Goal: Task Accomplishment & Management: Manage account settings

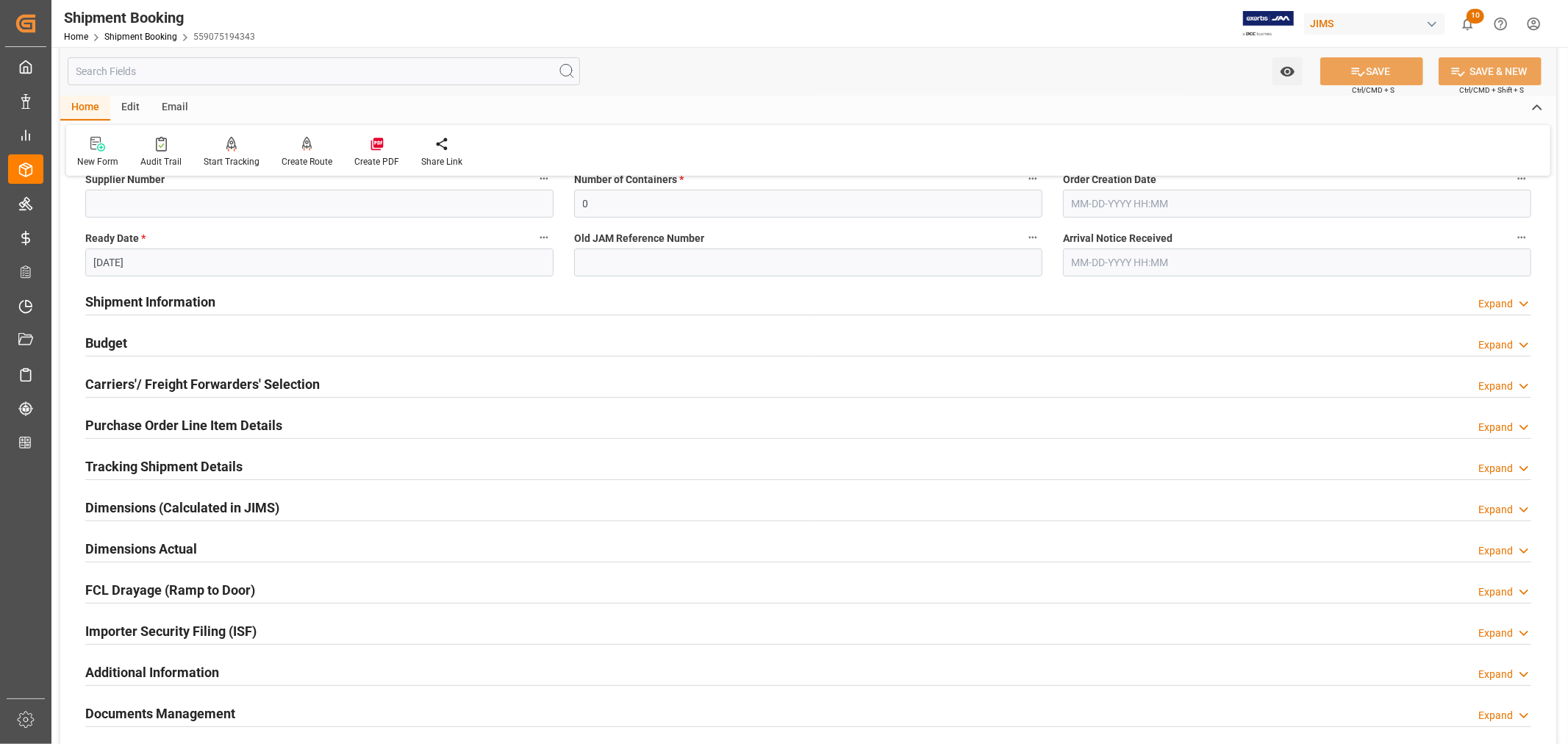
scroll to position [327, 0]
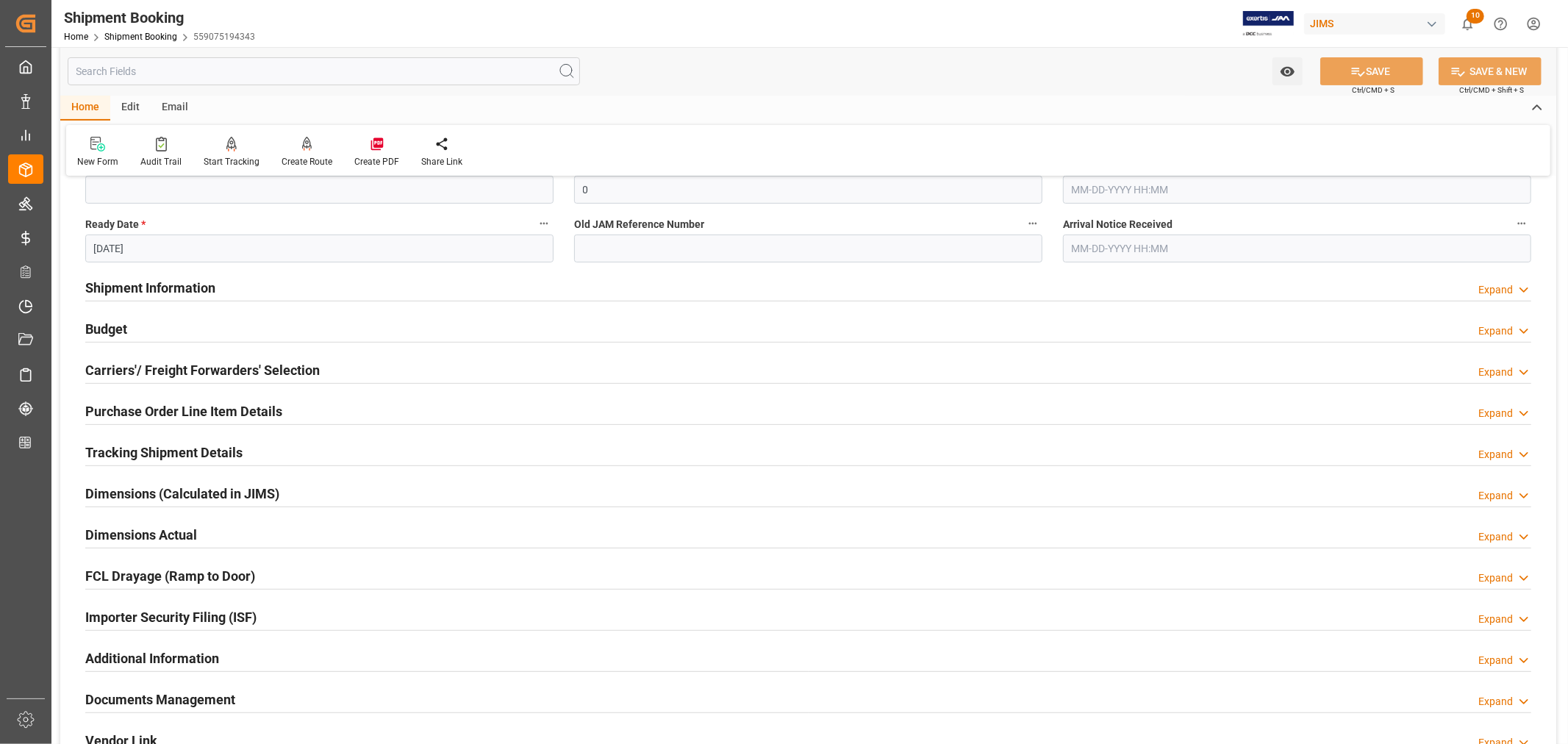
click at [285, 369] on h2 "Carriers'/ Freight Forwarders' Selection" at bounding box center [203, 369] width 235 height 20
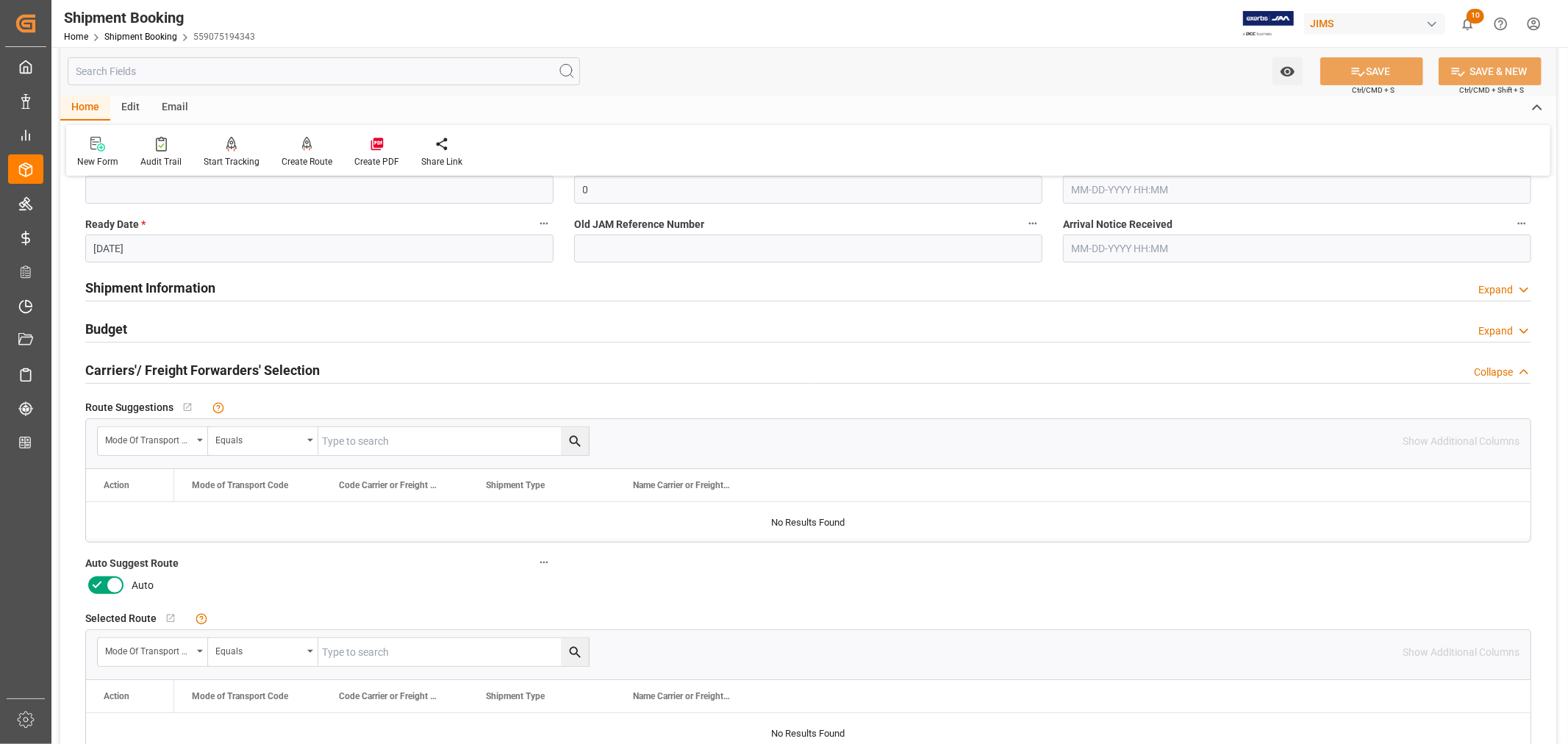
click at [112, 582] on icon at bounding box center [115, 586] width 7 height 7
click at [0, 0] on input "checkbox" at bounding box center [0, 0] width 0 height 0
click at [1353, 67] on icon at bounding box center [1359, 72] width 16 height 16
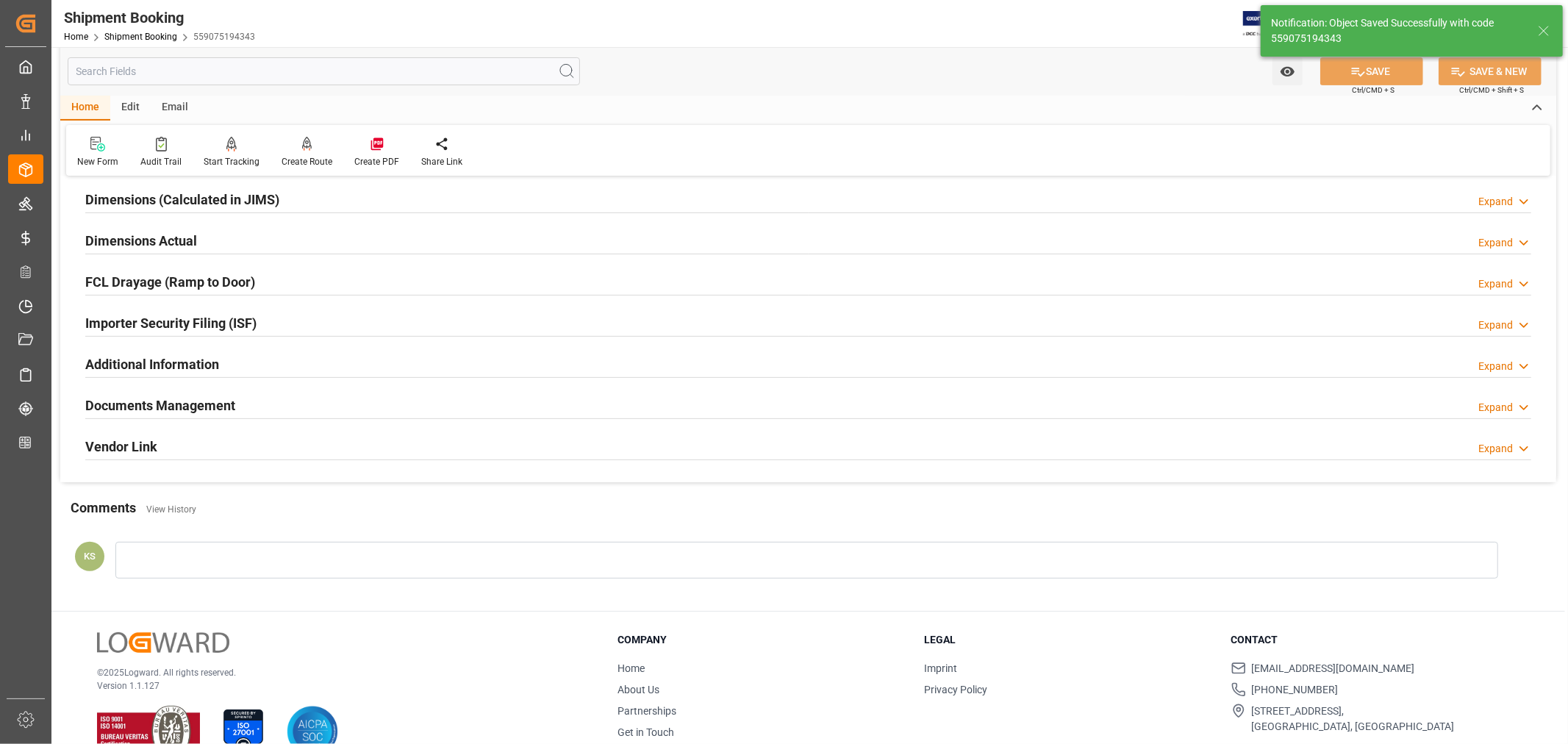
scroll to position [32, 0]
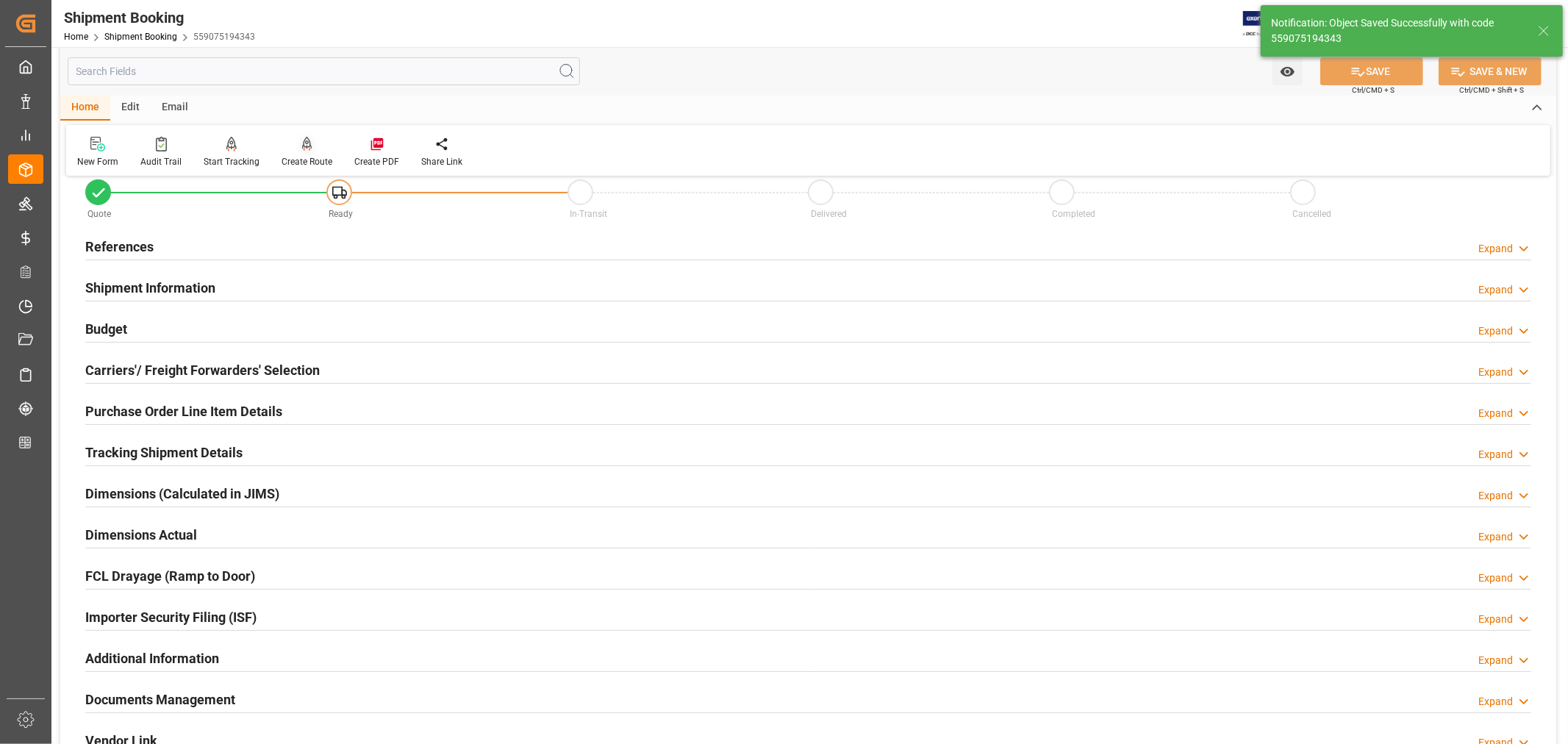
click at [307, 156] on div "Create Route" at bounding box center [307, 161] width 50 height 13
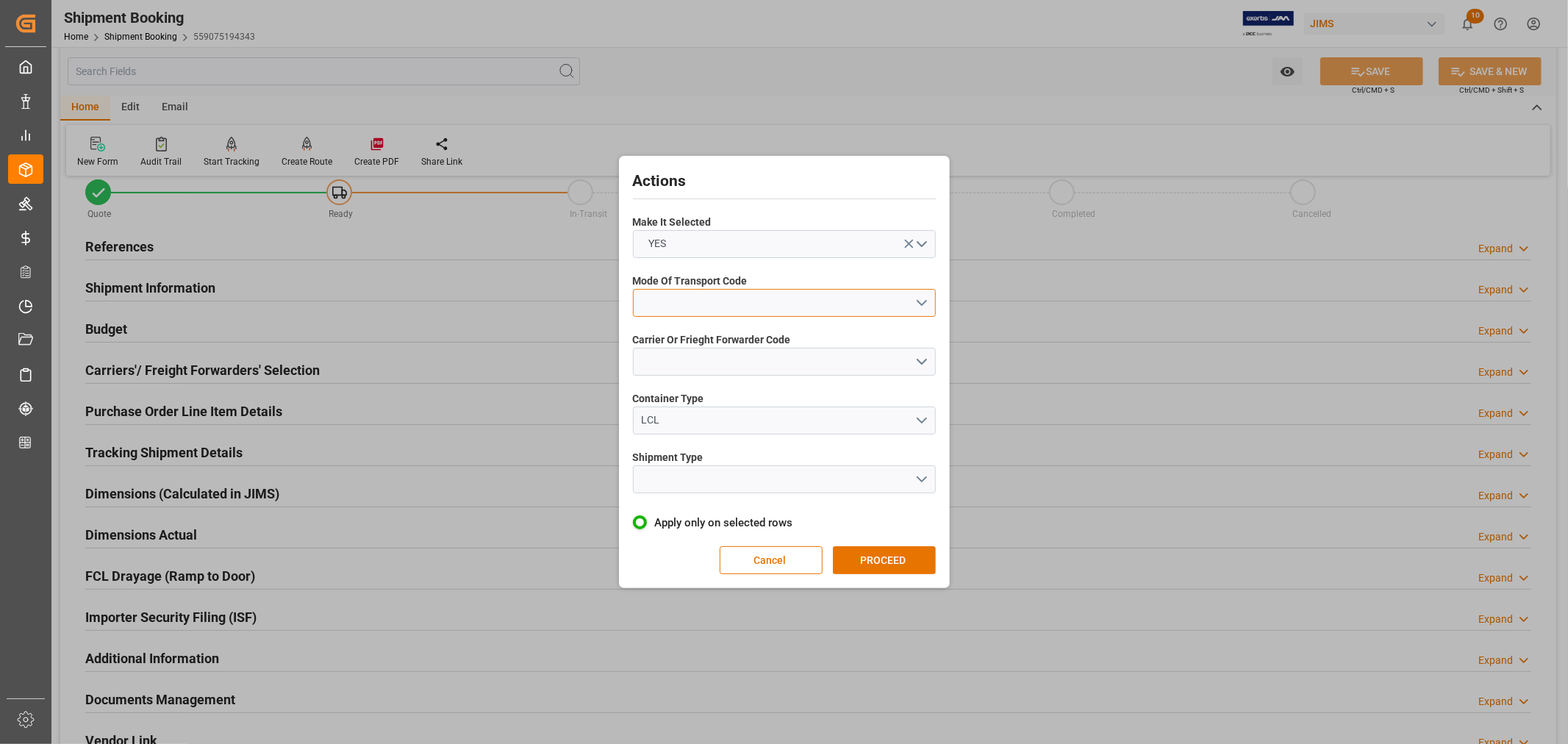
click at [701, 297] on button "open menu" at bounding box center [784, 302] width 302 height 28
click at [689, 338] on div "2- COURIER AIR" at bounding box center [784, 337] width 302 height 31
click at [685, 355] on button "open menu" at bounding box center [784, 362] width 302 height 28
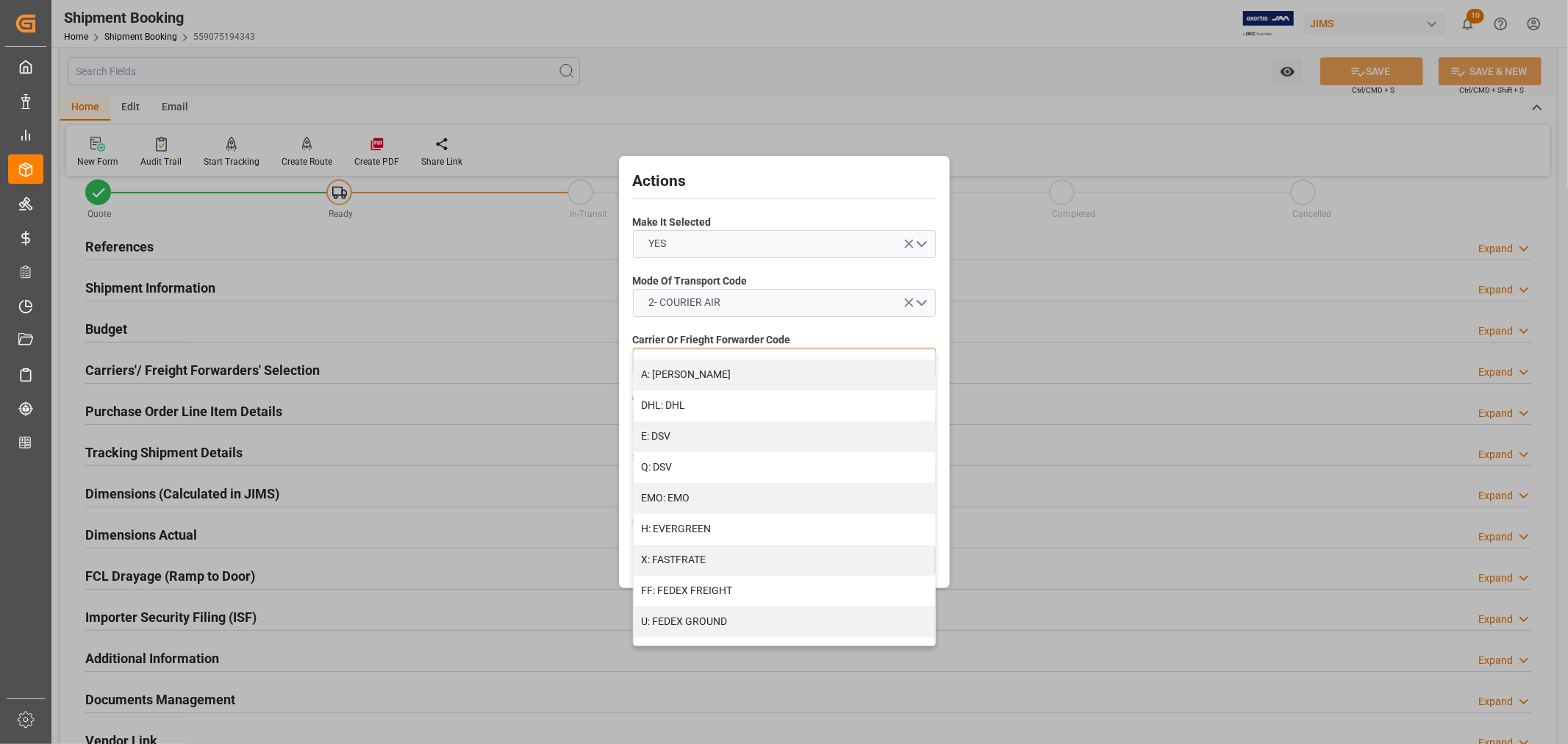
scroll to position [245, 0]
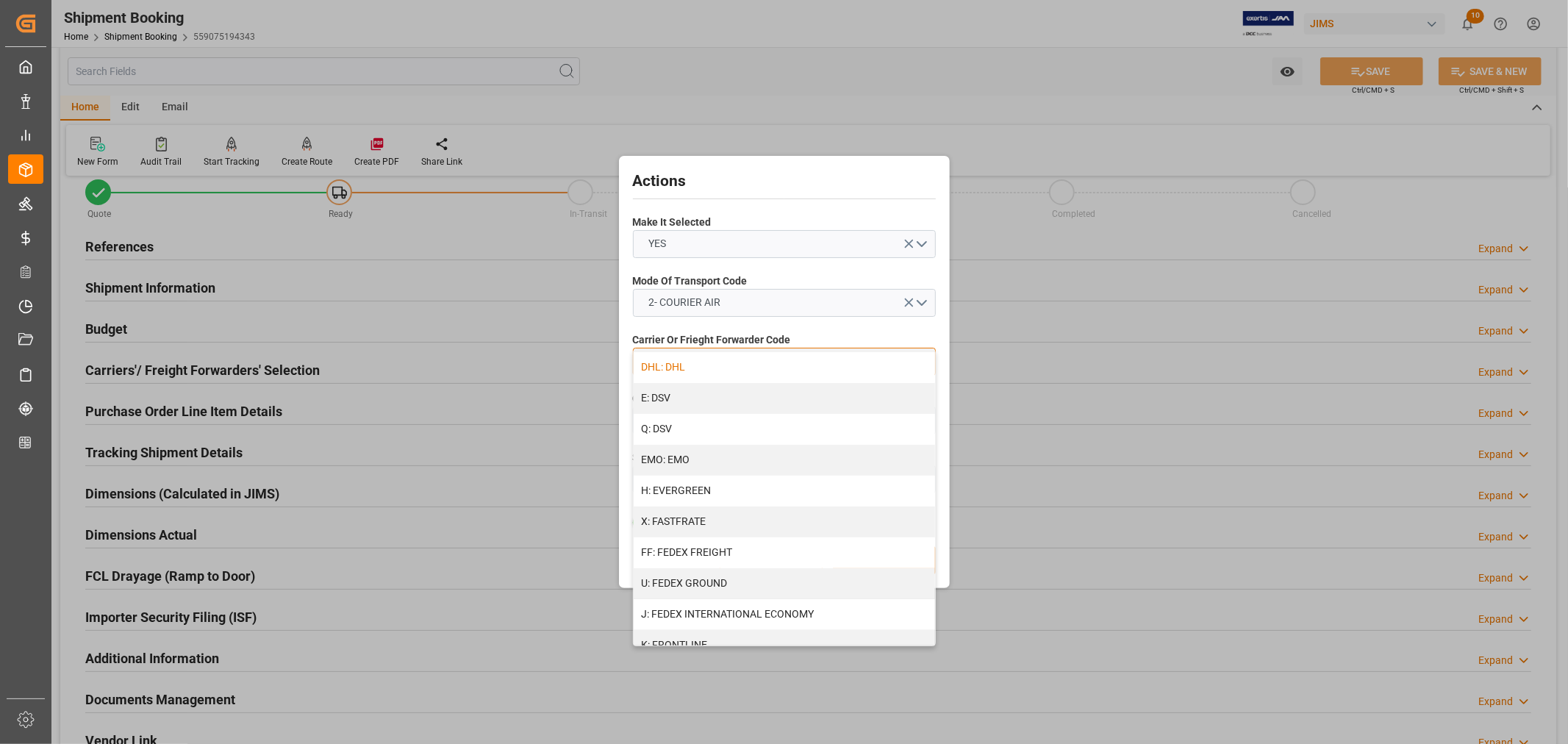
click at [681, 372] on div "DHL: DHL" at bounding box center [784, 368] width 302 height 31
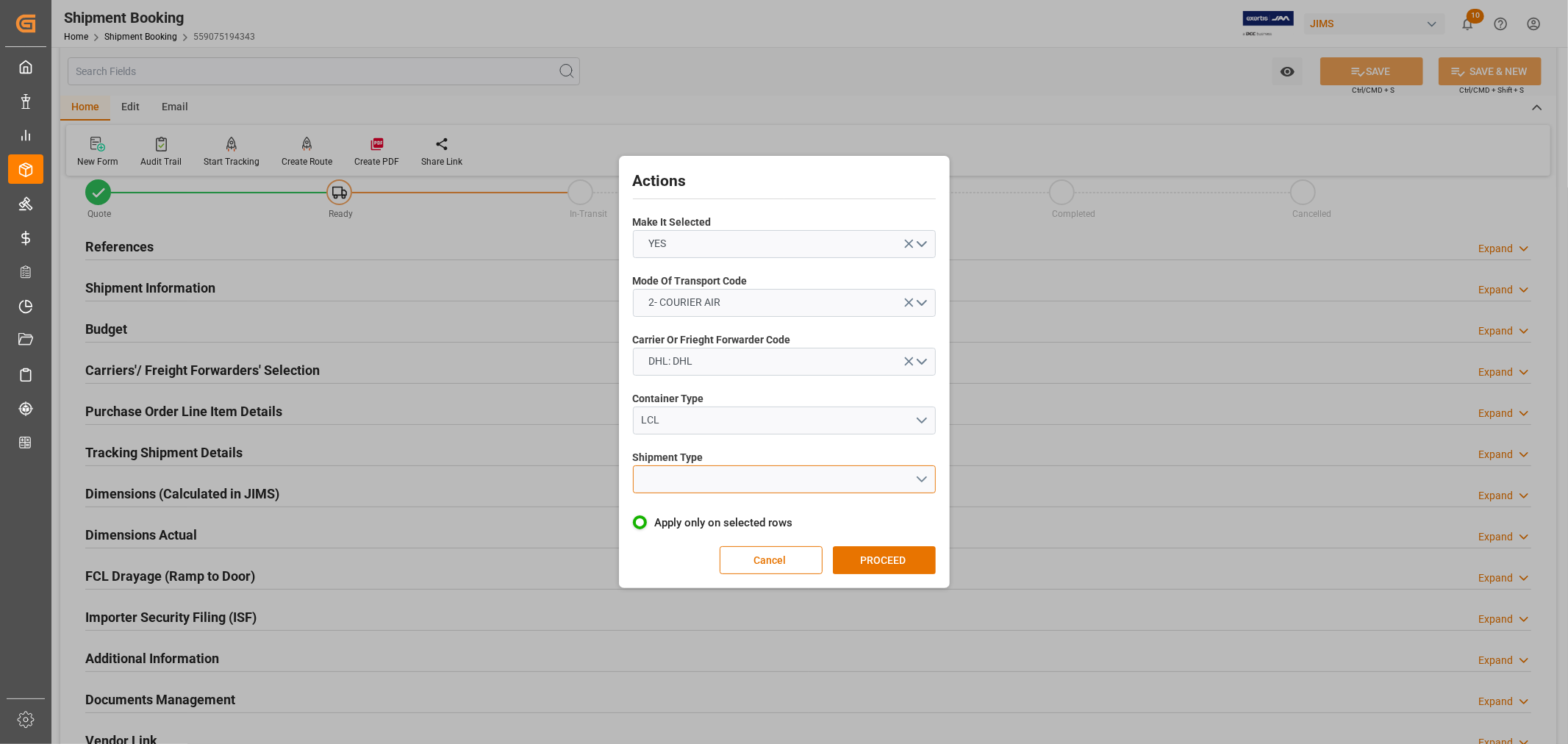
click at [686, 475] on button "open menu" at bounding box center [784, 479] width 302 height 28
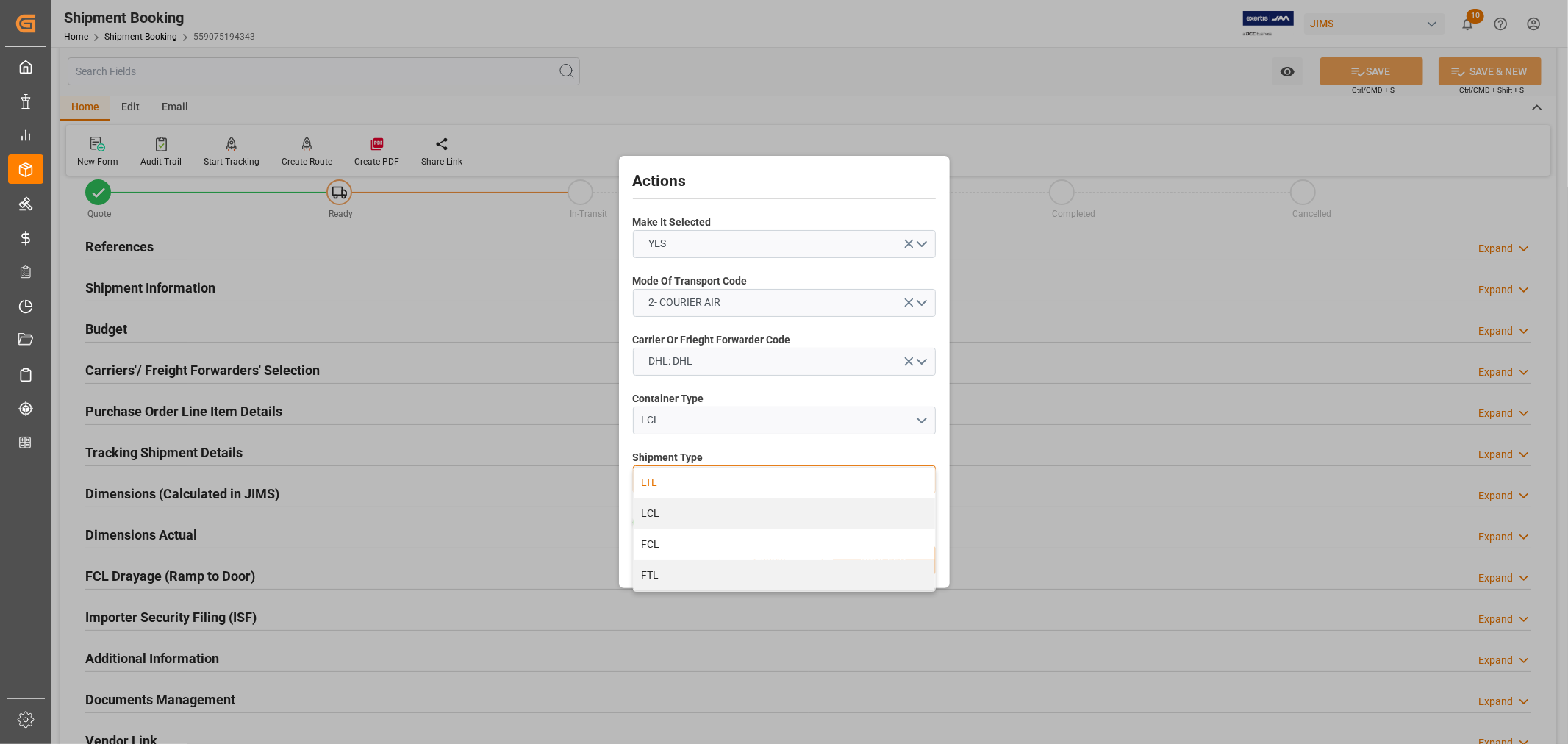
click at [665, 480] on div "LTL" at bounding box center [784, 483] width 302 height 31
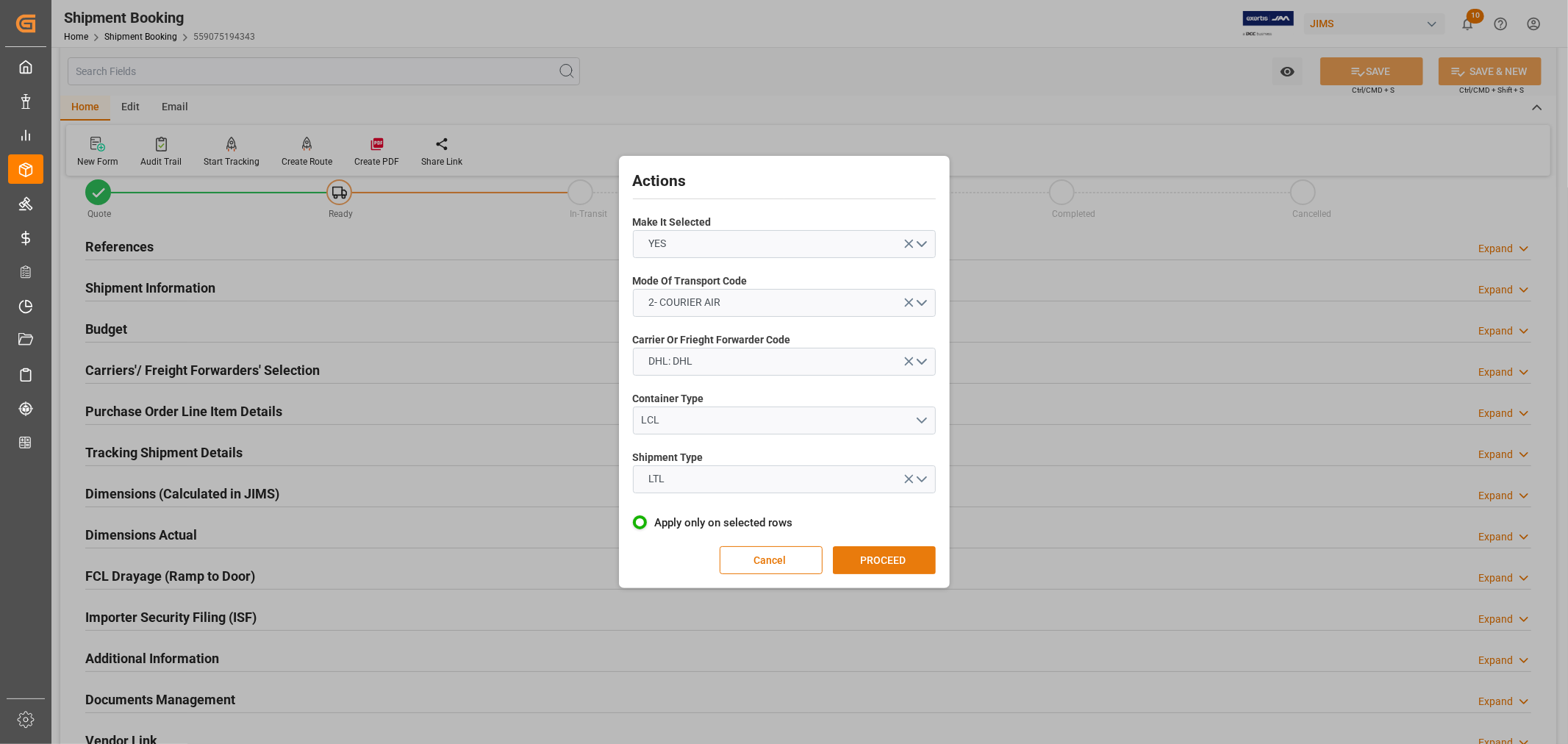
click at [880, 561] on button "PROCEED" at bounding box center [884, 560] width 103 height 28
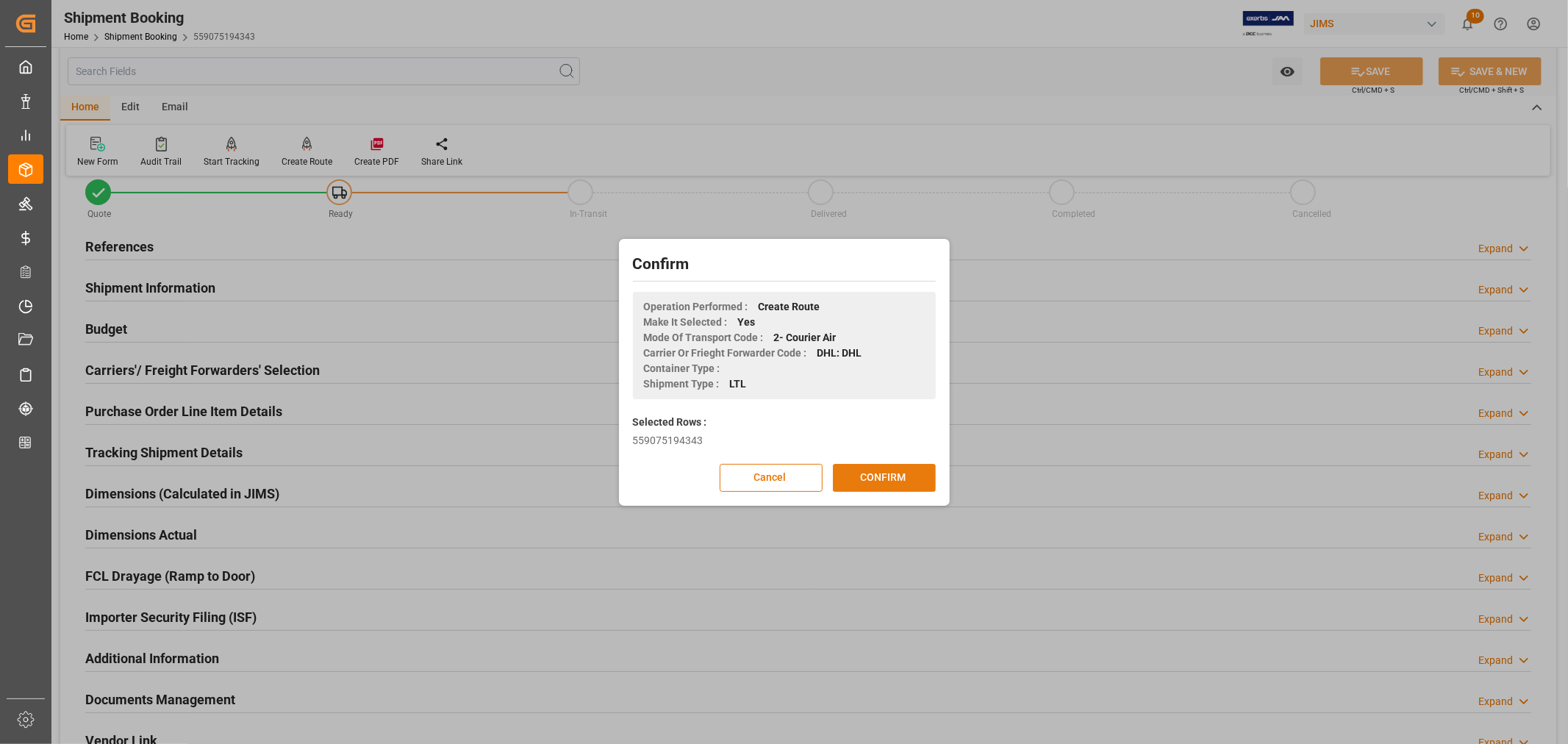
click at [864, 479] on button "CONFIRM" at bounding box center [884, 478] width 103 height 28
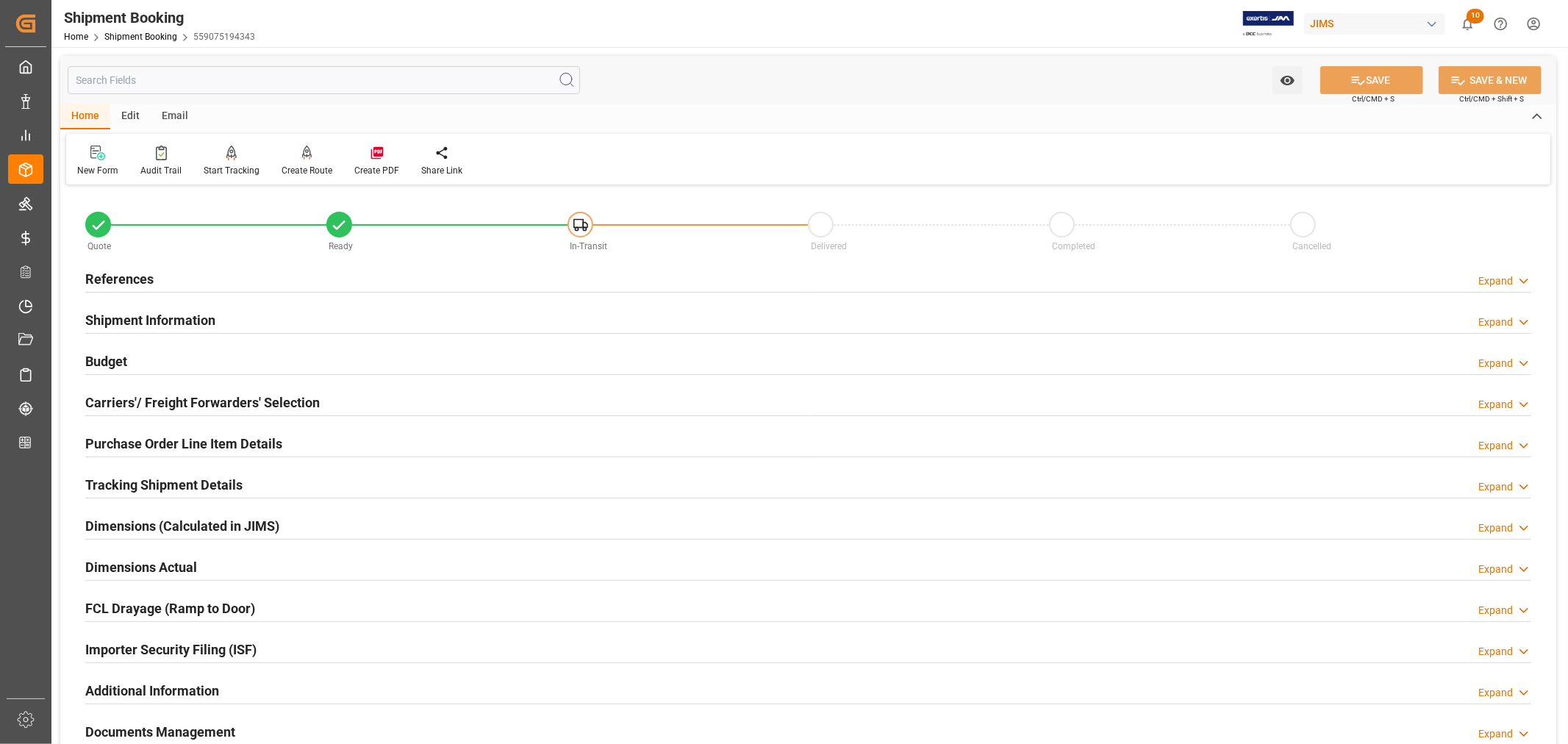
drag, startPoint x: 177, startPoint y: 317, endPoint x: 293, endPoint y: 342, distance: 118.7
click at [177, 317] on h2 "Shipment Information" at bounding box center [150, 320] width 130 height 20
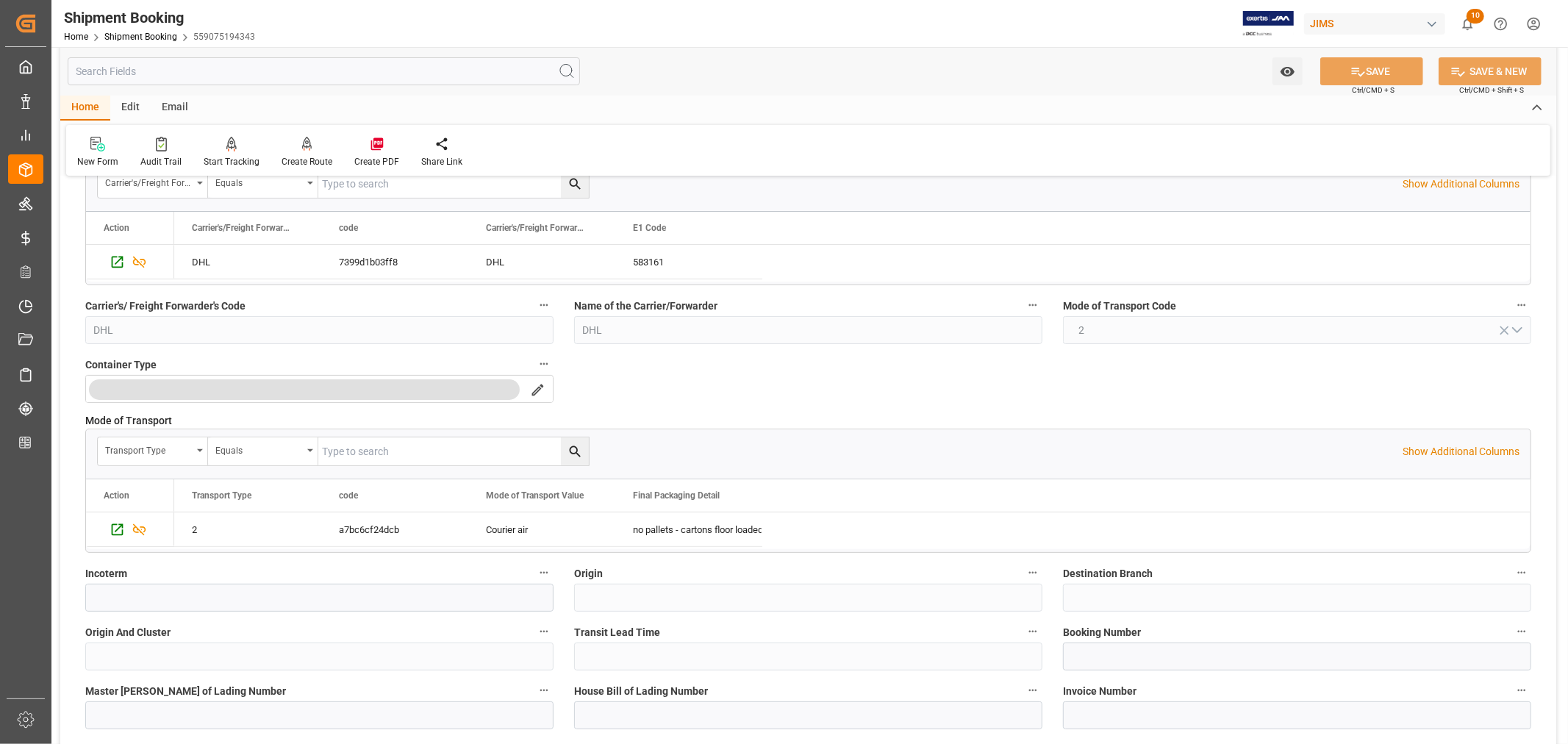
scroll to position [327, 0]
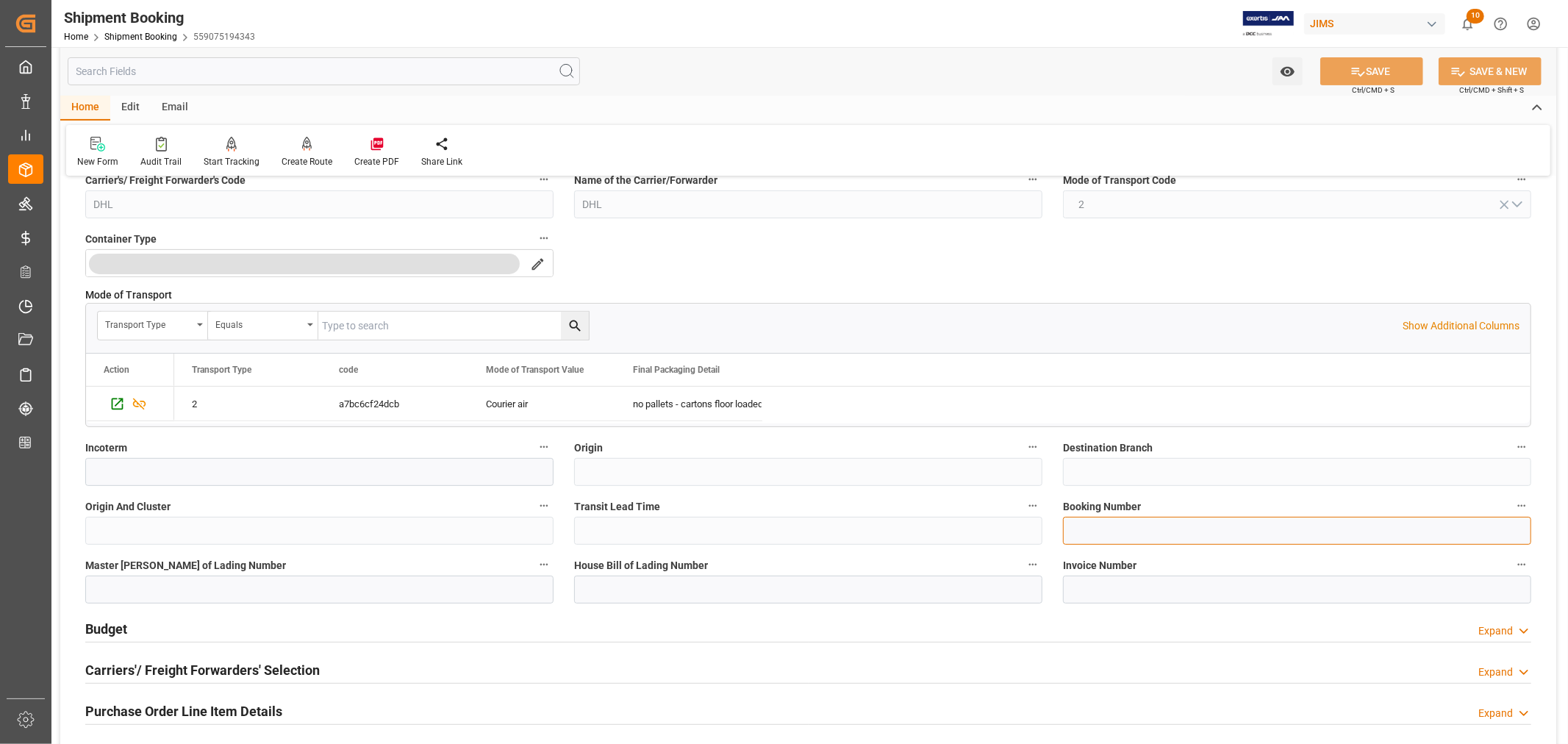
click at [1071, 532] on input at bounding box center [1297, 531] width 468 height 28
drag, startPoint x: 1133, startPoint y: 530, endPoint x: 1068, endPoint y: 530, distance: 65.0
click at [1068, 530] on input "8552539822" at bounding box center [1297, 531] width 468 height 28
type input "8552539822"
click at [581, 587] on input at bounding box center [808, 589] width 468 height 28
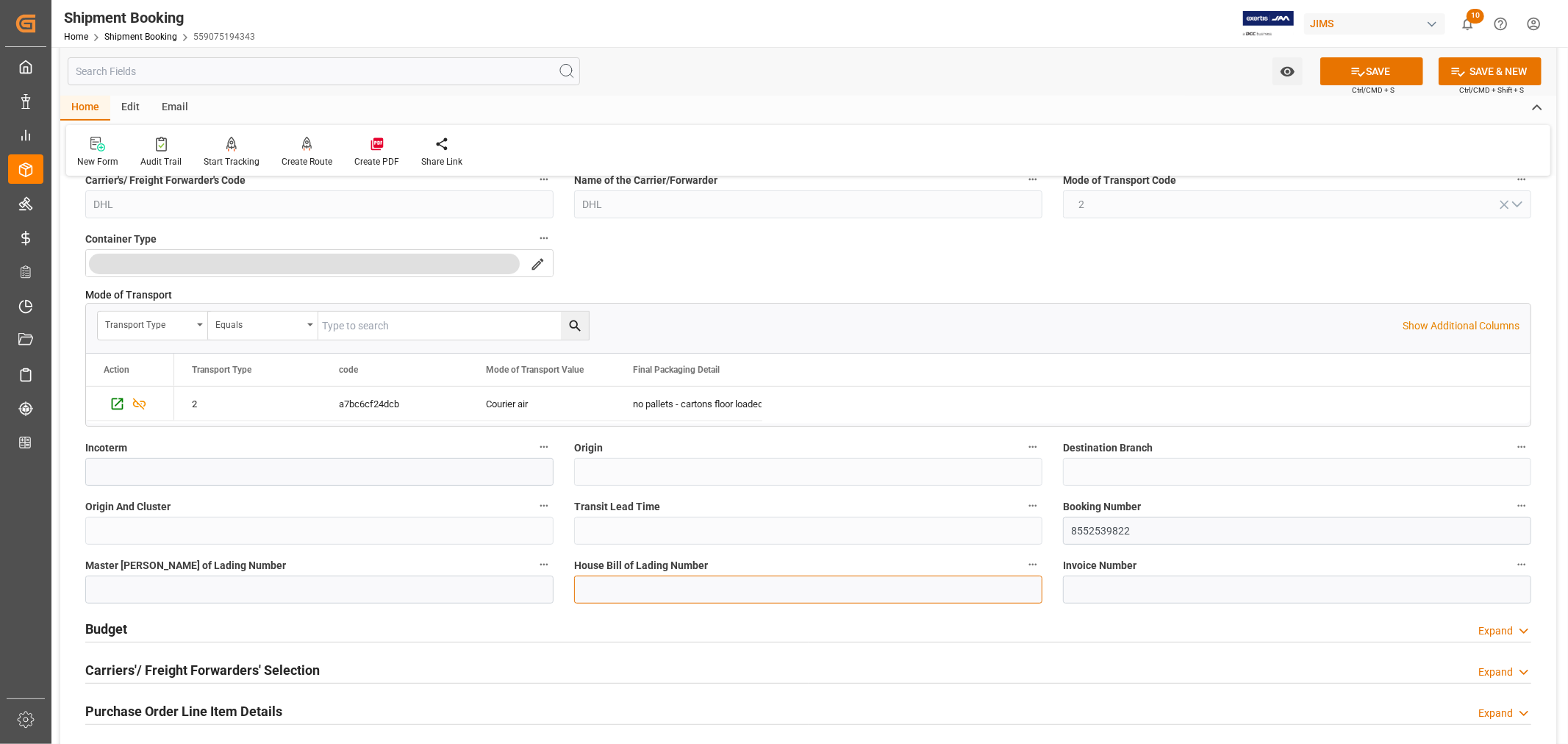
paste input "8552539822"
type input "8552539822"
click at [1355, 78] on icon at bounding box center [1359, 72] width 16 height 16
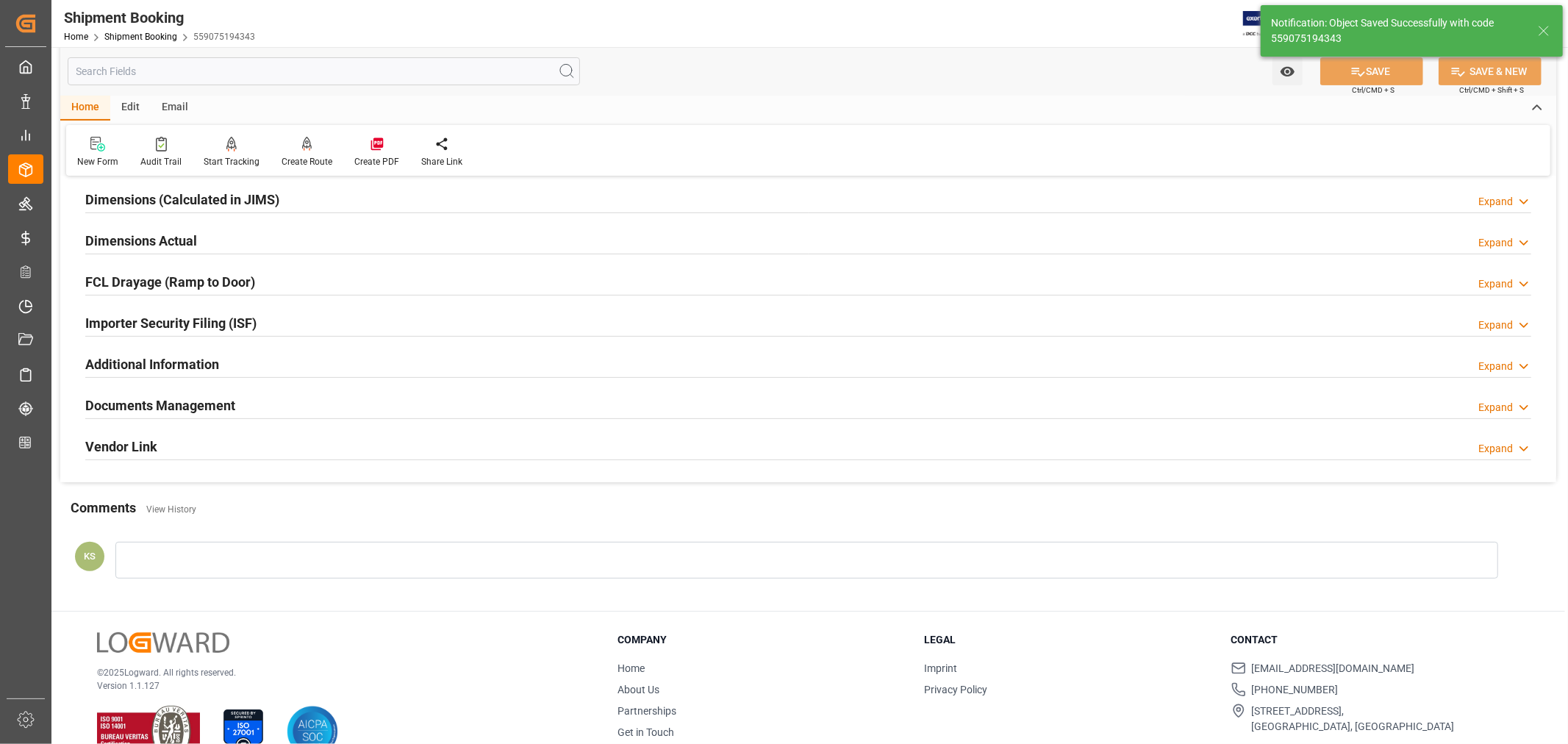
scroll to position [0, 0]
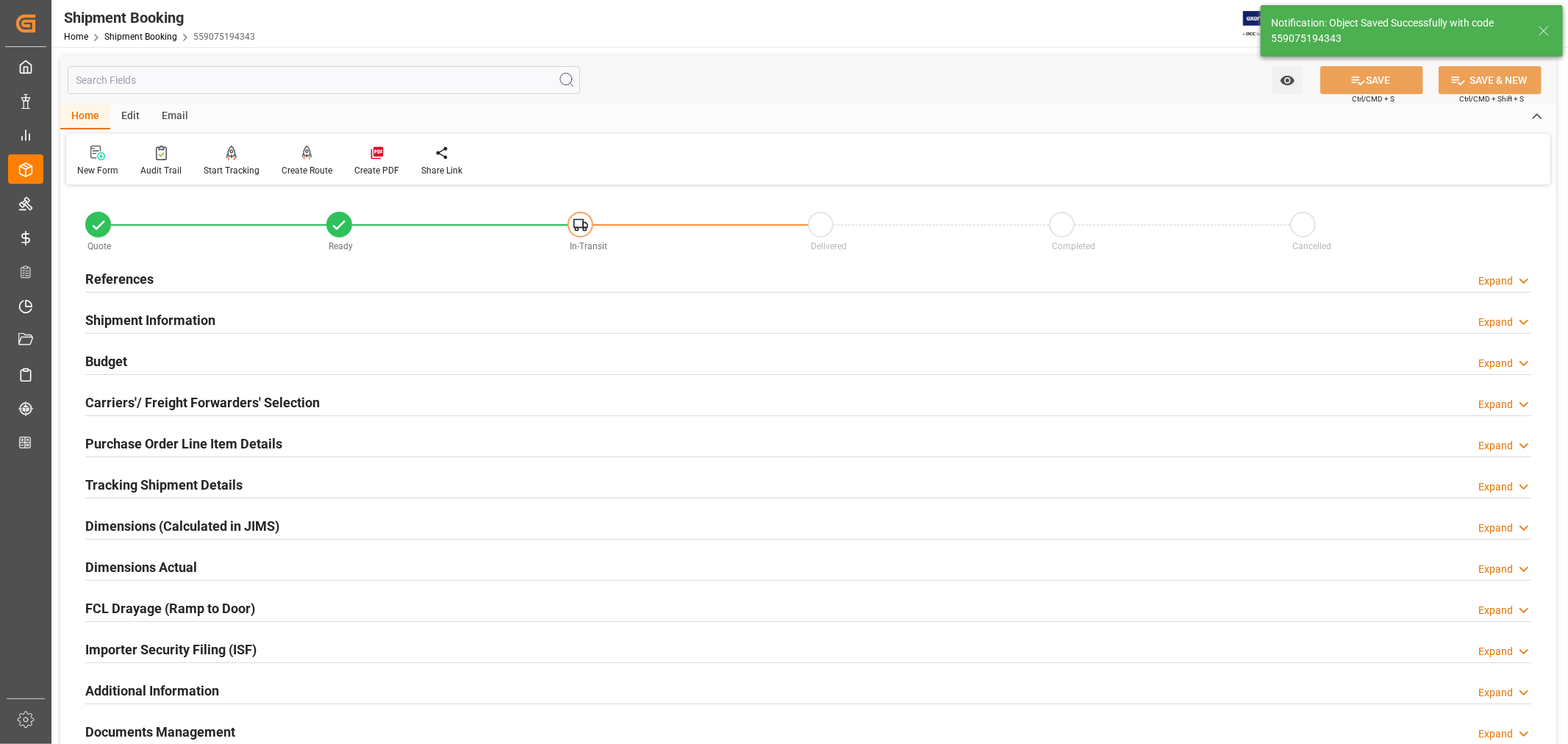
click at [164, 480] on h2 "Tracking Shipment Details" at bounding box center [163, 484] width 157 height 20
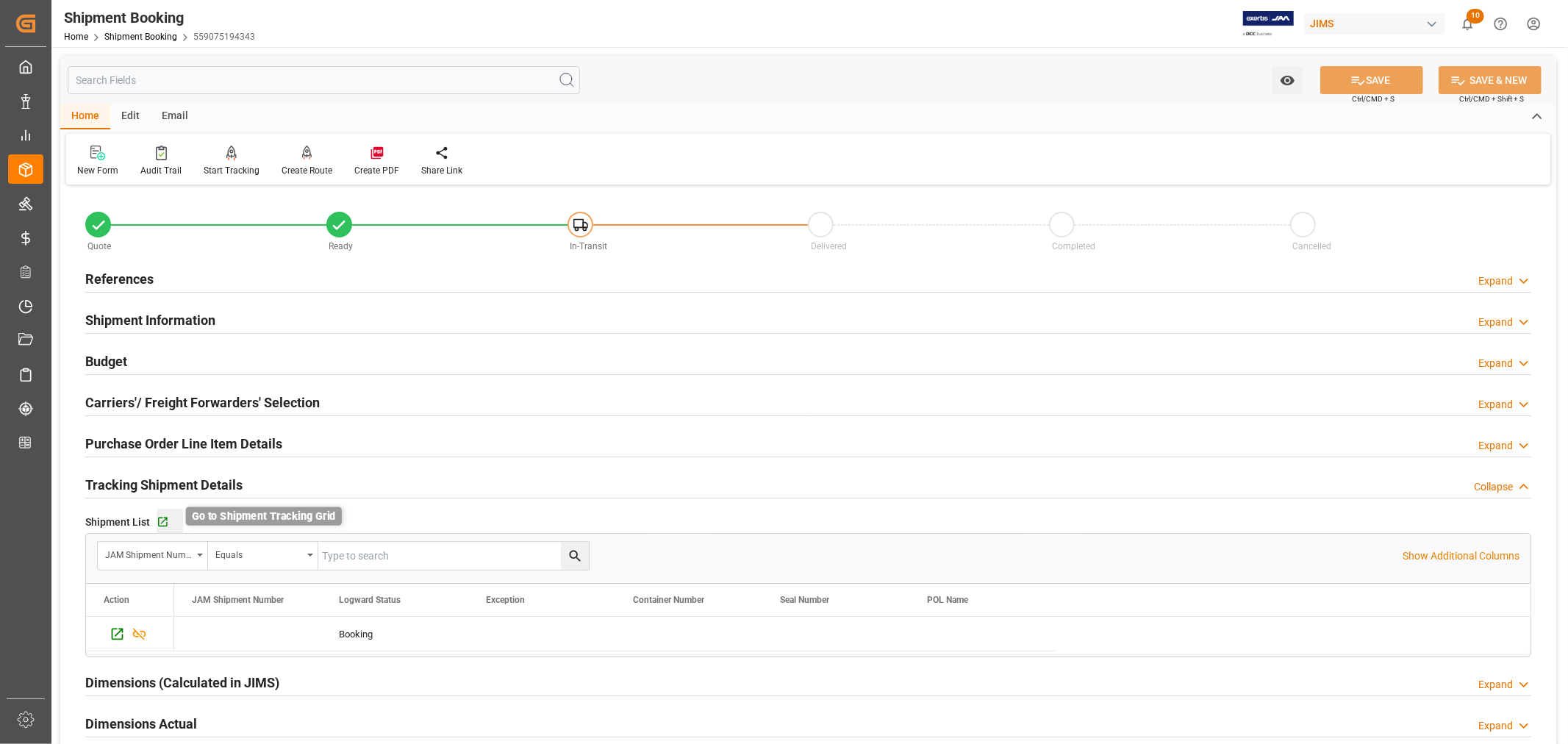
click at [164, 519] on icon "button" at bounding box center [163, 521] width 10 height 10
click at [123, 278] on h2 "References" at bounding box center [119, 279] width 69 height 20
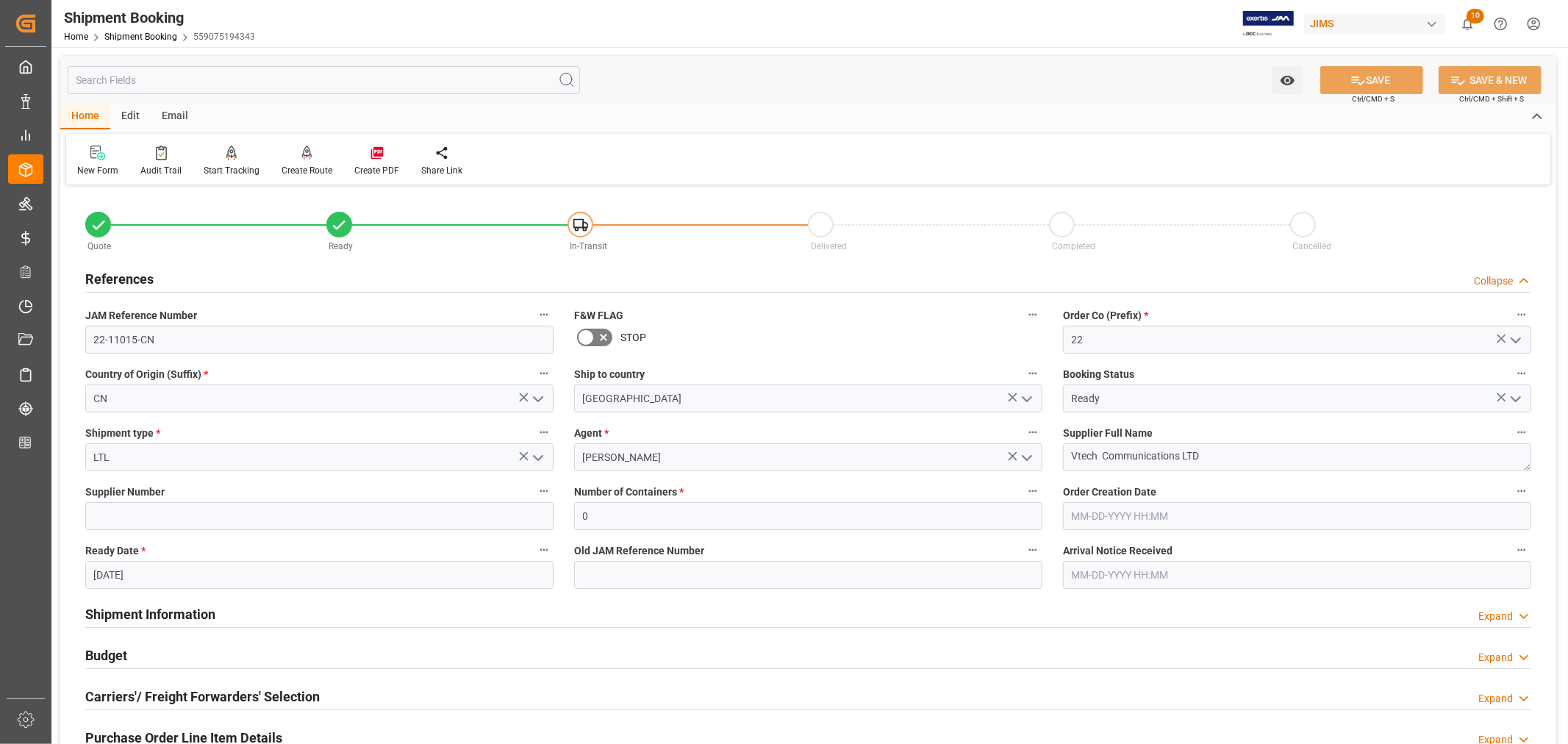
click at [123, 278] on h2 "References" at bounding box center [119, 279] width 69 height 20
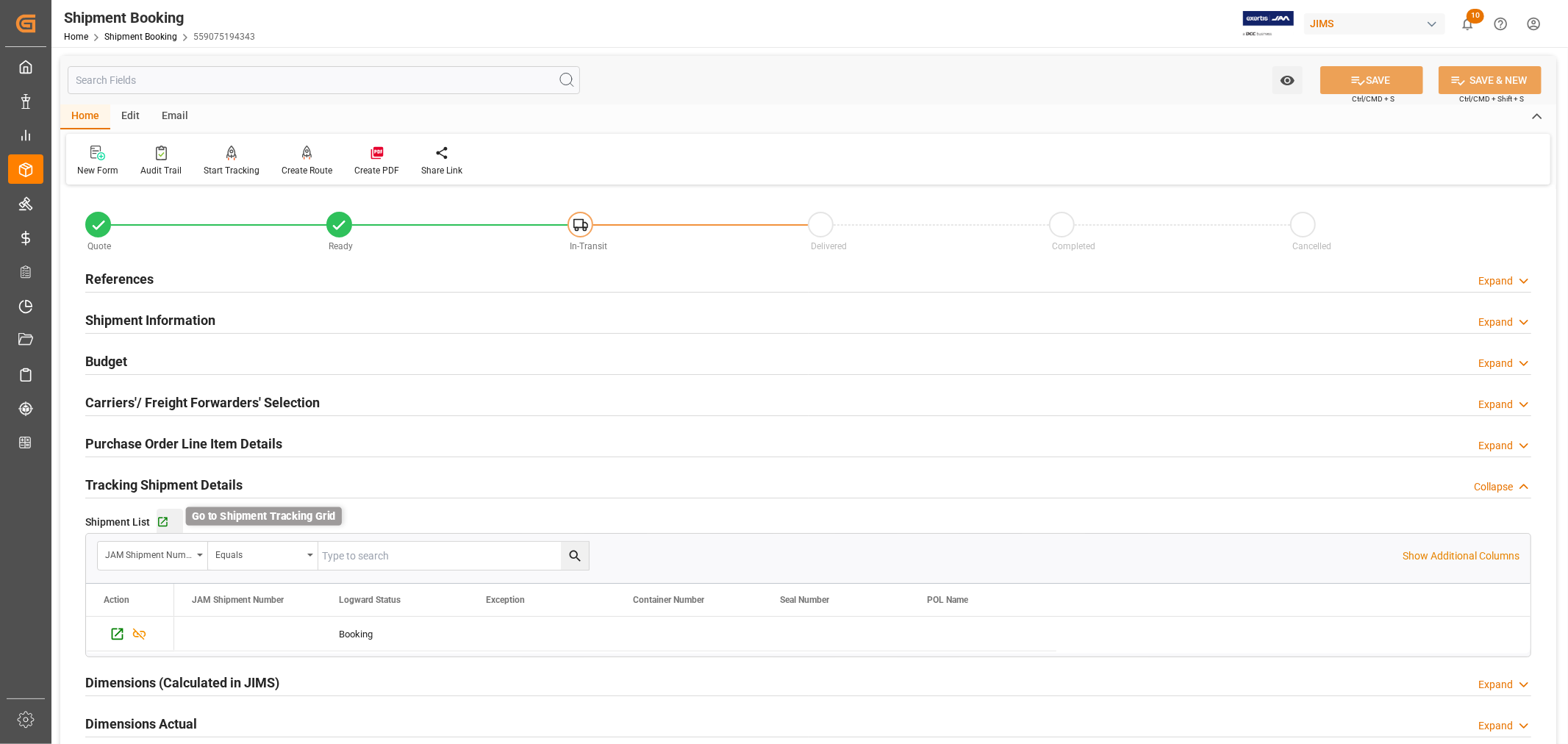
click at [163, 521] on icon "button" at bounding box center [163, 521] width 10 height 10
click at [140, 280] on h2 "References" at bounding box center [119, 279] width 69 height 20
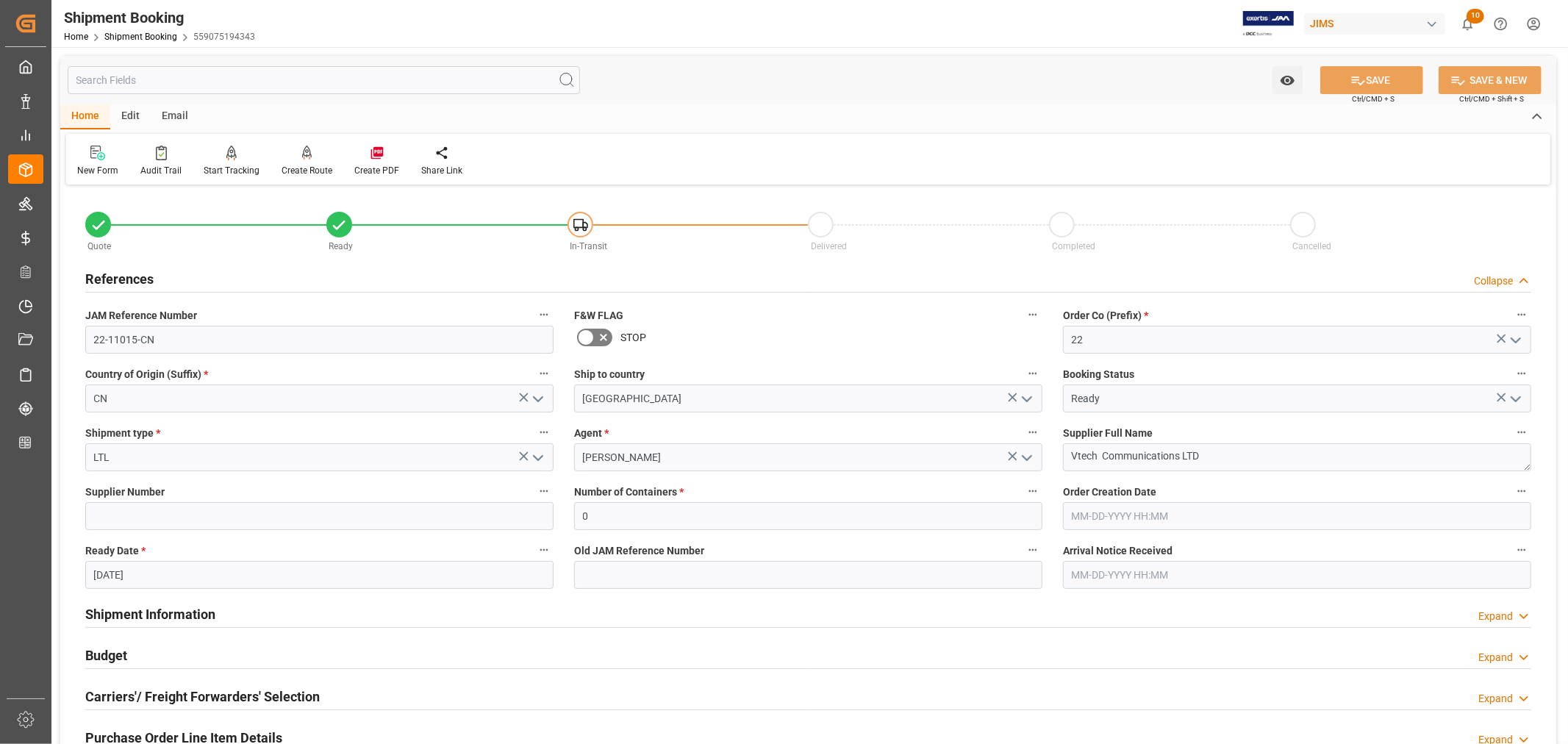
click at [140, 280] on h2 "References" at bounding box center [119, 279] width 69 height 20
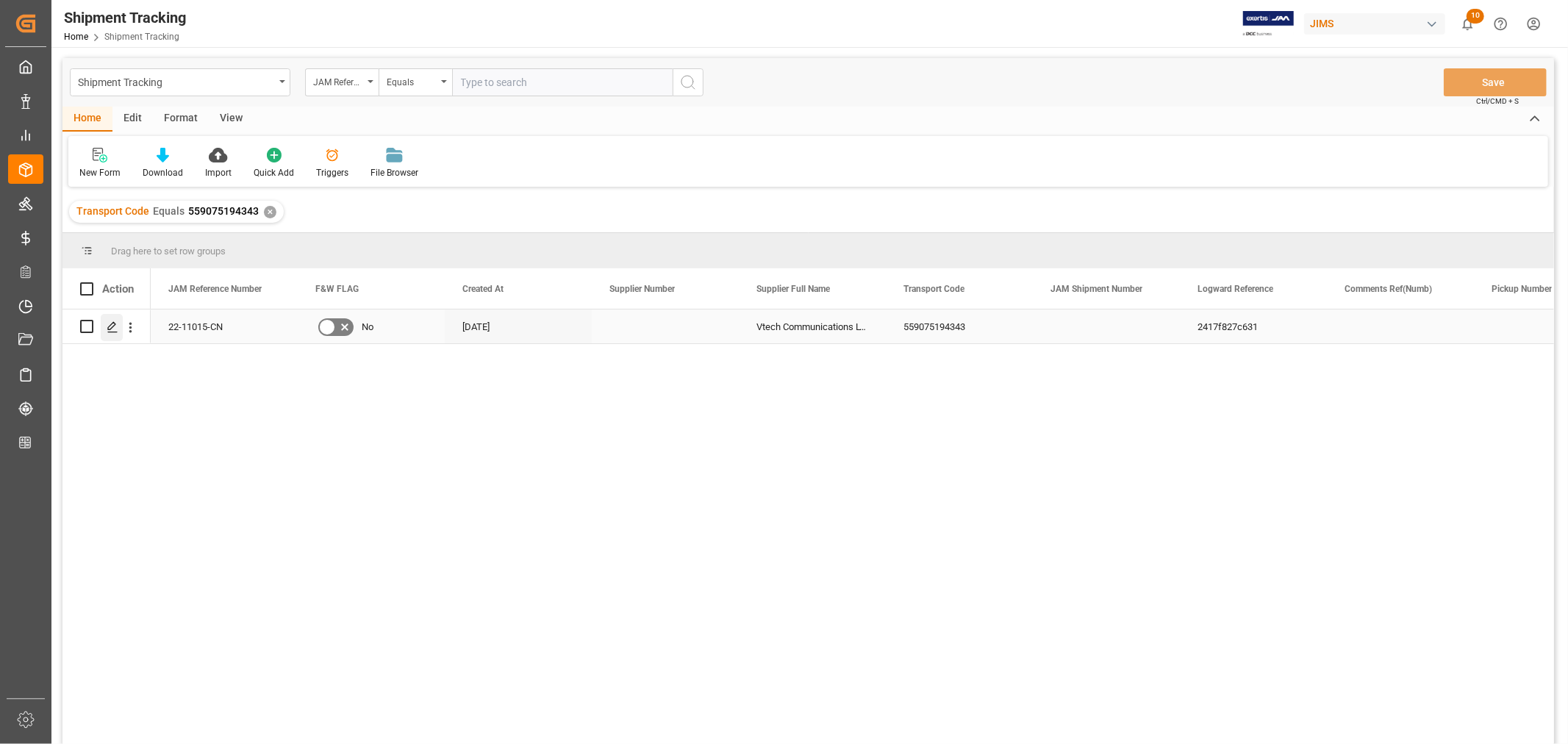
click at [115, 327] on icon "Press SPACE to select this row." at bounding box center [113, 328] width 12 height 12
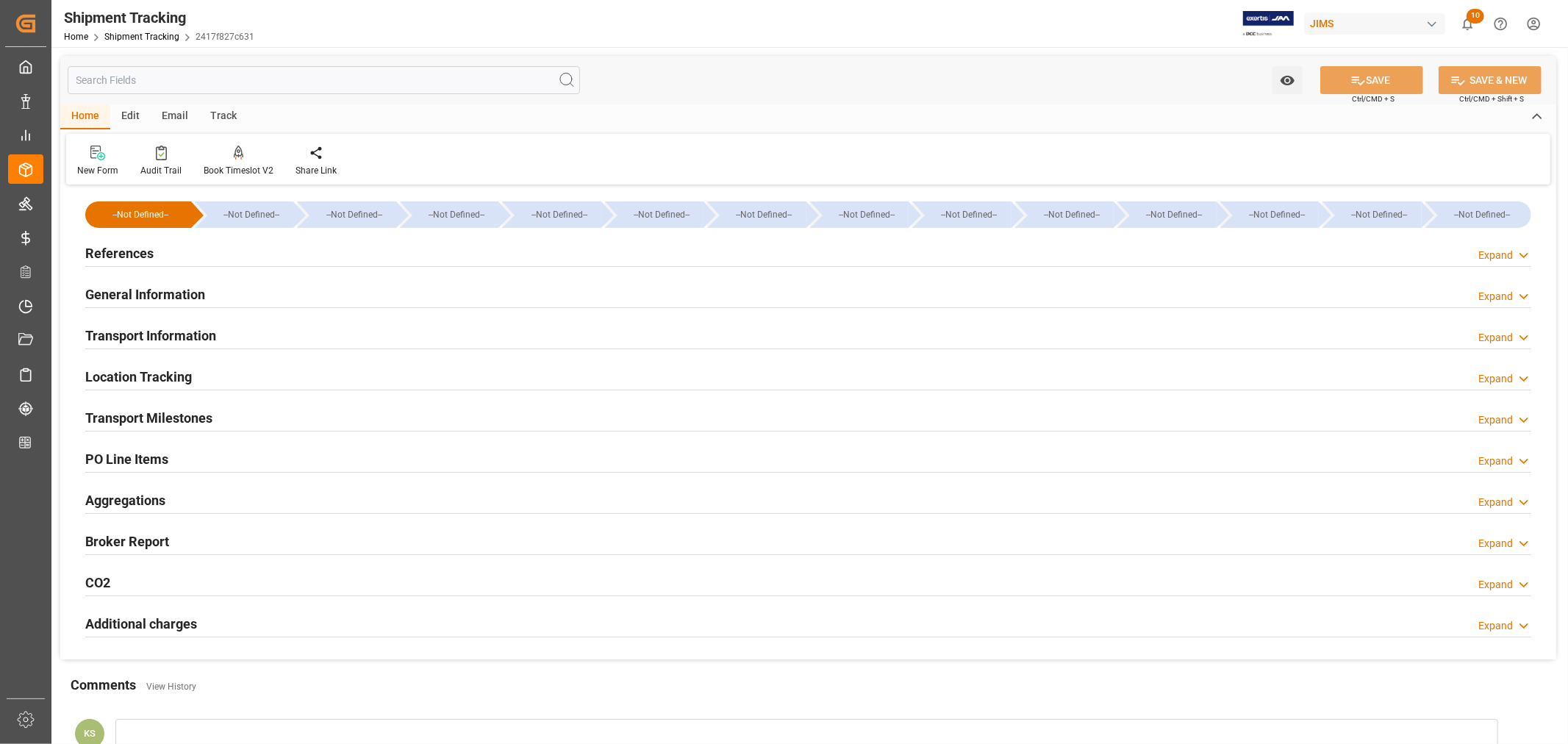
click at [204, 413] on h2 "Transport Milestones" at bounding box center [149, 417] width 127 height 20
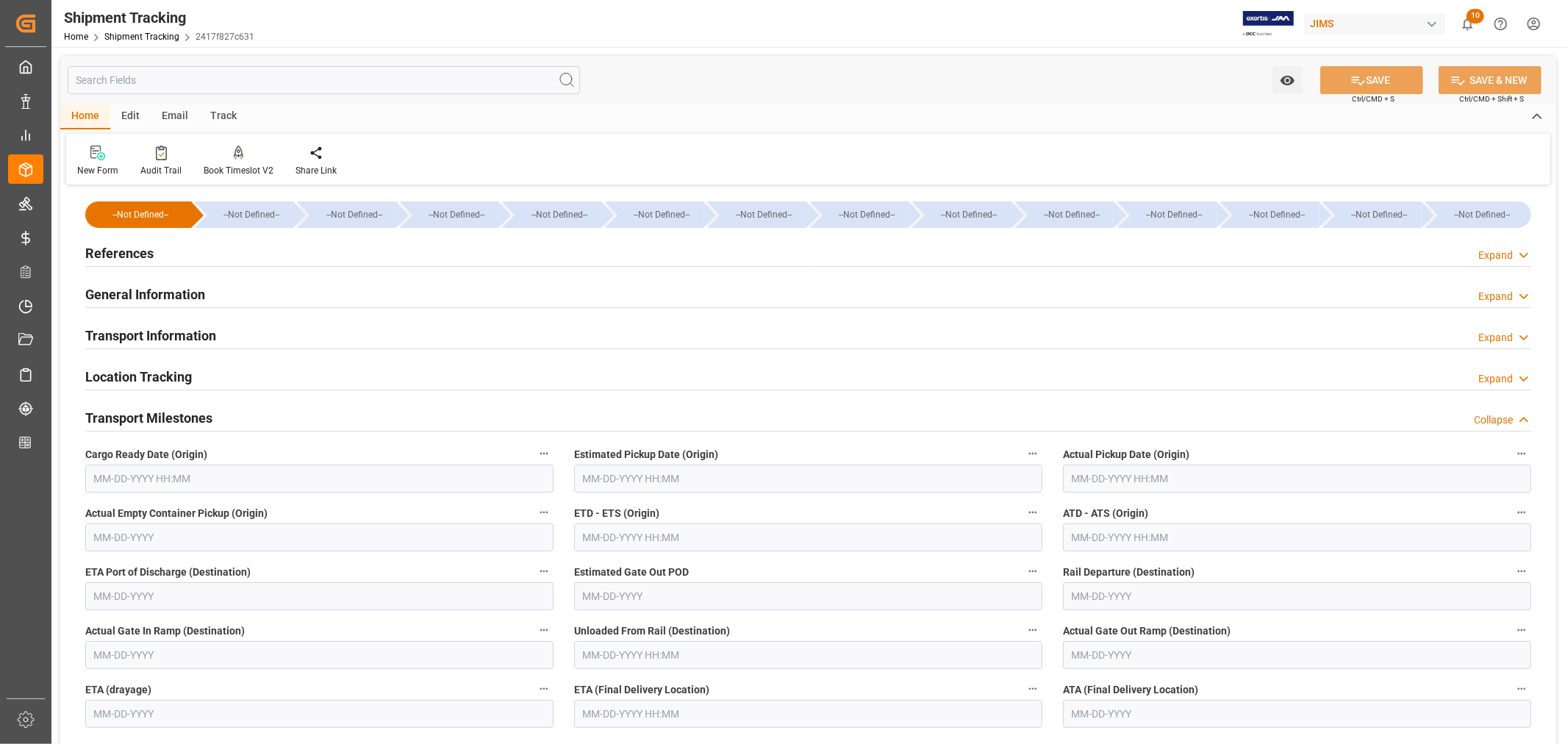
click at [188, 480] on input "text" at bounding box center [319, 479] width 468 height 28
click at [103, 567] on span "1" at bounding box center [105, 568] width 5 height 10
type input "09-01-2025 00:00"
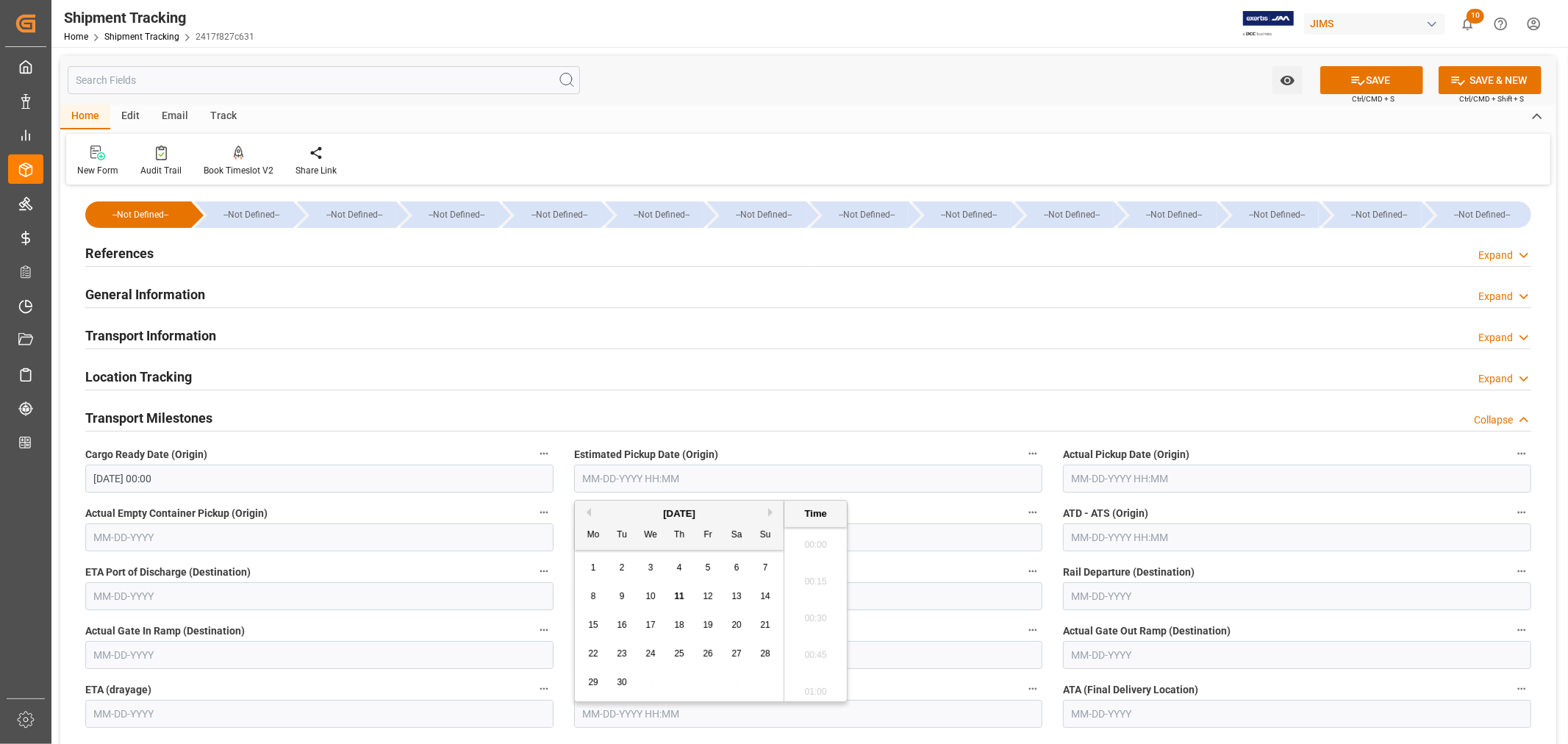
click at [623, 476] on input "text" at bounding box center [808, 479] width 468 height 28
click at [647, 568] on div "3" at bounding box center [650, 568] width 18 height 17
type input "09-03-2025 00:00"
click at [1091, 479] on input "text" at bounding box center [1297, 479] width 468 height 28
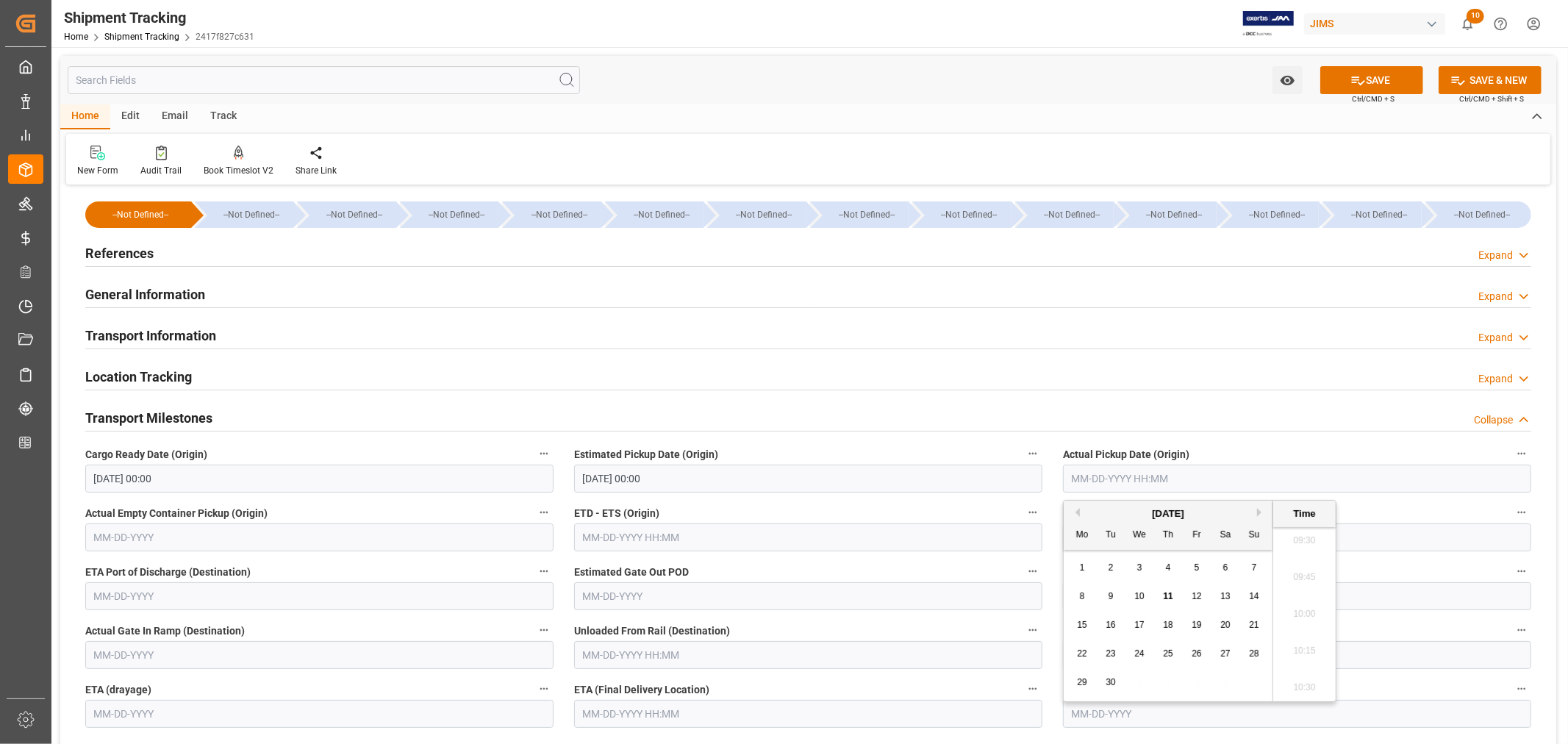
click at [1138, 569] on span "3" at bounding box center [1140, 568] width 5 height 10
type input "09-03-2025 00:00"
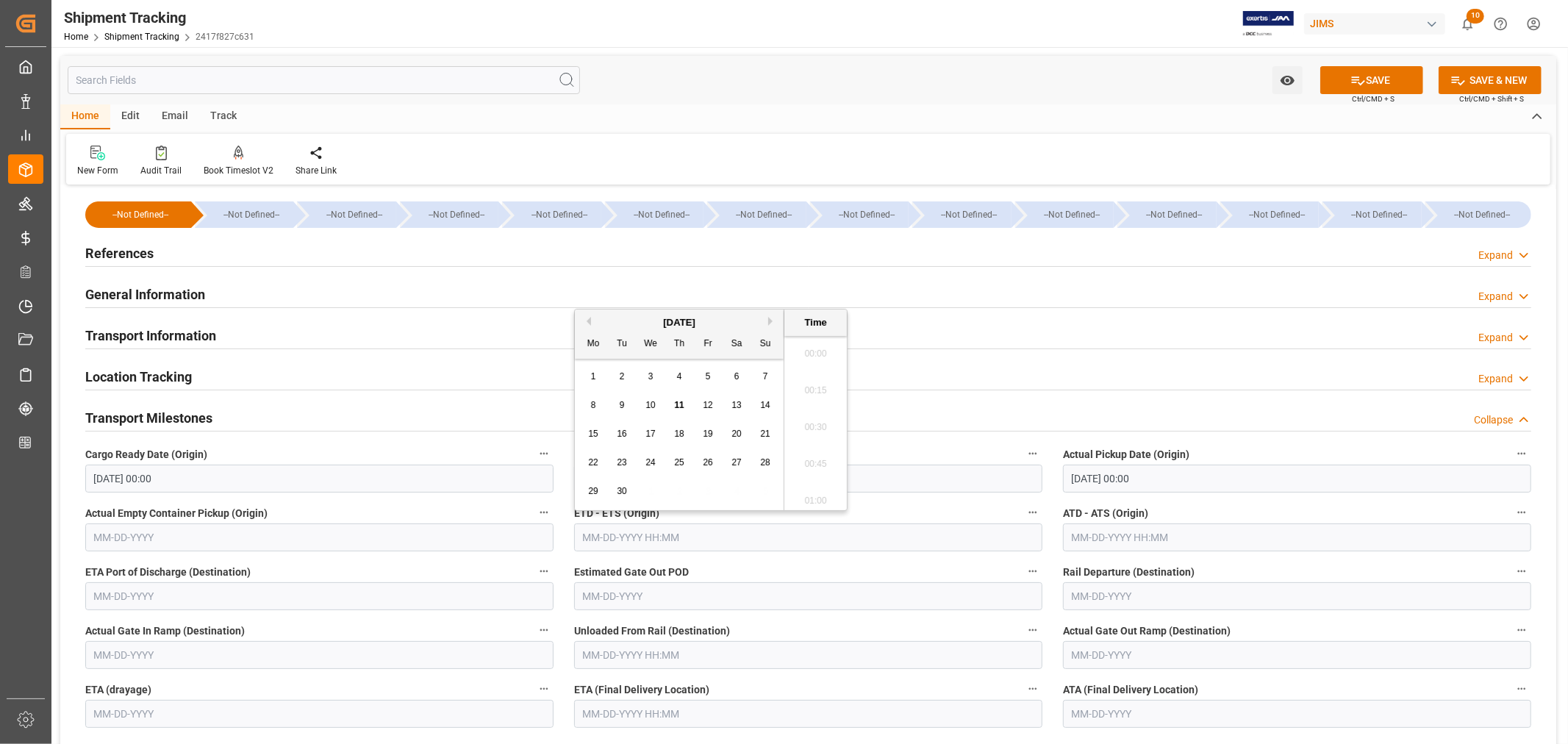
click at [612, 541] on input "text" at bounding box center [808, 537] width 468 height 28
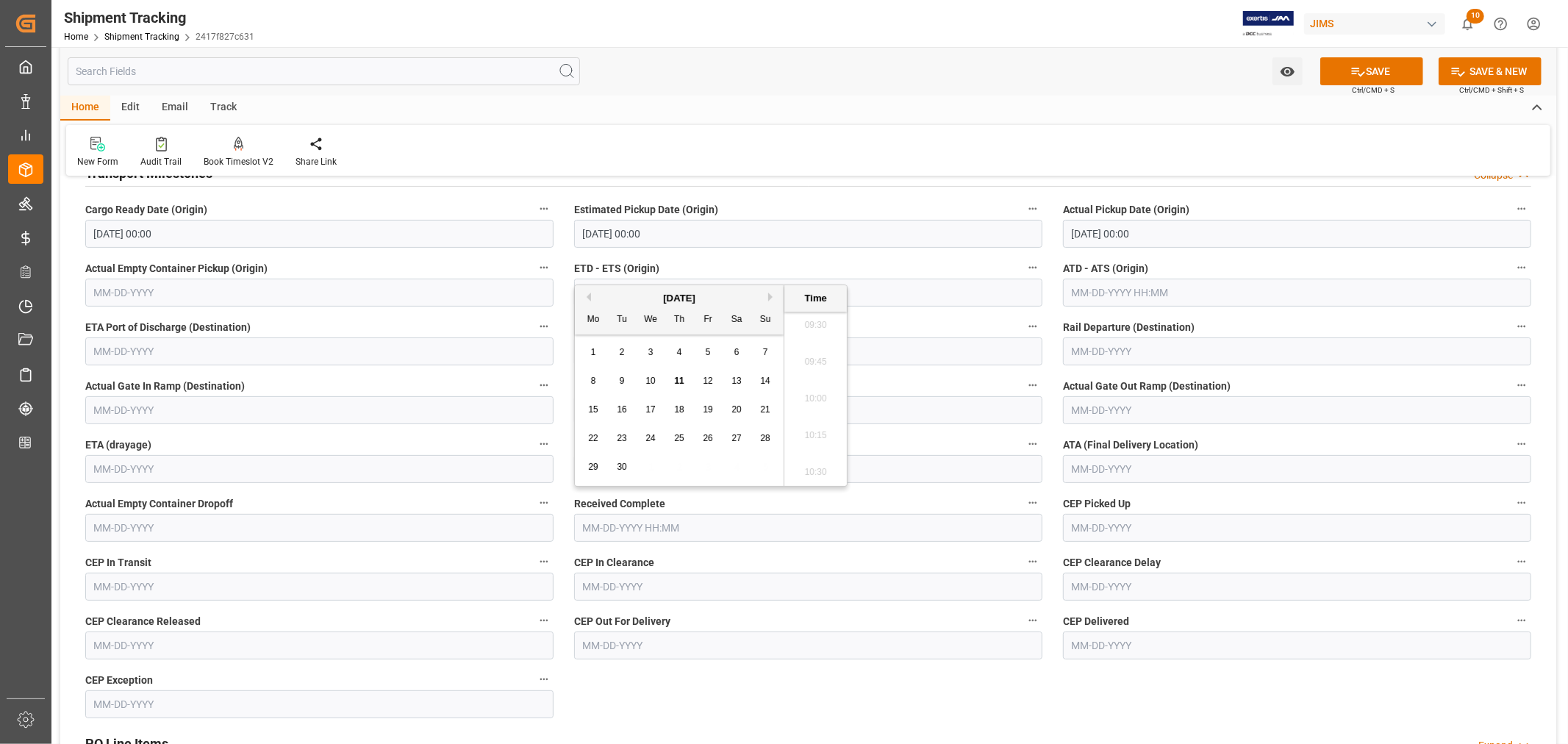
scroll to position [327, 0]
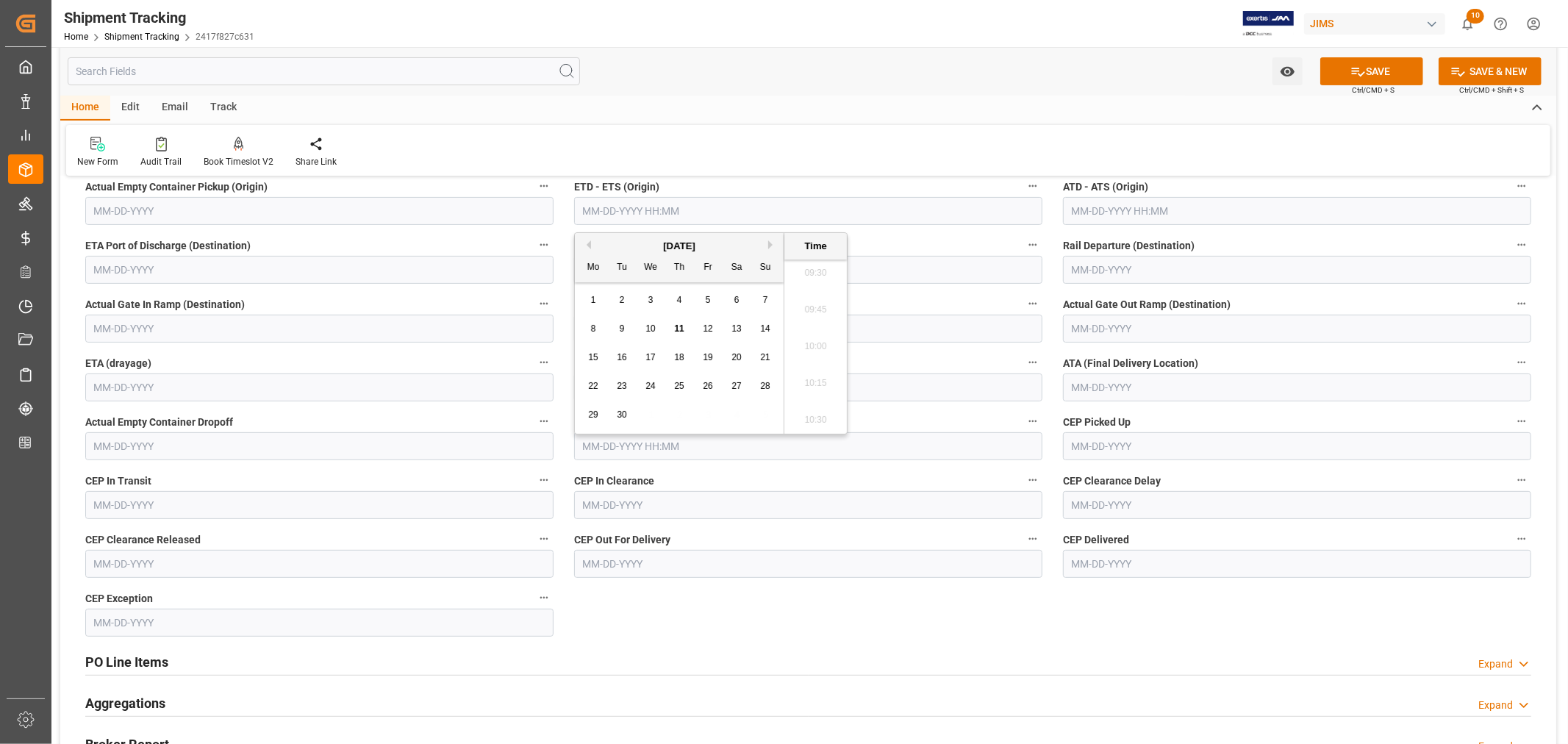
click at [206, 501] on input "text" at bounding box center [319, 505] width 468 height 28
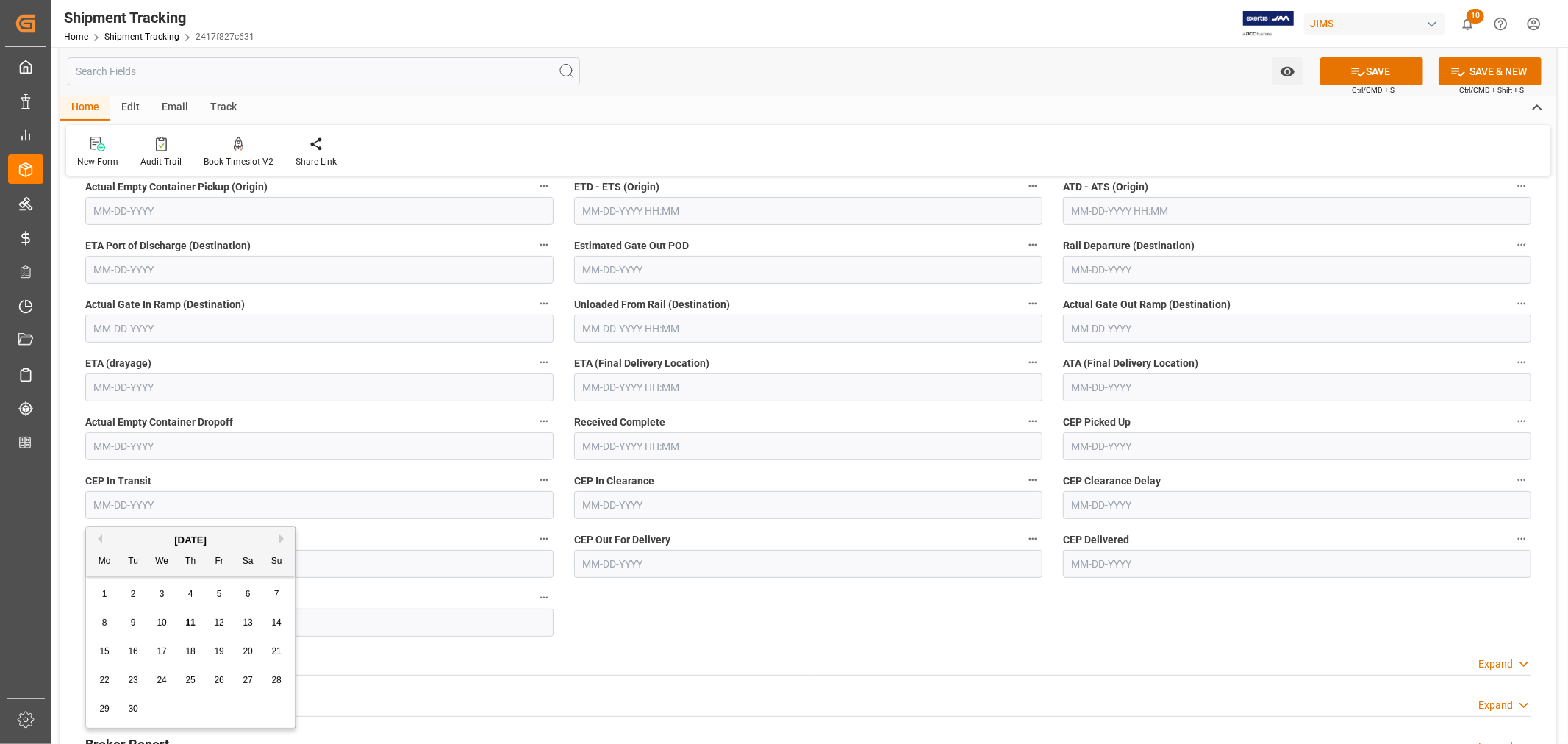
click at [160, 594] on span "3" at bounding box center [163, 595] width 5 height 10
type input "09-03-2025"
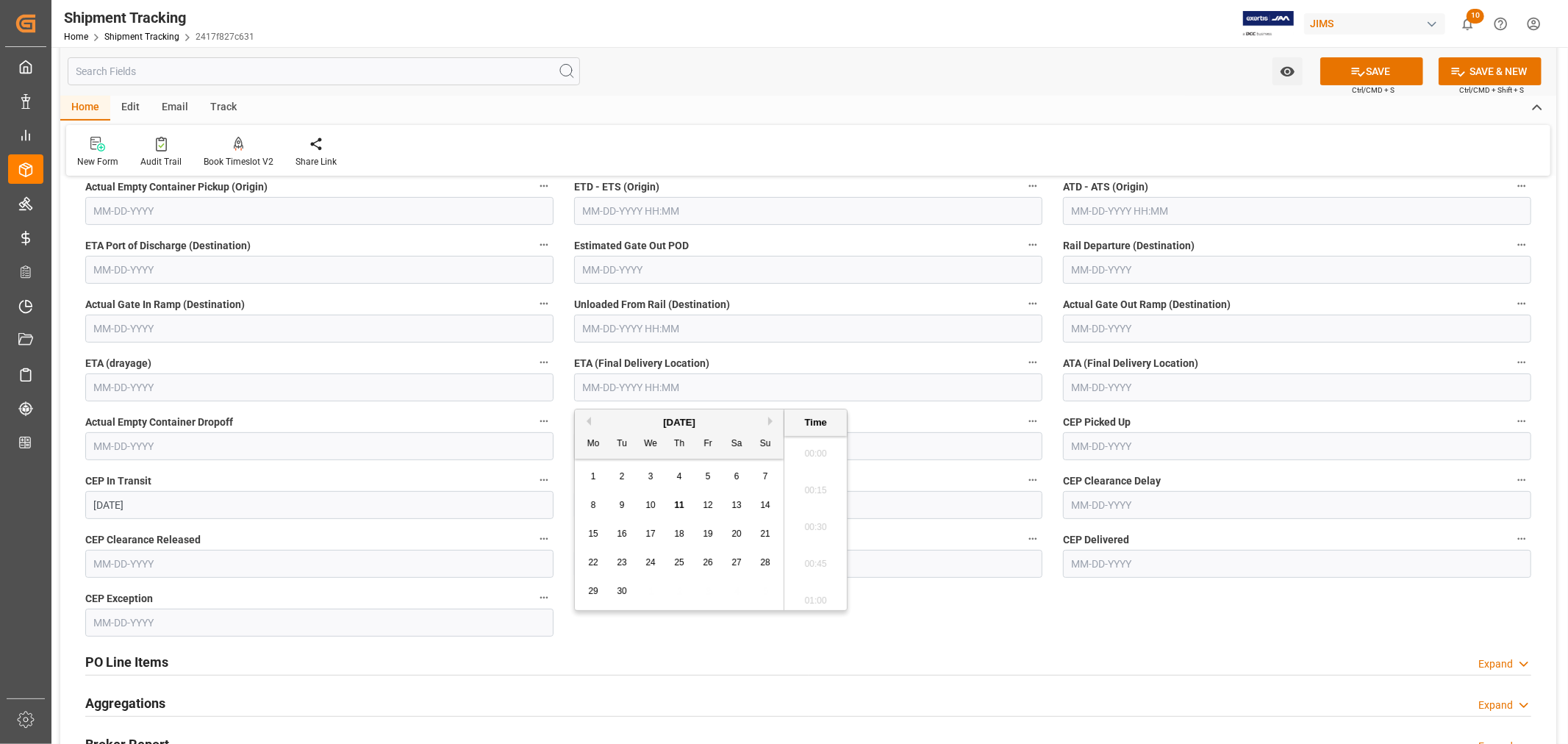
click at [622, 386] on input "text" at bounding box center [808, 388] width 468 height 28
click at [615, 419] on div "September 2025" at bounding box center [679, 422] width 209 height 15
click at [622, 535] on span "16" at bounding box center [621, 534] width 10 height 10
type input "09-16-2025 00:00"
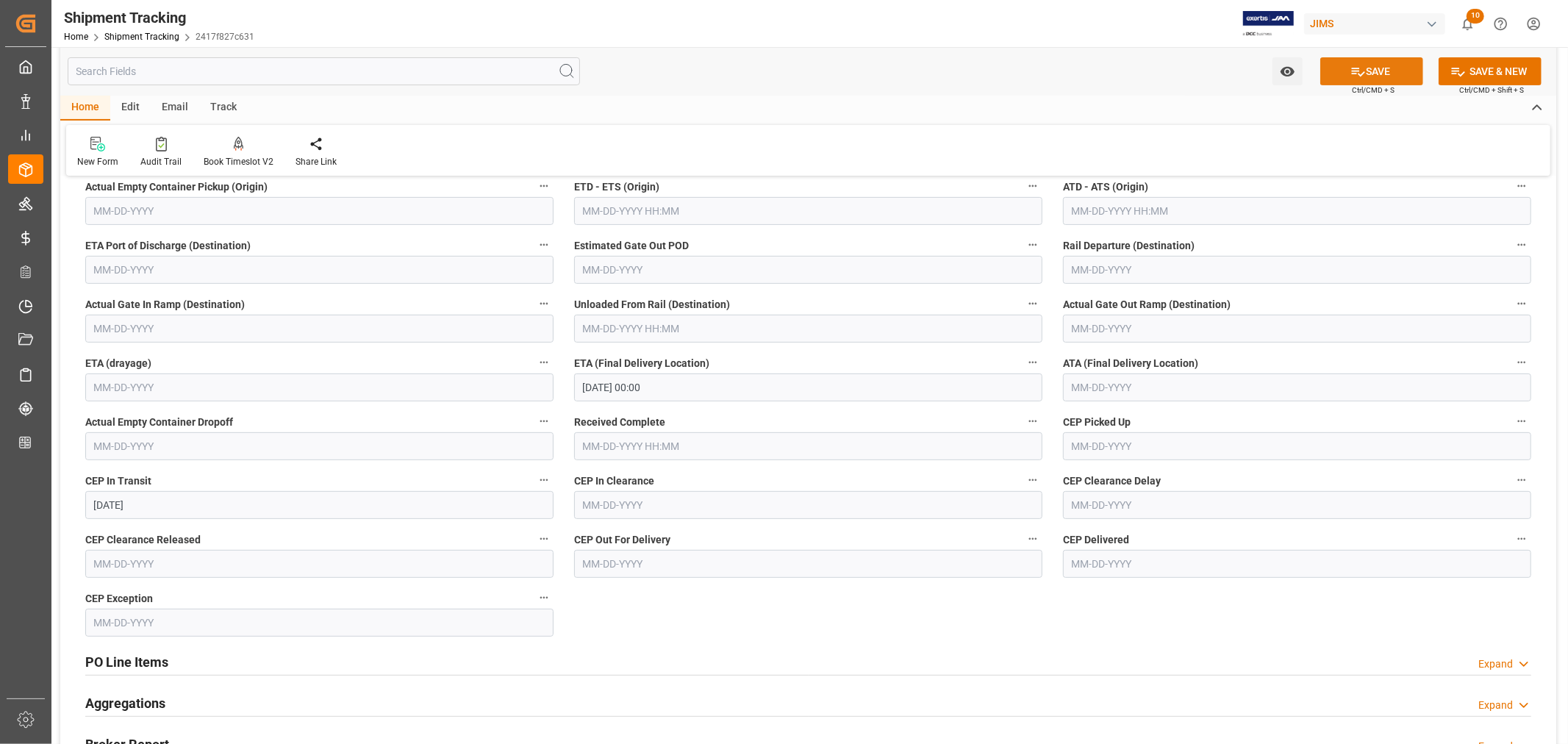
click at [1378, 72] on button "SAVE" at bounding box center [1372, 71] width 103 height 28
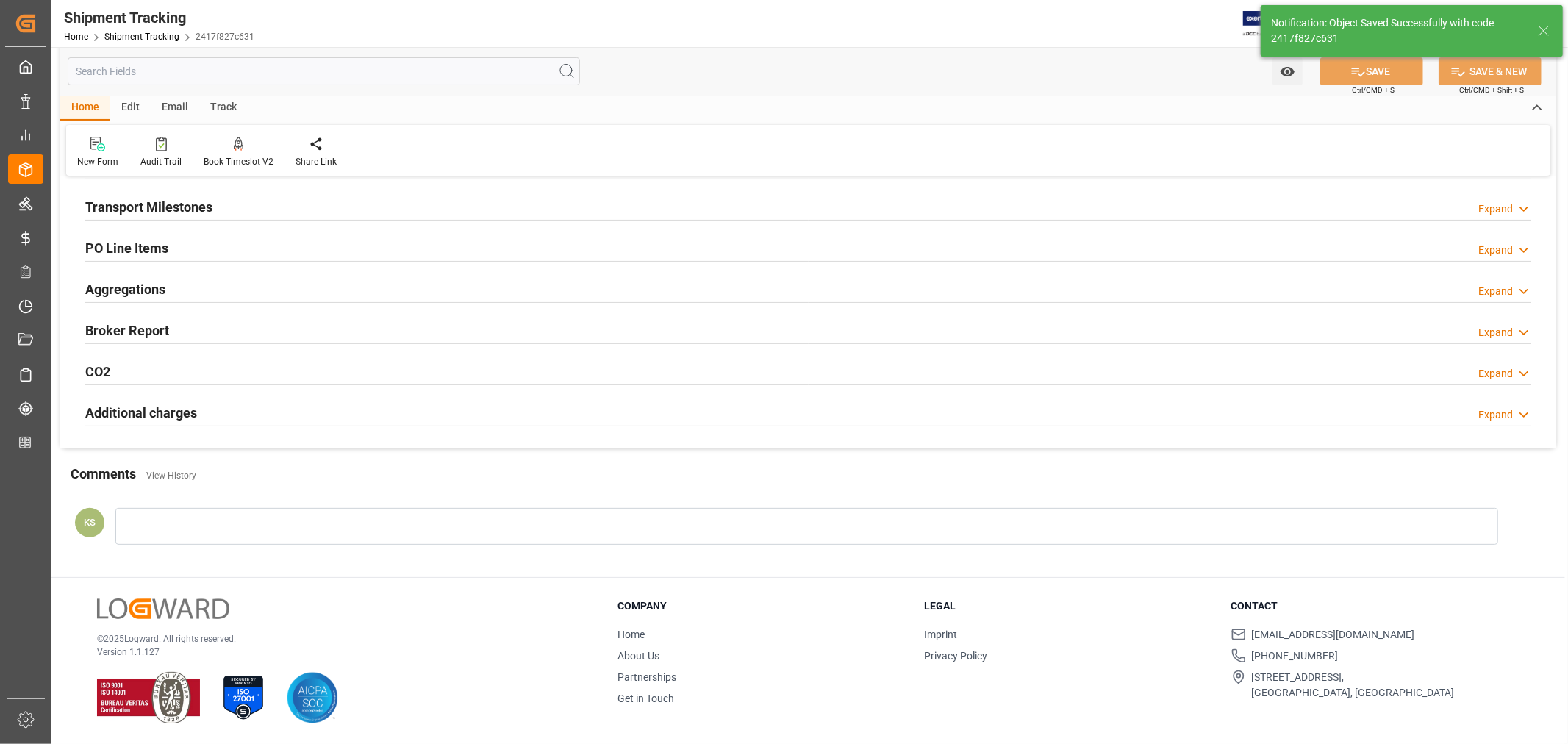
scroll to position [211, 0]
click at [261, 207] on div "Transport Milestones Expand" at bounding box center [808, 206] width 1446 height 28
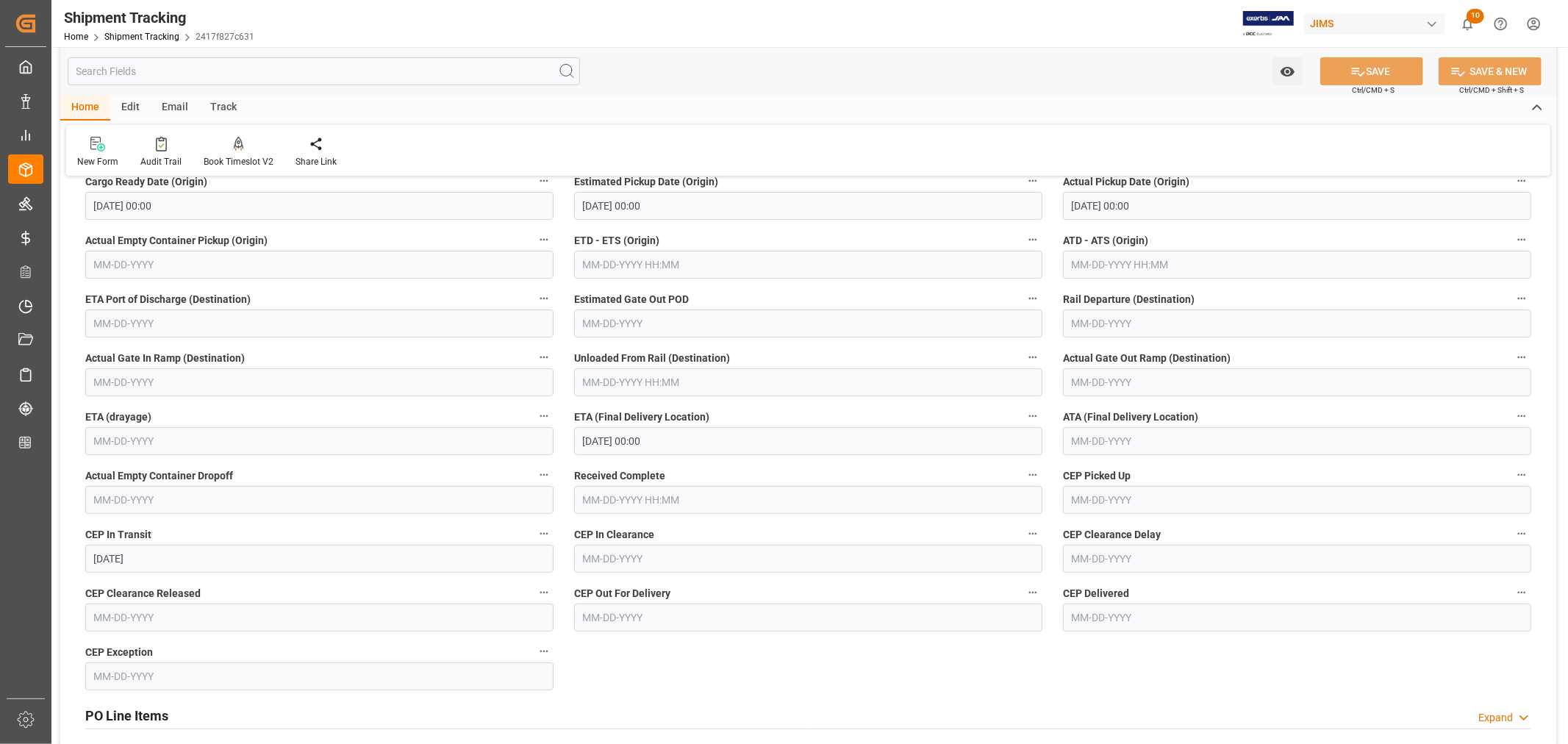
scroll to position [245, 0]
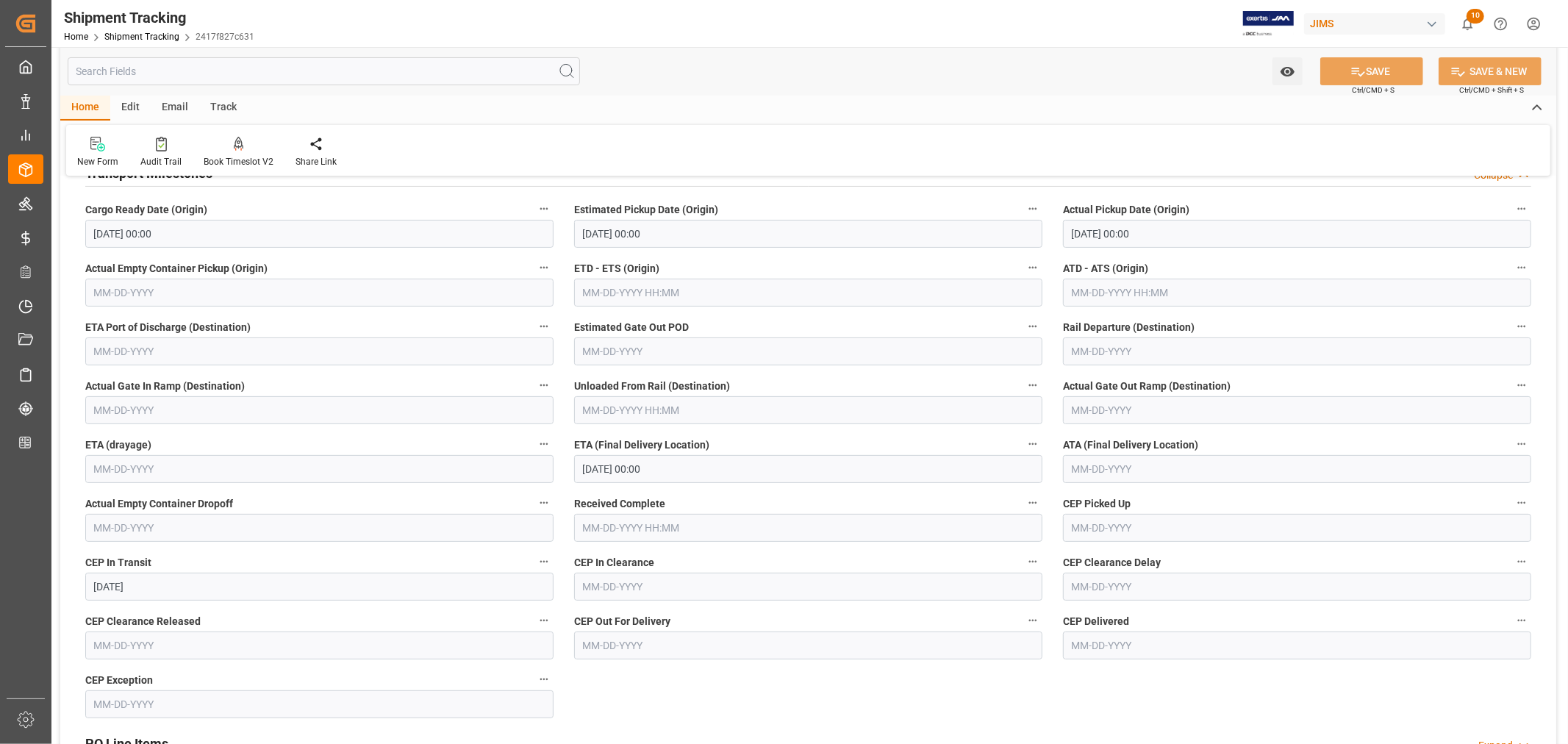
click at [679, 296] on input "text" at bounding box center [808, 293] width 468 height 28
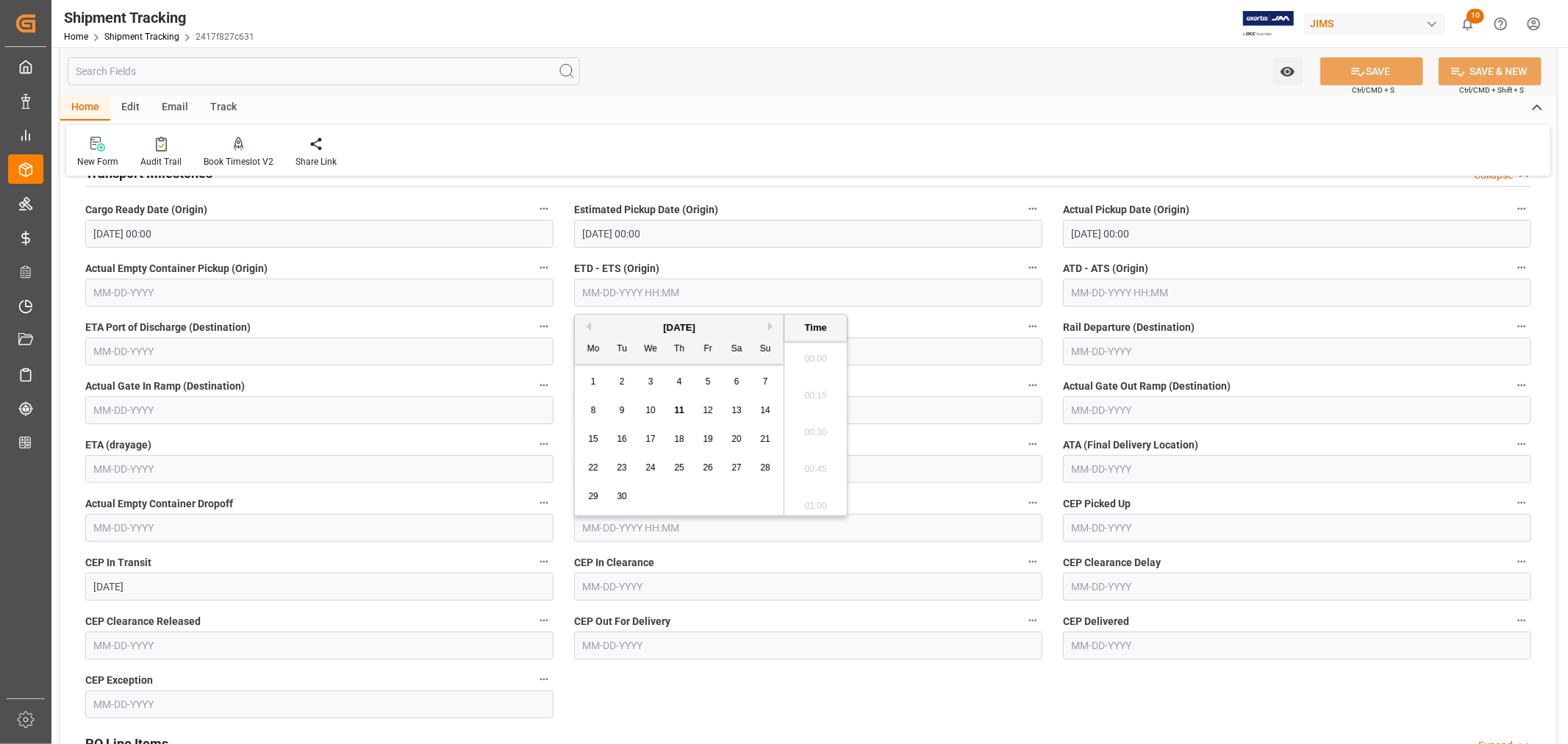
scroll to position [1401, 0]
click at [626, 326] on div "September 2025" at bounding box center [679, 328] width 209 height 15
click at [679, 384] on span "4" at bounding box center [680, 382] width 5 height 10
type input "09-04-2025 00:00"
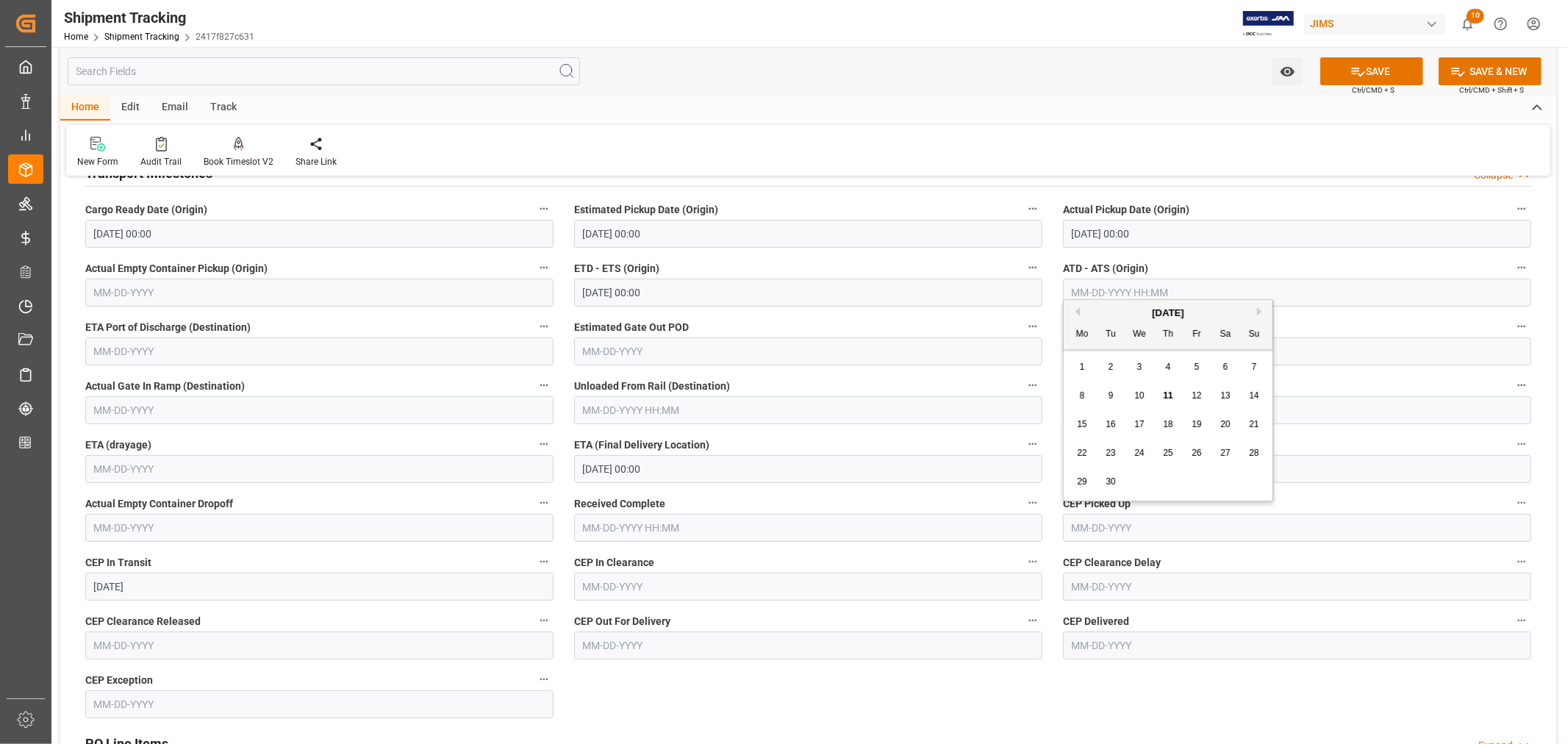
click at [1123, 527] on input "text" at bounding box center [1297, 528] width 468 height 28
click at [1142, 369] on span "3" at bounding box center [1140, 367] width 5 height 10
type input "[DATE]"
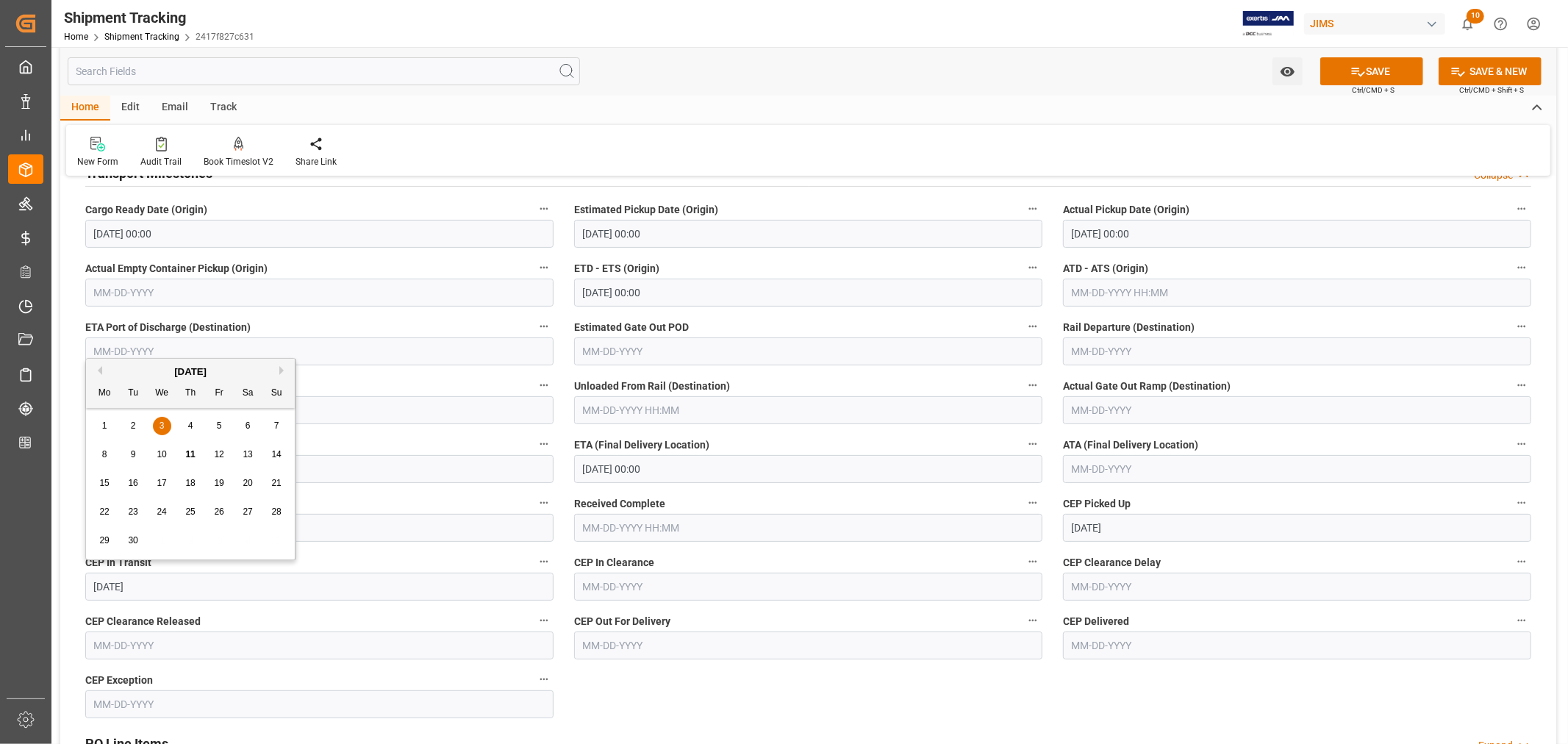
click at [156, 581] on input "[DATE]" at bounding box center [319, 587] width 468 height 28
click at [192, 422] on span "4" at bounding box center [191, 426] width 5 height 10
type input "09-04-2025"
click at [1372, 72] on button "SAVE" at bounding box center [1372, 71] width 103 height 28
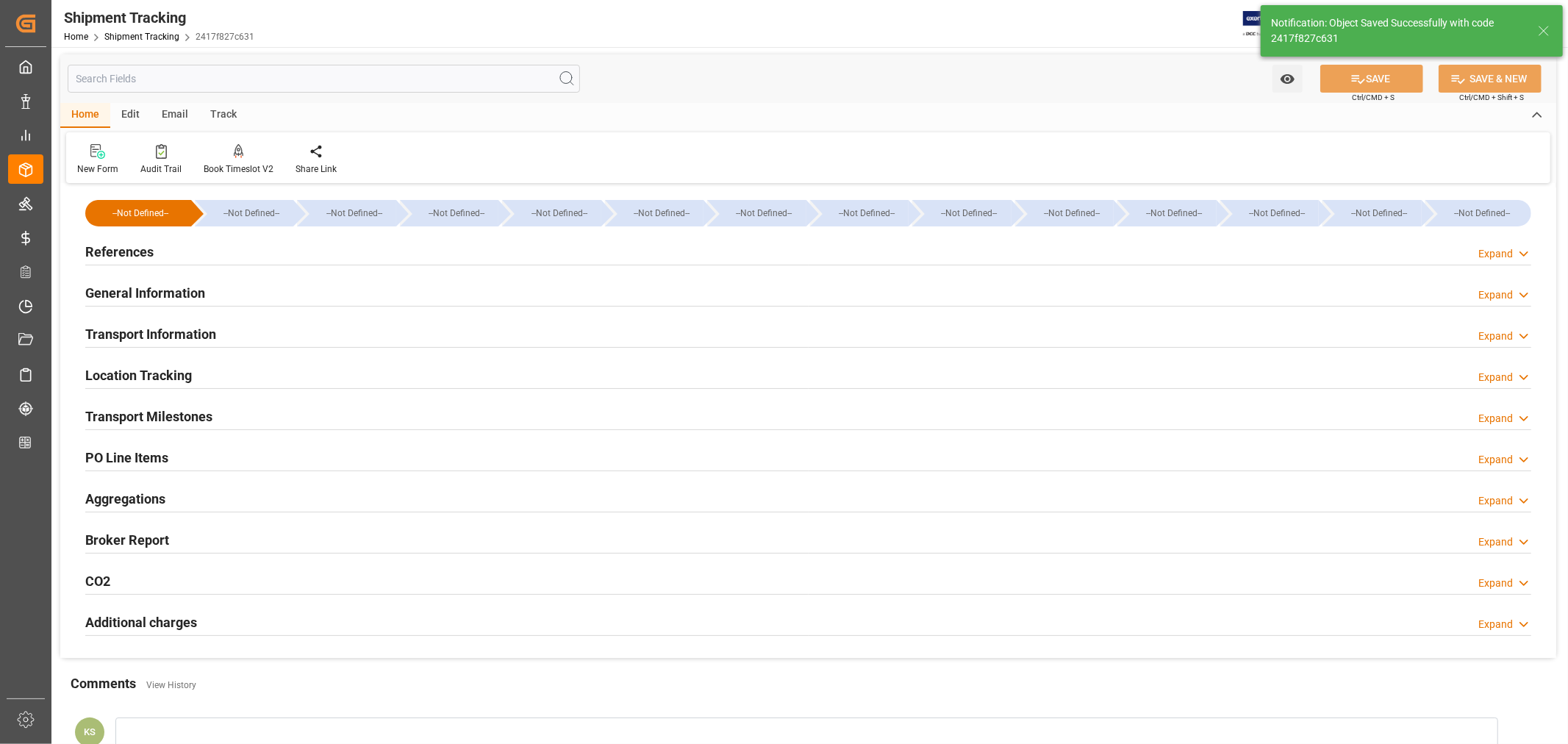
scroll to position [0, 0]
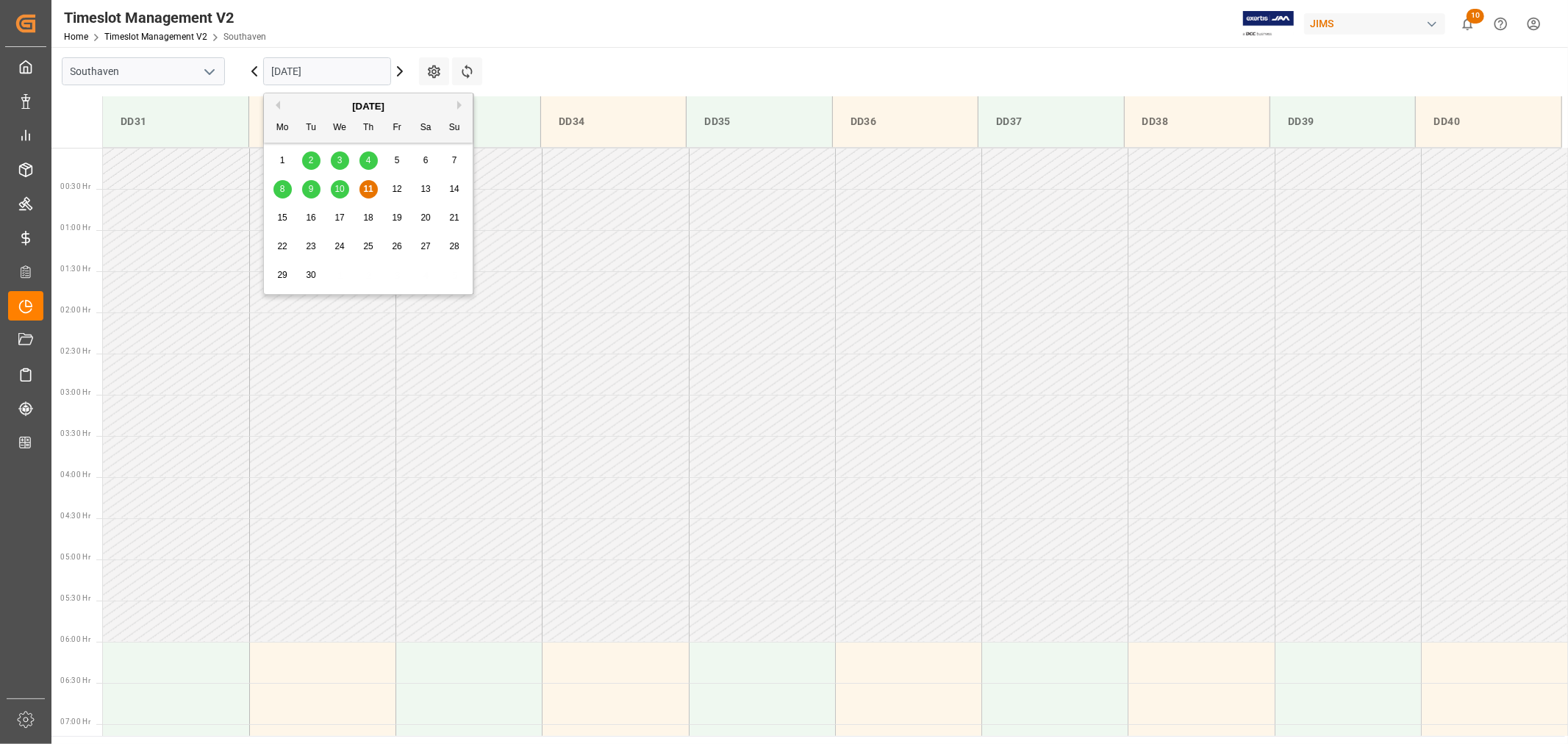
scroll to position [408, 0]
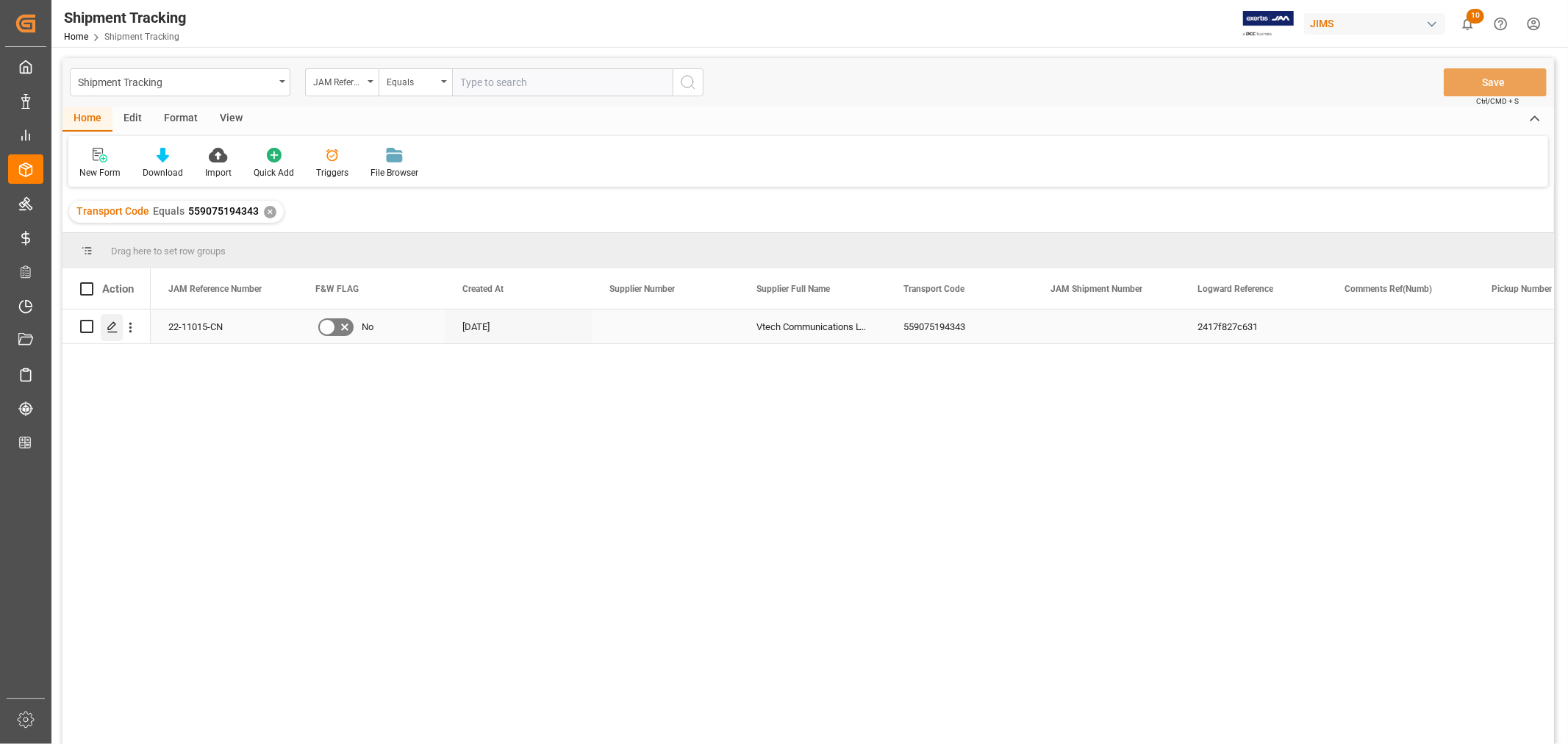
click at [113, 326] on polygon "Press SPACE to select this row." at bounding box center [111, 325] width 7 height 7
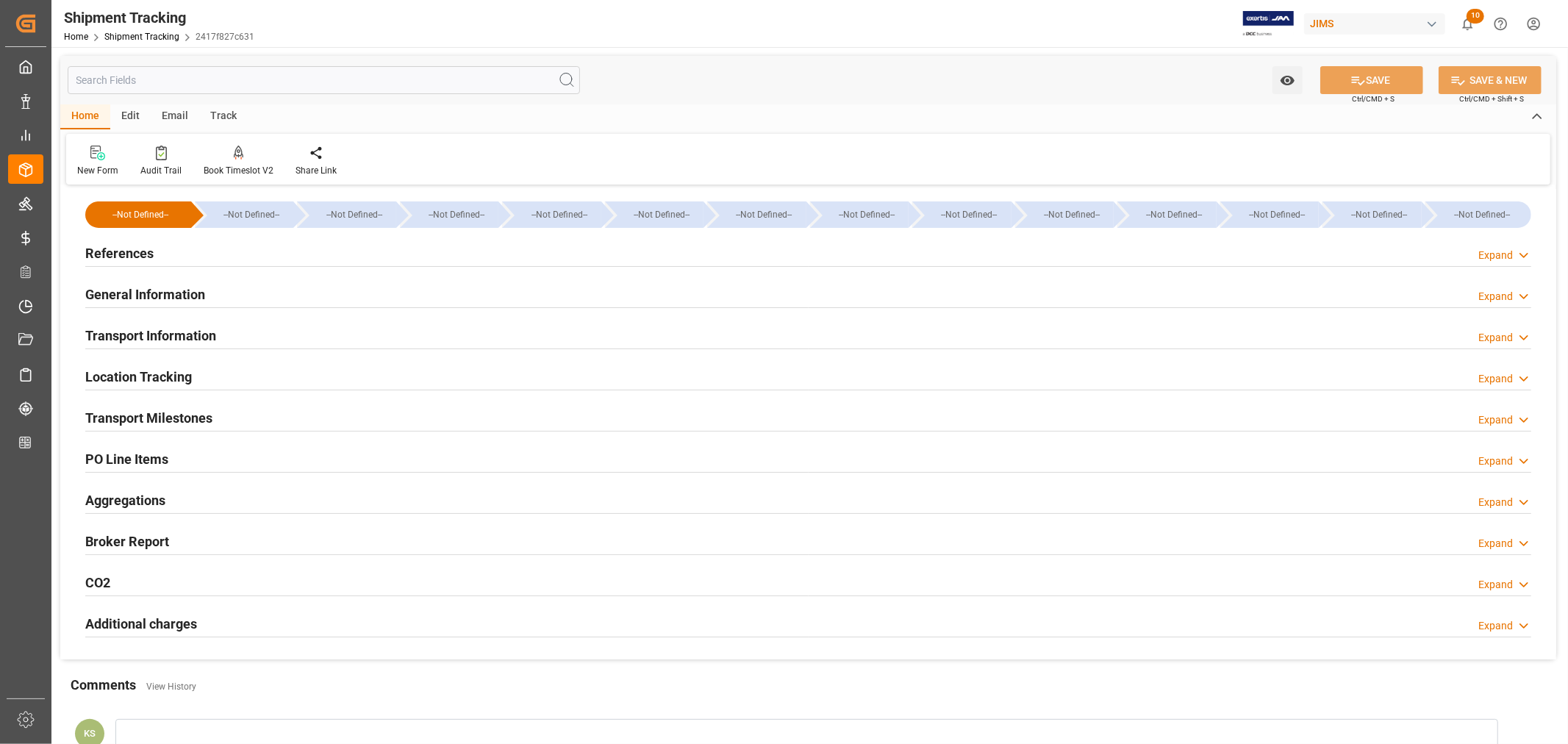
type input "09-01-2025 00:00"
type input "09-03-2025 00:00"
type input "09-04-2025 00:00"
type input "09-16-2025 00:00"
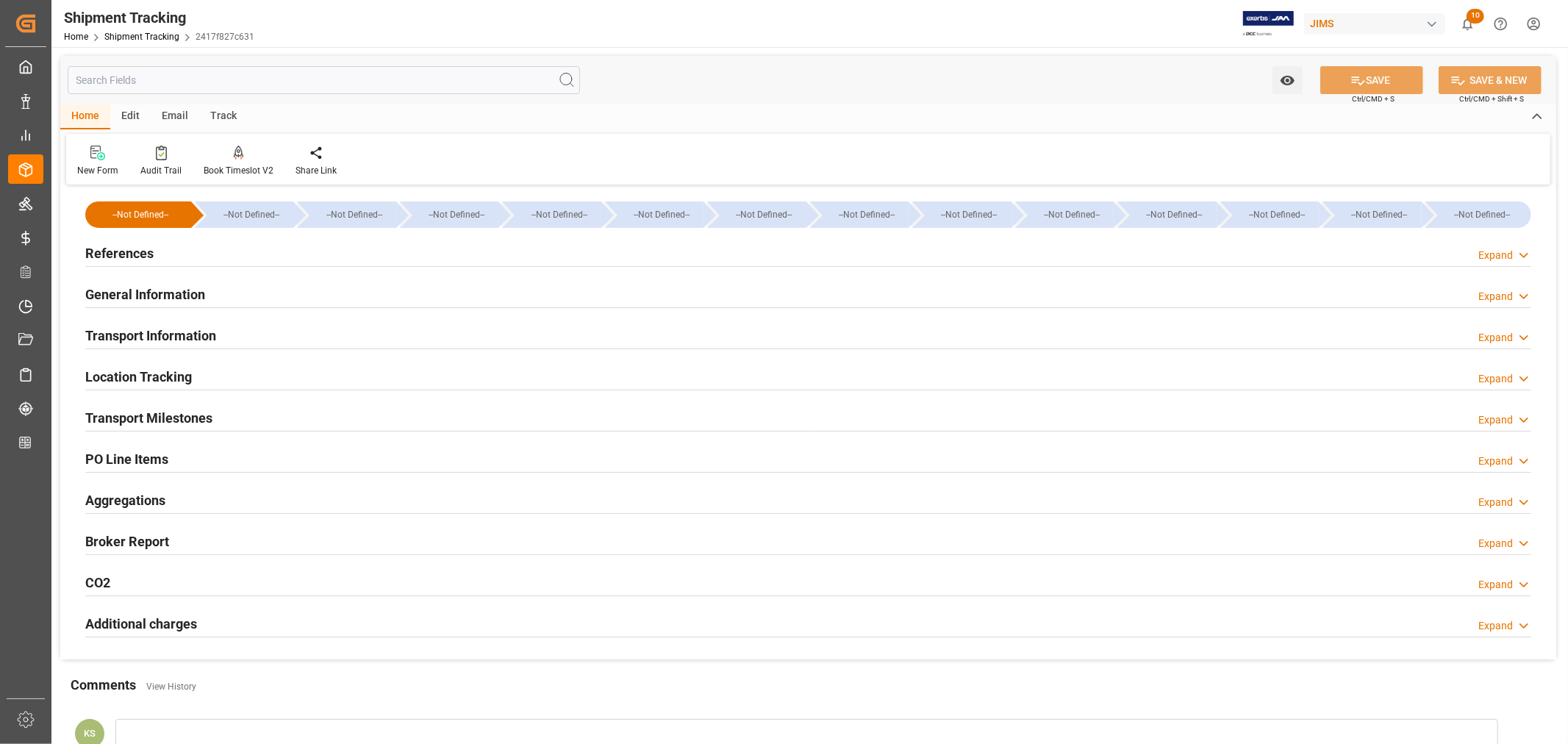
type input "[DATE]"
type input "09-04-2025"
click at [251, 412] on div "Transport Milestones Expand" at bounding box center [808, 417] width 1446 height 28
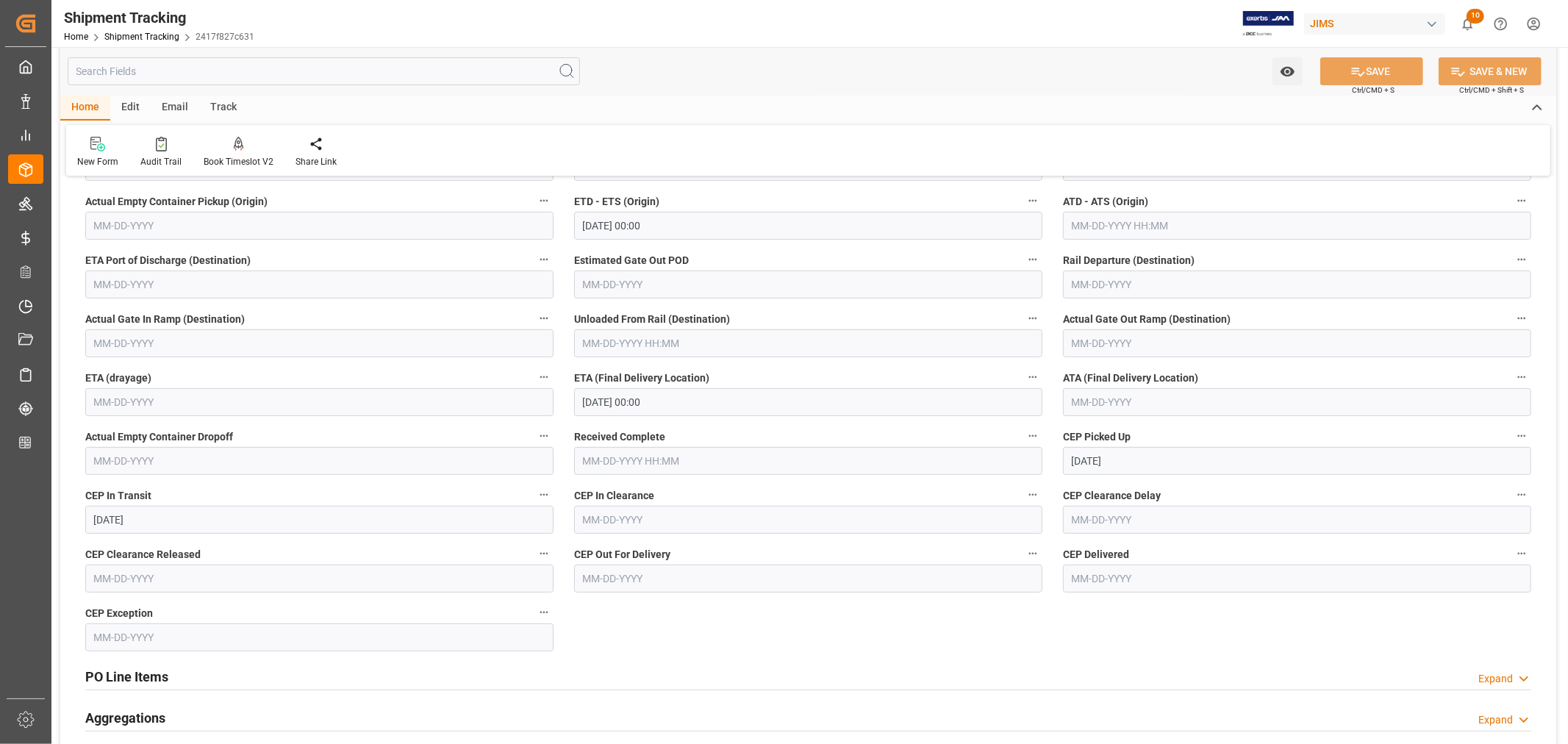
scroll to position [327, 0]
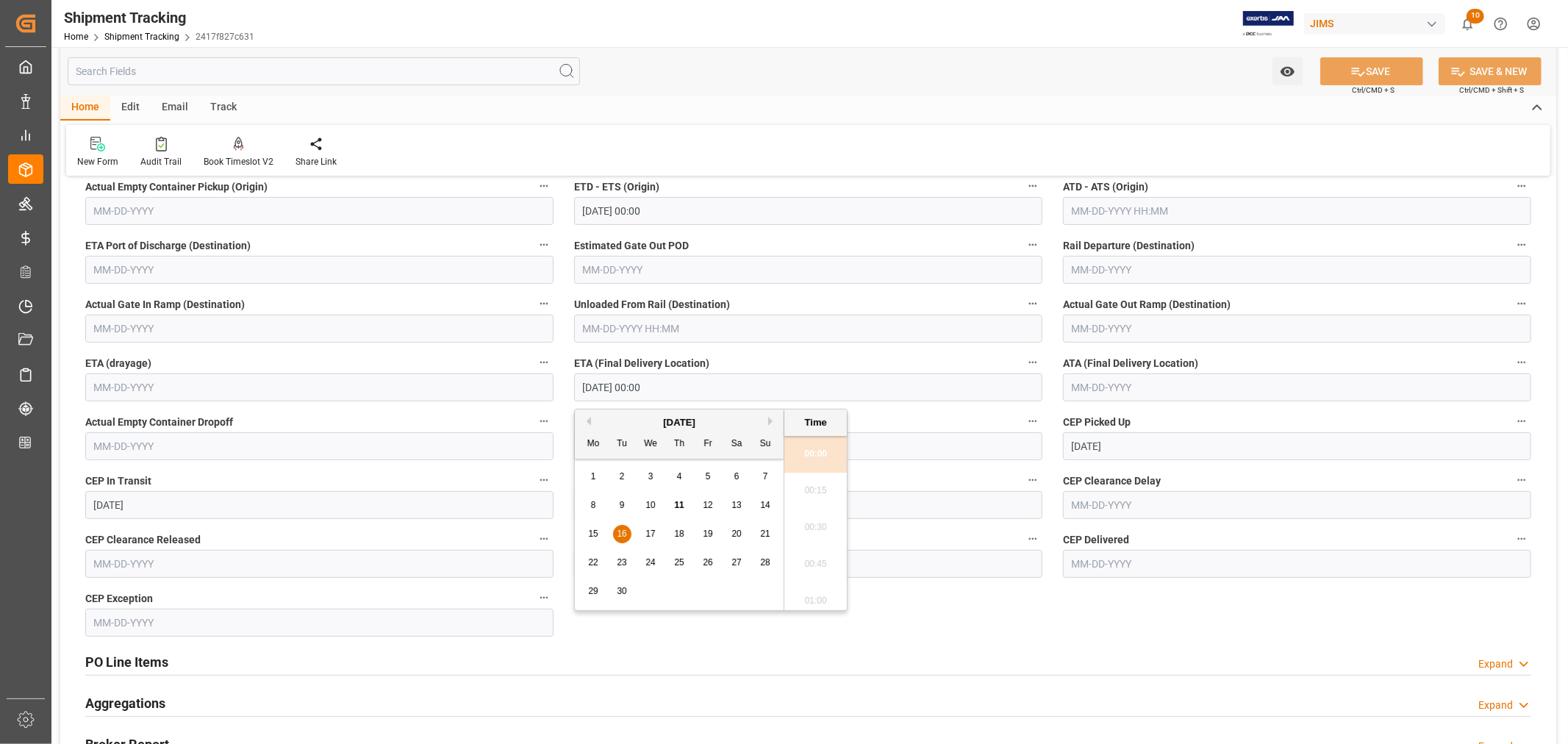
click at [668, 384] on input "09-16-2025 00:00" at bounding box center [808, 388] width 468 height 28
click at [745, 362] on label "ETA (Final Delivery Location)" at bounding box center [808, 363] width 468 height 21
click at [1023, 362] on button "ETA (Final Delivery Location)" at bounding box center [1033, 362] width 19 height 19
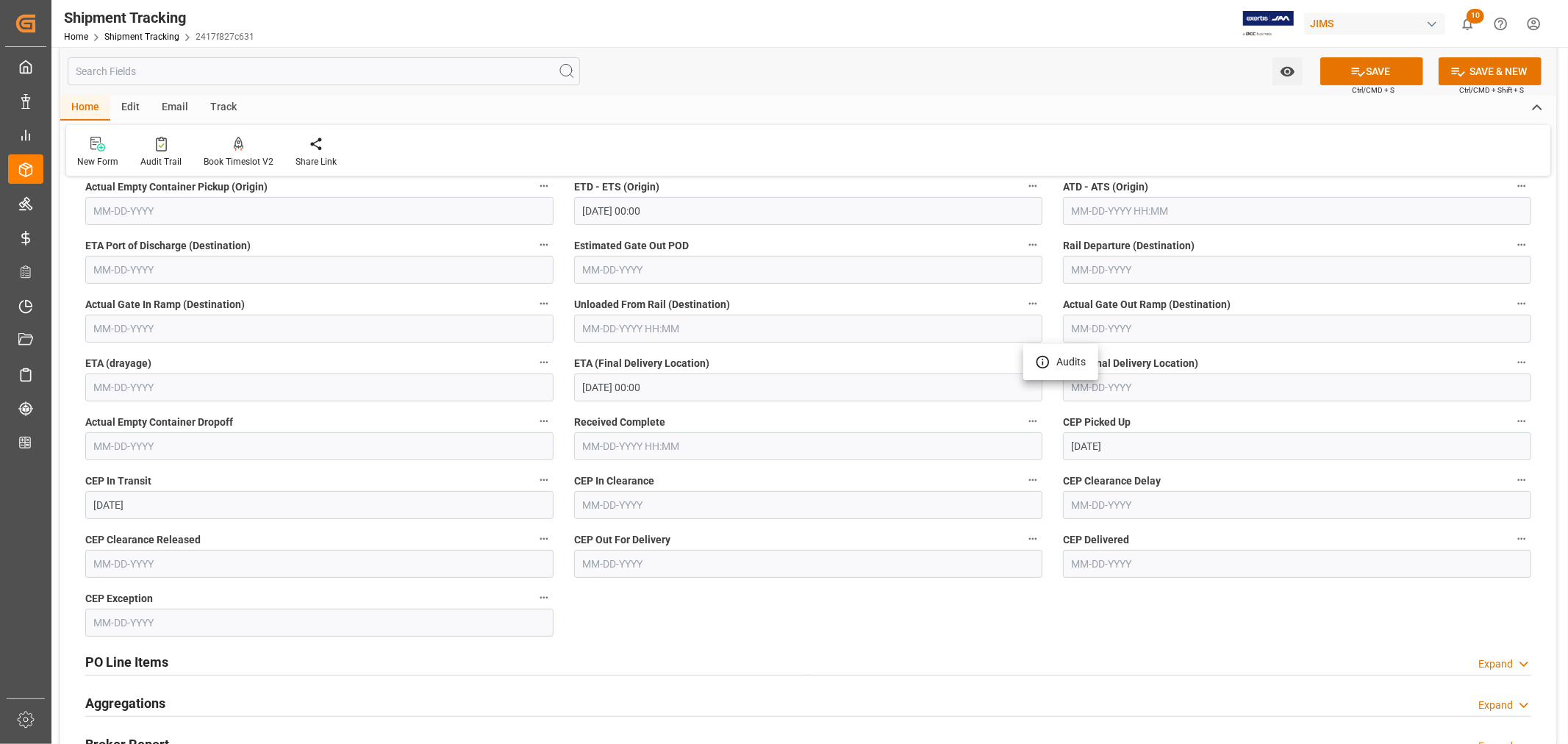
drag, startPoint x: 1126, startPoint y: 445, endPoint x: 1071, endPoint y: 448, distance: 55.1
click at [1071, 448] on div at bounding box center [784, 372] width 1568 height 744
click at [1145, 449] on input "[DATE]" at bounding box center [1297, 446] width 468 height 28
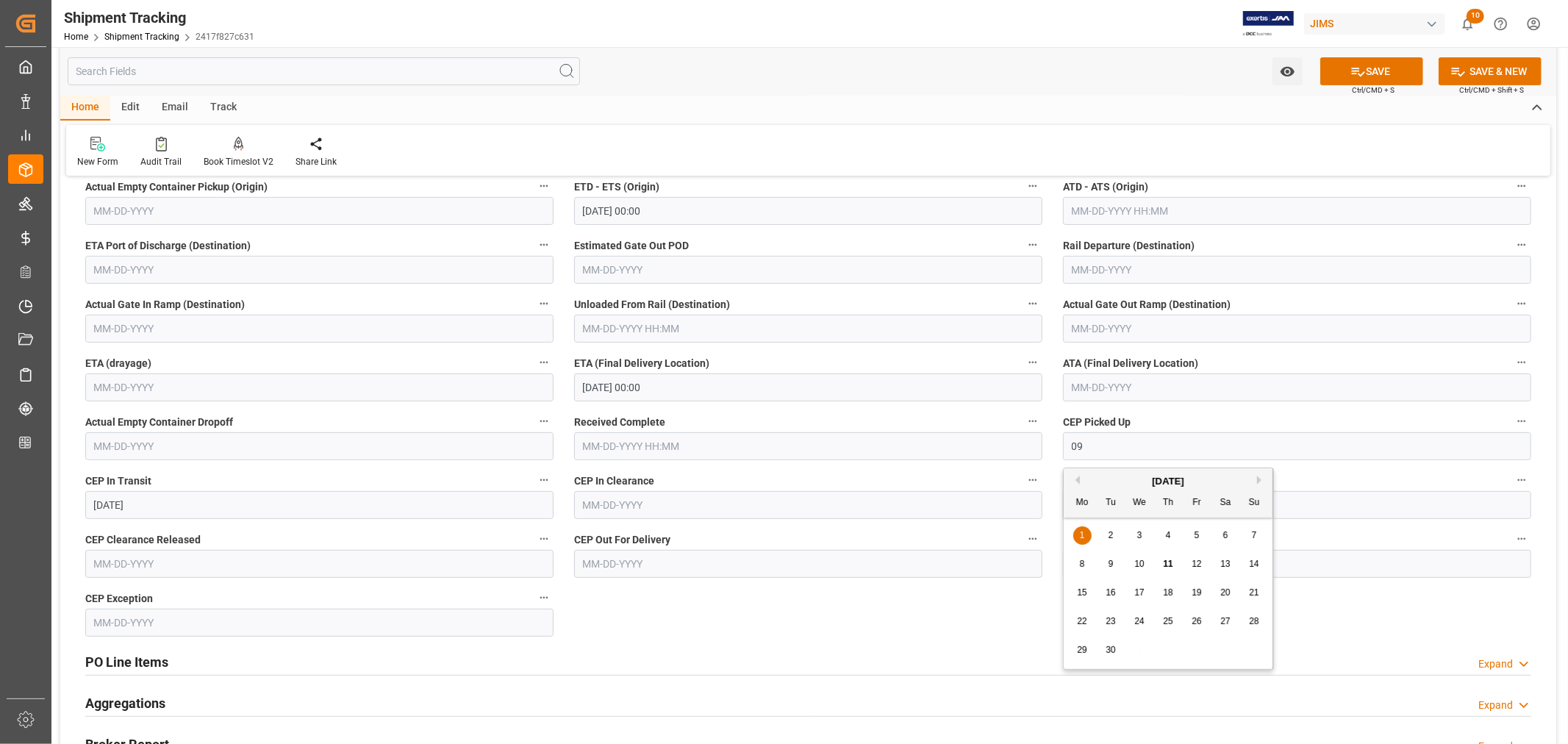
type input "0"
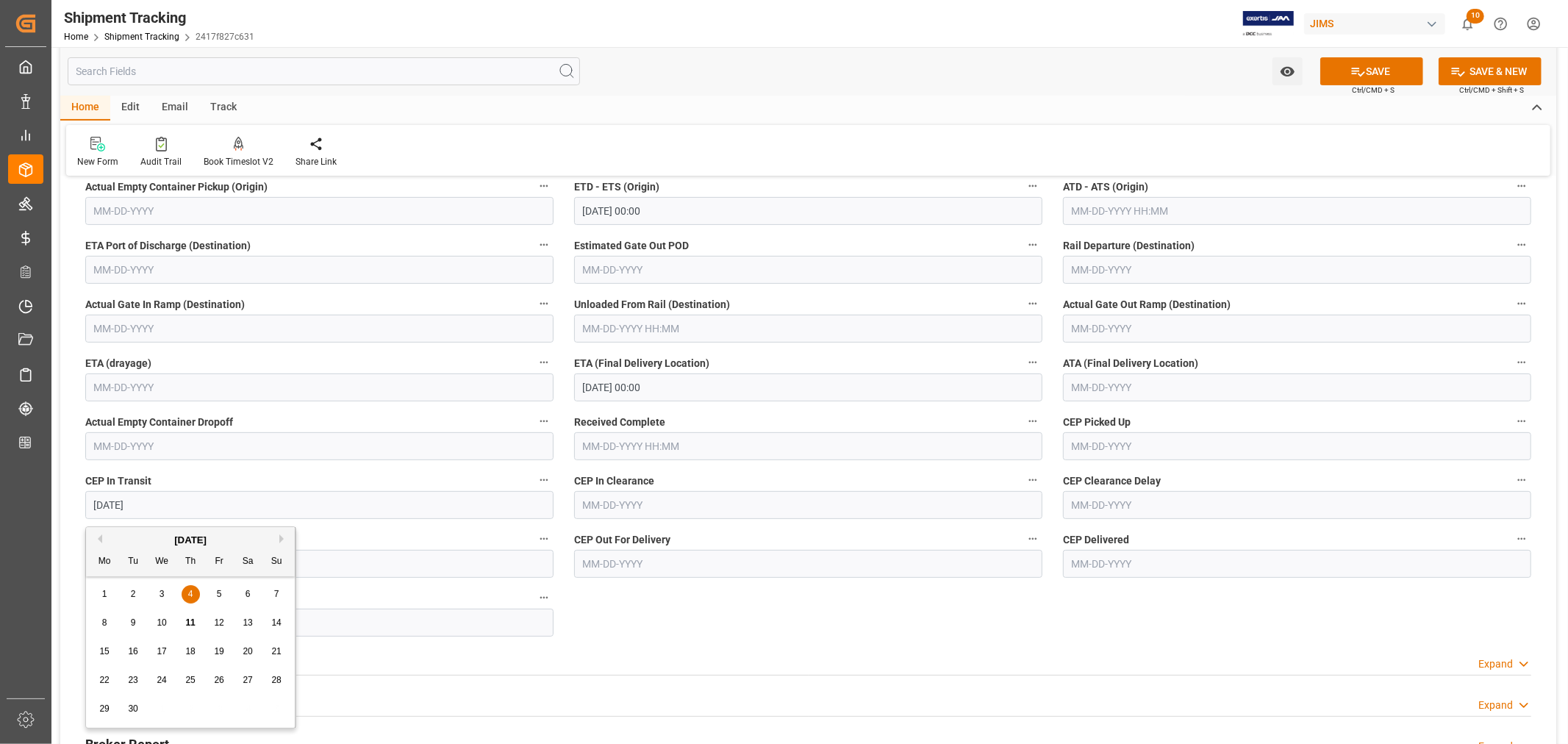
drag, startPoint x: 150, startPoint y: 505, endPoint x: 85, endPoint y: 504, distance: 65.0
click at [85, 504] on input "09-04-2025" at bounding box center [319, 505] width 468 height 28
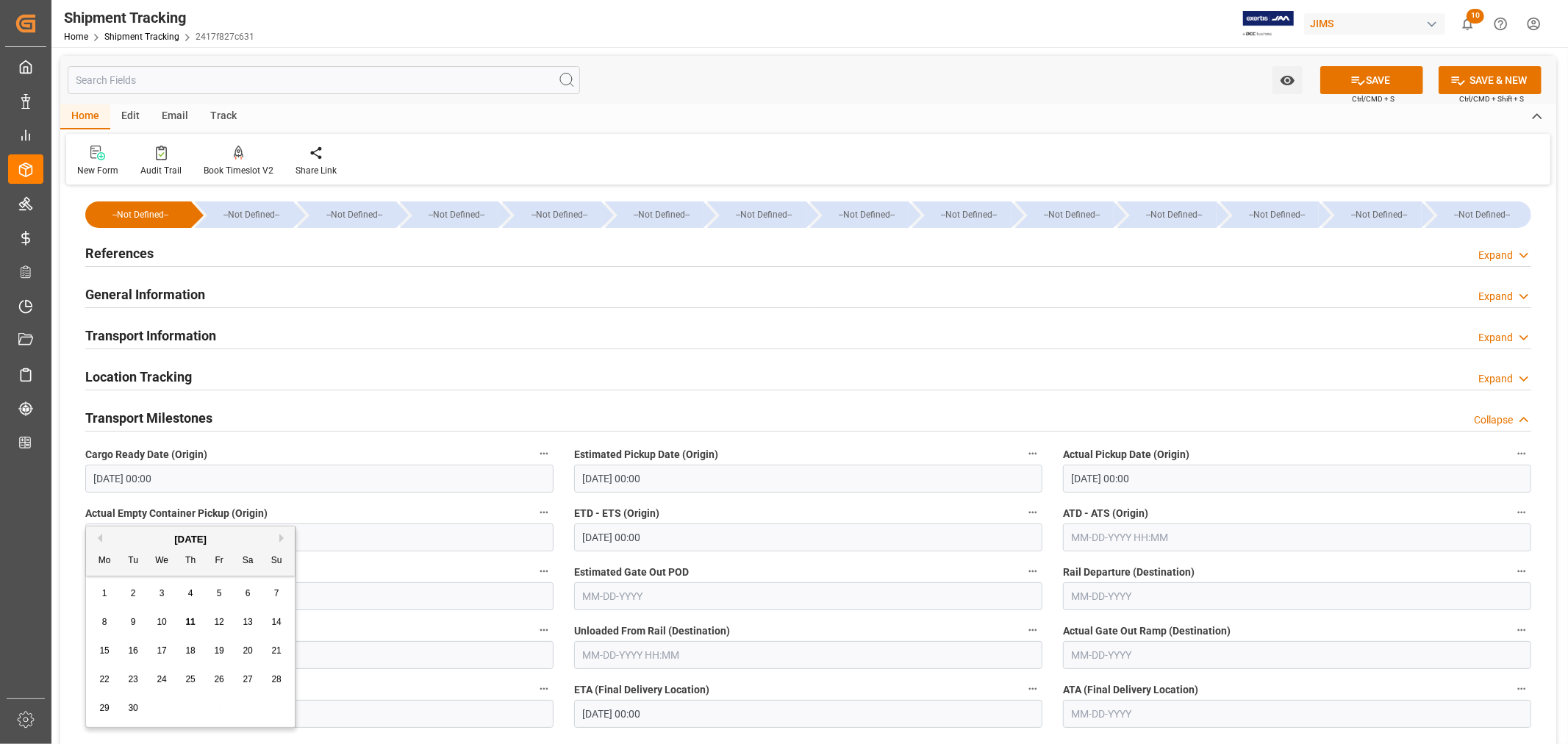
scroll to position [82, 0]
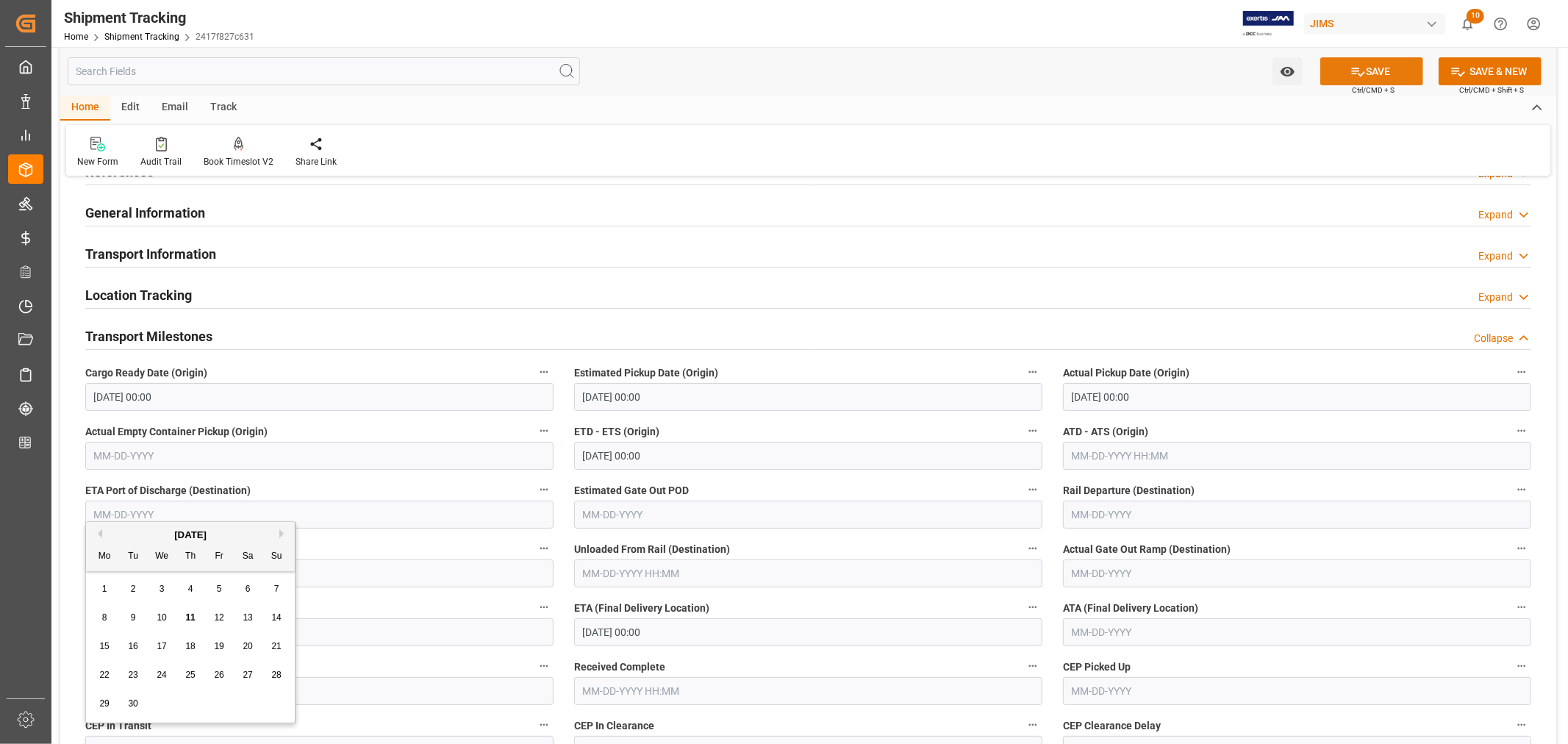
click at [1376, 77] on button "SAVE" at bounding box center [1372, 71] width 103 height 28
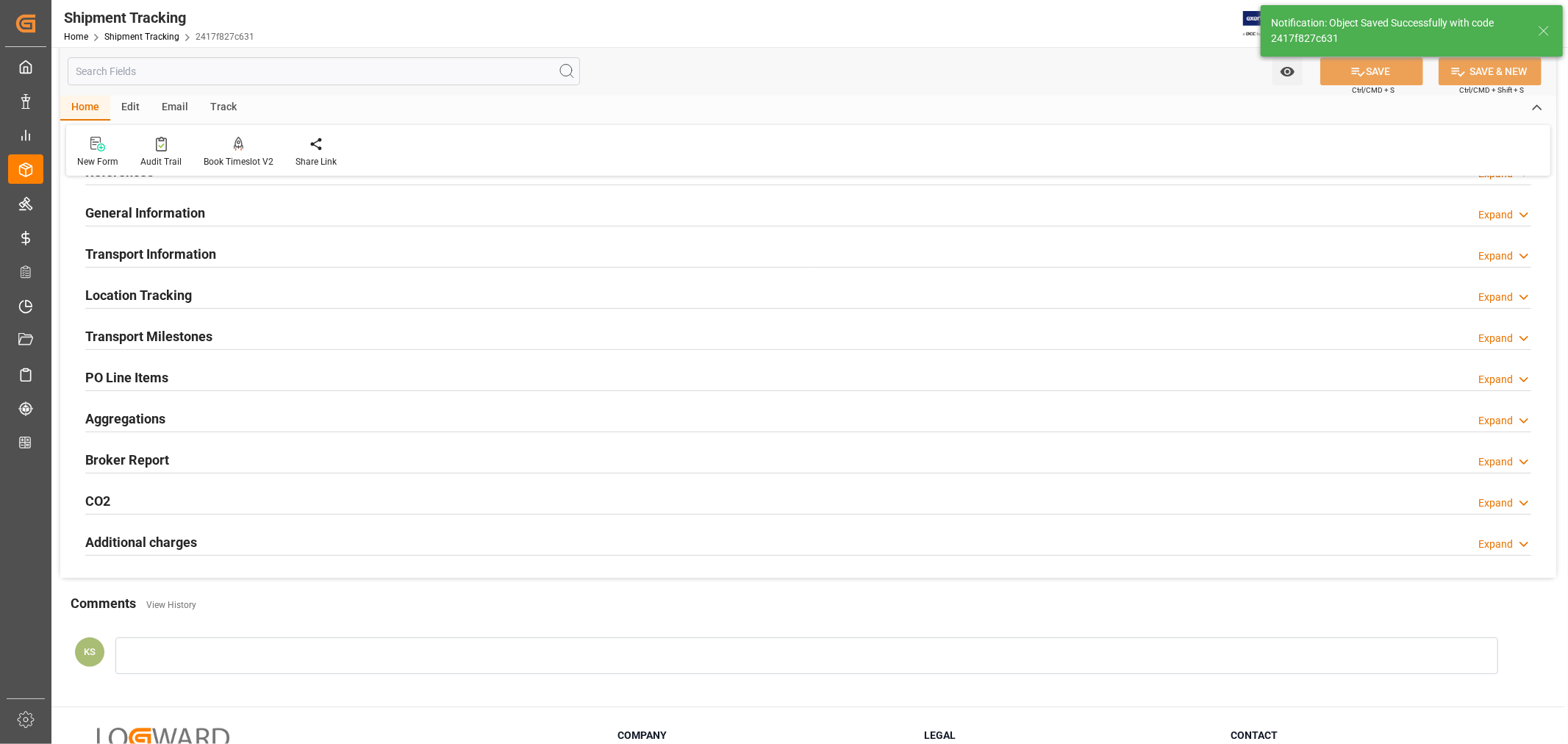
click at [294, 336] on div "Transport Milestones Expand" at bounding box center [808, 335] width 1446 height 28
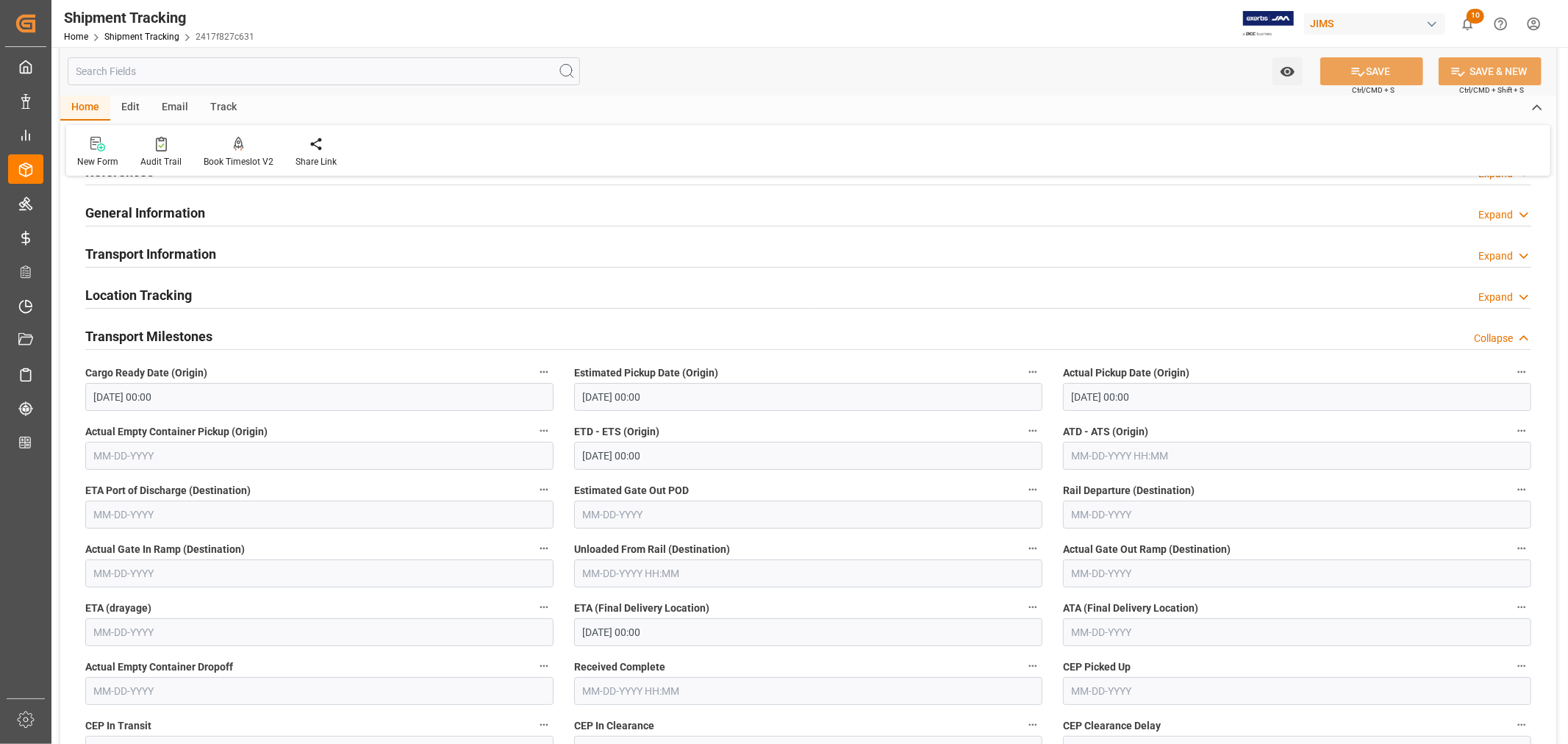
click at [294, 336] on div "Transport Milestones Collapse" at bounding box center [808, 335] width 1446 height 28
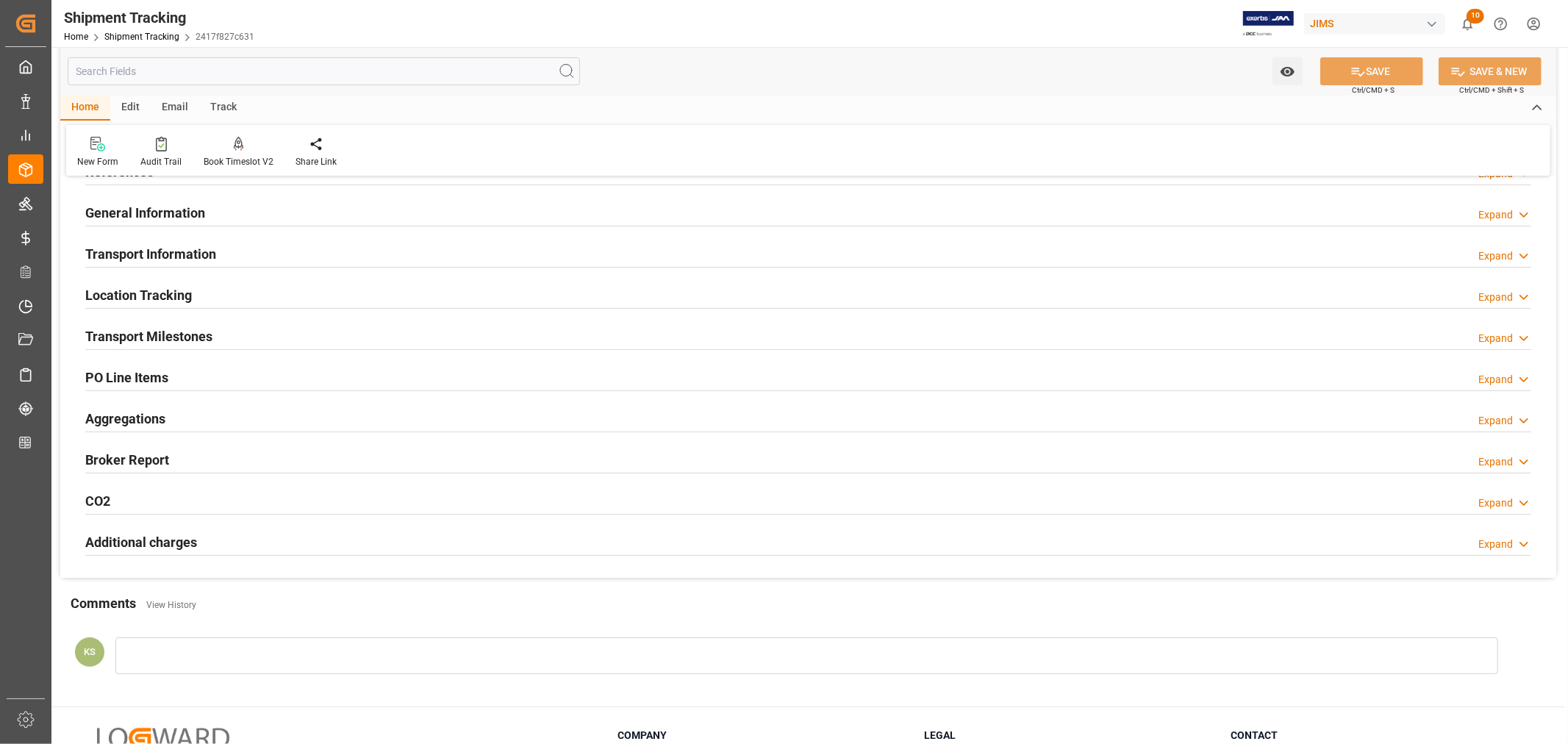
click at [327, 262] on div "Transport Information Expand" at bounding box center [808, 253] width 1446 height 28
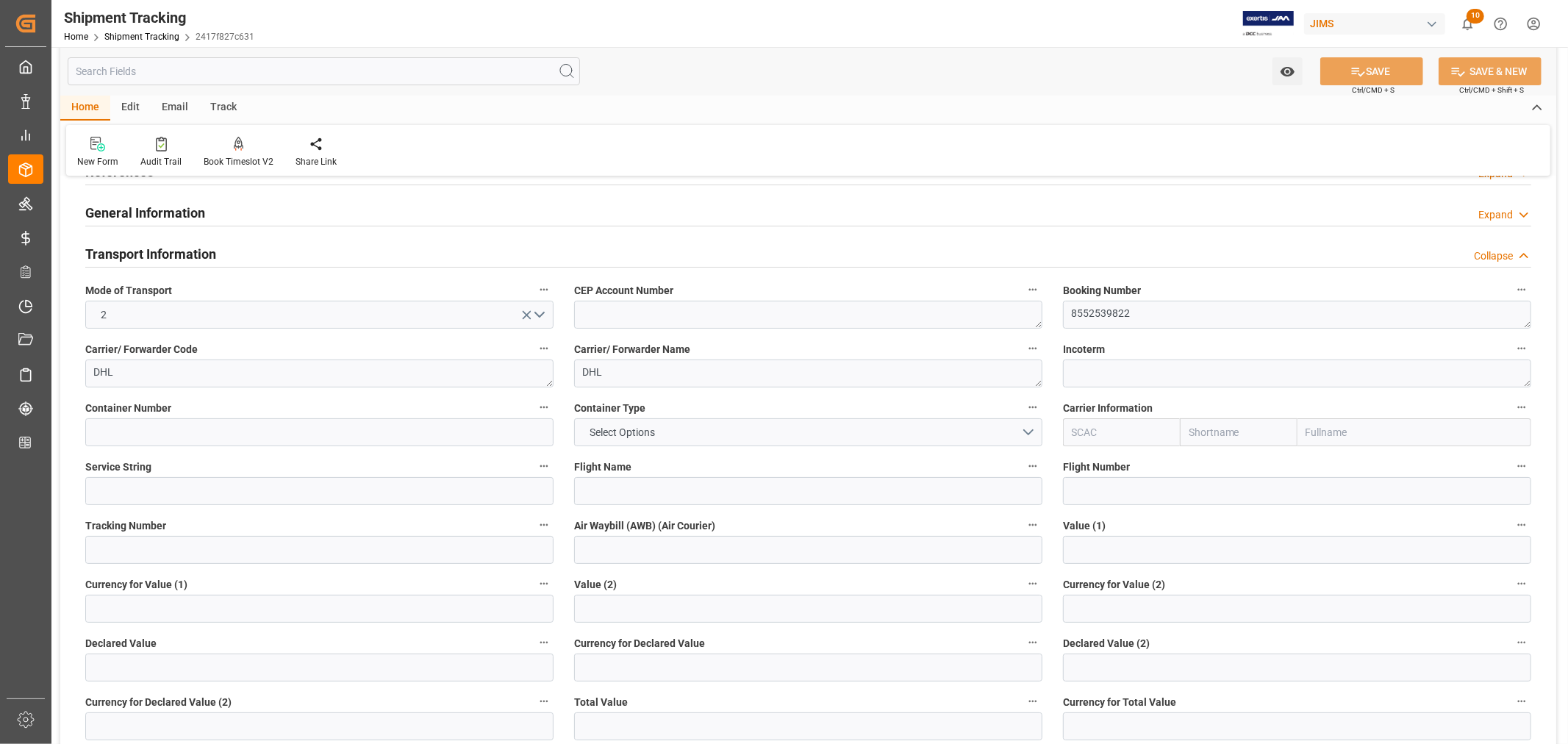
click at [327, 262] on div "Transport Information Collapse" at bounding box center [808, 253] width 1446 height 28
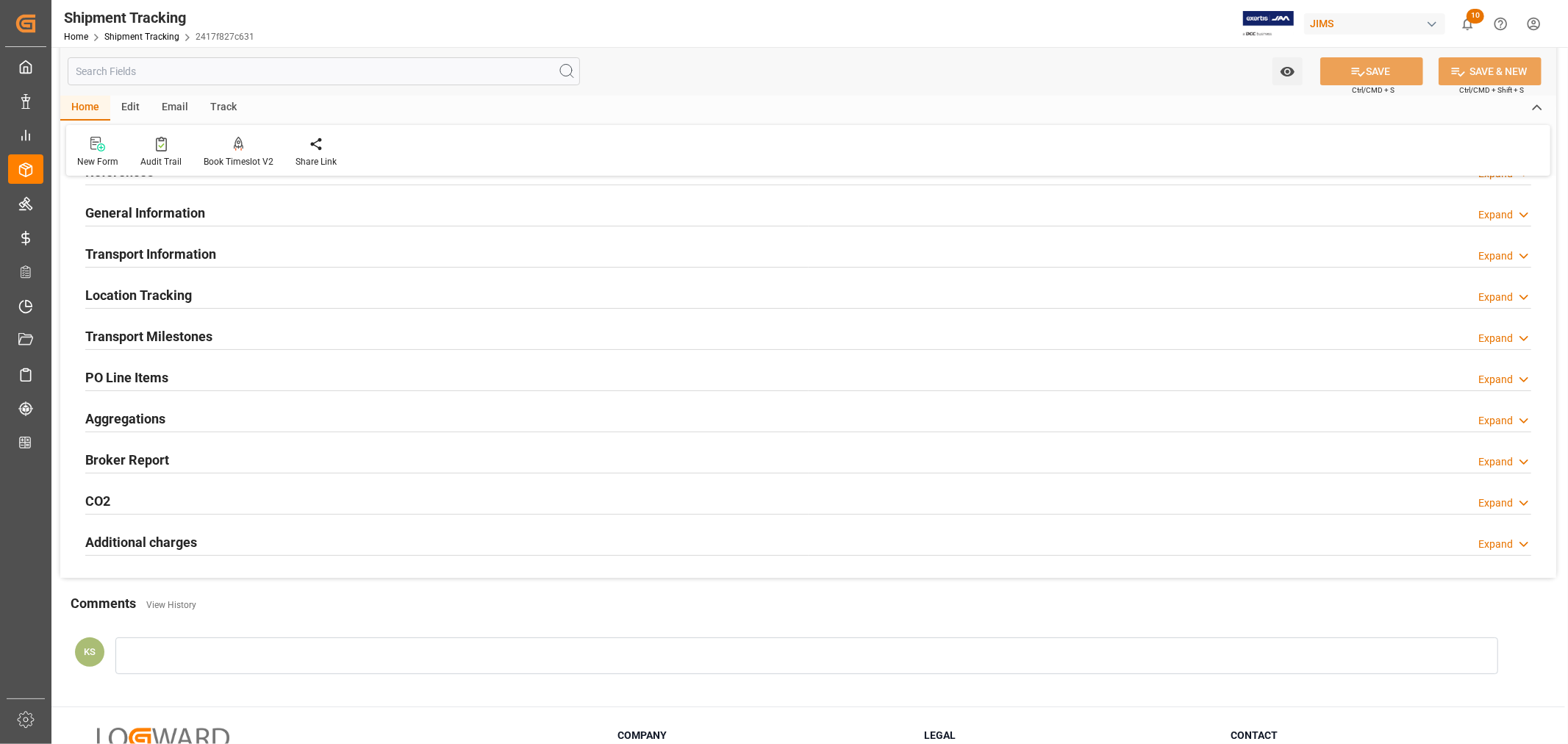
click at [320, 217] on div "General Information Expand" at bounding box center [808, 212] width 1446 height 28
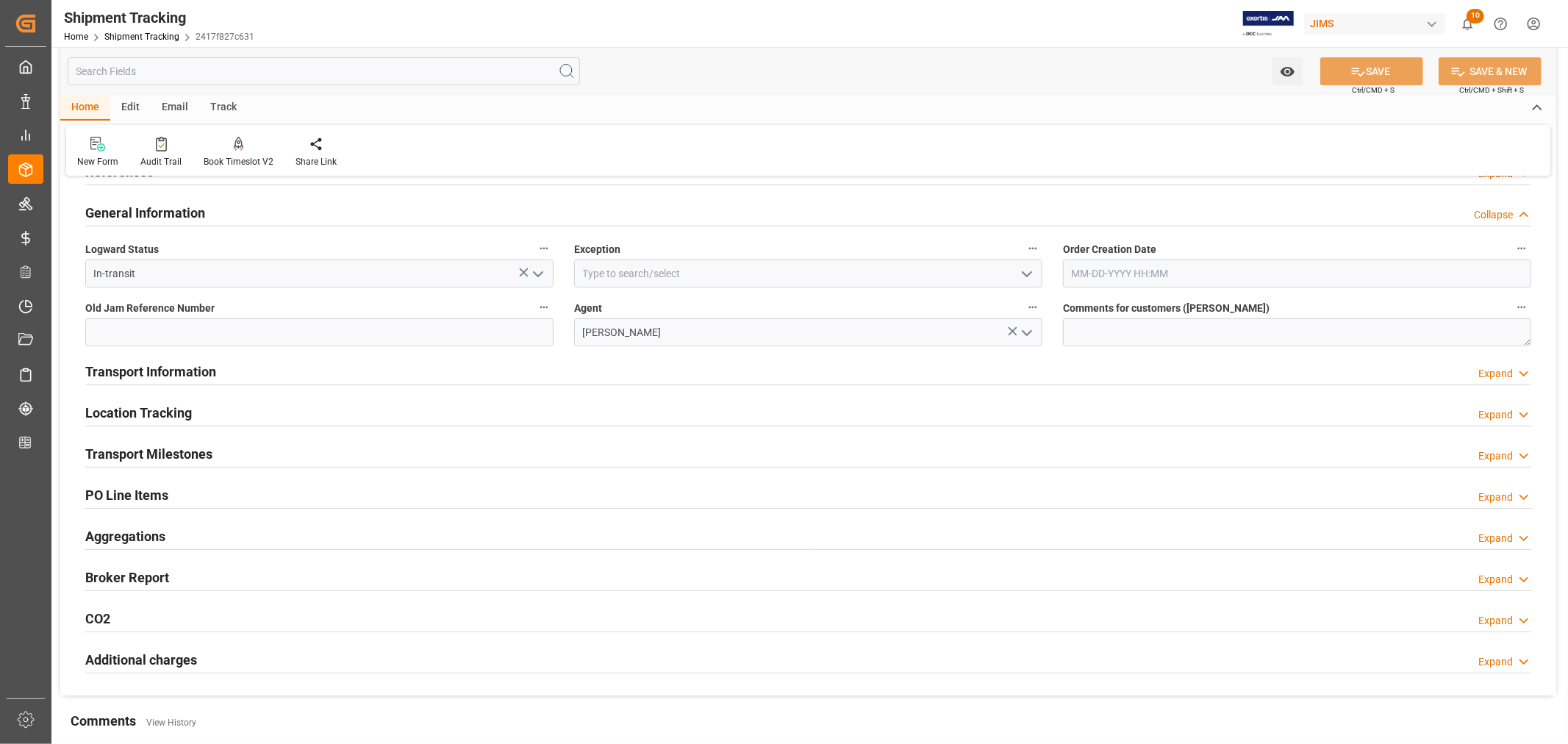
click at [1026, 275] on polyline "open menu" at bounding box center [1027, 274] width 9 height 4
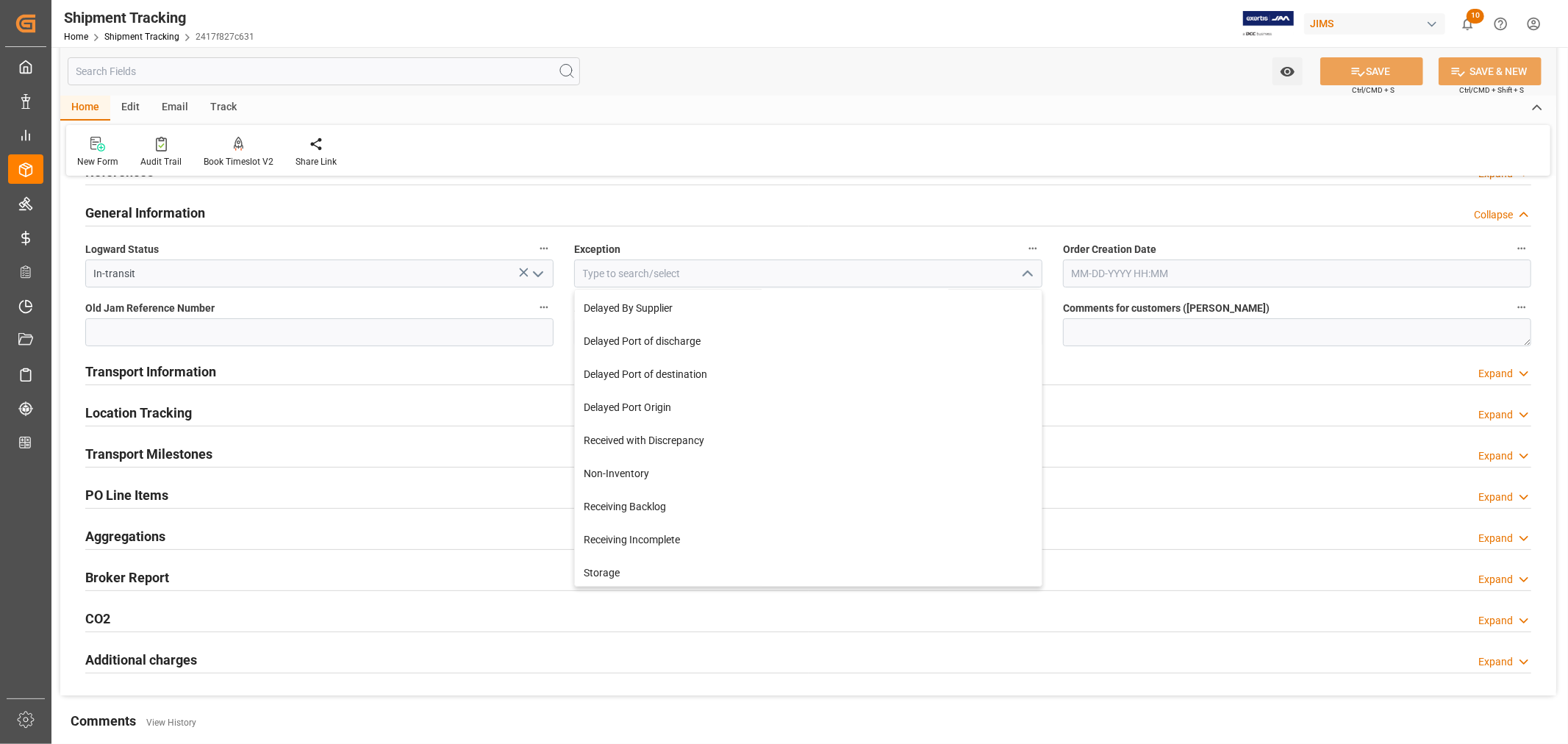
scroll to position [245, 0]
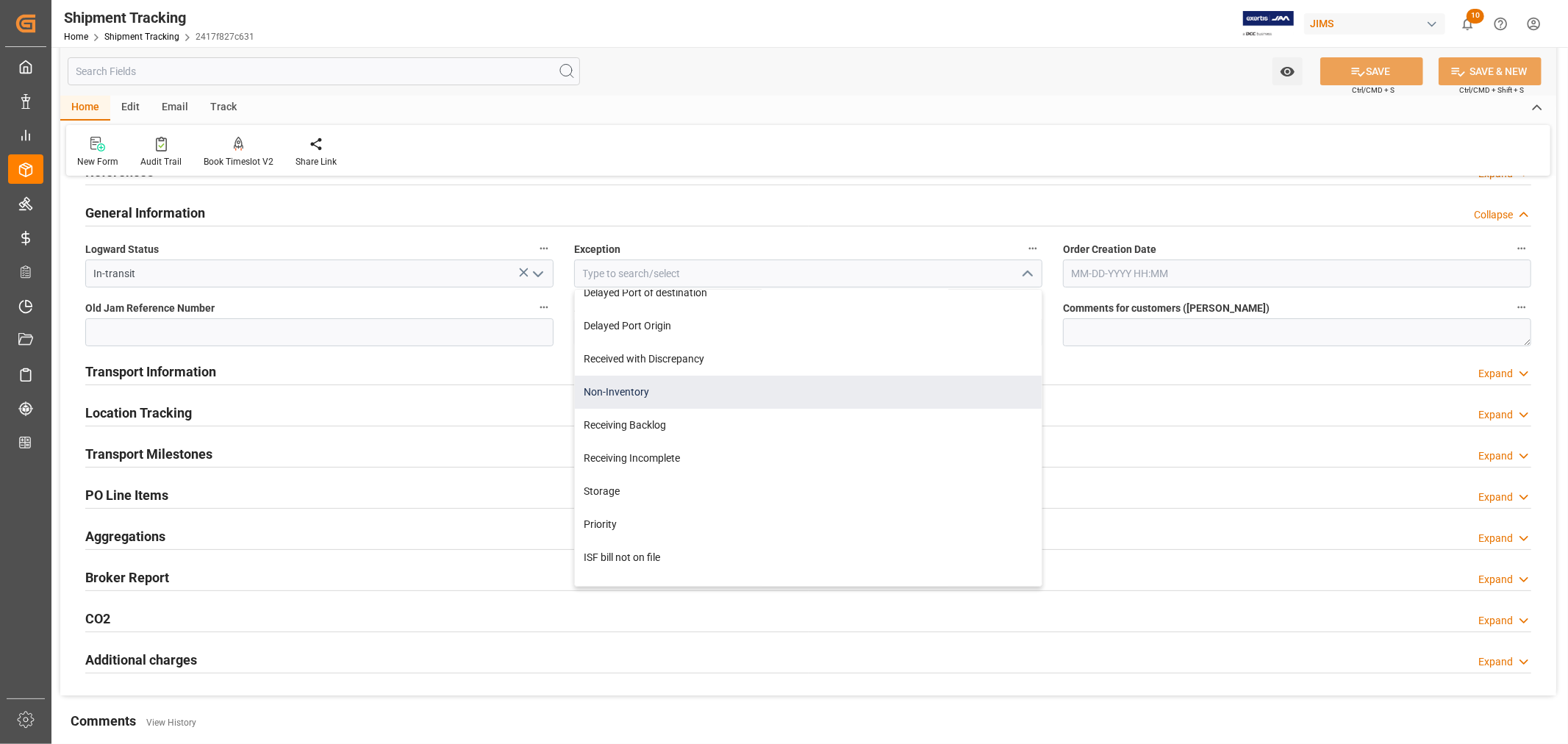
click at [635, 395] on div "Non-Inventory" at bounding box center [807, 392] width 467 height 33
type input "Non-Inventory"
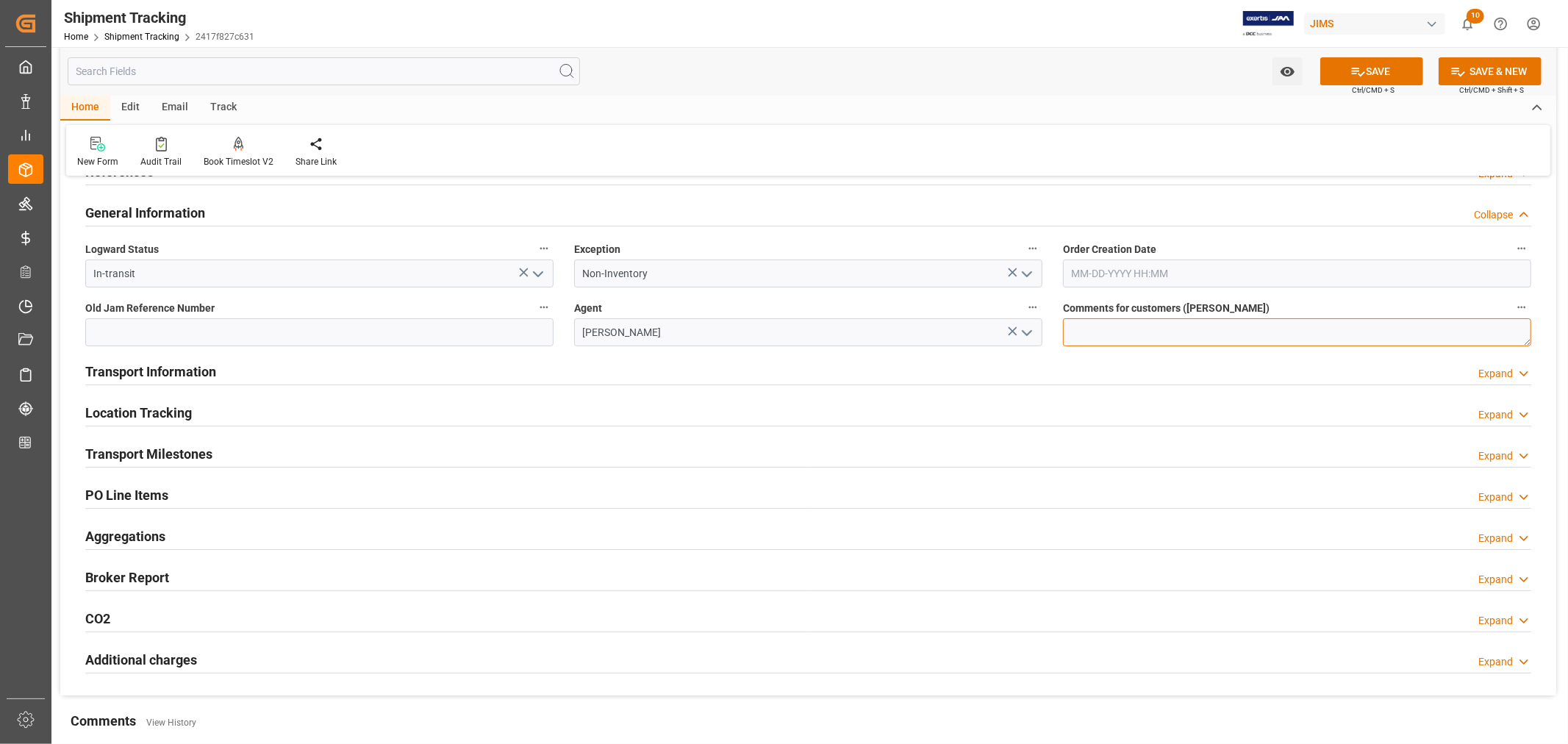
click at [1097, 327] on textarea at bounding box center [1297, 332] width 468 height 28
click at [1071, 329] on textarea "Labels for" at bounding box center [1297, 332] width 468 height 28
click at [1195, 334] on textarea "Non Inventory - Labels for" at bounding box center [1297, 332] width 468 height 28
paste textarea "CQ12"
type textarea "Non Inventory - Labels for CQ12"
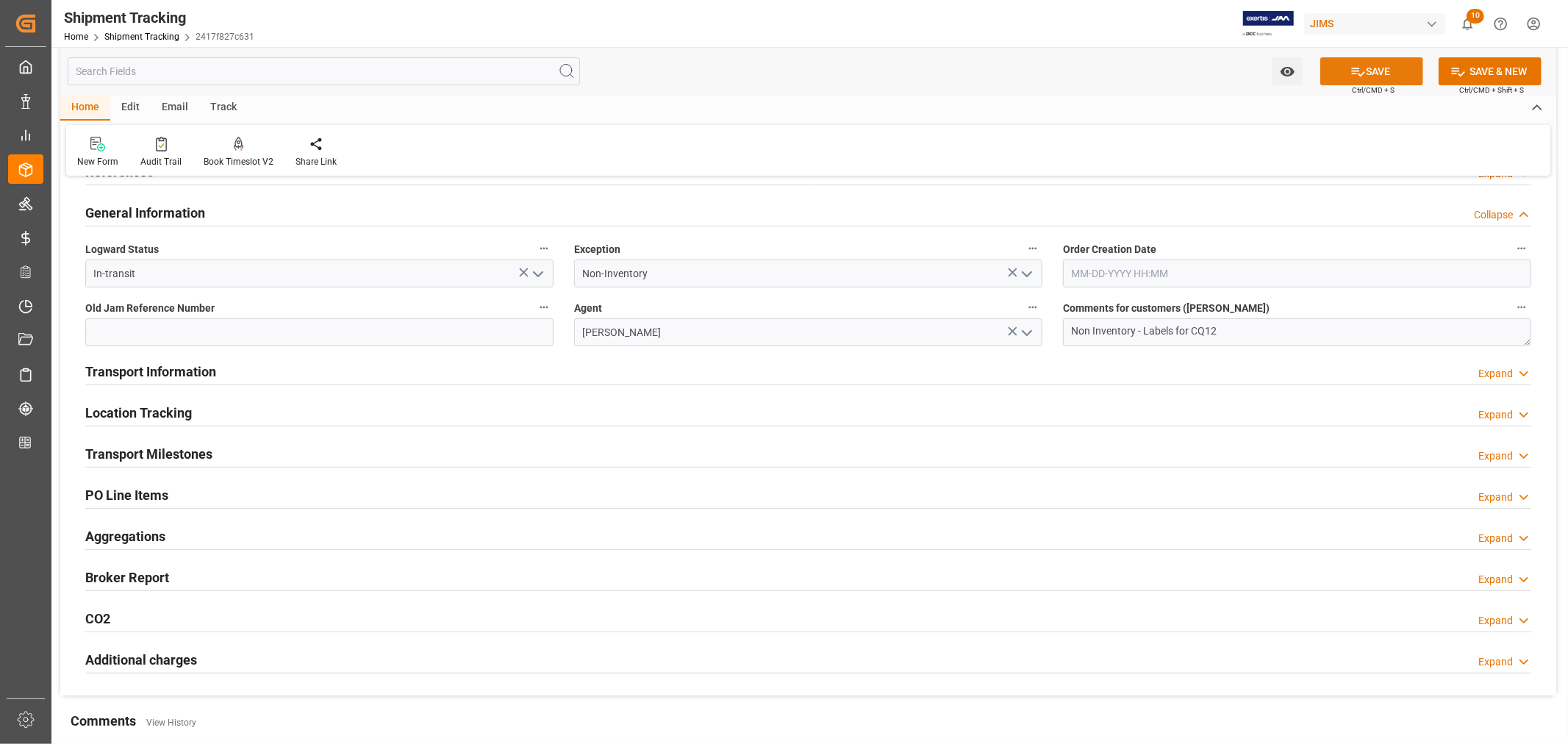
click at [1376, 70] on button "SAVE" at bounding box center [1372, 71] width 103 height 28
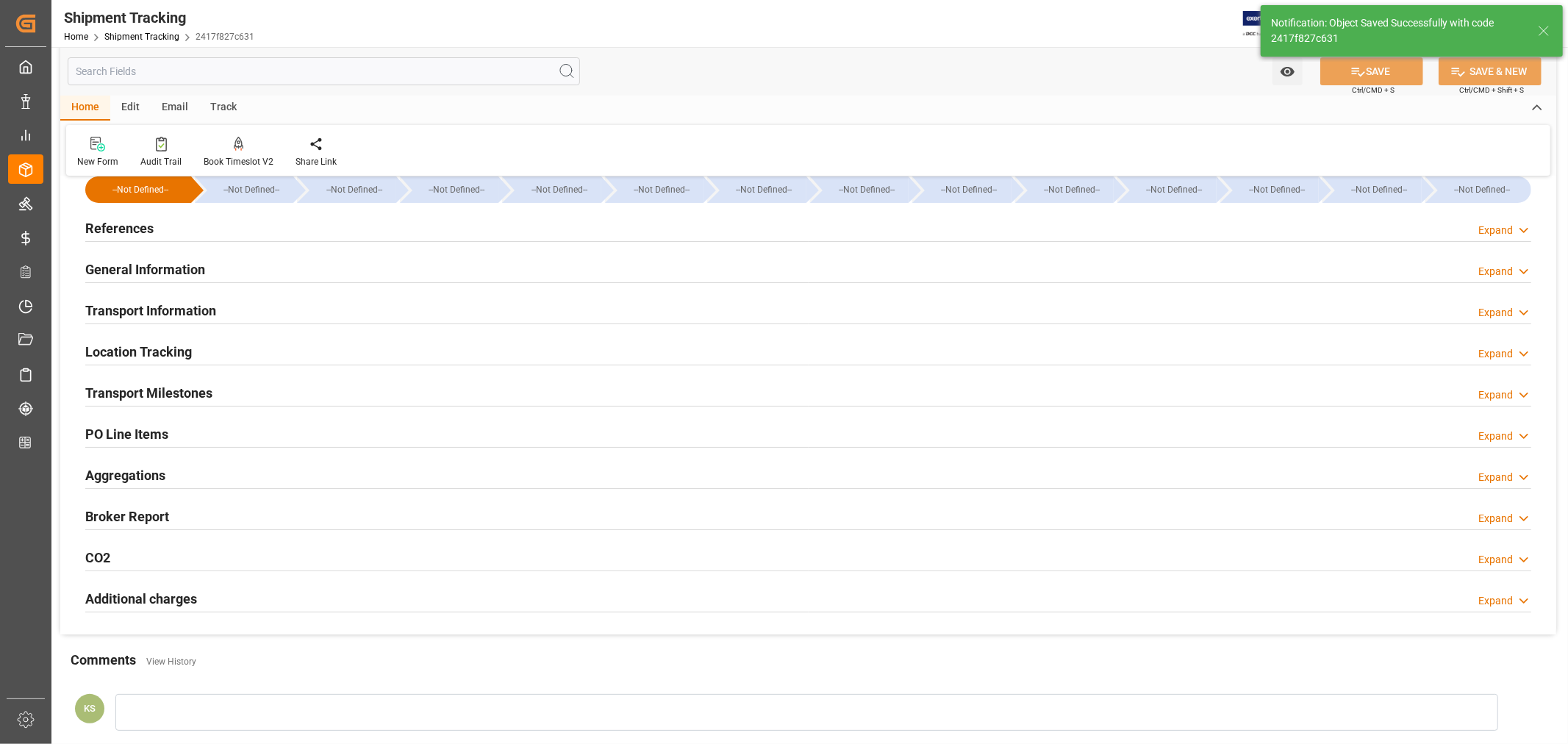
scroll to position [0, 0]
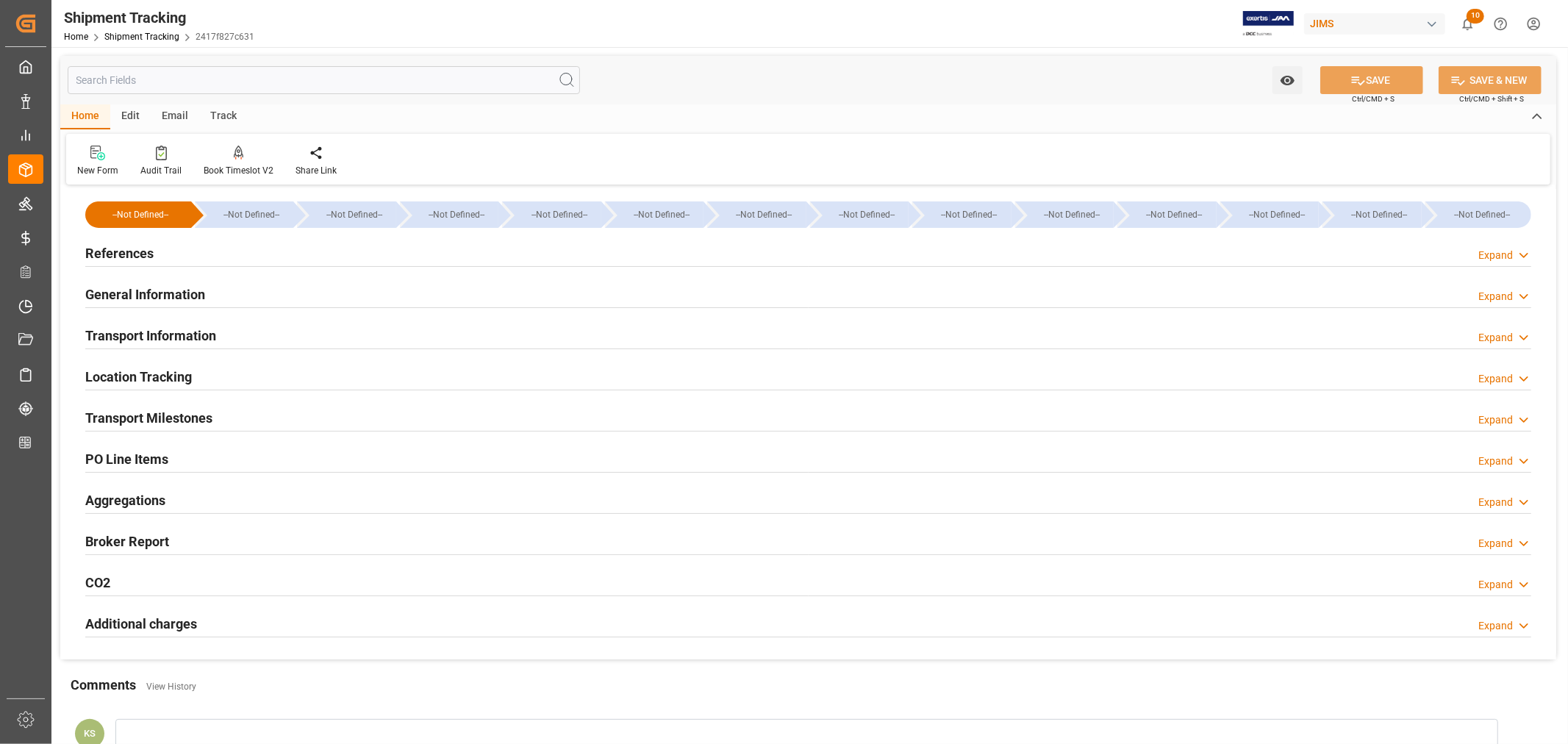
click at [283, 291] on div "General Information Expand" at bounding box center [808, 293] width 1446 height 28
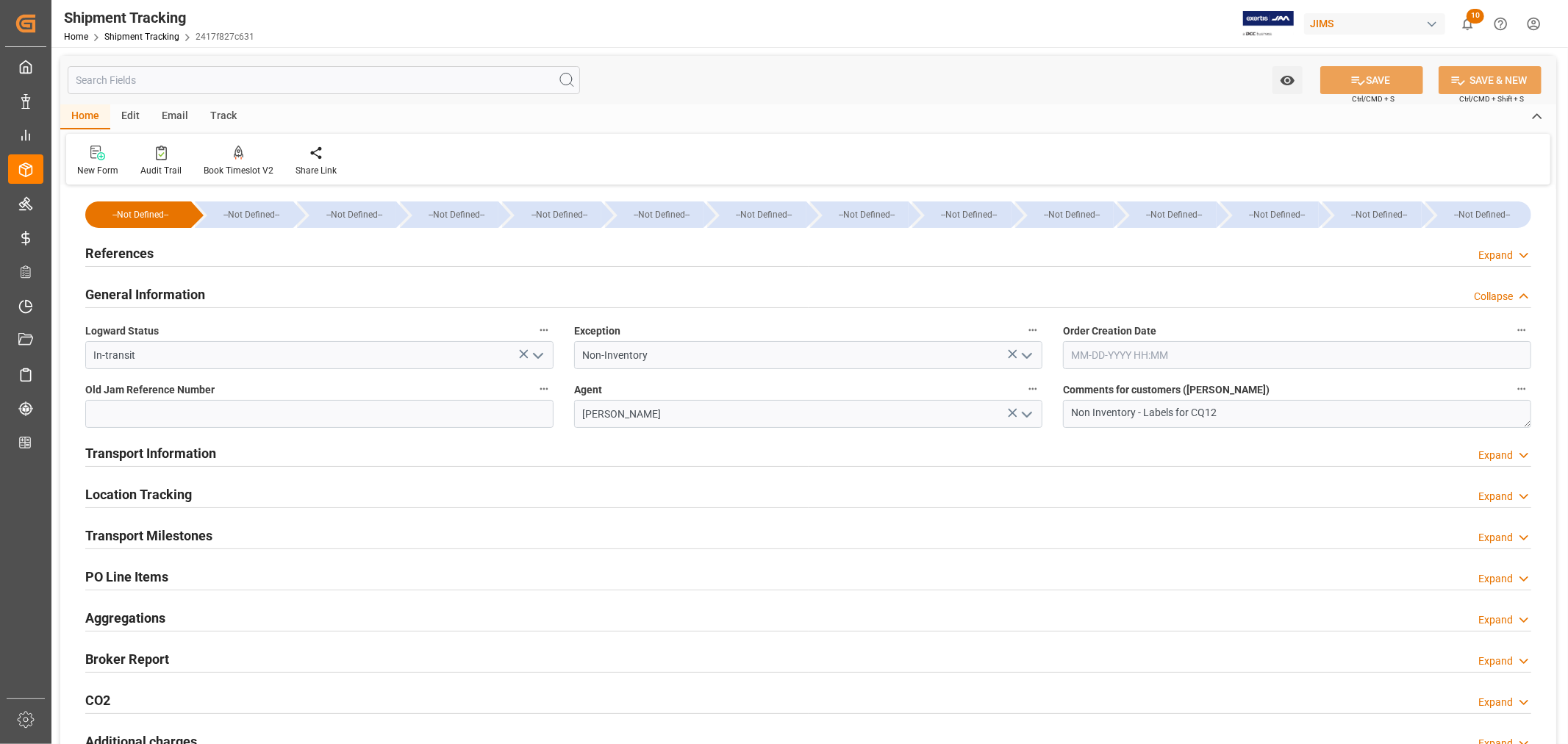
click at [283, 291] on div "General Information Collapse" at bounding box center [808, 293] width 1446 height 28
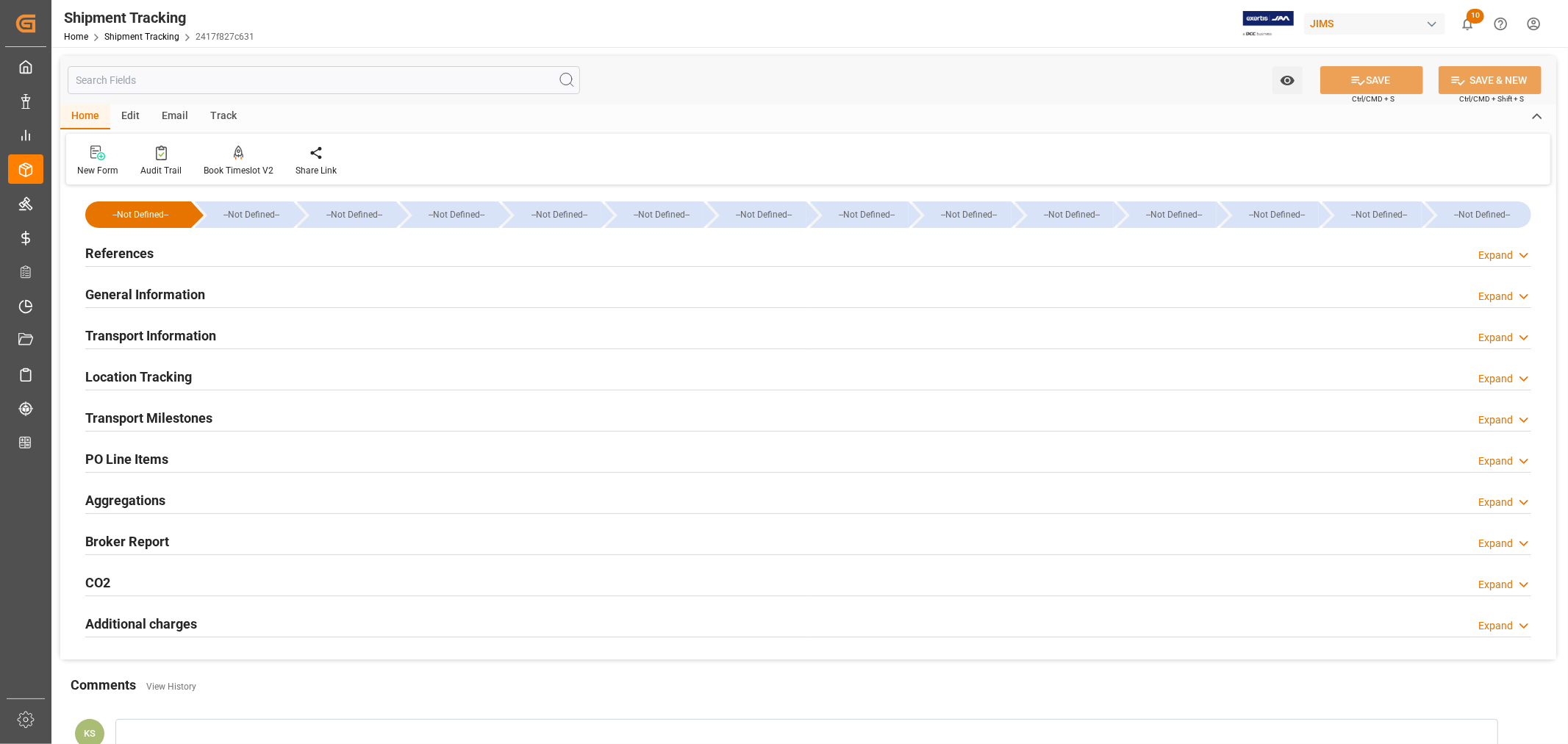
click at [209, 416] on h2 "Transport Milestones" at bounding box center [149, 417] width 127 height 20
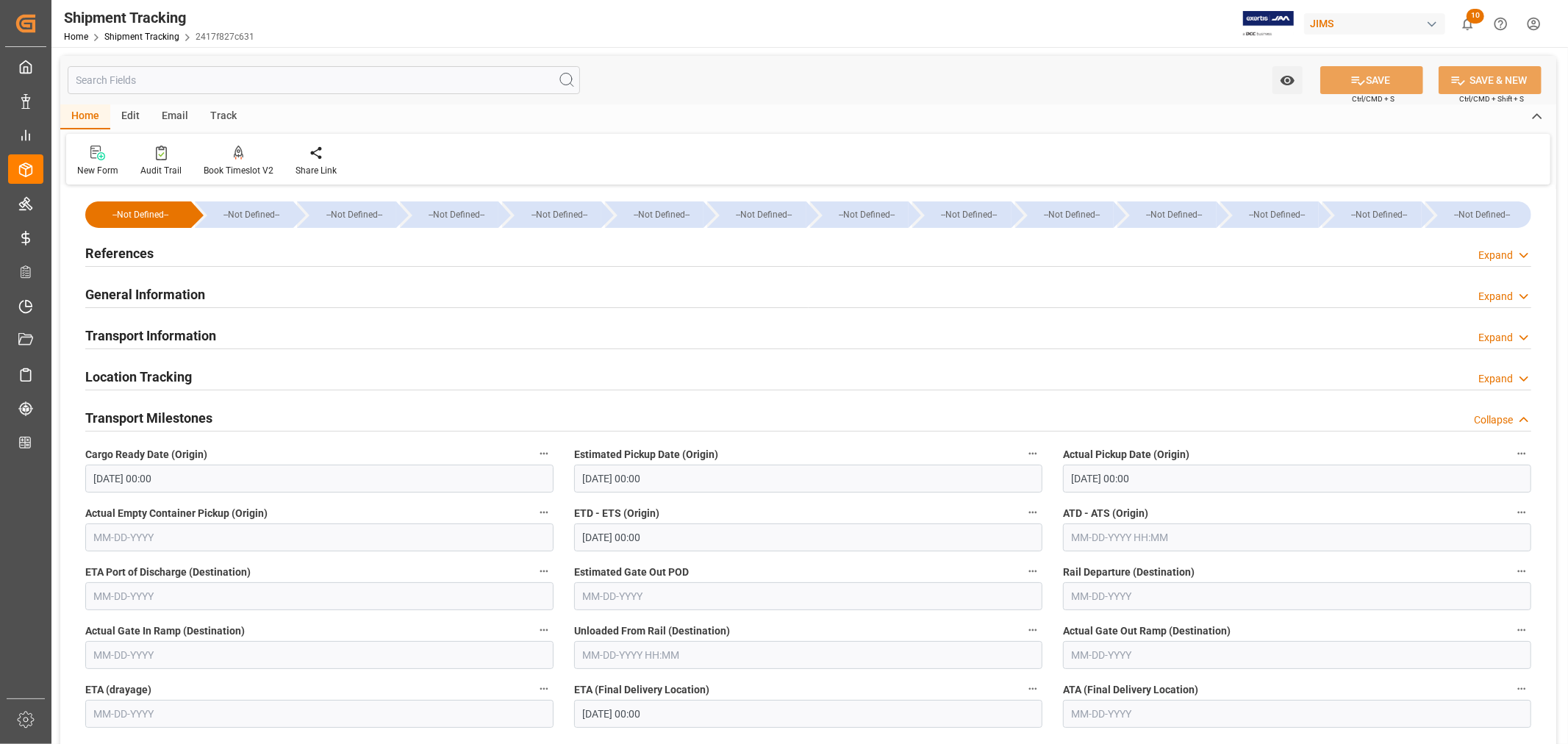
click at [150, 289] on h2 "General Information" at bounding box center [145, 294] width 120 height 20
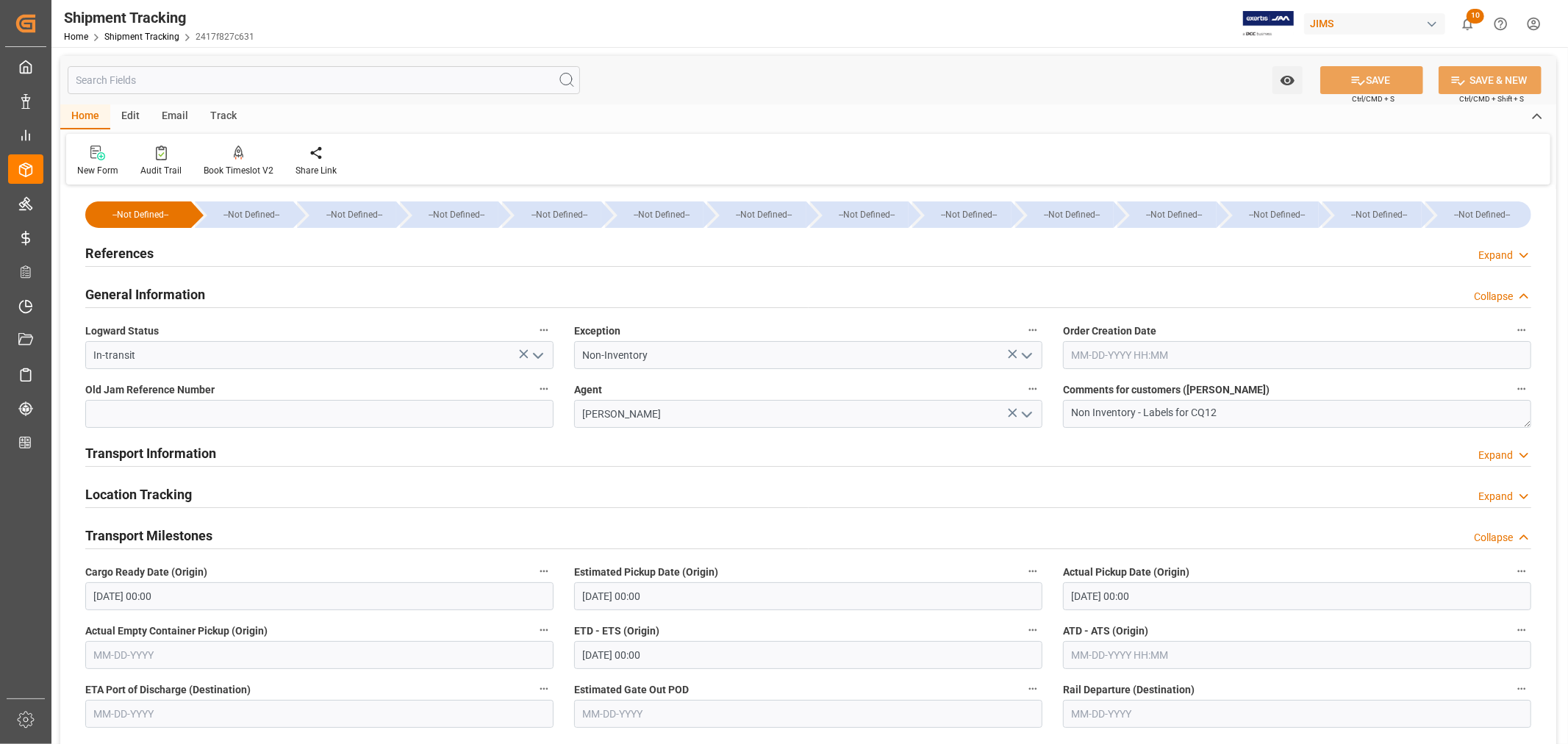
click at [186, 290] on h2 "General Information" at bounding box center [145, 294] width 120 height 20
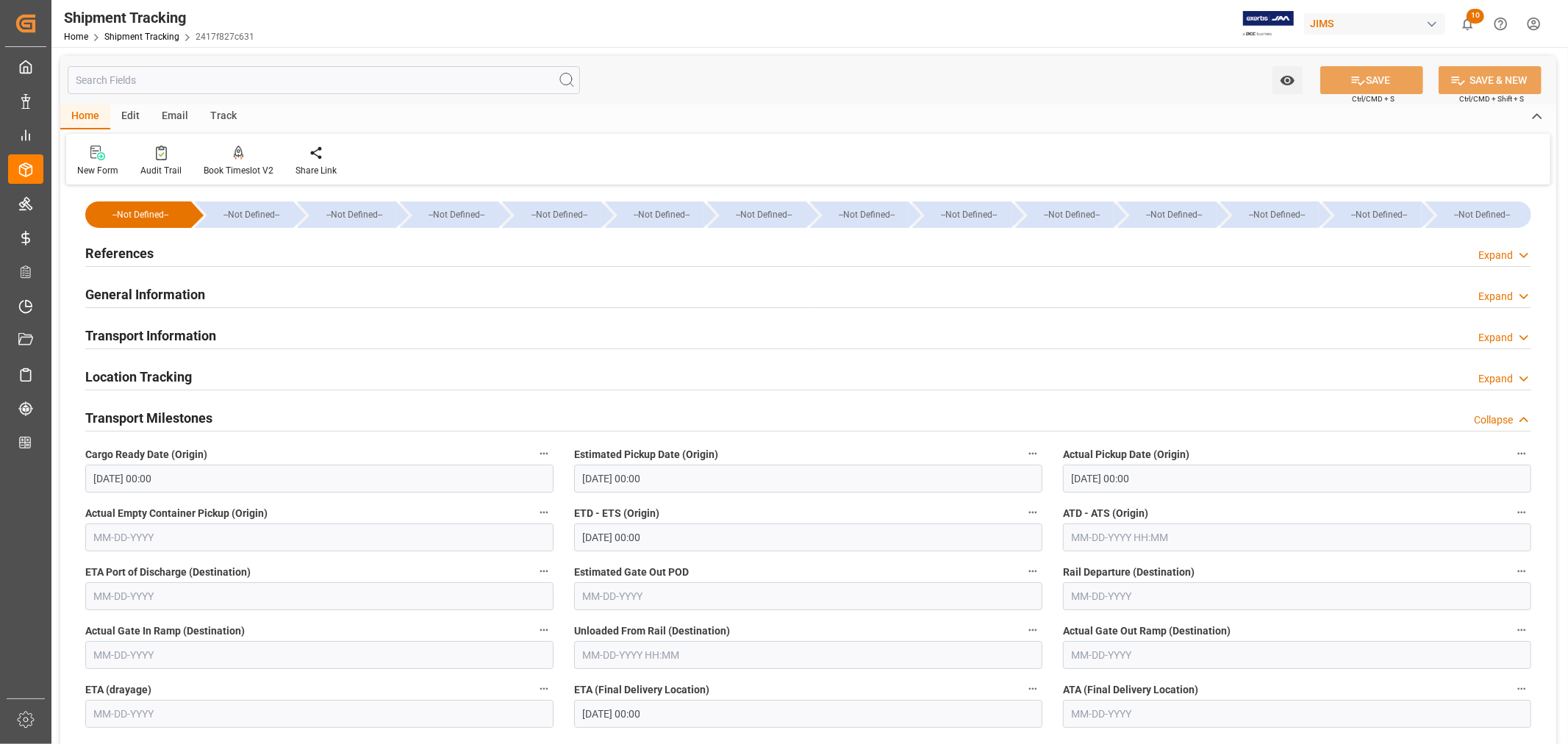
click at [256, 419] on div "Transport Milestones Collapse" at bounding box center [808, 417] width 1446 height 28
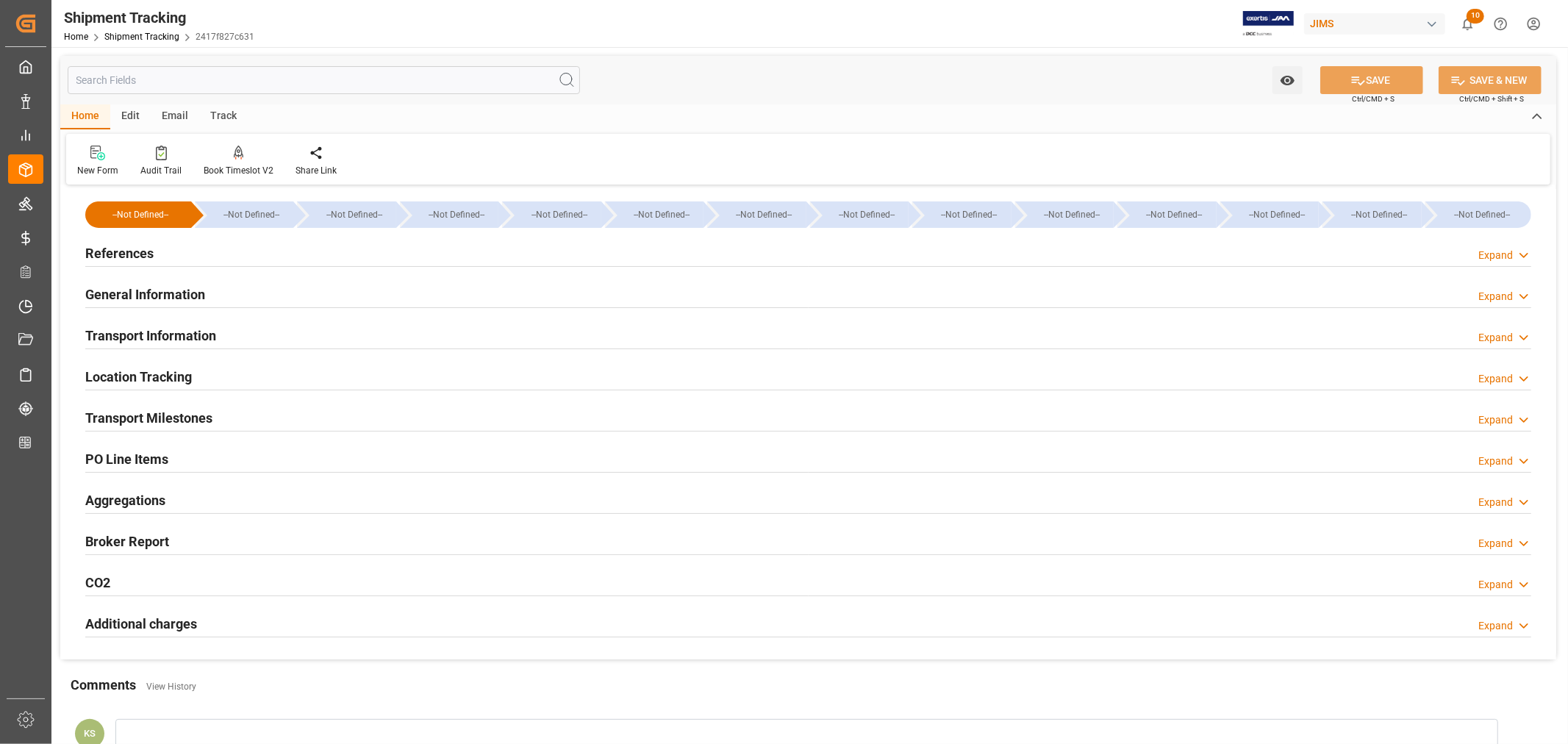
click at [129, 252] on h2 "References" at bounding box center [119, 253] width 69 height 20
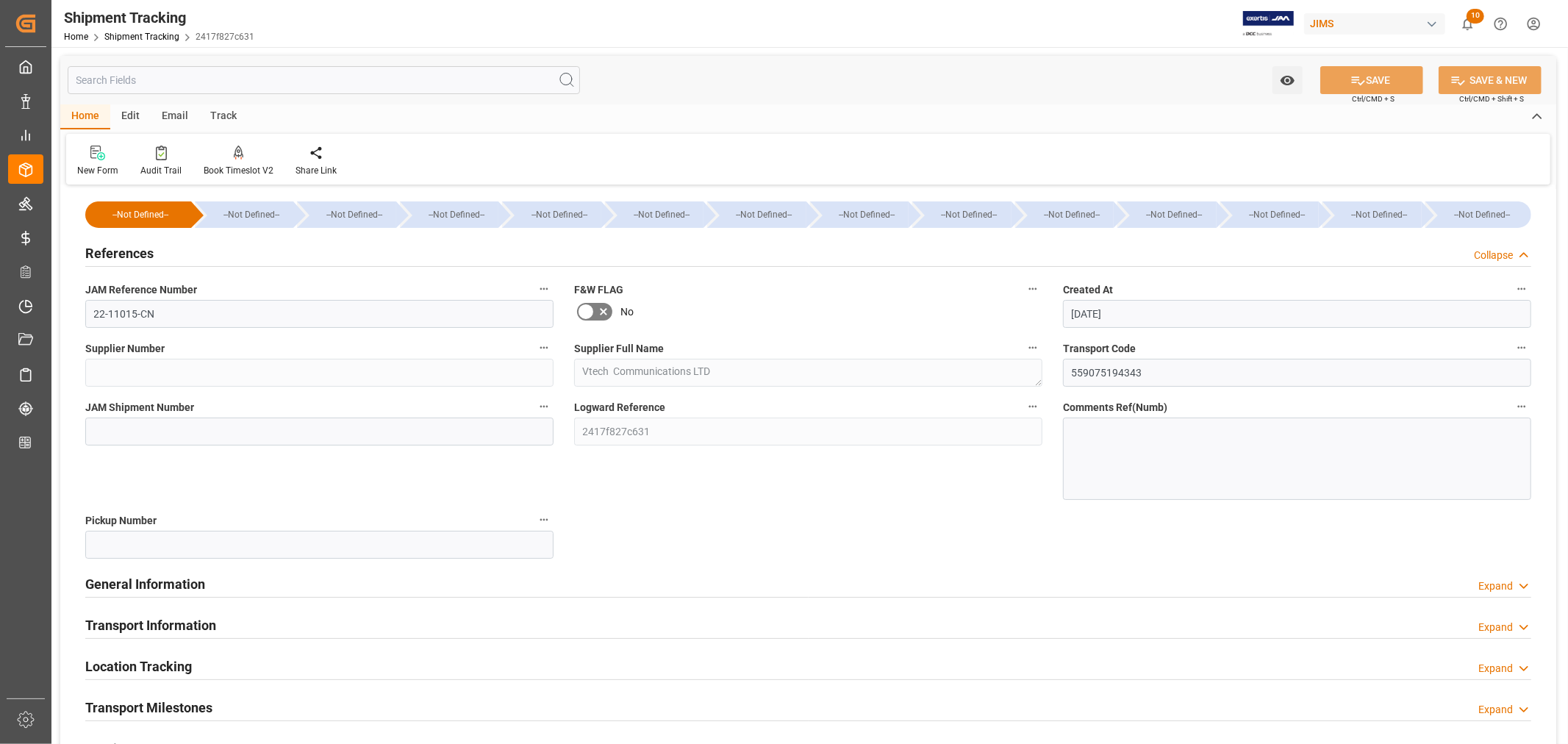
click at [129, 252] on h2 "References" at bounding box center [119, 253] width 69 height 20
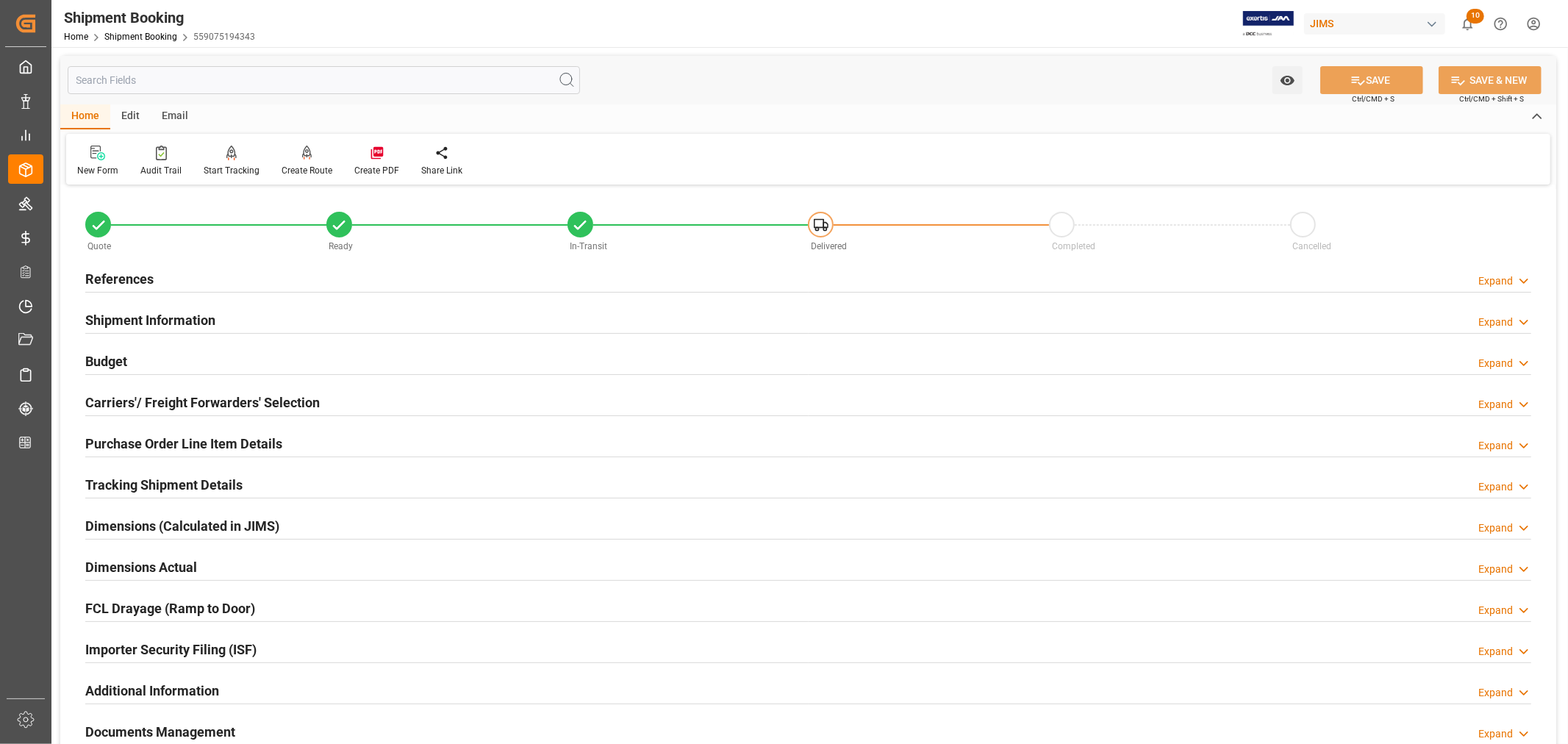
click at [143, 486] on h2 "Tracking Shipment Details" at bounding box center [163, 484] width 157 height 20
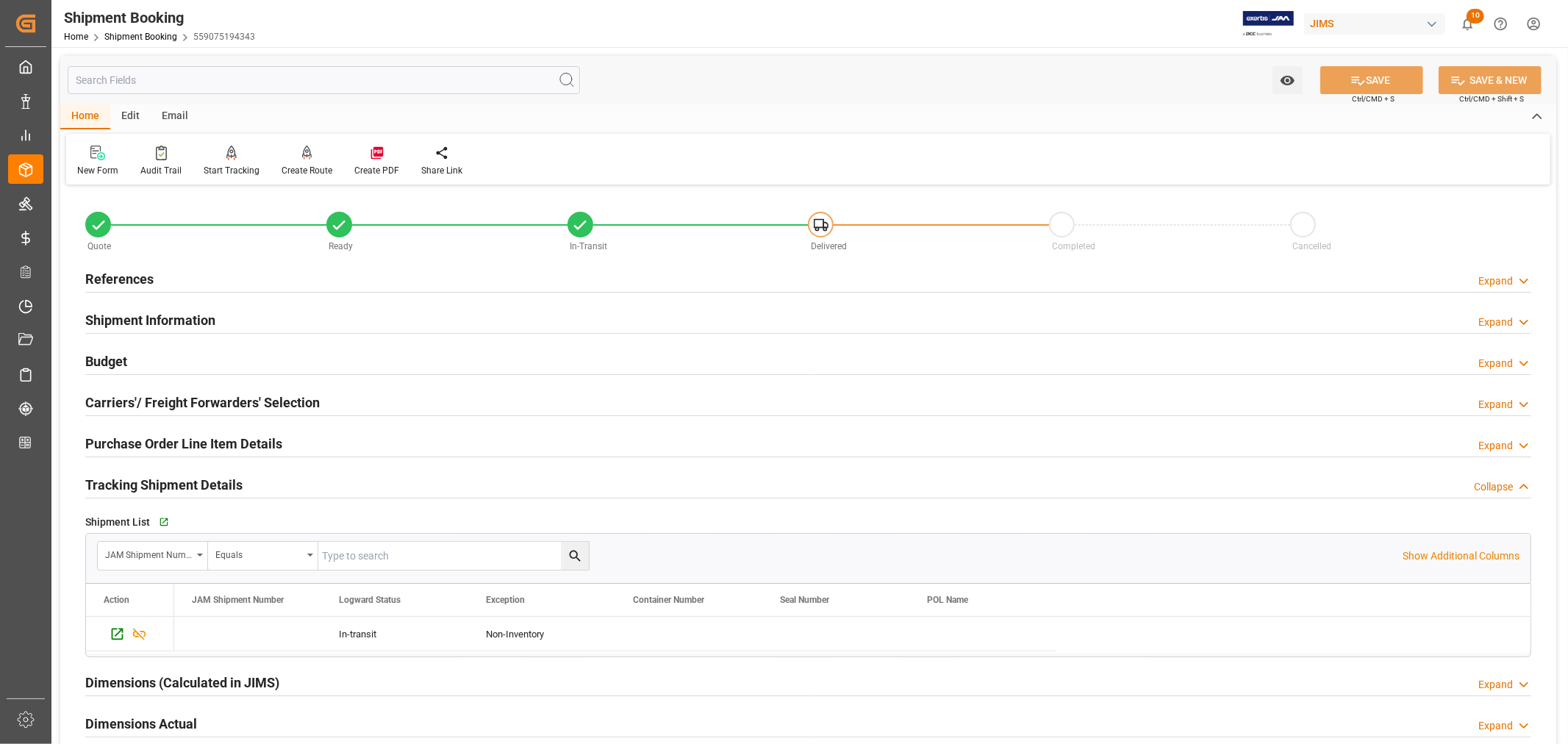
click at [143, 486] on h2 "Tracking Shipment Details" at bounding box center [163, 484] width 157 height 20
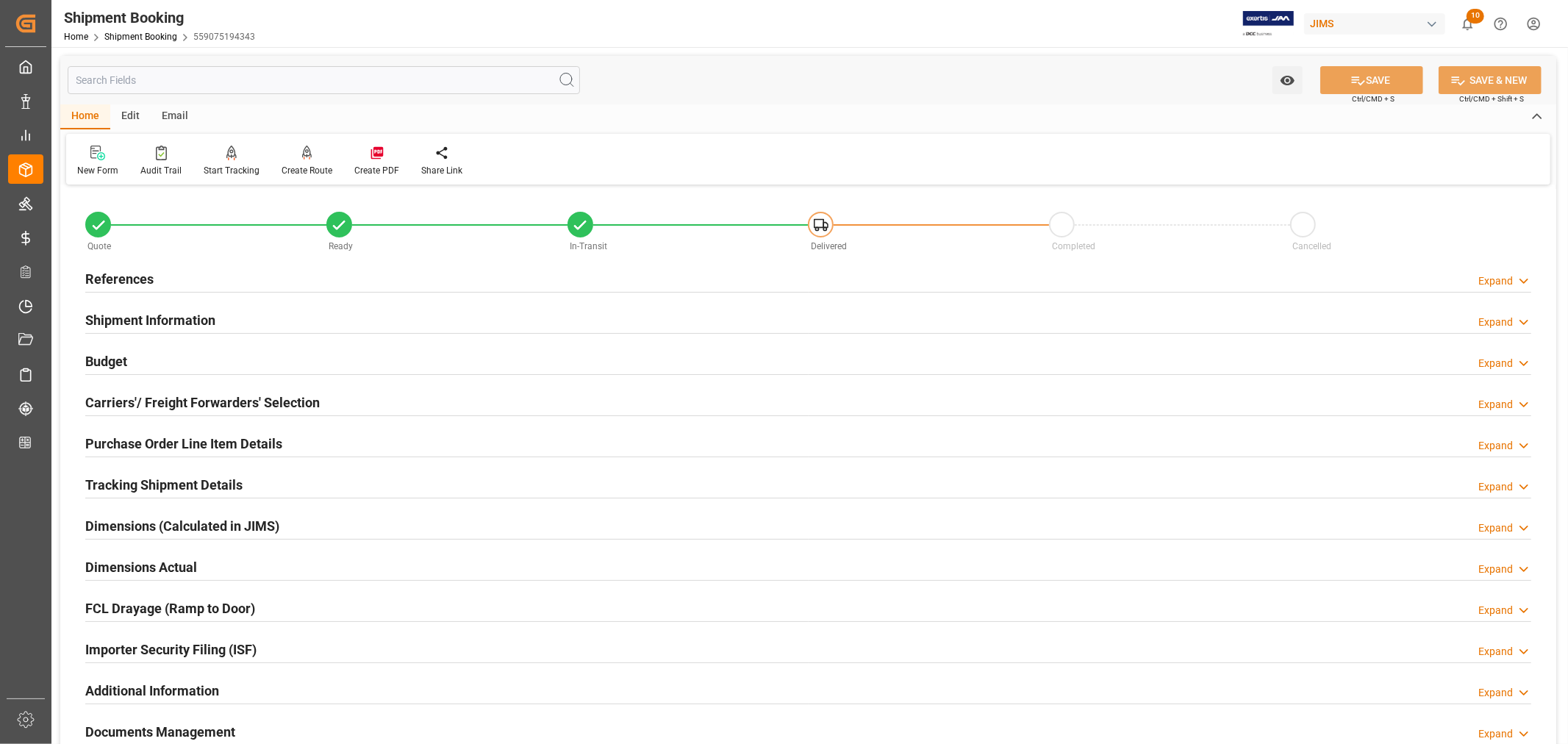
click at [122, 282] on h2 "References" at bounding box center [119, 279] width 69 height 20
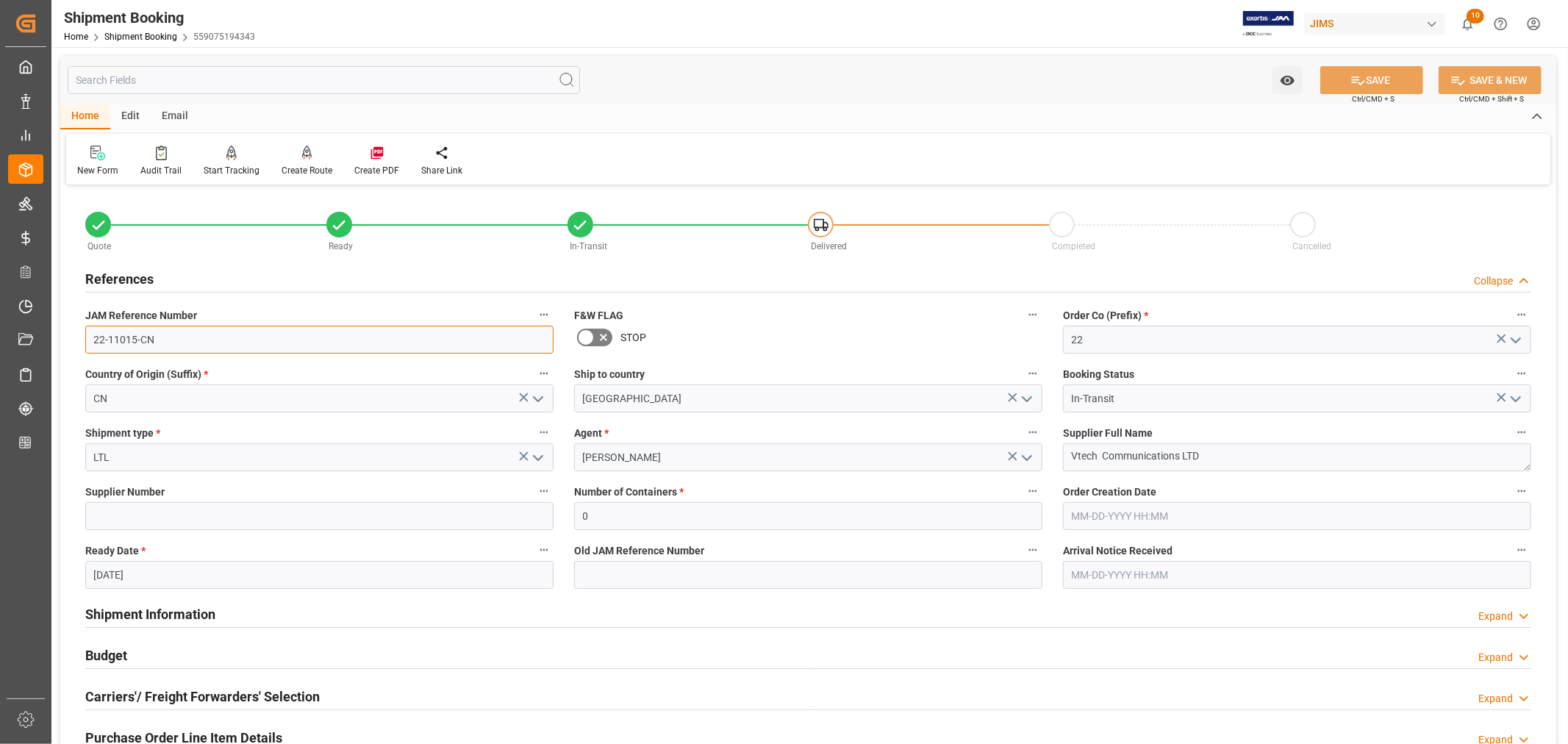
drag, startPoint x: 156, startPoint y: 338, endPoint x: 91, endPoint y: 336, distance: 65.0
click at [91, 336] on input "22-11015-CN" at bounding box center [319, 340] width 468 height 28
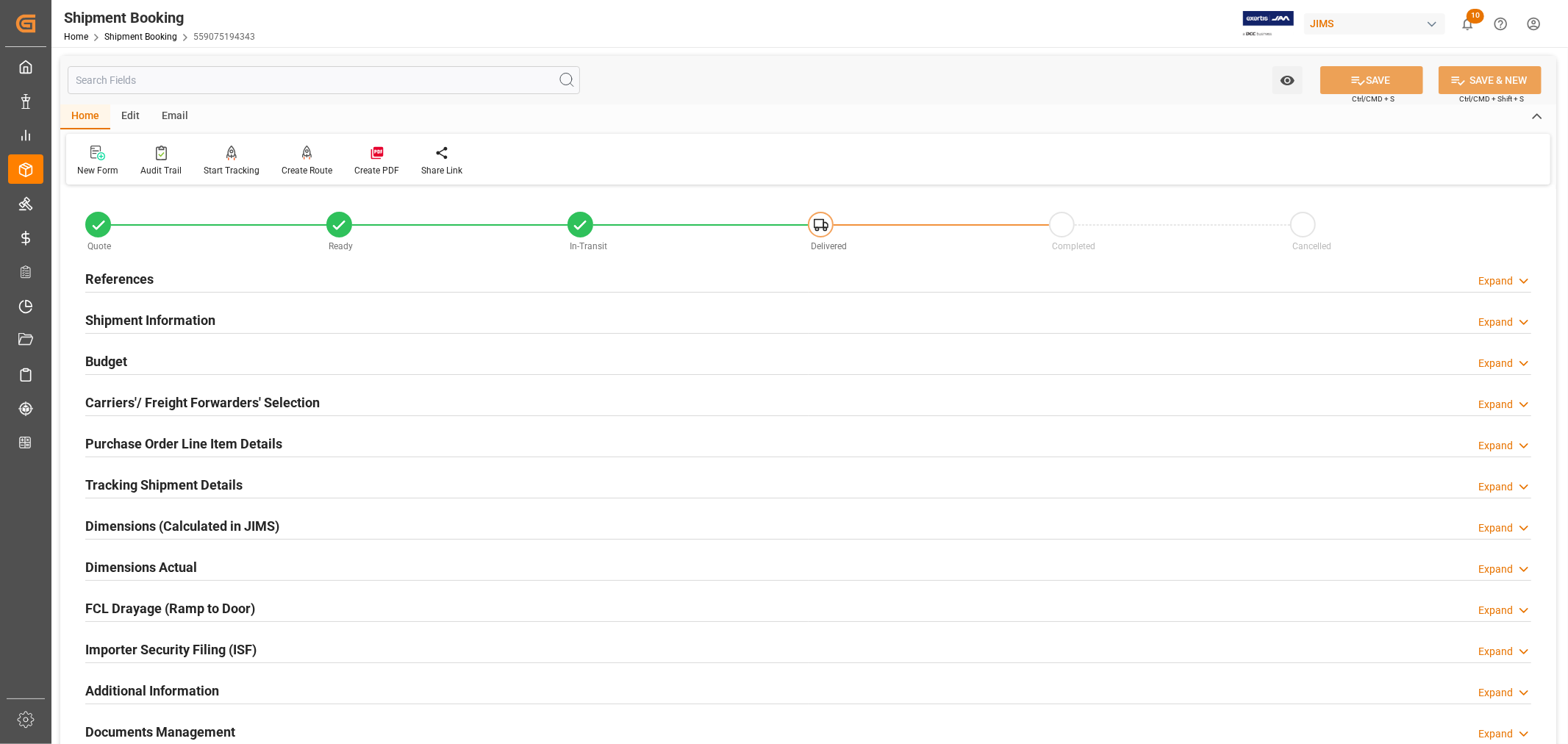
click at [132, 269] on h2 "References" at bounding box center [119, 279] width 69 height 20
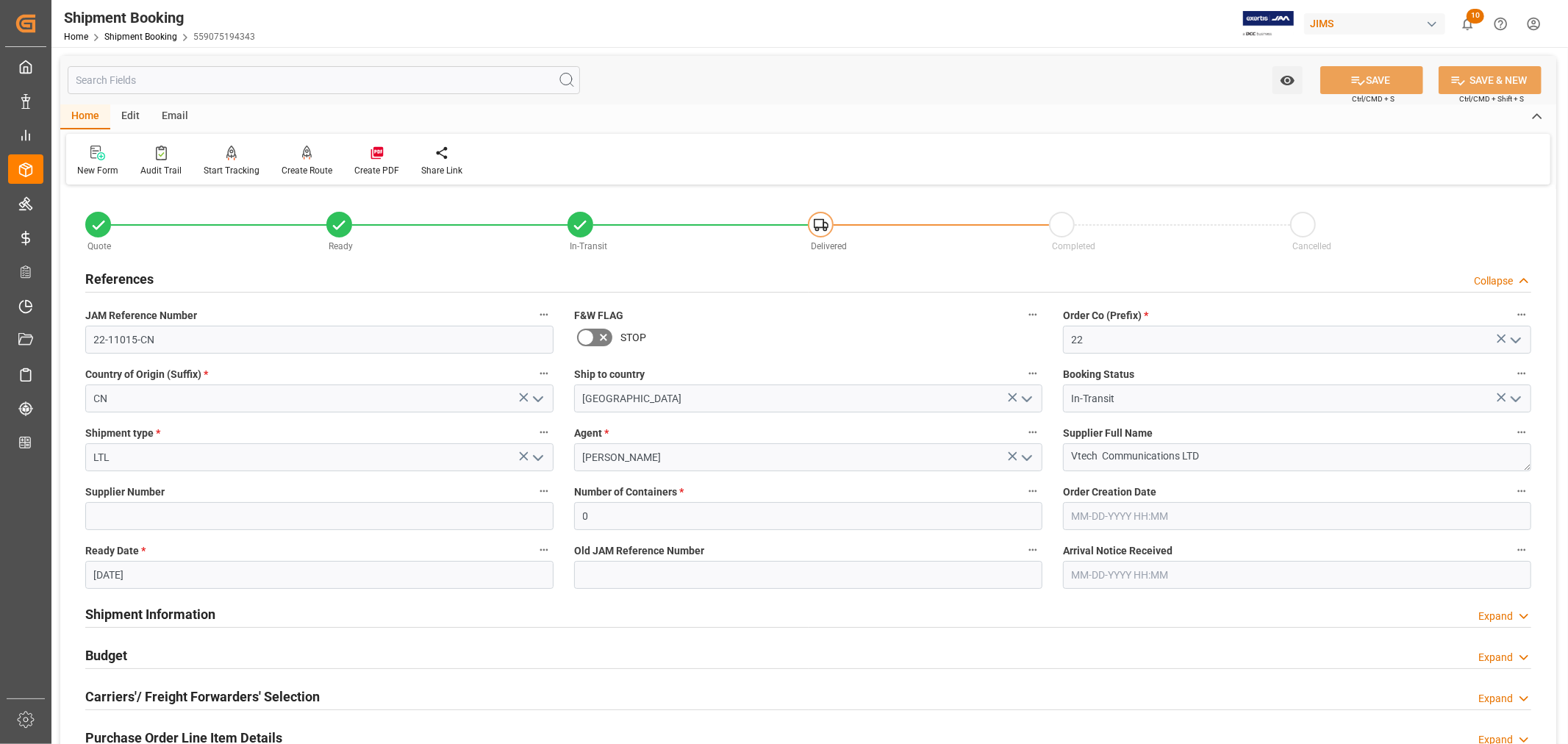
click at [132, 269] on h2 "References" at bounding box center [119, 279] width 69 height 20
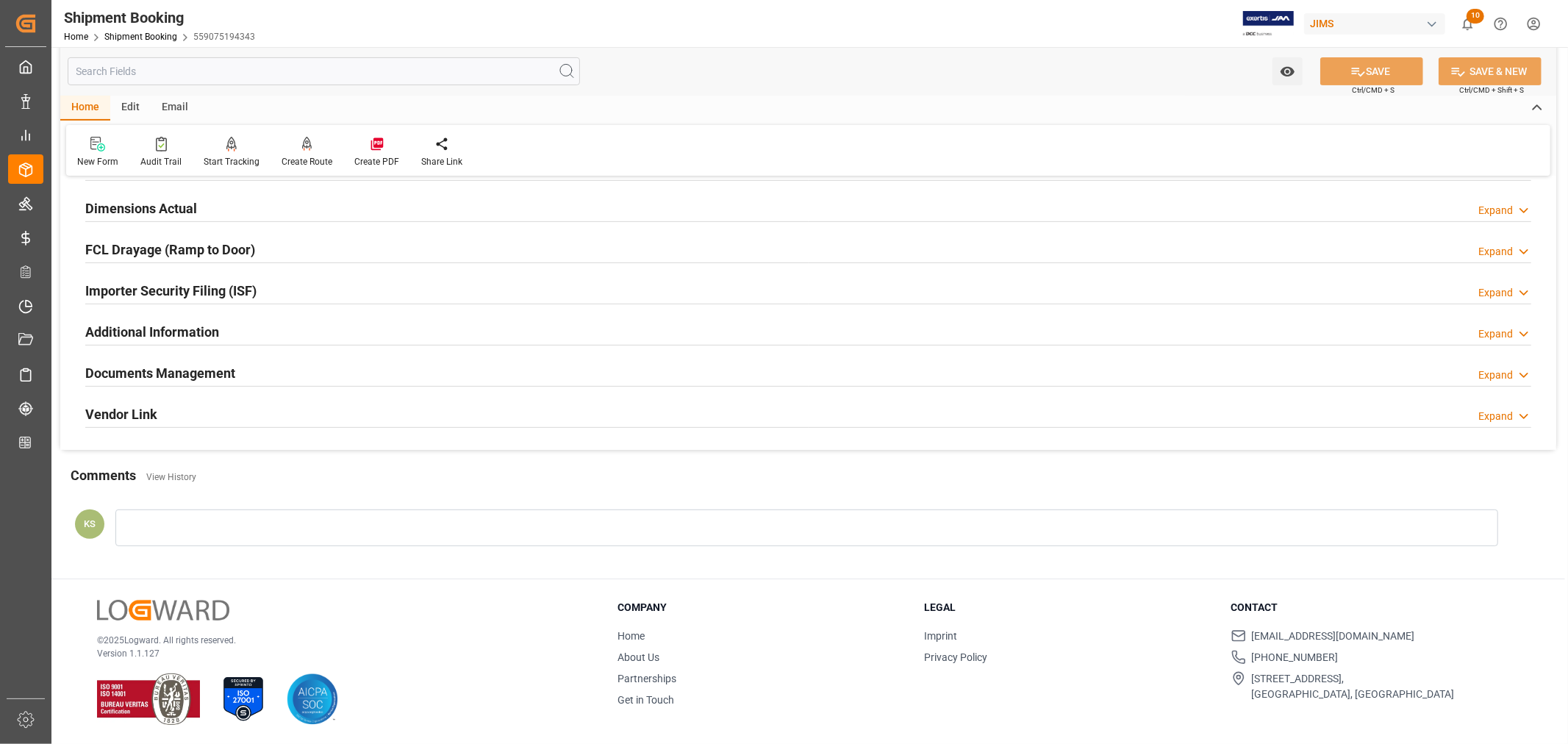
scroll to position [361, 0]
click at [240, 366] on div "Documents Management Expand" at bounding box center [808, 370] width 1446 height 28
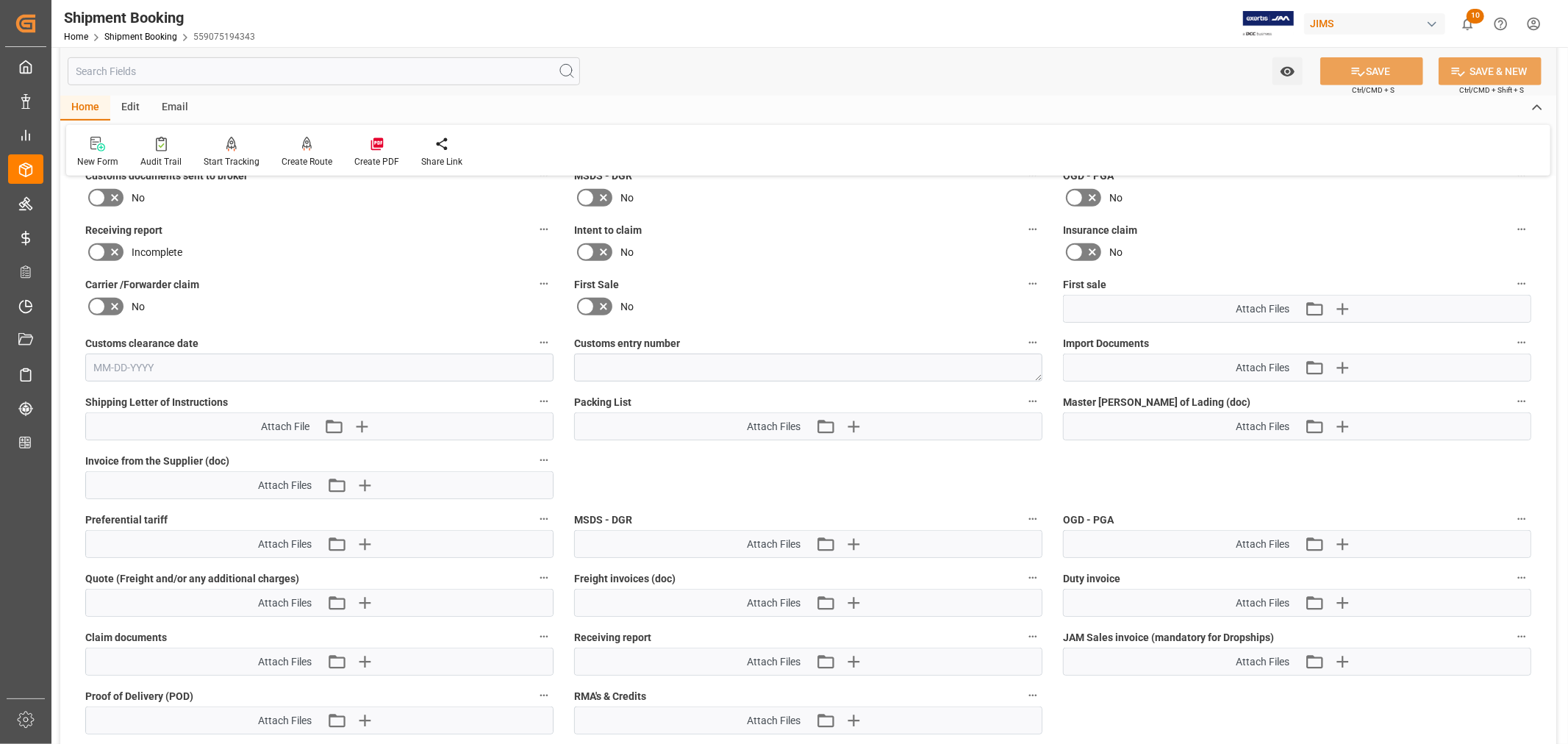
scroll to position [688, 0]
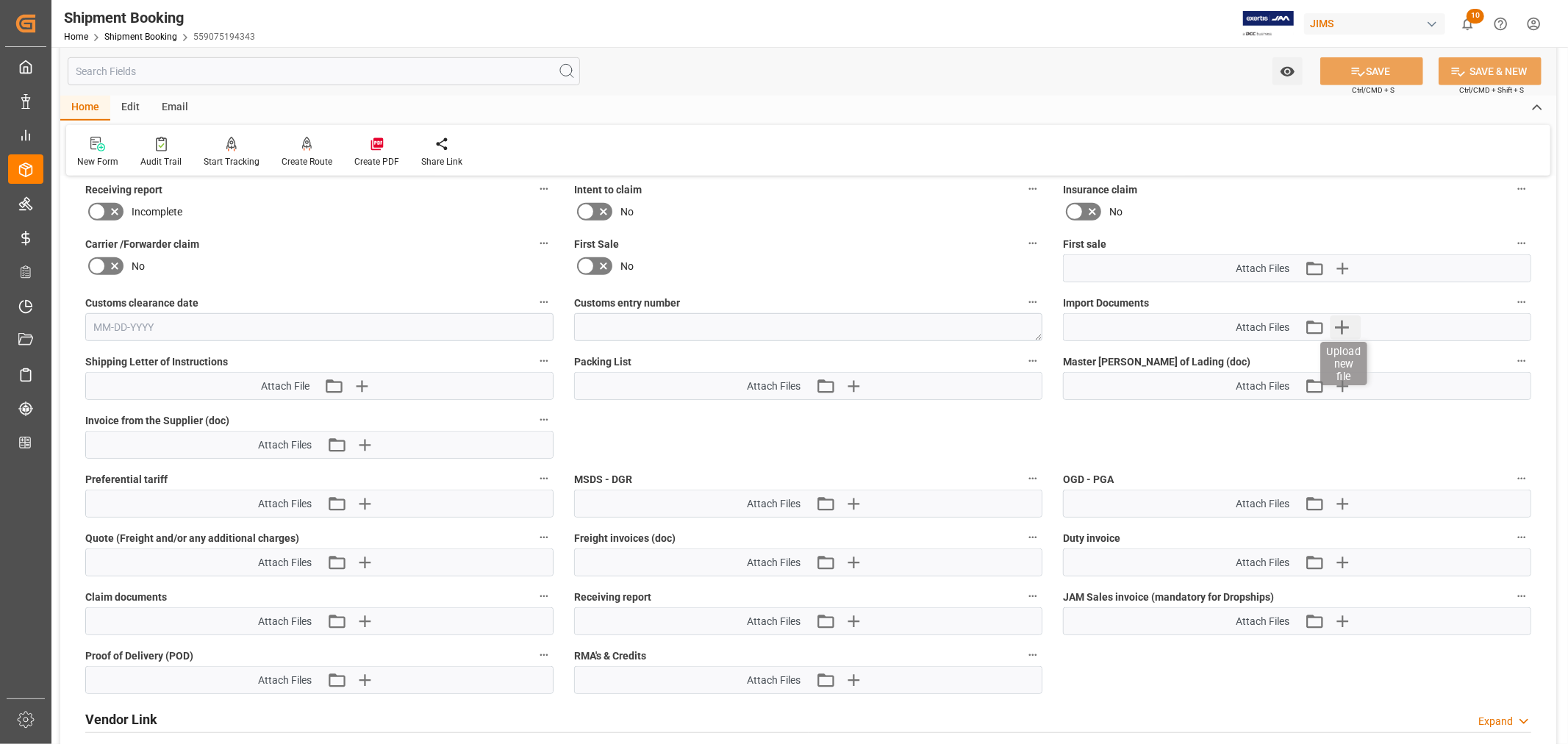
click at [1341, 322] on icon "button" at bounding box center [1342, 328] width 14 height 14
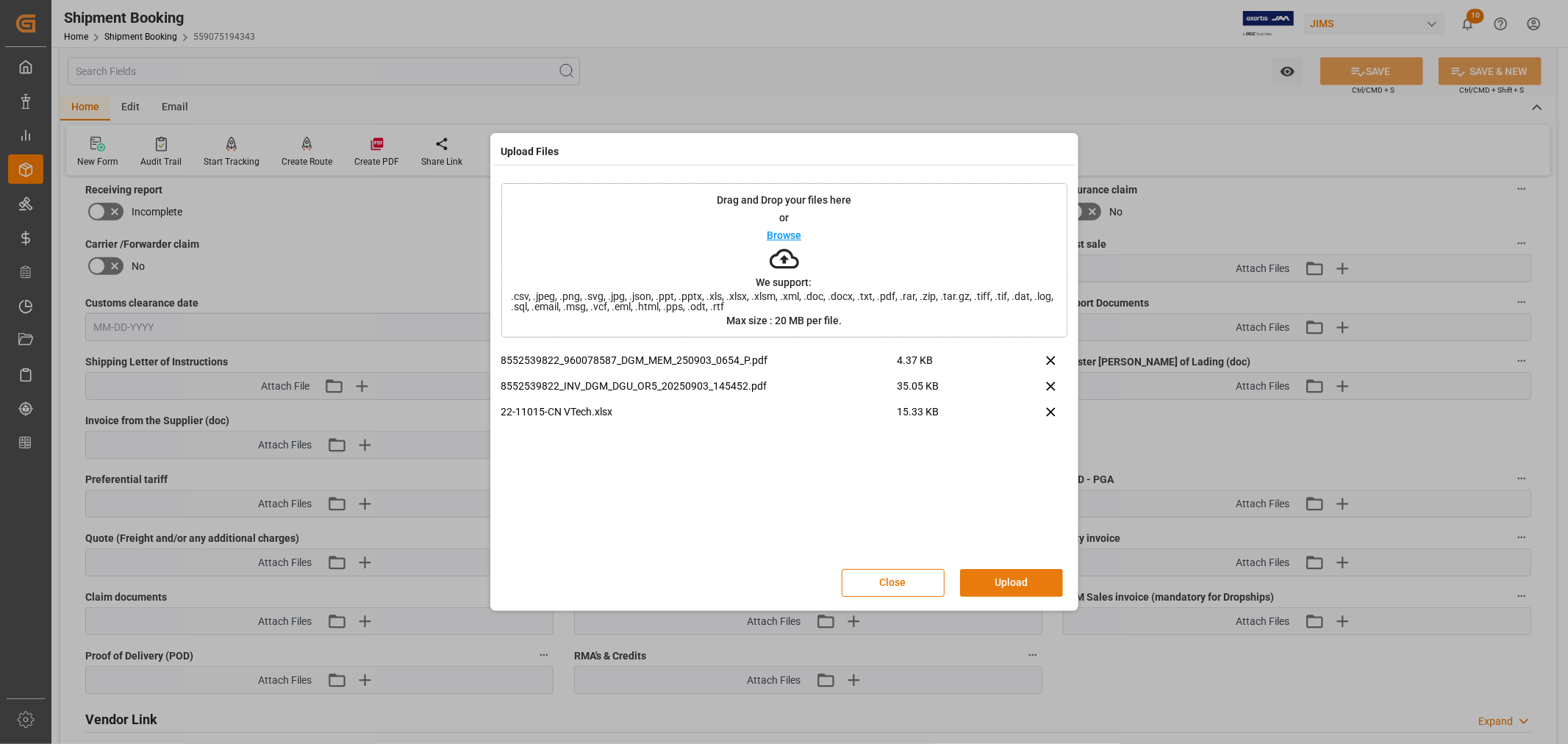
click at [1010, 580] on button "Upload" at bounding box center [1012, 583] width 103 height 28
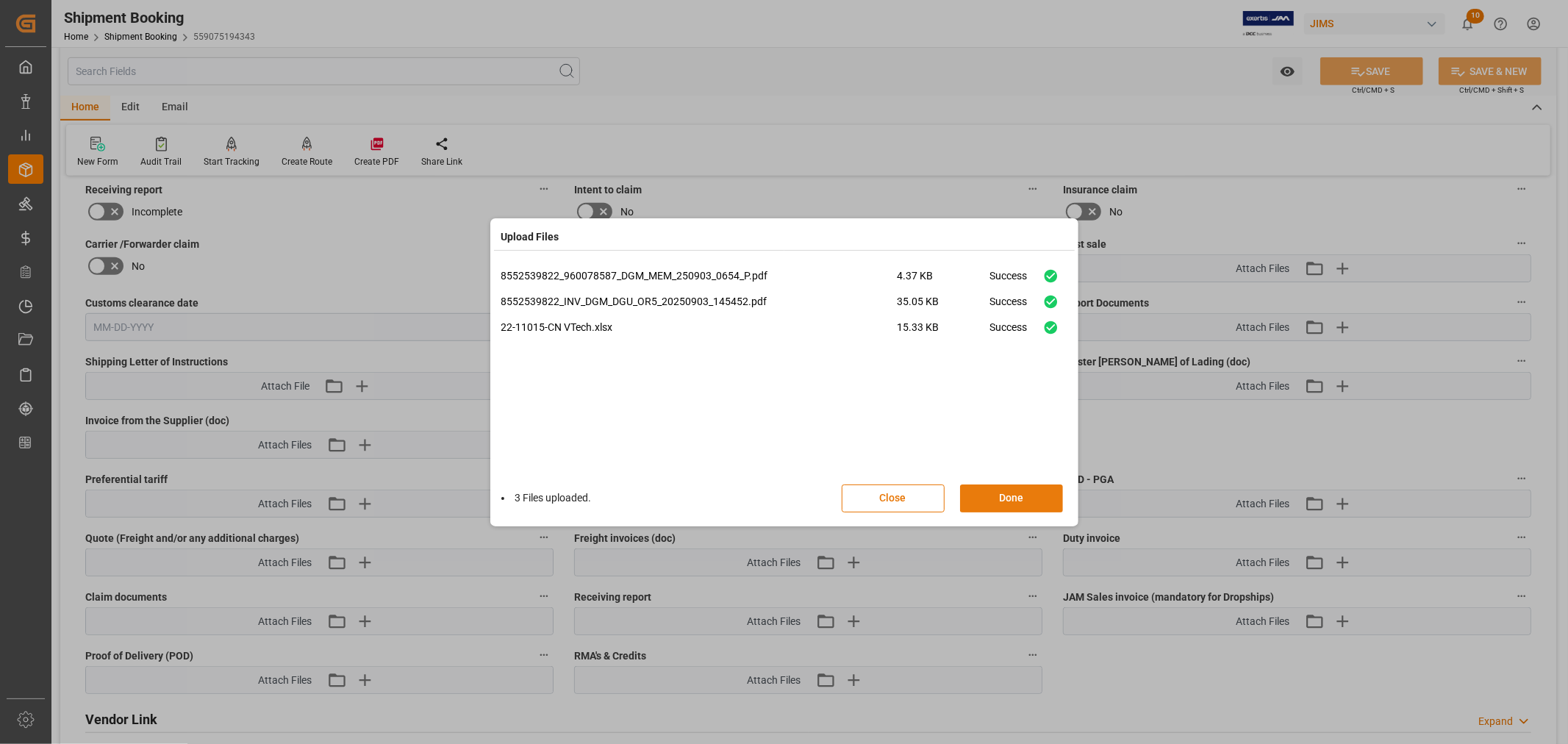
click at [1006, 496] on button "Done" at bounding box center [1012, 498] width 103 height 28
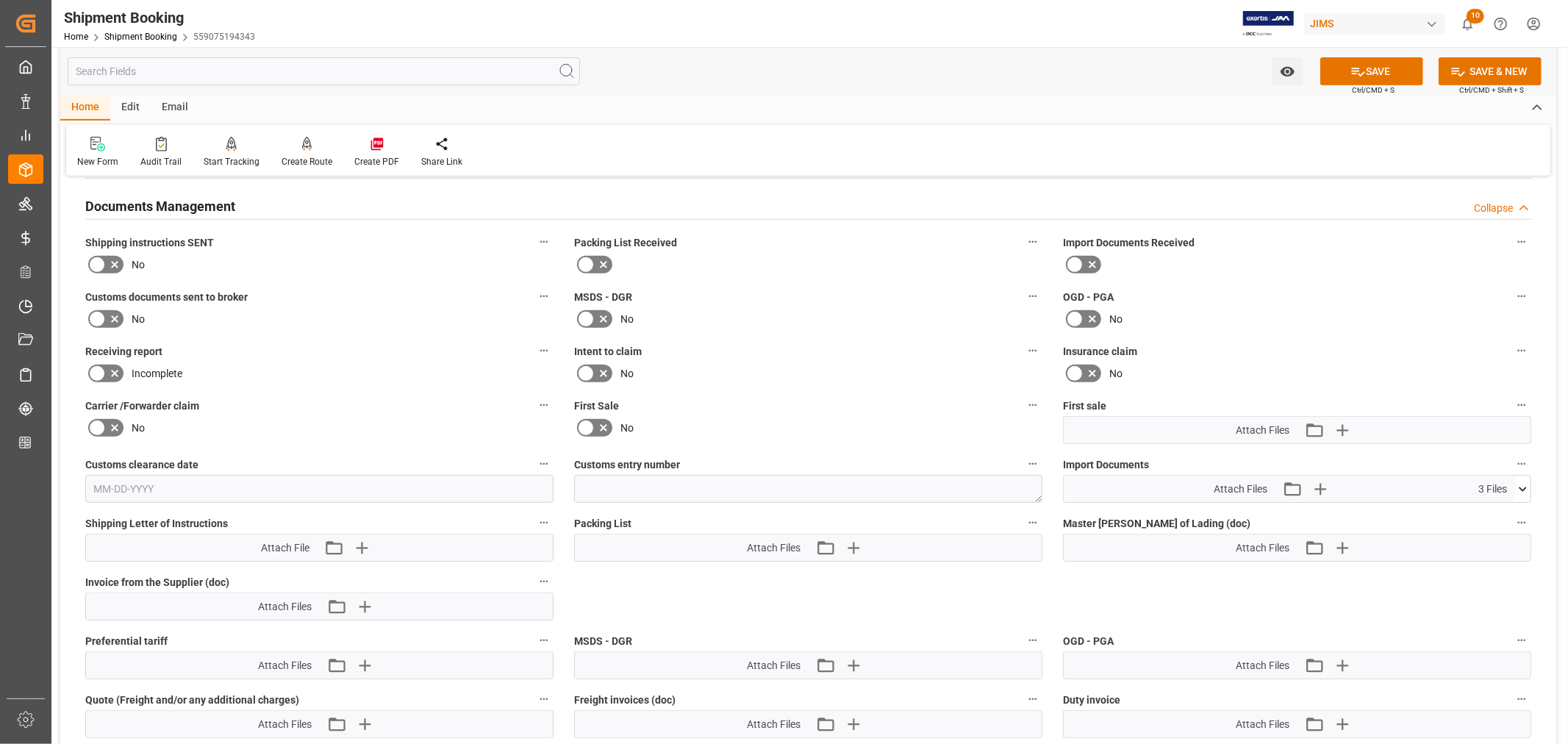
scroll to position [524, 0]
click at [94, 318] on icon at bounding box center [97, 321] width 17 height 17
click at [0, 0] on input "checkbox" at bounding box center [0, 0] width 0 height 0
click at [1372, 72] on button "SAVE" at bounding box center [1372, 71] width 103 height 28
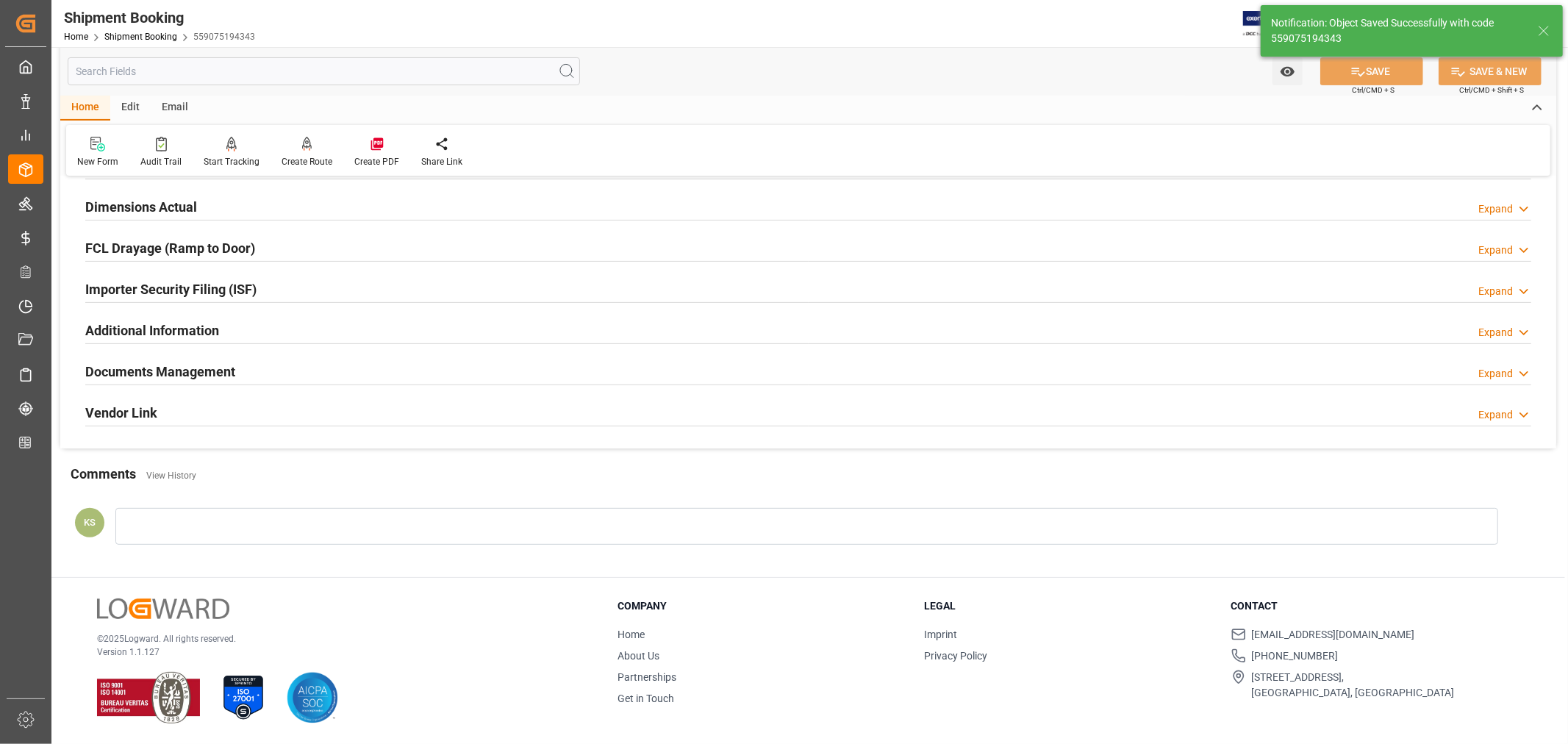
scroll to position [361, 0]
click at [130, 517] on div at bounding box center [807, 526] width 1383 height 37
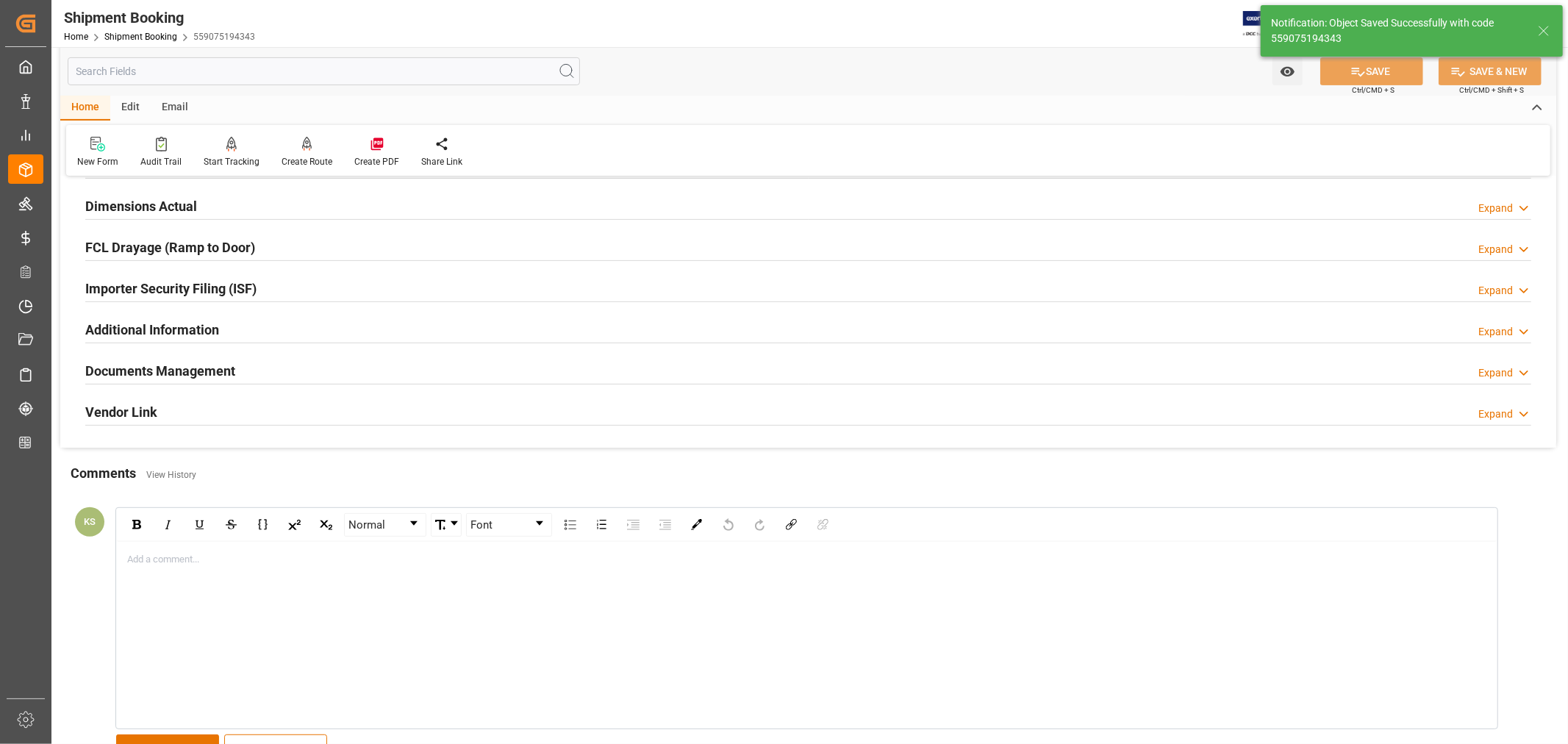
scroll to position [524, 0]
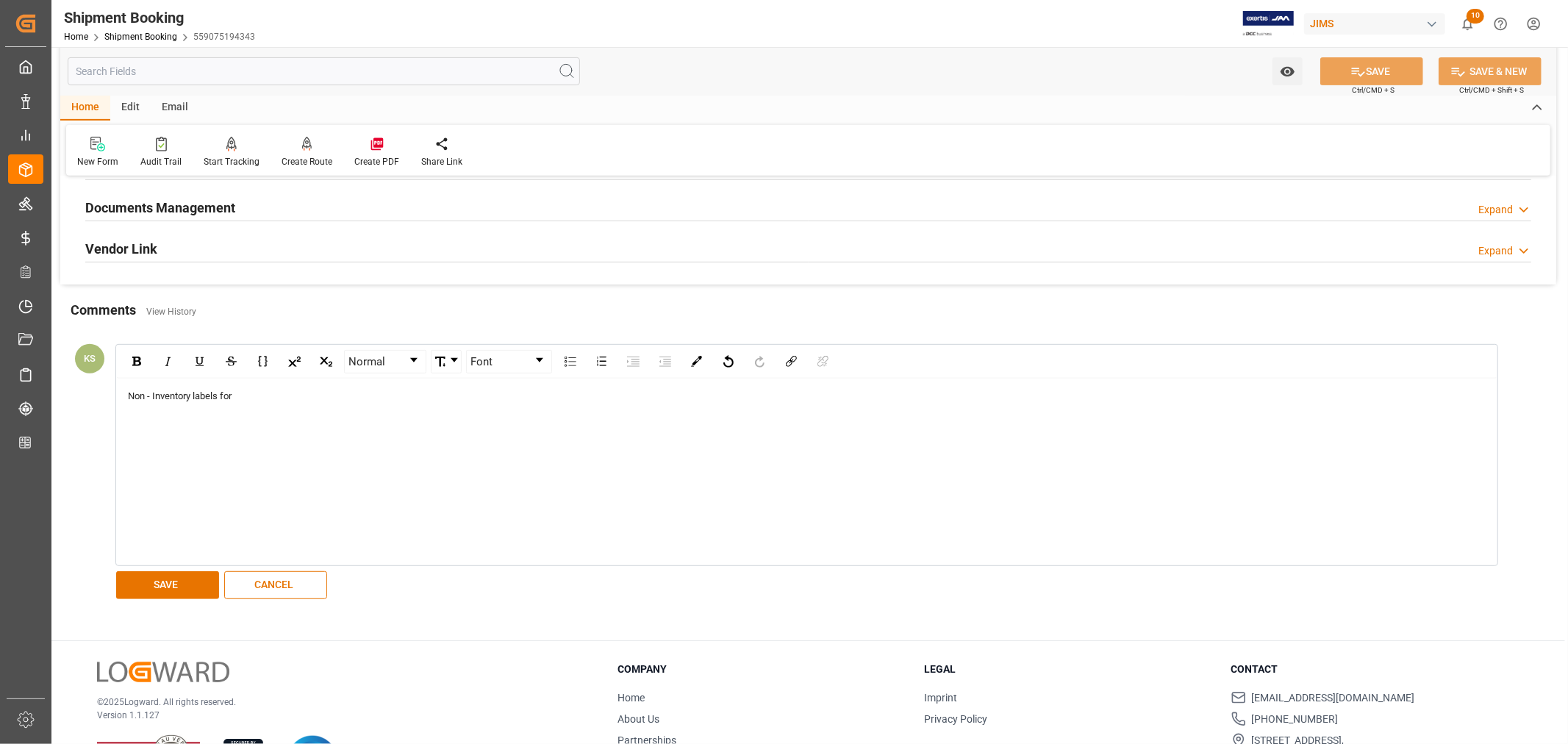
click at [250, 395] on div "Non - Inventory labels for" at bounding box center [807, 395] width 1359 height 15
click at [274, 398] on div "Non - Inventory labels for CQ12" at bounding box center [807, 395] width 1359 height 15
click at [158, 586] on button "SAVE" at bounding box center [168, 585] width 103 height 28
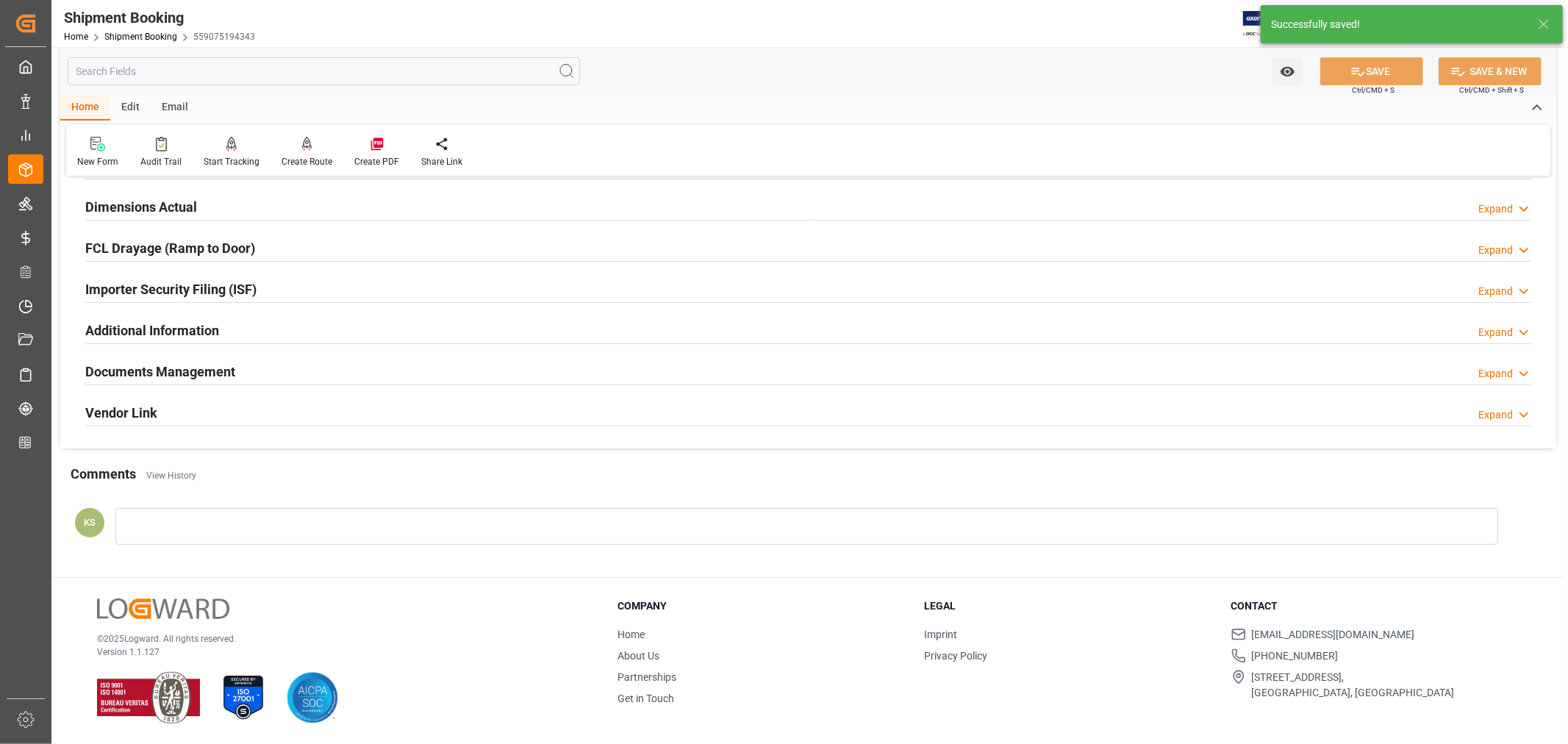
scroll to position [429, 0]
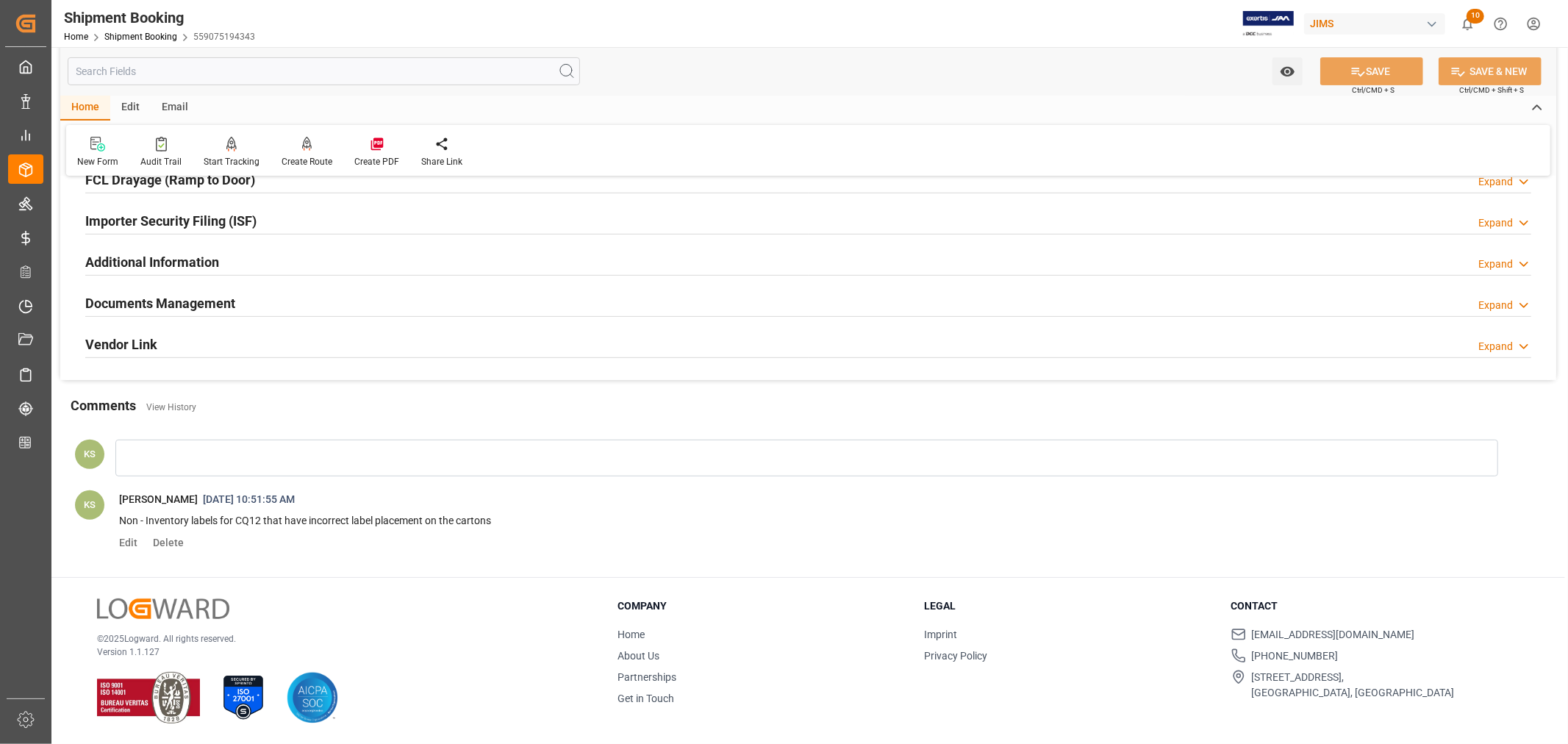
click at [362, 307] on div "Documents Management Expand" at bounding box center [808, 302] width 1446 height 28
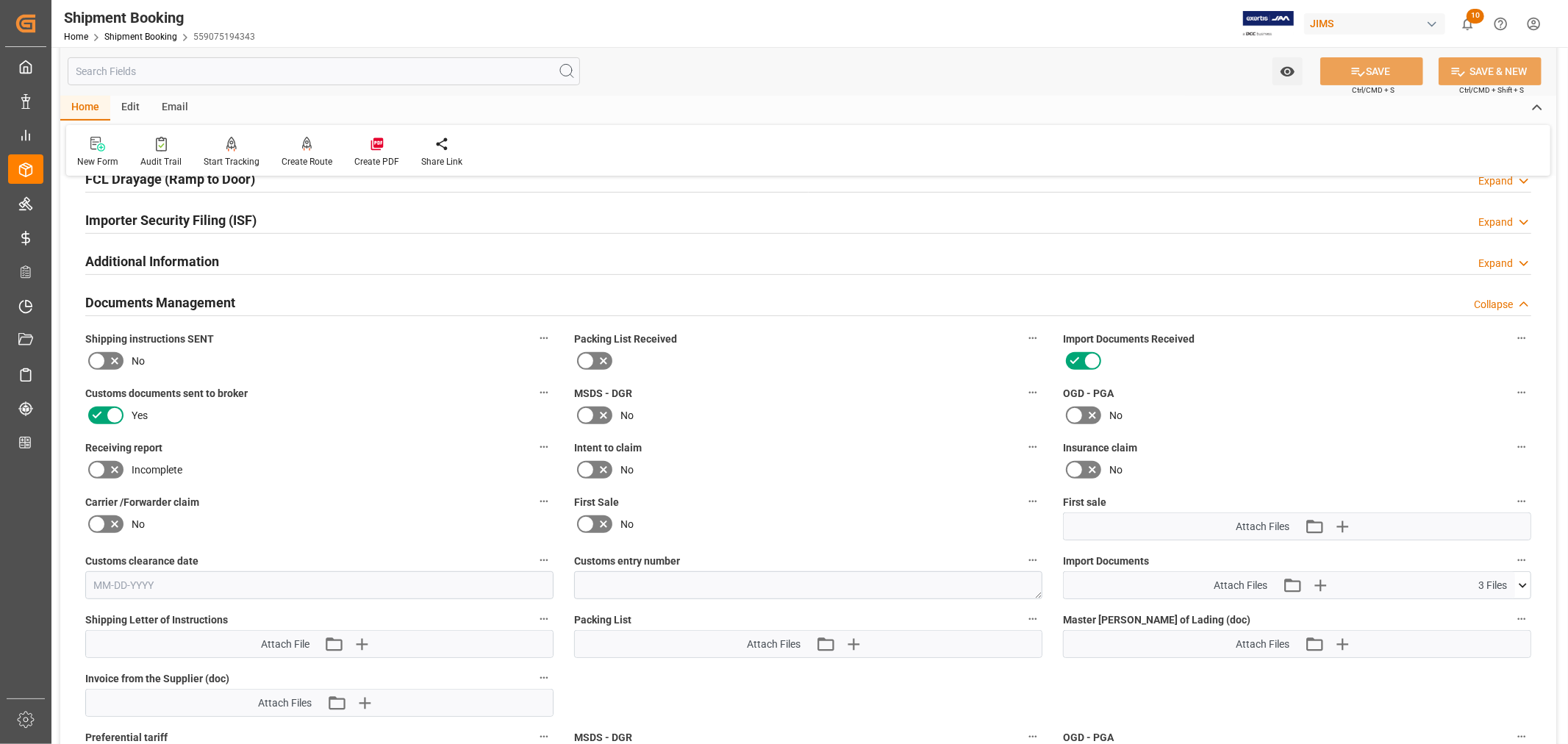
scroll to position [524, 0]
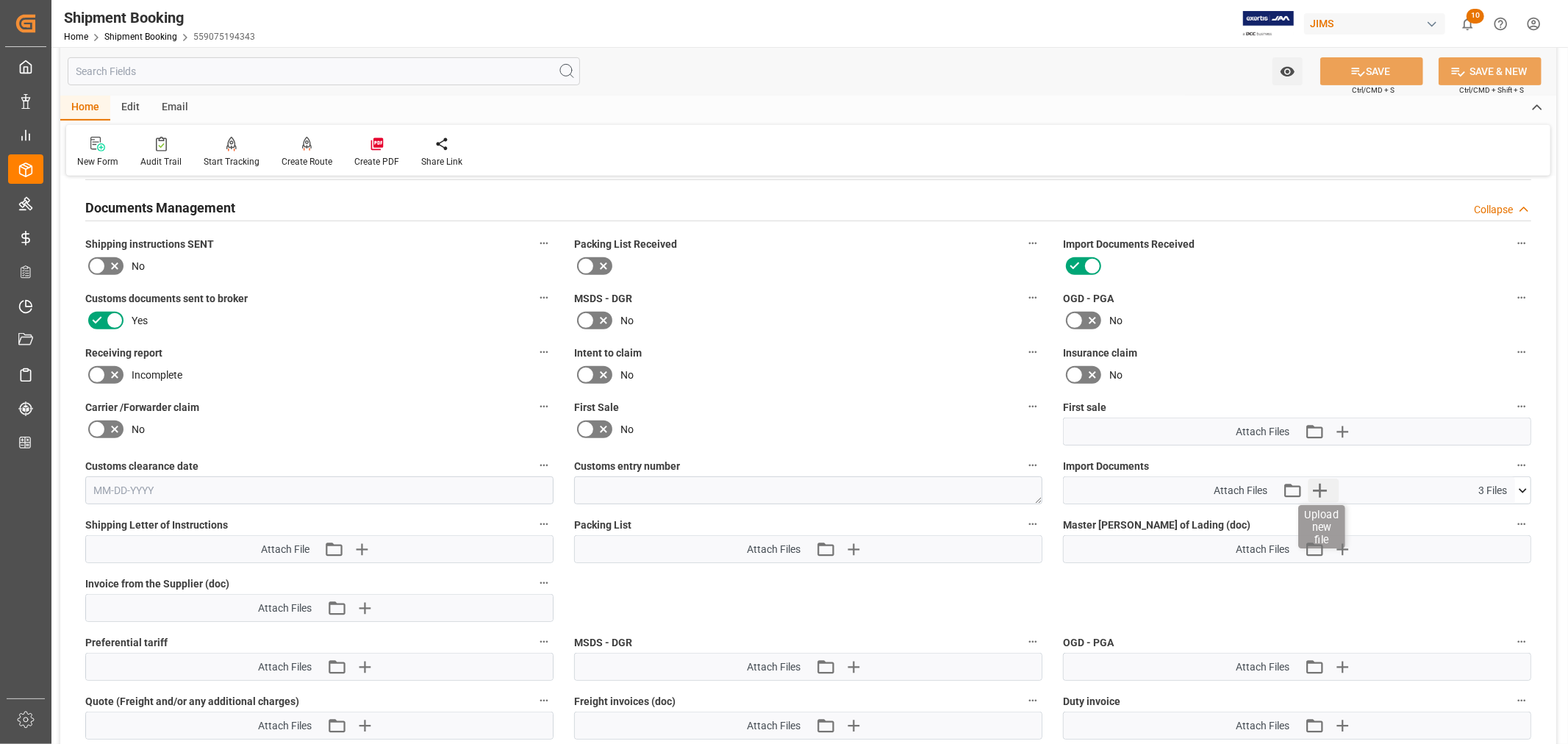
click at [1324, 487] on icon "button" at bounding box center [1320, 491] width 14 height 14
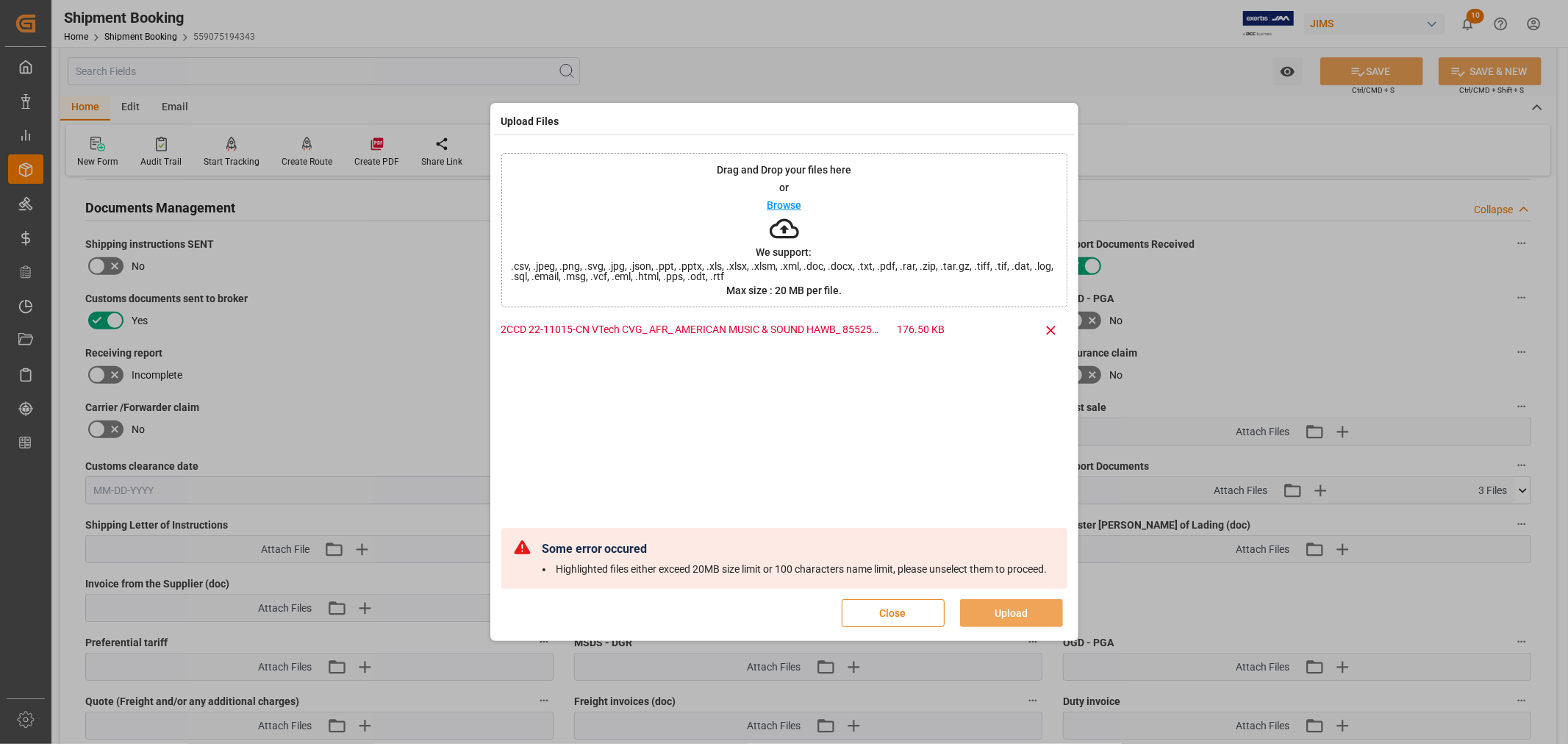
click at [891, 613] on button "Close" at bounding box center [894, 613] width 103 height 28
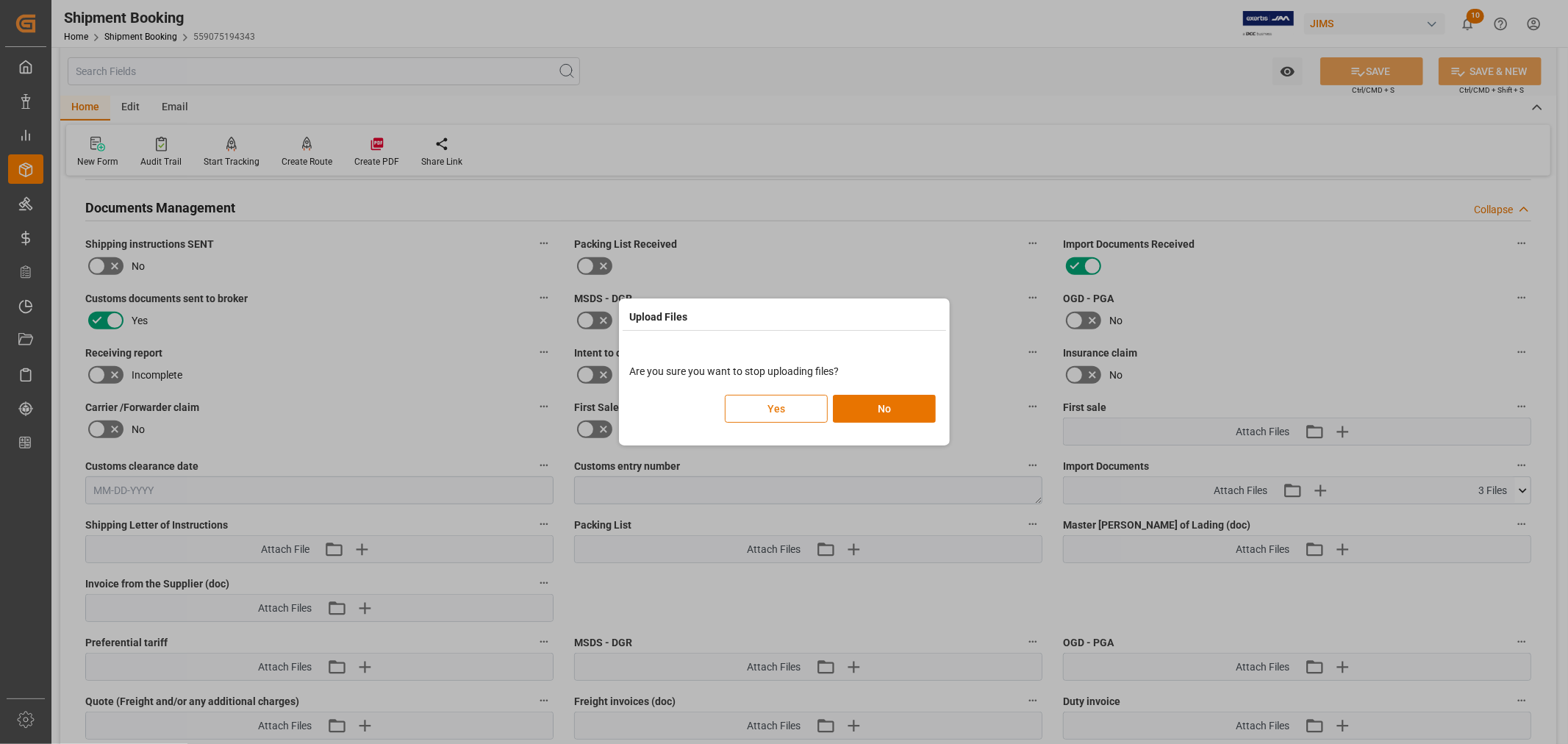
click at [784, 403] on button "Yes" at bounding box center [776, 409] width 103 height 28
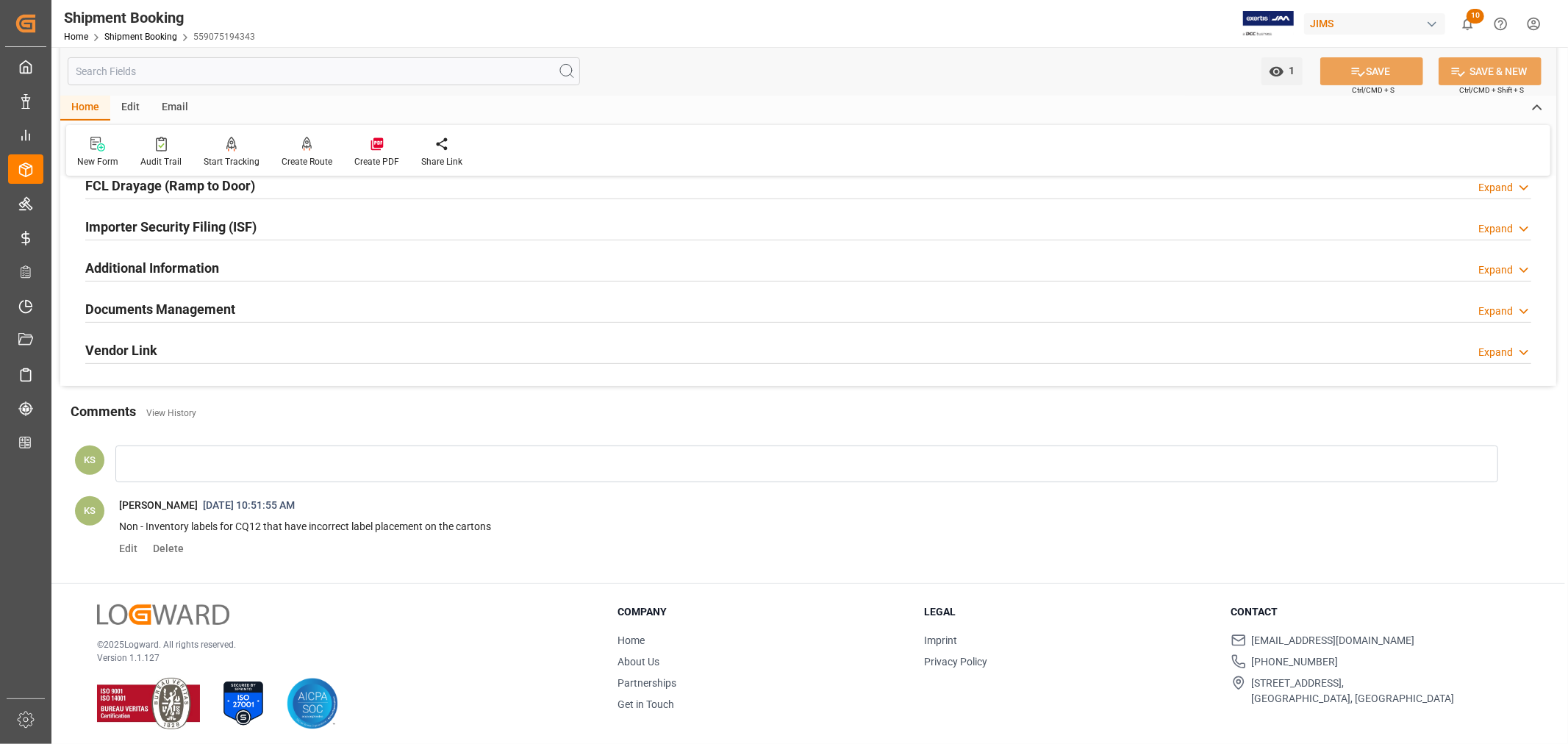
scroll to position [428, 0]
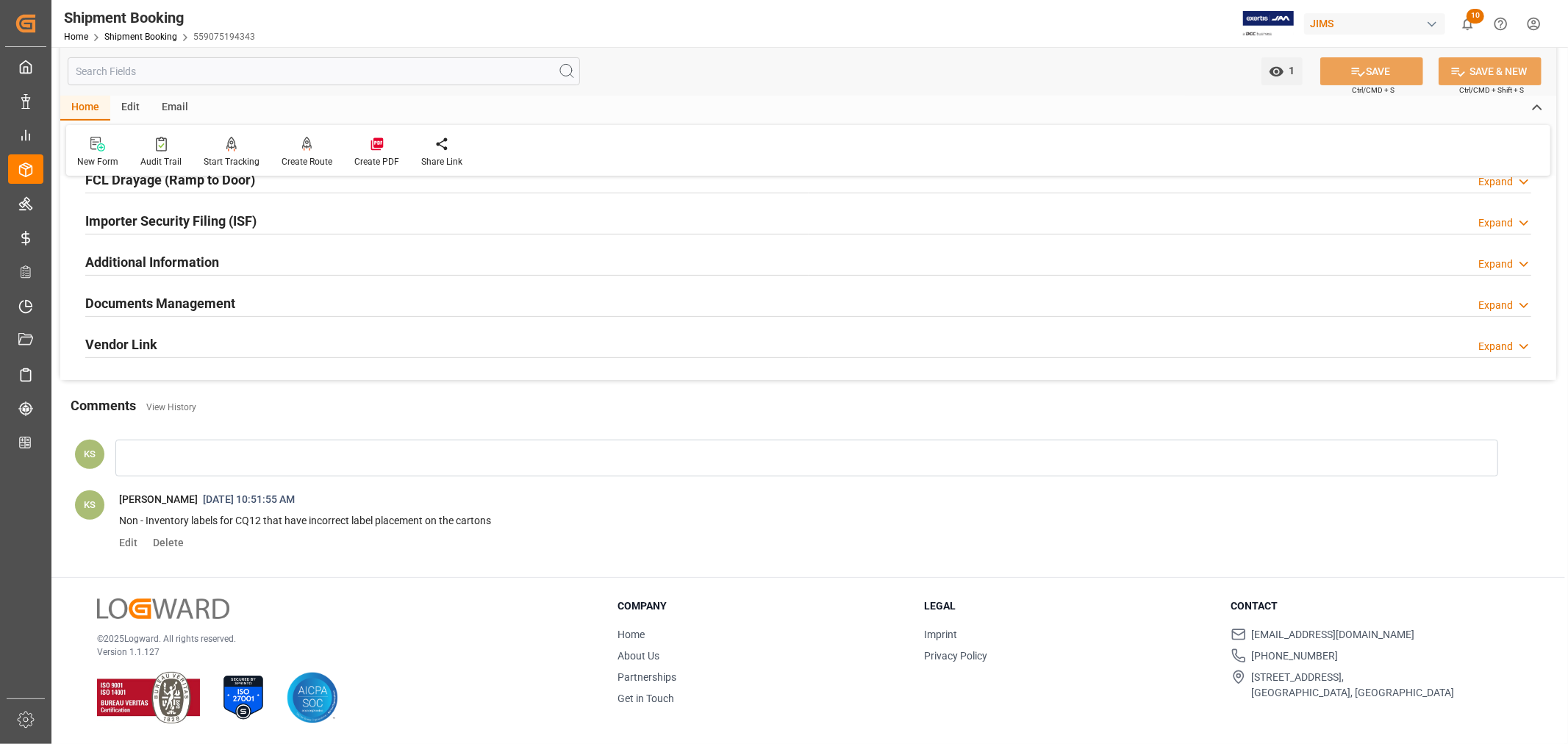
click at [421, 299] on div "Documents Management Expand" at bounding box center [808, 302] width 1446 height 28
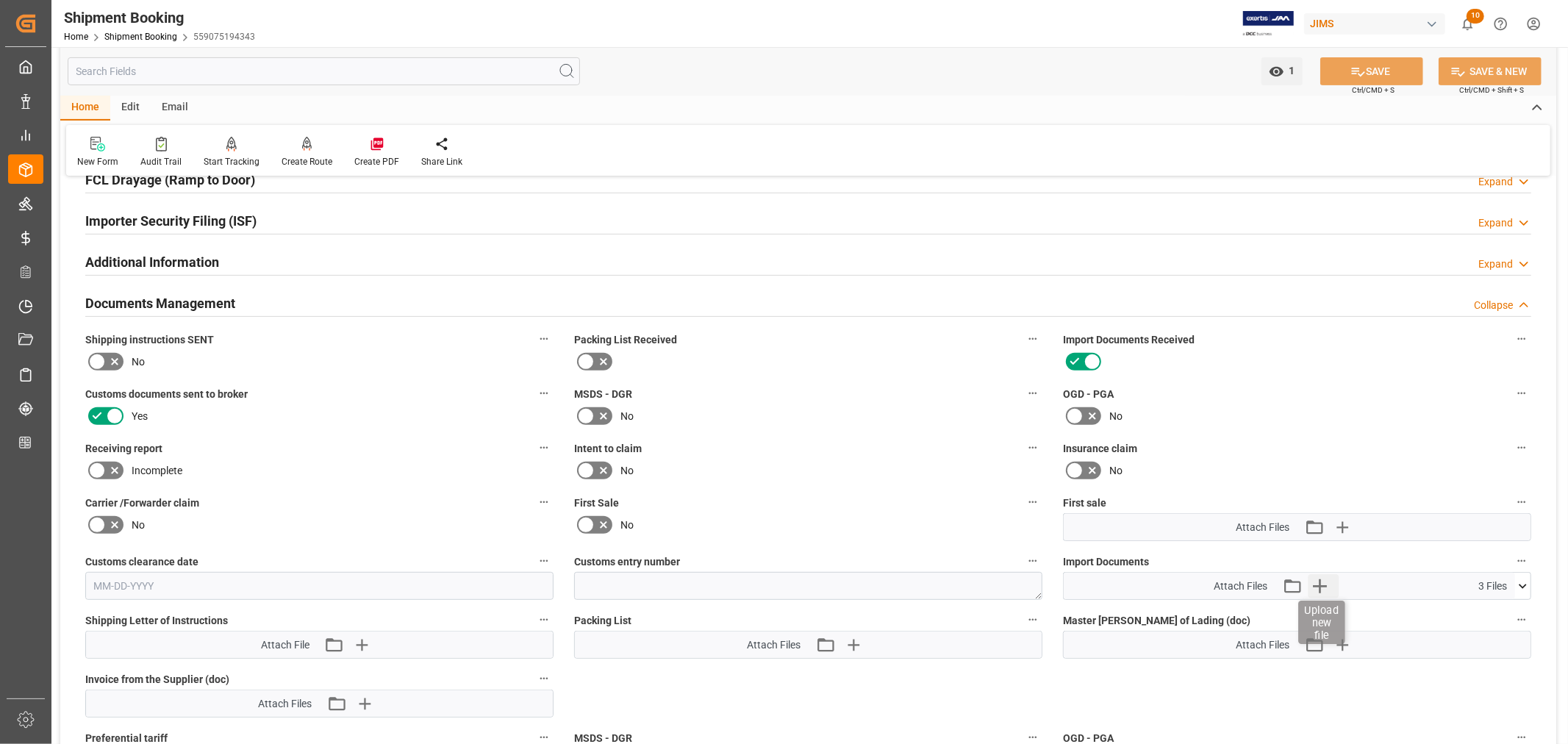
click at [1317, 581] on icon "button" at bounding box center [1320, 587] width 14 height 14
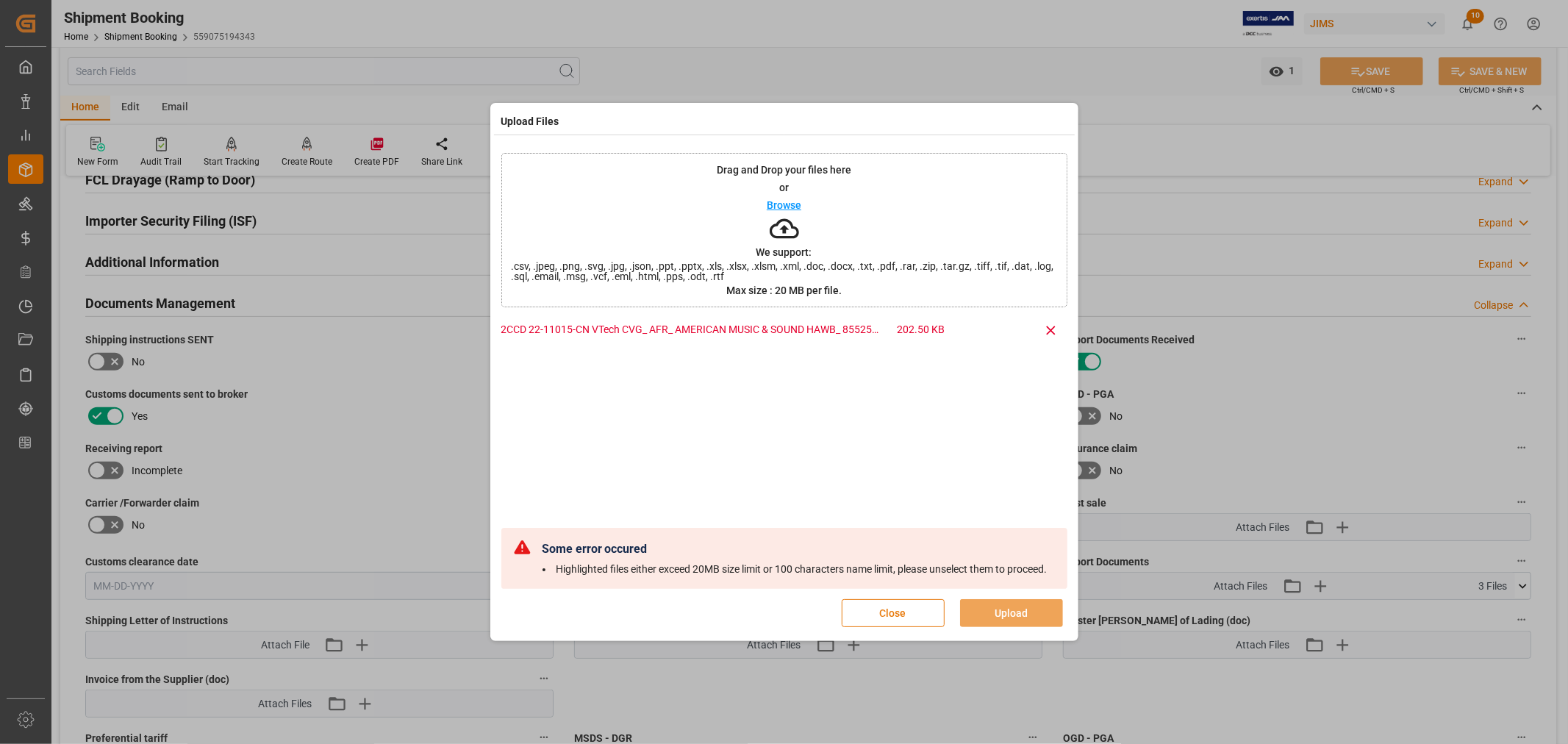
click at [894, 614] on button "Close" at bounding box center [894, 613] width 103 height 28
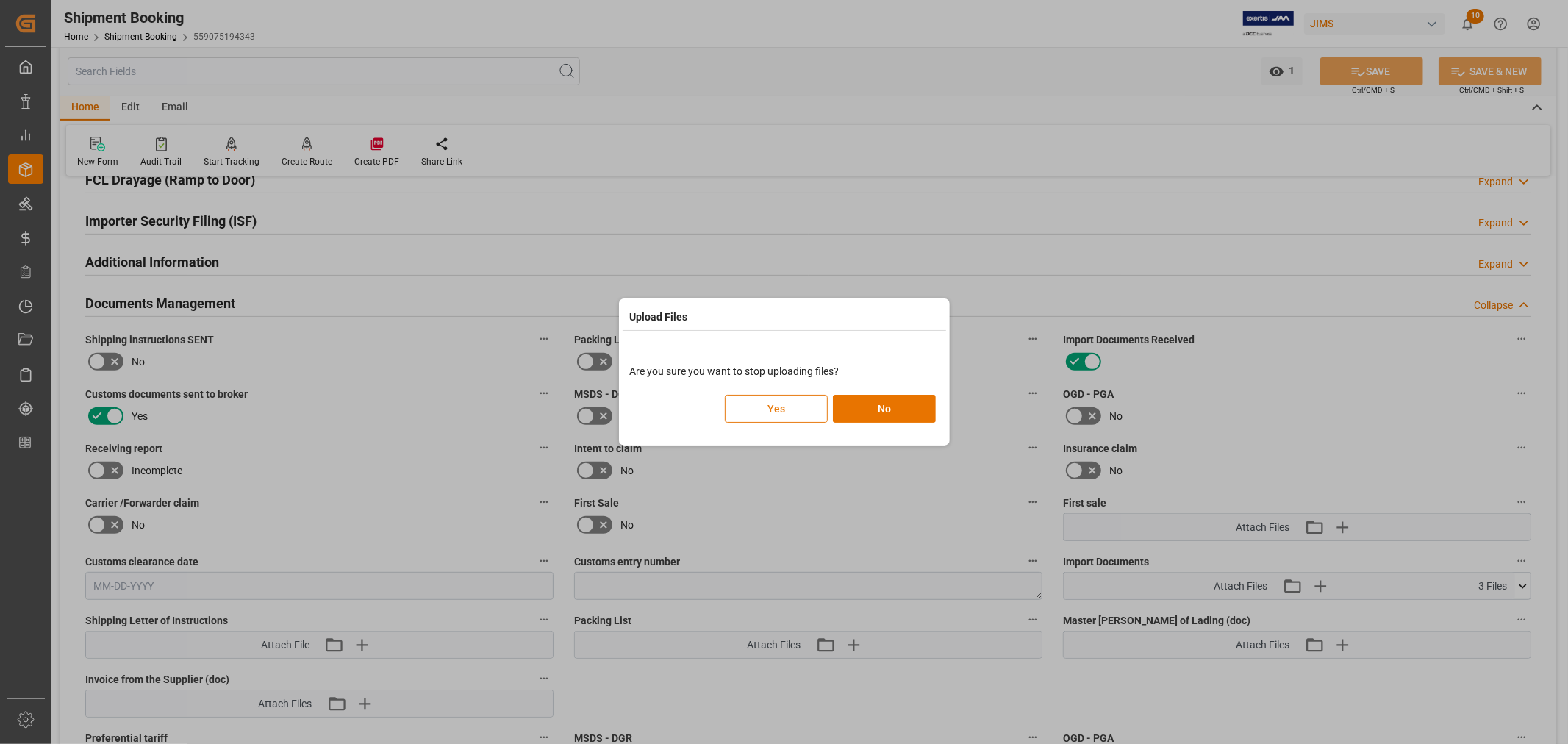
click at [765, 414] on button "Yes" at bounding box center [776, 409] width 103 height 28
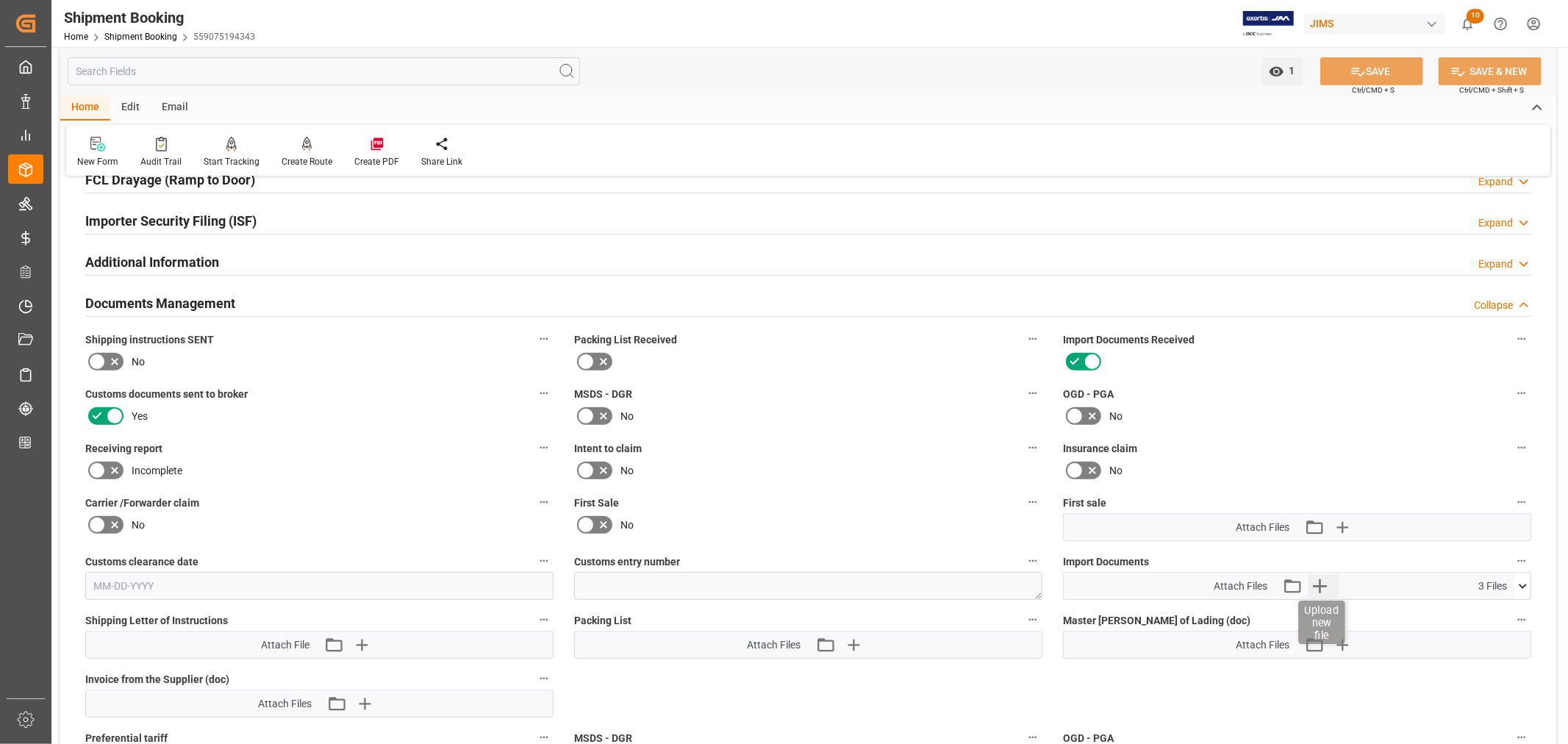
click at [1319, 584] on icon "button" at bounding box center [1320, 587] width 14 height 14
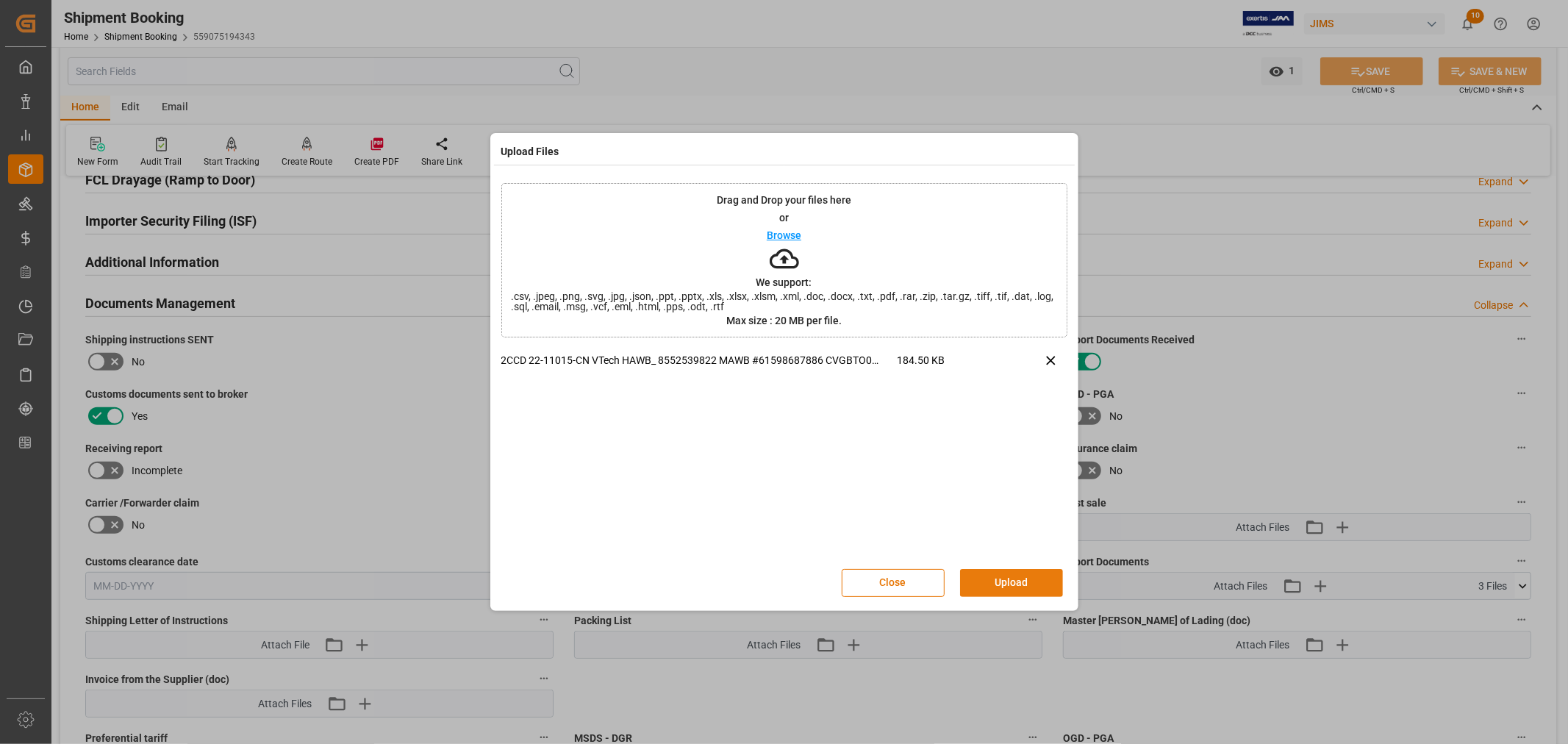
click at [1001, 584] on button "Upload" at bounding box center [1012, 583] width 103 height 28
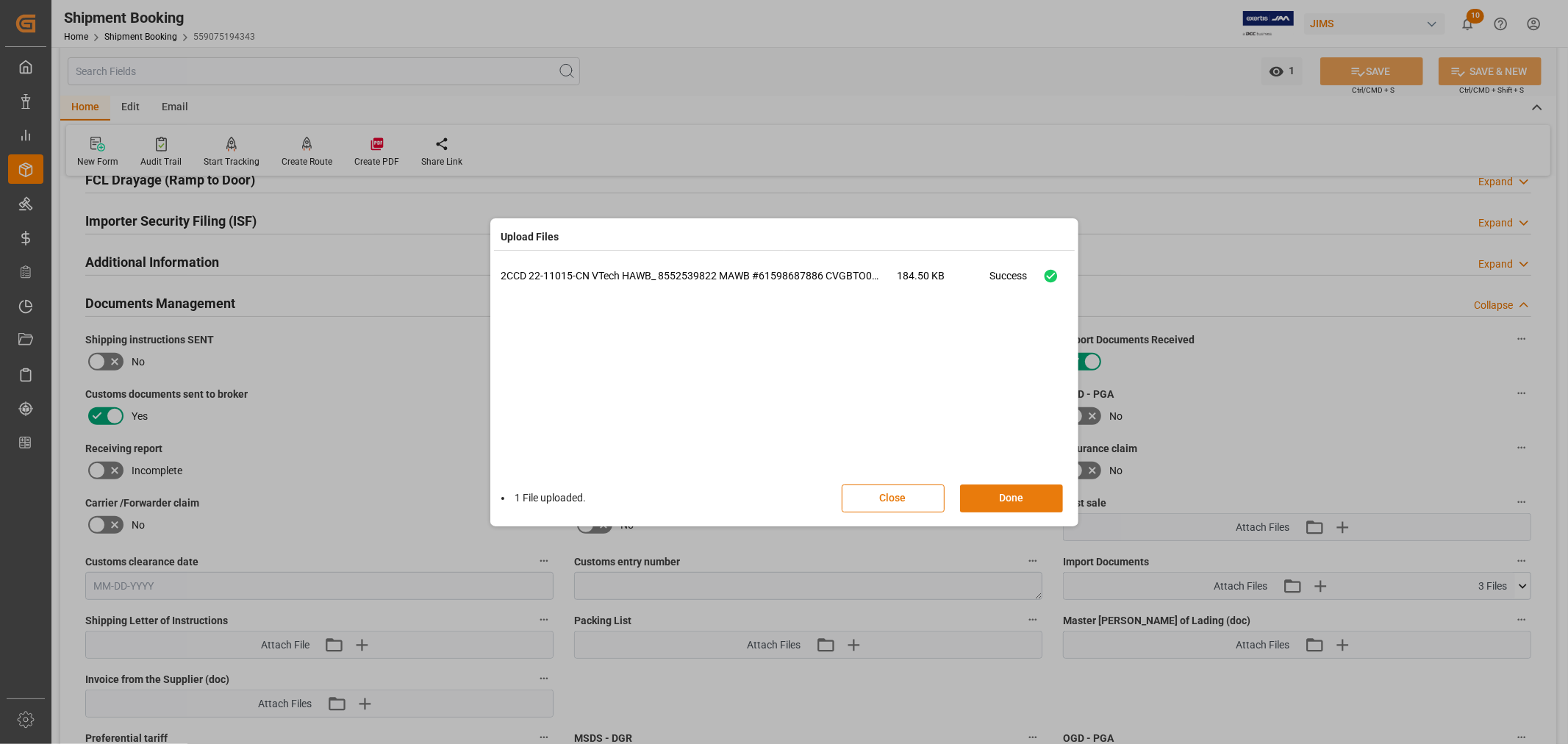
click at [994, 497] on button "Done" at bounding box center [1012, 498] width 103 height 28
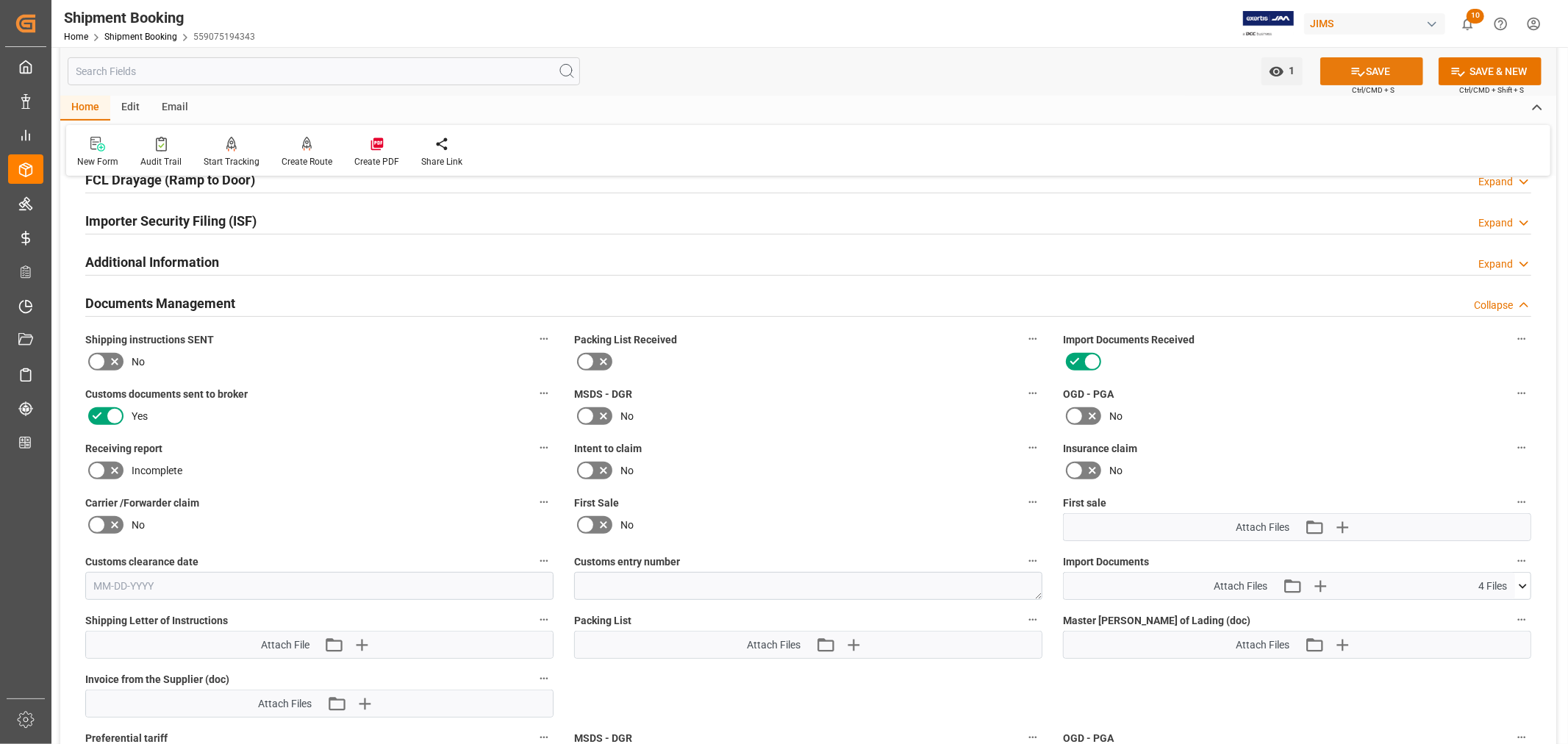
click at [1378, 63] on button "SAVE" at bounding box center [1372, 71] width 103 height 28
click at [1276, 70] on icon "open menu" at bounding box center [1276, 71] width 14 height 10
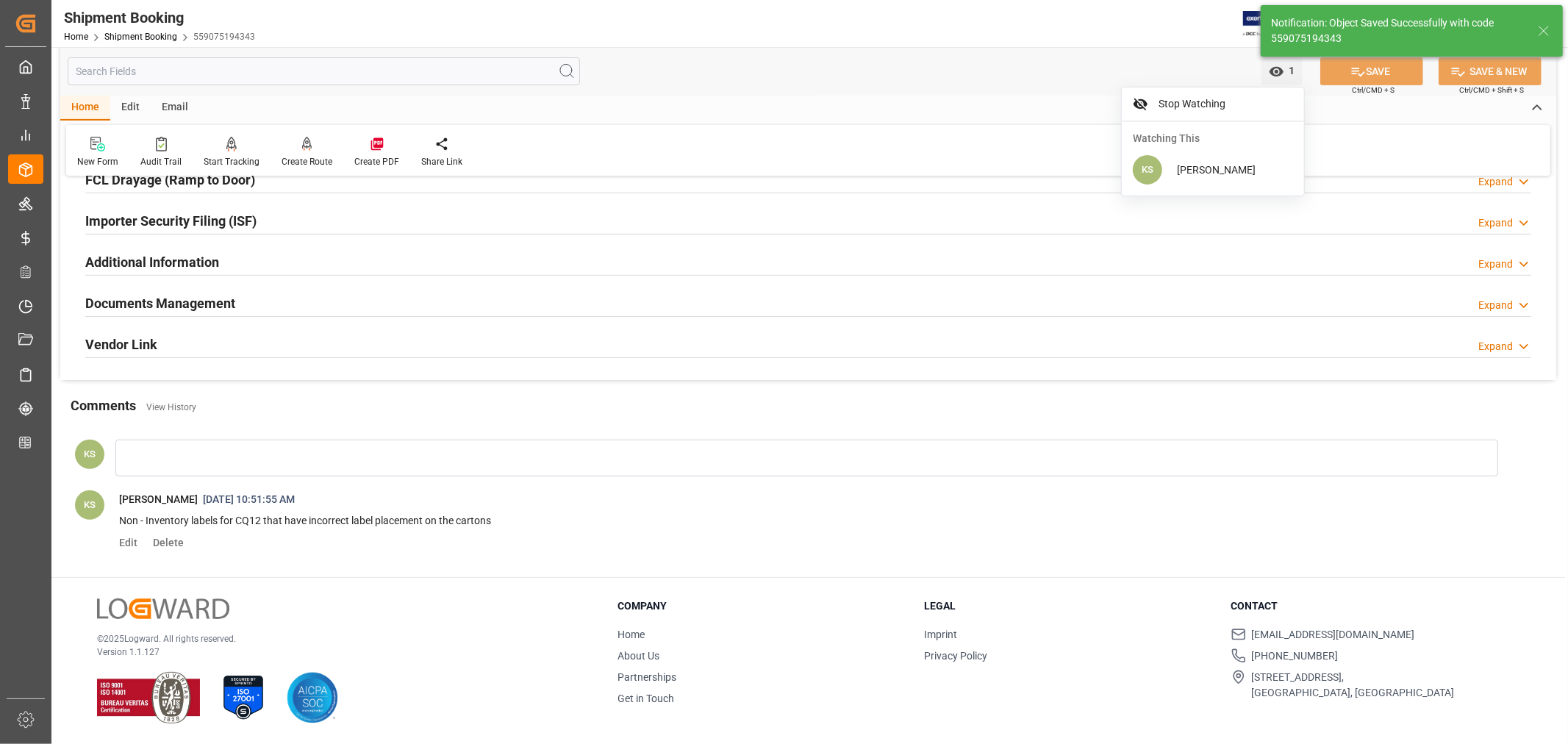
click at [419, 302] on div "Documents Management Expand" at bounding box center [808, 302] width 1446 height 28
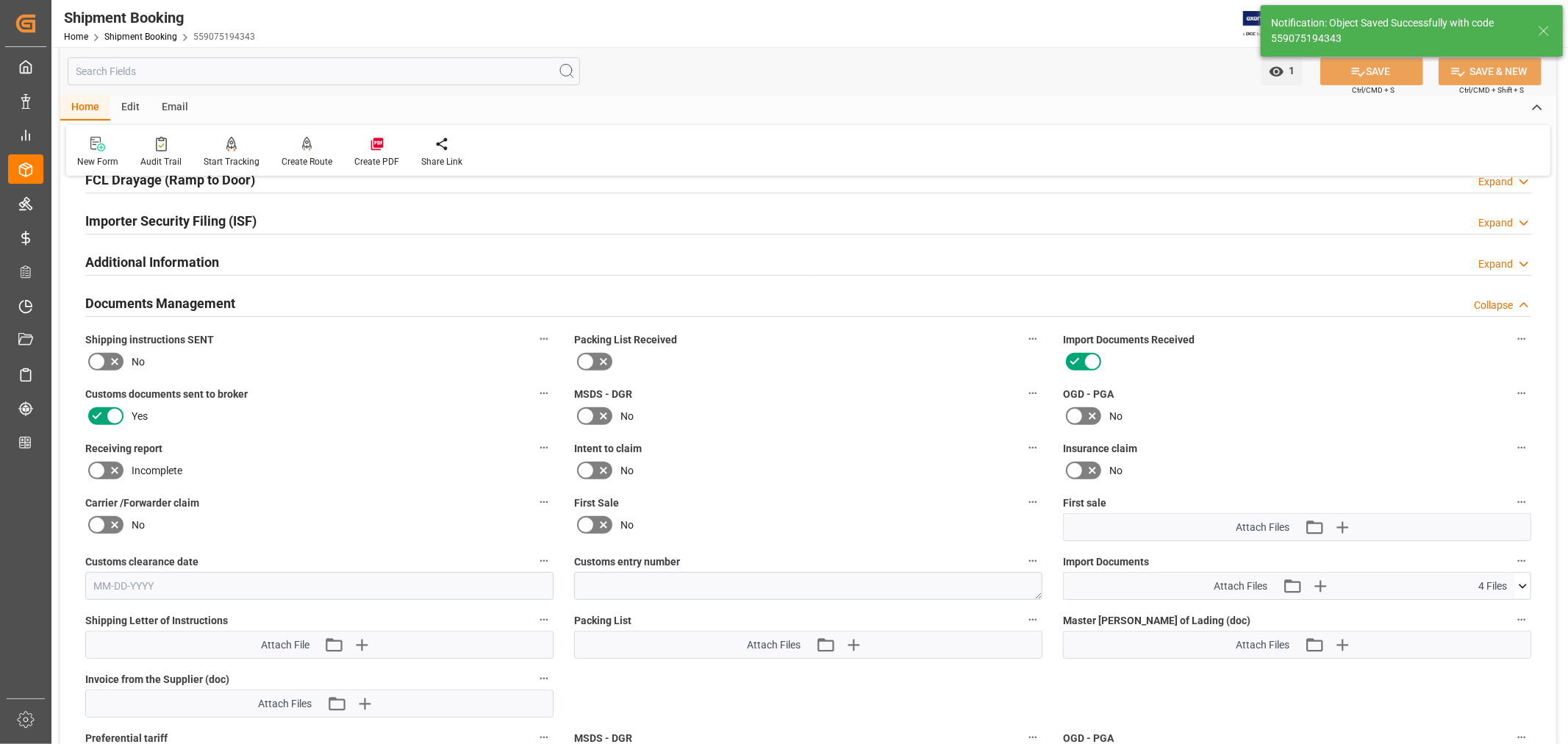
click at [1522, 584] on icon at bounding box center [1523, 586] width 8 height 4
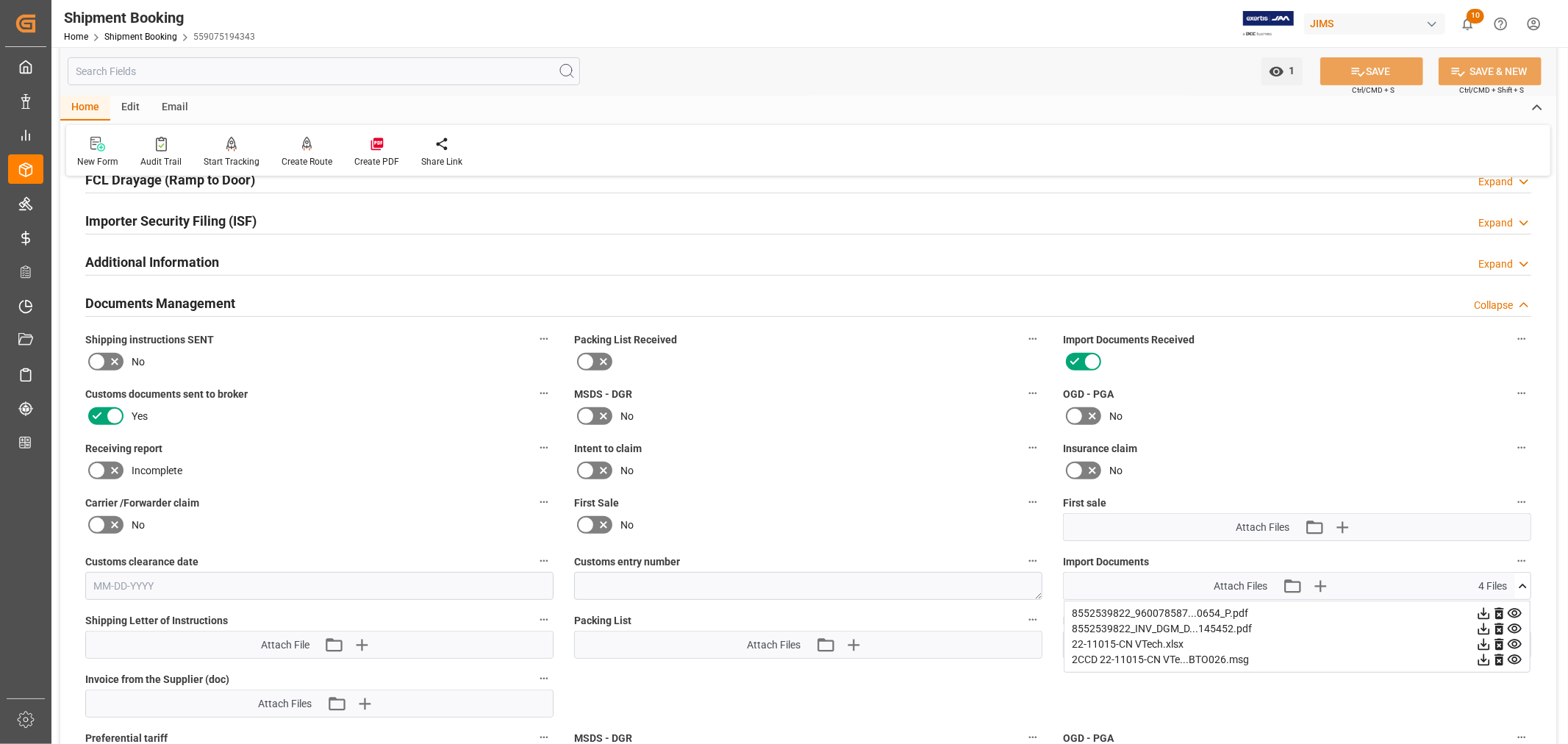
click at [313, 298] on div "Documents Management Collapse" at bounding box center [808, 302] width 1446 height 28
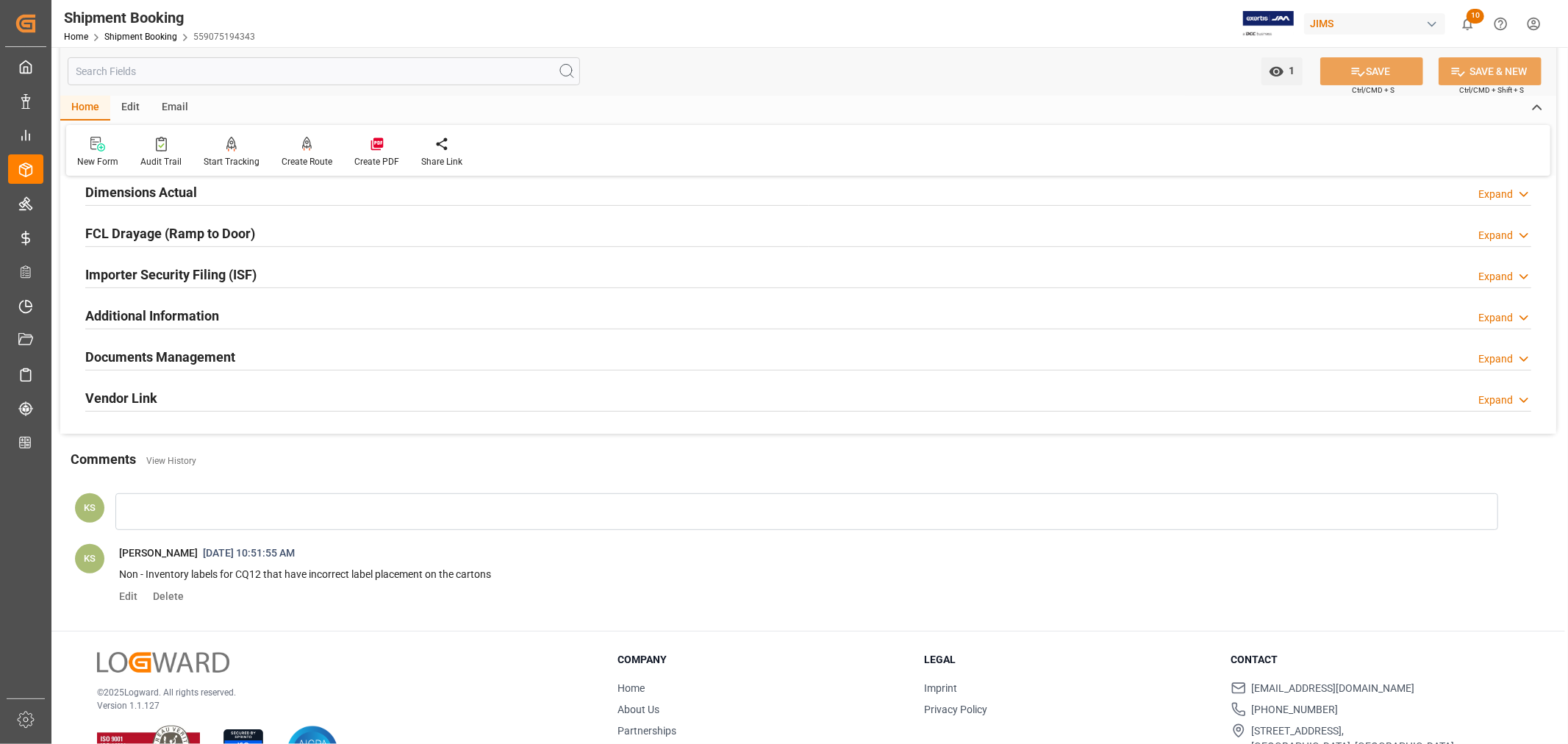
scroll to position [347, 0]
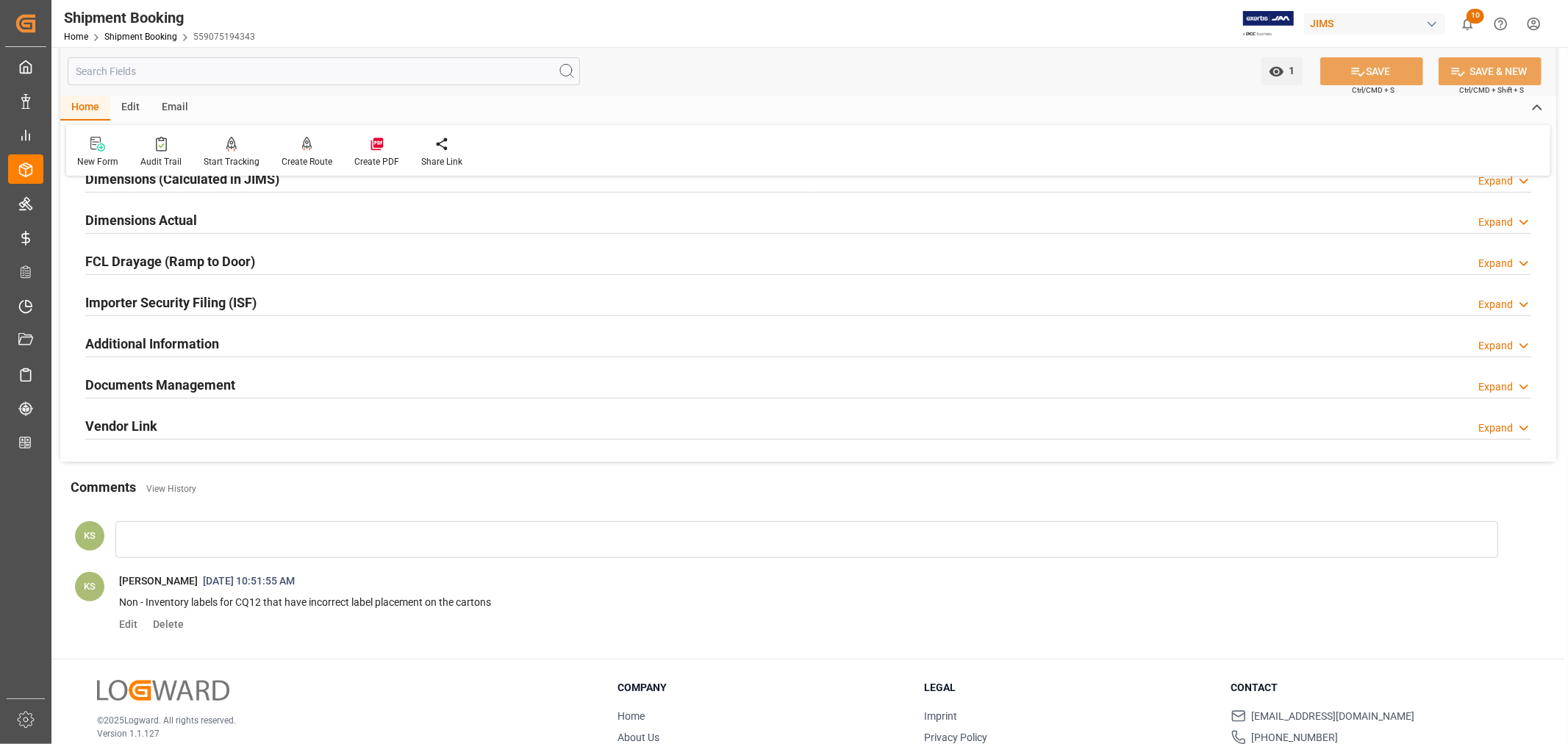
click at [356, 379] on div "Documents Management Expand" at bounding box center [808, 383] width 1446 height 28
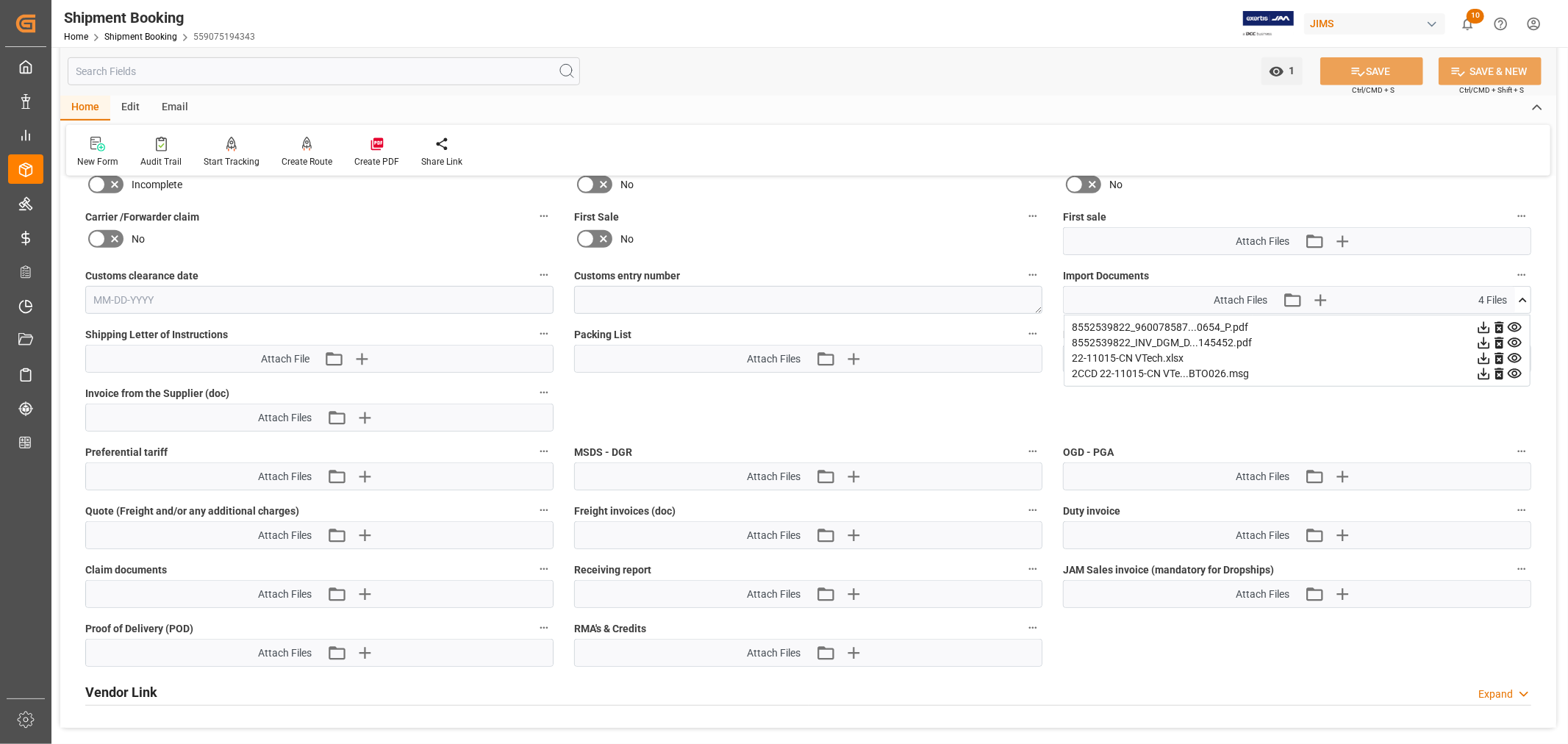
scroll to position [755, 0]
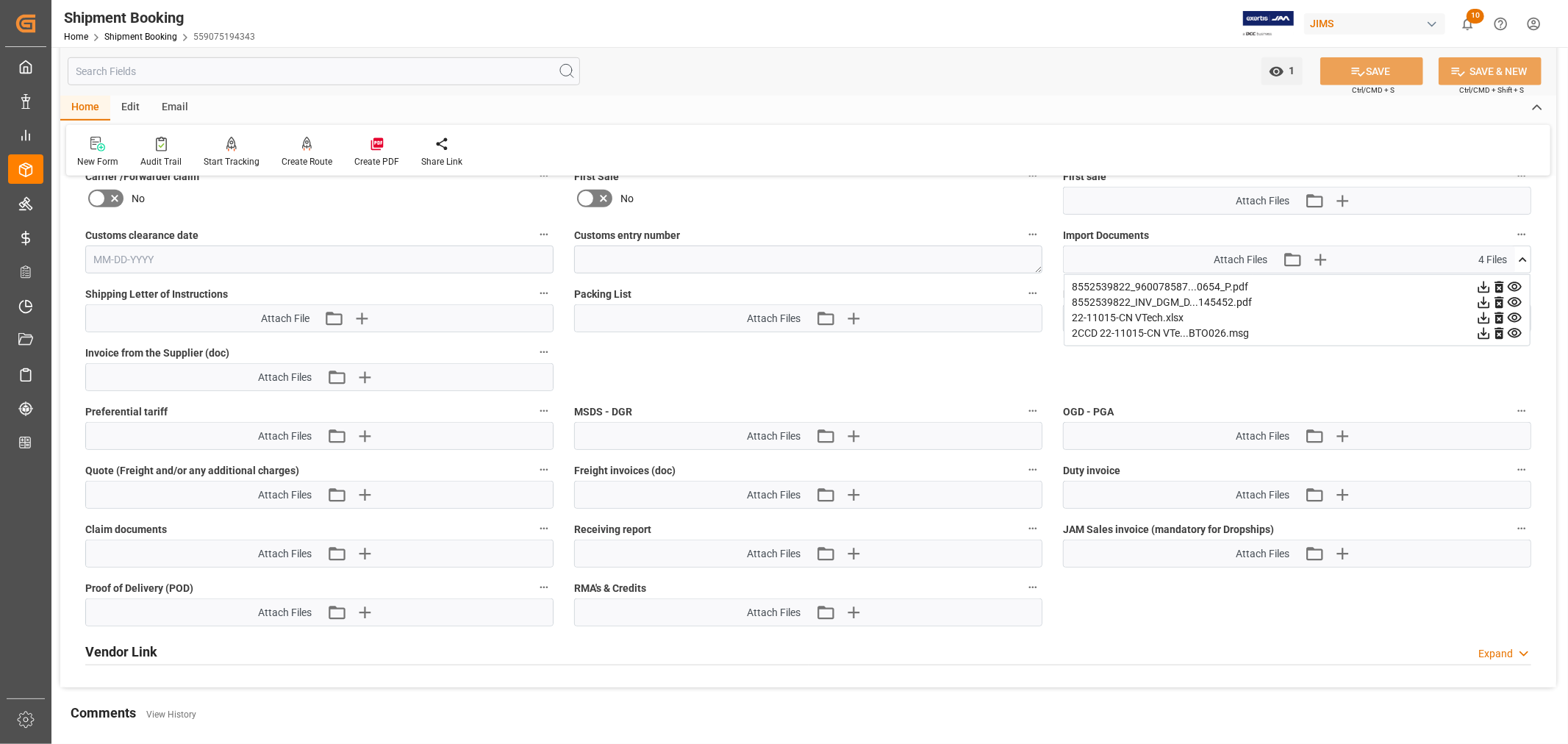
click at [1524, 254] on icon at bounding box center [1523, 260] width 16 height 16
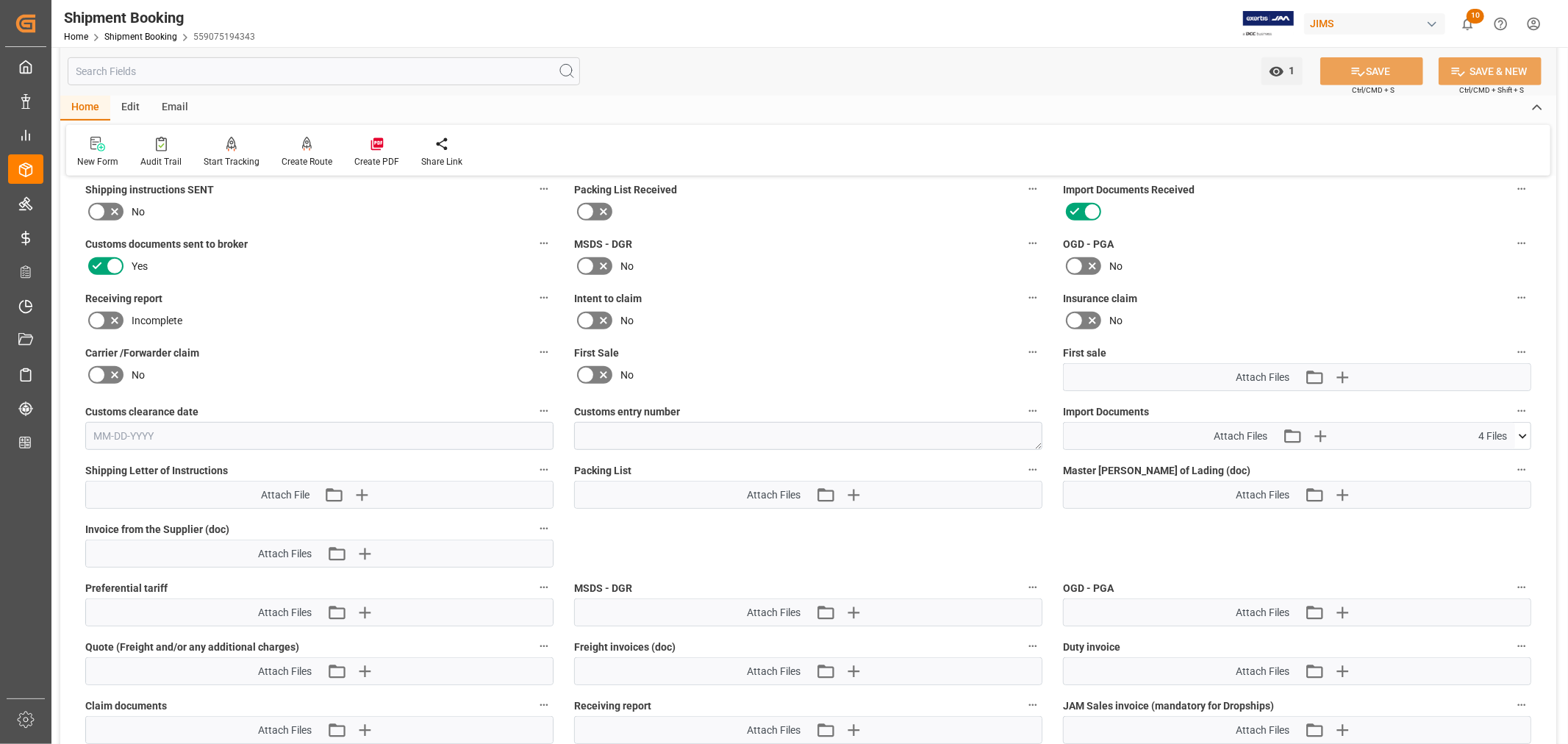
scroll to position [653, 0]
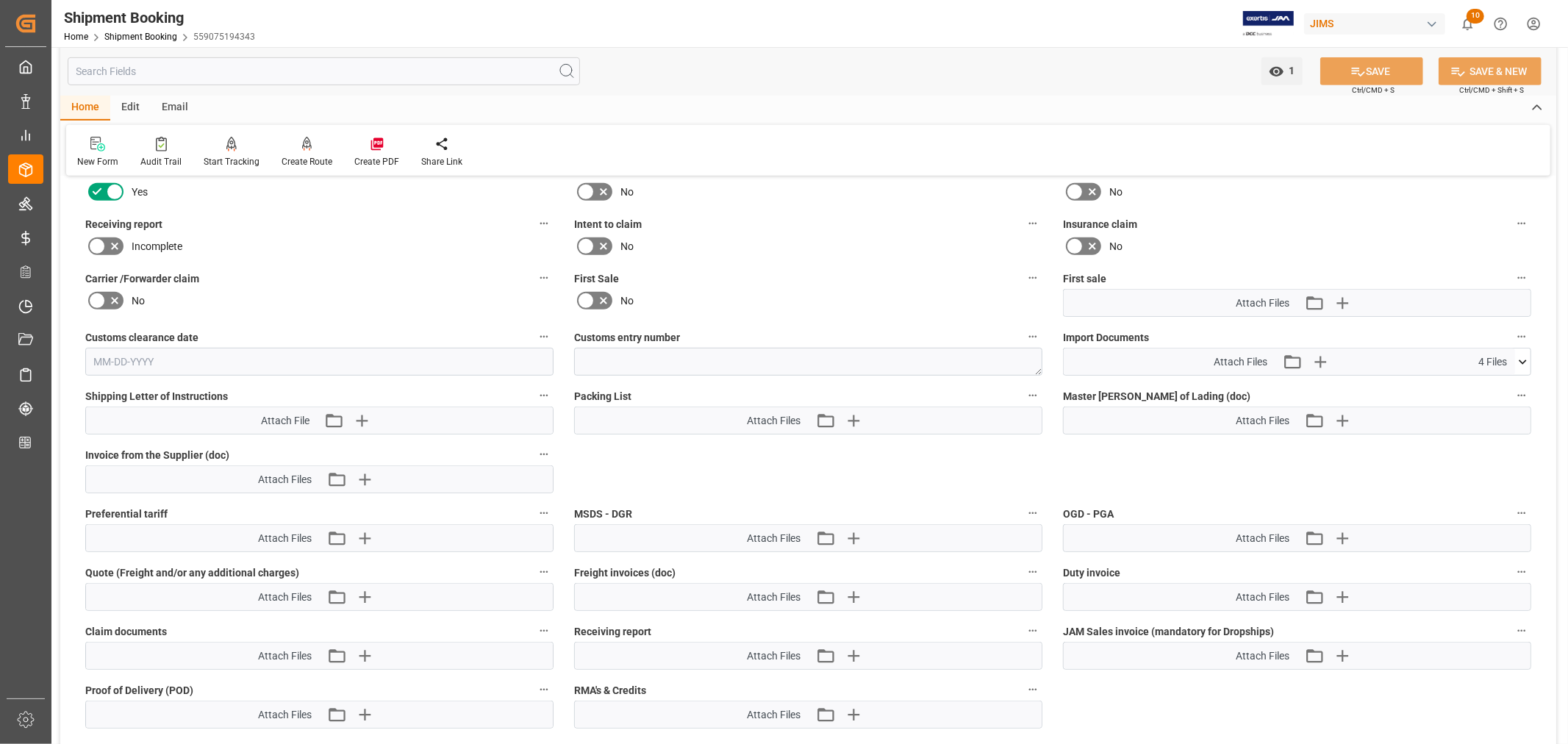
click at [1525, 358] on icon at bounding box center [1523, 362] width 16 height 16
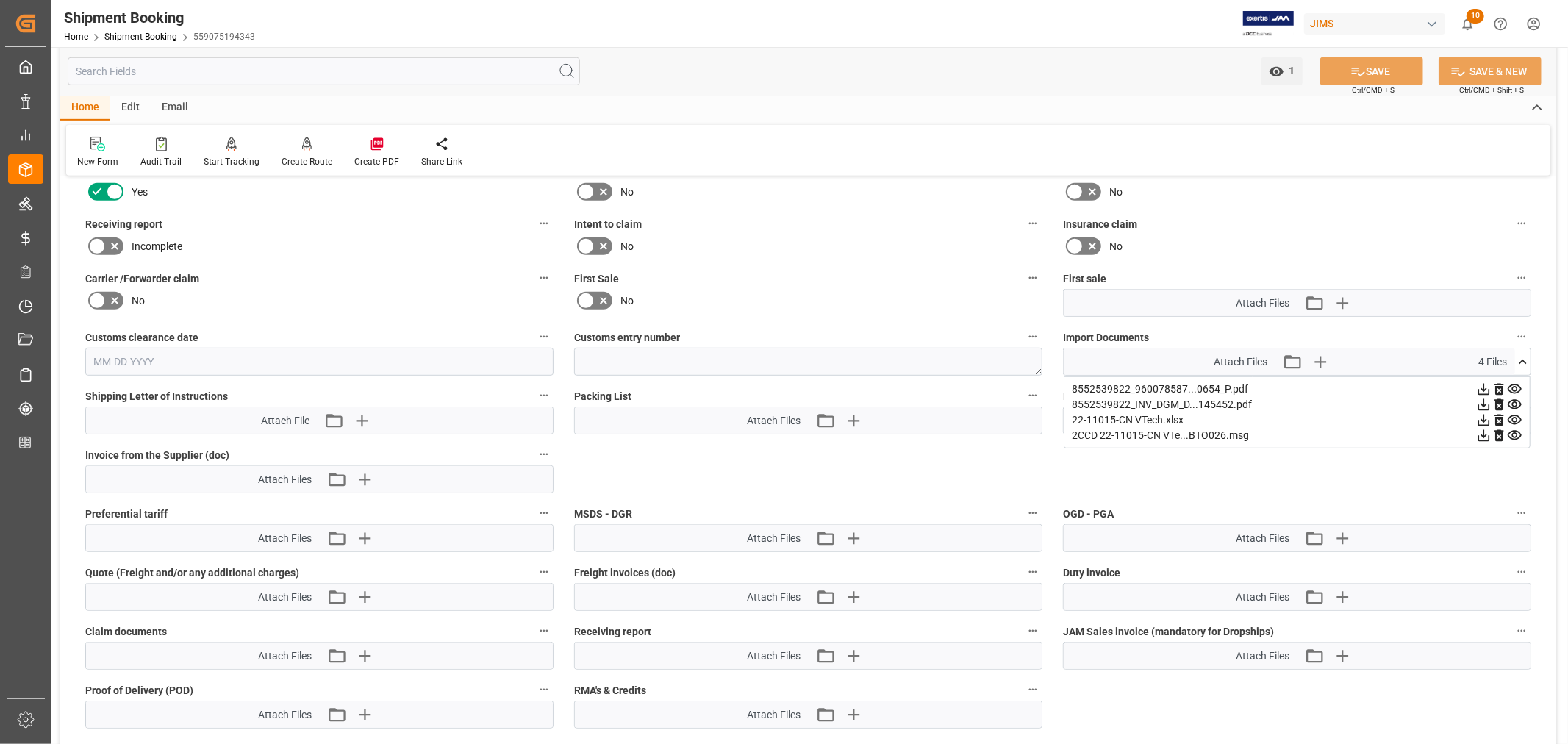
click at [1524, 360] on icon at bounding box center [1523, 362] width 8 height 4
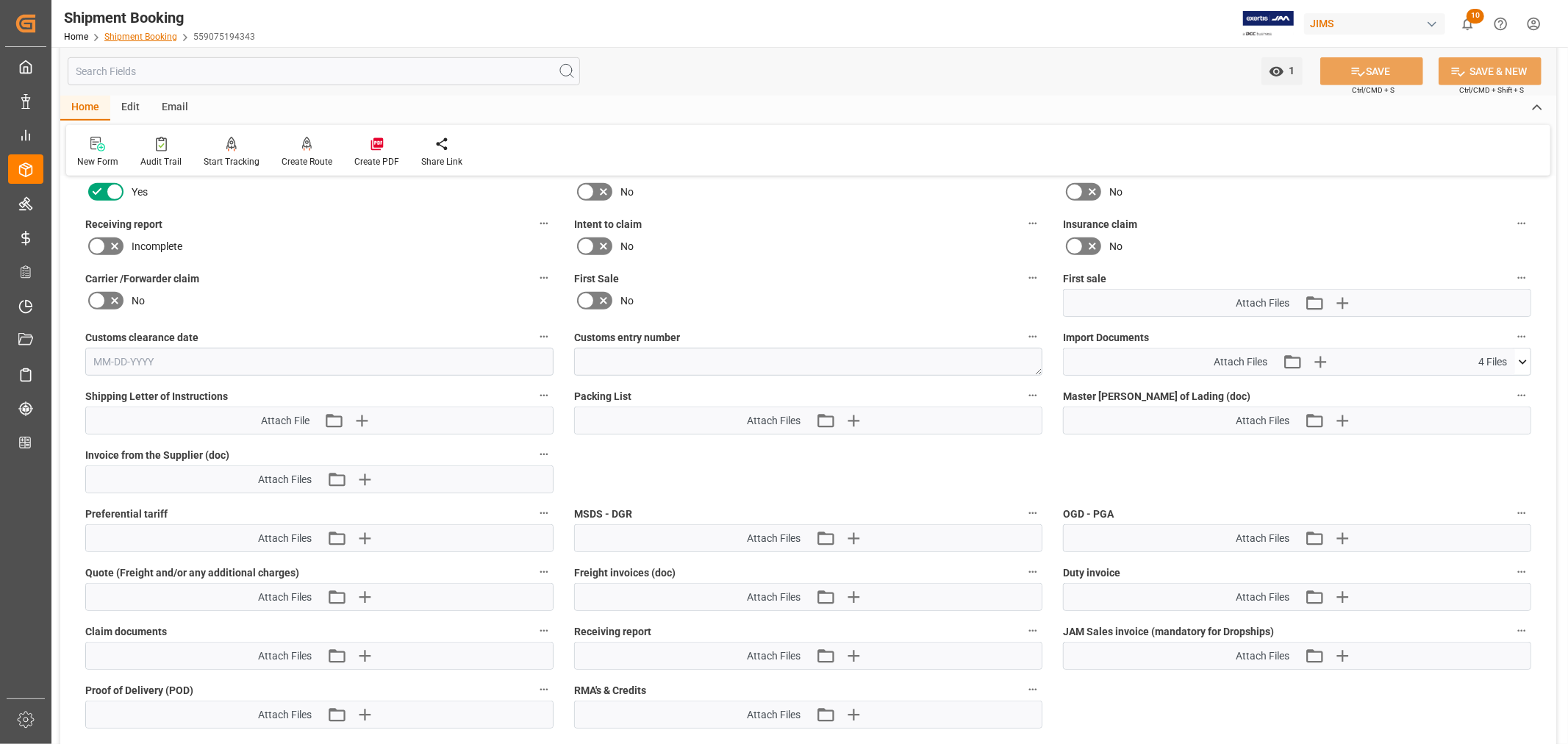
click at [133, 31] on link "Shipment Booking" at bounding box center [141, 37] width 73 height 10
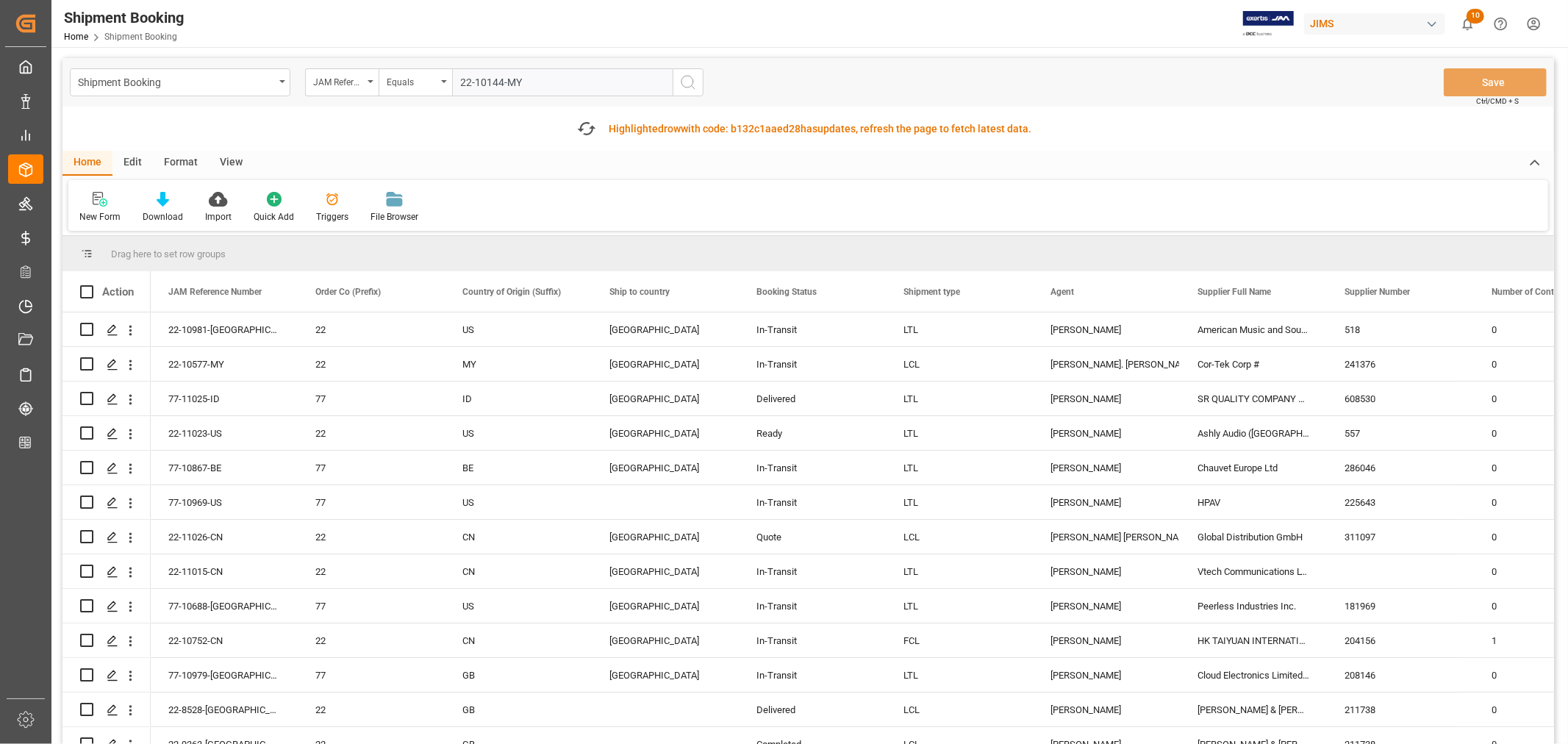
type input "22-10144-MY"
click at [685, 77] on icon "search button" at bounding box center [688, 83] width 17 height 17
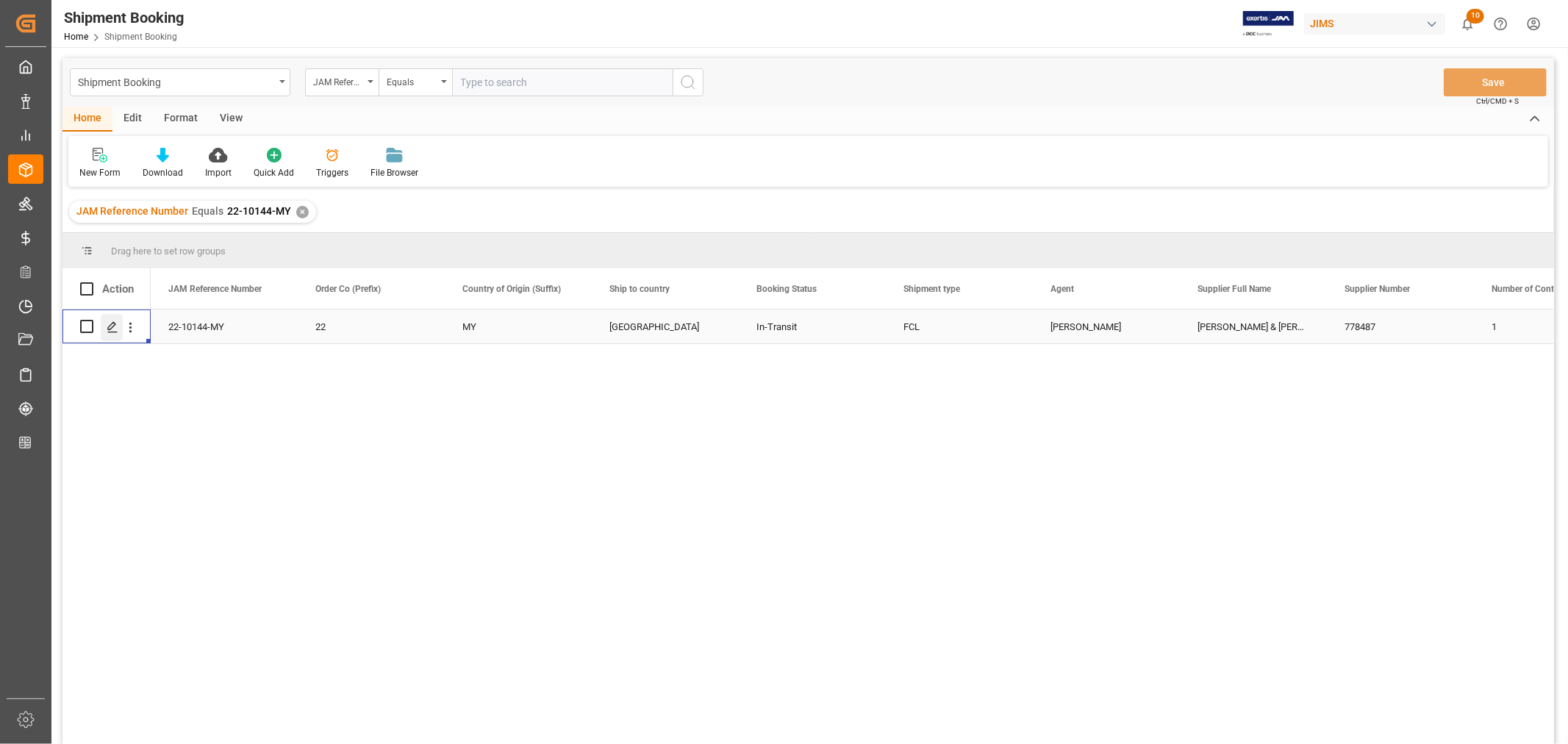
click at [113, 331] on icon "Press SPACE to select this row." at bounding box center [113, 328] width 12 height 12
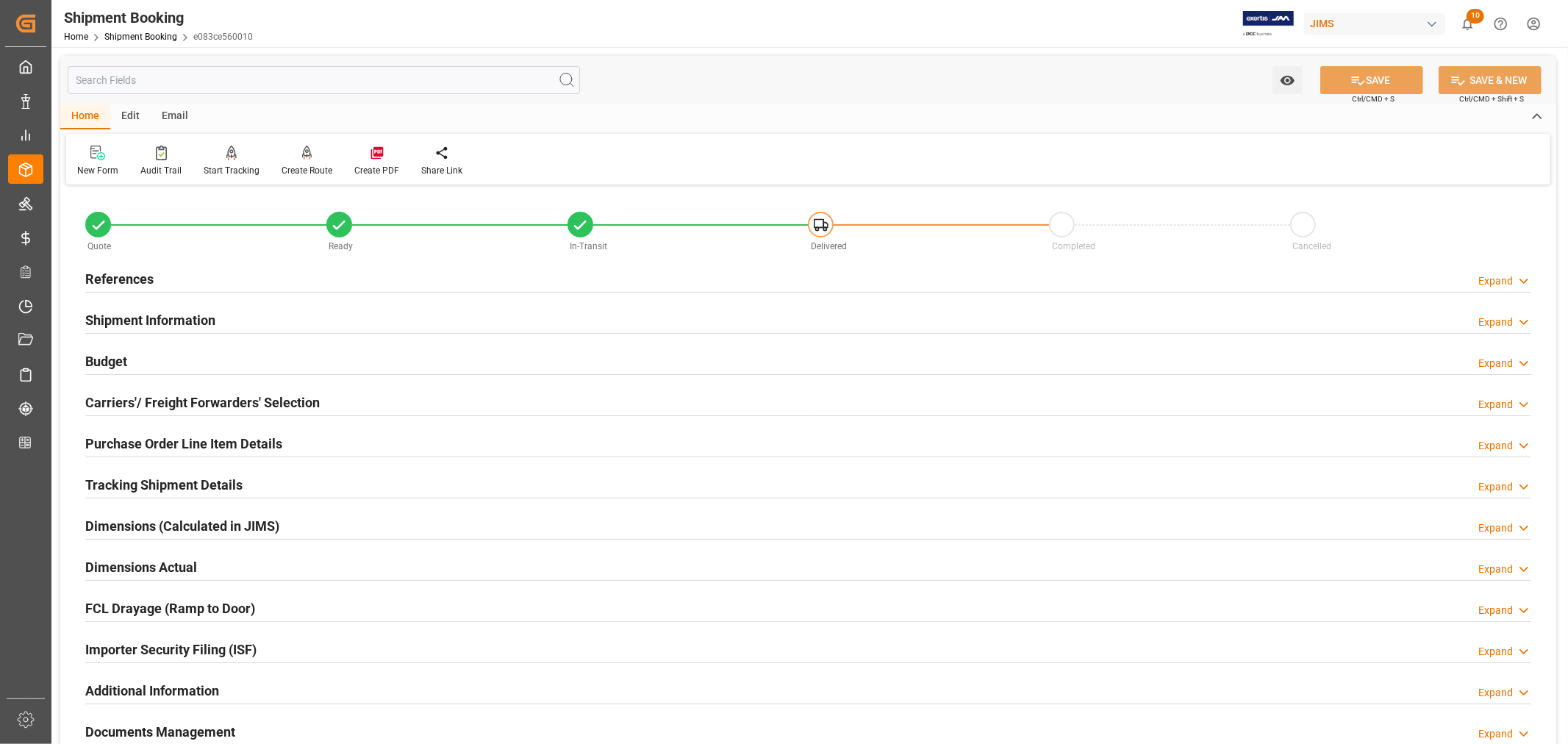
click at [127, 482] on h2 "Tracking Shipment Details" at bounding box center [163, 484] width 157 height 20
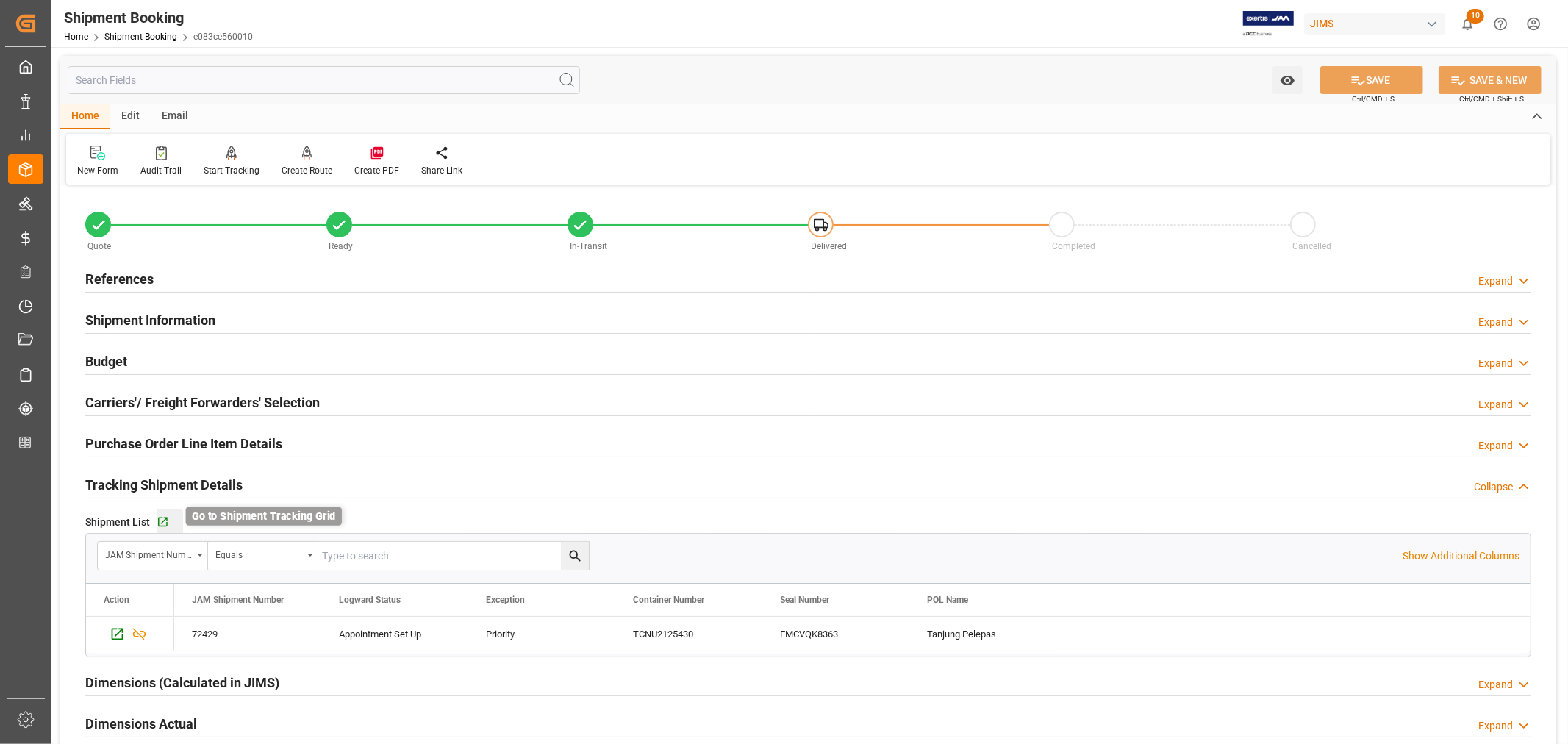
click at [164, 520] on icon "button" at bounding box center [163, 521] width 10 height 10
click at [129, 30] on div "Home Shipment Booking e083ce560010" at bounding box center [158, 37] width 189 height 16
click at [129, 35] on link "Shipment Booking" at bounding box center [141, 37] width 73 height 10
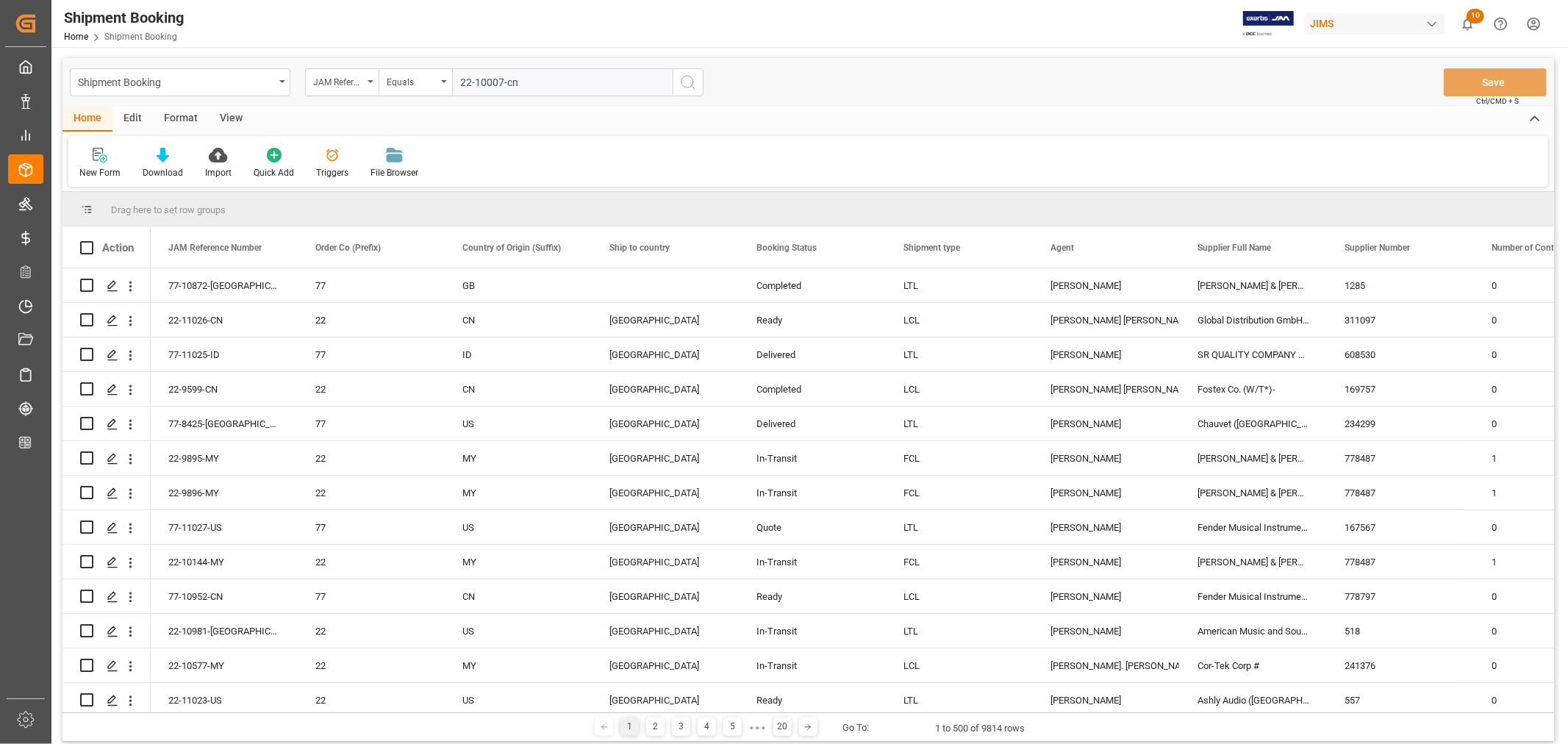
type input "22-10007-cn"
click at [688, 83] on icon "search button" at bounding box center [688, 83] width 17 height 17
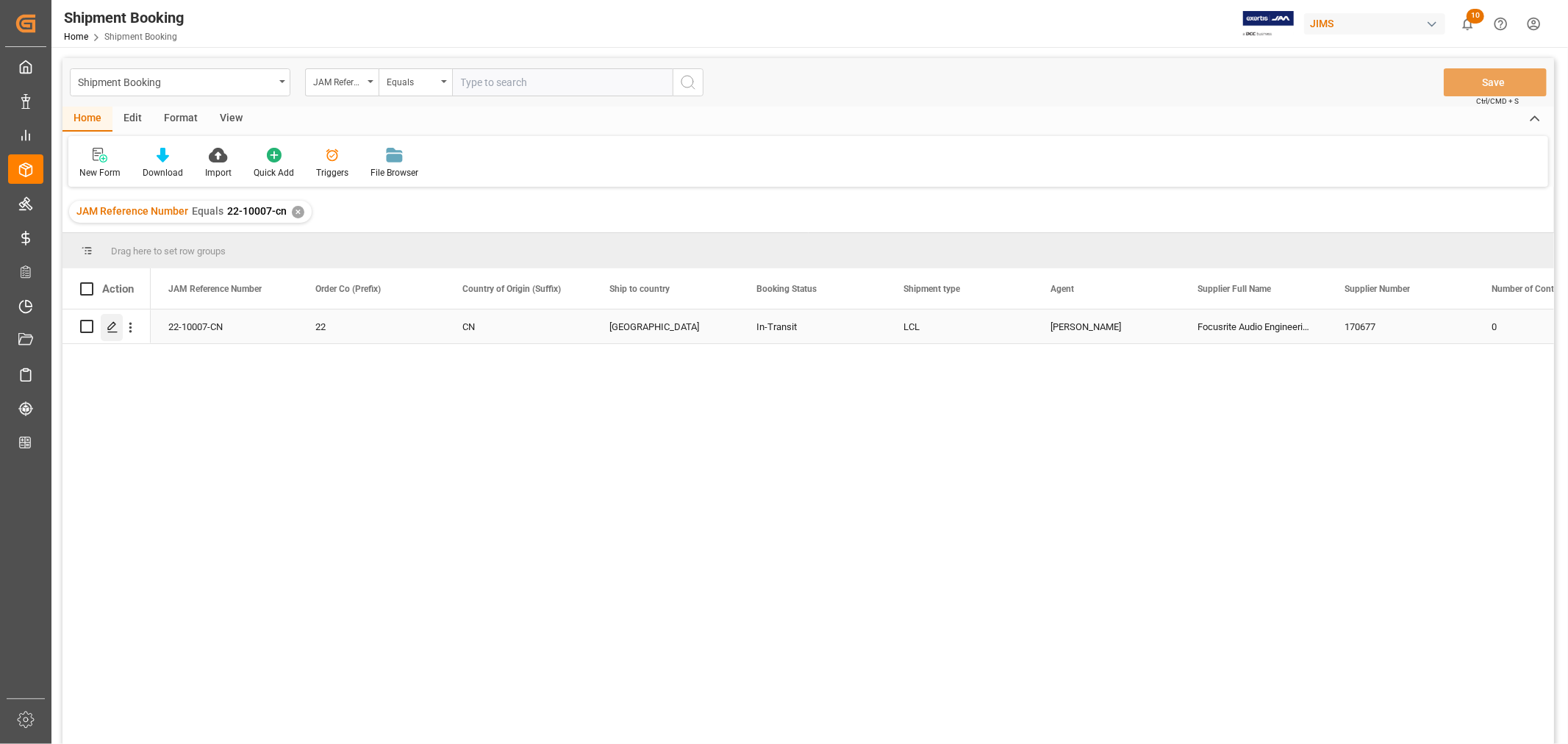
click at [110, 327] on icon "Press SPACE to select this row." at bounding box center [113, 328] width 12 height 12
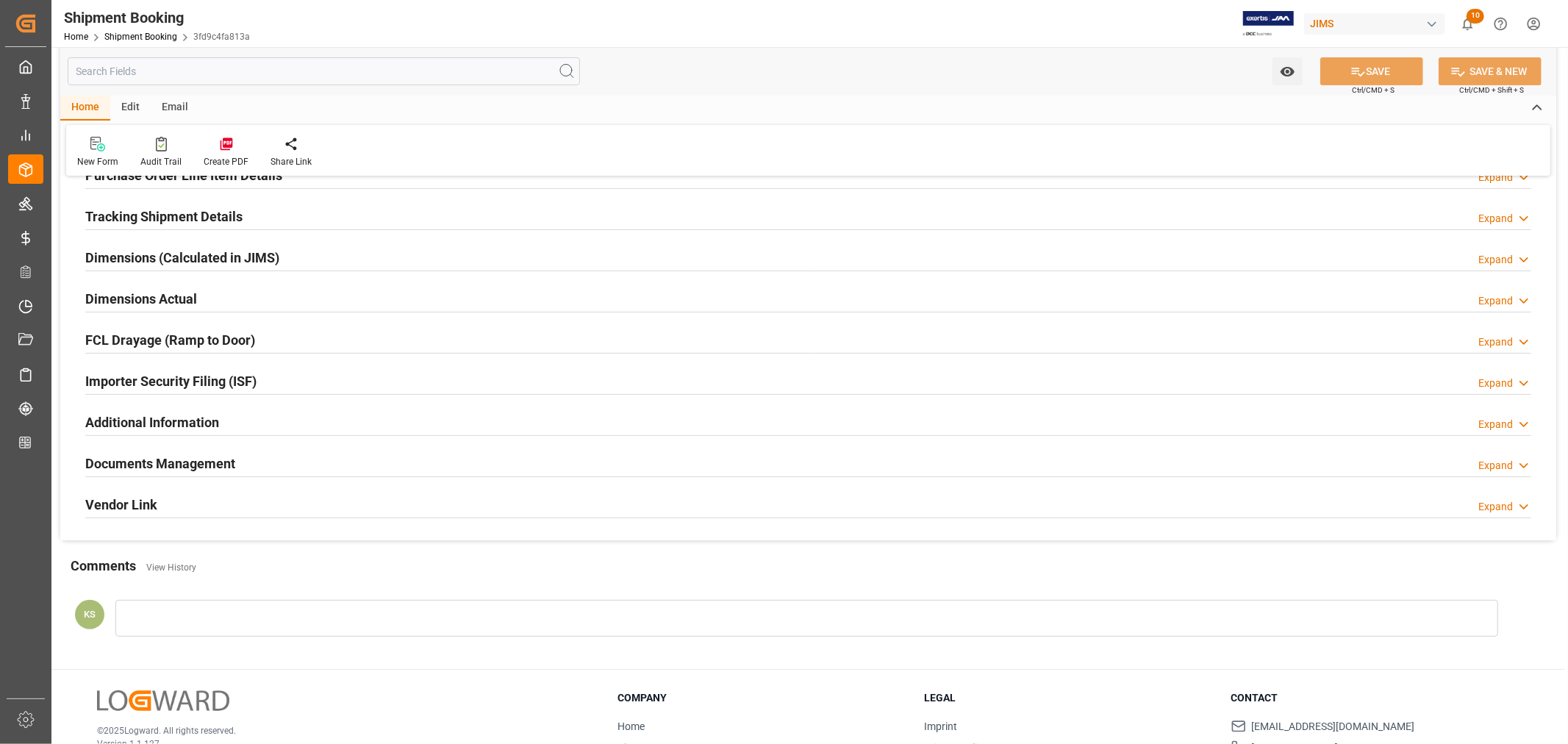
scroll to position [361, 0]
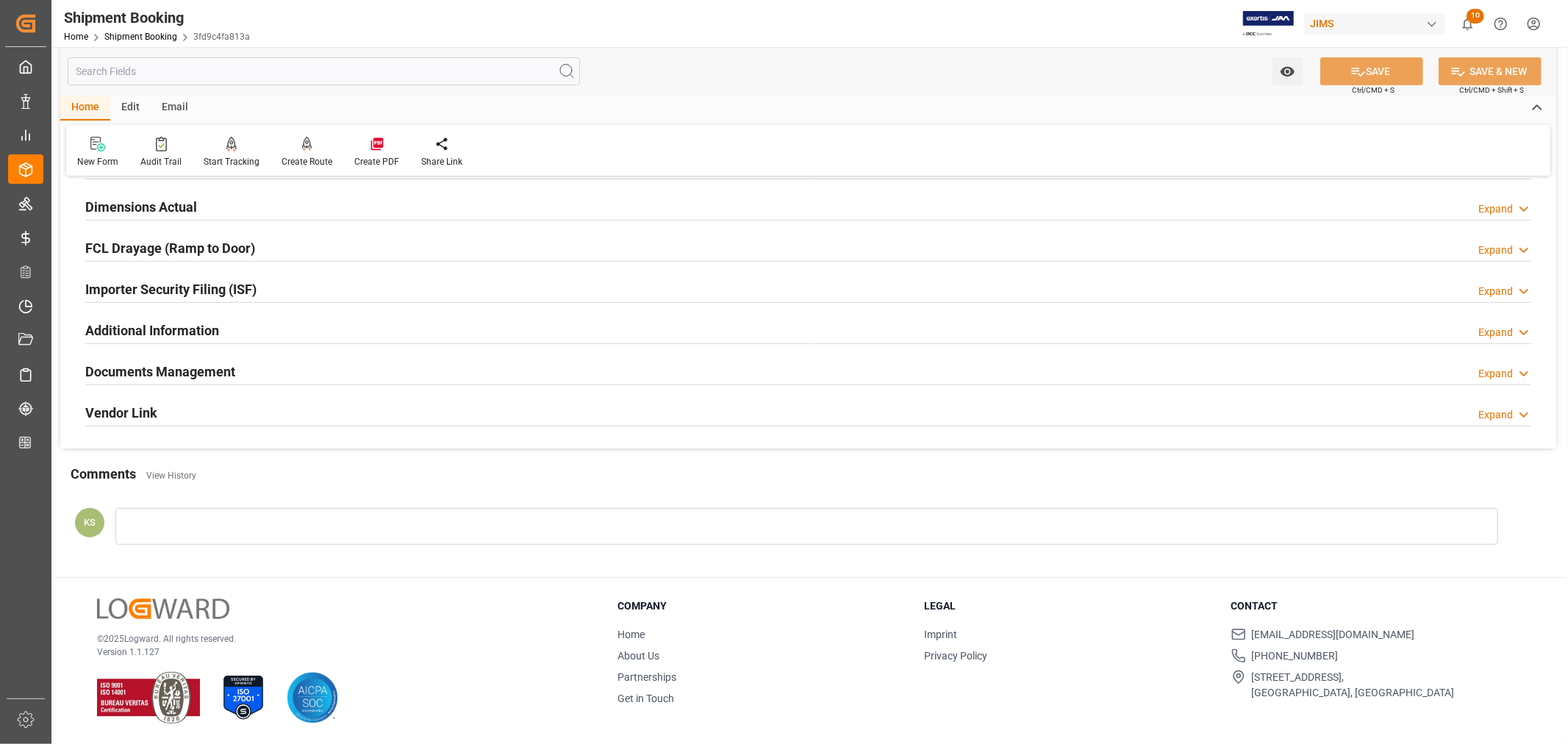
click at [282, 365] on div "Documents Management Expand" at bounding box center [808, 370] width 1446 height 28
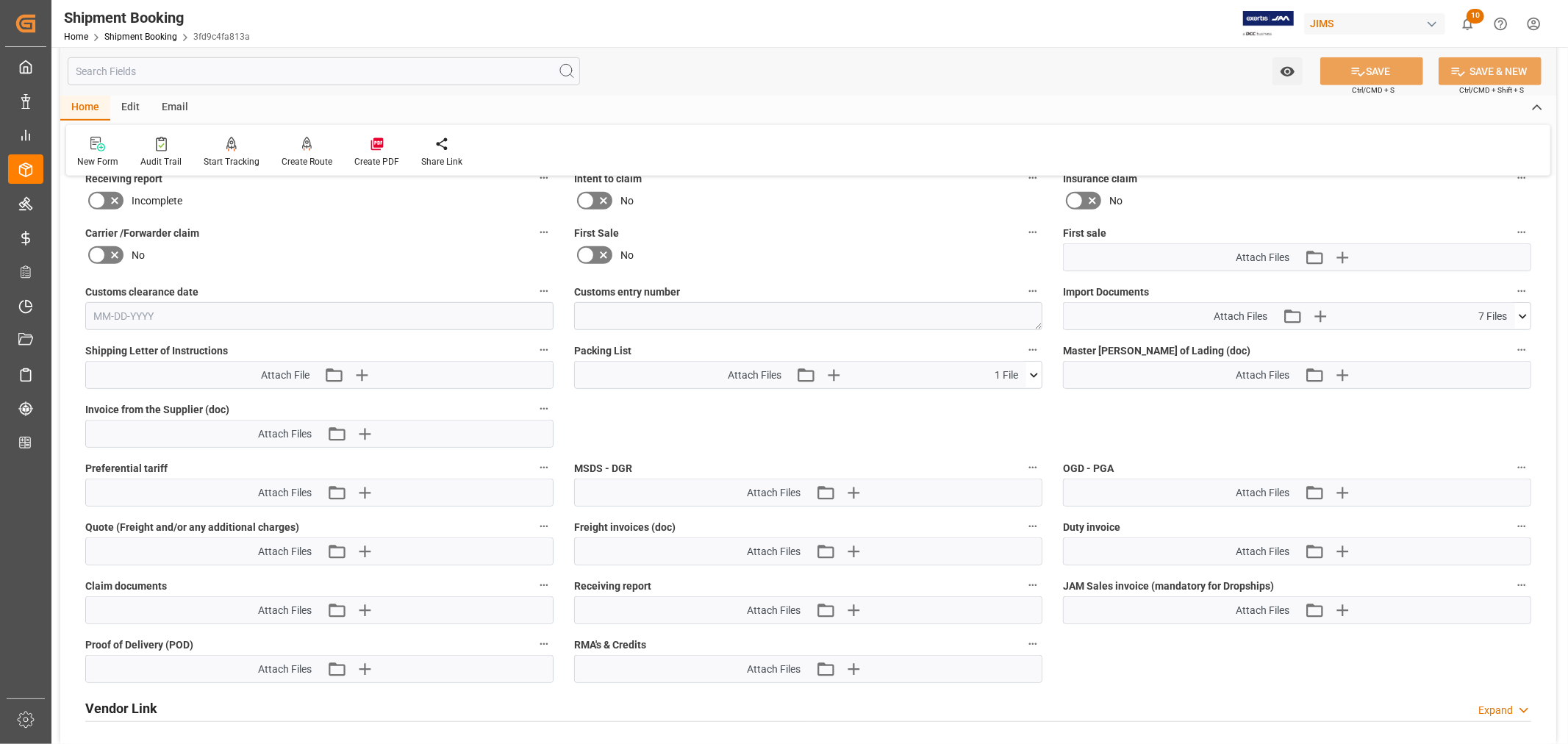
scroll to position [583, 0]
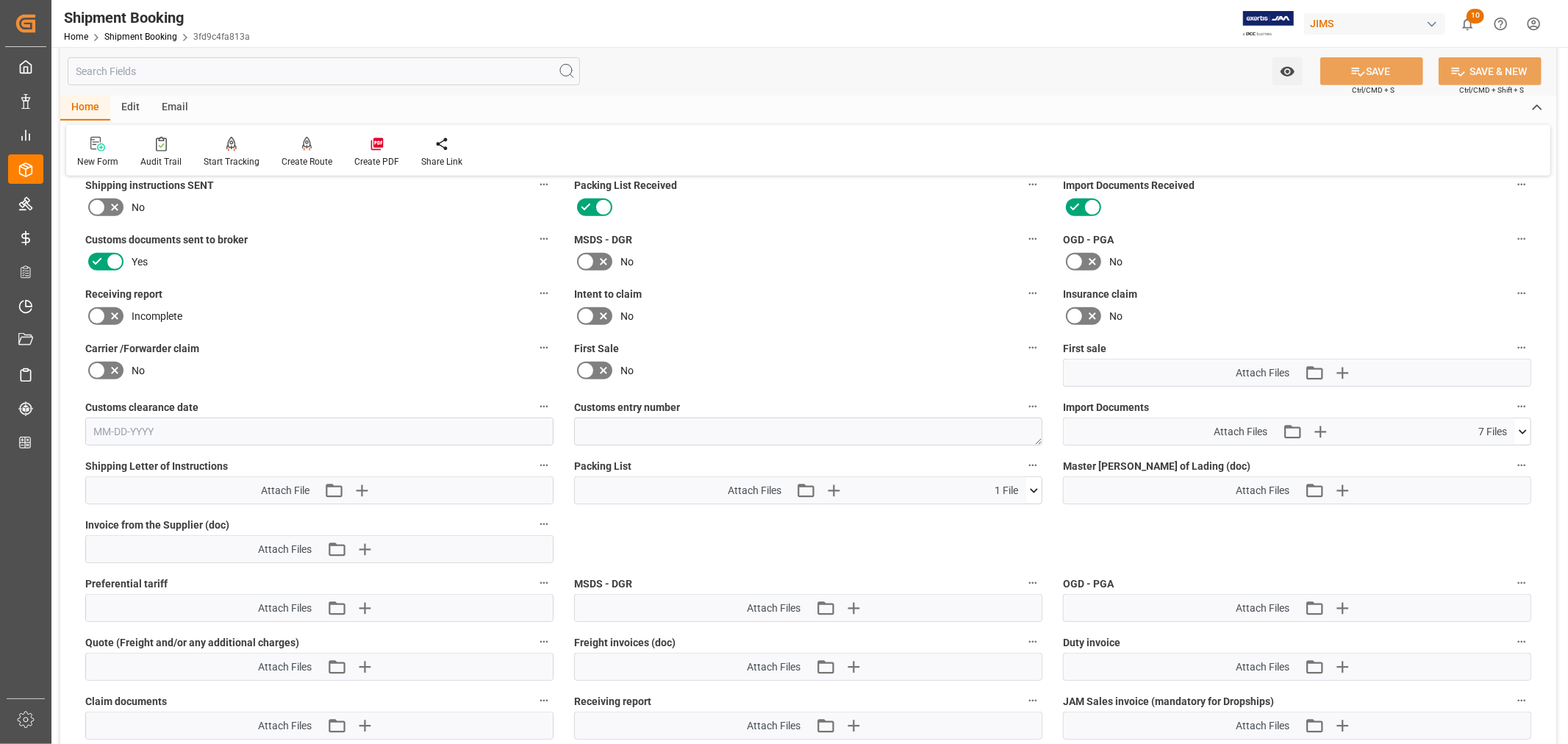
click at [1522, 430] on icon at bounding box center [1523, 432] width 16 height 16
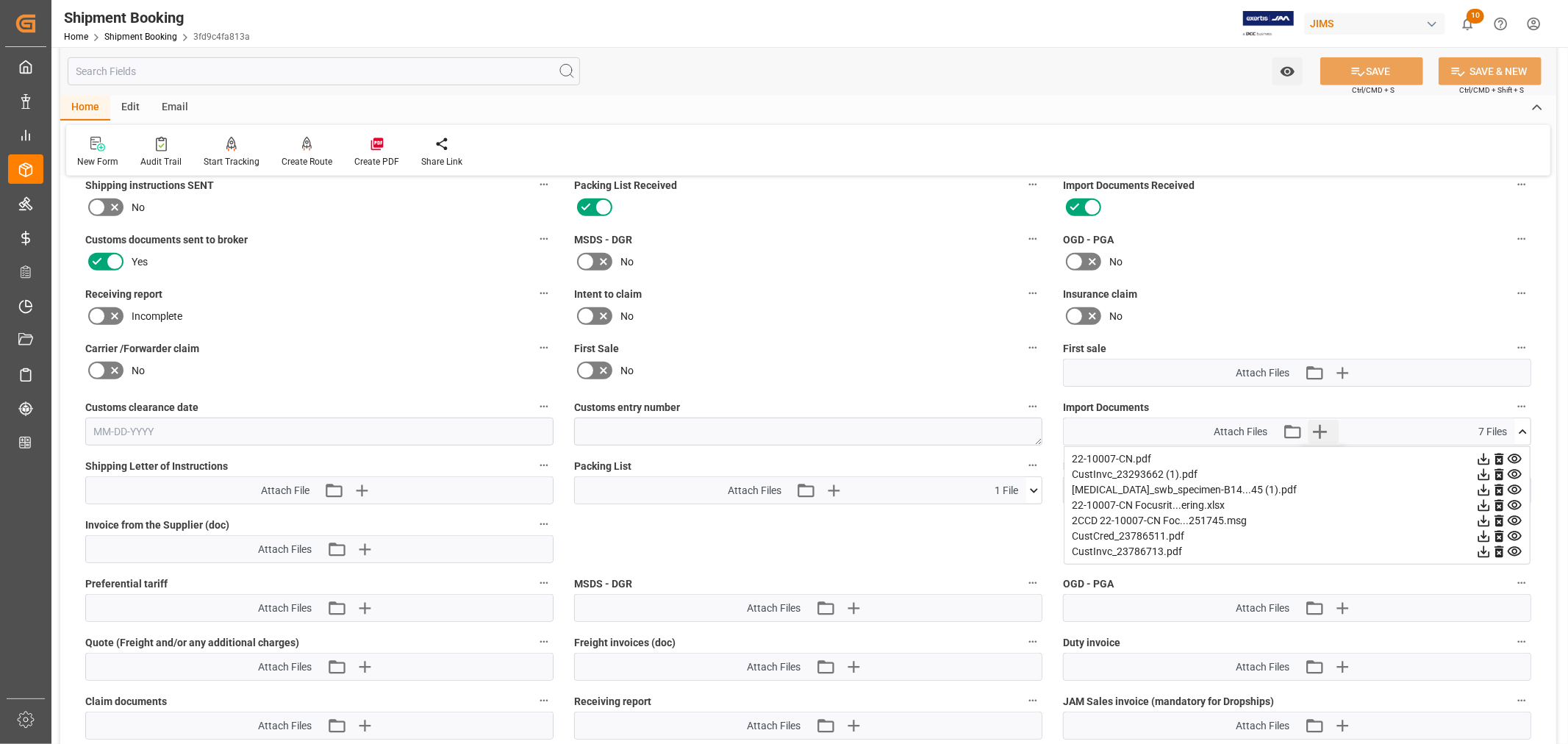
click at [1324, 425] on icon "button" at bounding box center [1319, 431] width 23 height 23
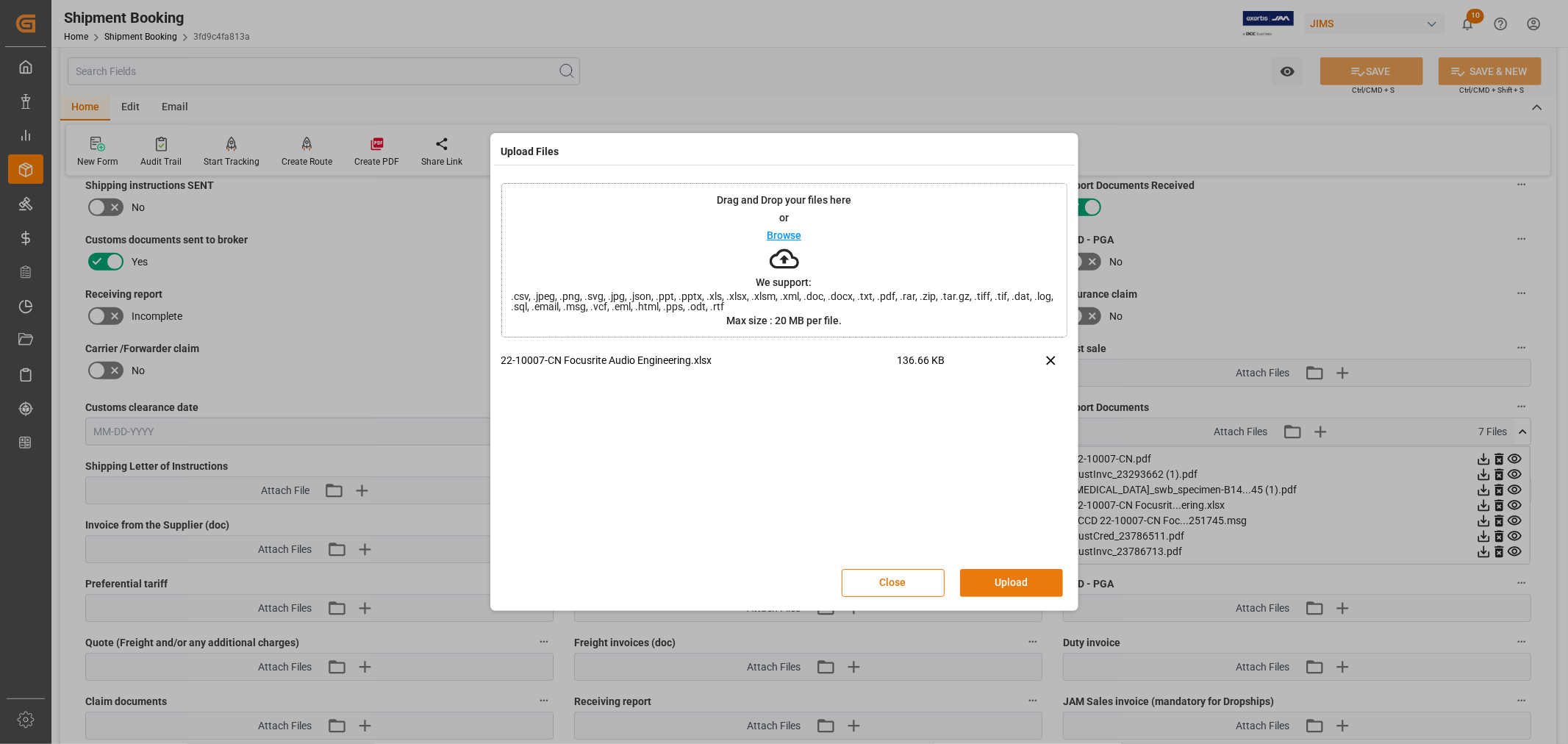
click at [1010, 576] on button "Upload" at bounding box center [1012, 583] width 103 height 28
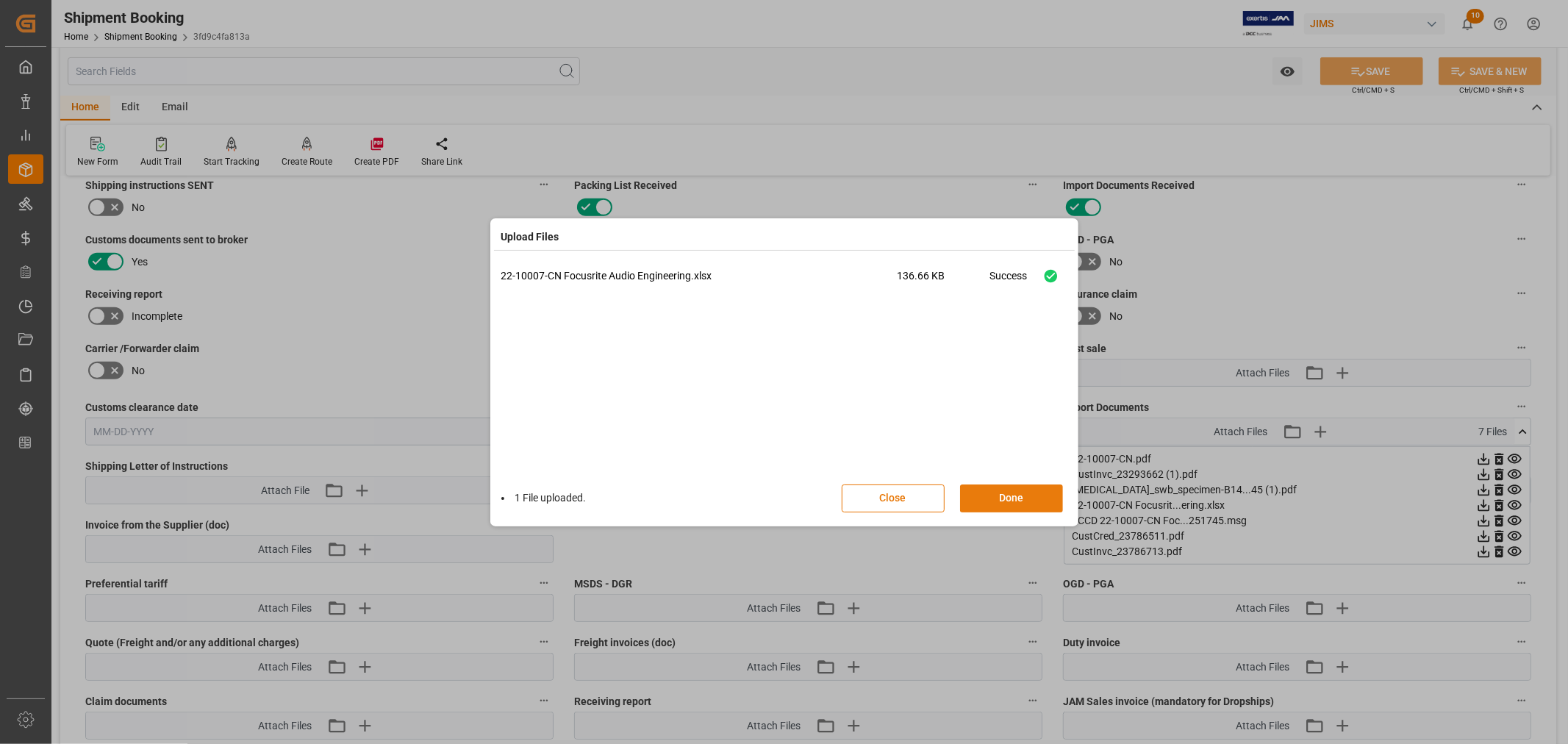
click at [1008, 498] on button "Done" at bounding box center [1012, 498] width 103 height 28
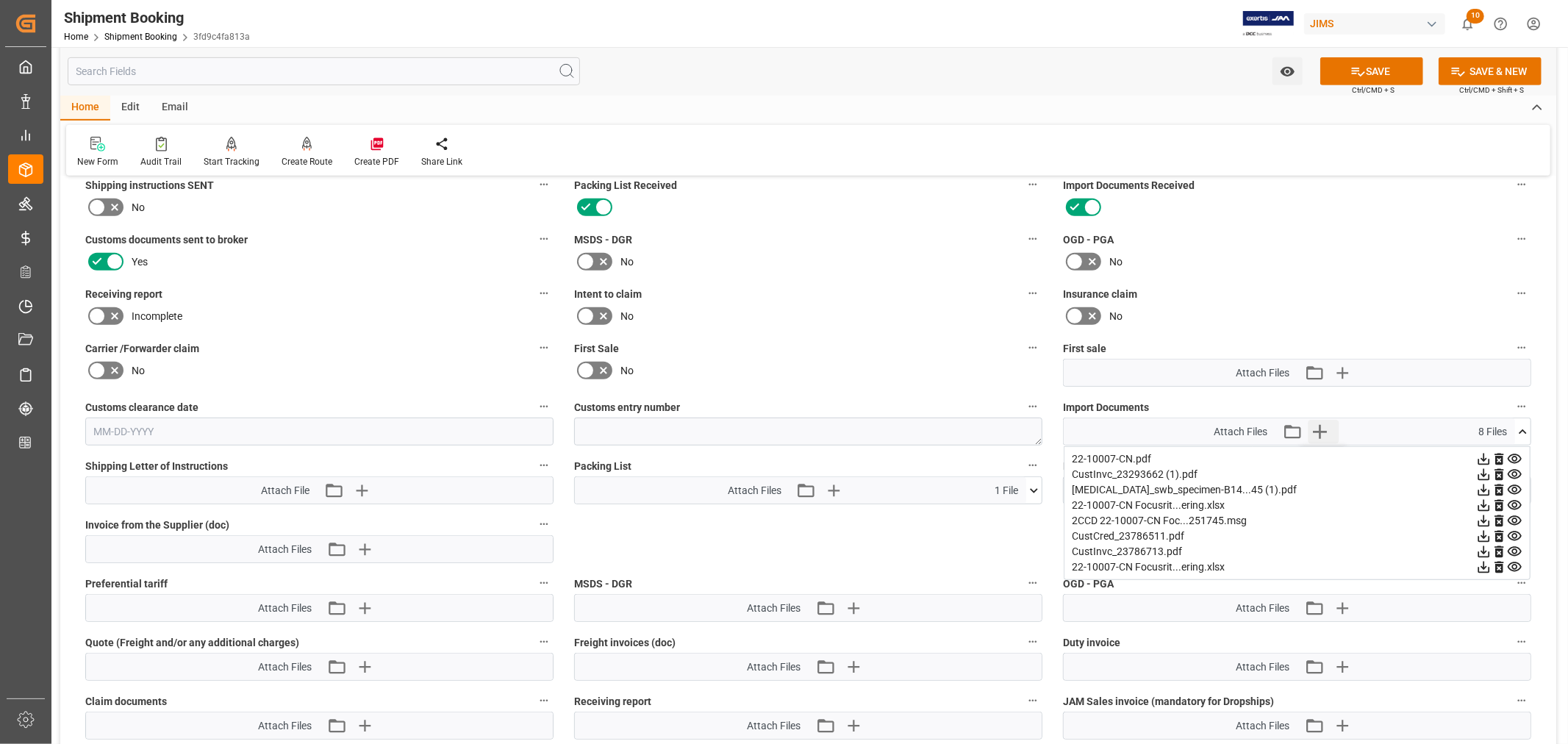
click at [1321, 427] on icon "button" at bounding box center [1320, 432] width 14 height 14
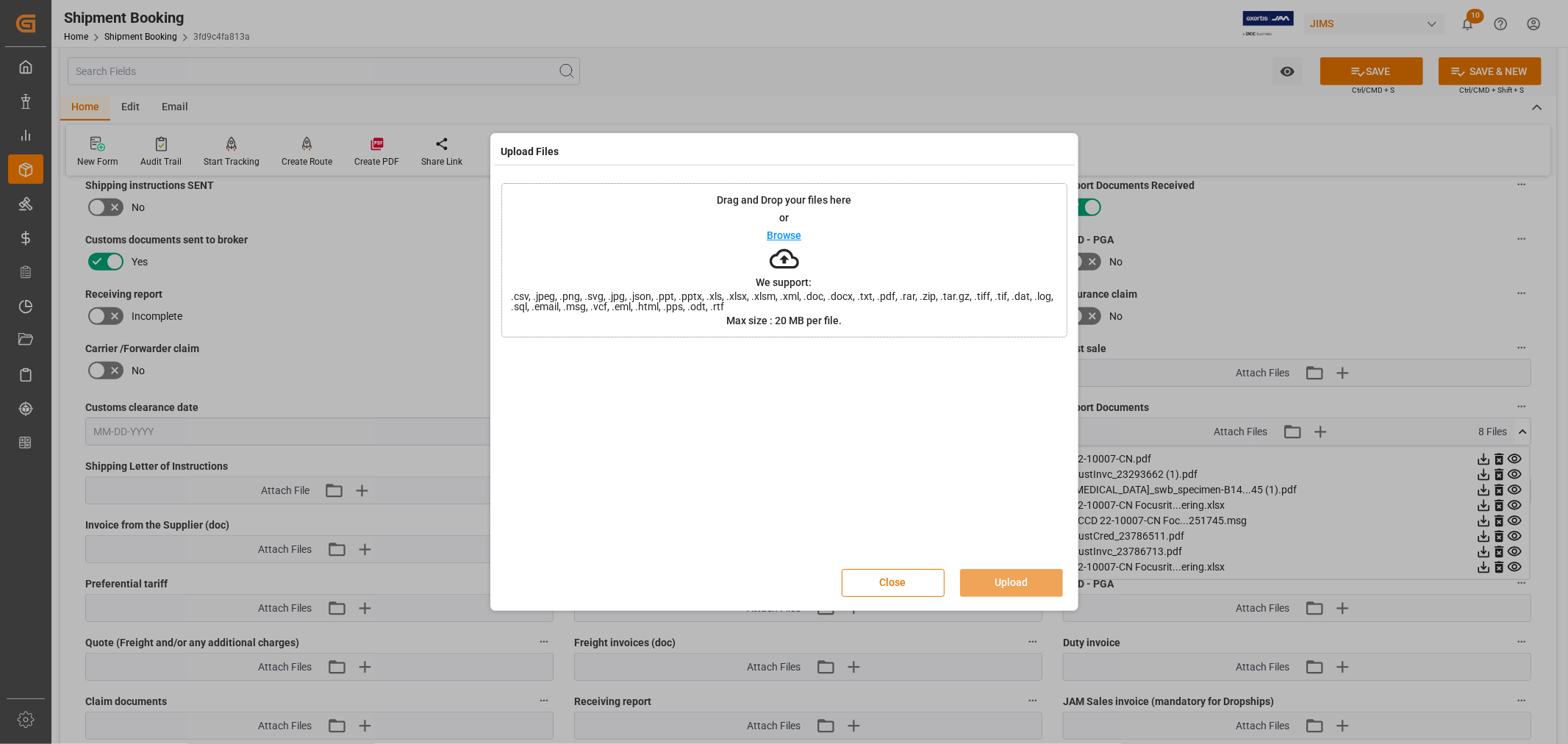
click at [608, 232] on div "Drag and Drop your files here or Browse We support: .csv, .jpeg, .png, .svg, .j…" at bounding box center [784, 261] width 566 height 155
click at [665, 443] on div at bounding box center [784, 455] width 566 height 206
click at [589, 274] on div "Drag and Drop your files here or Browse We support: .csv, .jpeg, .png, .svg, .j…" at bounding box center [784, 261] width 566 height 155
click at [717, 389] on div at bounding box center [784, 455] width 566 height 206
click at [883, 577] on button "Close" at bounding box center [894, 583] width 103 height 28
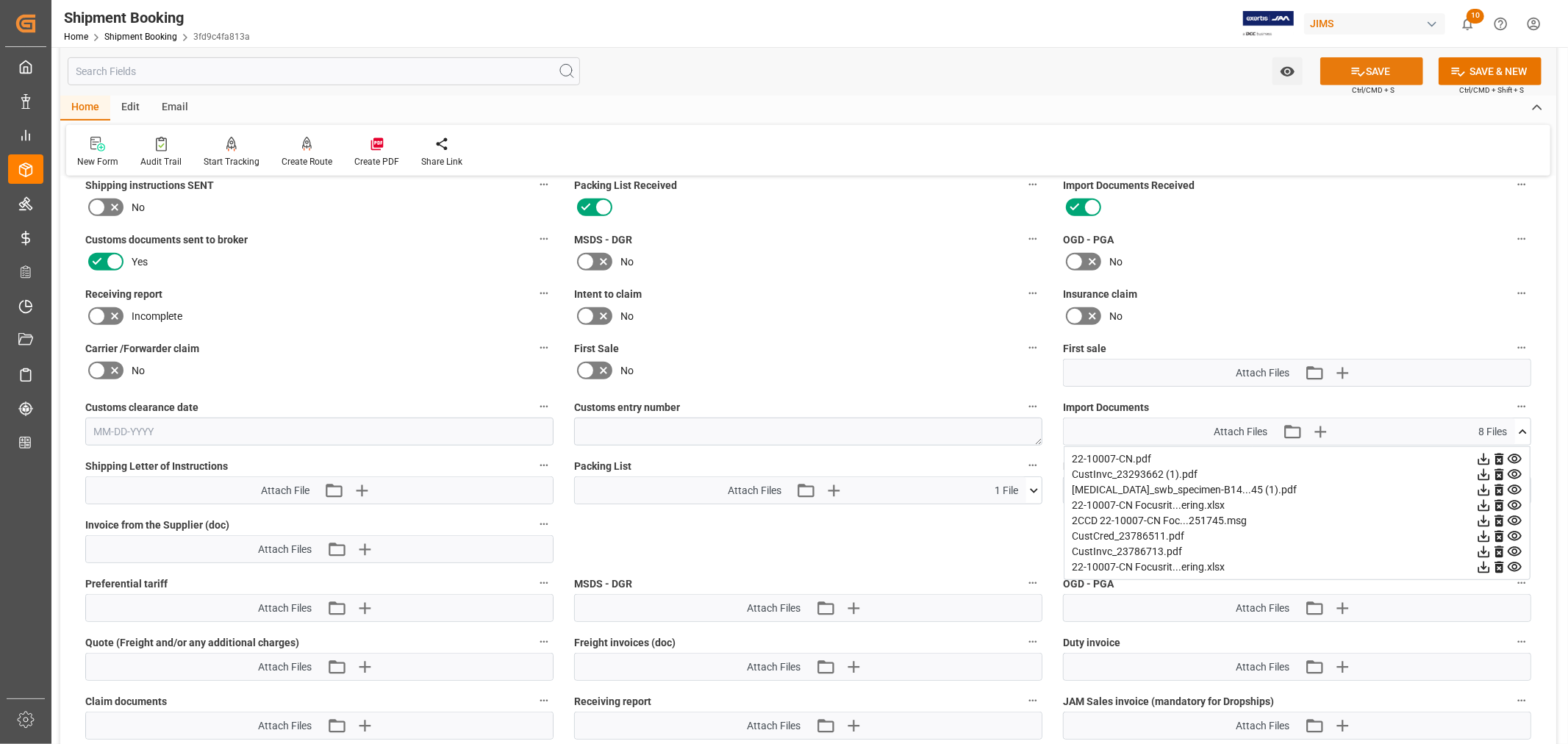
click at [1372, 70] on button "SAVE" at bounding box center [1372, 71] width 103 height 28
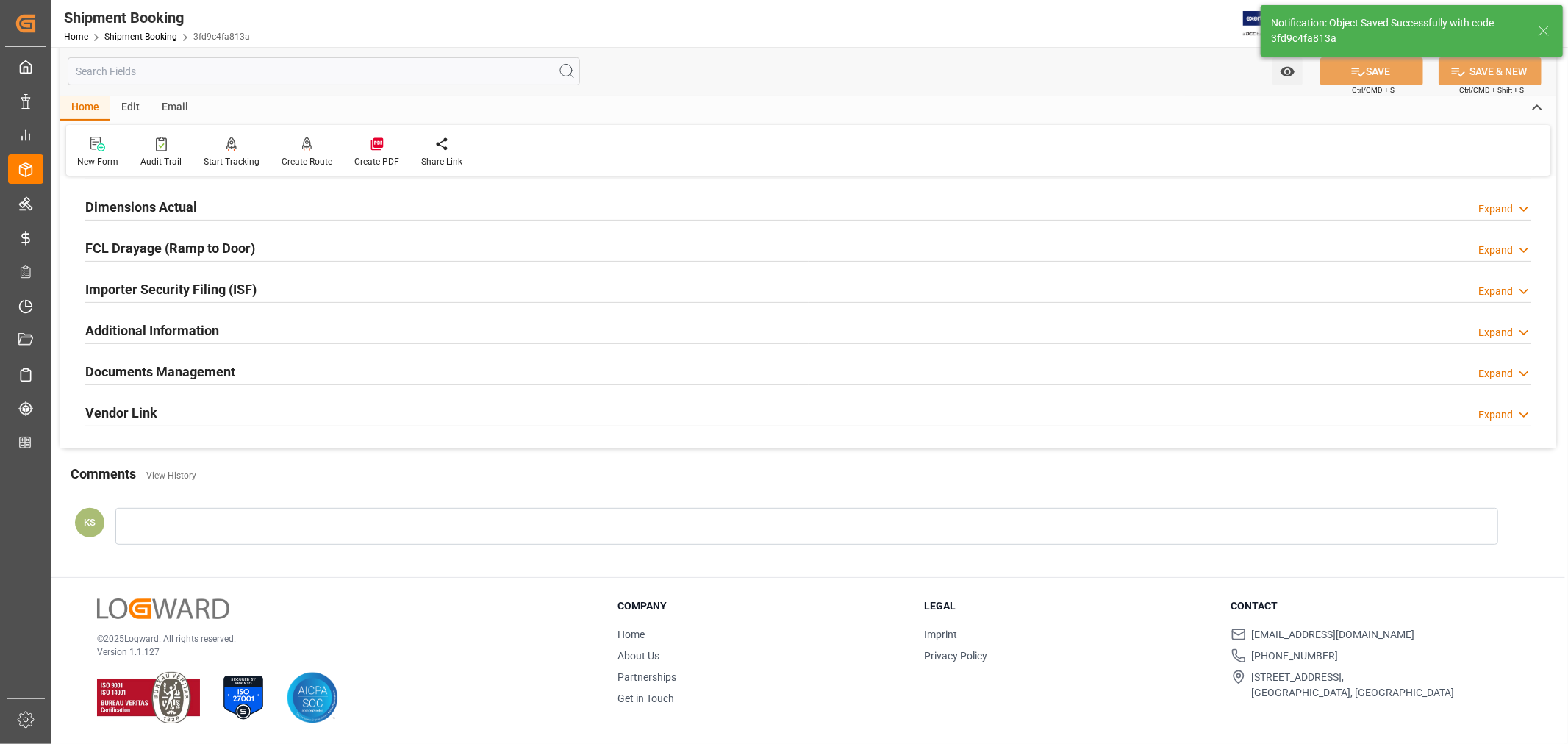
scroll to position [361, 0]
click at [213, 366] on h2 "Documents Management" at bounding box center [160, 371] width 150 height 20
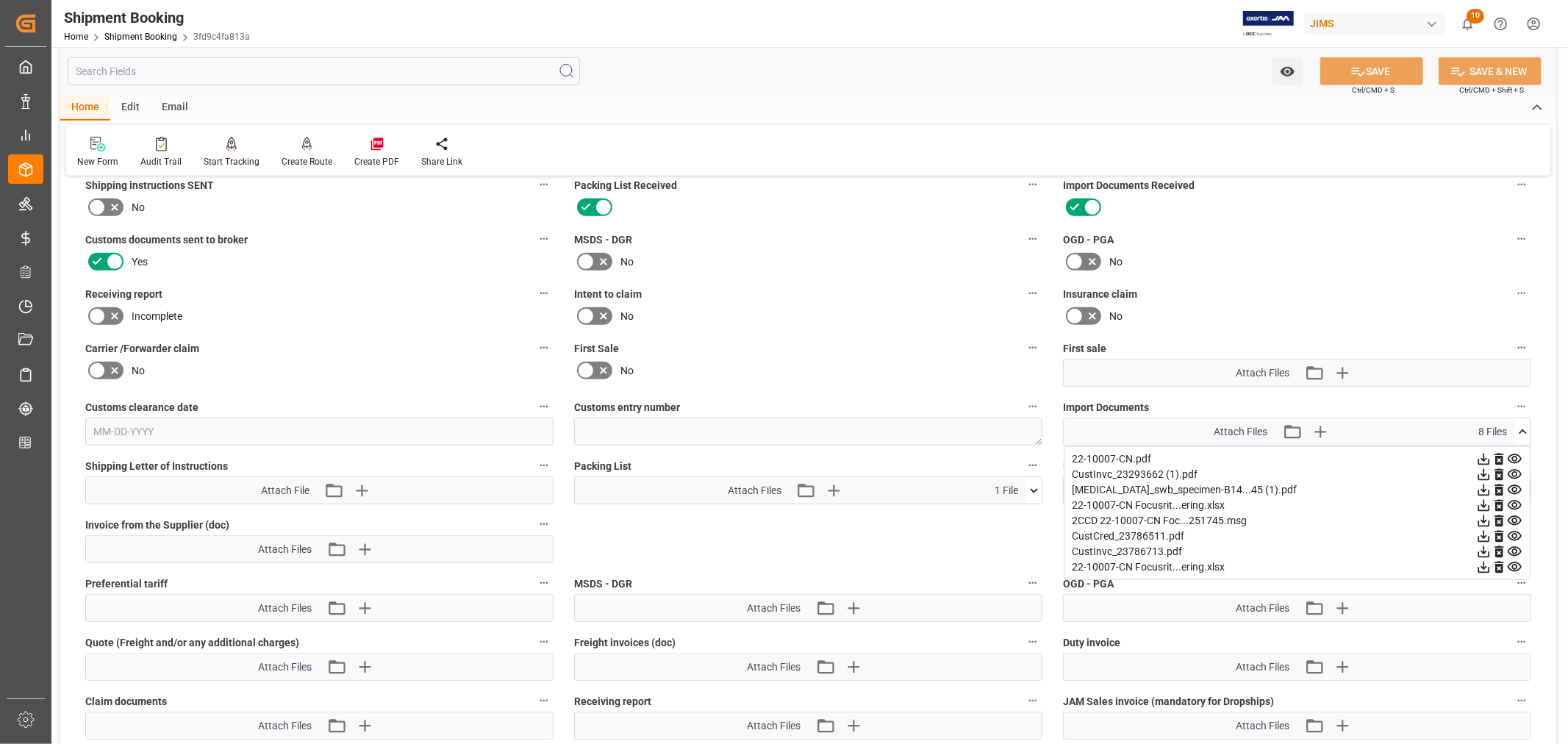
click at [1522, 431] on icon at bounding box center [1523, 432] width 16 height 16
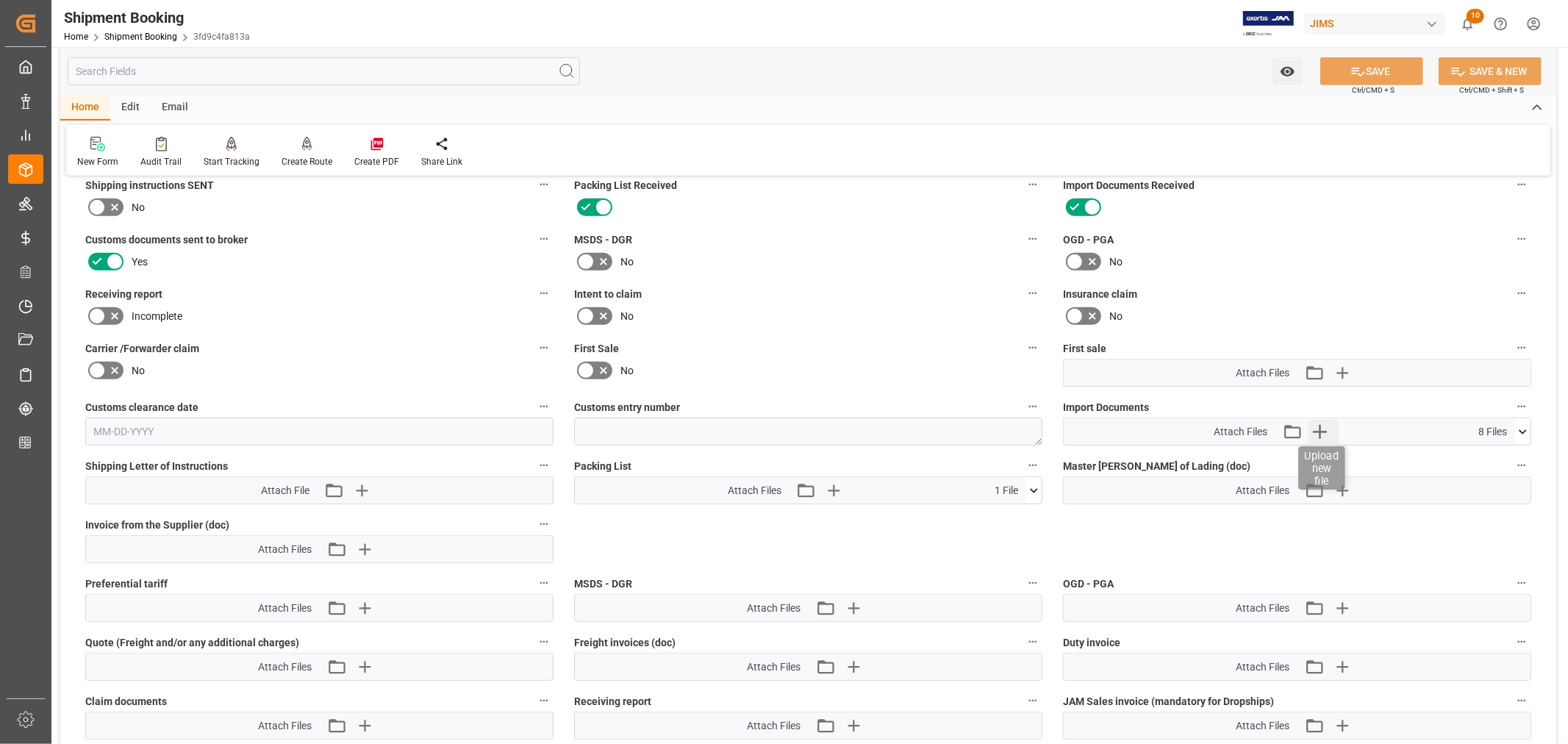
click at [1322, 431] on icon "button" at bounding box center [1319, 431] width 23 height 23
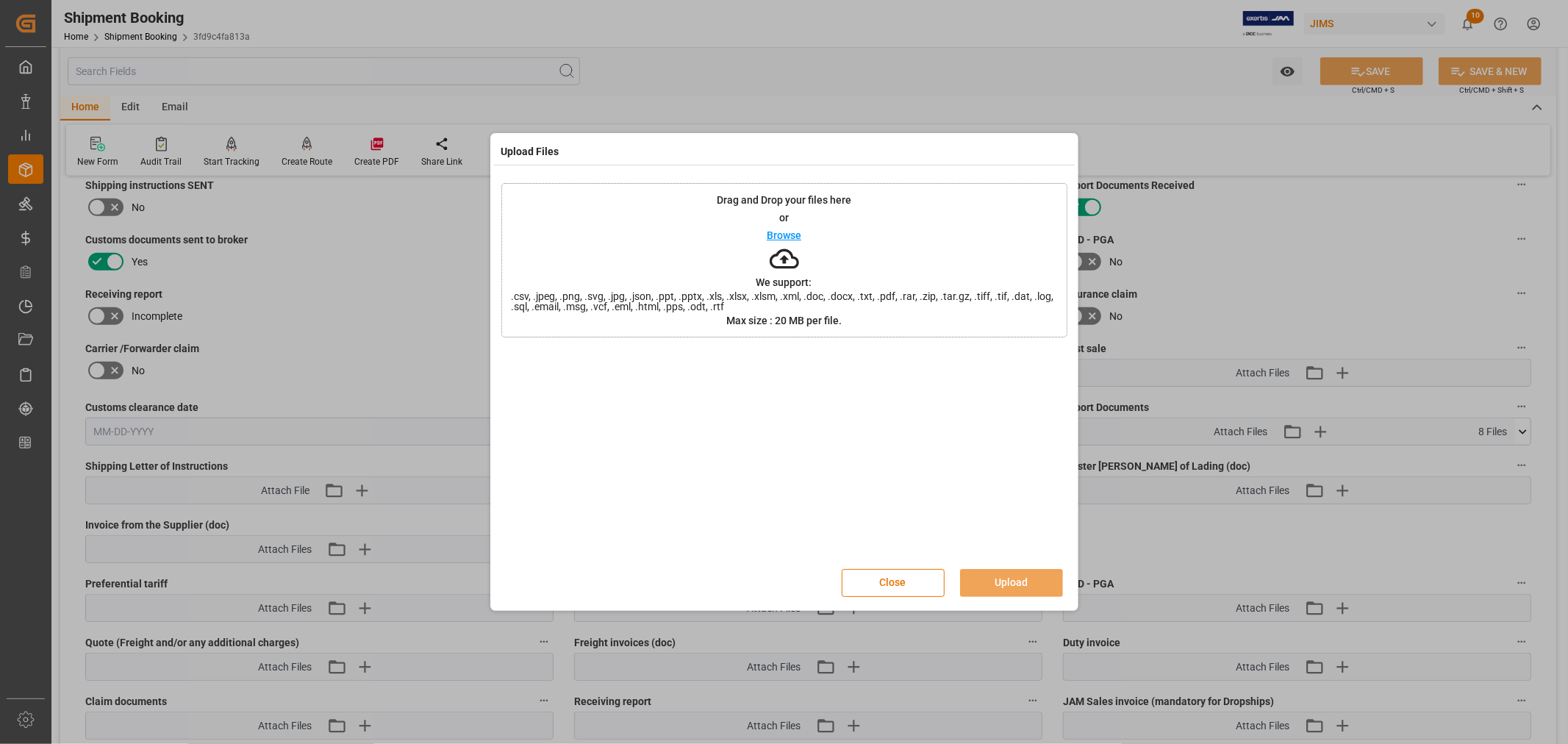
drag, startPoint x: 847, startPoint y: 149, endPoint x: 966, endPoint y: 150, distance: 119.0
click at [966, 150] on div "Upload Files" at bounding box center [784, 150] width 581 height 28
click at [648, 234] on div "Drag and Drop your files here or Browse We support: .csv, .jpeg, .png, .svg, .j…" at bounding box center [784, 261] width 566 height 155
click at [898, 585] on button "Close" at bounding box center [894, 583] width 103 height 28
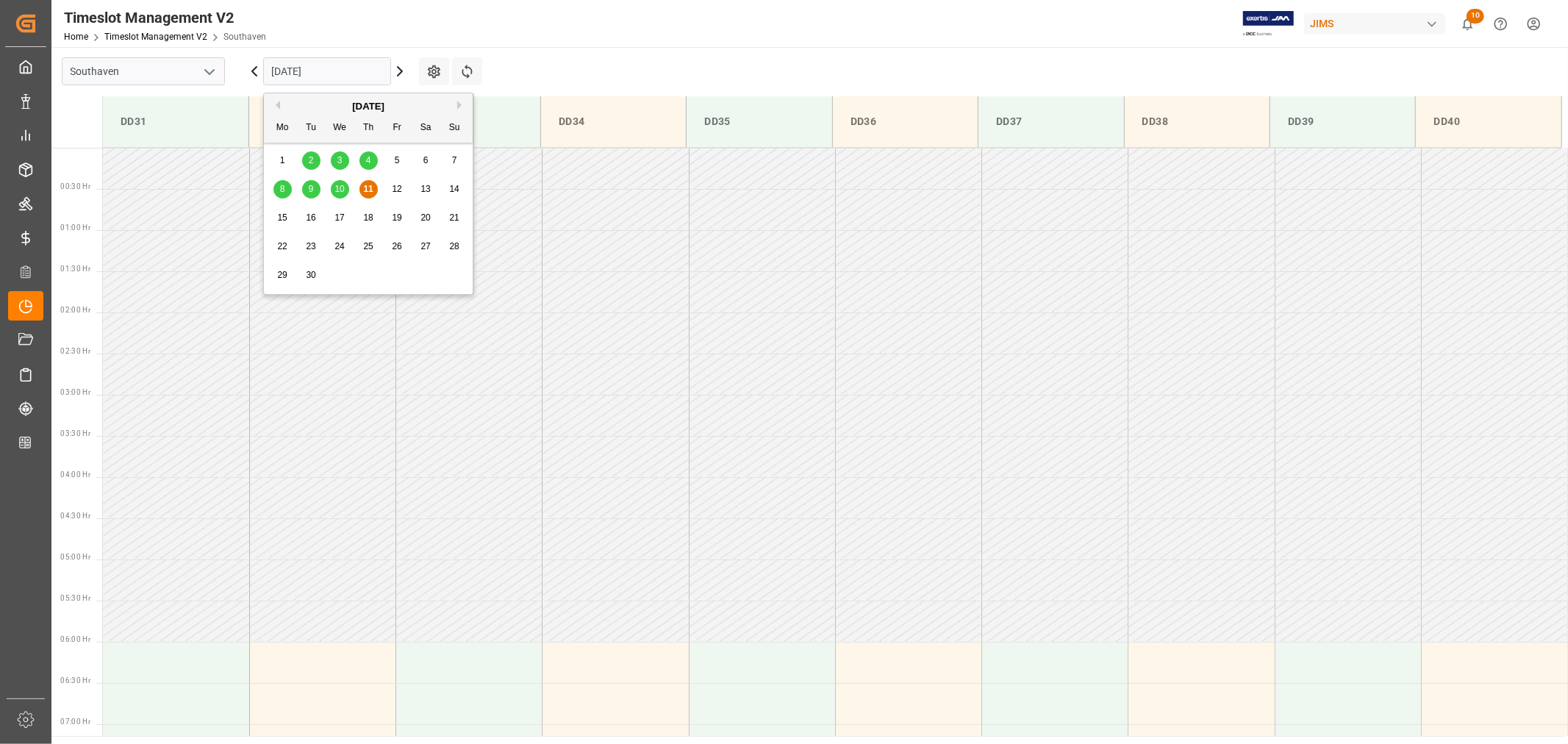
scroll to position [408, 0]
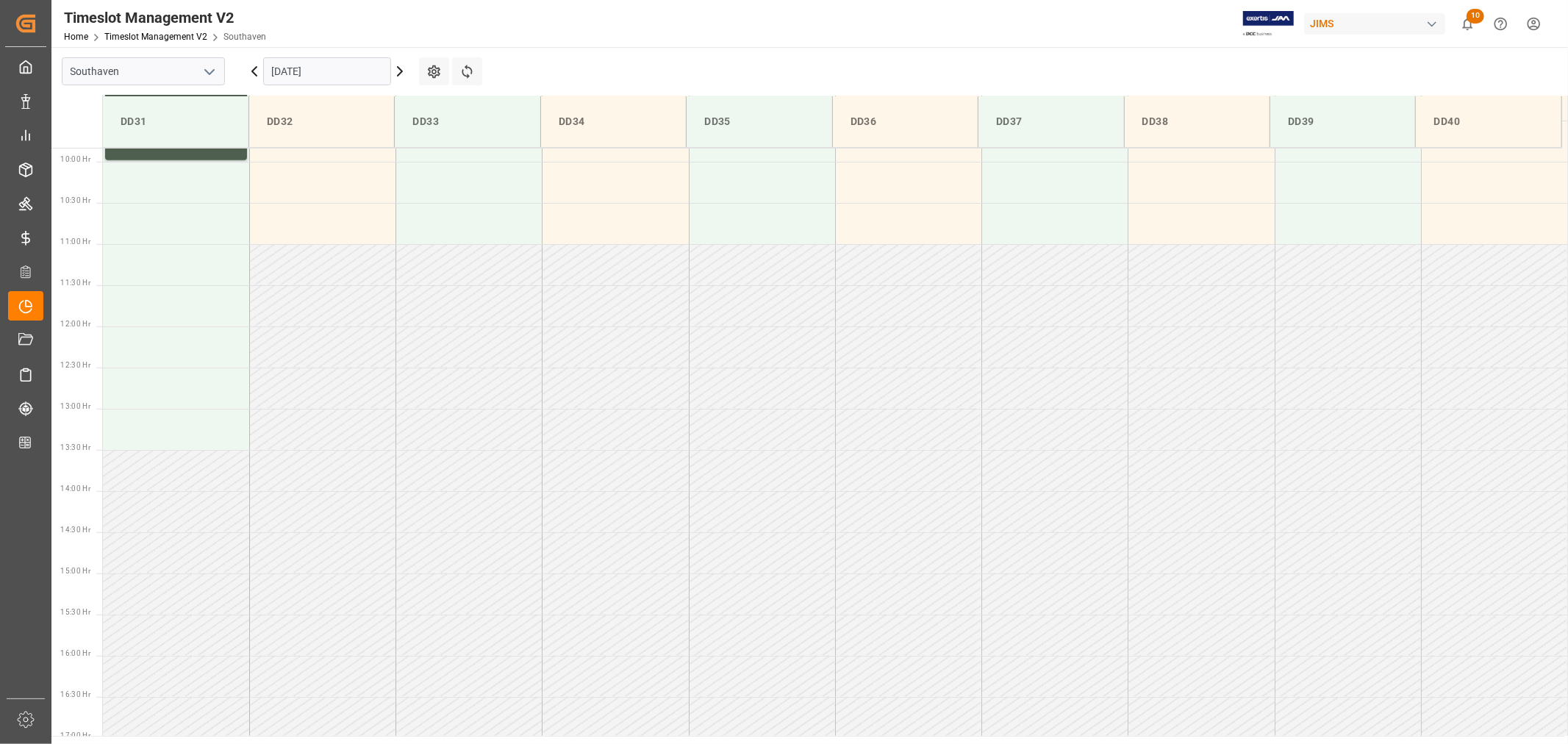
scroll to position [814, 0]
click at [362, 64] on input "[DATE]" at bounding box center [327, 71] width 128 height 28
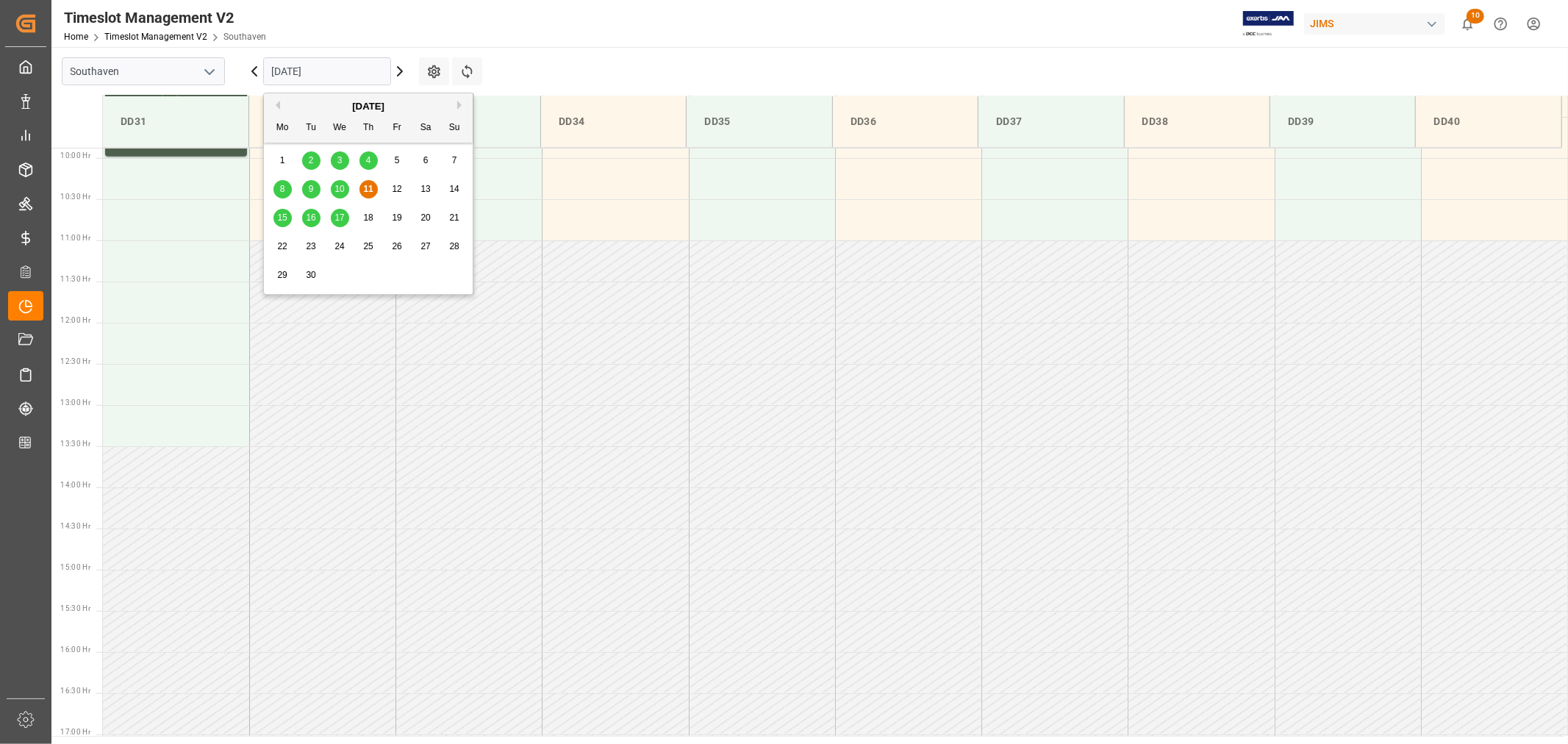
click at [283, 222] on span "15" at bounding box center [282, 217] width 10 height 10
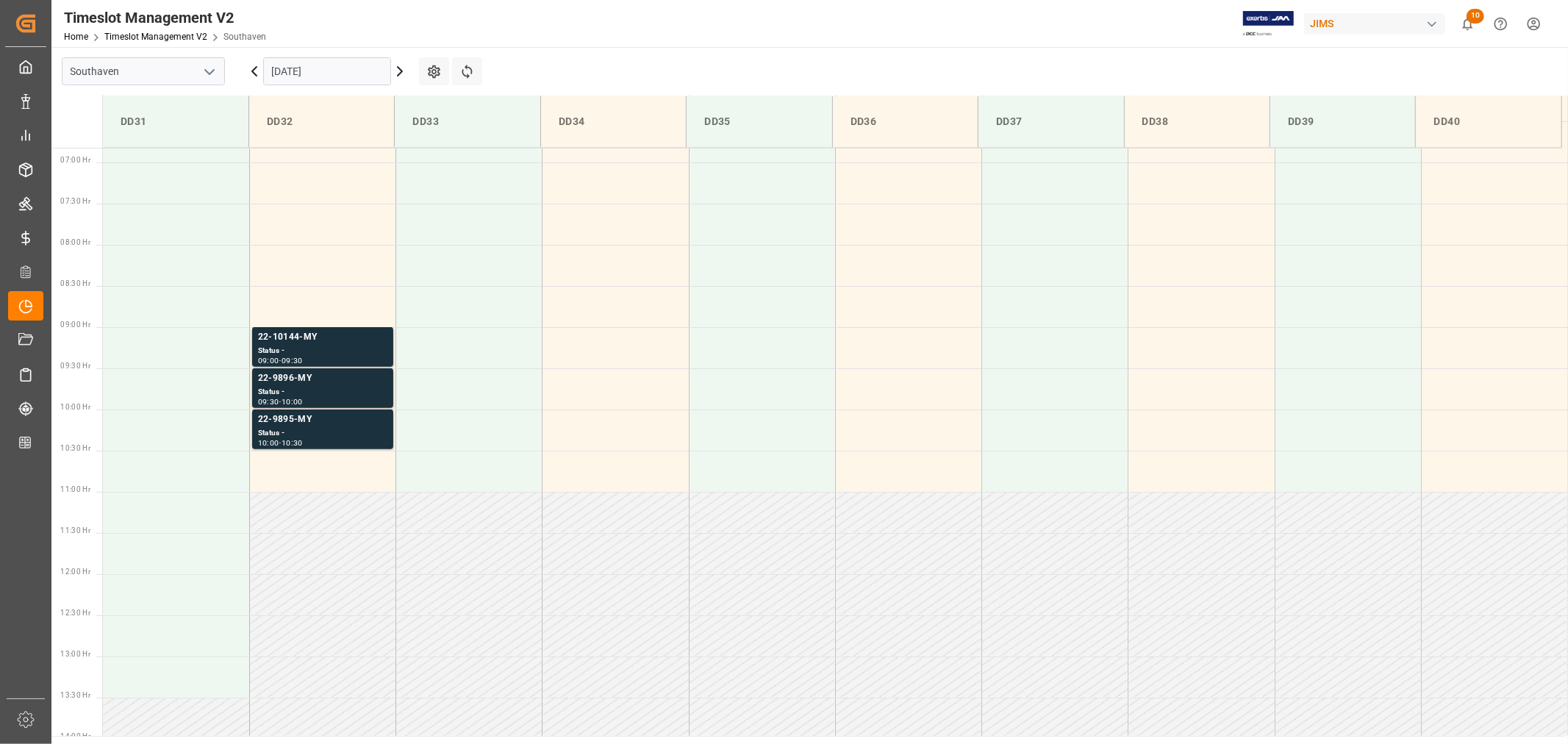
scroll to position [568, 0]
click at [293, 329] on div "22-10144-MY" at bounding box center [322, 330] width 130 height 15
click at [283, 372] on div "22-9896-MY" at bounding box center [322, 372] width 130 height 15
click at [282, 414] on div "22-9895-MY" at bounding box center [322, 413] width 130 height 15
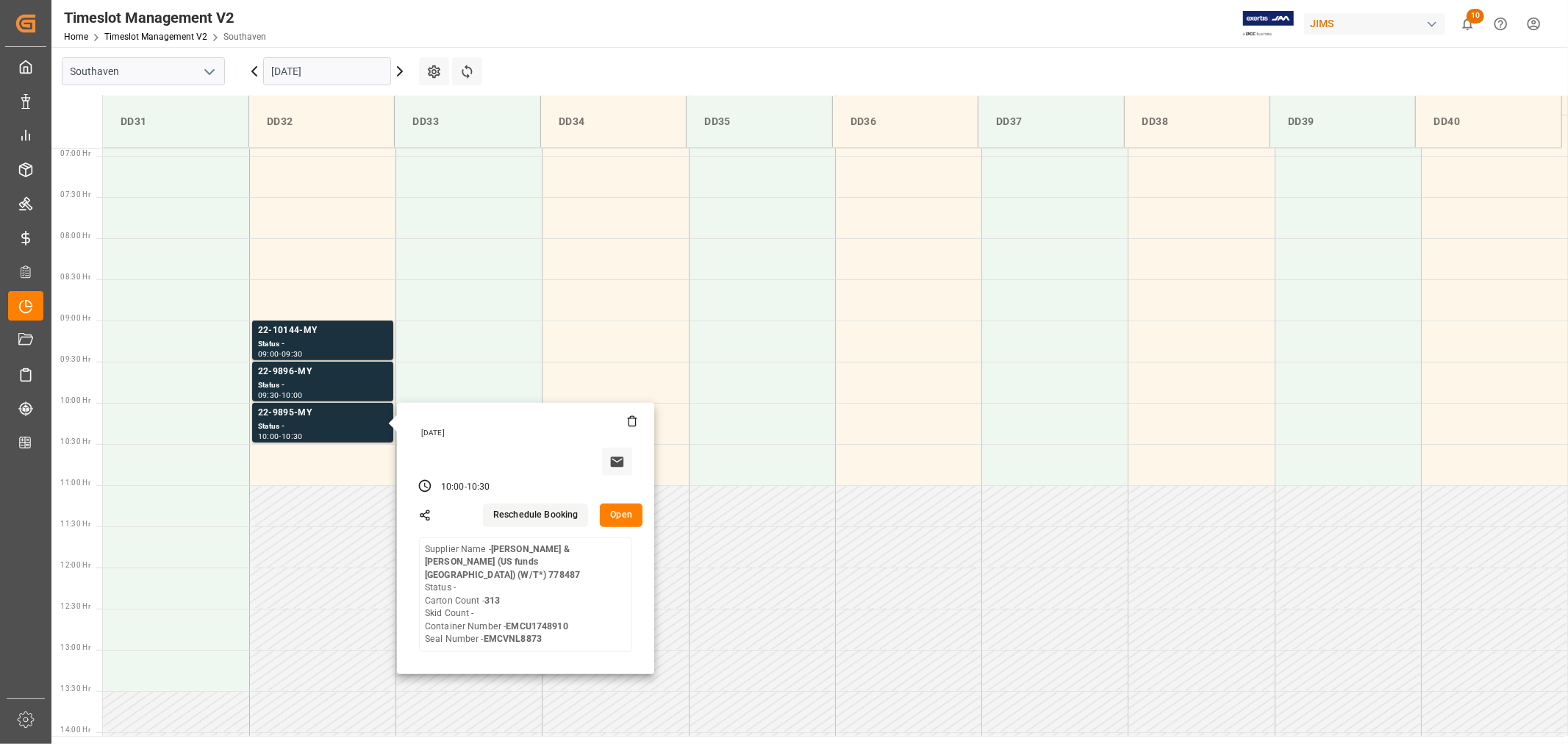
click at [346, 76] on input "09-15-2025" at bounding box center [327, 71] width 128 height 28
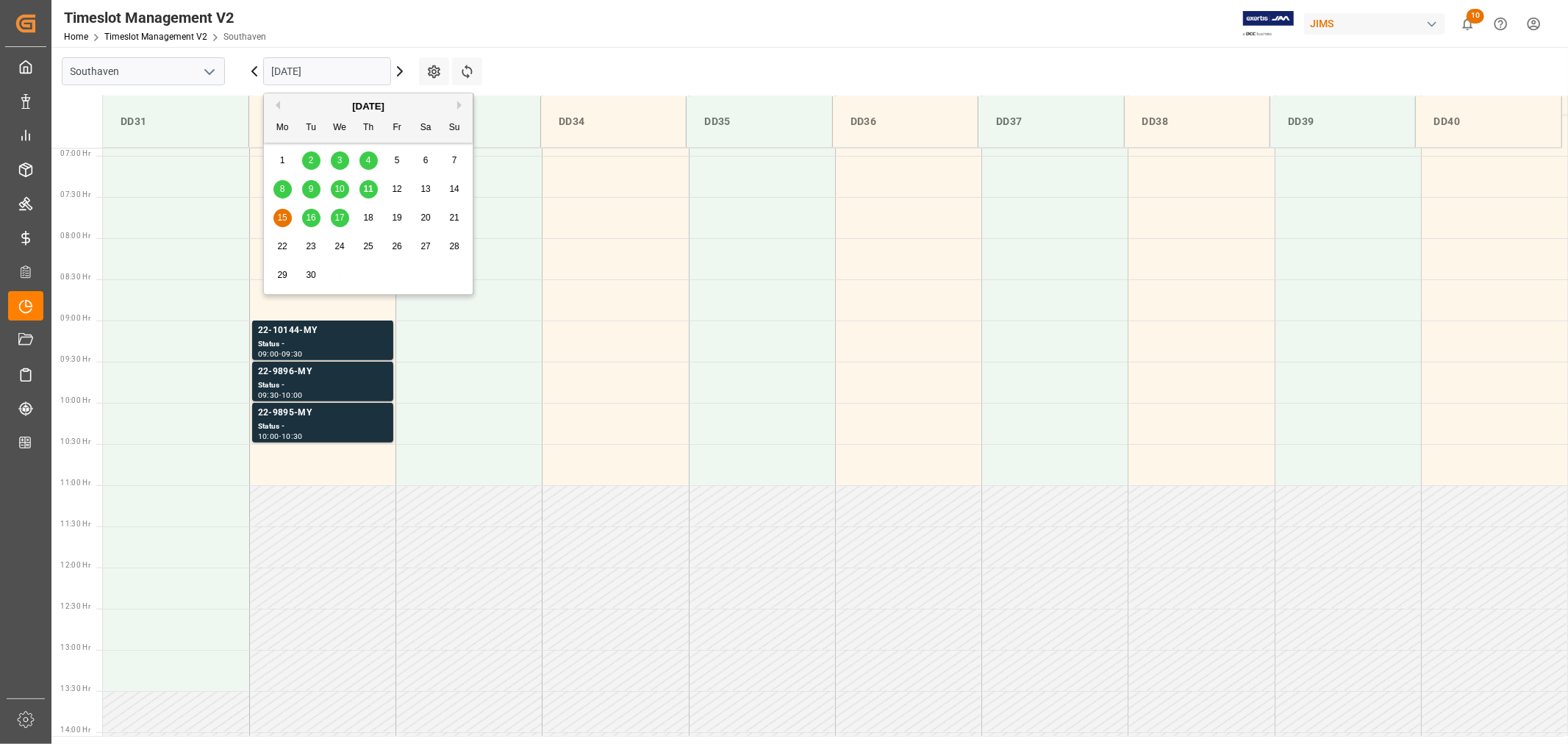
click at [309, 219] on span "16" at bounding box center [310, 217] width 10 height 10
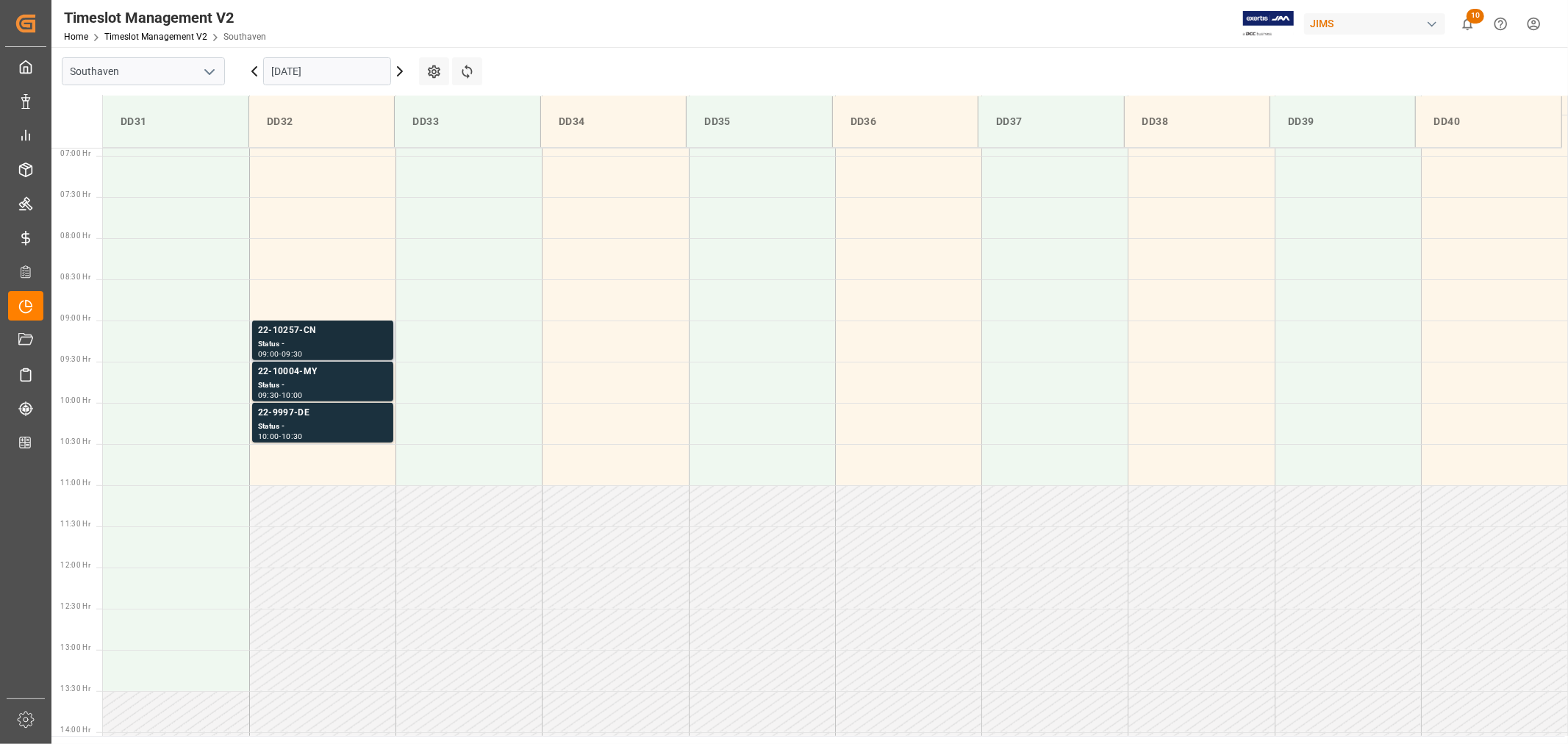
click at [290, 331] on div "22-10257-CN" at bounding box center [322, 330] width 130 height 15
click at [295, 374] on div "22-10004-MY" at bounding box center [322, 372] width 130 height 15
click at [284, 412] on div "22-9997-DE" at bounding box center [322, 413] width 130 height 15
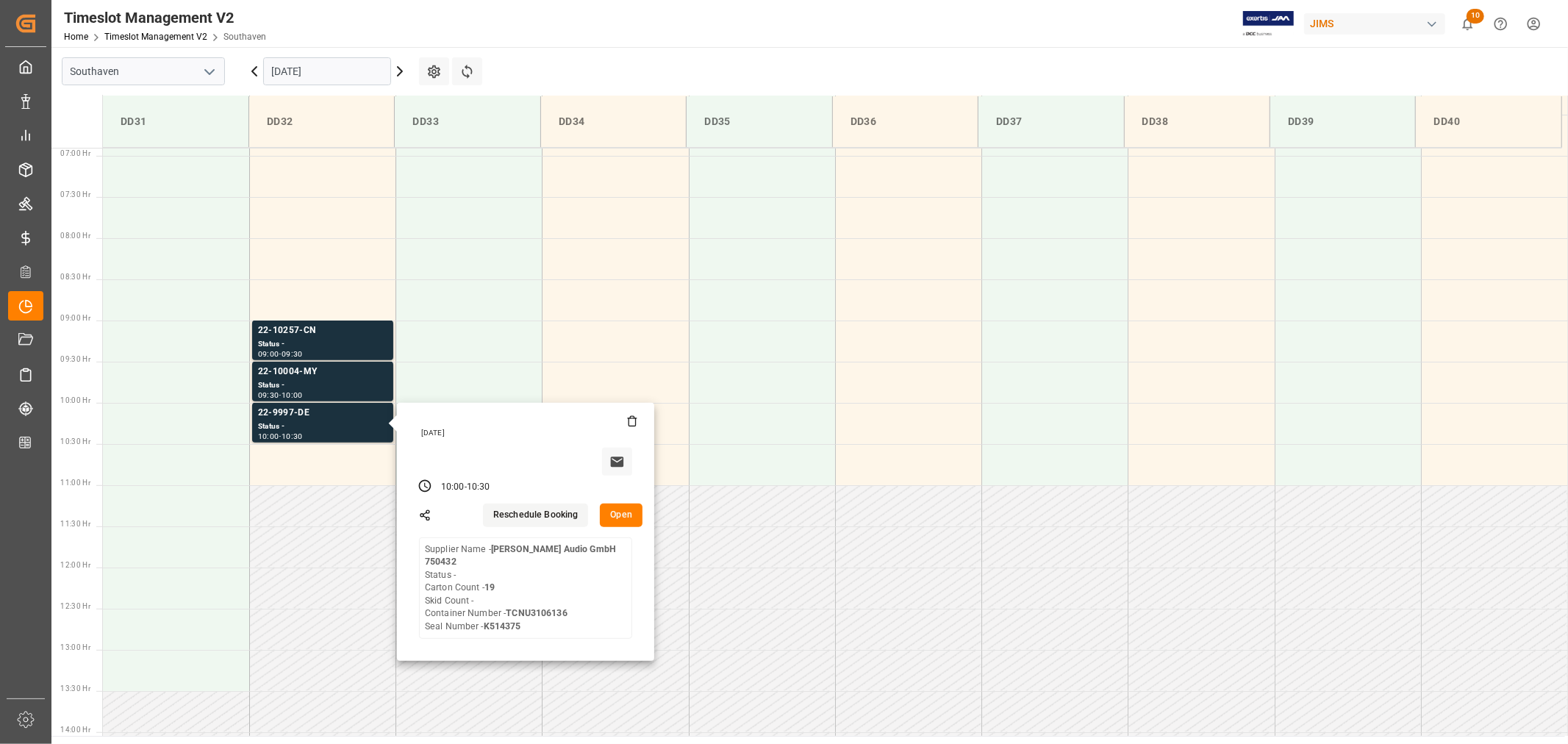
click at [351, 70] on input "09-16-2025" at bounding box center [327, 71] width 128 height 28
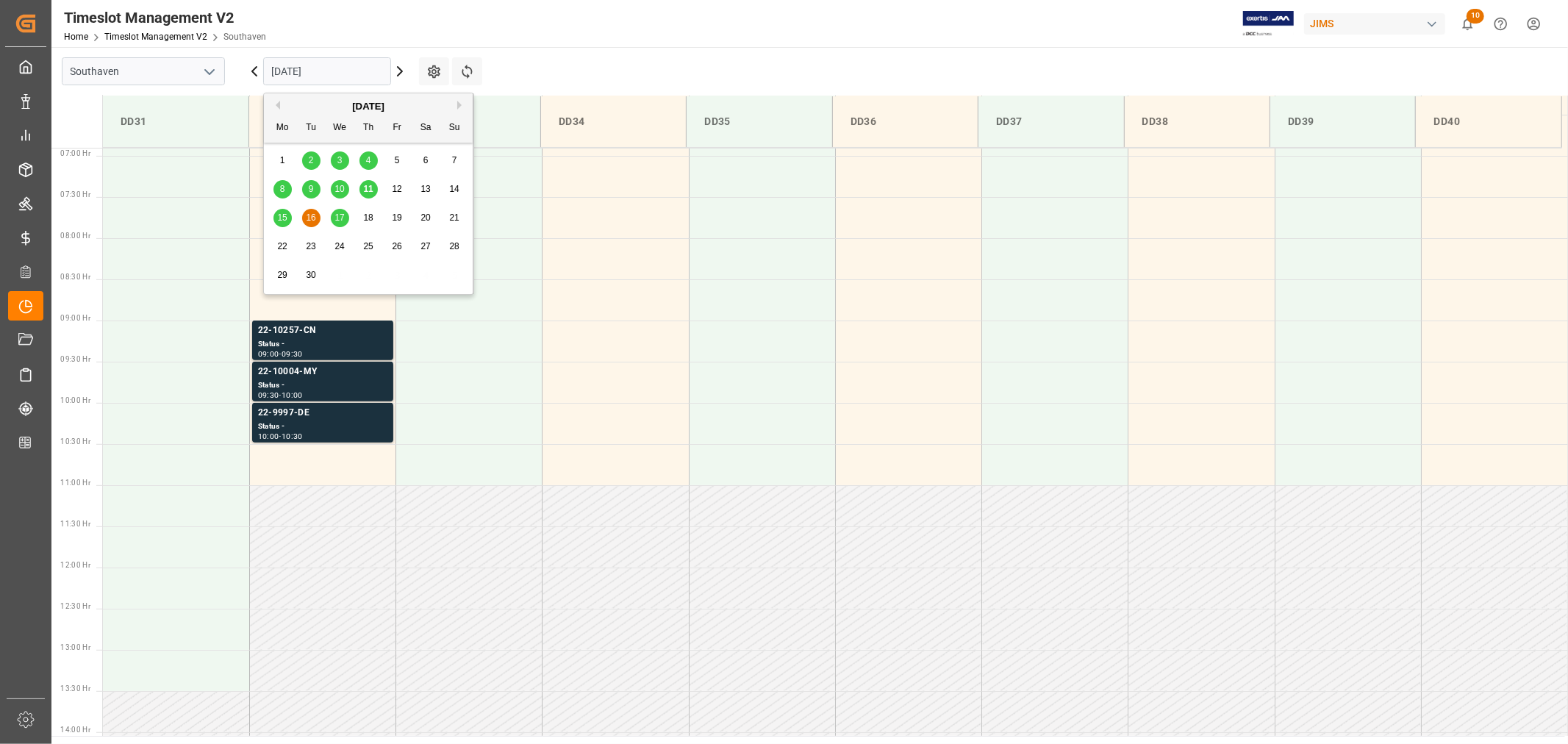
click at [342, 218] on span "17" at bounding box center [339, 217] width 10 height 10
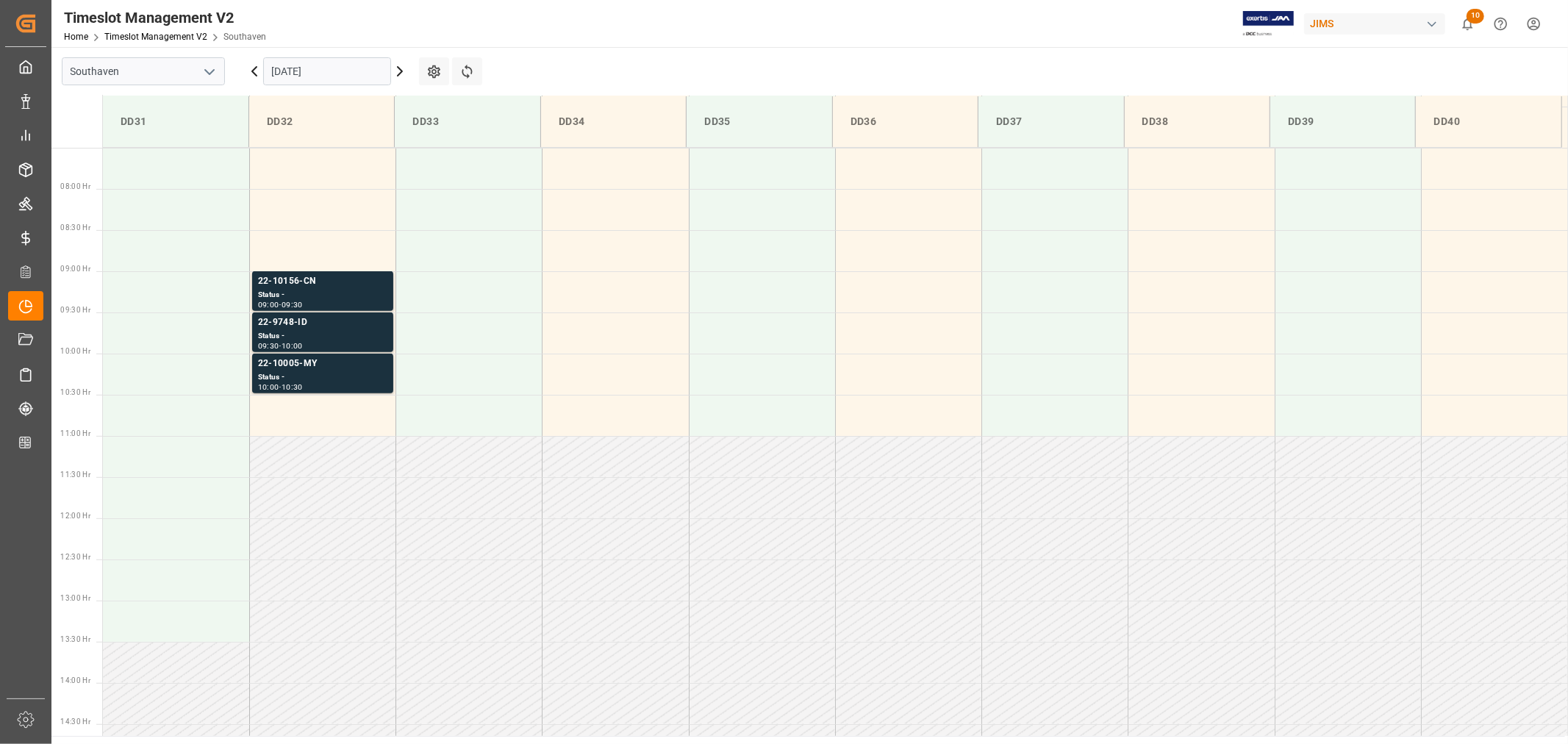
scroll to position [487, 0]
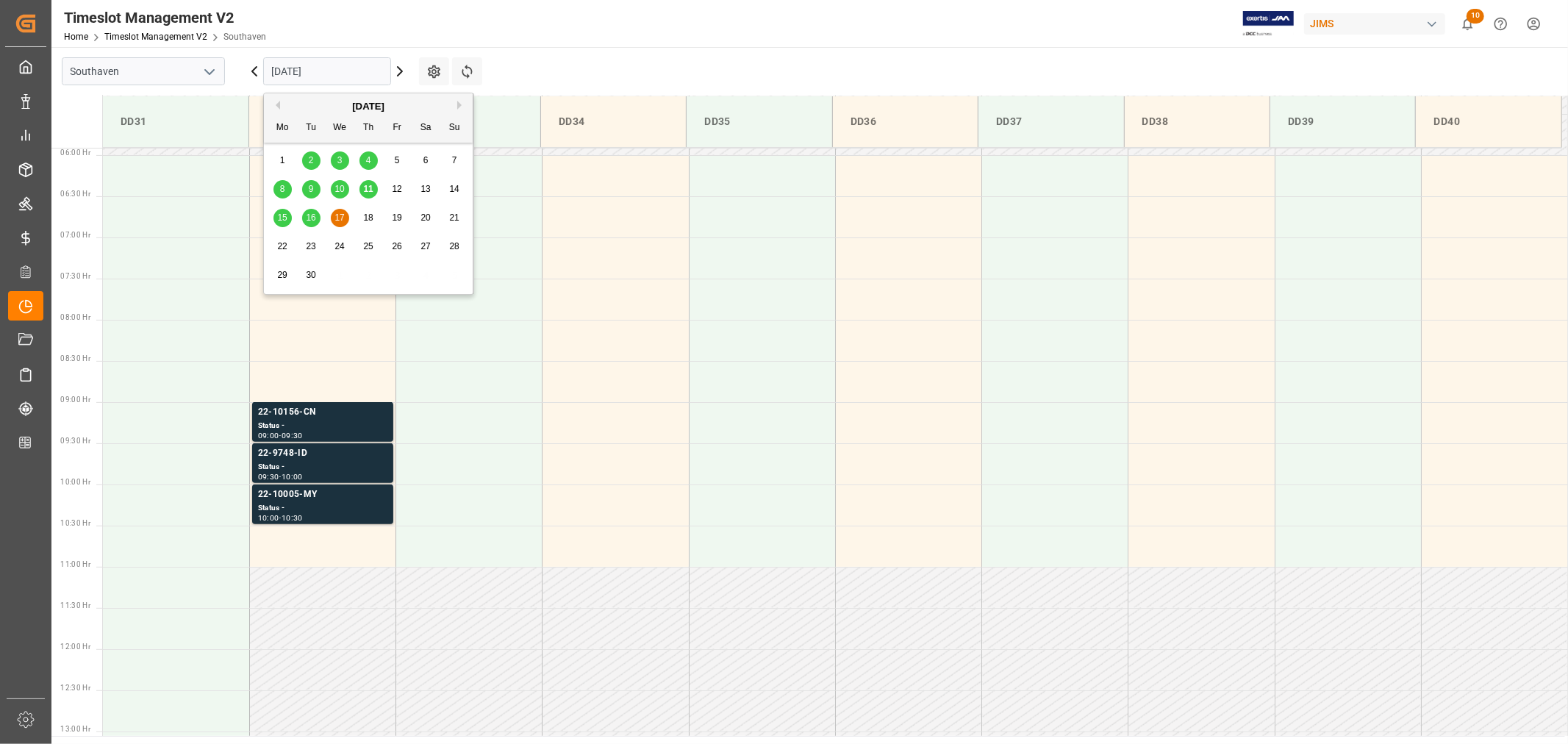
click at [336, 78] on input "09-17-2025" at bounding box center [327, 71] width 128 height 28
click at [309, 222] on span "16" at bounding box center [310, 217] width 10 height 10
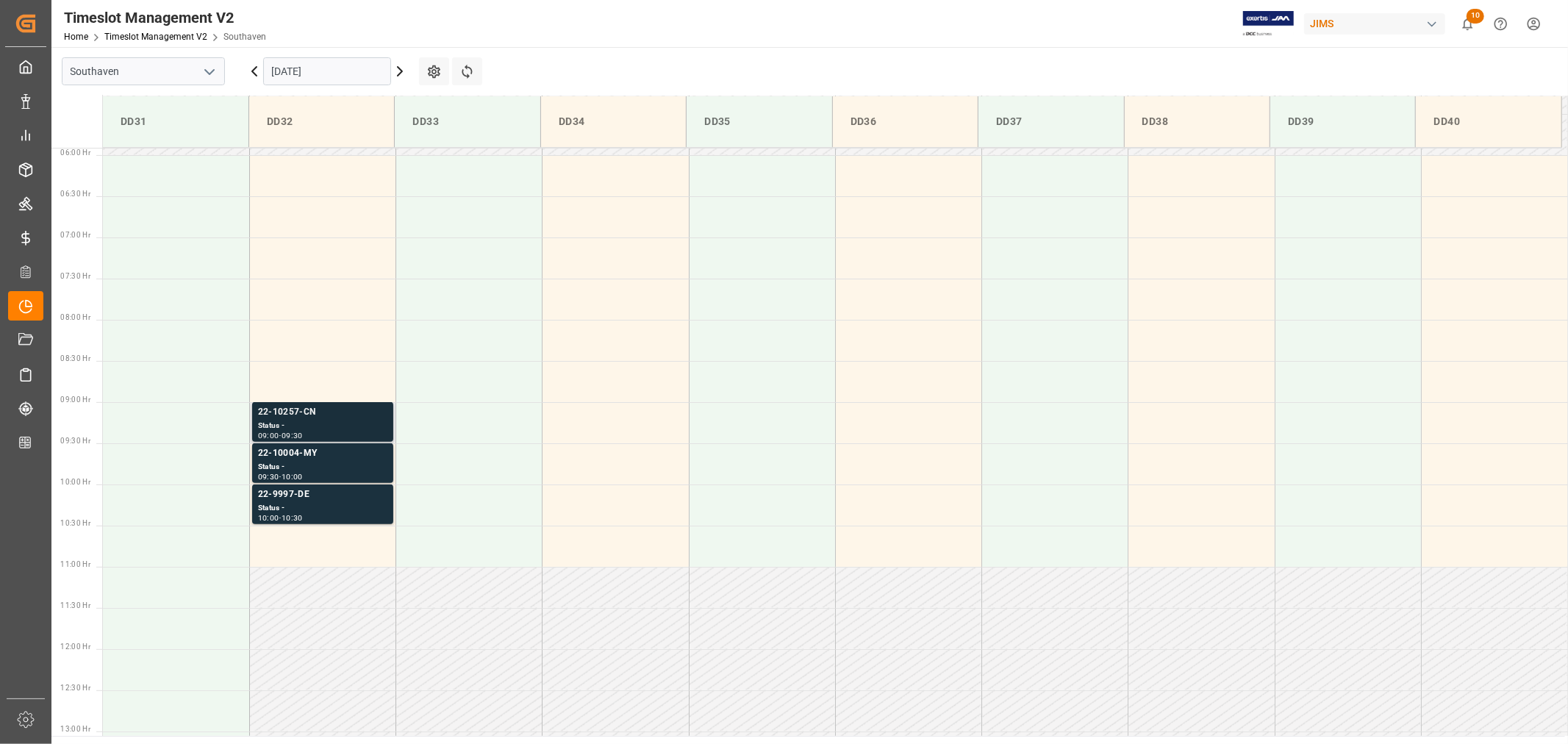
click at [298, 416] on div "22-10257-CN" at bounding box center [322, 412] width 130 height 15
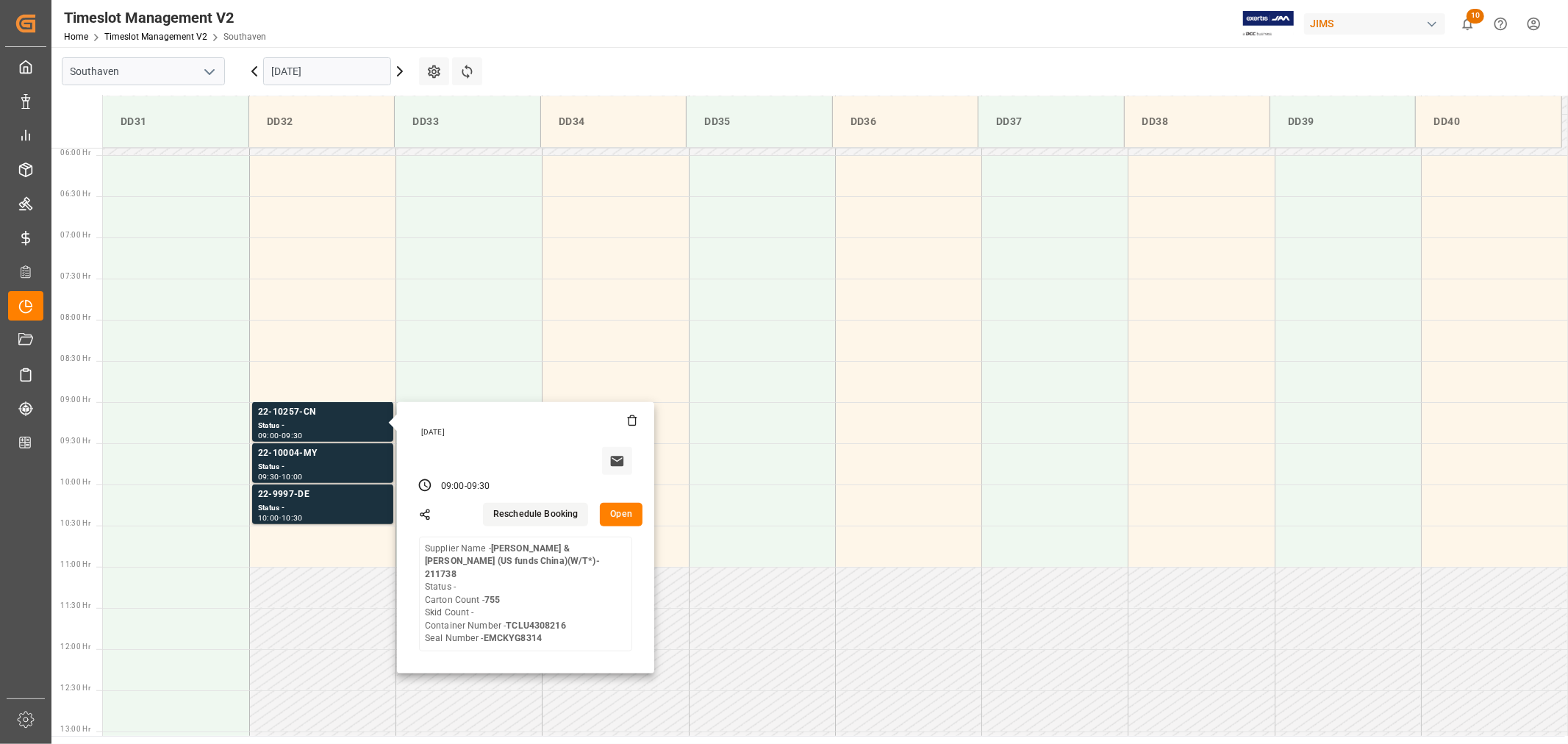
click at [341, 70] on input "09-16-2025" at bounding box center [327, 71] width 128 height 28
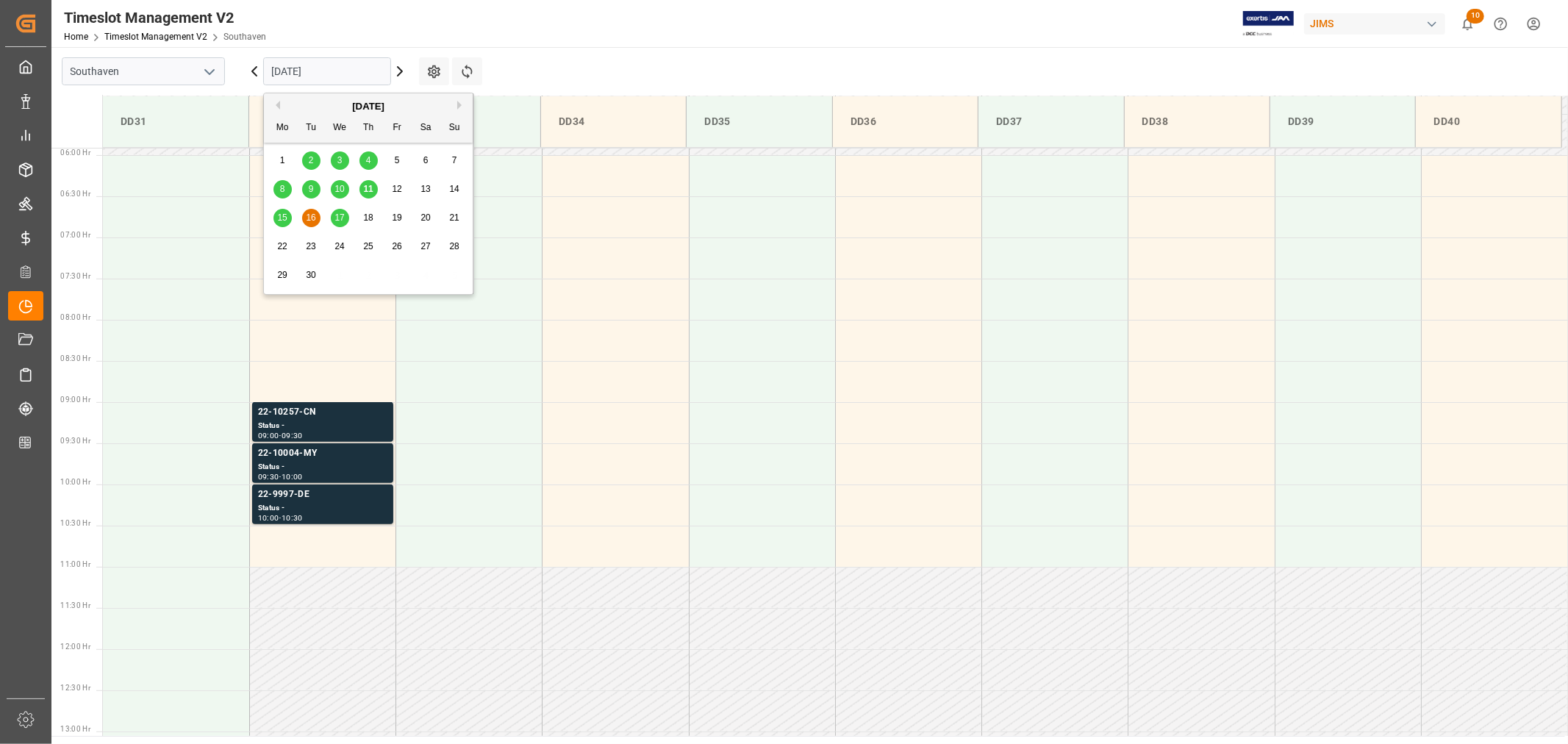
click at [338, 223] on span "17" at bounding box center [339, 217] width 10 height 10
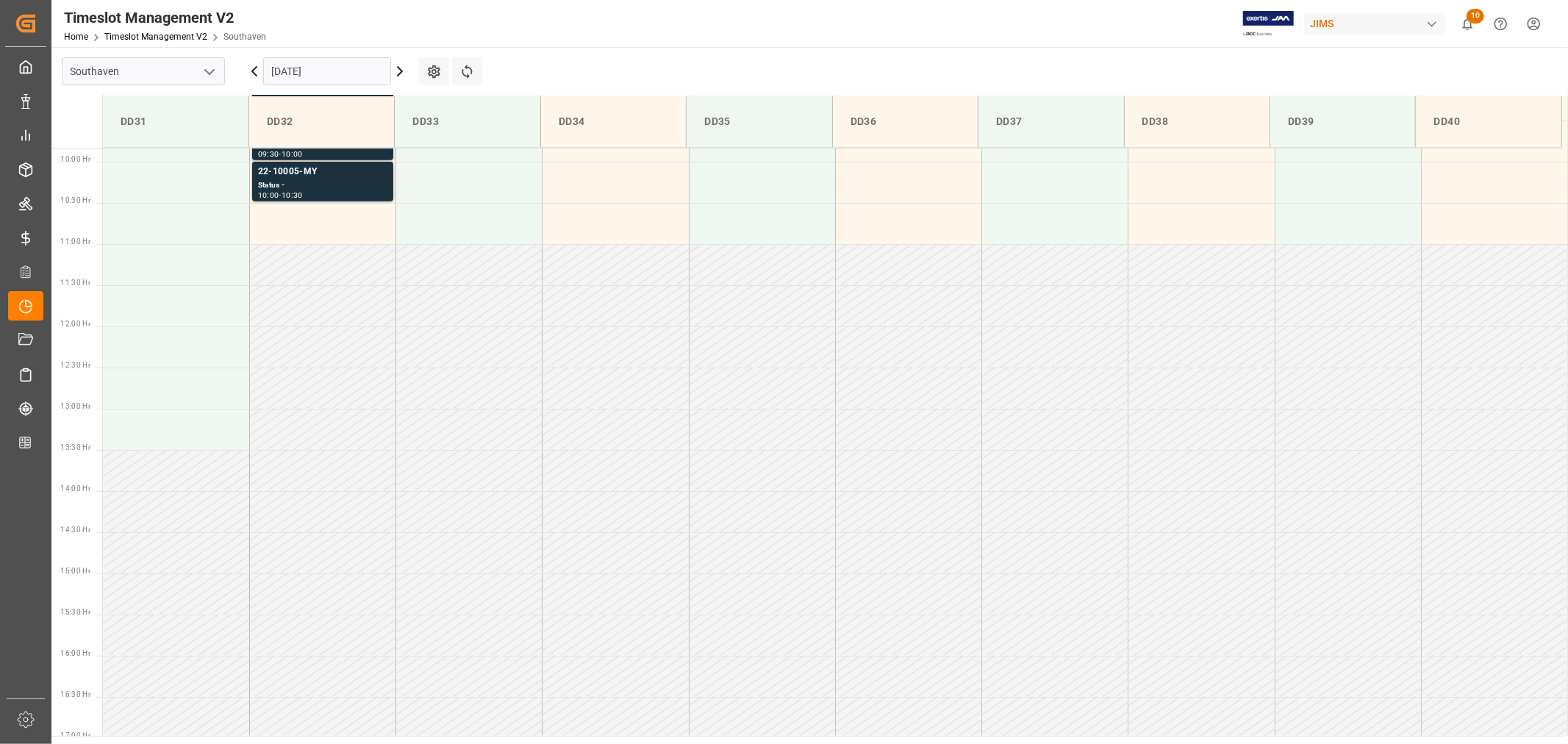
scroll to position [814, 0]
click at [311, 69] on input "09-17-2025" at bounding box center [327, 71] width 128 height 28
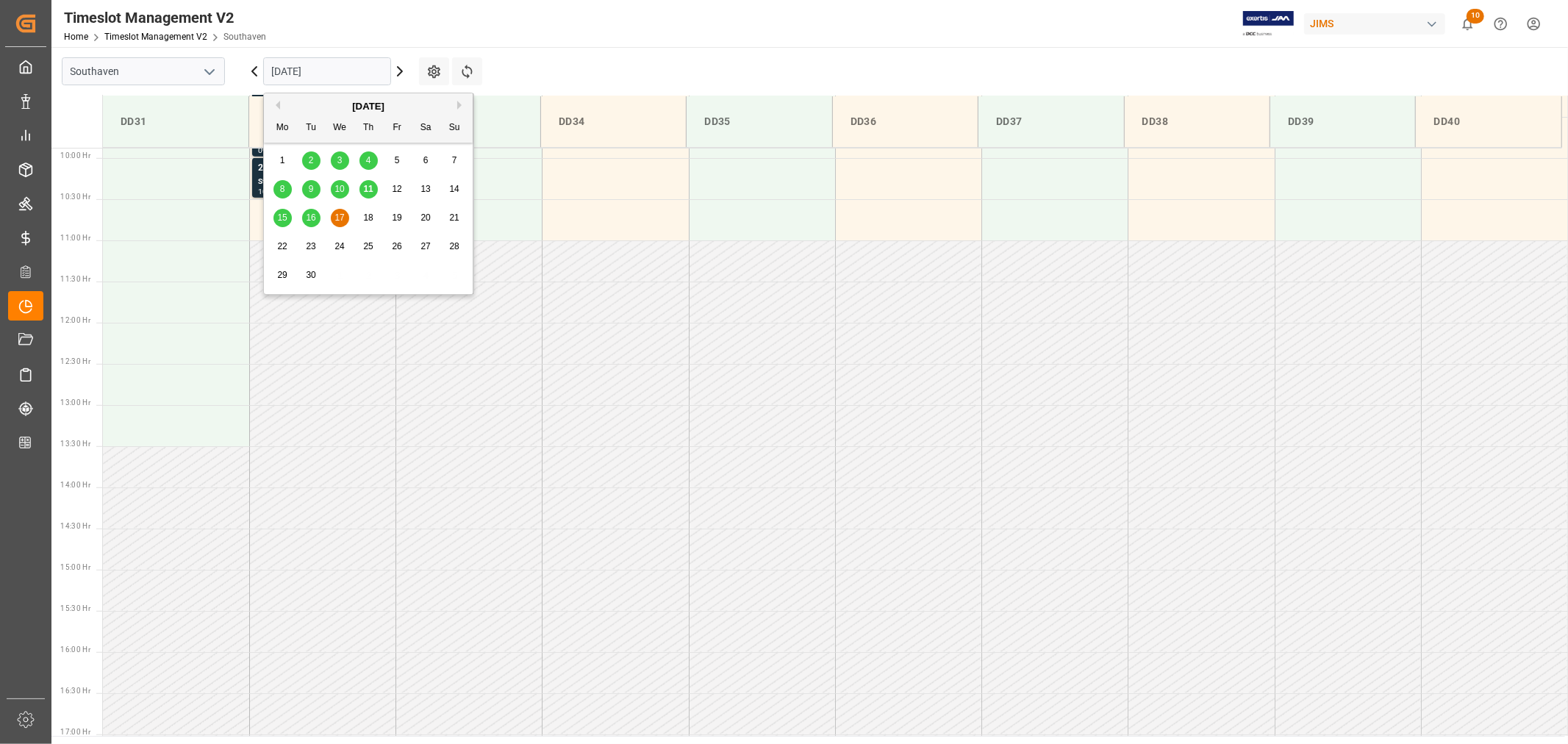
click at [313, 216] on span "16" at bounding box center [310, 217] width 10 height 10
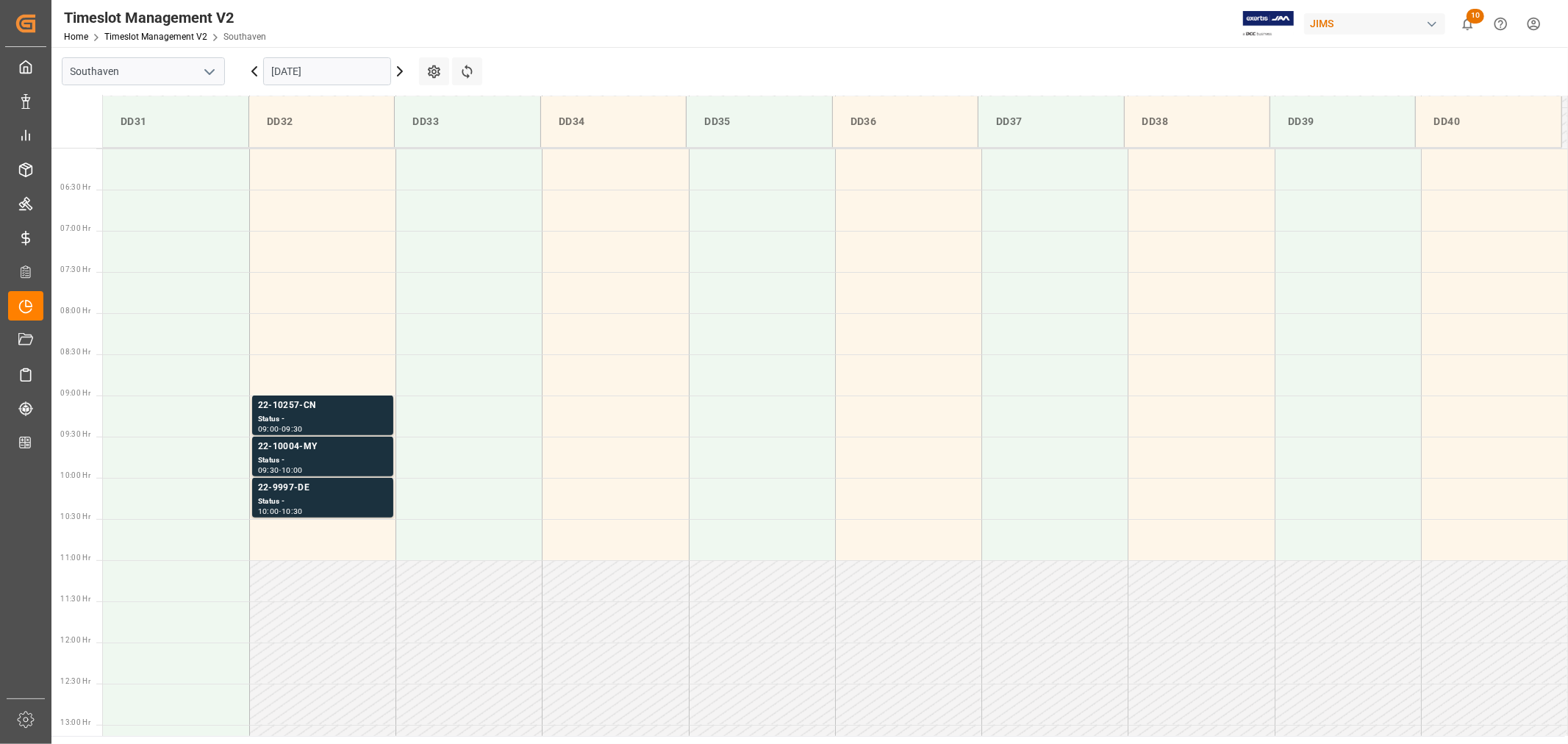
scroll to position [487, 0]
click at [336, 66] on input "09-16-2025" at bounding box center [327, 71] width 128 height 28
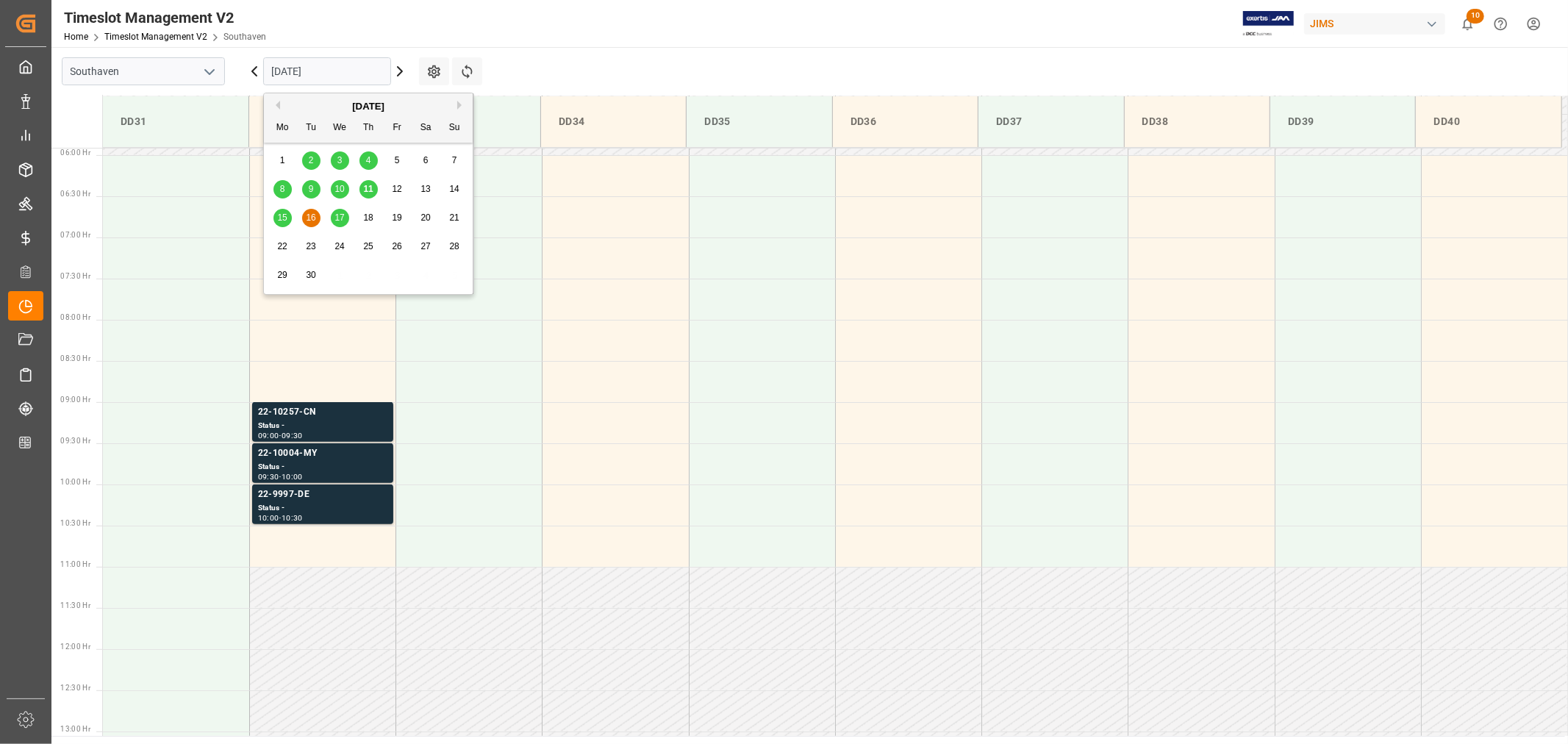
click at [341, 221] on span "17" at bounding box center [339, 217] width 10 height 10
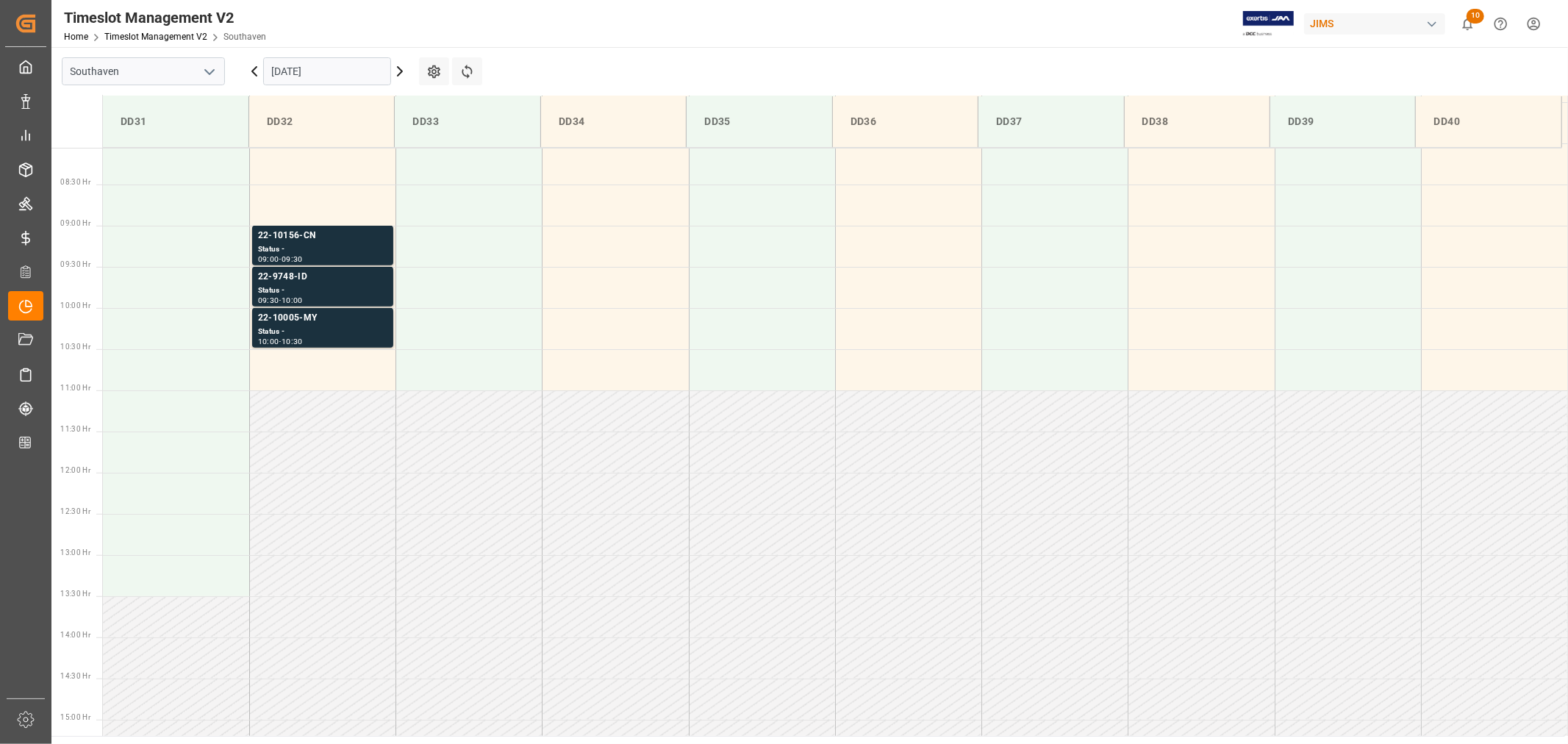
scroll to position [650, 0]
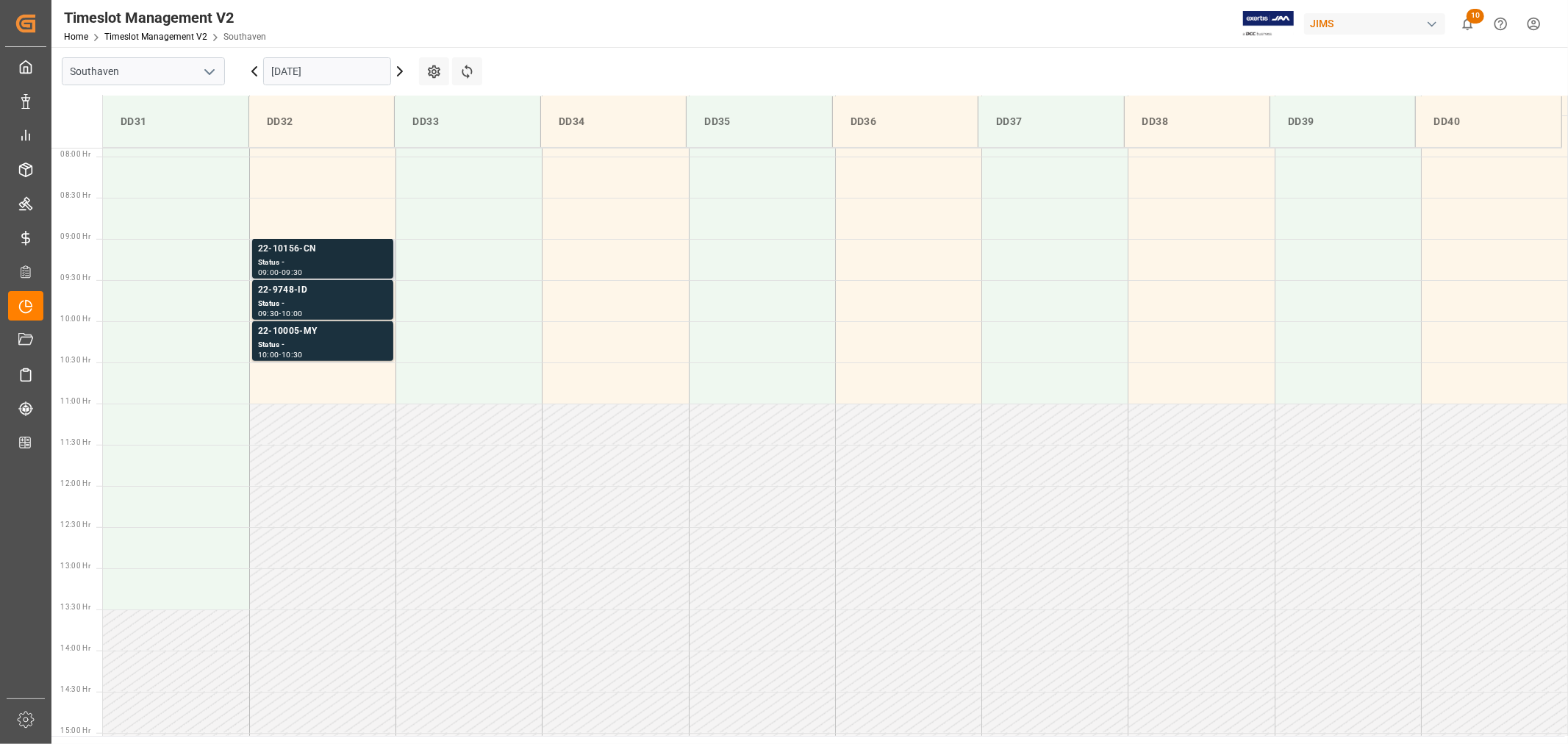
click at [292, 250] on div "22-10156-CN" at bounding box center [322, 249] width 130 height 15
click at [280, 289] on div "22-9748-ID" at bounding box center [322, 290] width 130 height 15
click at [283, 331] on div "22-10005-MY" at bounding box center [322, 331] width 130 height 15
click at [292, 332] on div "22-10005-MY" at bounding box center [322, 331] width 130 height 15
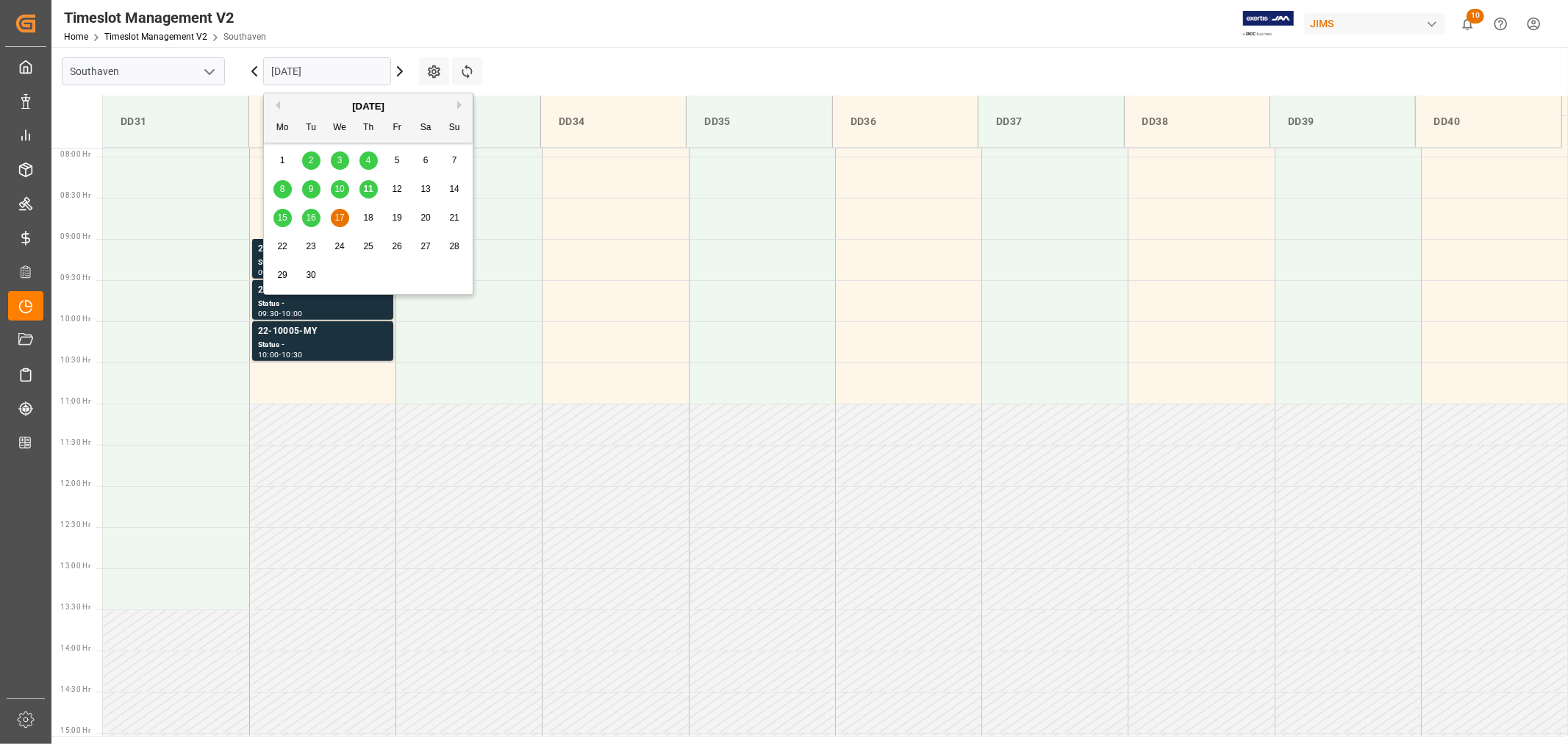
click at [342, 74] on input "09-17-2025" at bounding box center [327, 71] width 128 height 28
click at [361, 189] on div "11" at bounding box center [369, 189] width 18 height 17
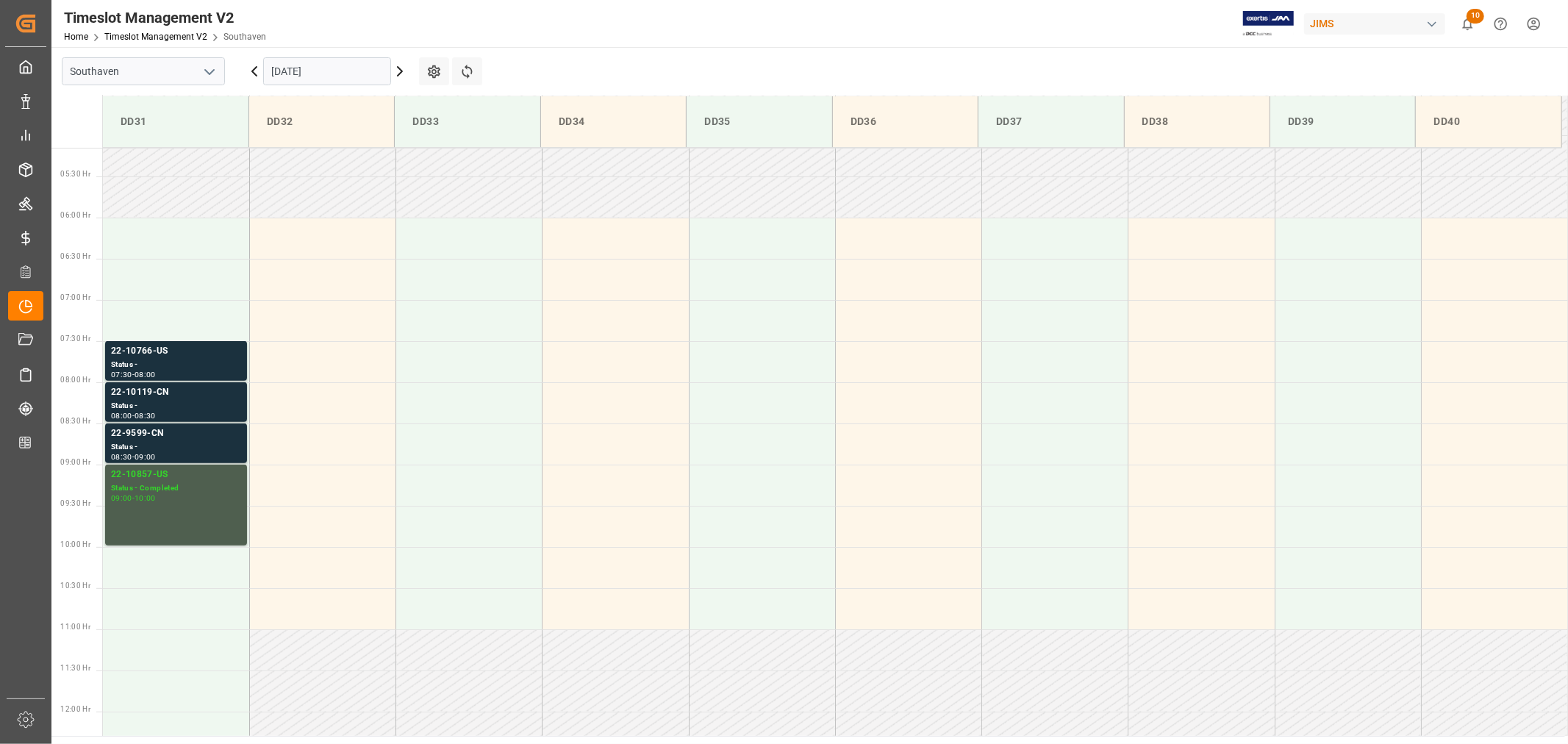
scroll to position [405, 0]
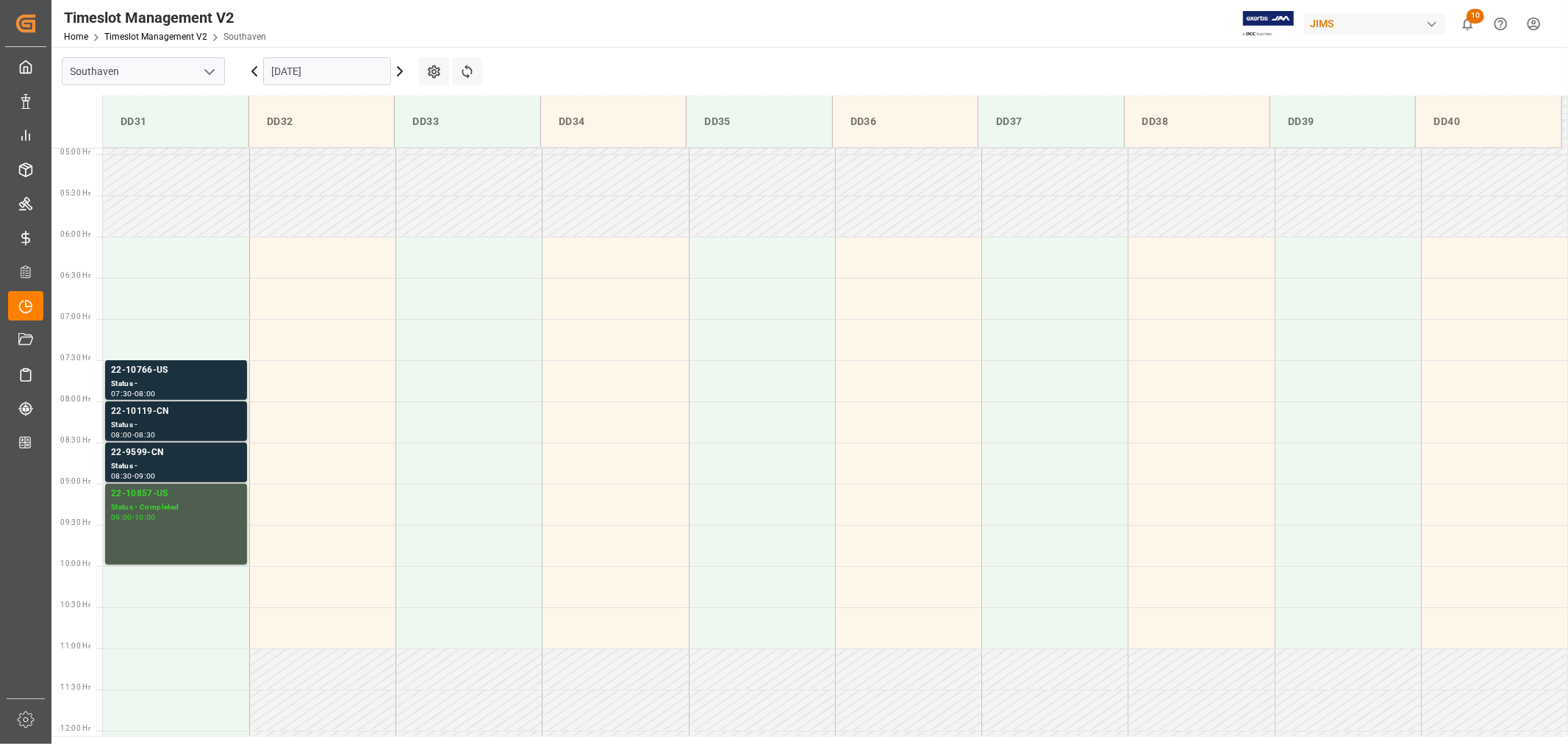
click at [143, 410] on div "22-10119-CN" at bounding box center [176, 411] width 130 height 15
click at [133, 446] on div "22-9599-CN" at bounding box center [176, 453] width 130 height 15
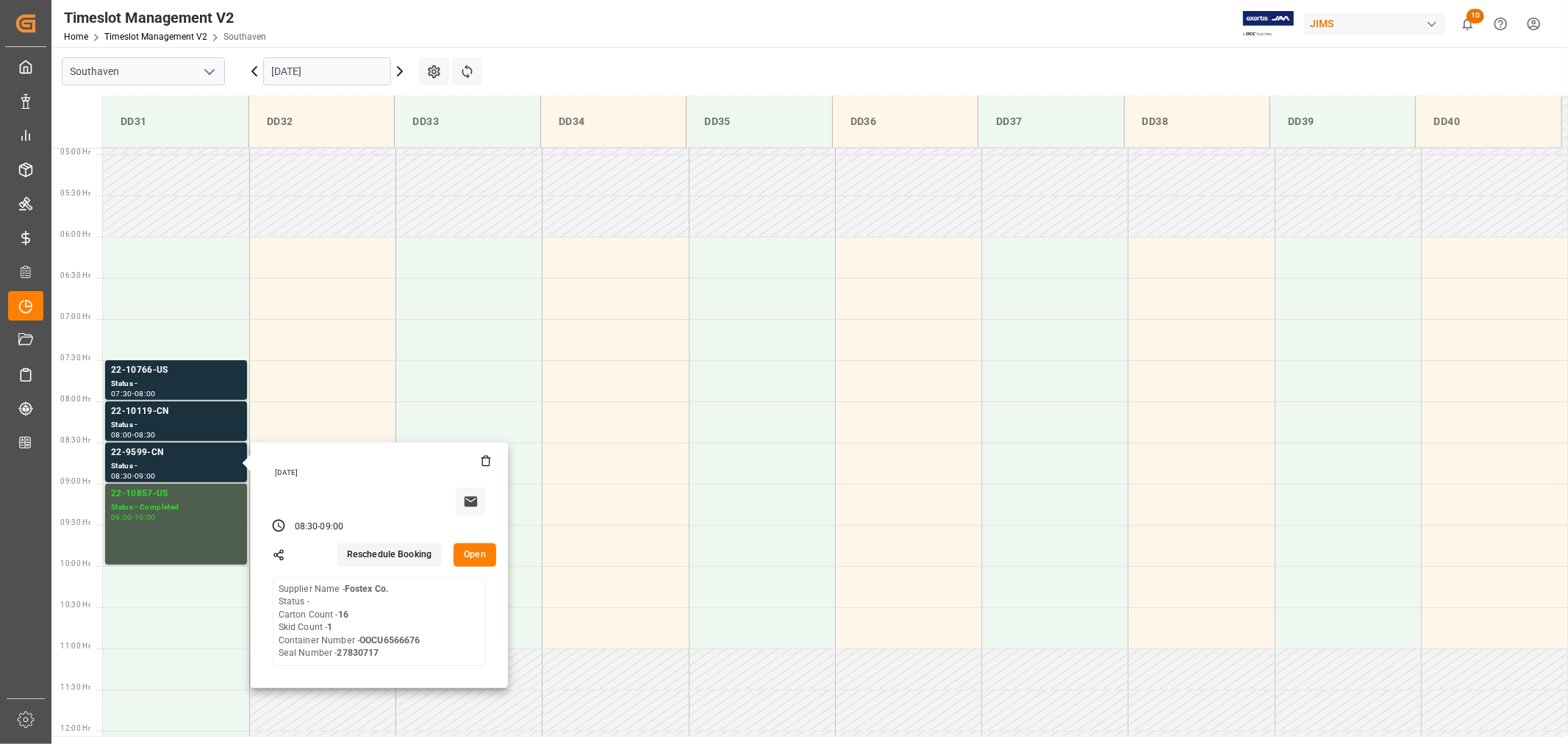
click at [338, 78] on input "[DATE]" at bounding box center [327, 71] width 128 height 28
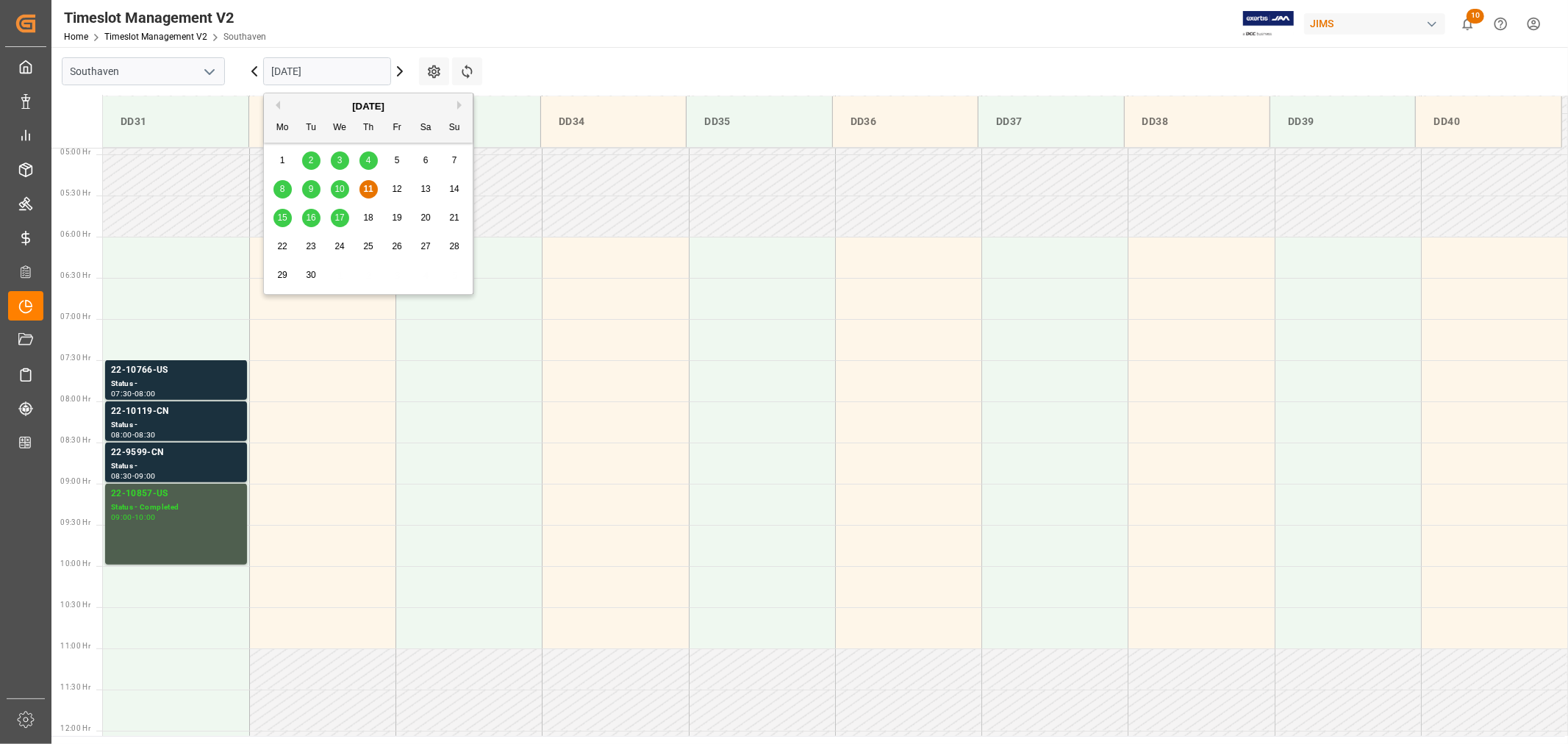
click at [336, 222] on span "17" at bounding box center [339, 217] width 10 height 10
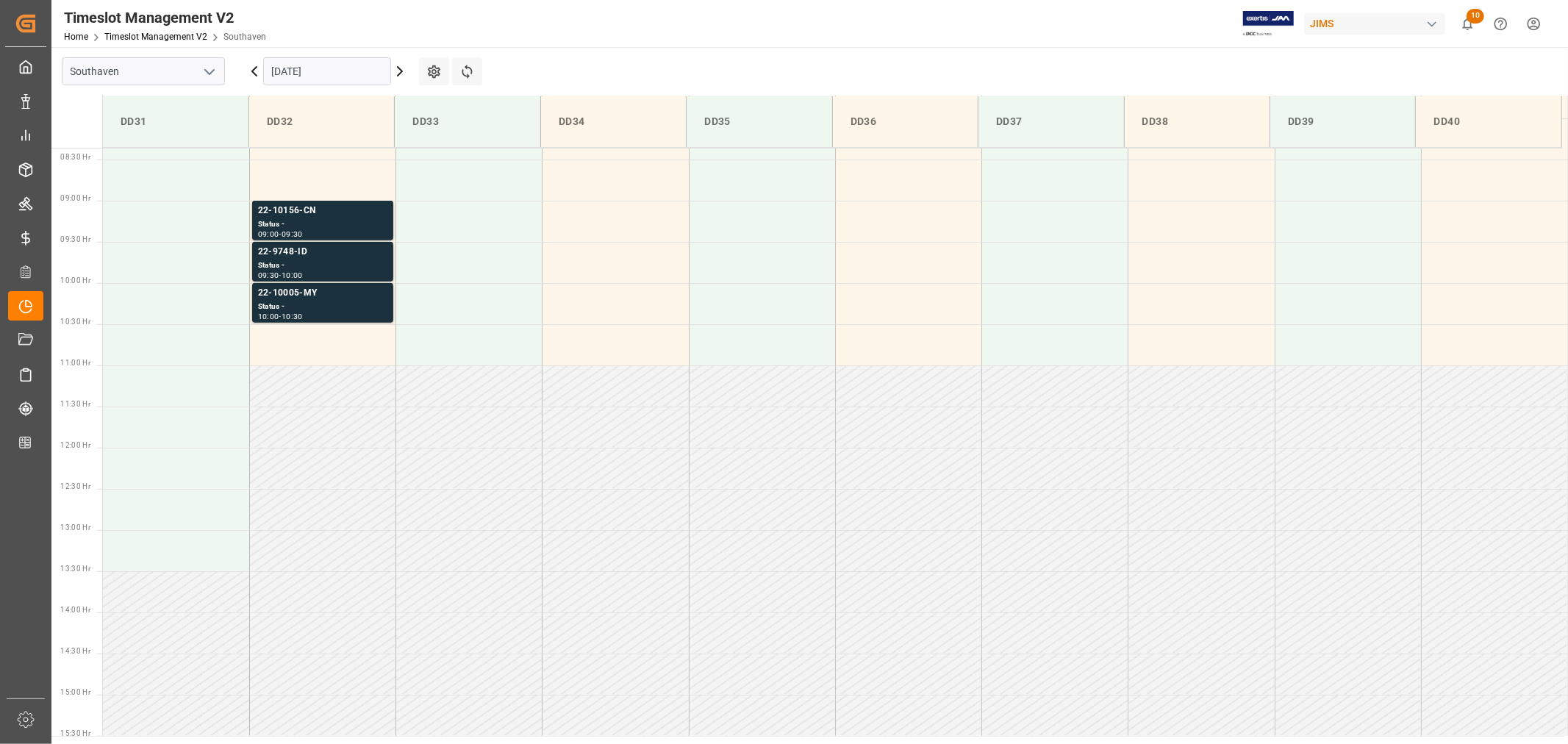
scroll to position [650, 0]
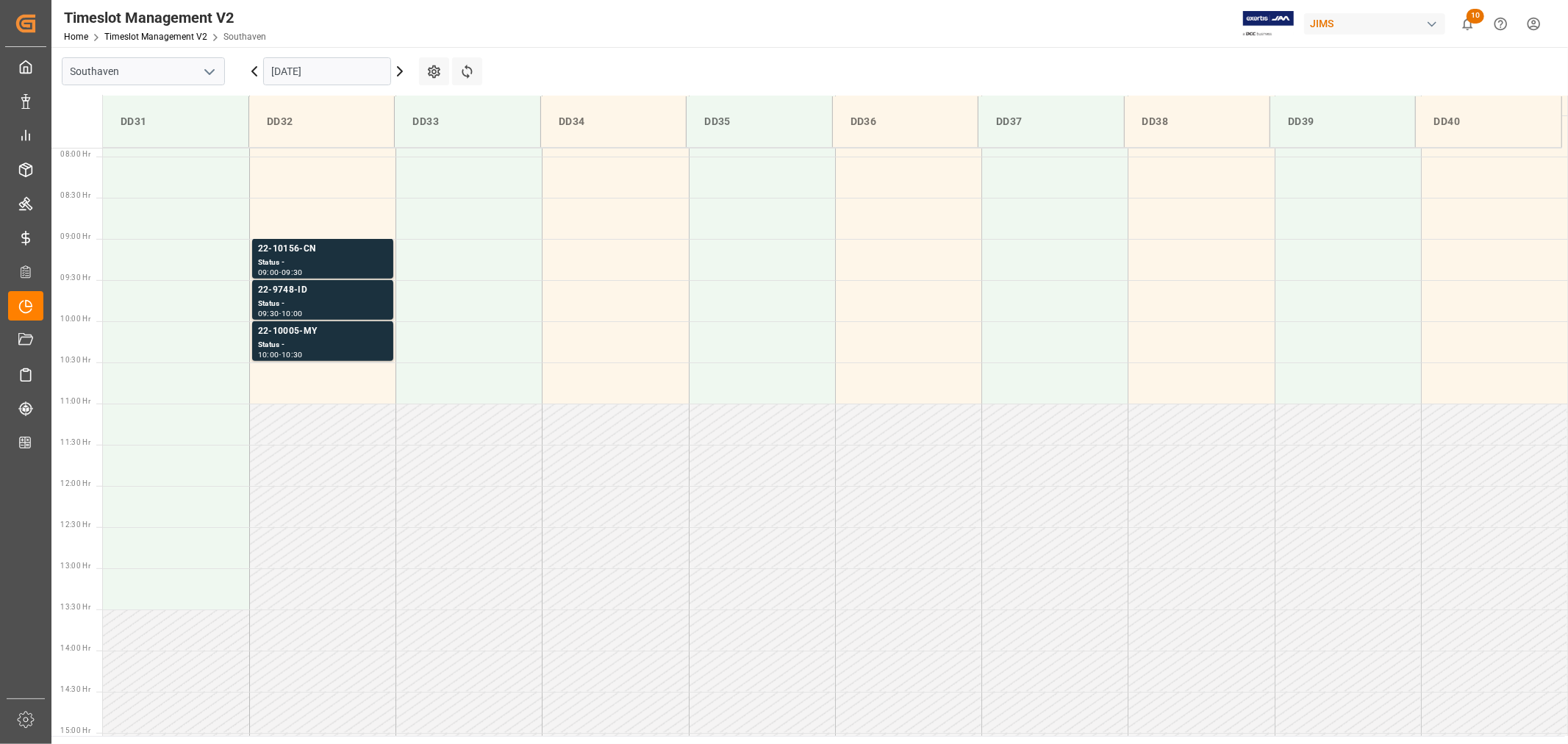
click at [342, 68] on input "09-17-2025" at bounding box center [327, 71] width 128 height 28
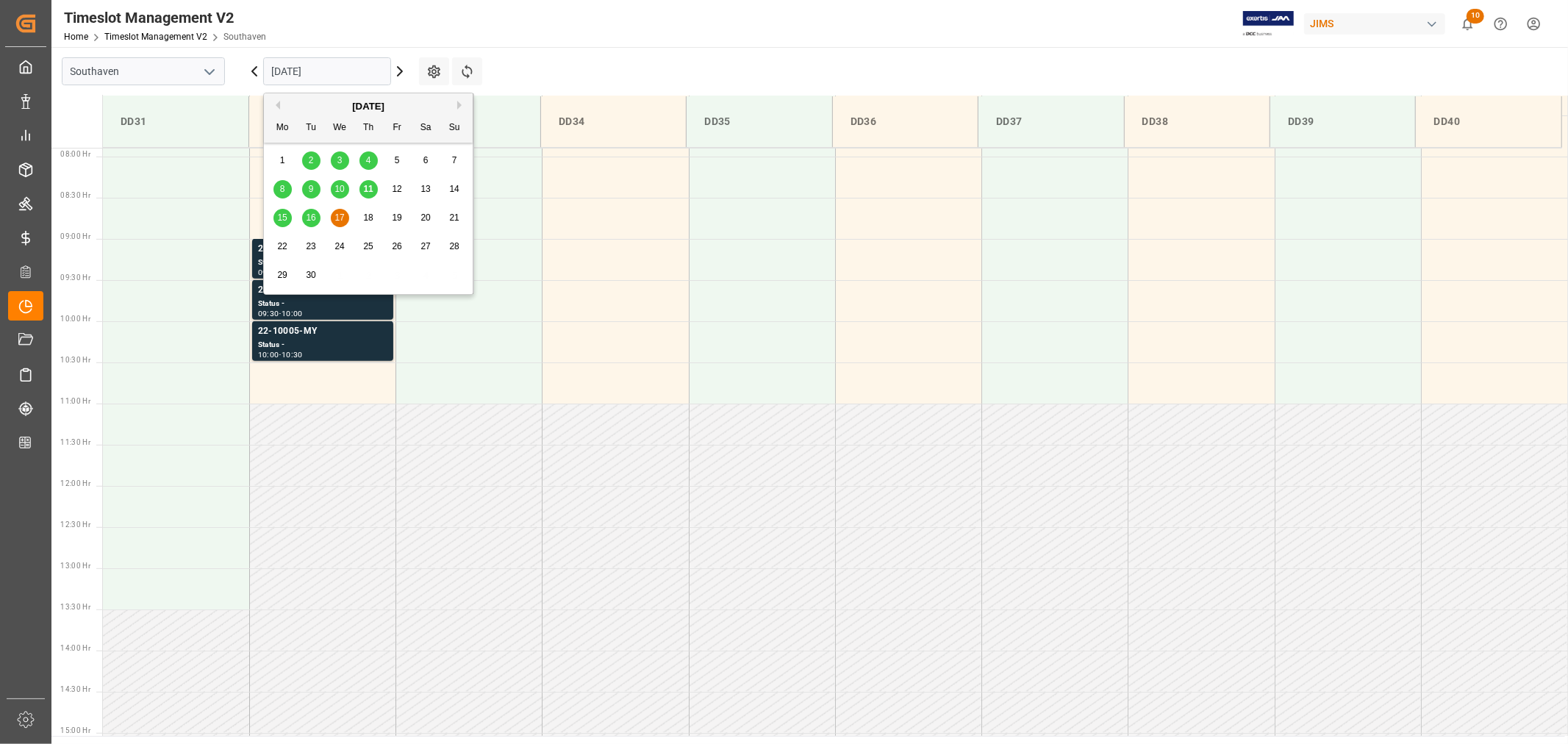
click at [311, 216] on span "16" at bounding box center [310, 217] width 10 height 10
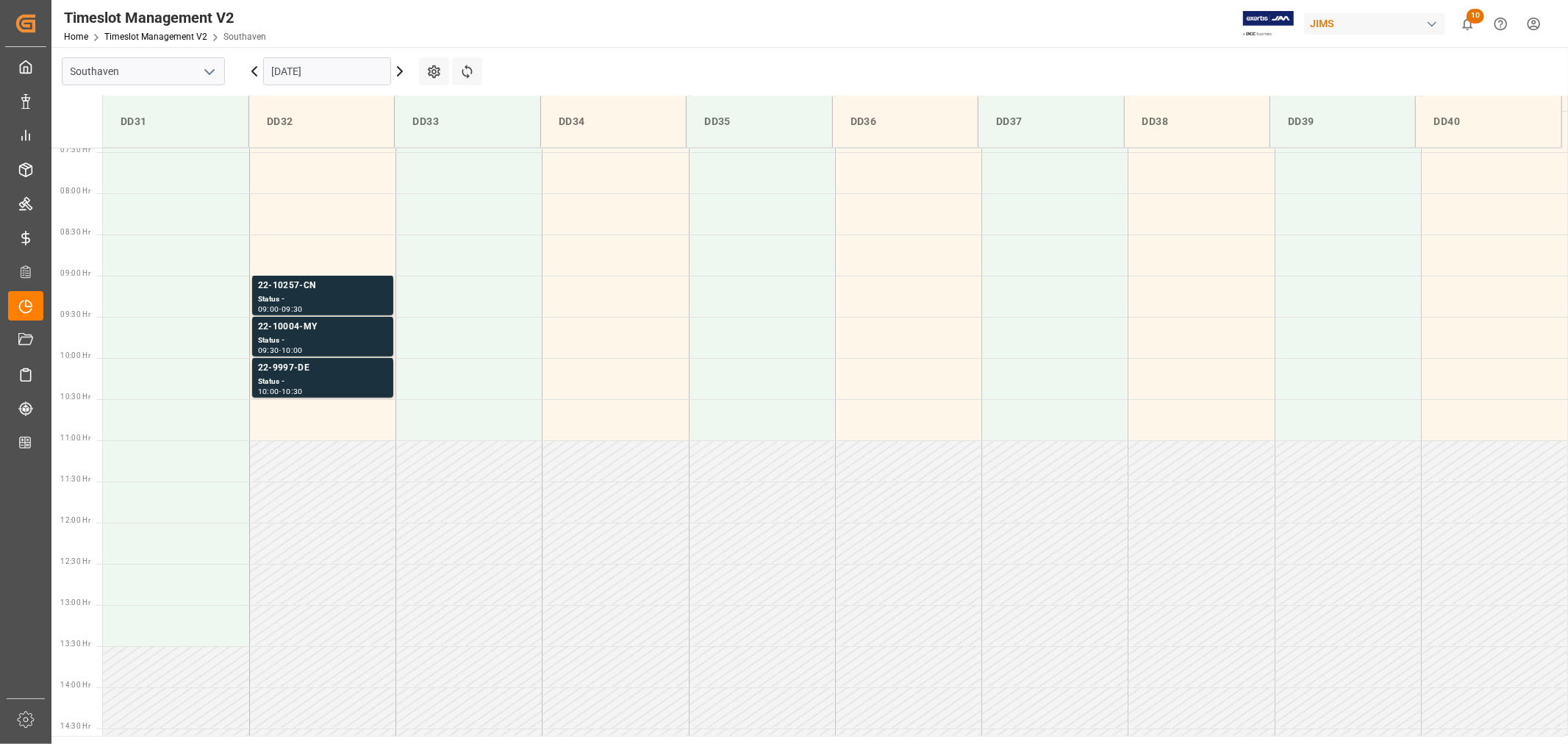
scroll to position [568, 0]
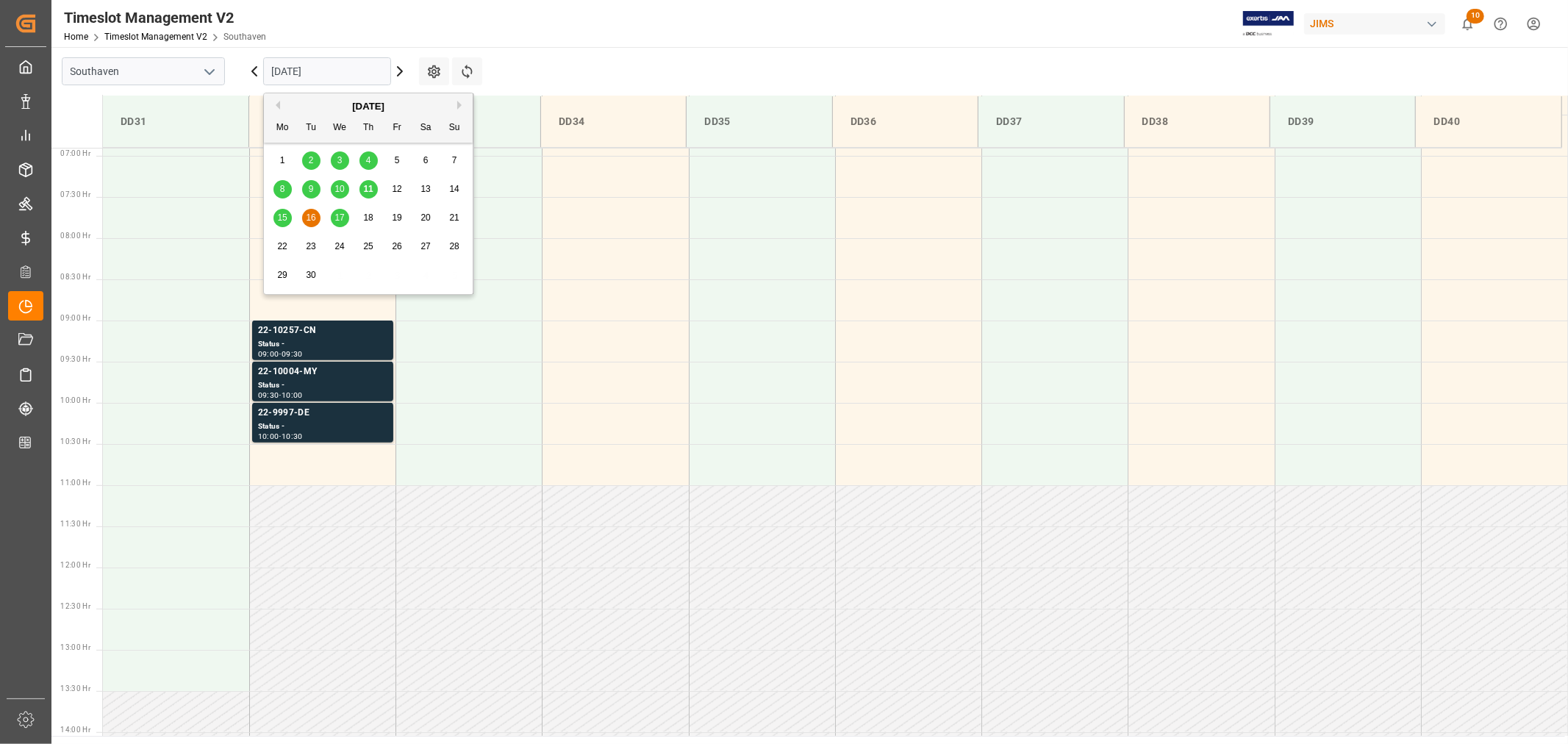
click at [315, 71] on input "09-16-2025" at bounding box center [327, 71] width 128 height 28
click at [277, 219] on span "15" at bounding box center [282, 217] width 10 height 10
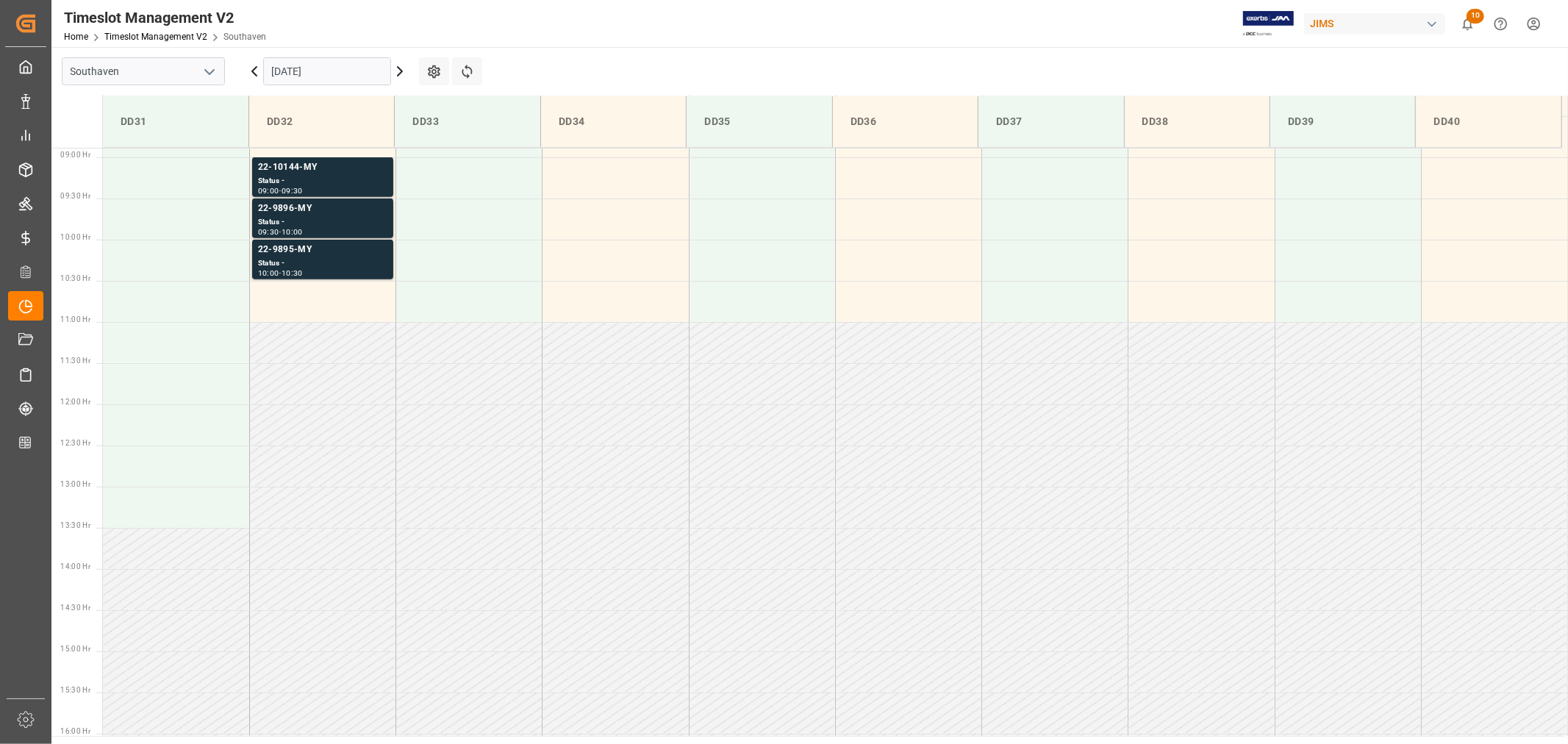
scroll to position [650, 0]
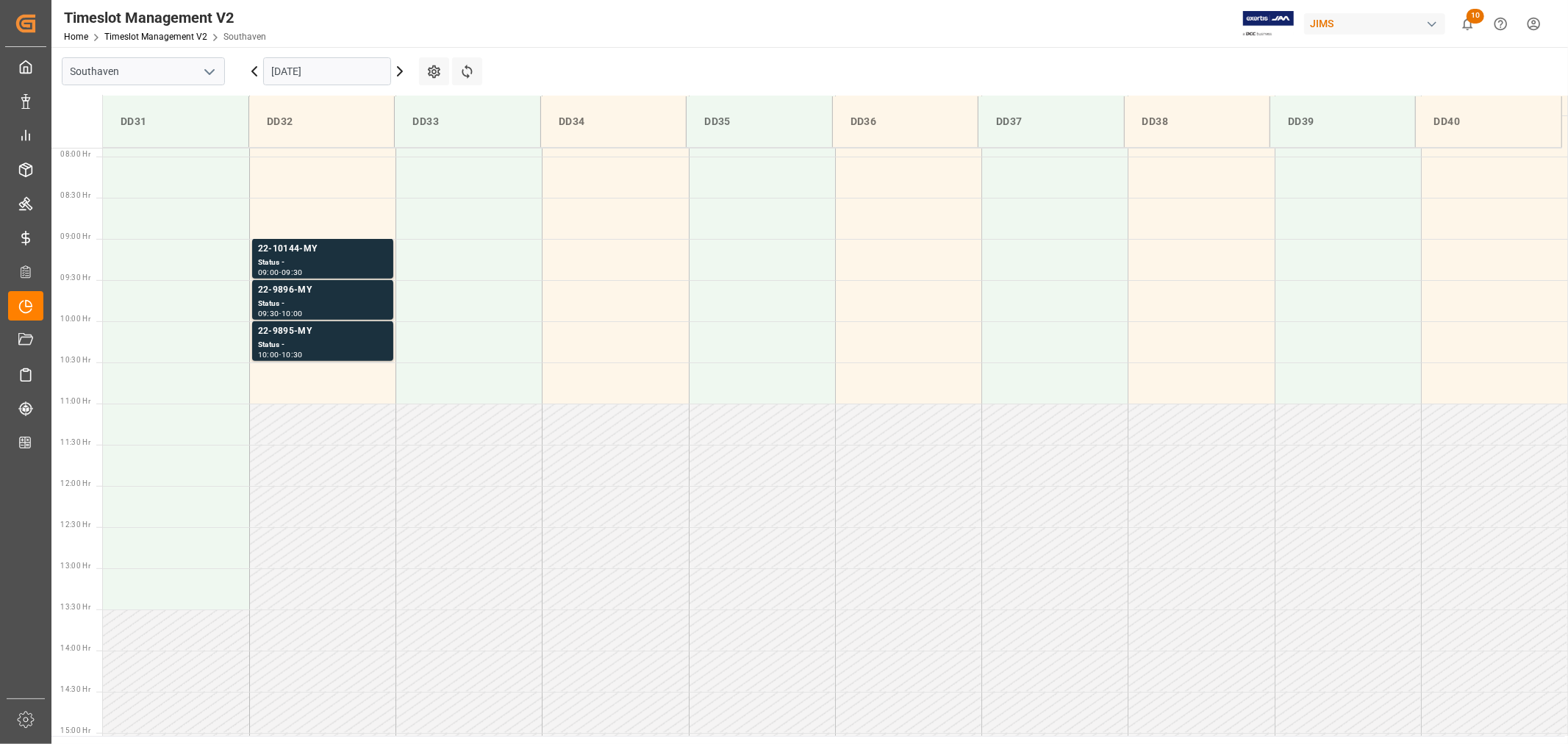
click at [331, 70] on input "09-15-2025" at bounding box center [327, 71] width 128 height 28
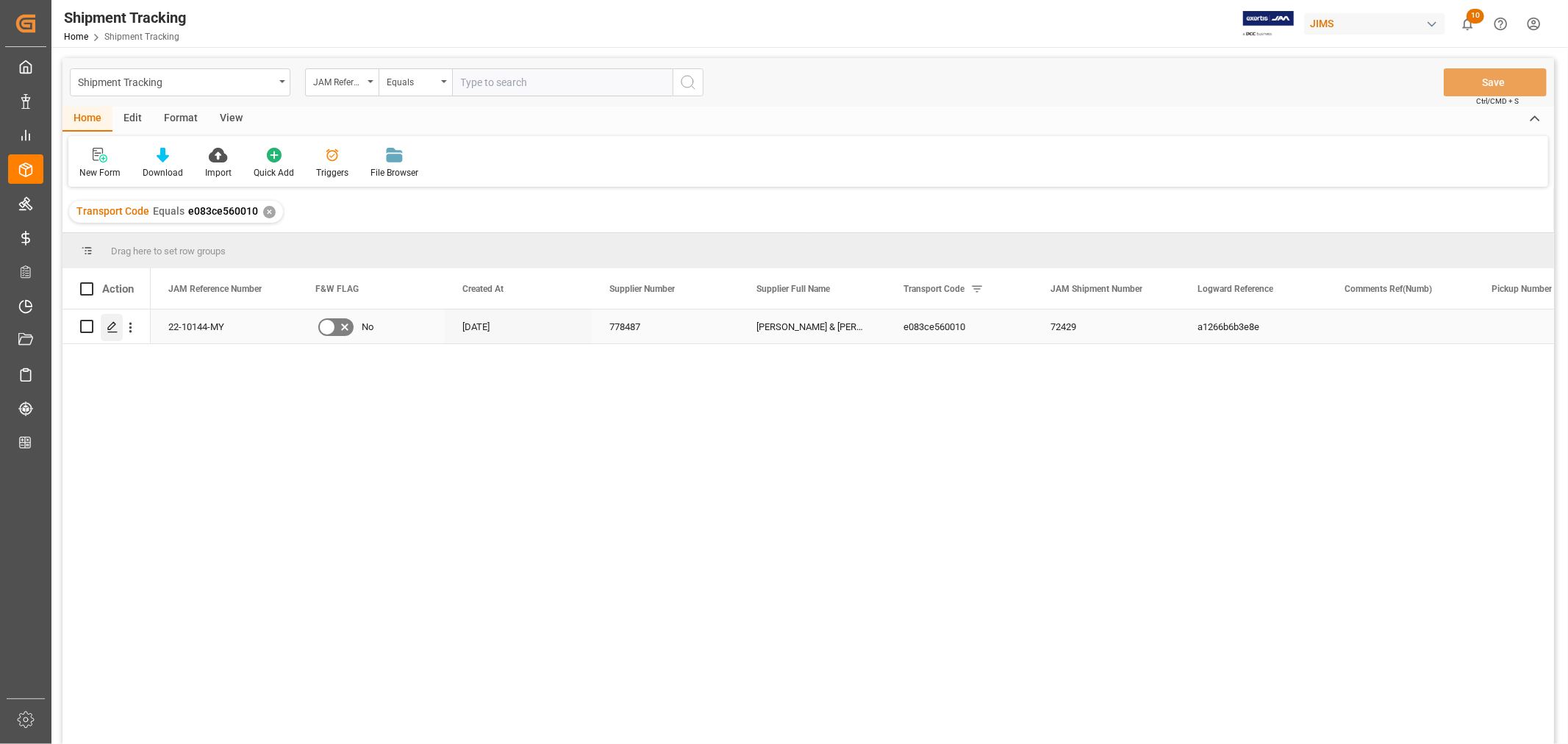
click at [113, 327] on icon "Press SPACE to select this row." at bounding box center [113, 328] width 12 height 12
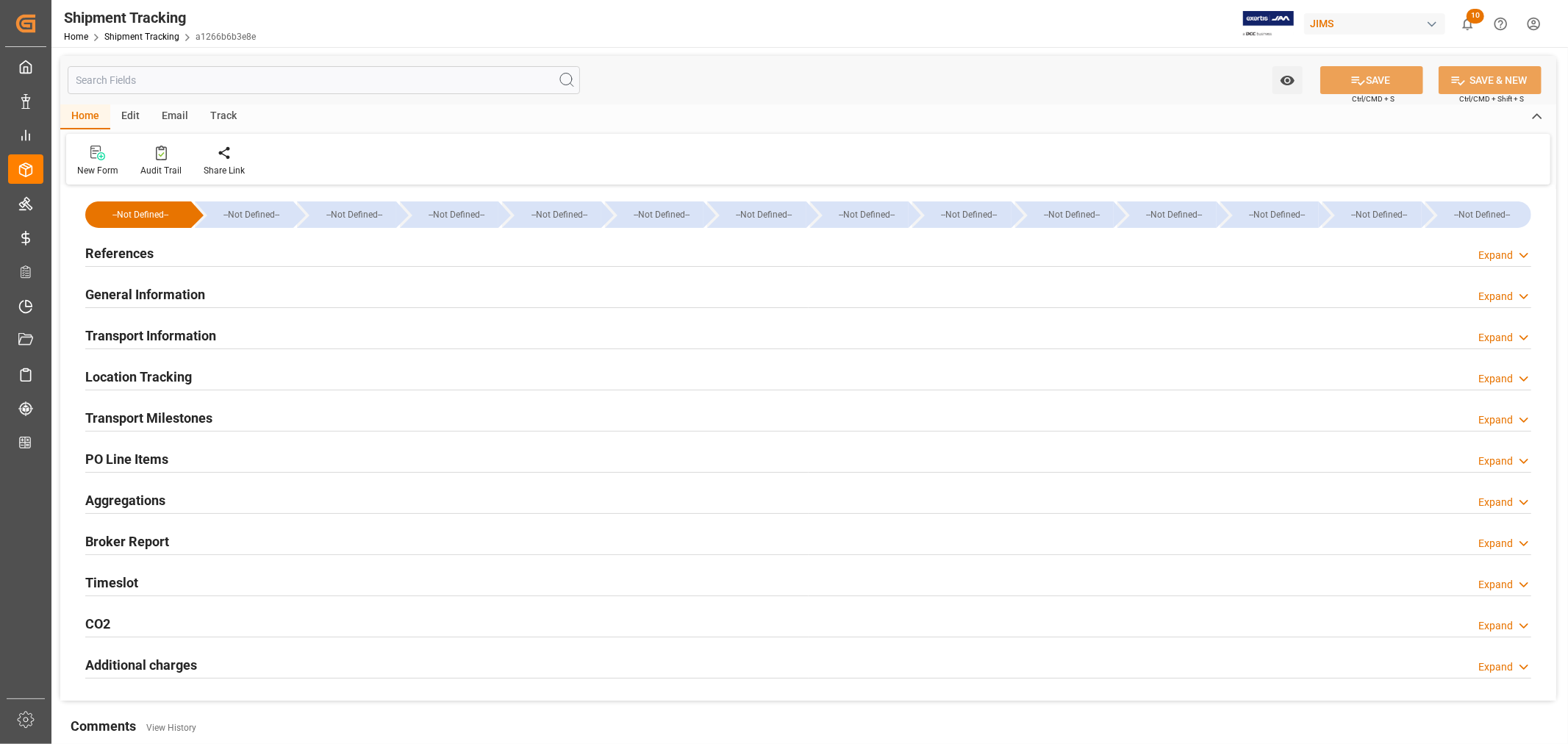
type input "[DATE] 00:00"
type input "[DATE]"
type input "[DATE] 00:00"
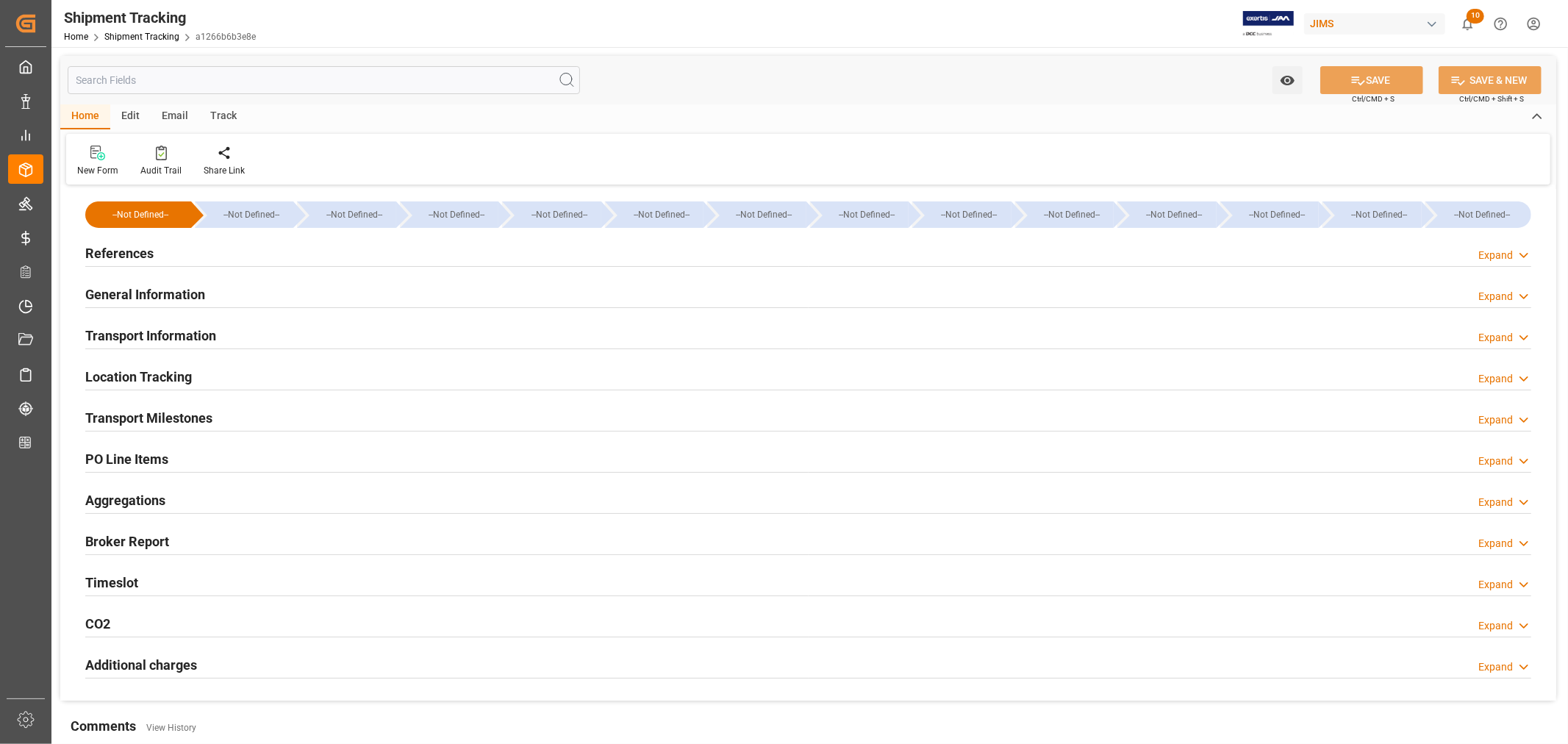
type input "[DATE] 04:54"
type input "[DATE]"
type input "[DATE] 06:00"
type input "[DATE]"
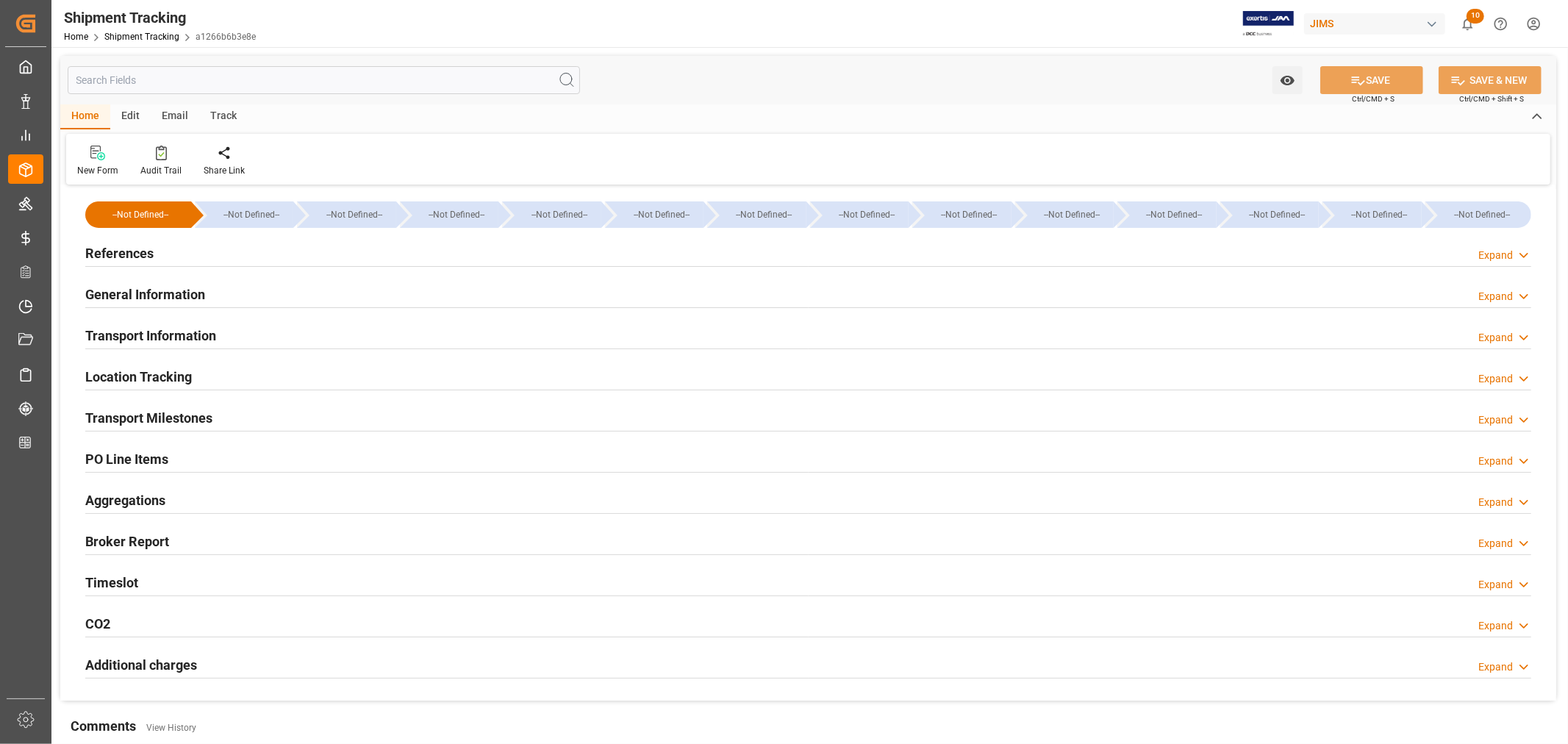
type input "[DATE]"
type input "[DATE] 00:00"
type input "[DATE] 09:00"
type input "[DATE] 14:55"
click at [260, 584] on div "Timeslot Expand" at bounding box center [808, 581] width 1446 height 28
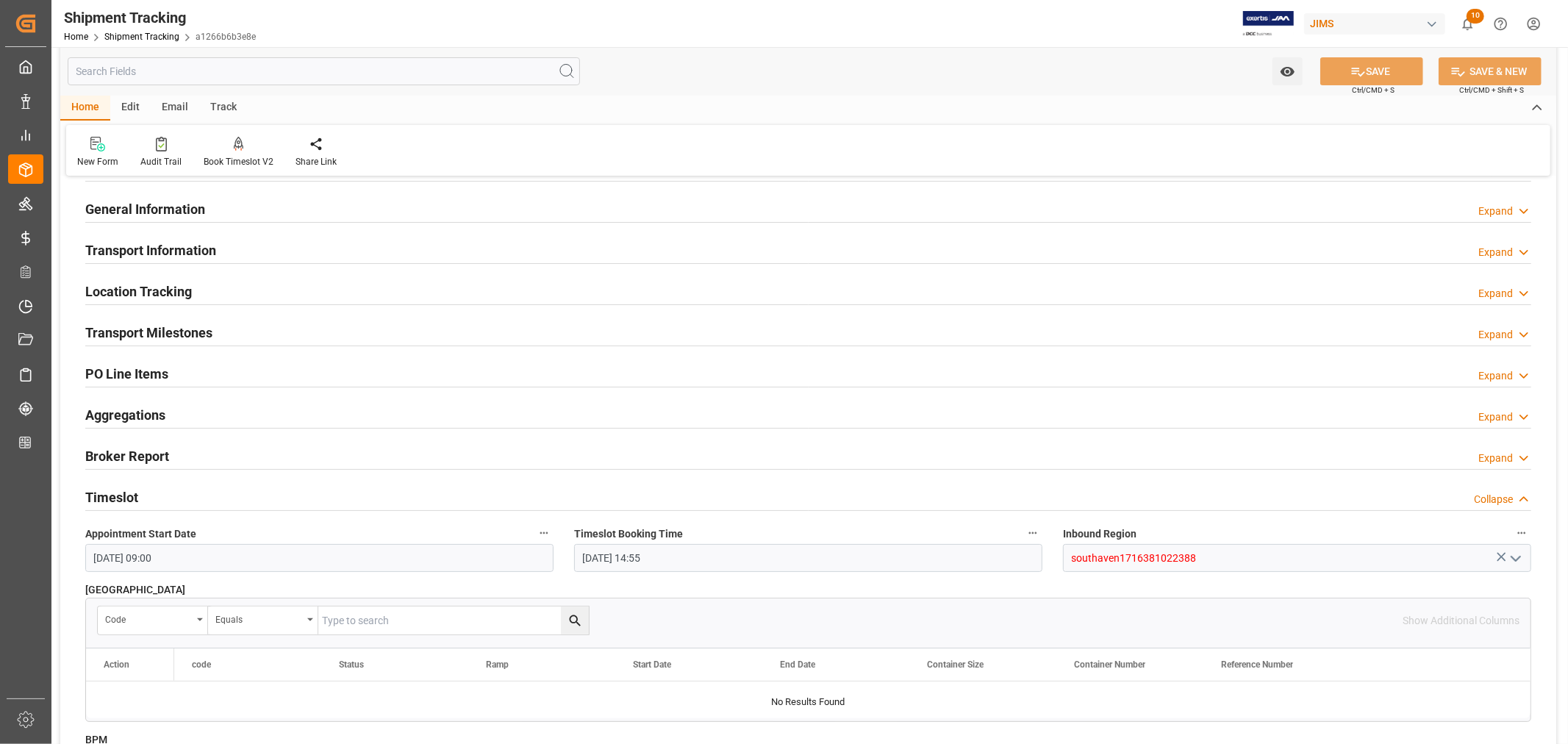
scroll to position [163, 0]
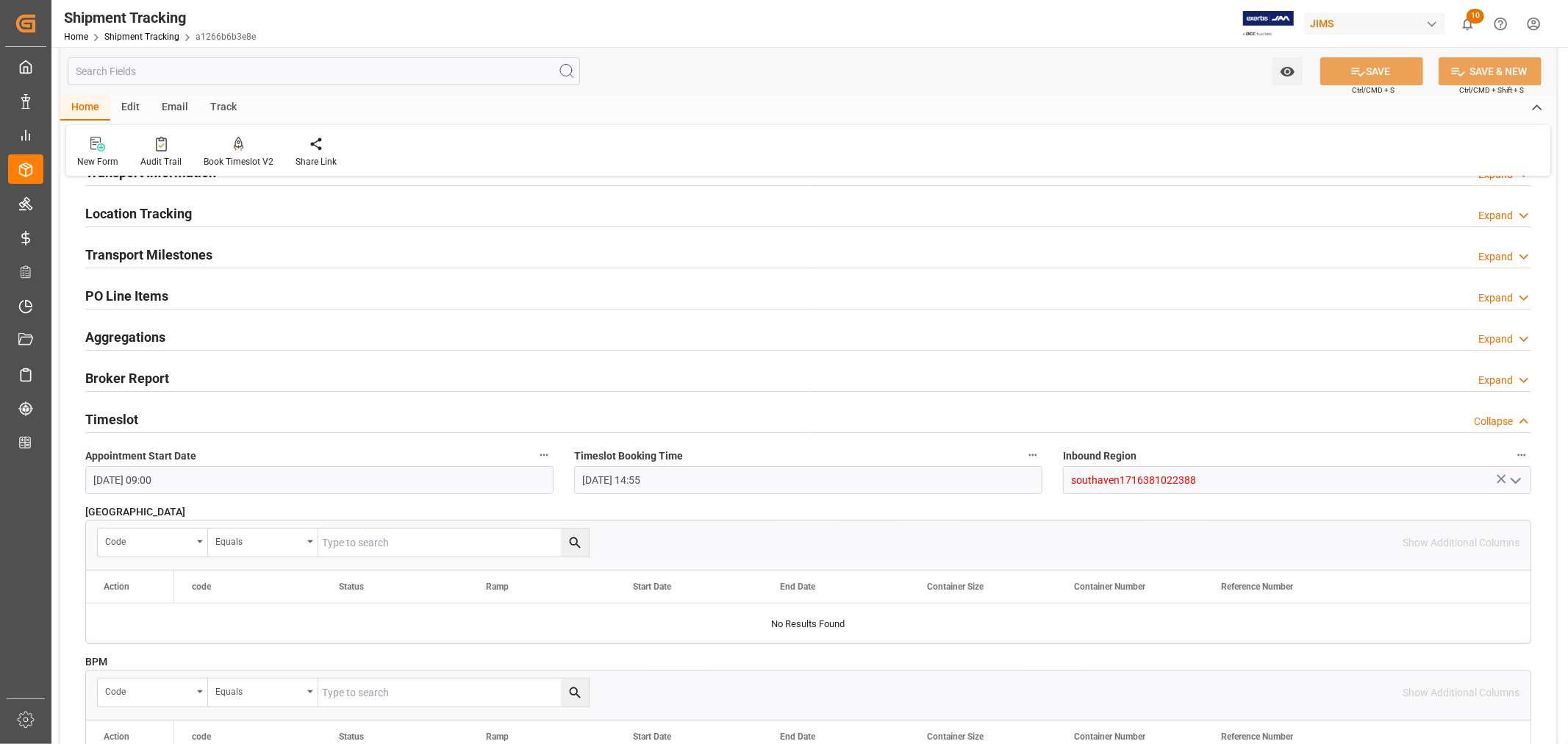
click at [224, 379] on div "Broker Report Expand" at bounding box center [808, 377] width 1446 height 28
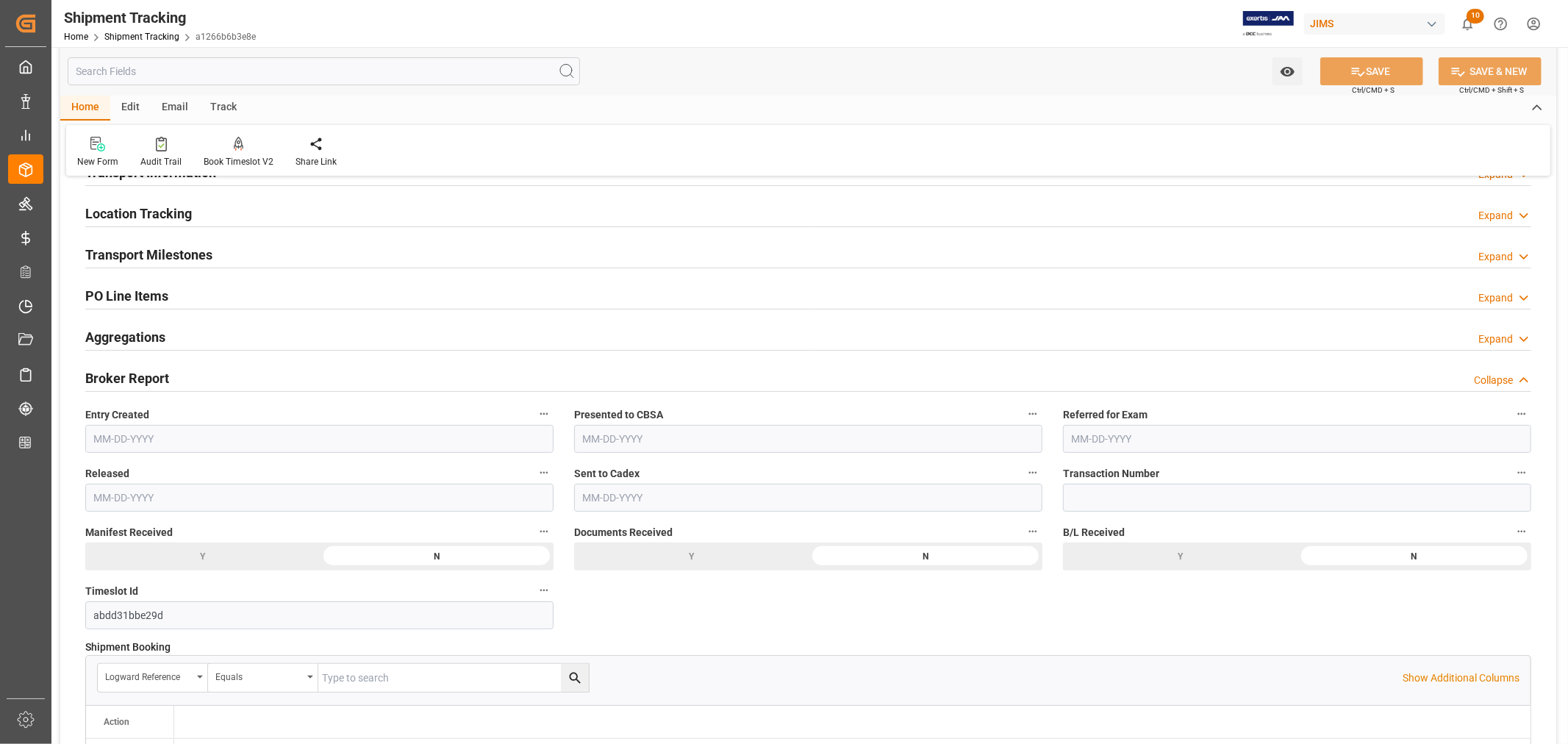
click at [274, 253] on div "Transport Milestones Expand" at bounding box center [808, 254] width 1446 height 28
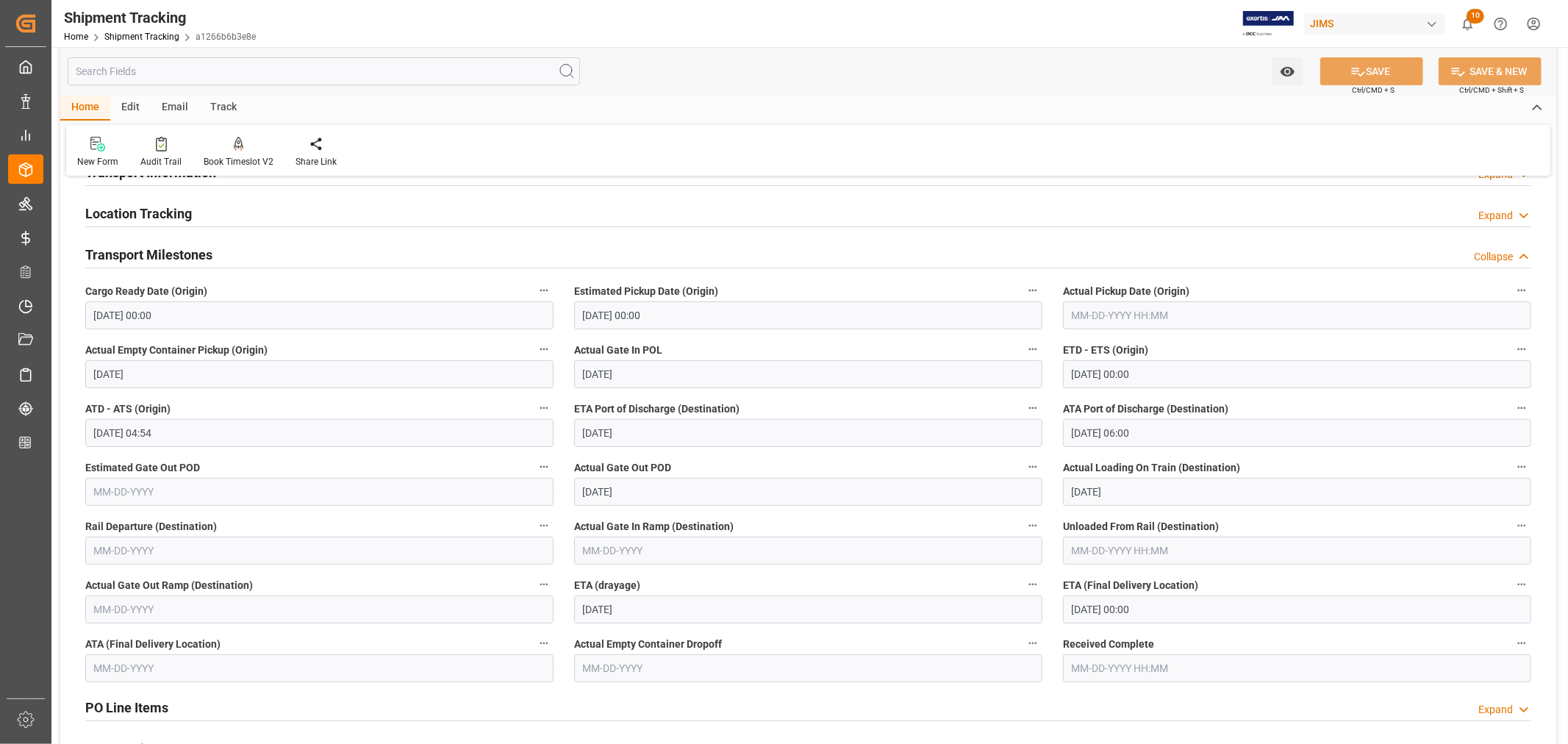
click at [1186, 608] on input "09-16-2025 00:00" at bounding box center [1297, 609] width 468 height 28
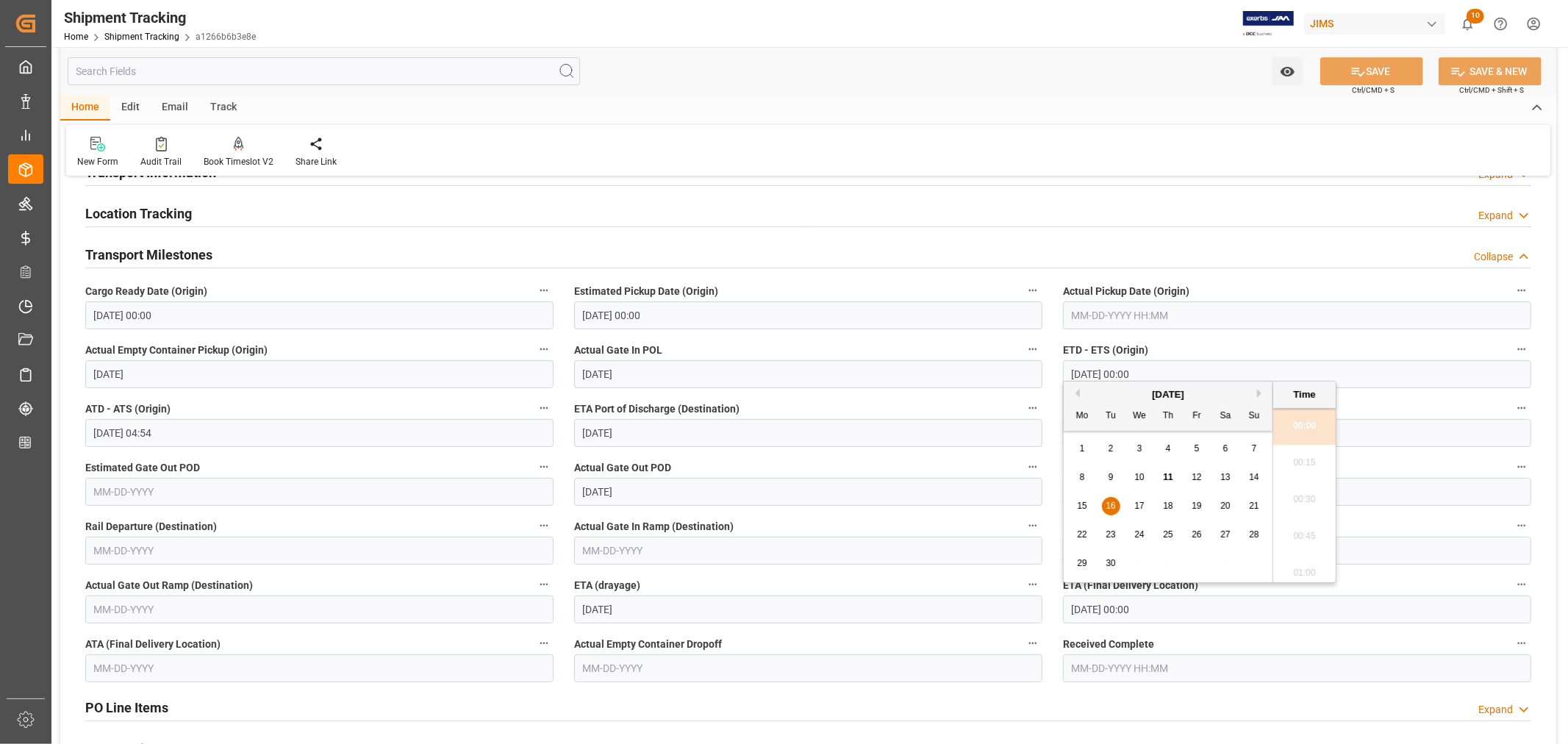
click at [1084, 504] on span "15" at bounding box center [1081, 506] width 10 height 10
type input "09-15-2025 00:00"
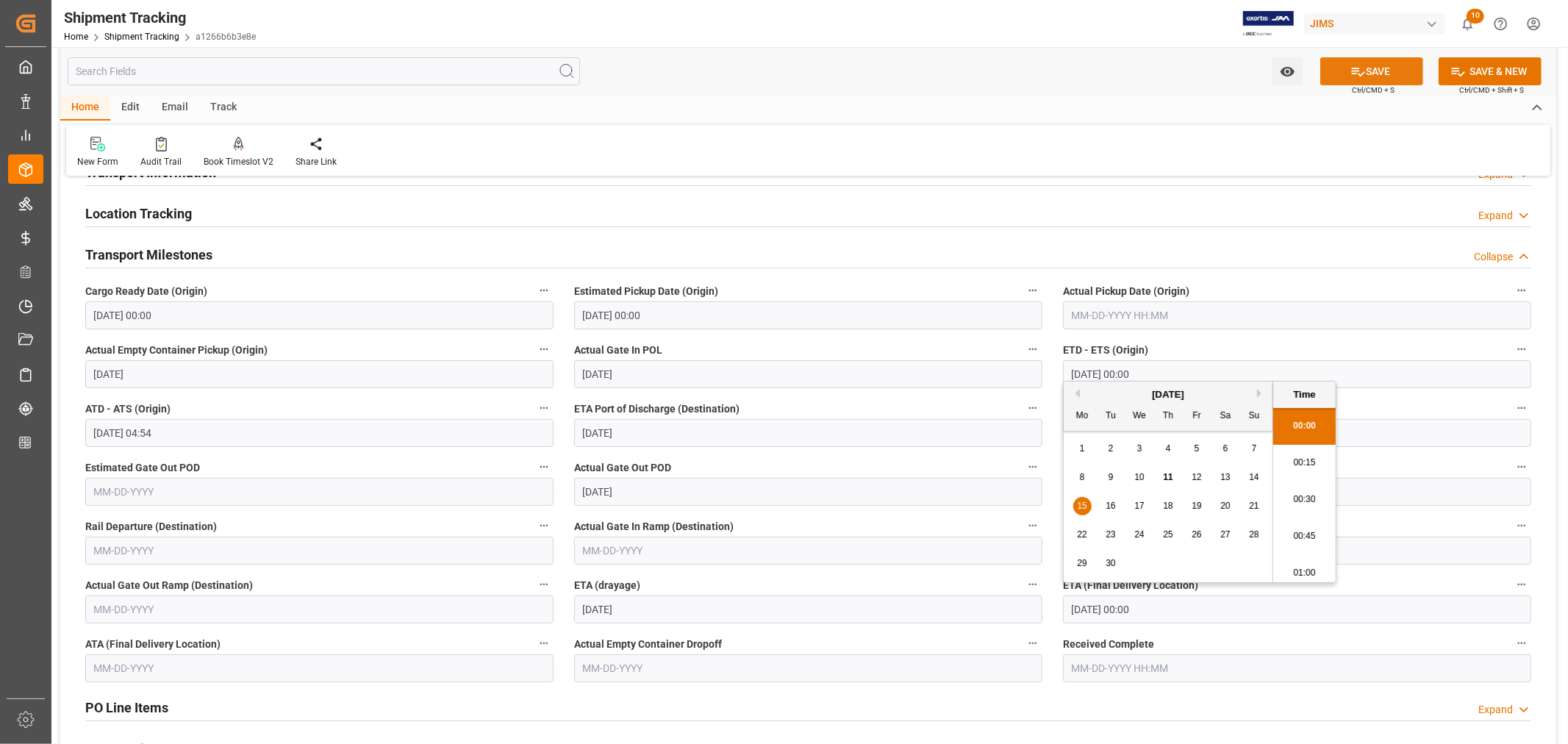
click at [1355, 74] on icon at bounding box center [1359, 72] width 16 height 16
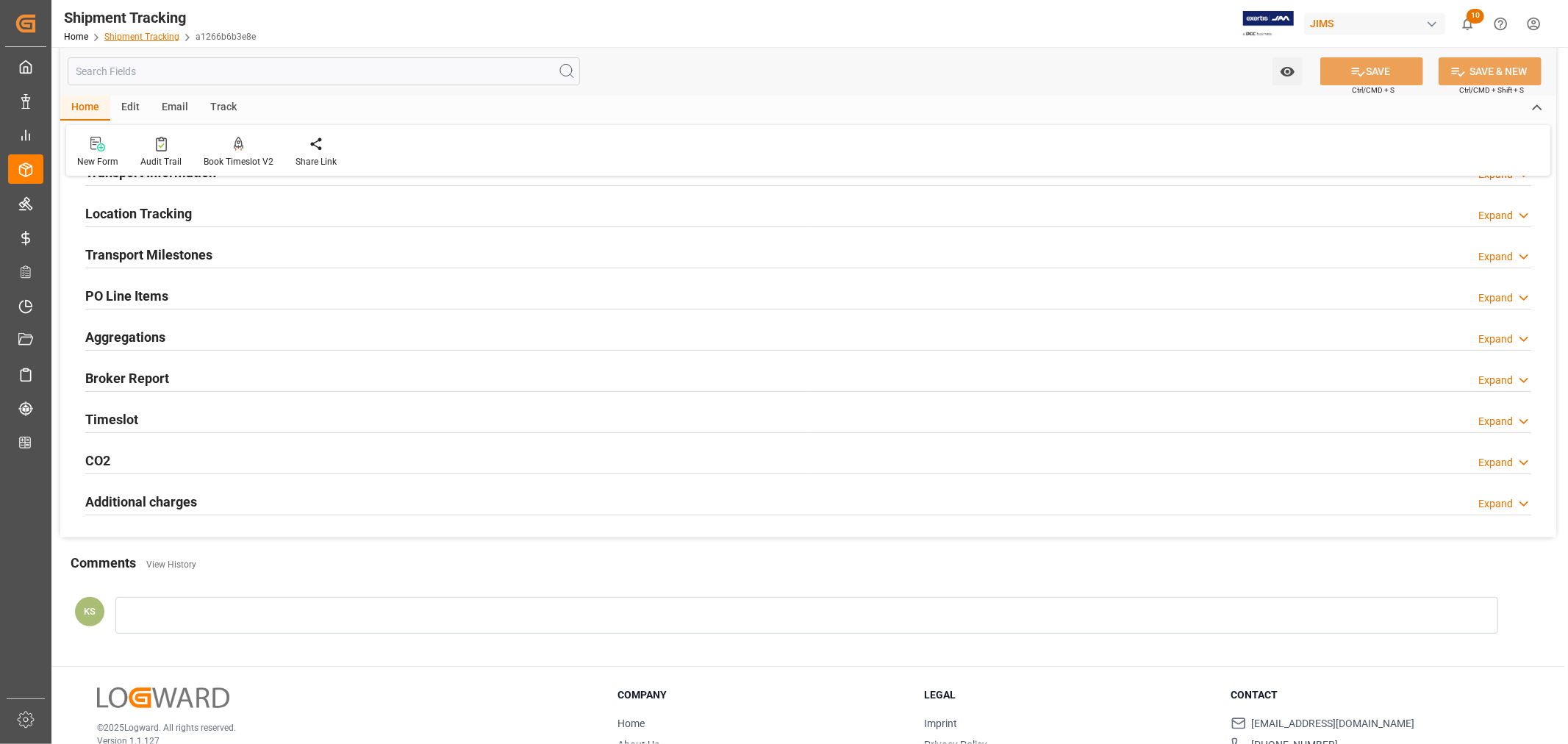
click at [136, 38] on link "Shipment Tracking" at bounding box center [142, 37] width 75 height 10
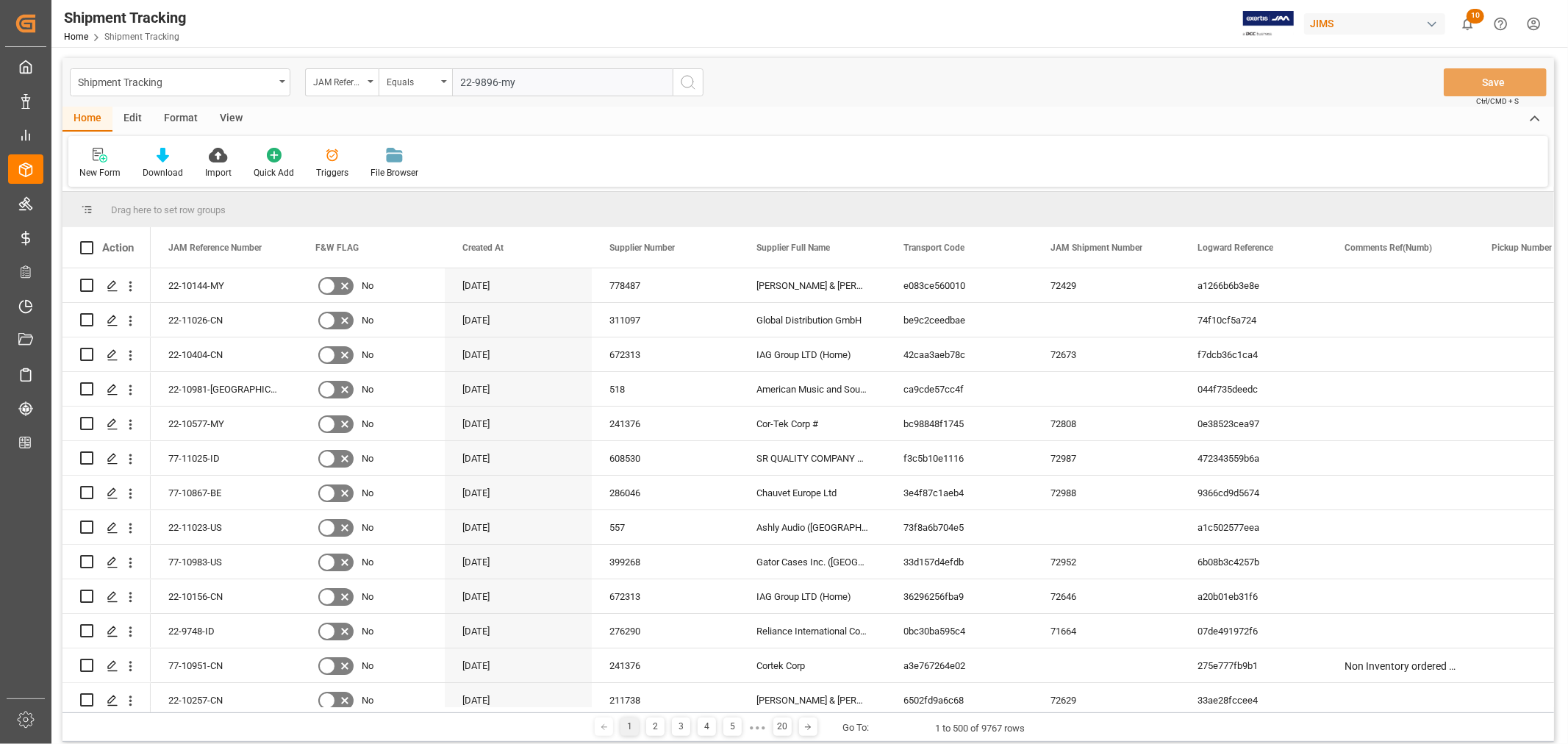
type input "22-9896-my"
click at [682, 81] on icon "search button" at bounding box center [688, 83] width 17 height 17
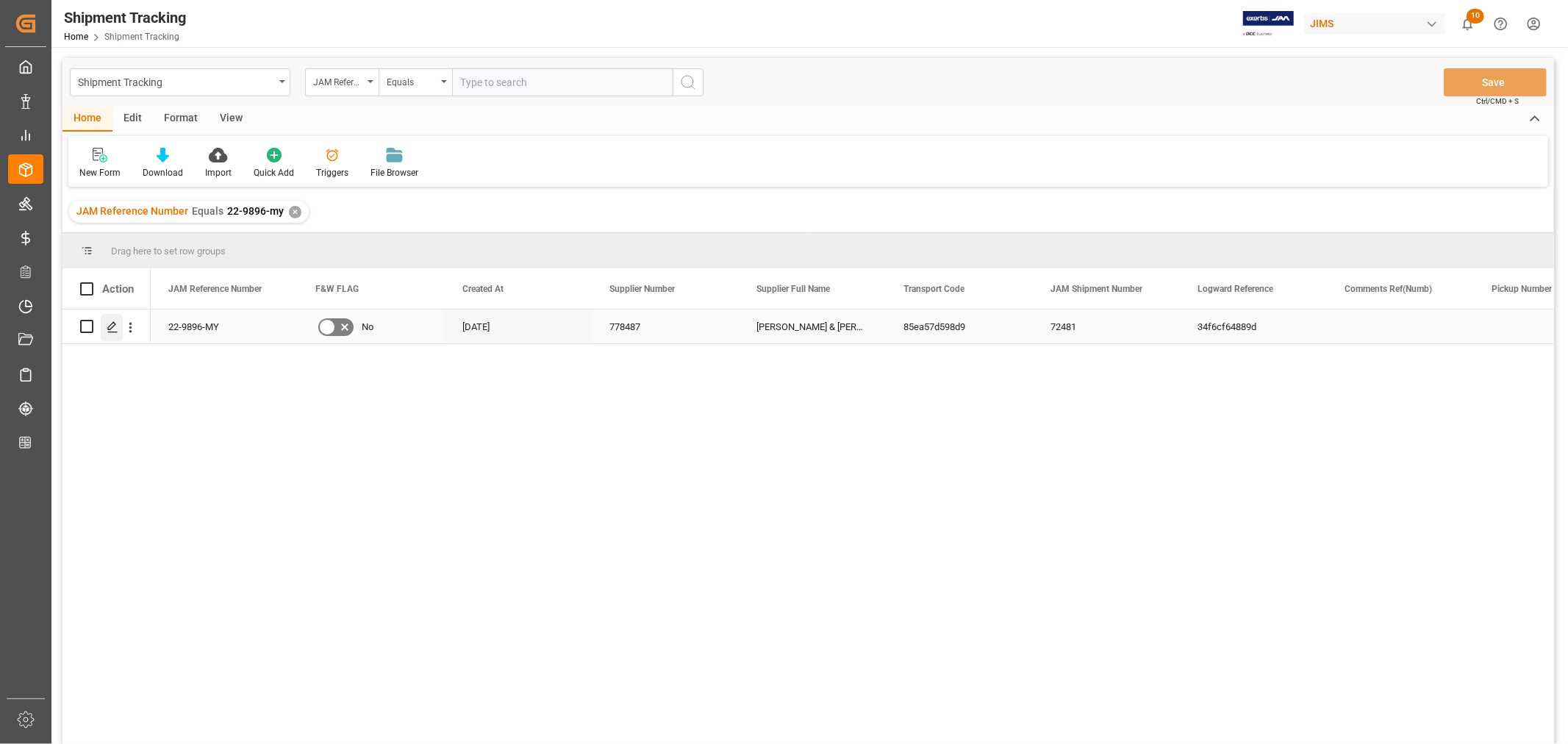
click at [112, 327] on icon "Press SPACE to select this row." at bounding box center [113, 328] width 12 height 12
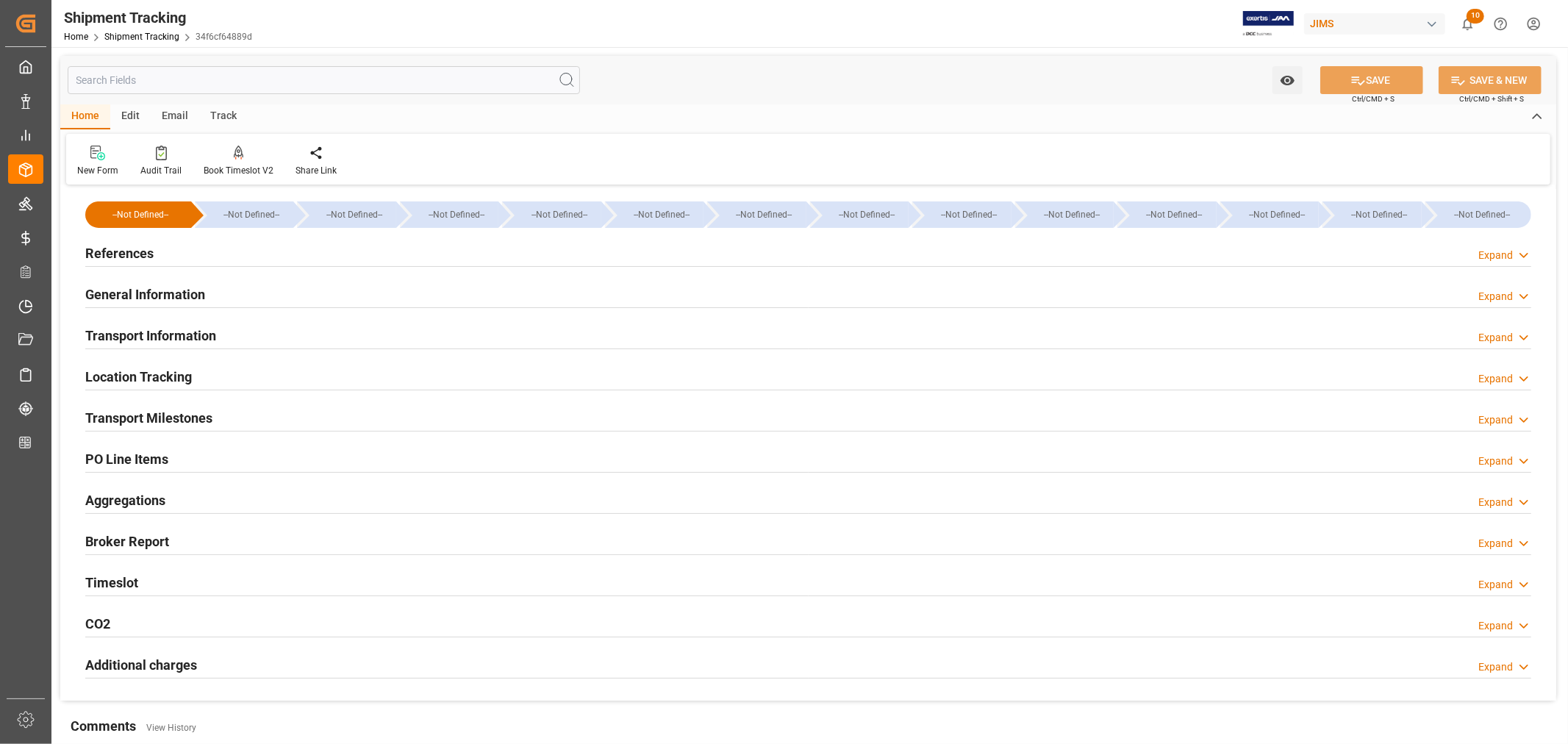
click at [230, 576] on div "Timeslot Expand" at bounding box center [808, 581] width 1446 height 28
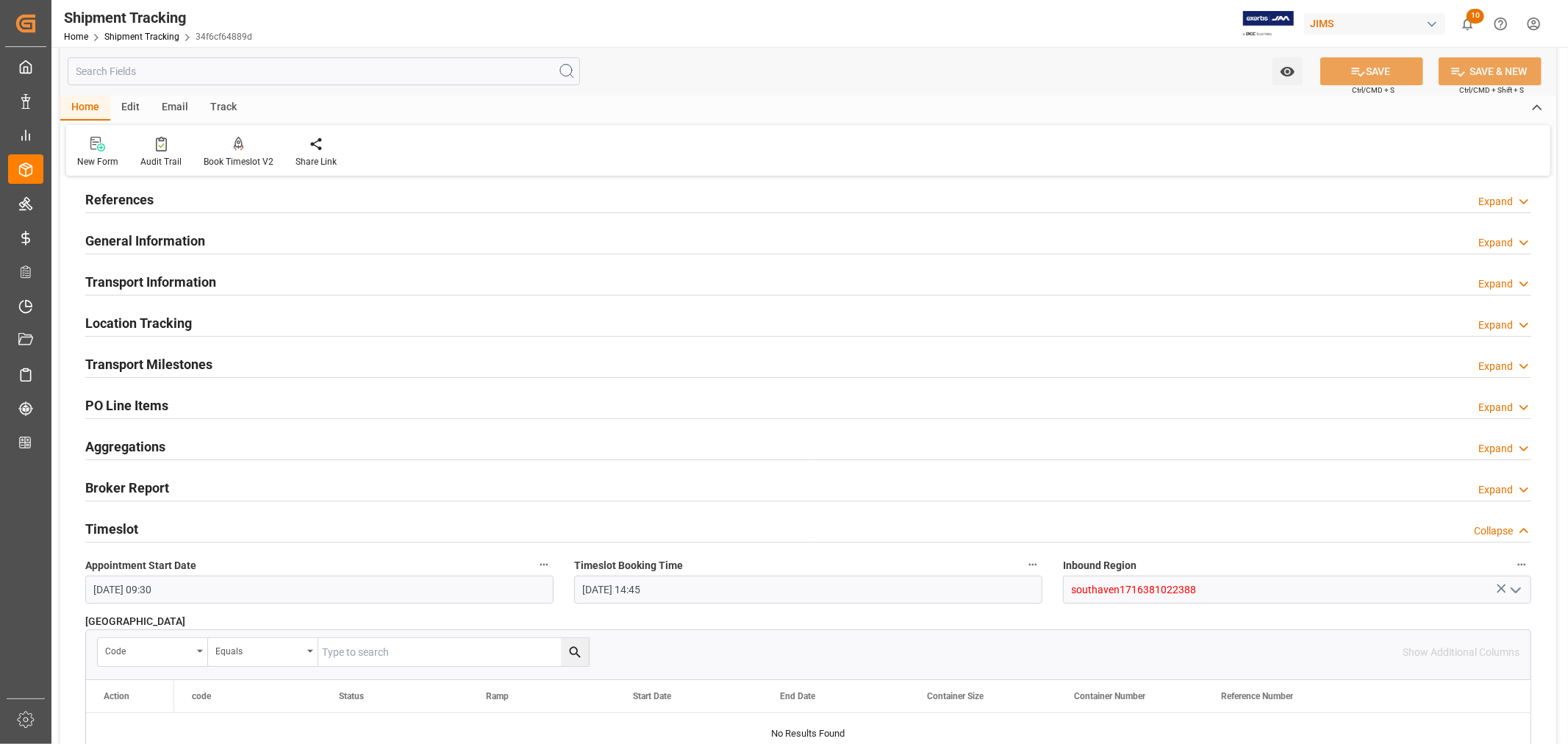
scroll to position [82, 0]
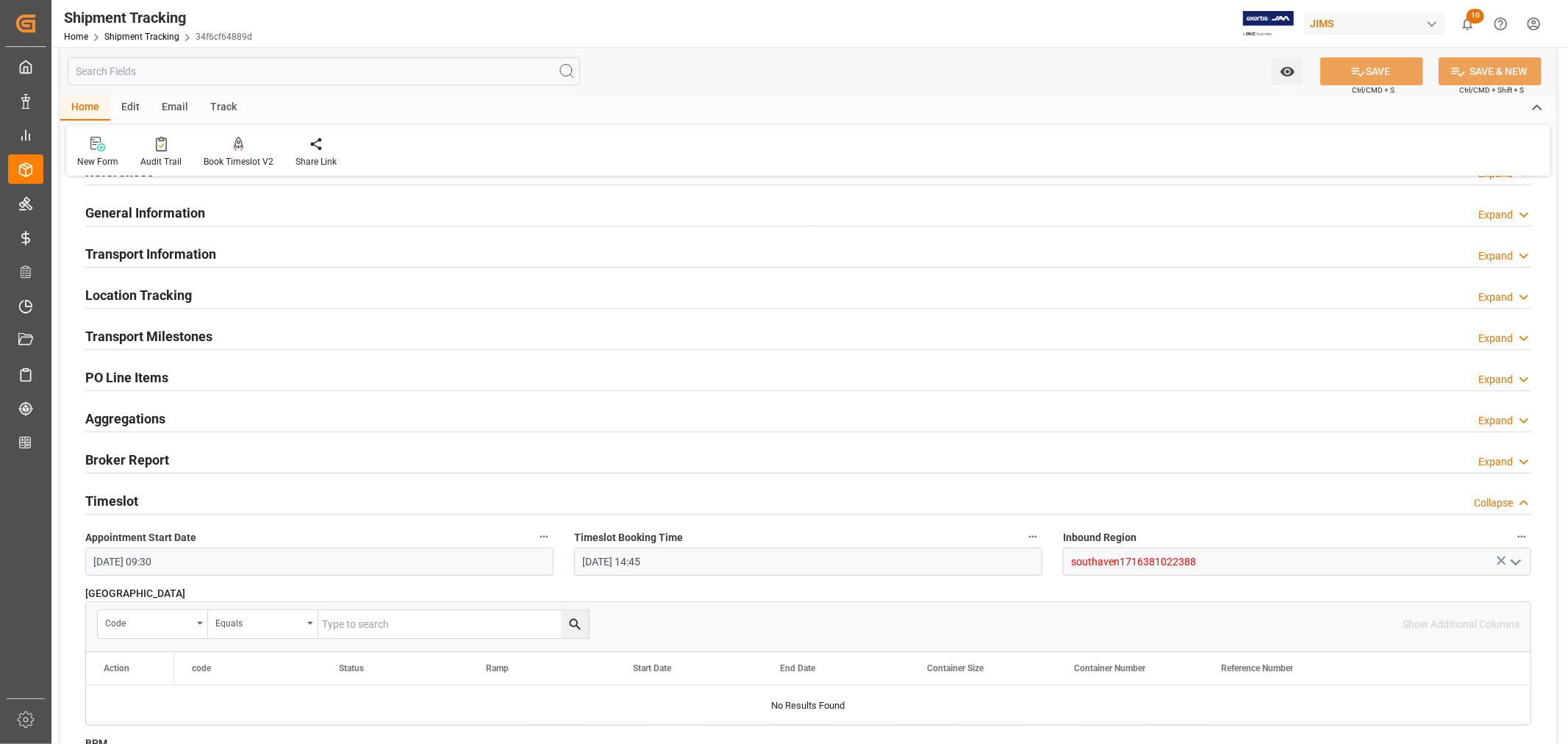
click at [284, 329] on div "Transport Milestones Expand" at bounding box center [808, 335] width 1446 height 28
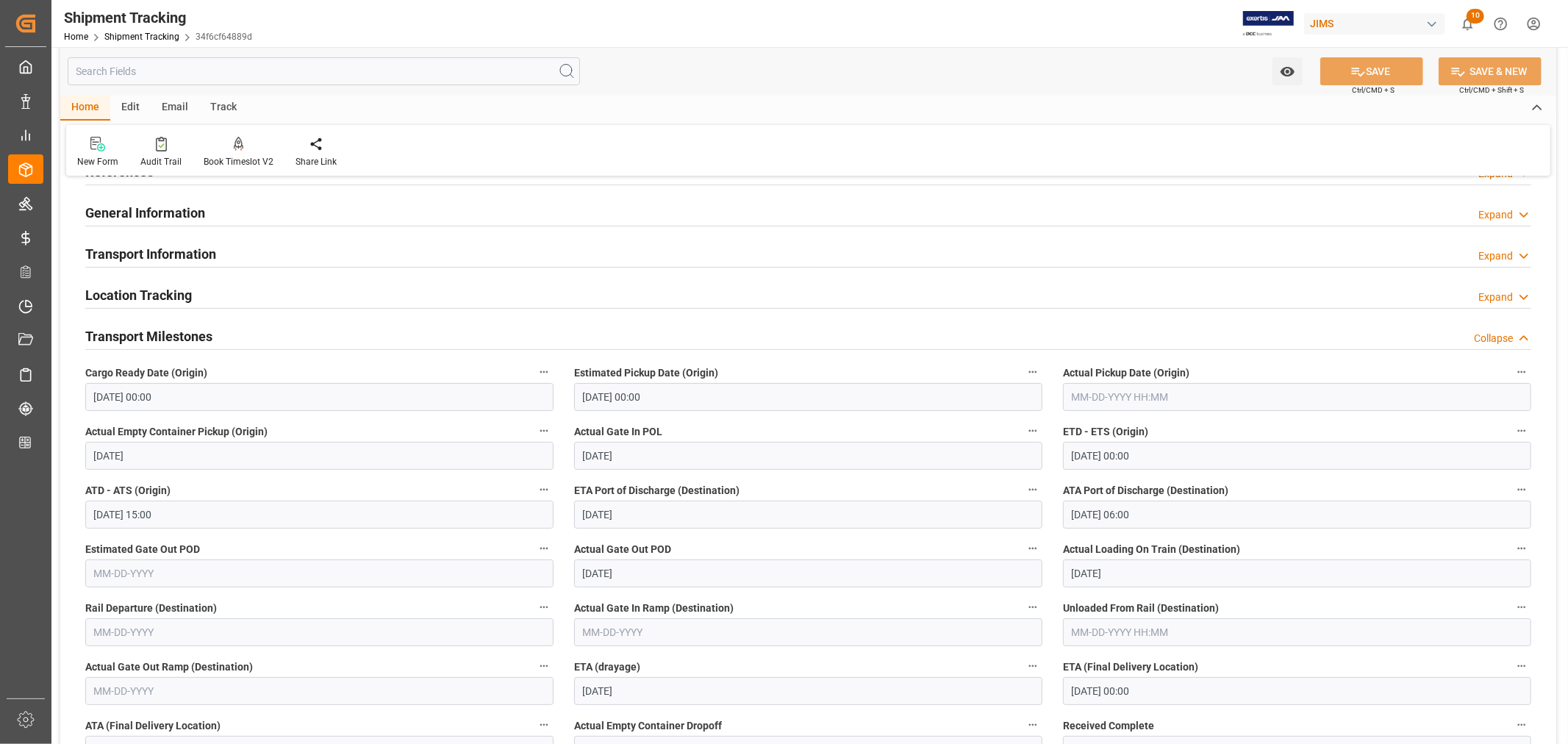
click at [1157, 694] on input "[DATE] 00:00" at bounding box center [1297, 691] width 468 height 28
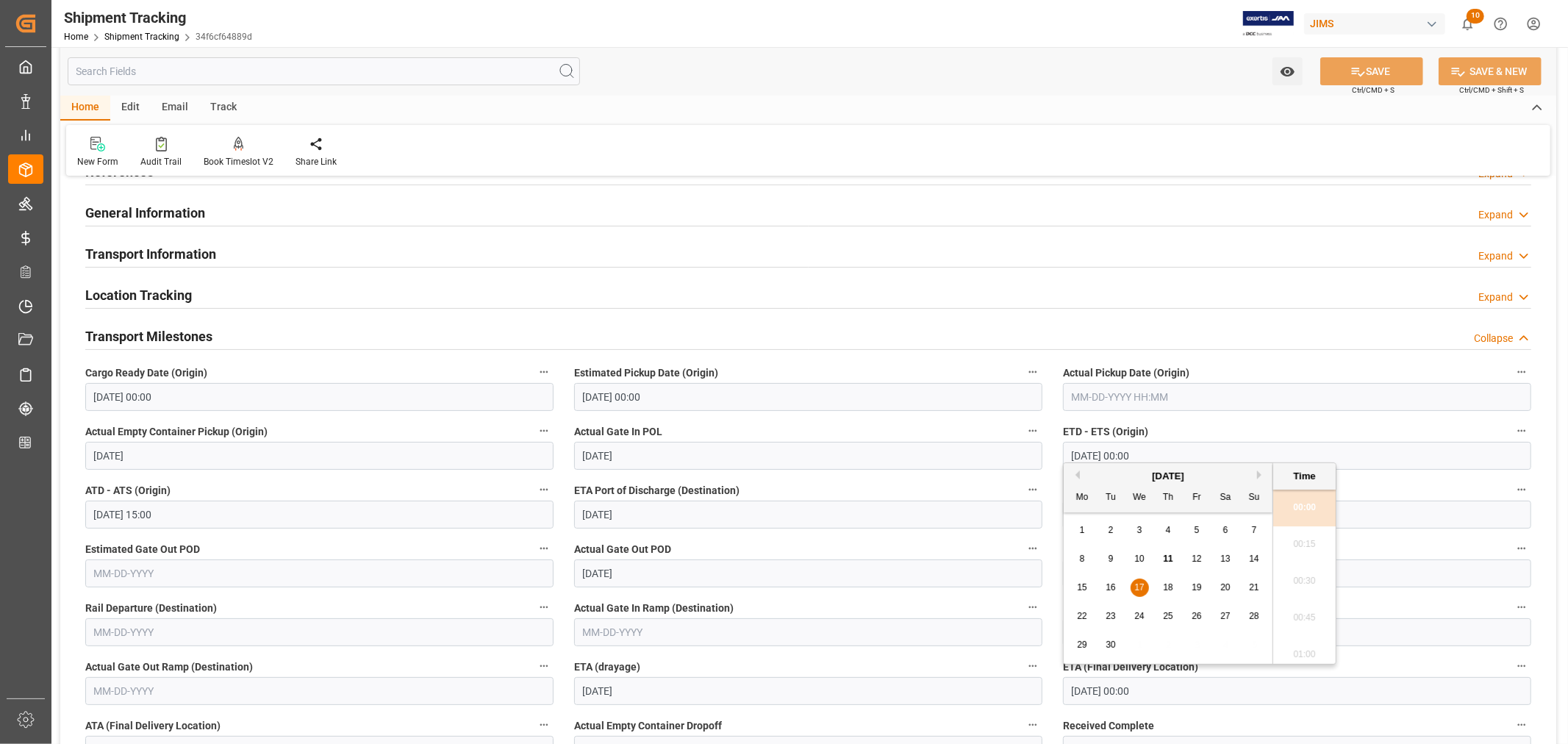
click at [1084, 588] on span "15" at bounding box center [1081, 588] width 10 height 10
type input "09-15-2025 00:00"
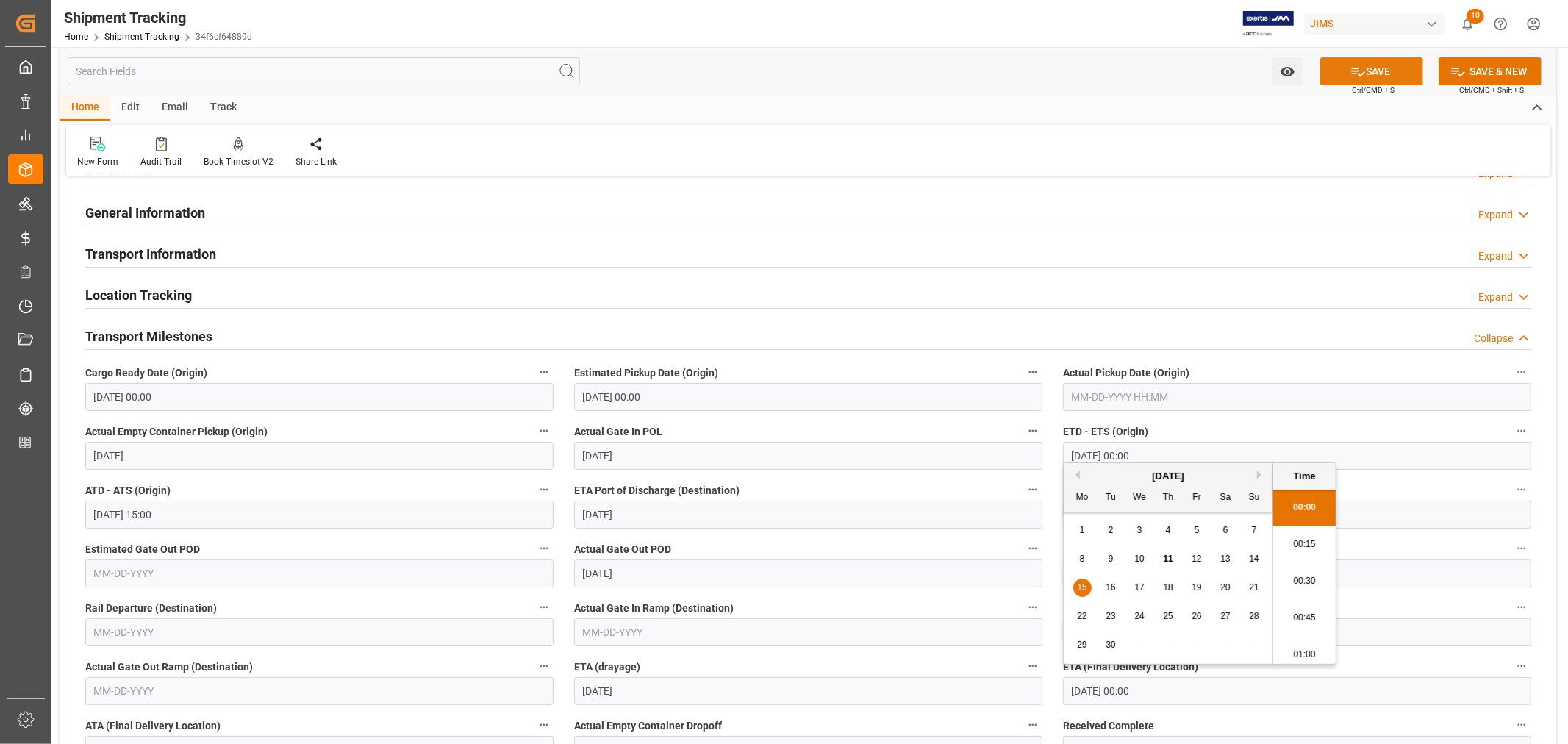
click at [1367, 70] on button "SAVE" at bounding box center [1372, 71] width 103 height 28
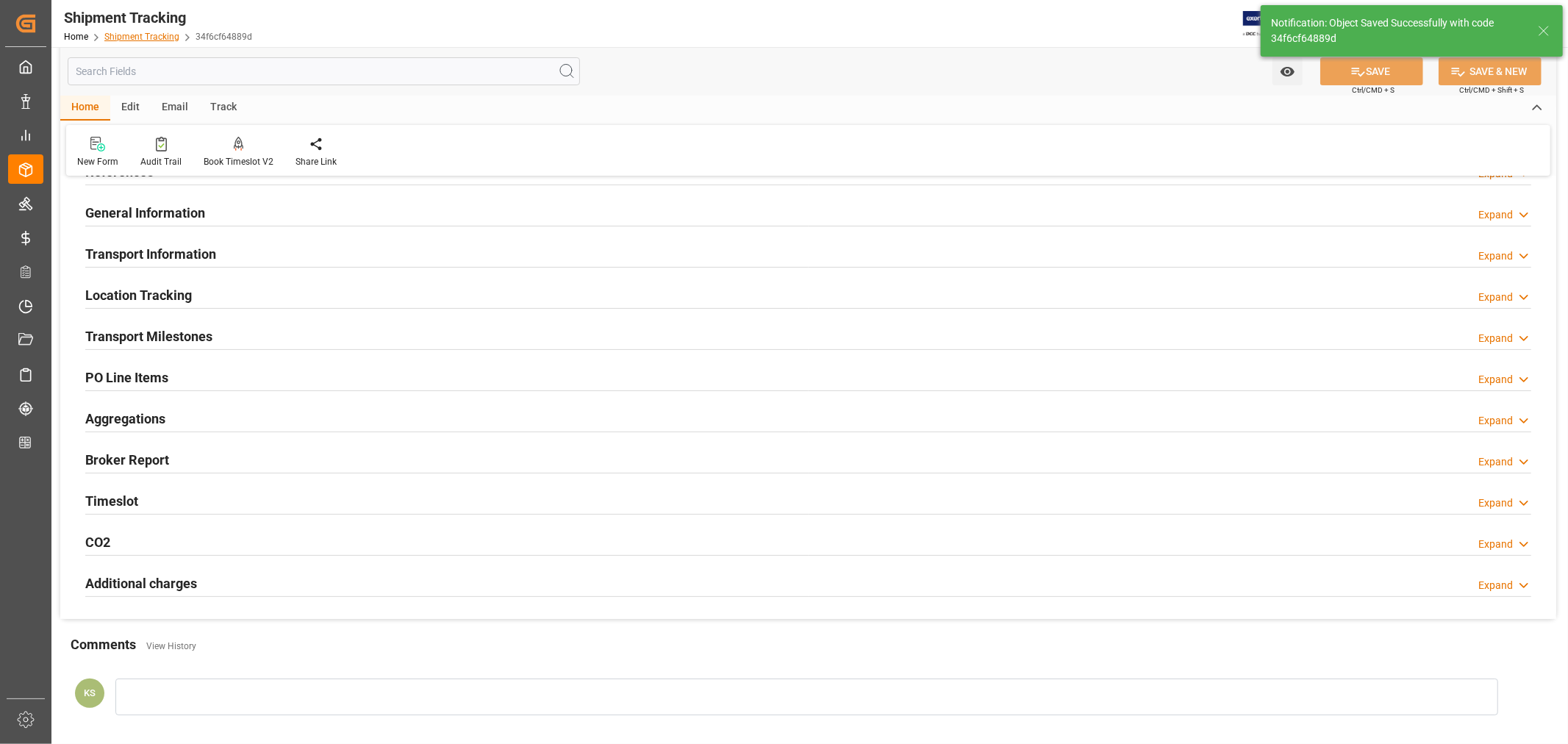
click at [157, 35] on link "Shipment Tracking" at bounding box center [142, 37] width 75 height 10
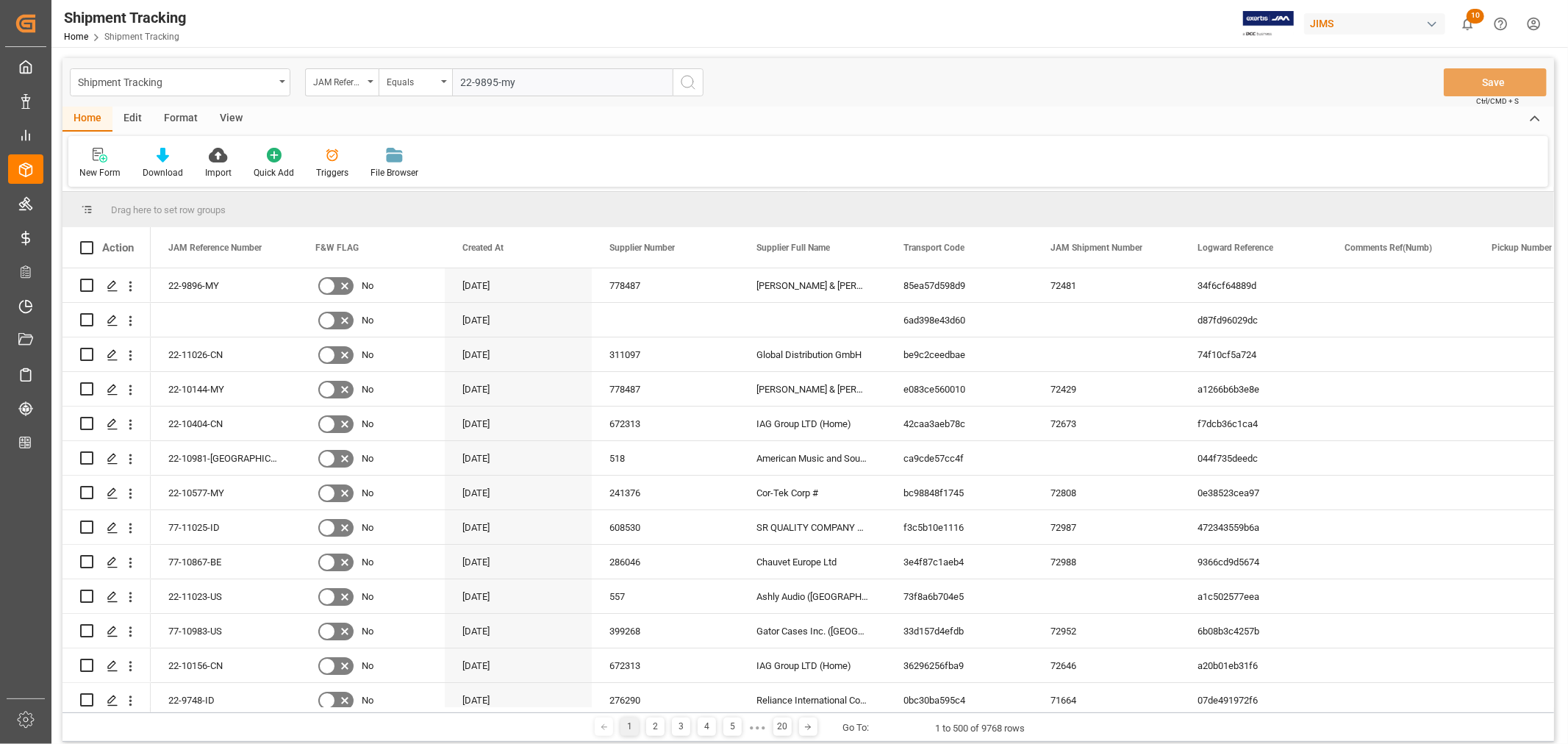
type input "22-9895-my"
click at [693, 83] on icon "search button" at bounding box center [688, 83] width 17 height 17
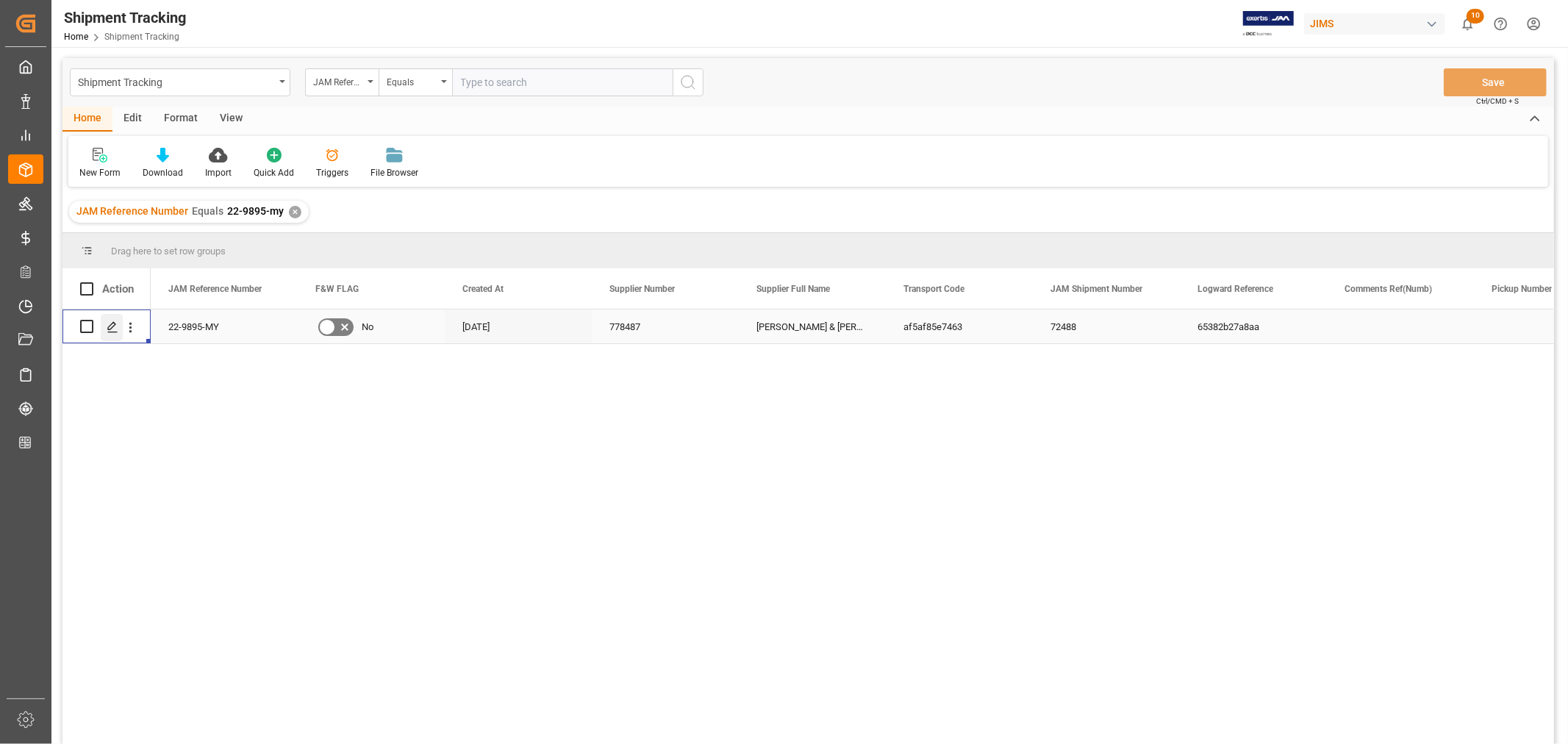
click at [113, 329] on icon "Press SPACE to select this row." at bounding box center [113, 328] width 12 height 12
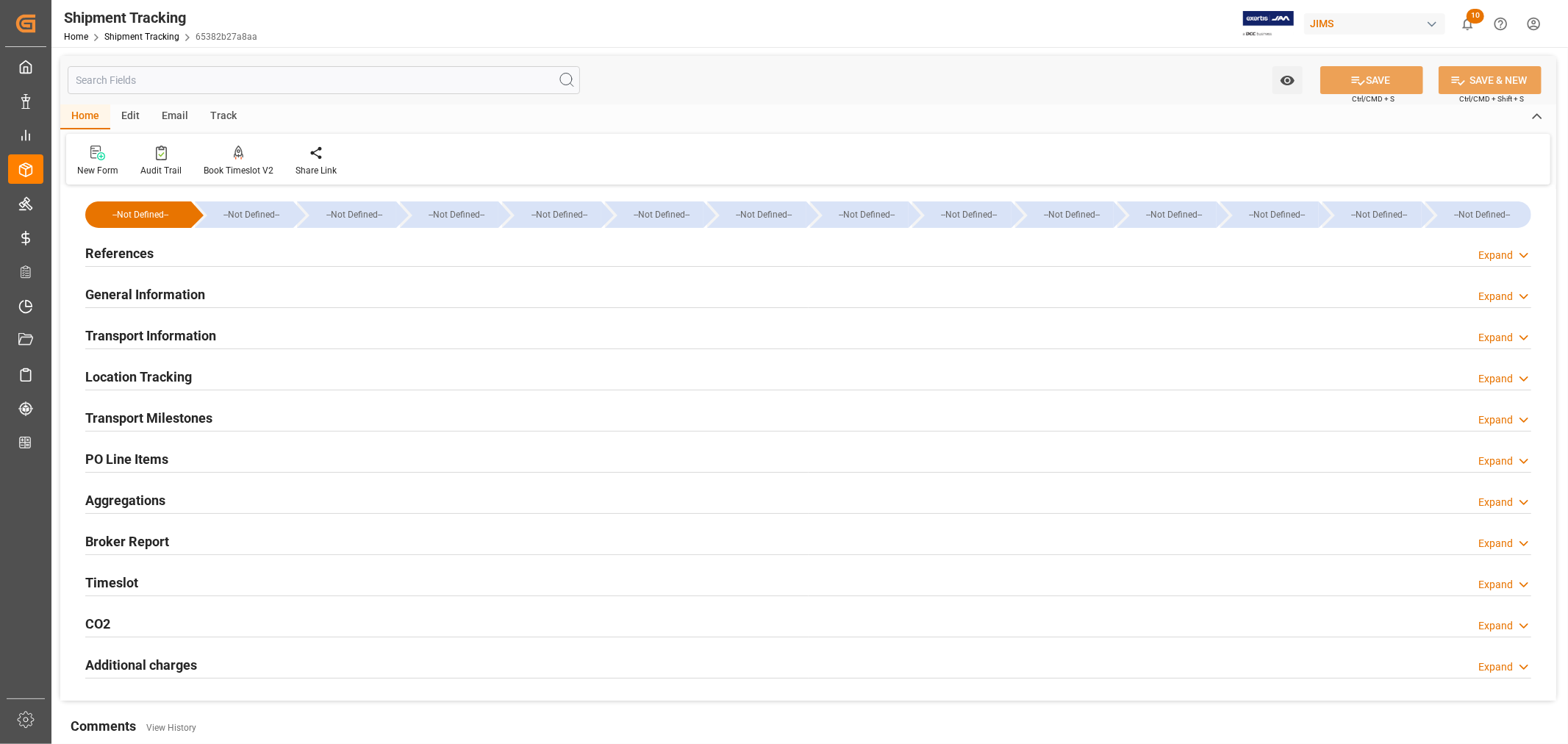
click at [176, 413] on h2 "Transport Milestones" at bounding box center [149, 417] width 127 height 20
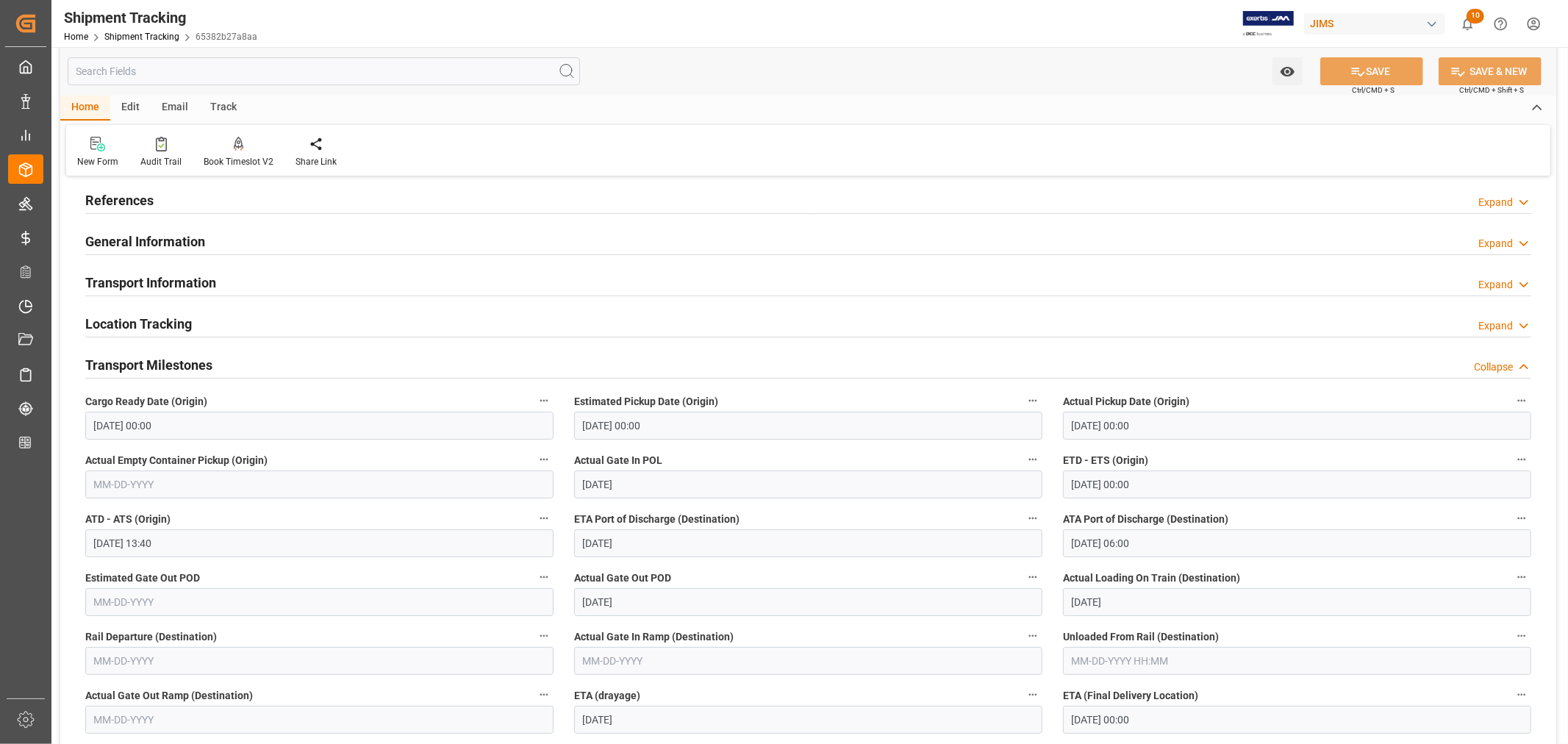
scroll to position [82, 0]
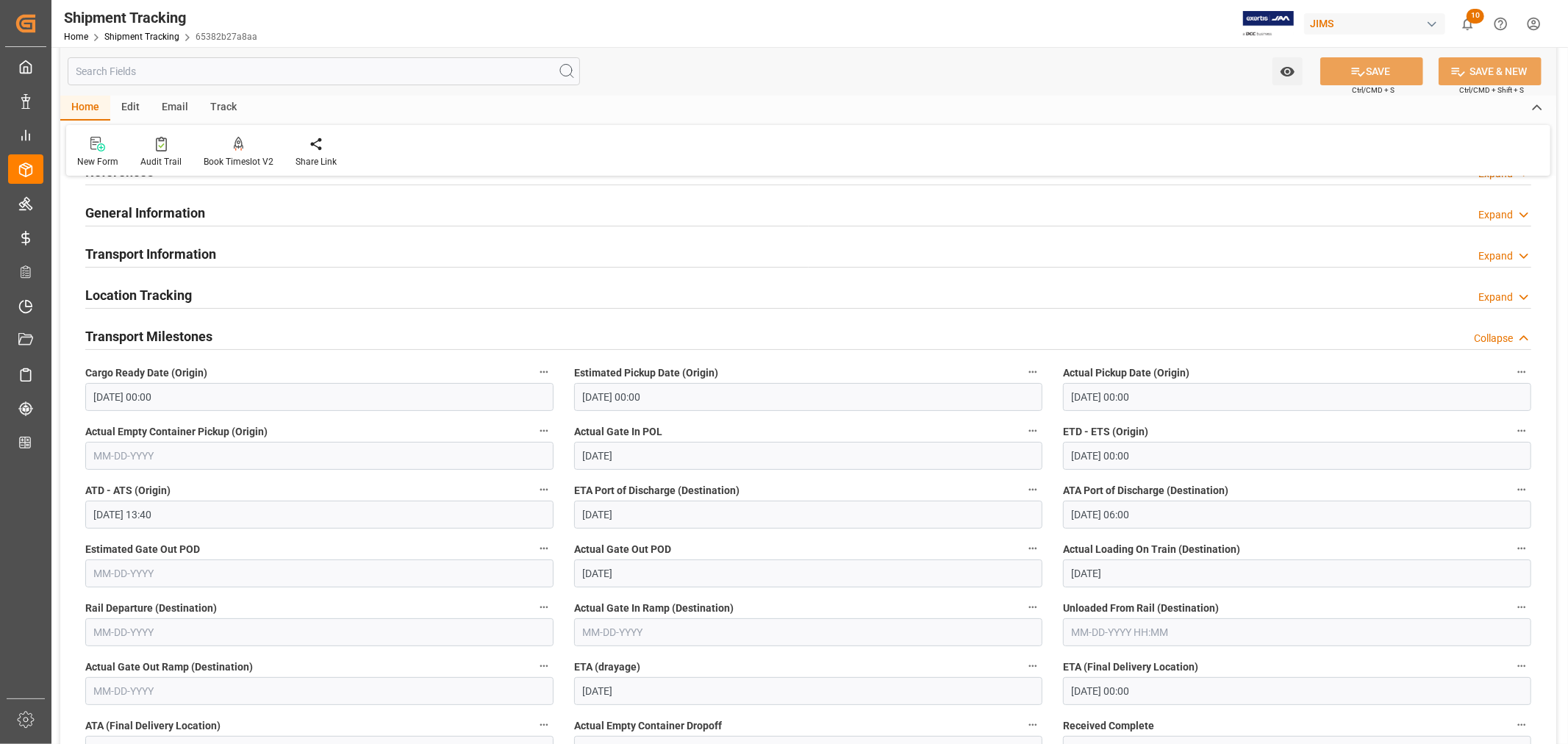
click at [279, 339] on div "Transport Milestones Collapse" at bounding box center [808, 335] width 1446 height 28
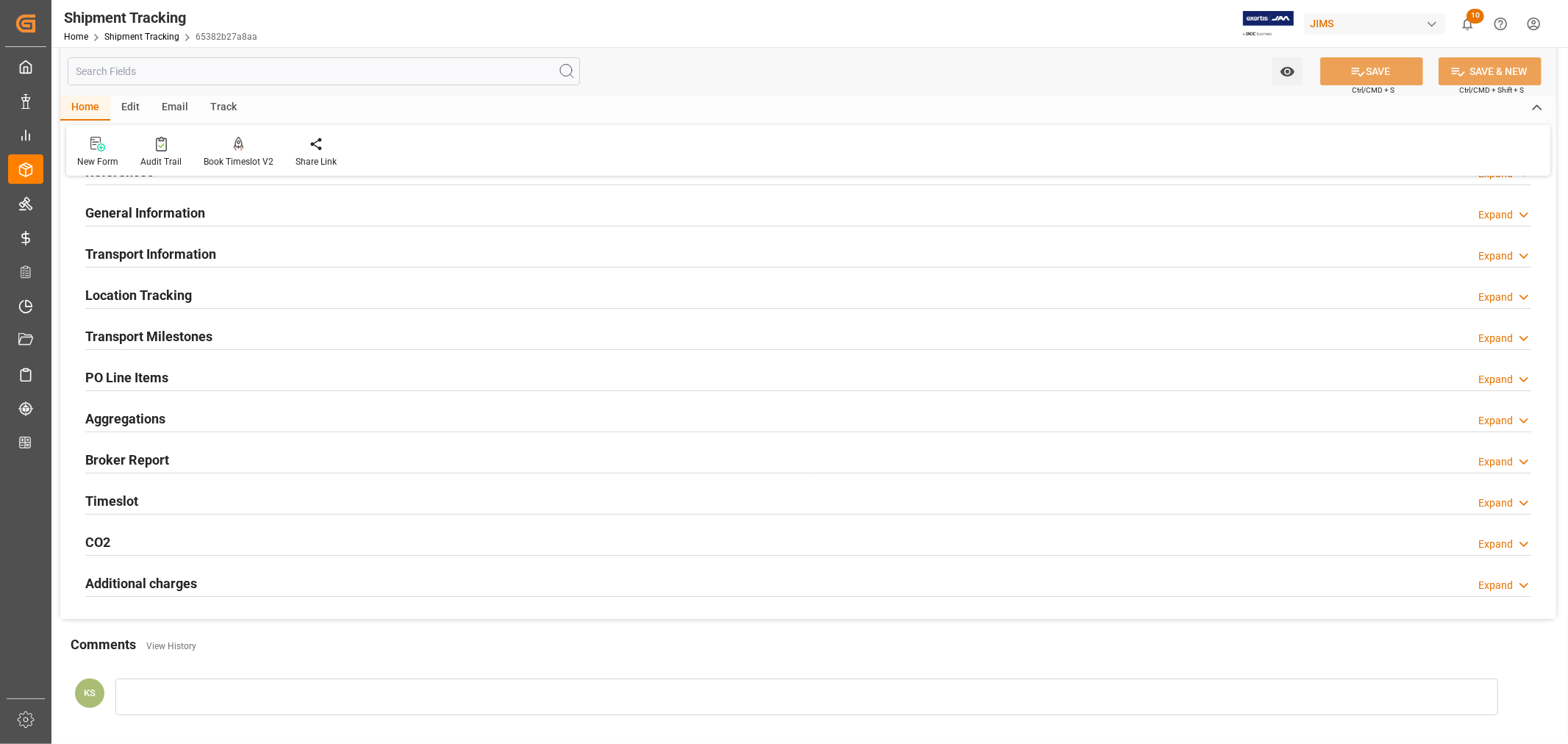
click at [231, 501] on div "Timeslot Expand" at bounding box center [808, 500] width 1446 height 28
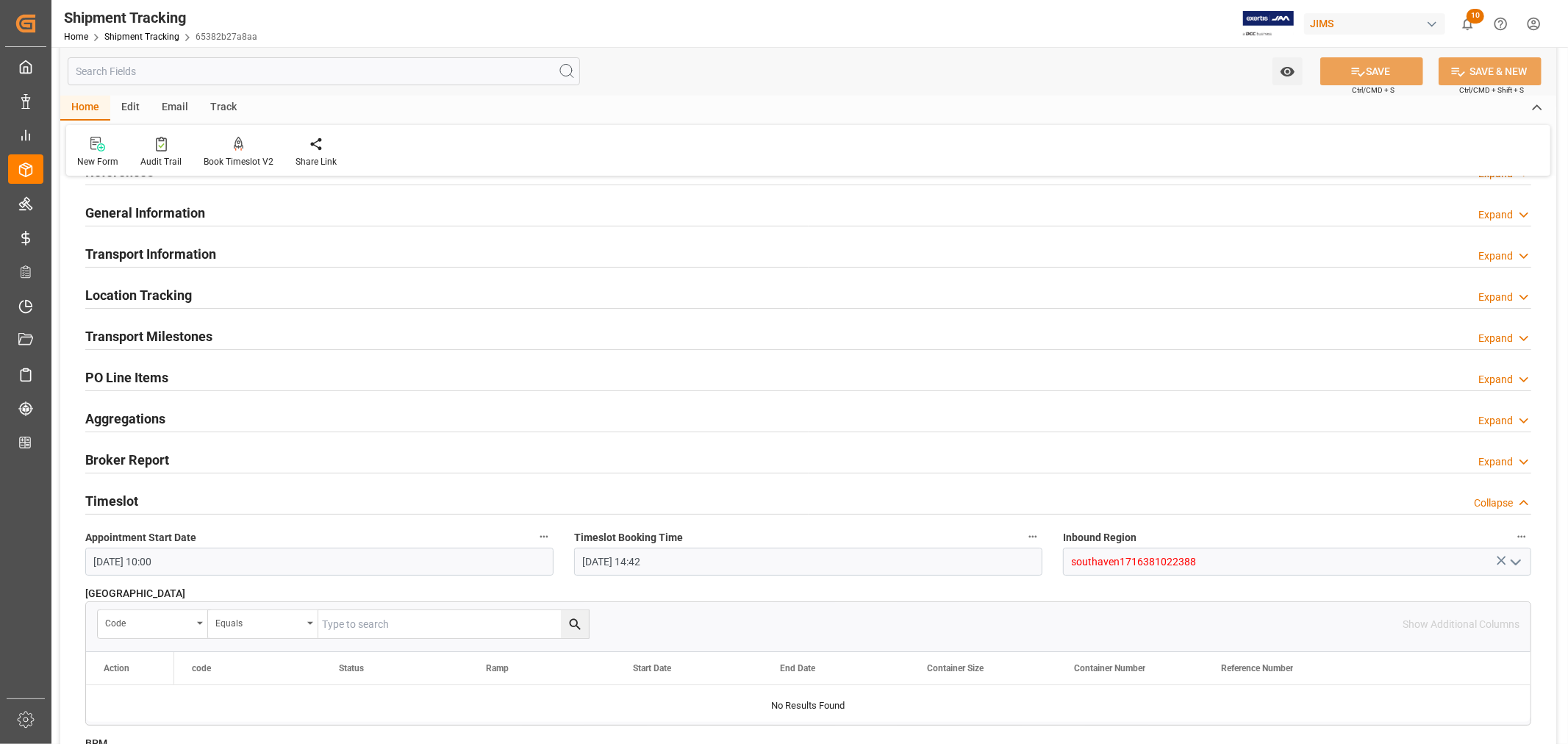
click at [231, 501] on div "Timeslot Collapse" at bounding box center [808, 500] width 1446 height 28
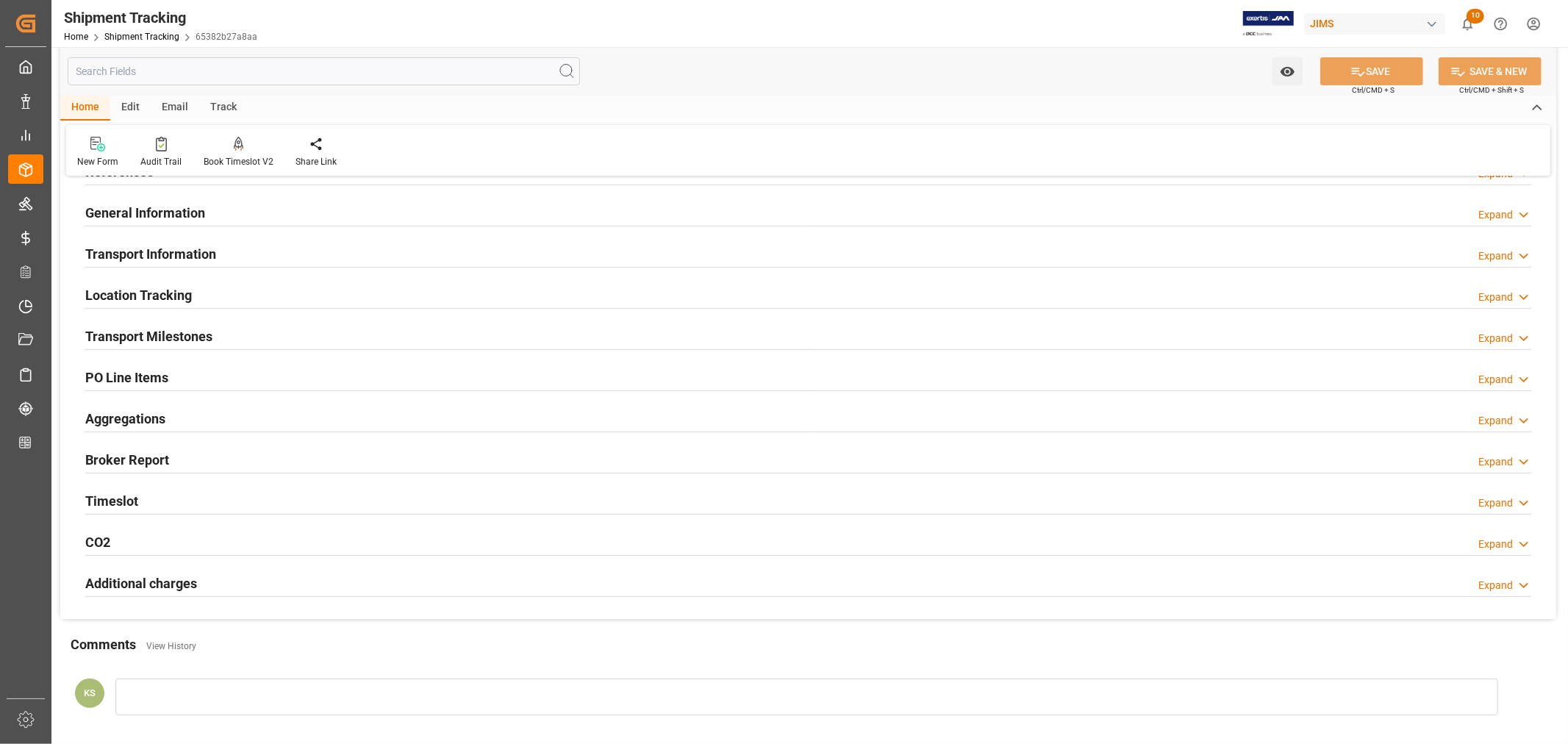
click at [246, 329] on div "Transport Milestones Expand" at bounding box center [808, 335] width 1446 height 28
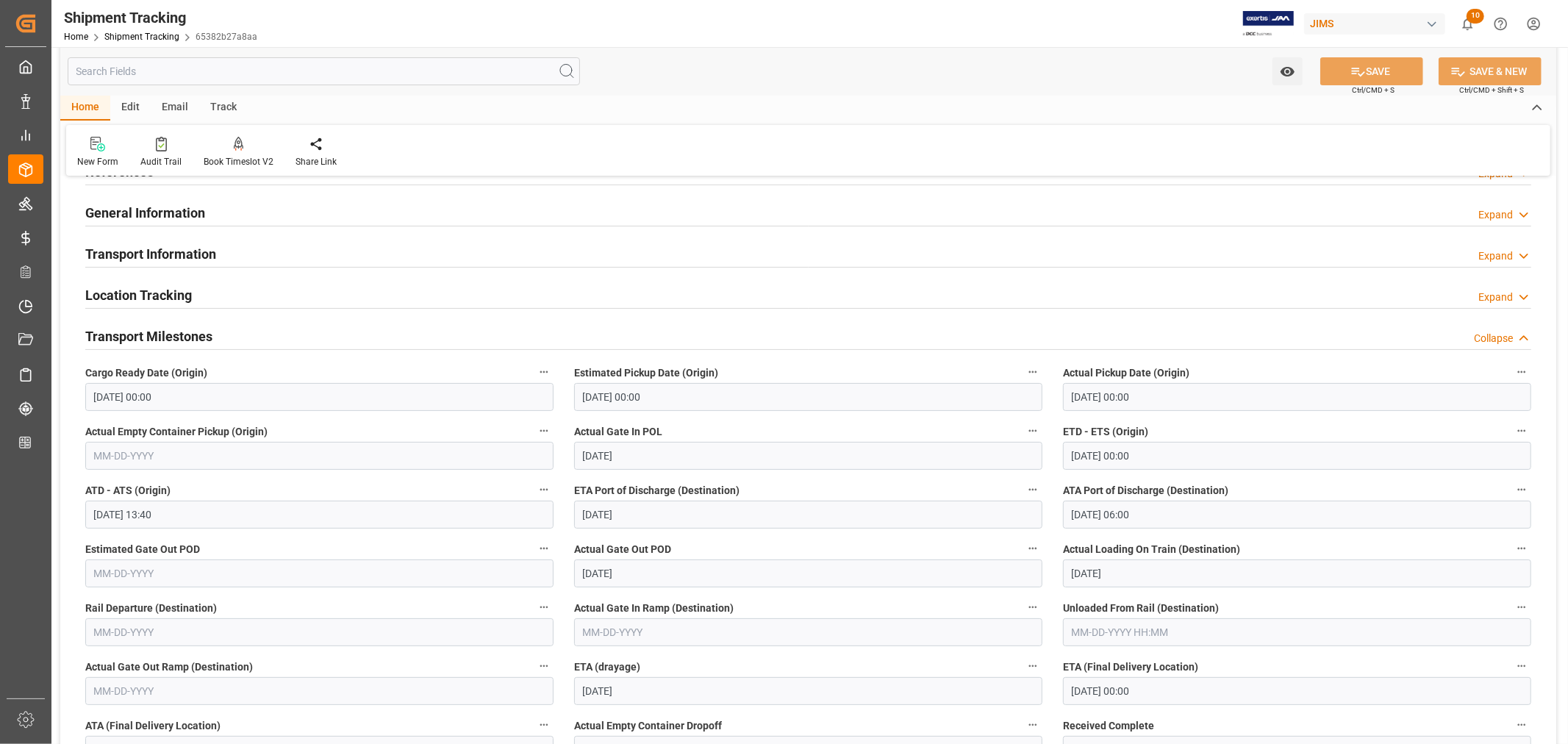
click at [1161, 688] on input "09-23-2025 00:00" at bounding box center [1297, 691] width 468 height 28
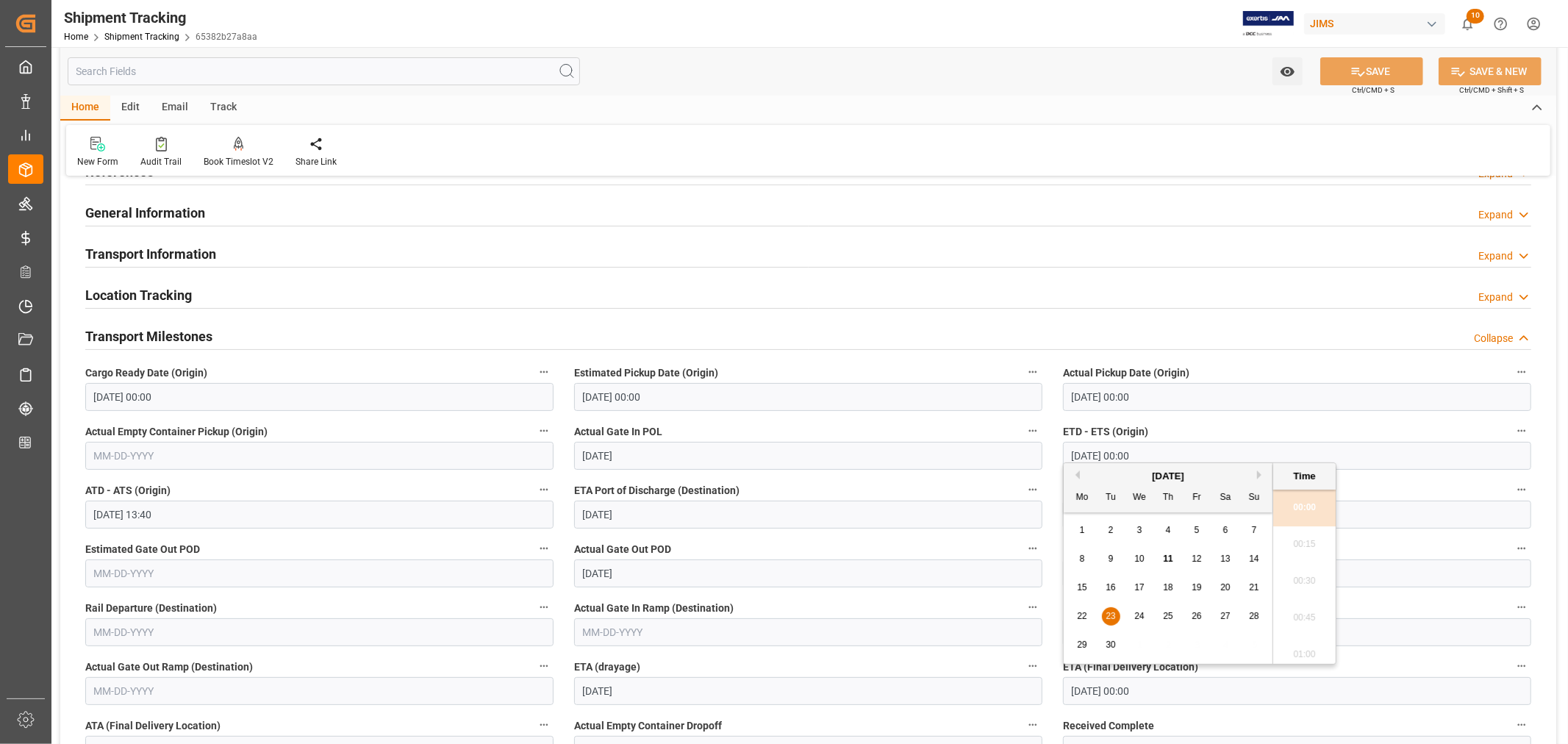
click at [1085, 588] on span "15" at bounding box center [1081, 588] width 10 height 10
type input "09-15-2025 00:00"
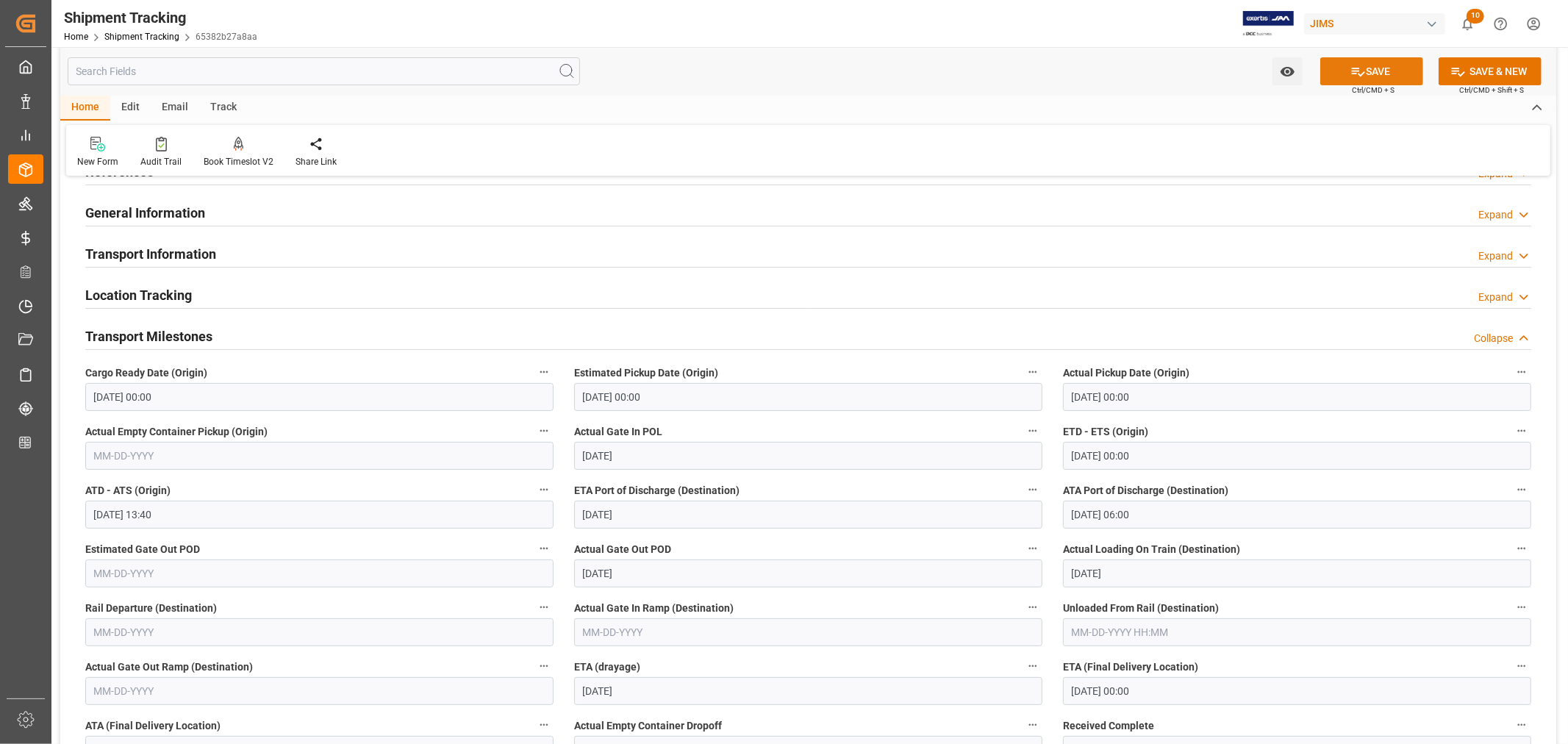
click at [1368, 76] on button "SAVE" at bounding box center [1372, 71] width 103 height 28
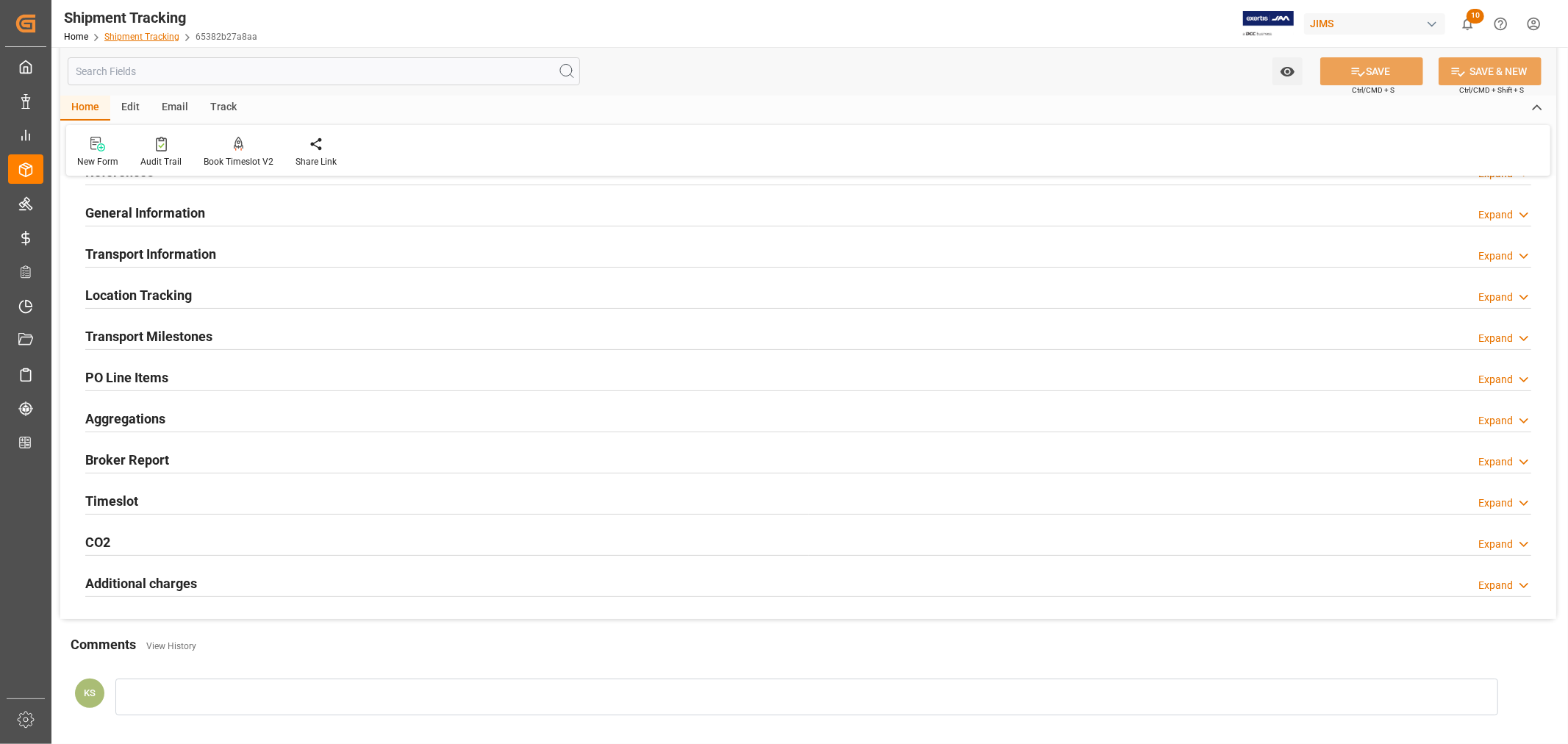
click at [149, 36] on link "Shipment Tracking" at bounding box center [142, 37] width 75 height 10
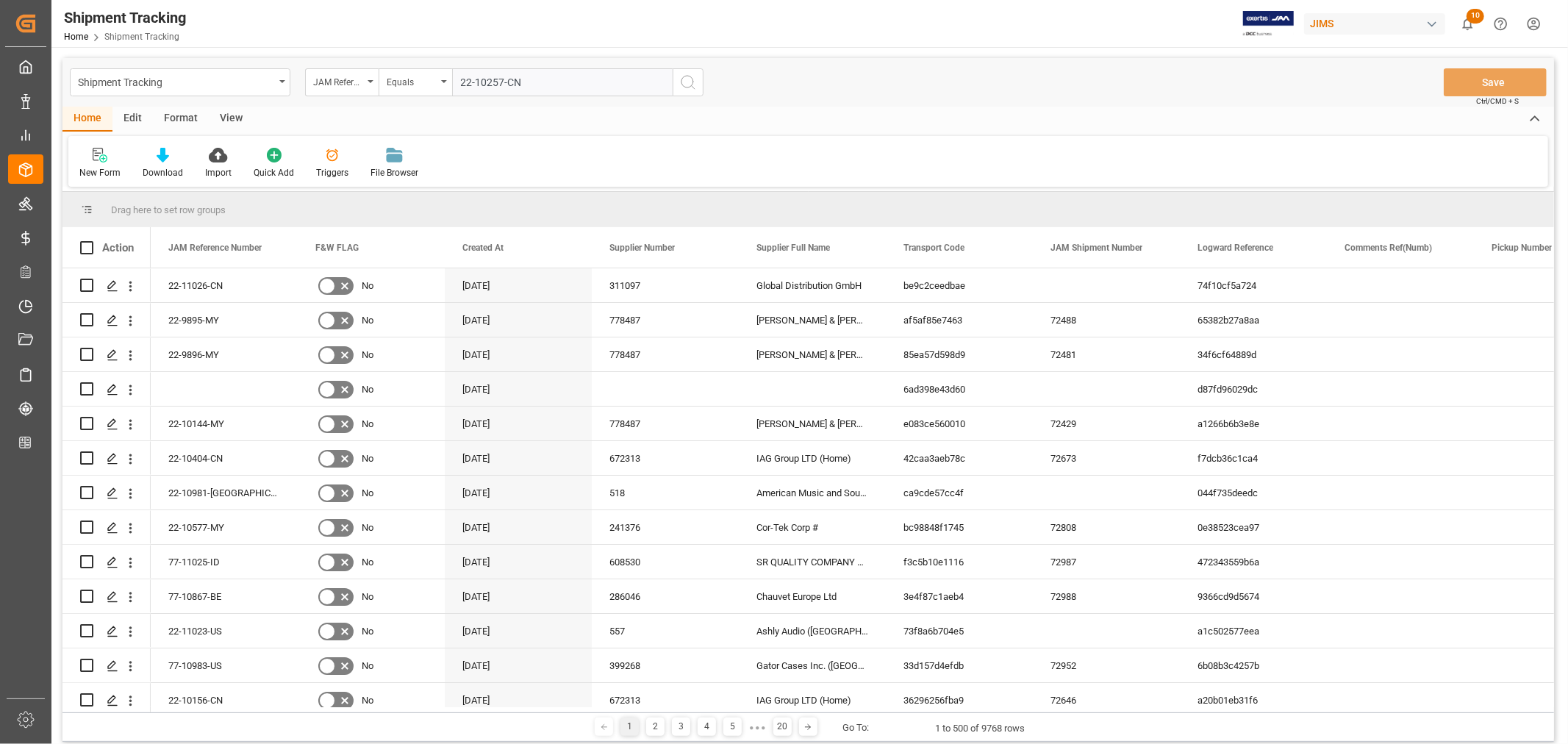
type input "22-10257-CN"
click at [687, 83] on icon "search button" at bounding box center [688, 83] width 17 height 17
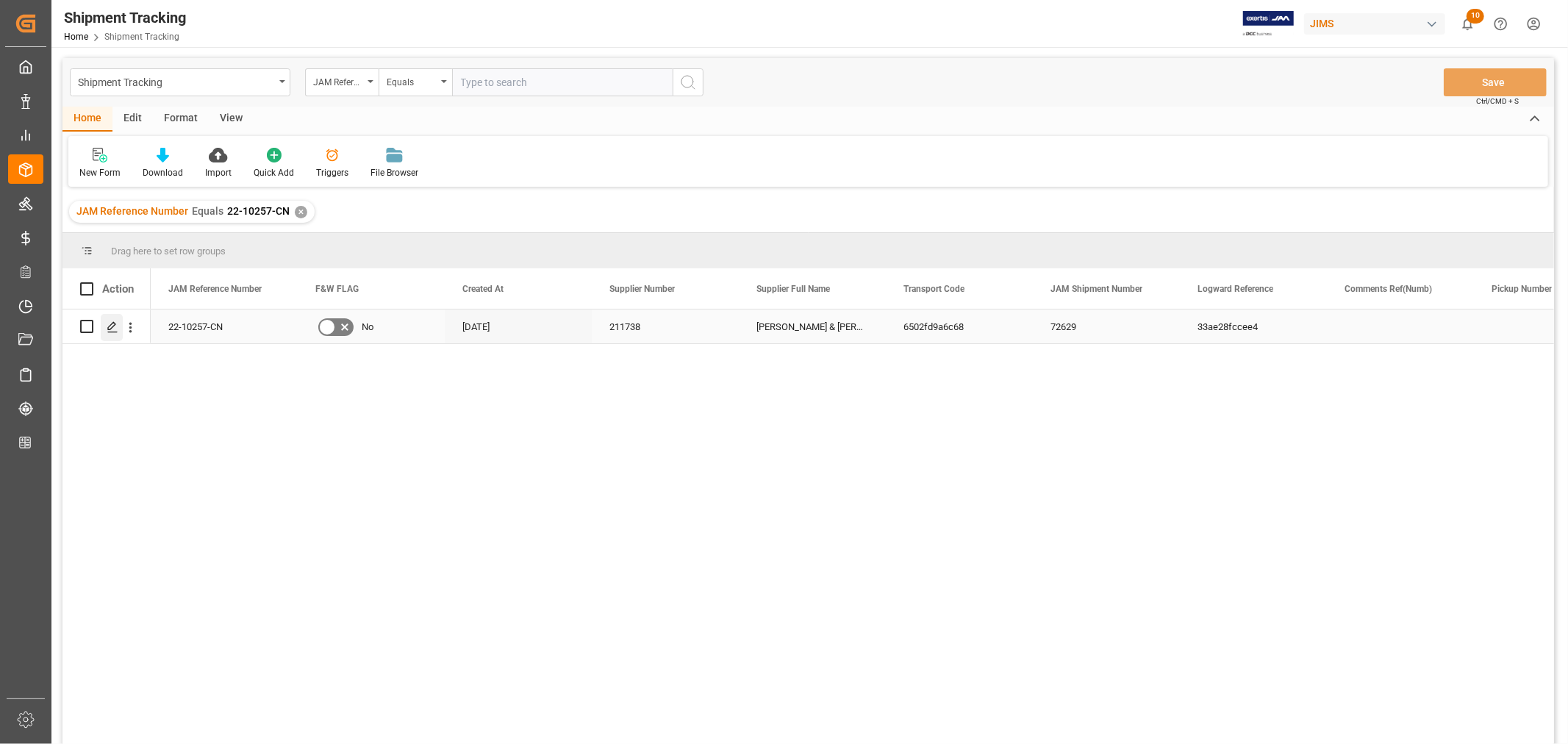
click at [112, 323] on icon "Press SPACE to select this row." at bounding box center [113, 328] width 12 height 12
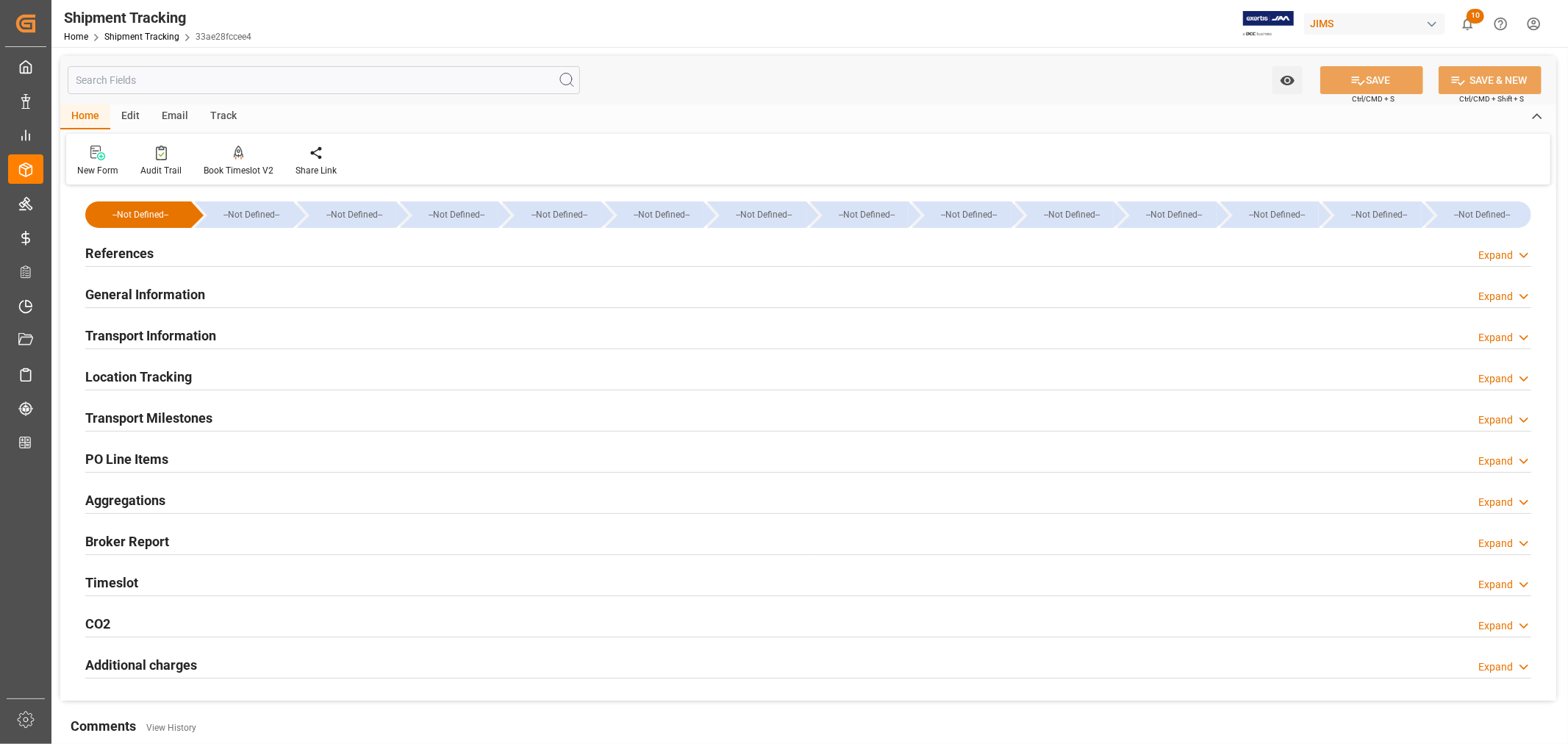
click at [156, 583] on div "Timeslot Expand" at bounding box center [808, 581] width 1446 height 28
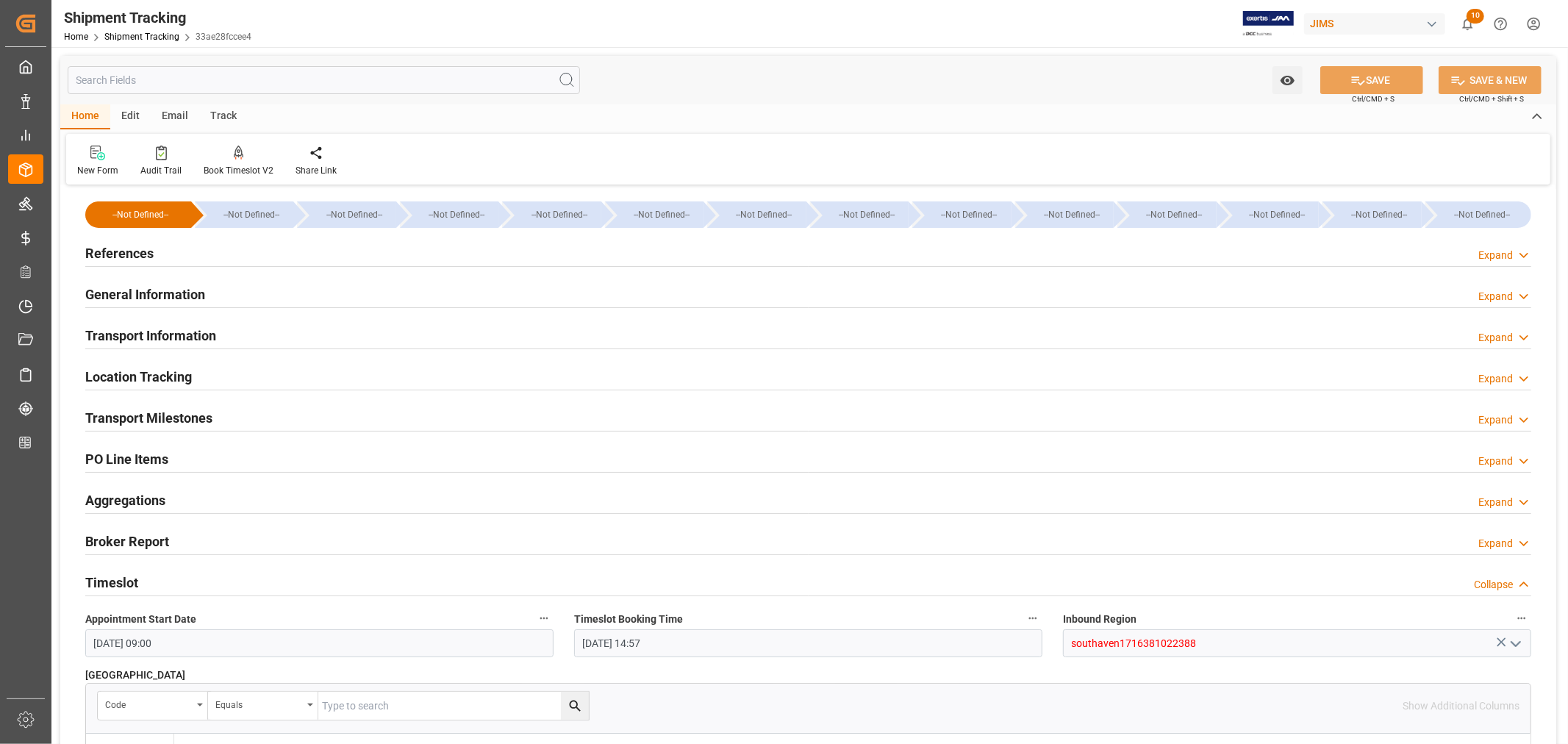
click at [156, 583] on div "Timeslot Collapse" at bounding box center [808, 581] width 1446 height 28
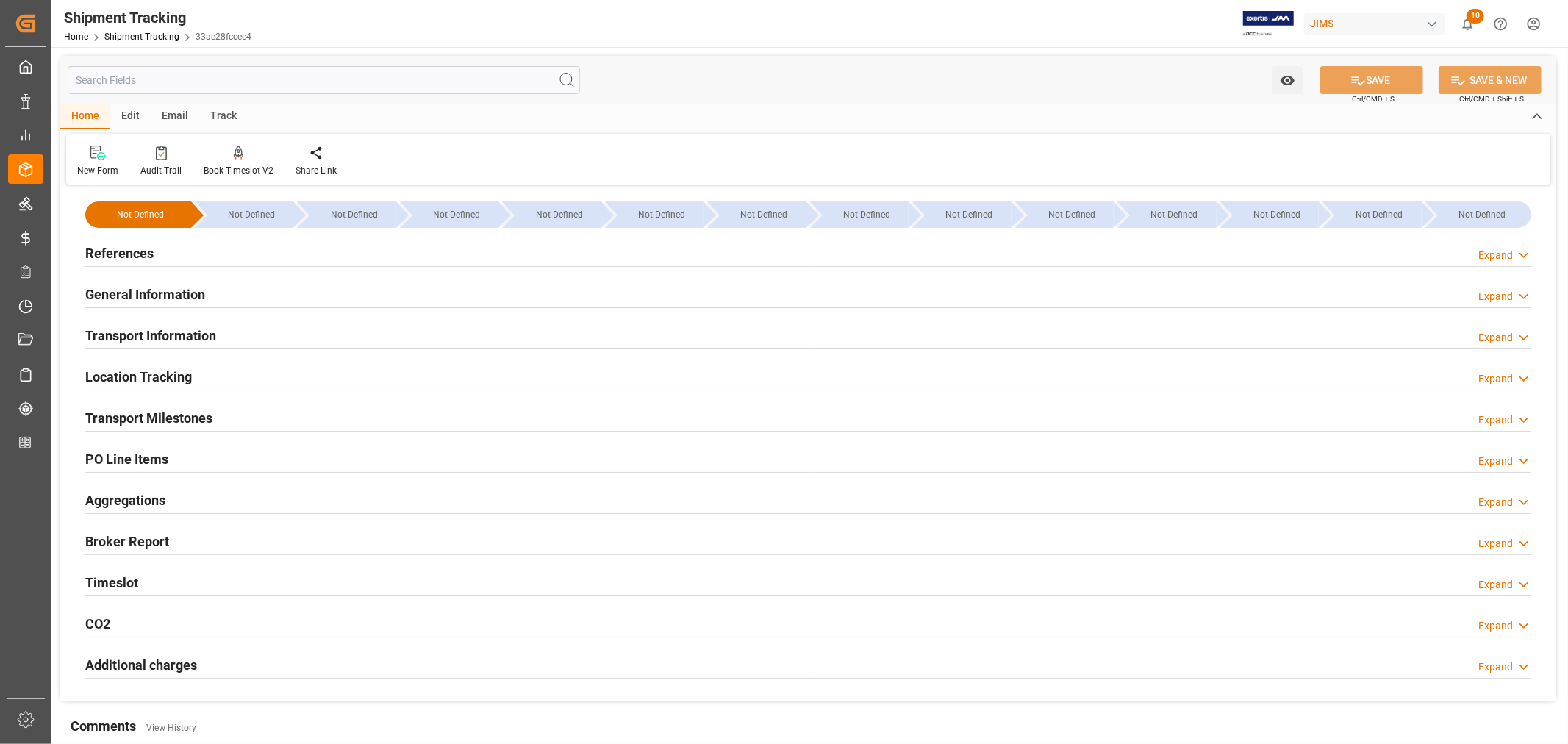
click at [203, 420] on h2 "Transport Milestones" at bounding box center [149, 417] width 127 height 20
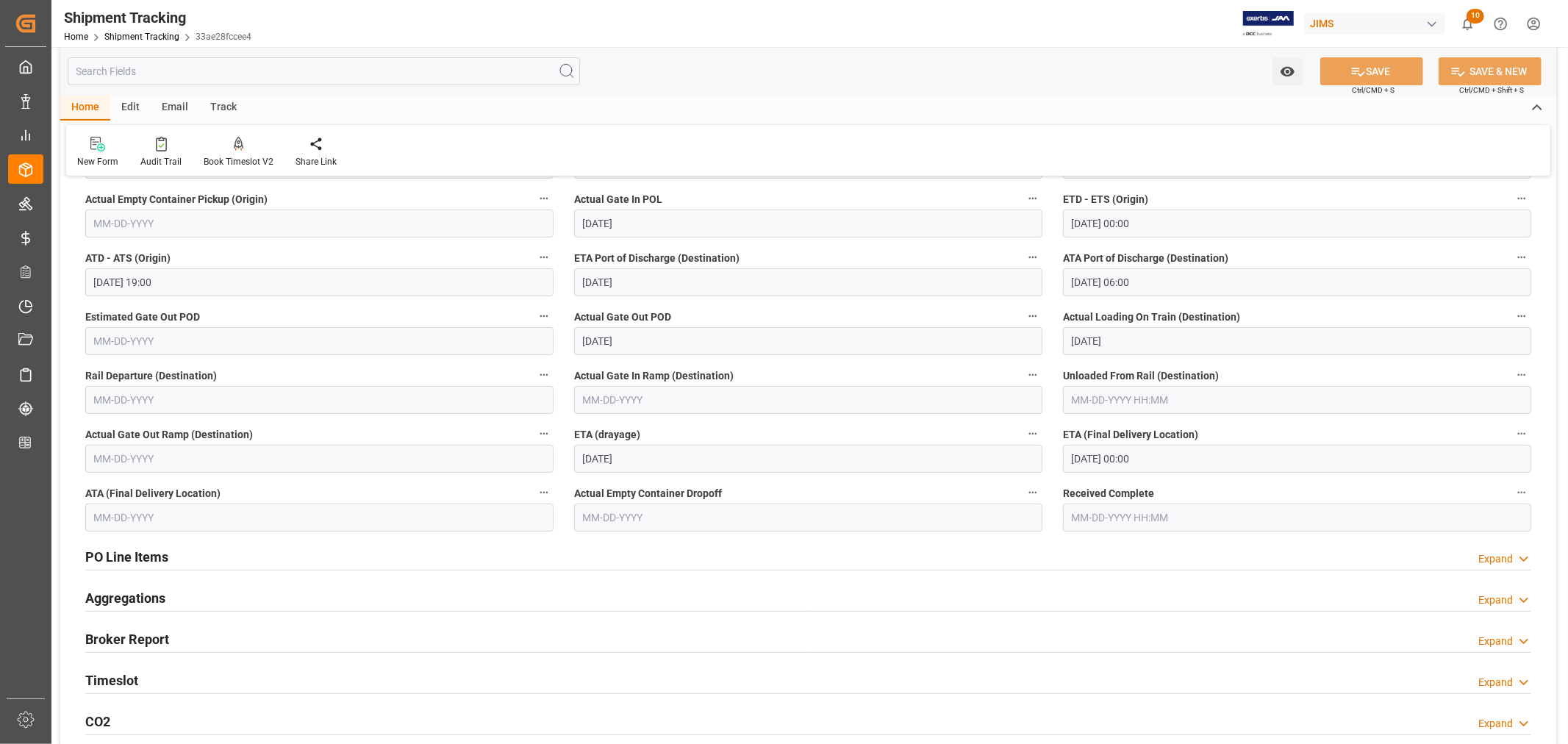
scroll to position [327, 0]
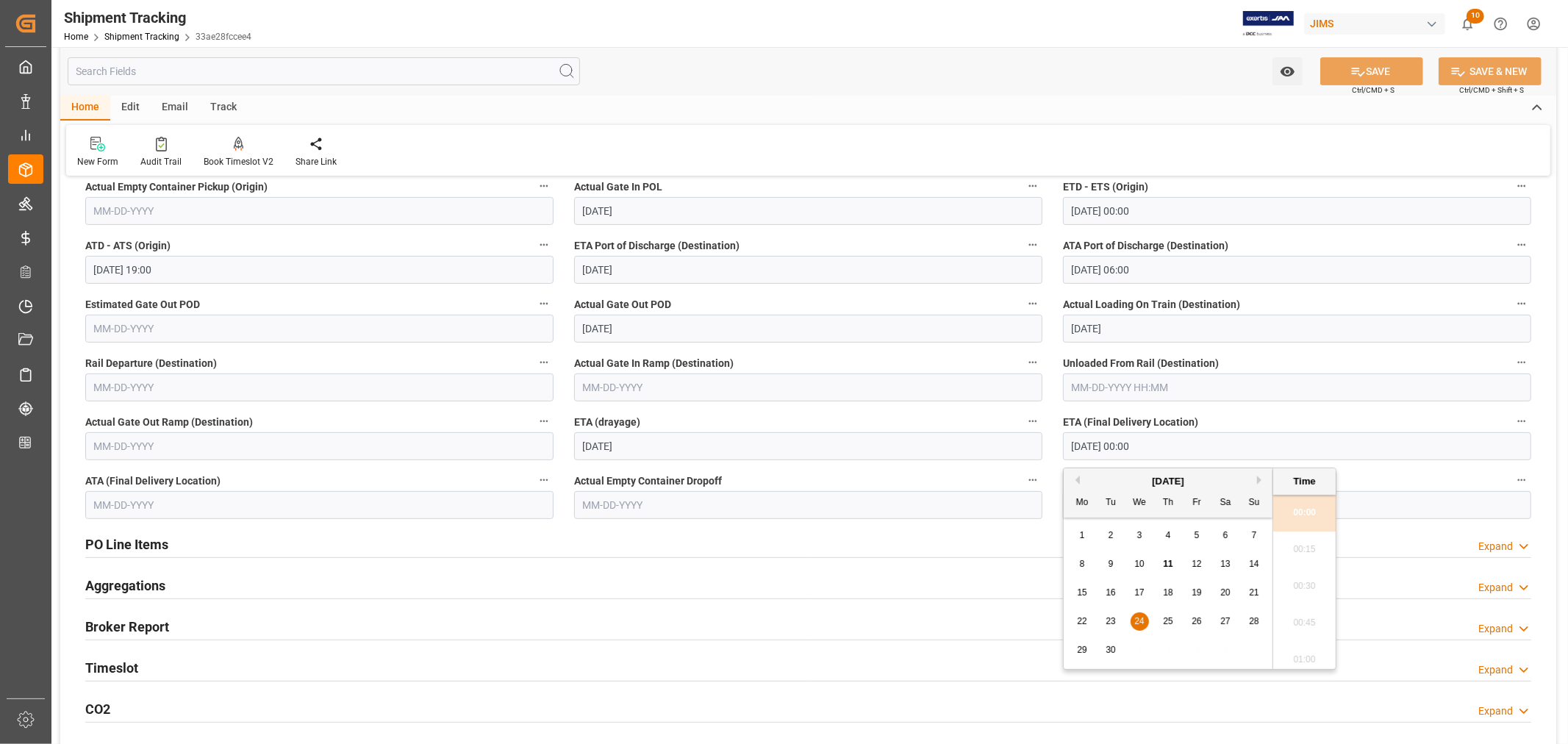
click at [1167, 442] on input "09-24-2025 00:00" at bounding box center [1297, 446] width 468 height 28
click at [1113, 594] on span "16" at bounding box center [1110, 593] width 10 height 10
type input "09-16-2025 00:00"
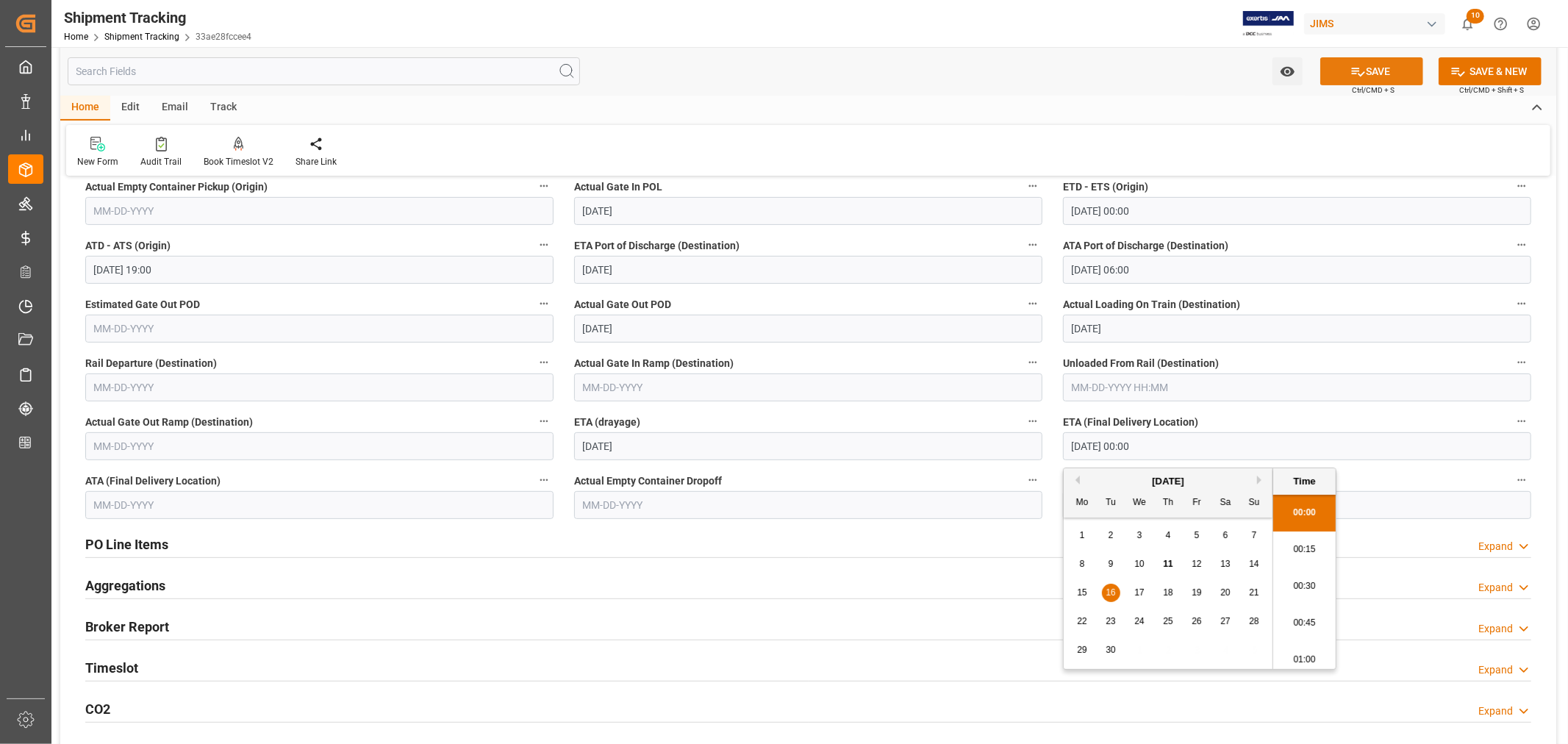
click at [1361, 70] on icon at bounding box center [1359, 72] width 16 height 16
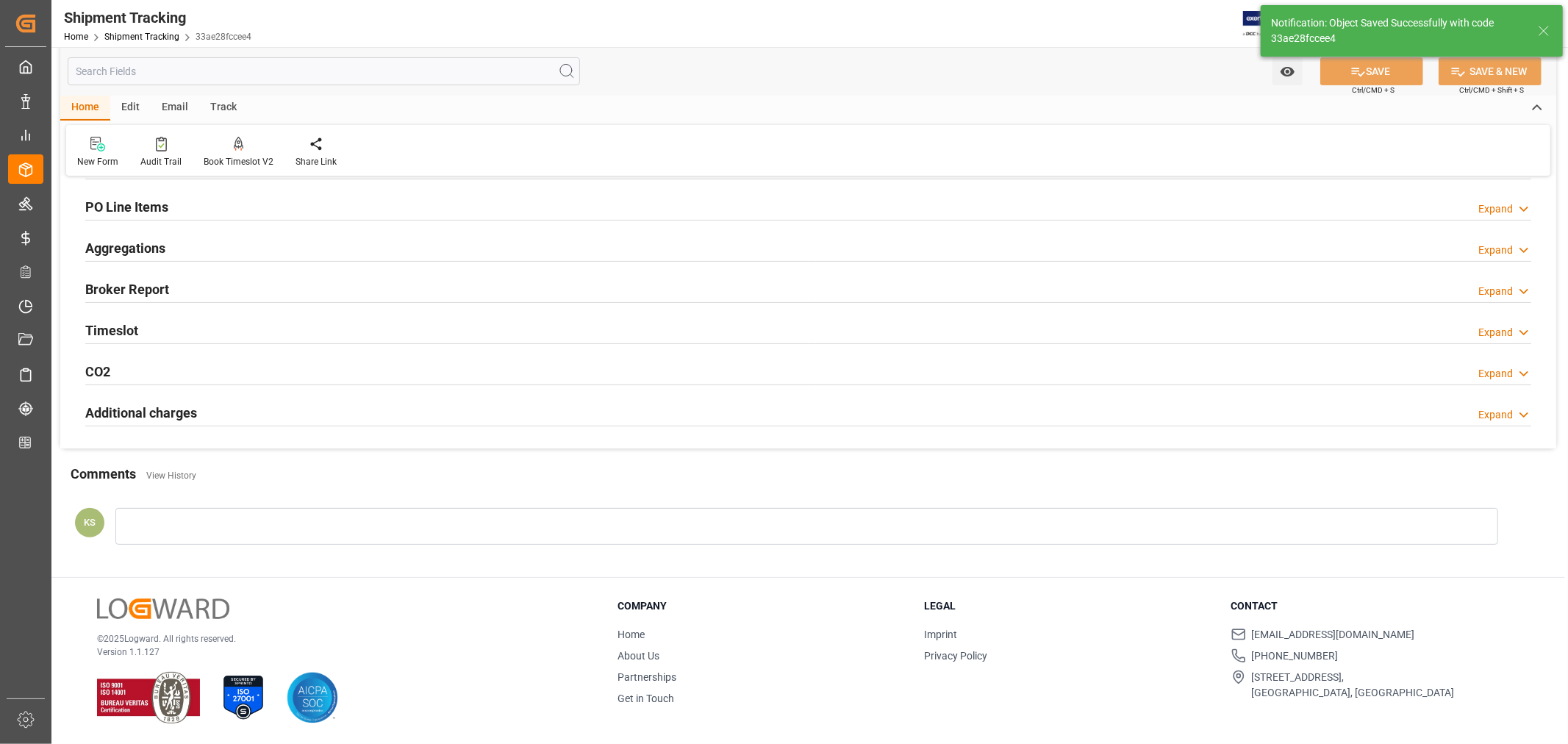
scroll to position [253, 0]
click at [143, 34] on link "Shipment Tracking" at bounding box center [142, 37] width 75 height 10
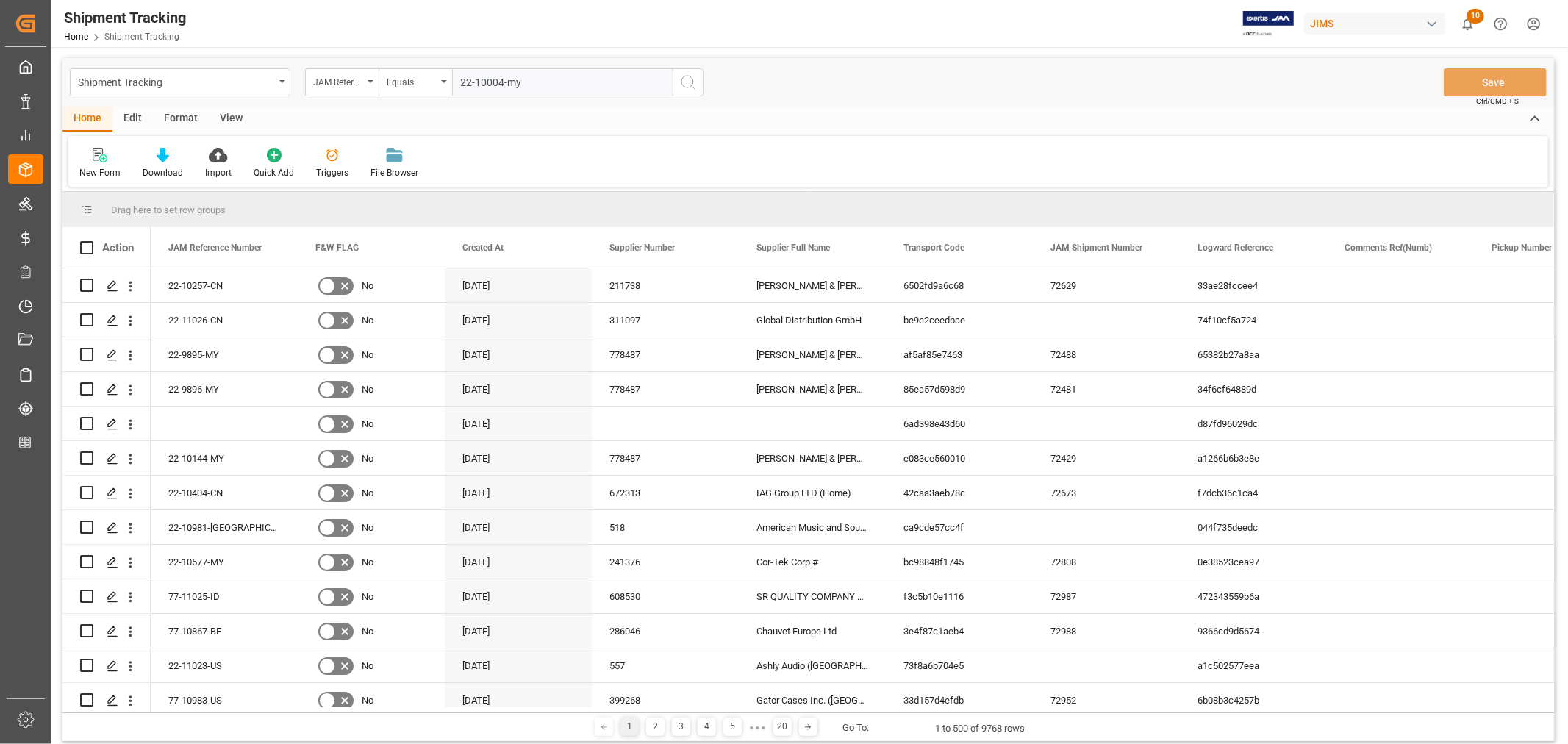
type input "22-10004-my"
click at [684, 81] on icon "search button" at bounding box center [688, 83] width 17 height 17
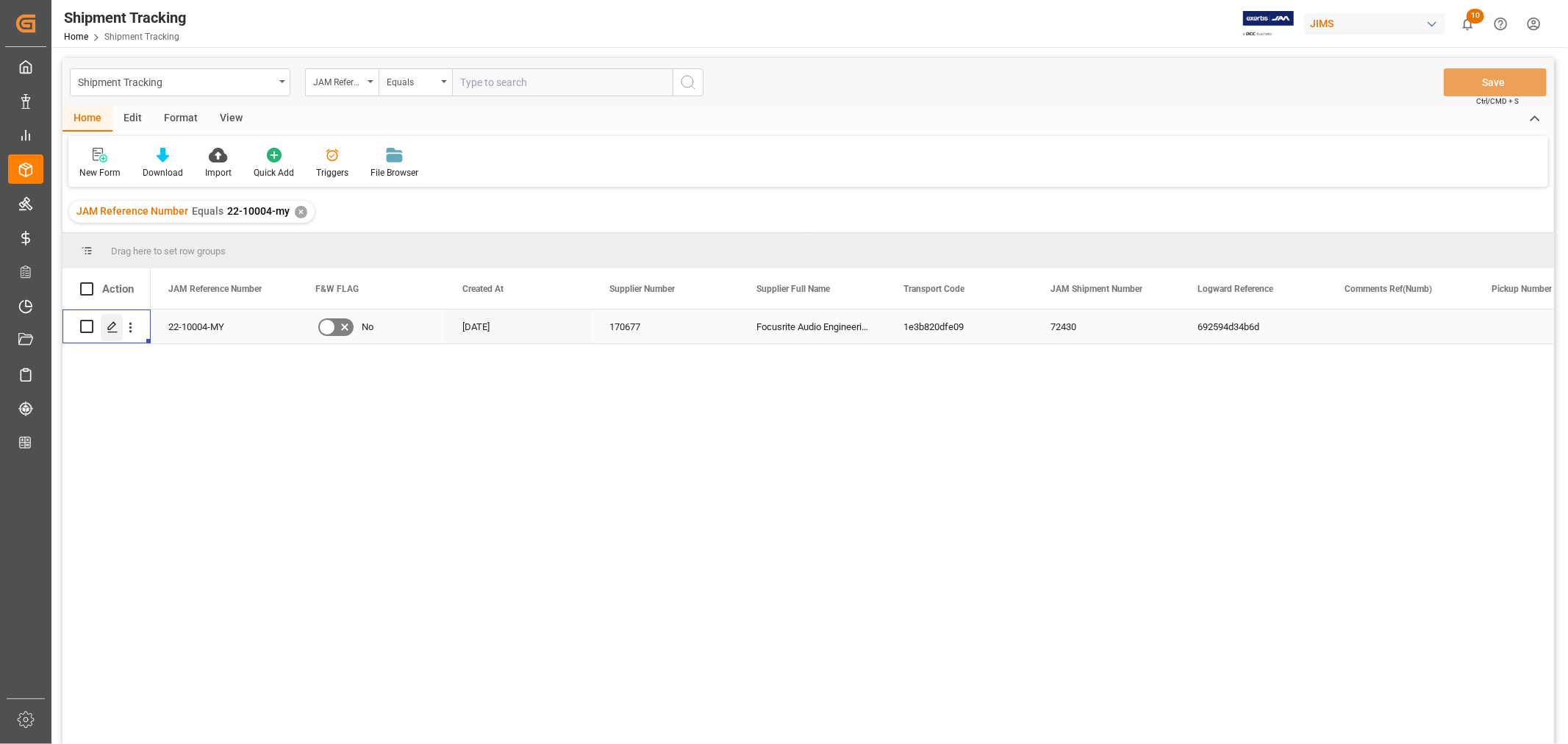
click at [114, 329] on icon "Press SPACE to select this row." at bounding box center [113, 328] width 12 height 12
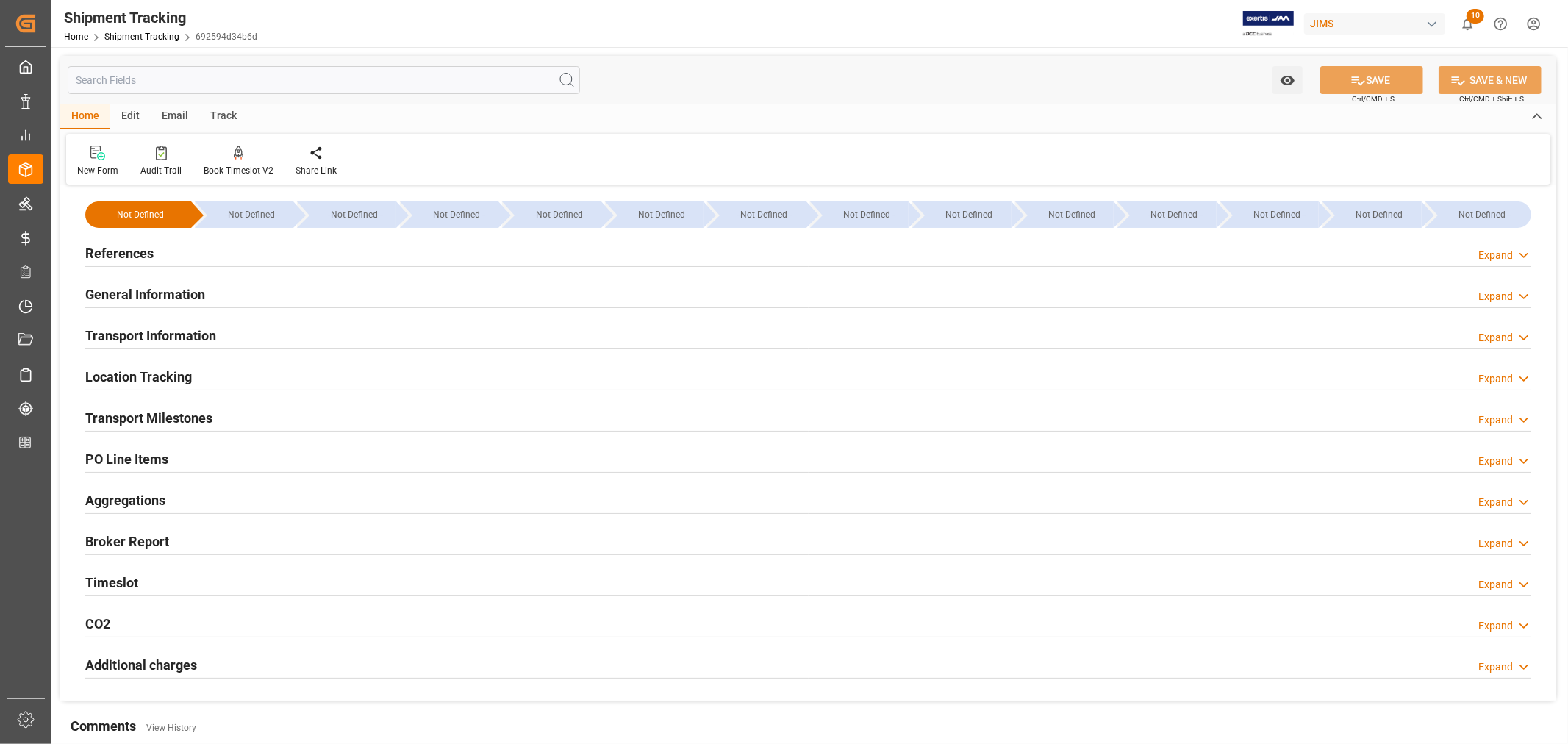
click at [136, 579] on h2 "Timeslot" at bounding box center [111, 582] width 53 height 20
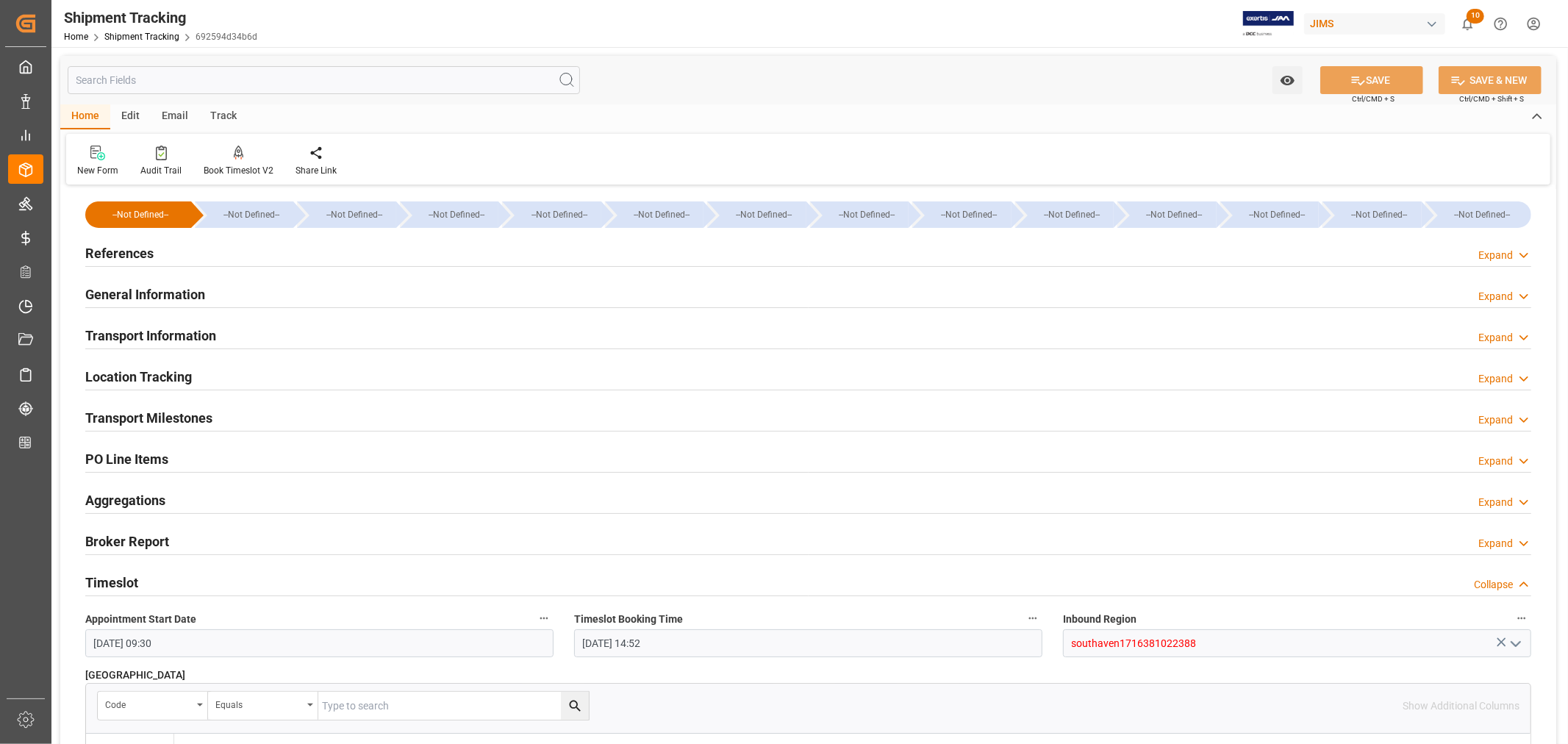
click at [136, 579] on h2 "Timeslot" at bounding box center [111, 582] width 53 height 20
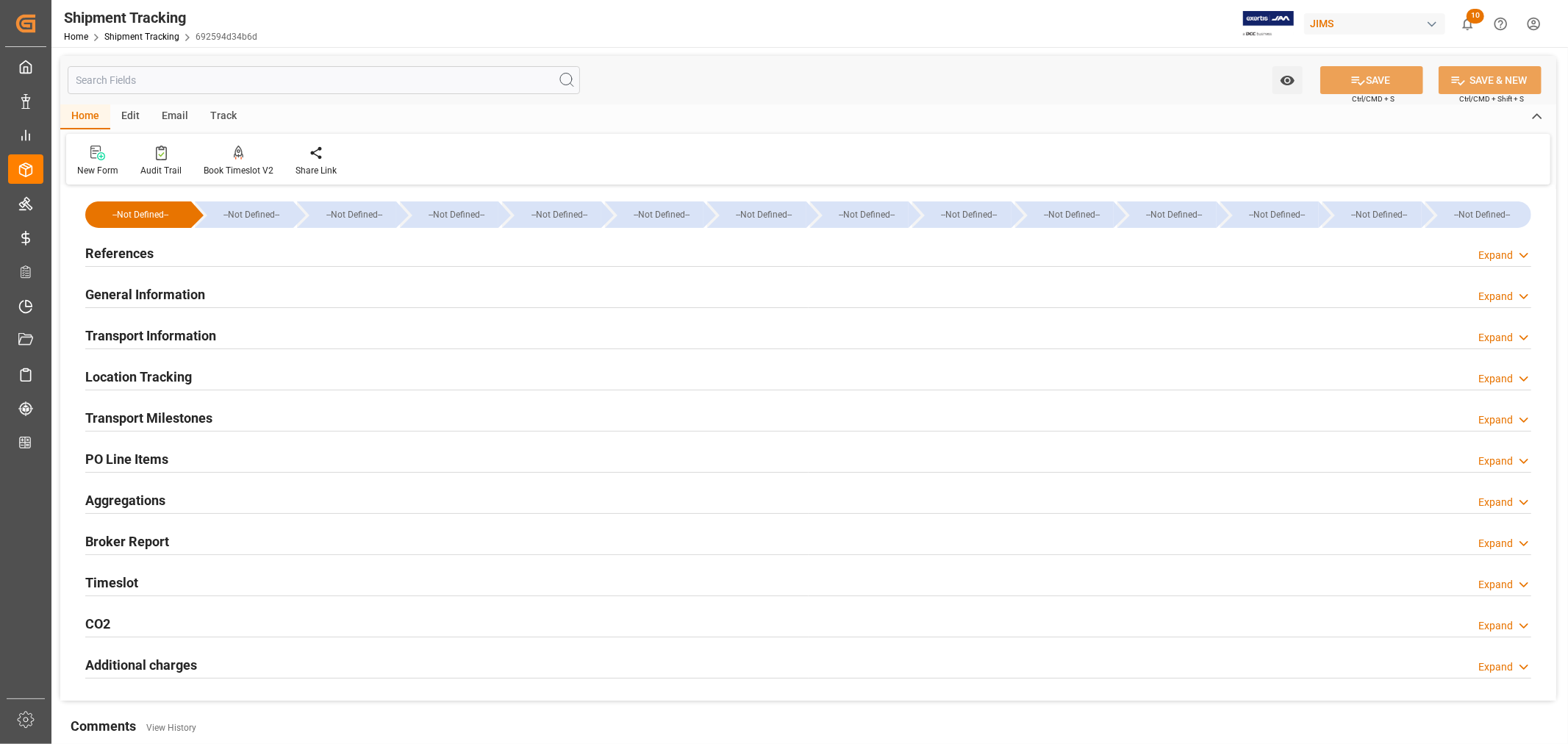
click at [210, 417] on h2 "Transport Milestones" at bounding box center [149, 417] width 127 height 20
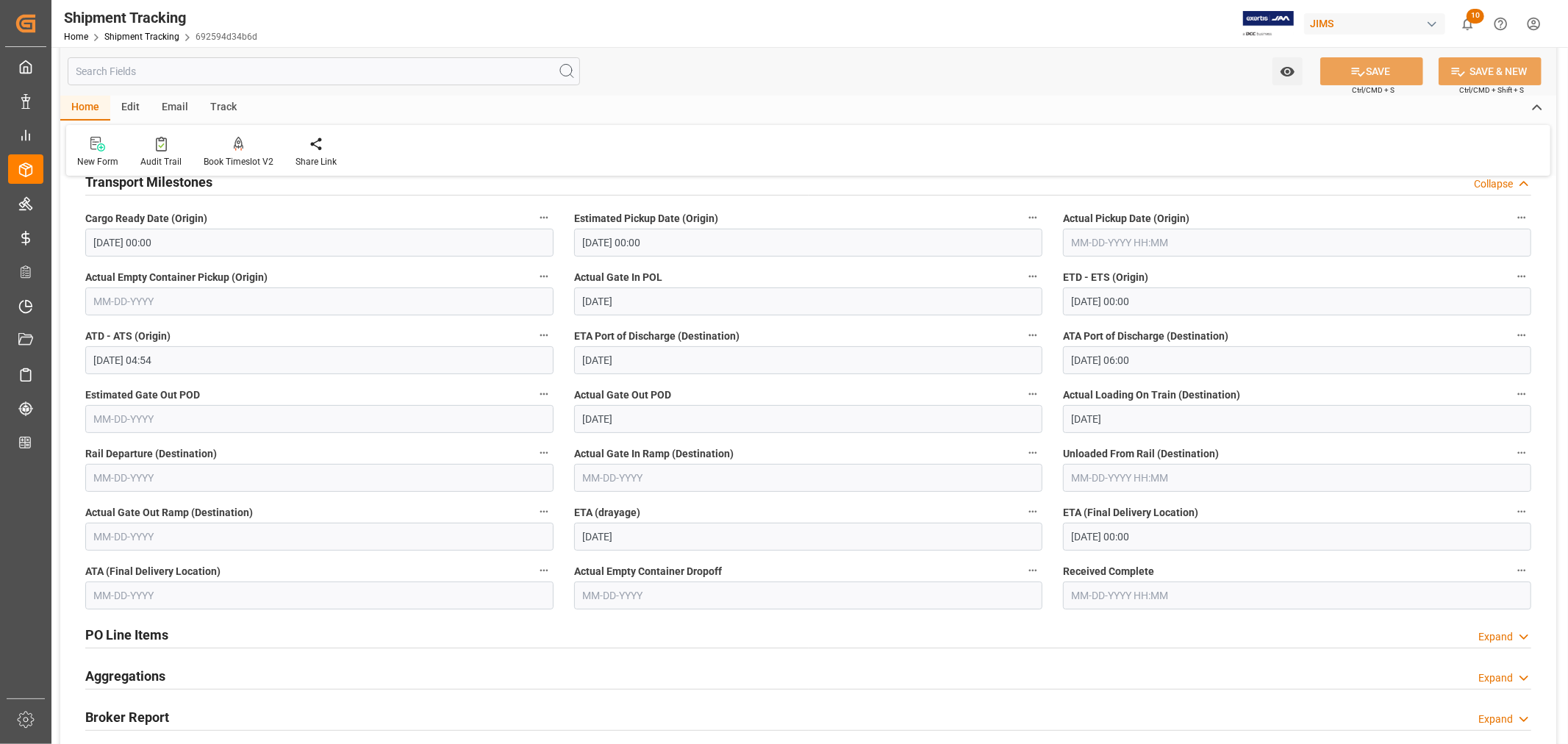
scroll to position [245, 0]
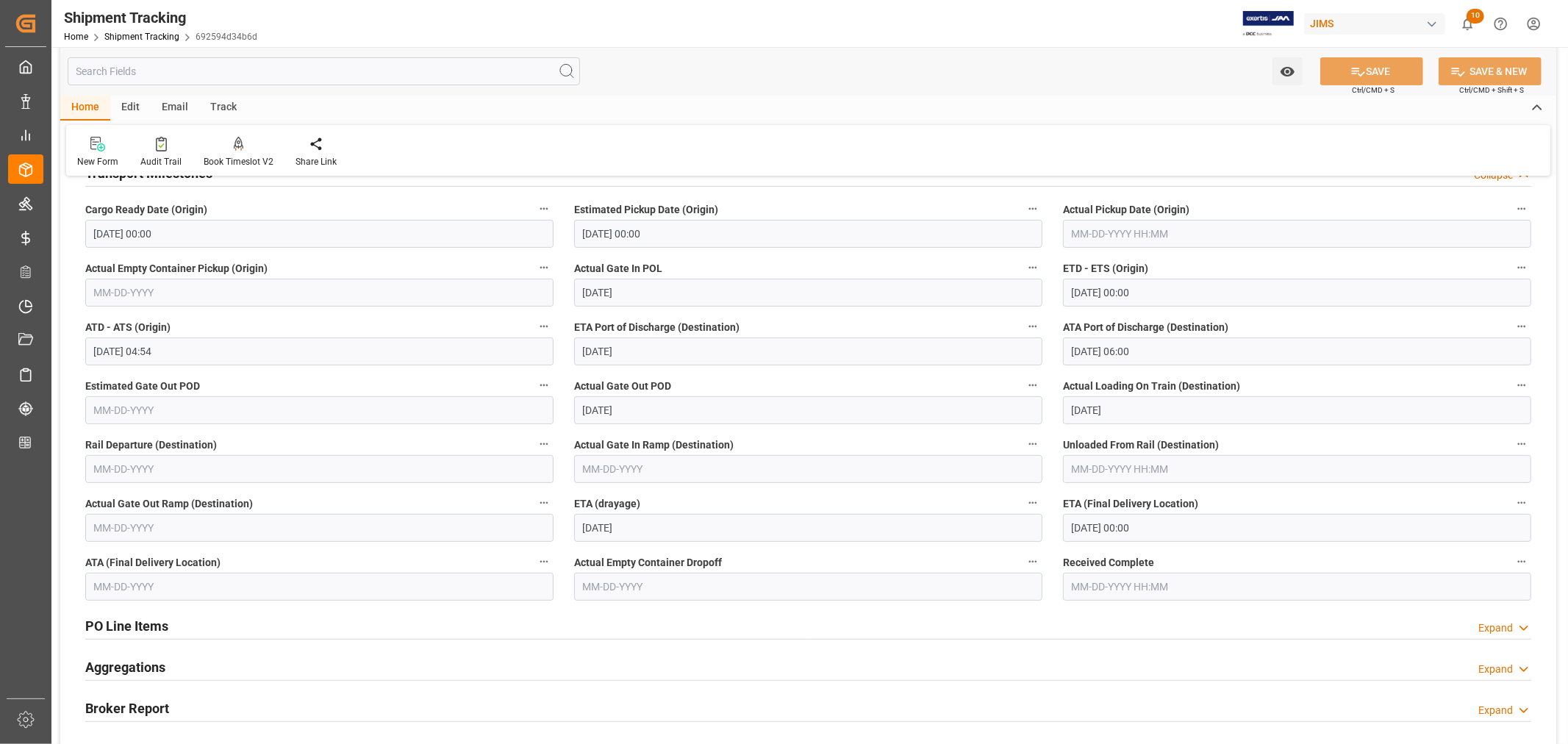
click at [1161, 530] on input "09-17-2025 00:00" at bounding box center [1297, 528] width 468 height 28
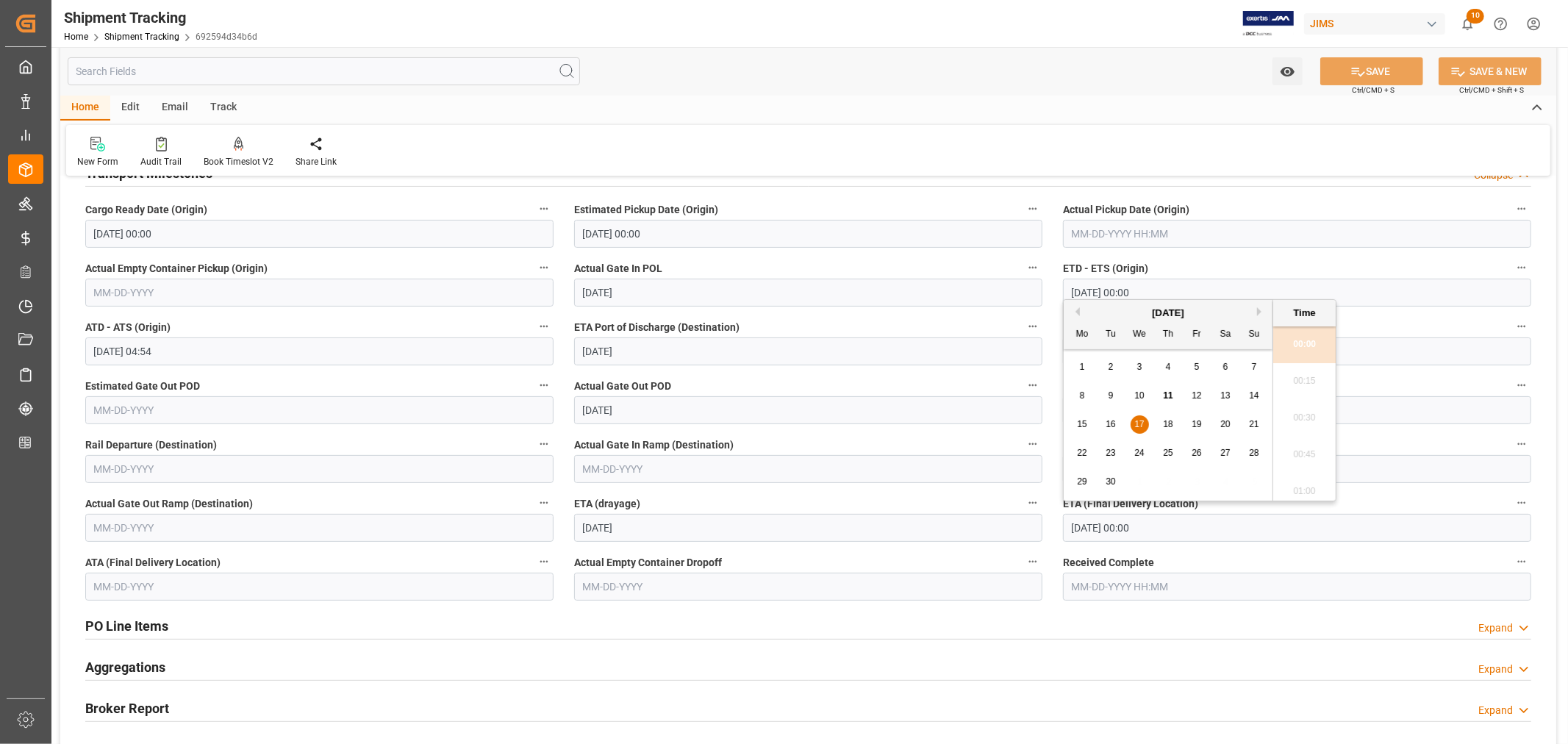
click at [1113, 424] on span "16" at bounding box center [1110, 424] width 10 height 10
type input "09-16-2025 00:00"
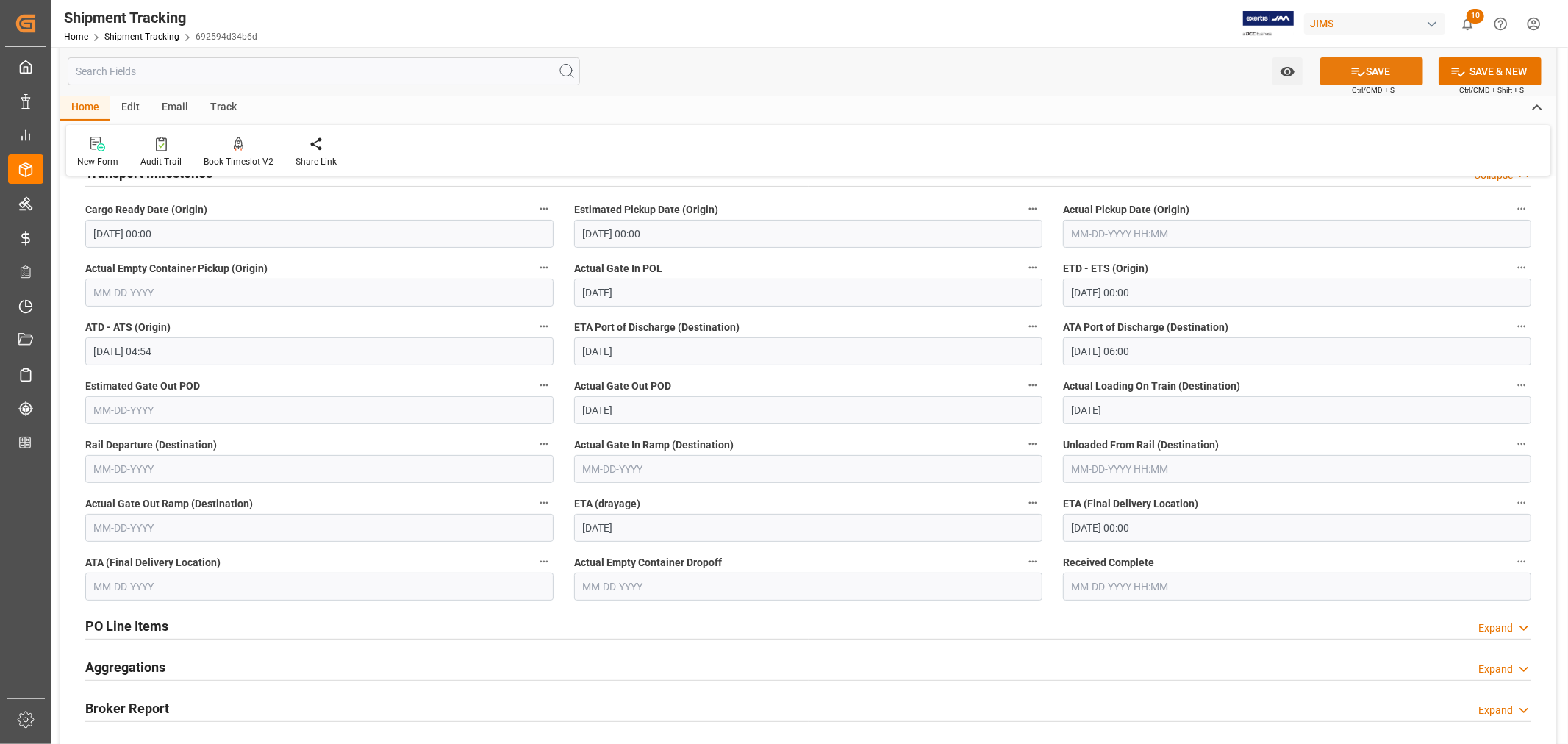
click at [1367, 70] on button "SAVE" at bounding box center [1372, 71] width 103 height 28
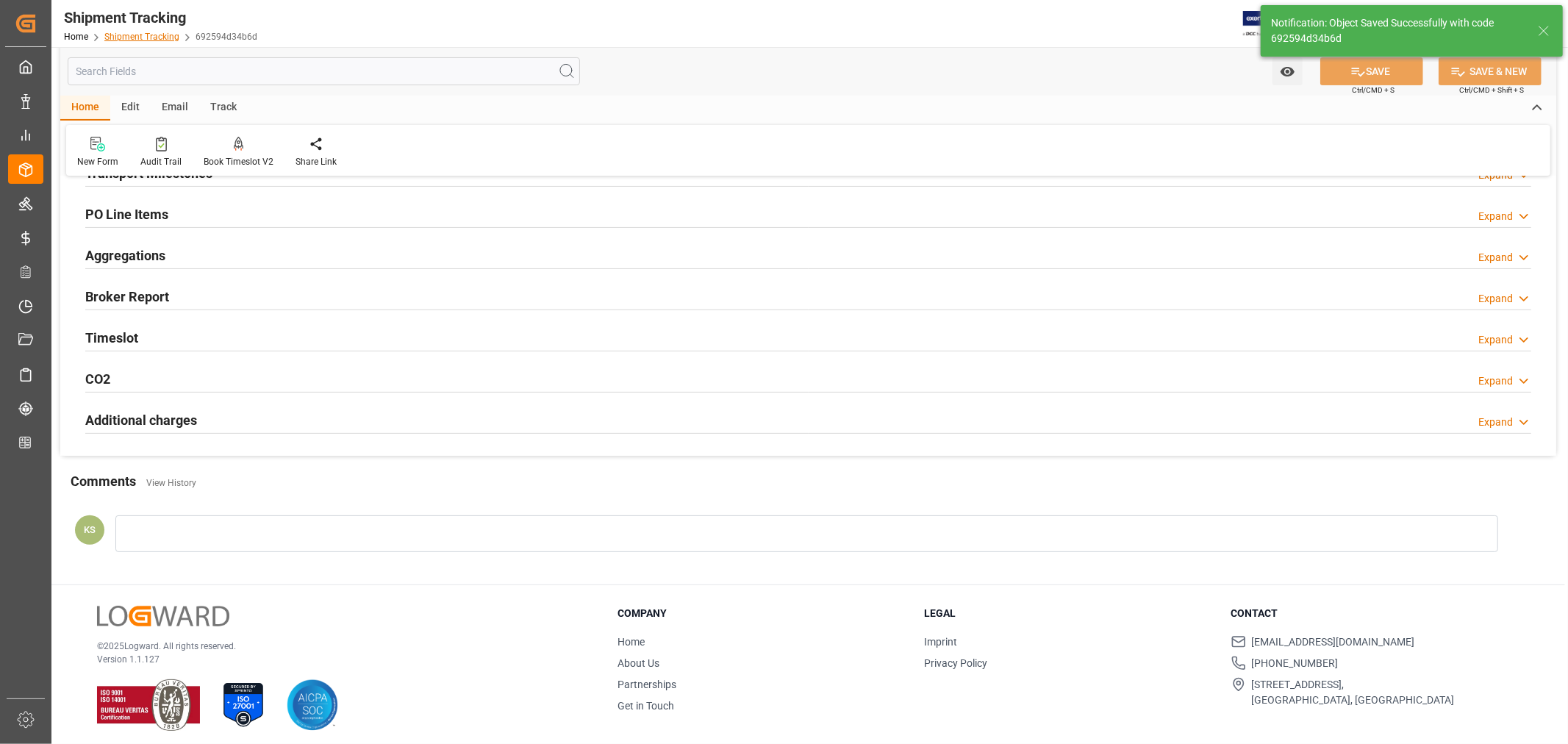
click at [148, 32] on link "Shipment Tracking" at bounding box center [142, 37] width 75 height 10
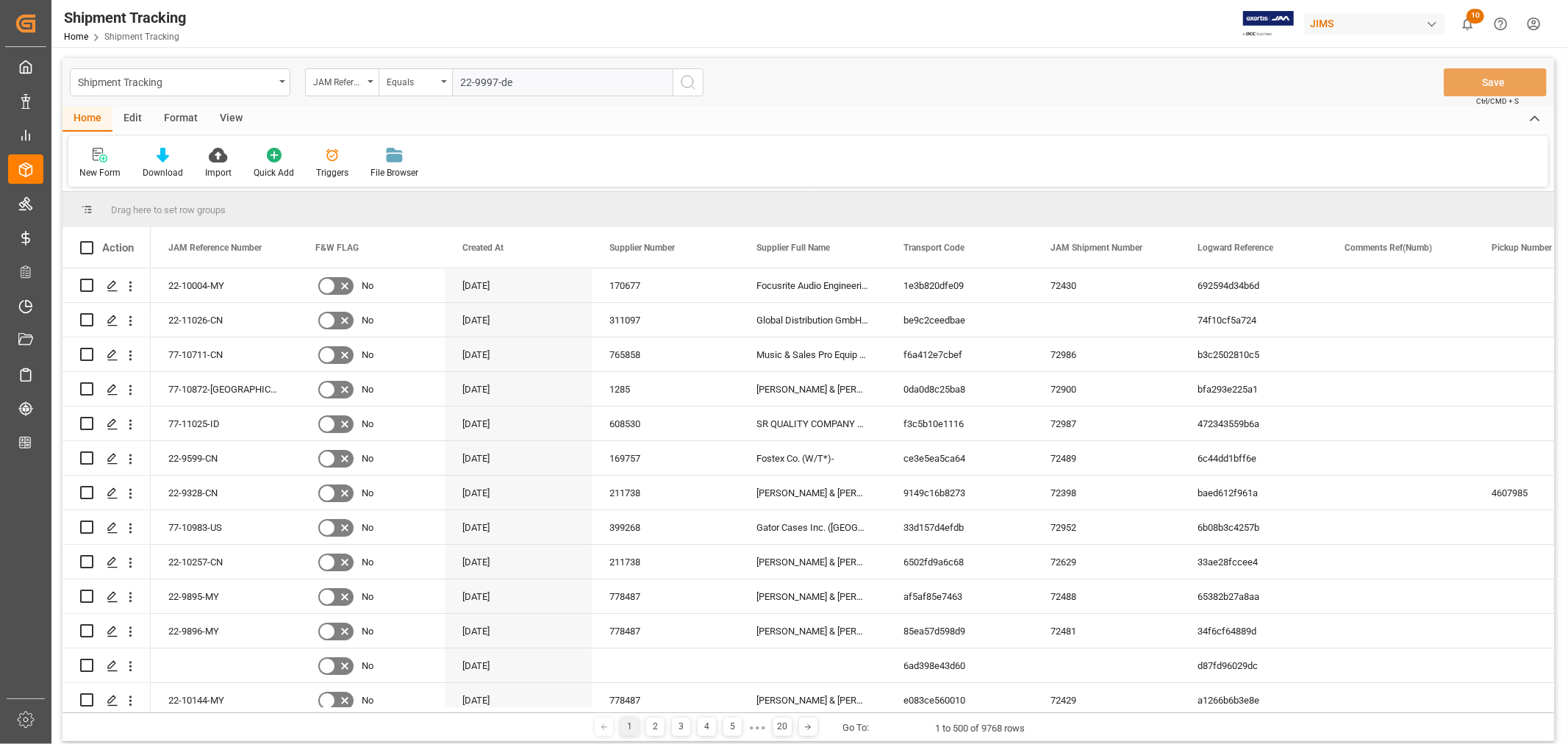
type input "22-9997-de"
click at [681, 83] on icon "search button" at bounding box center [688, 83] width 17 height 17
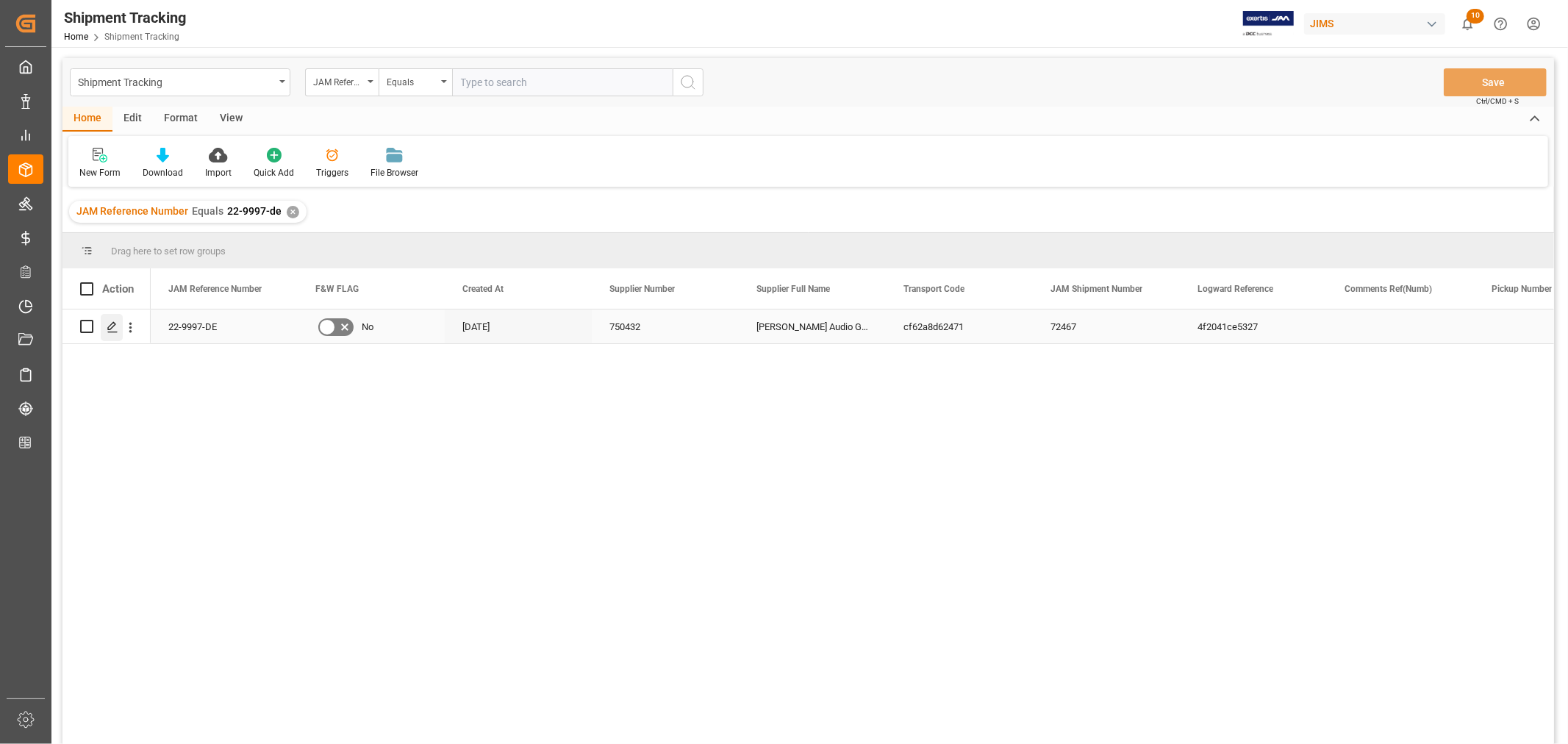
click at [110, 325] on polygon "Press SPACE to select this row." at bounding box center [111, 325] width 7 height 7
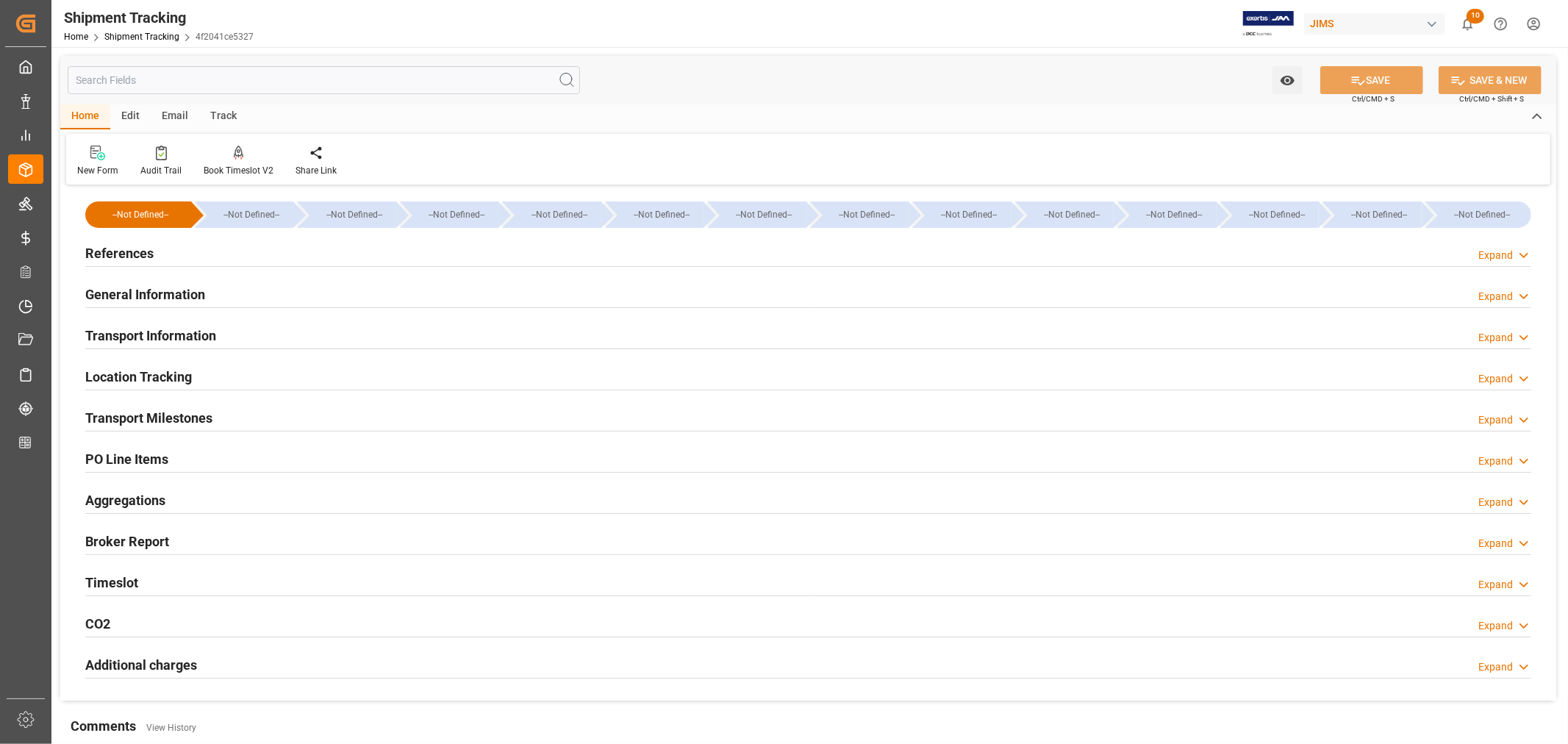
click at [216, 581] on div "Timeslot Expand" at bounding box center [808, 581] width 1446 height 28
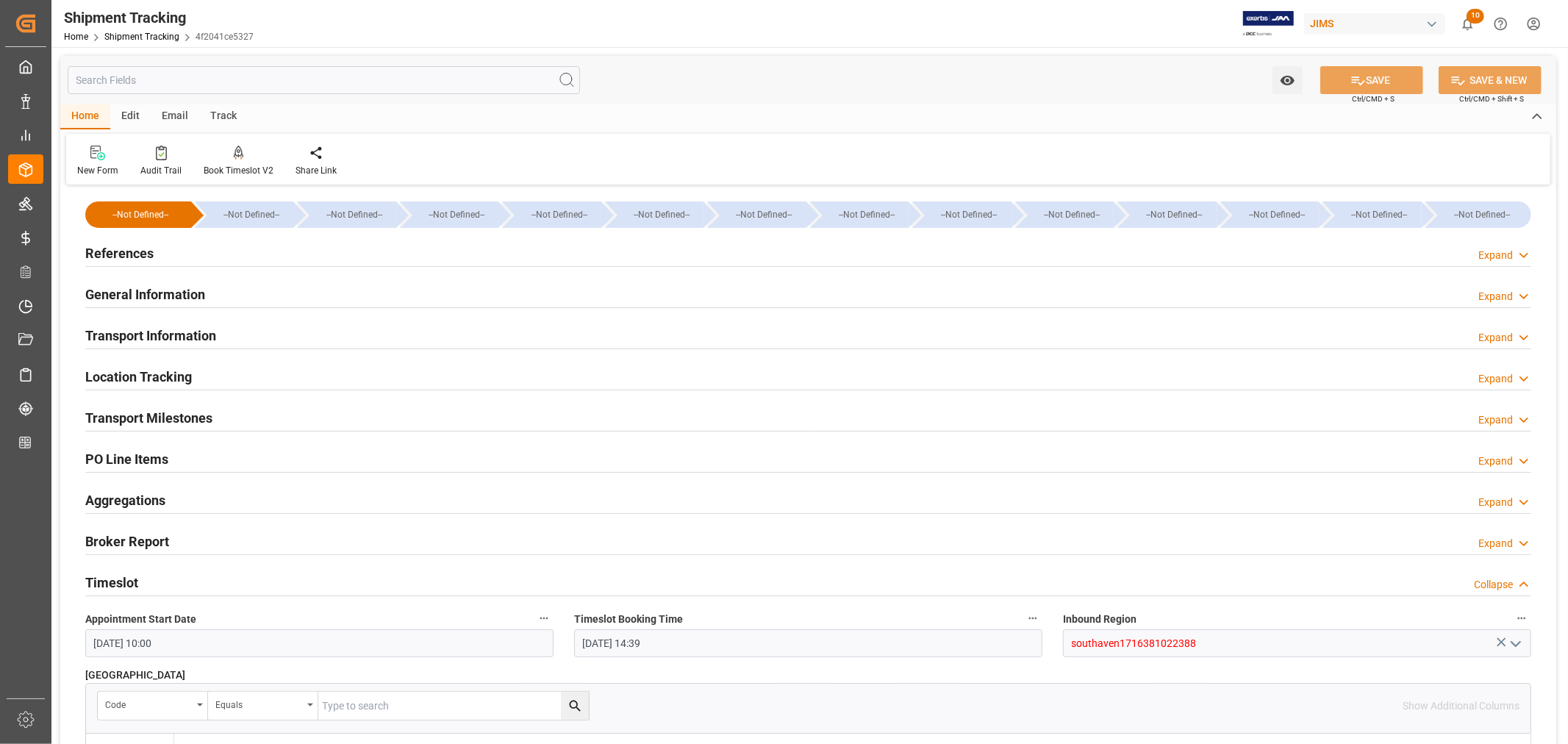
click at [216, 581] on div "Timeslot Collapse" at bounding box center [808, 581] width 1446 height 28
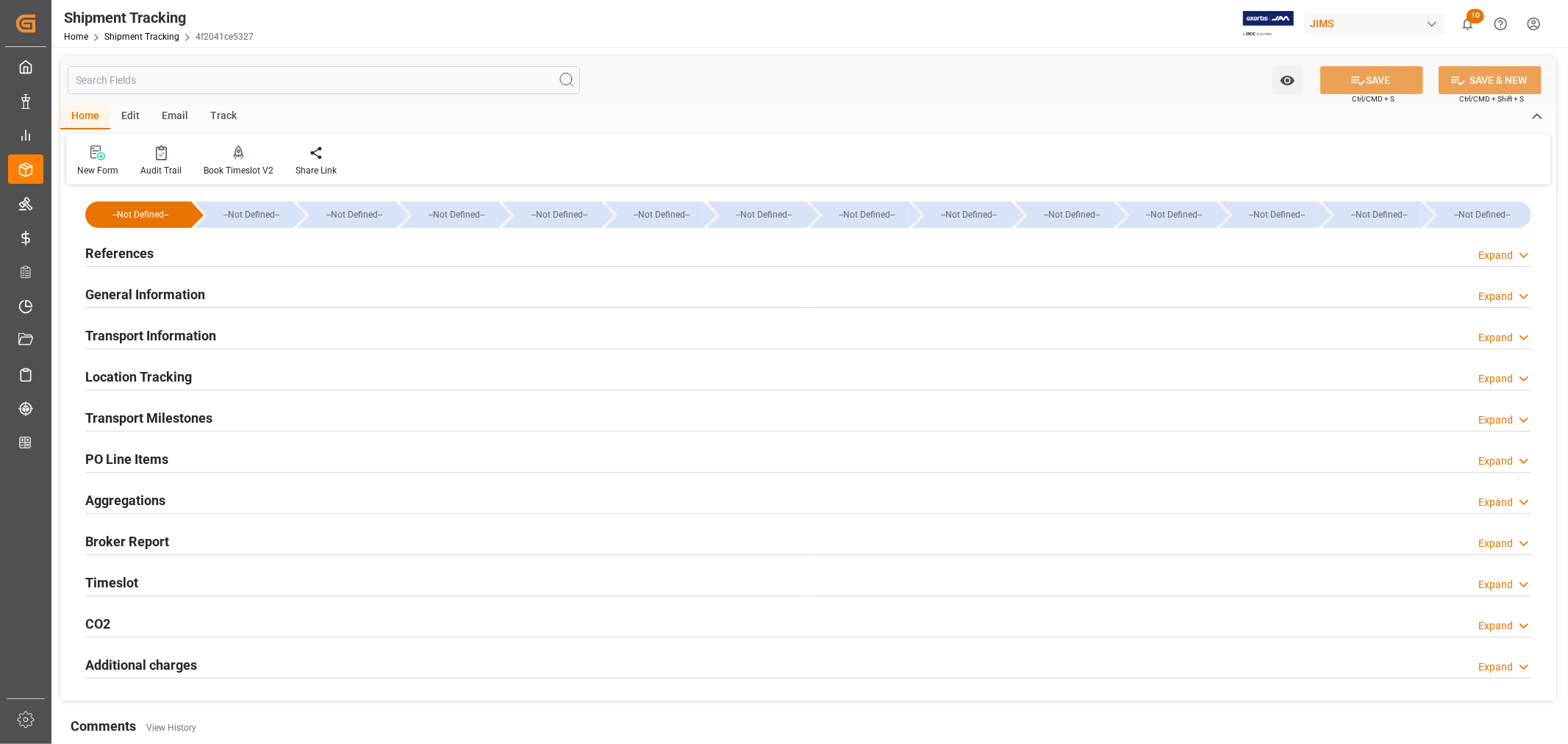
click at [225, 409] on div "Transport Milestones Expand" at bounding box center [808, 417] width 1446 height 28
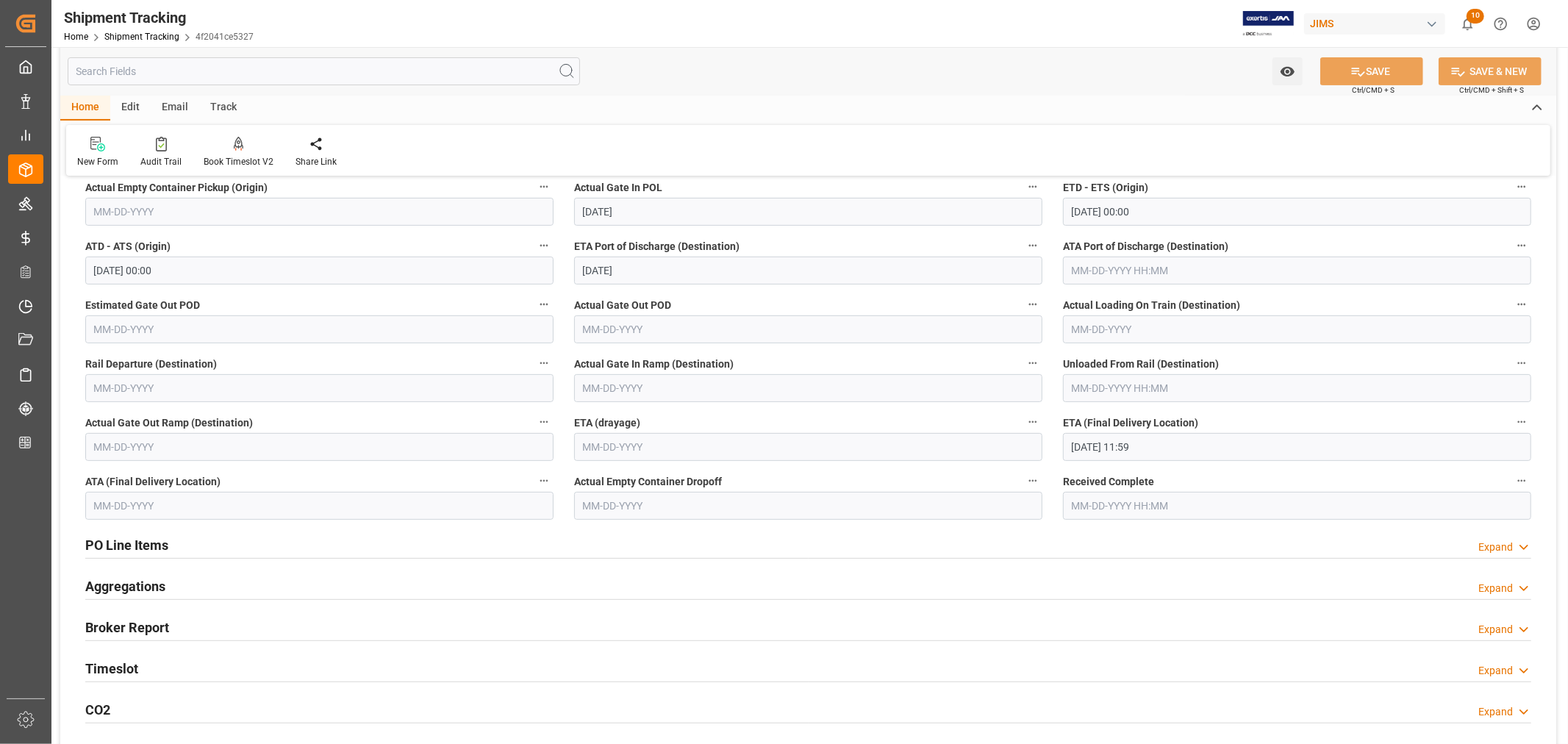
scroll to position [327, 0]
click at [1167, 446] on input "09-18-2025 11:59" at bounding box center [1297, 446] width 468 height 28
click at [1110, 593] on span "16" at bounding box center [1110, 593] width 10 height 10
type input "09-16-2025 11:59"
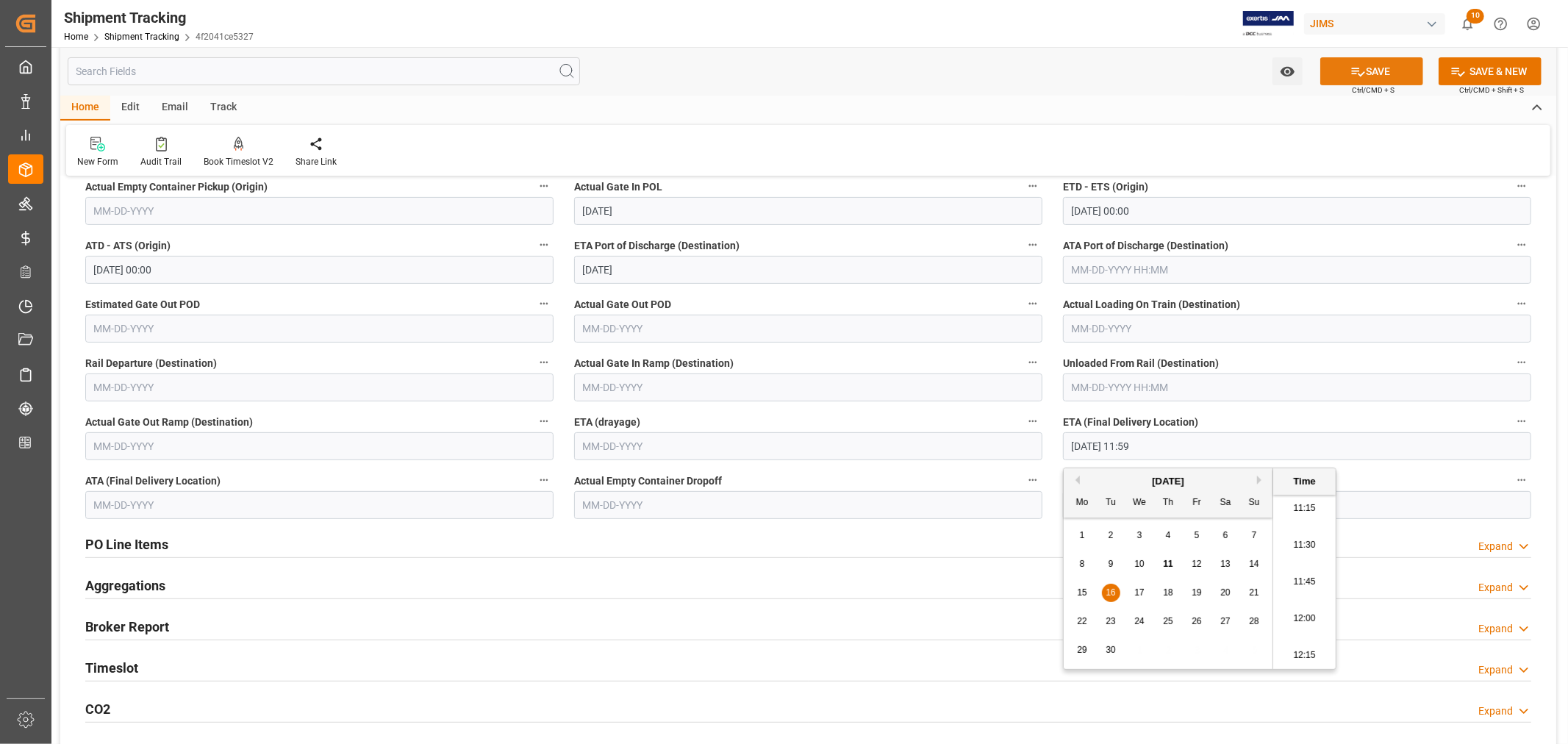
click at [1362, 70] on icon at bounding box center [1359, 72] width 16 height 16
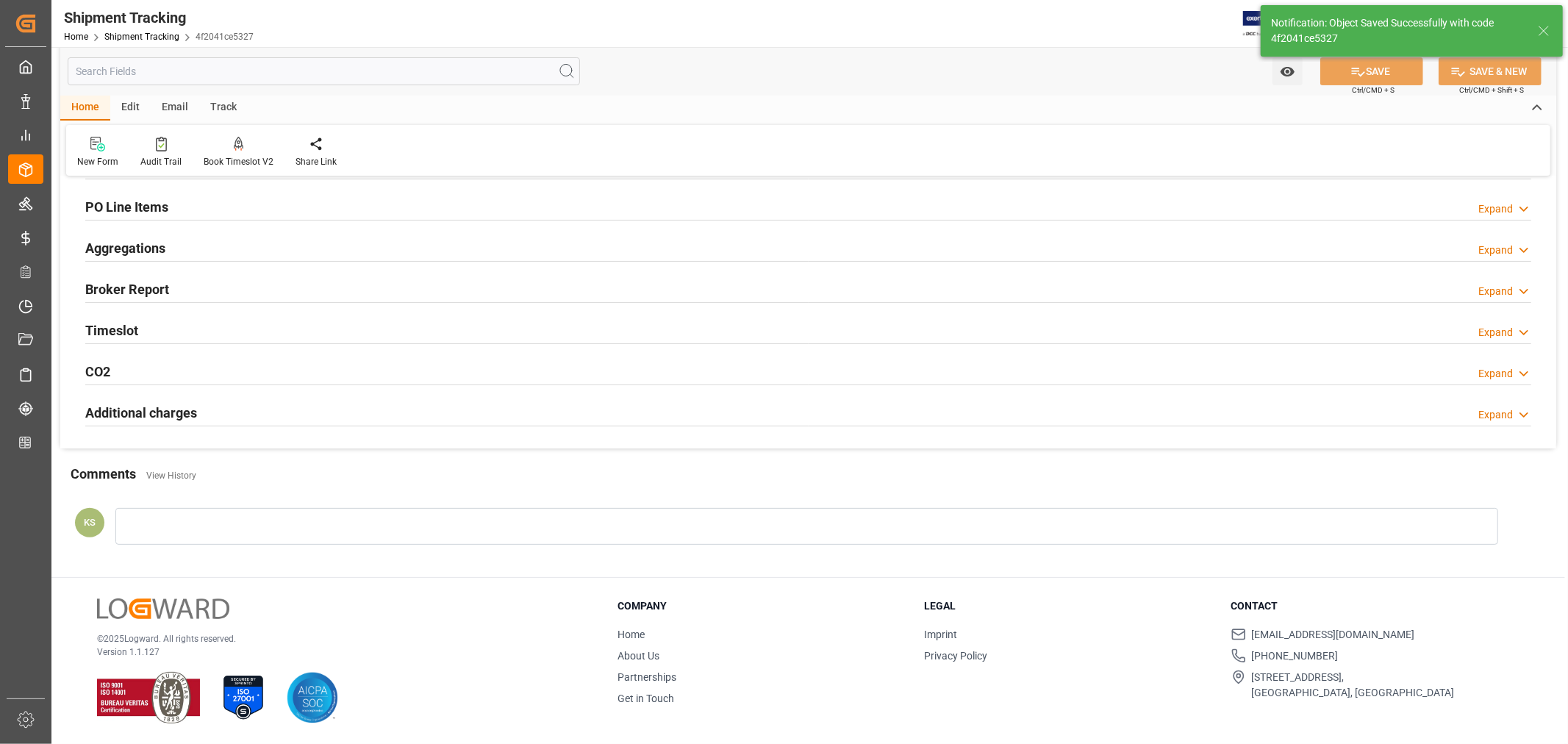
scroll to position [253, 0]
click at [155, 37] on link "Shipment Tracking" at bounding box center [142, 37] width 75 height 10
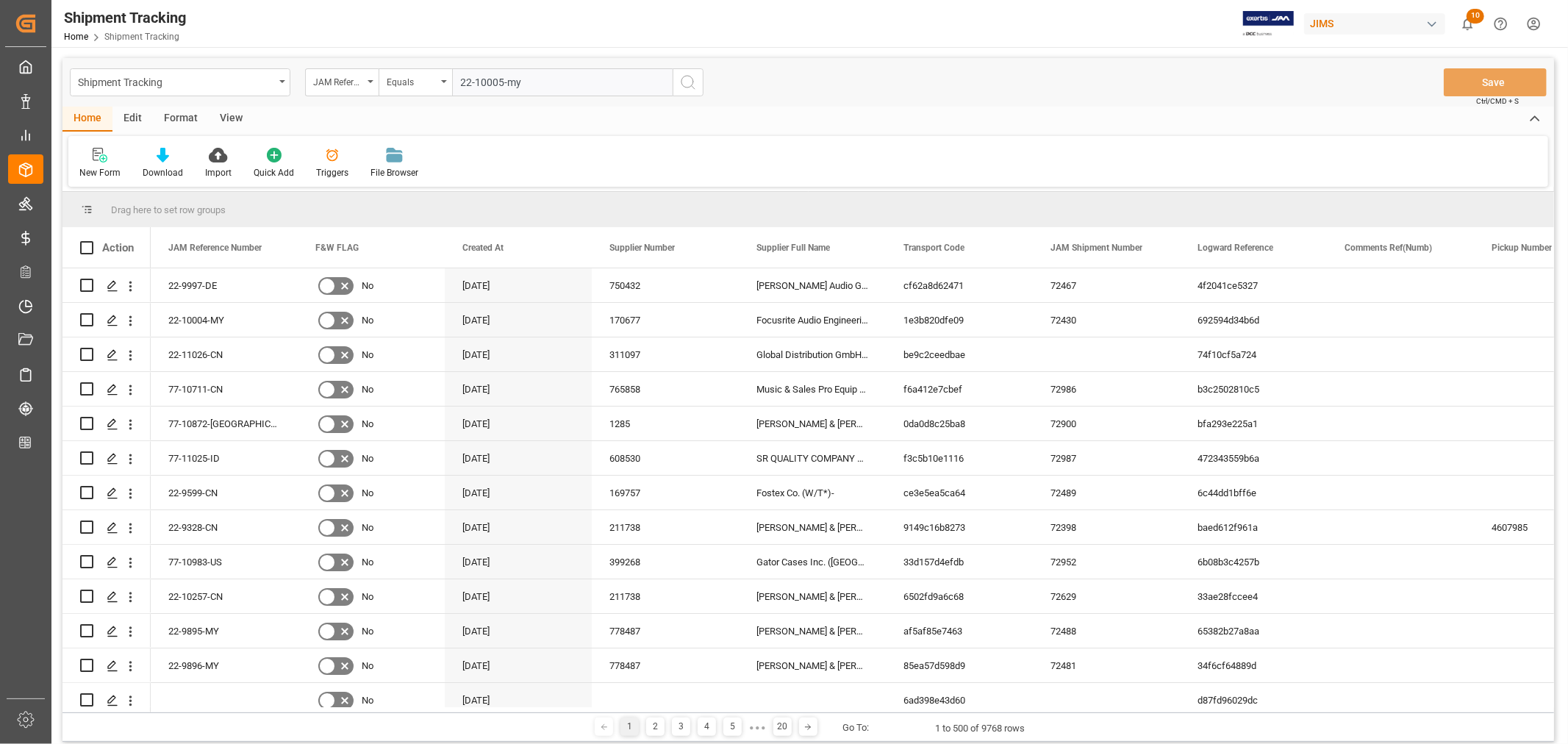
type input "22-10005-my"
click at [687, 82] on icon "search button" at bounding box center [688, 83] width 17 height 17
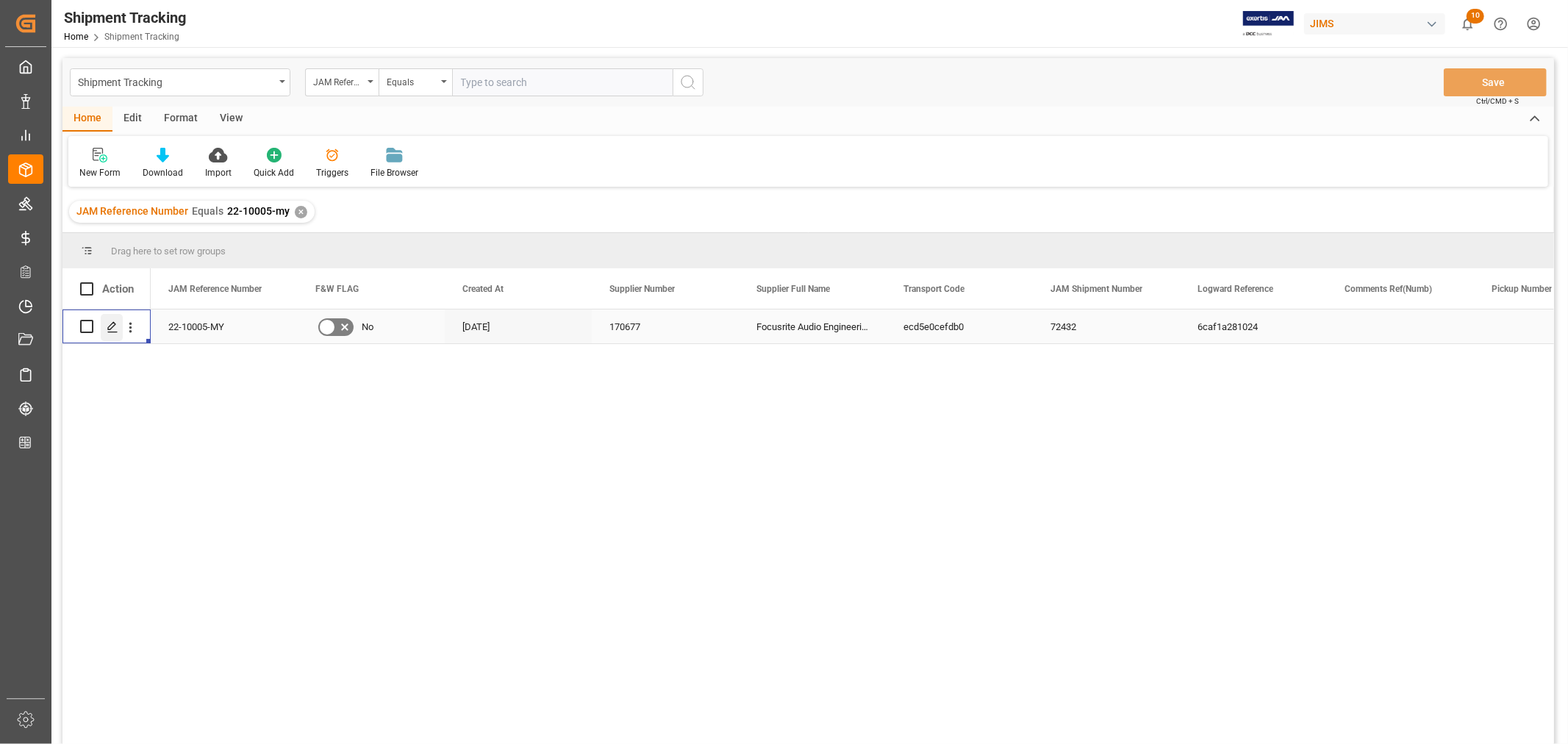
click at [114, 326] on icon "Press SPACE to select this row." at bounding box center [113, 328] width 12 height 12
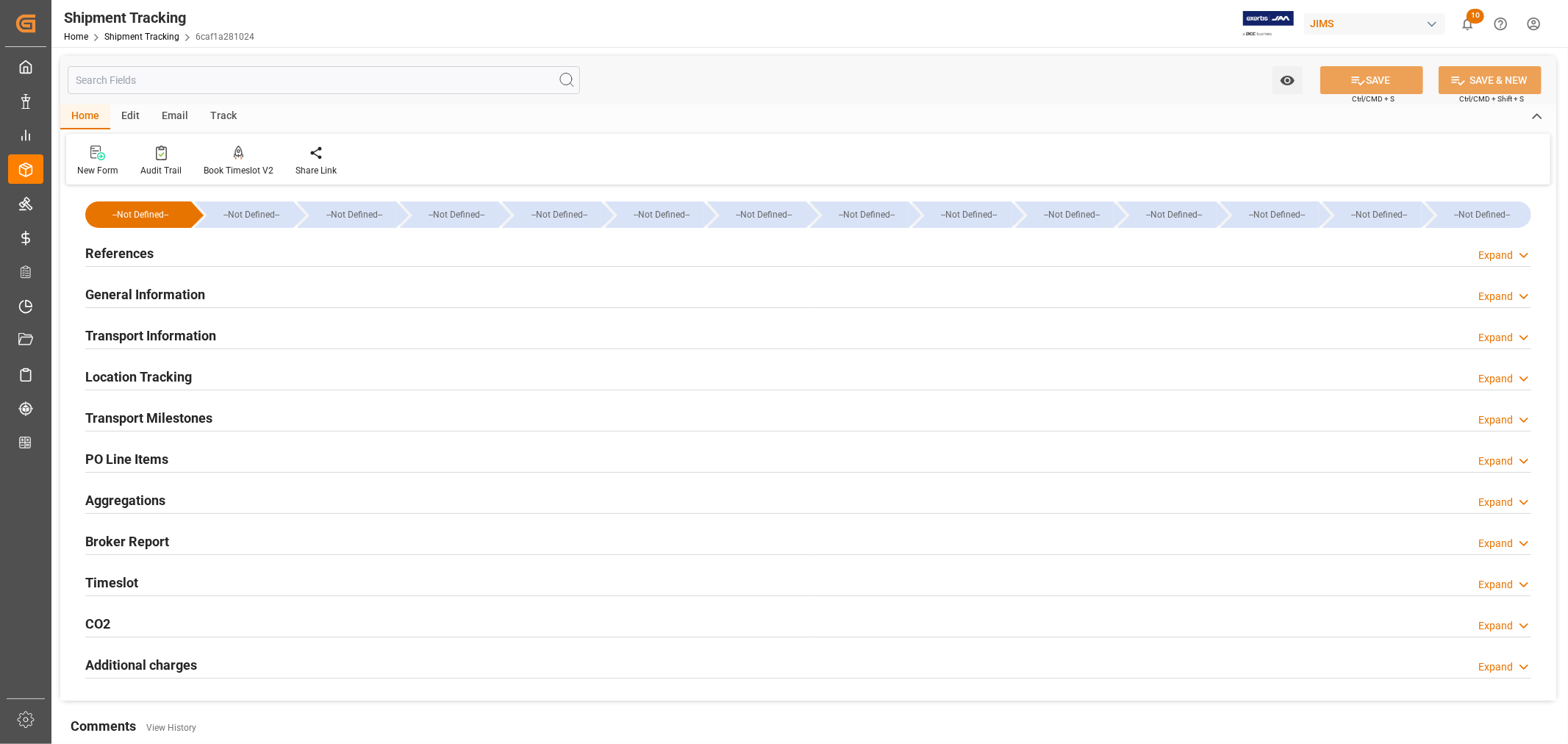
click at [162, 577] on div "Timeslot Expand" at bounding box center [808, 581] width 1446 height 28
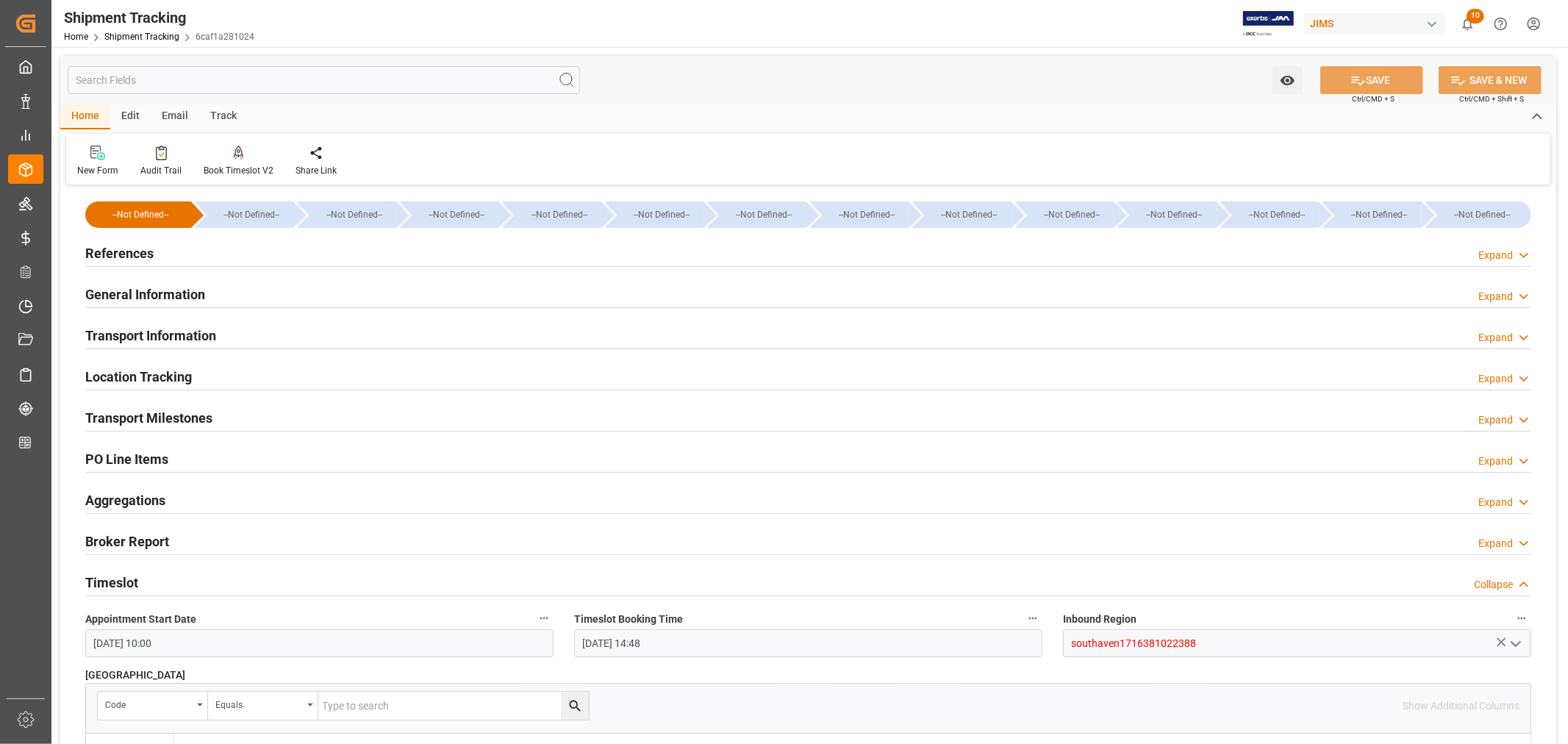
click at [162, 577] on div "Timeslot Collapse" at bounding box center [808, 581] width 1446 height 28
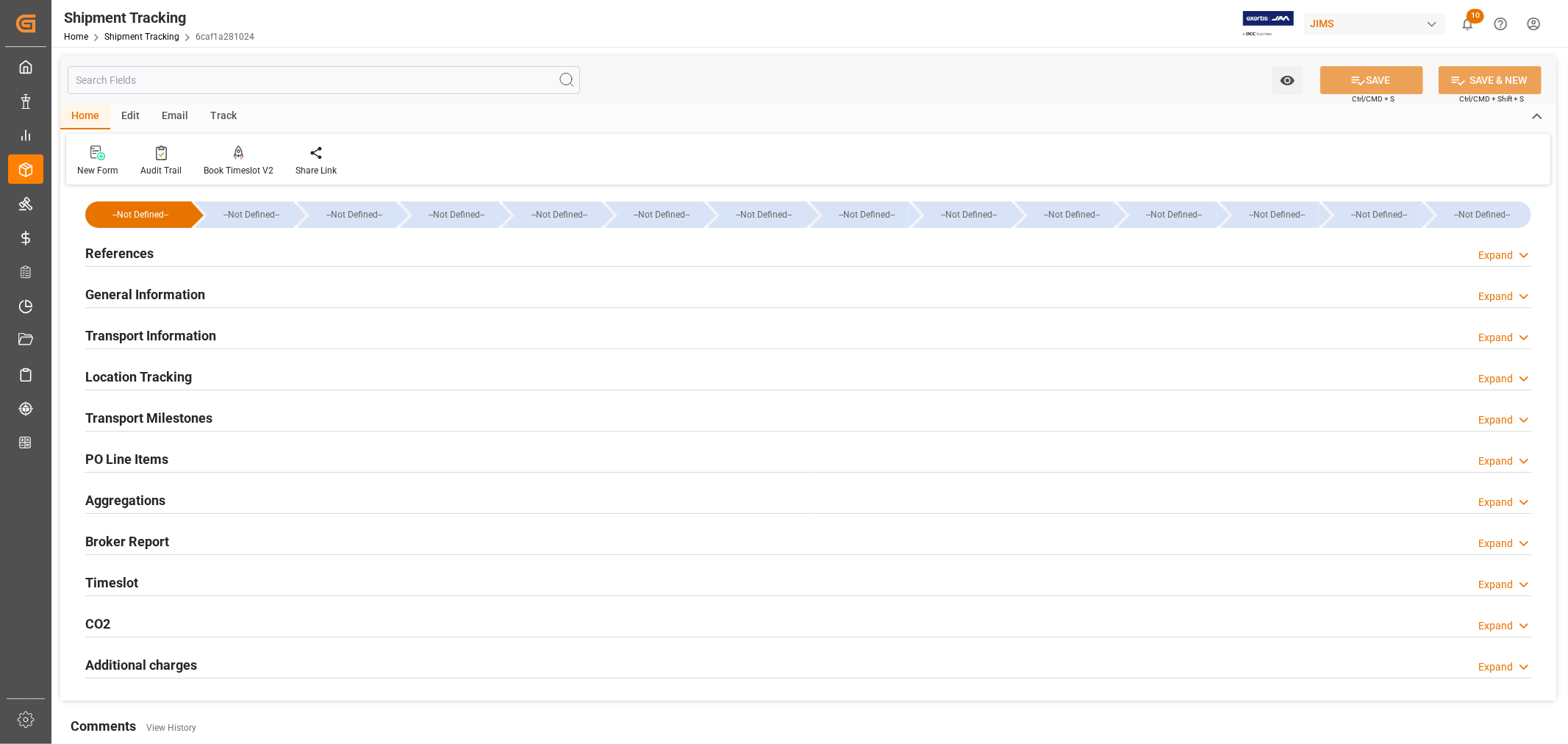
click at [206, 416] on h2 "Transport Milestones" at bounding box center [149, 417] width 127 height 20
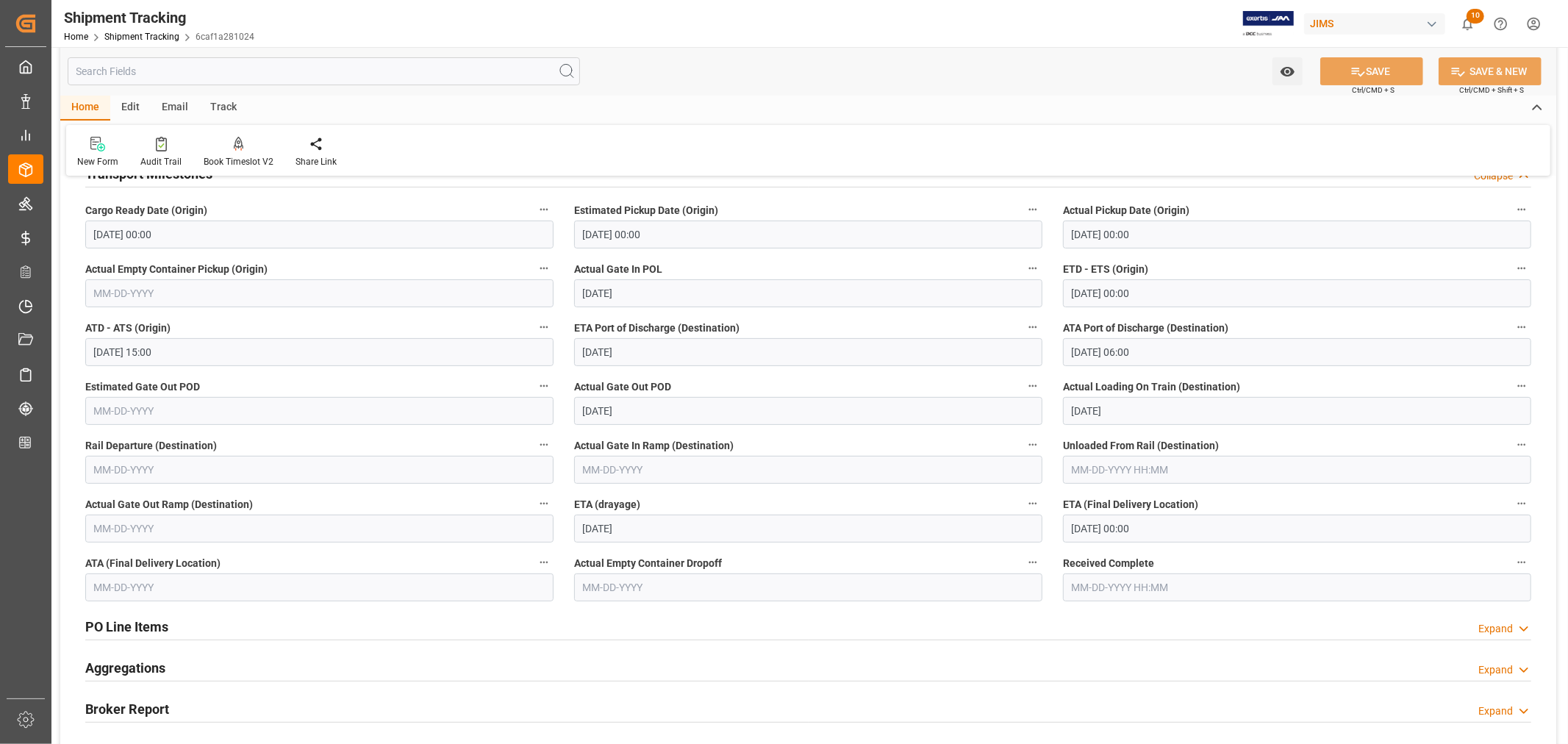
scroll to position [245, 0]
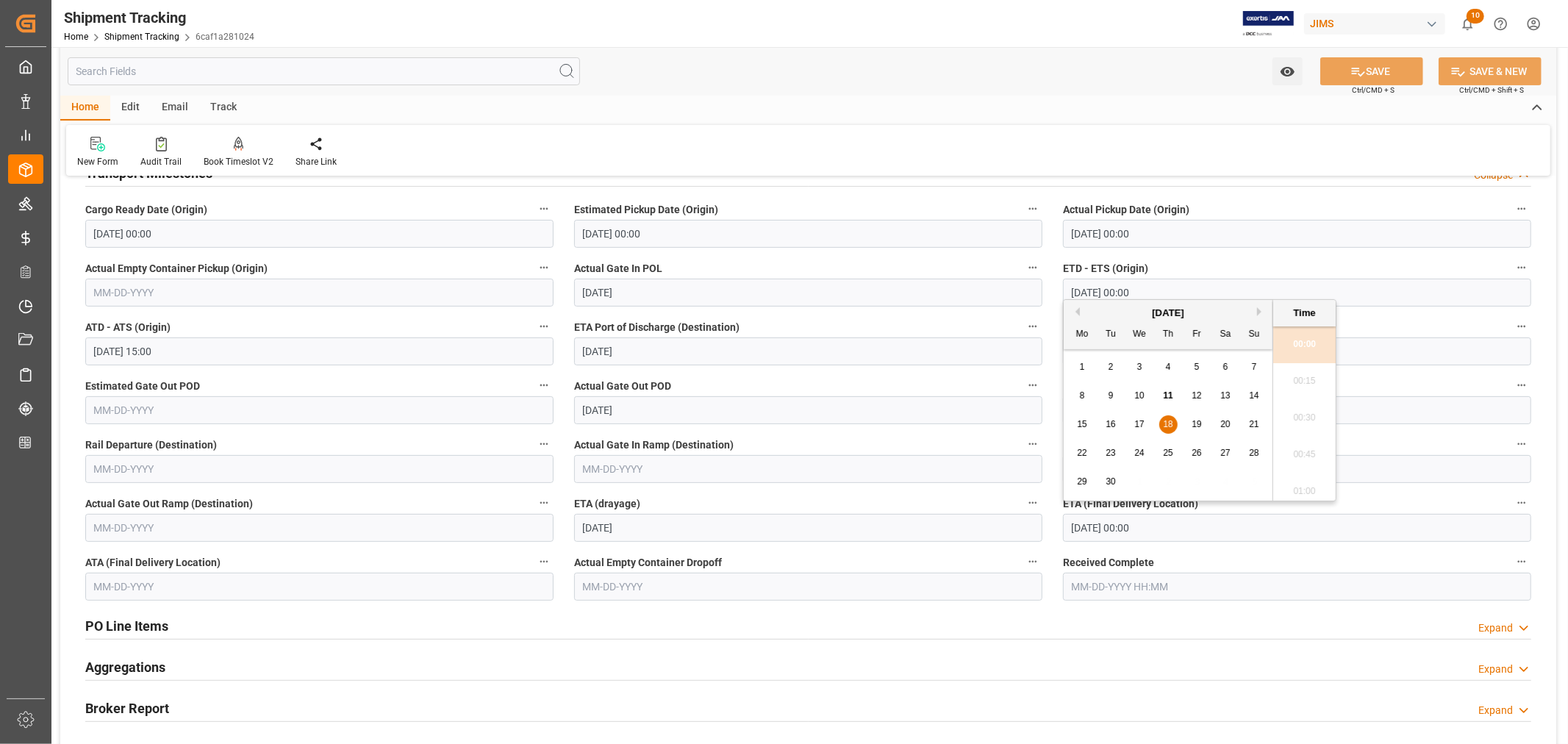
click at [1176, 529] on input "09-18-2025 00:00" at bounding box center [1297, 528] width 468 height 28
click at [1137, 428] on span "17" at bounding box center [1139, 424] width 10 height 10
type input "09-17-2025 00:00"
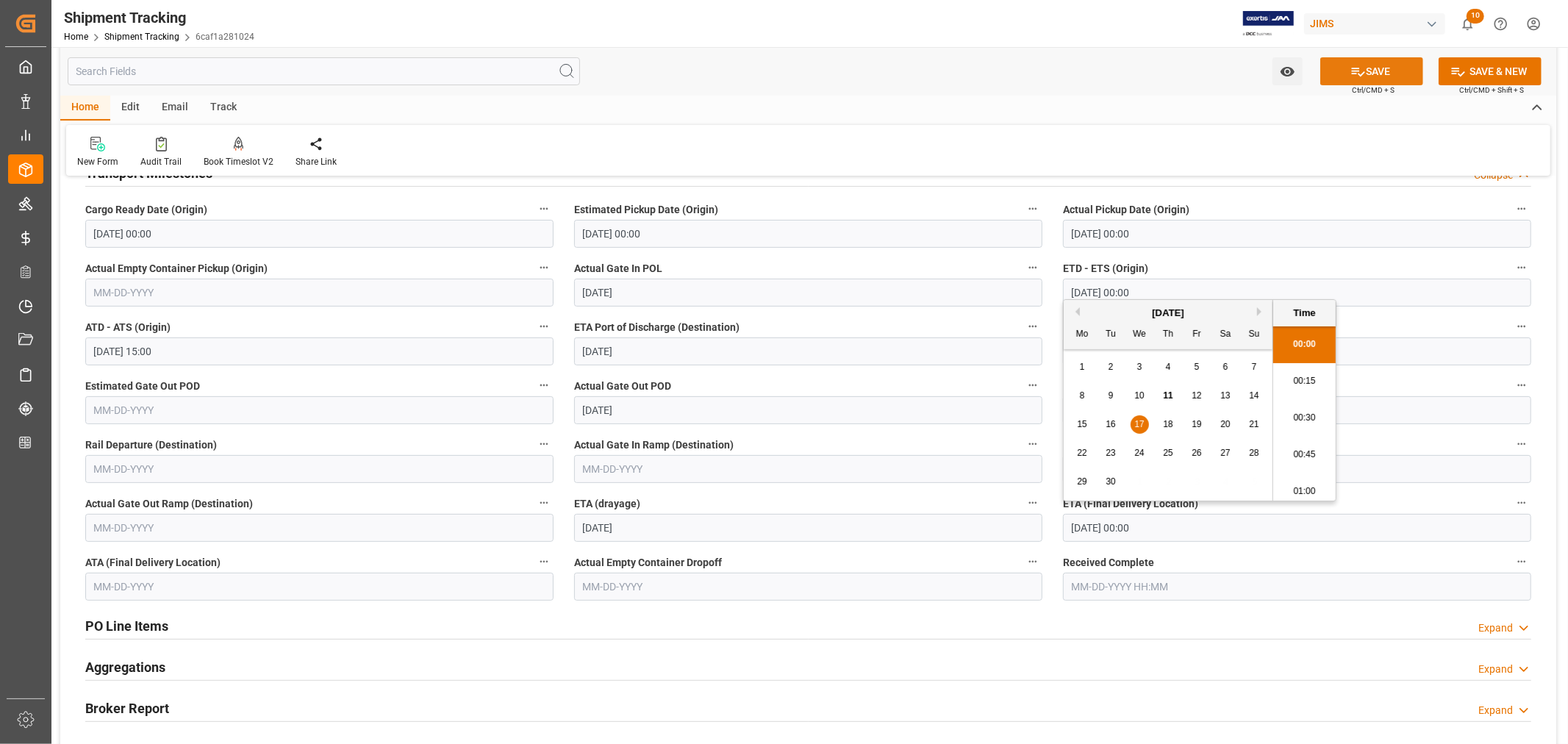
click at [1373, 74] on button "SAVE" at bounding box center [1372, 71] width 103 height 28
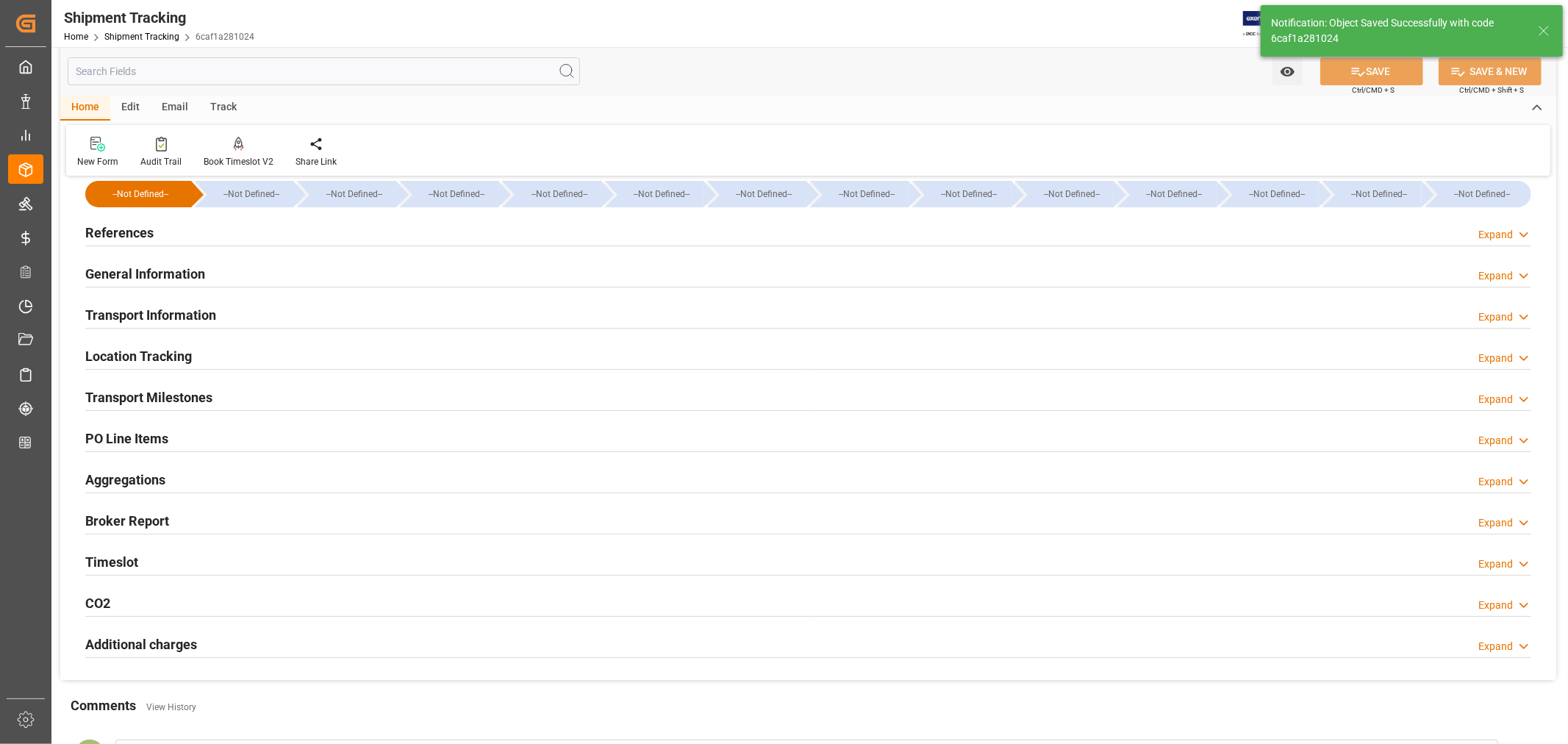
scroll to position [0, 0]
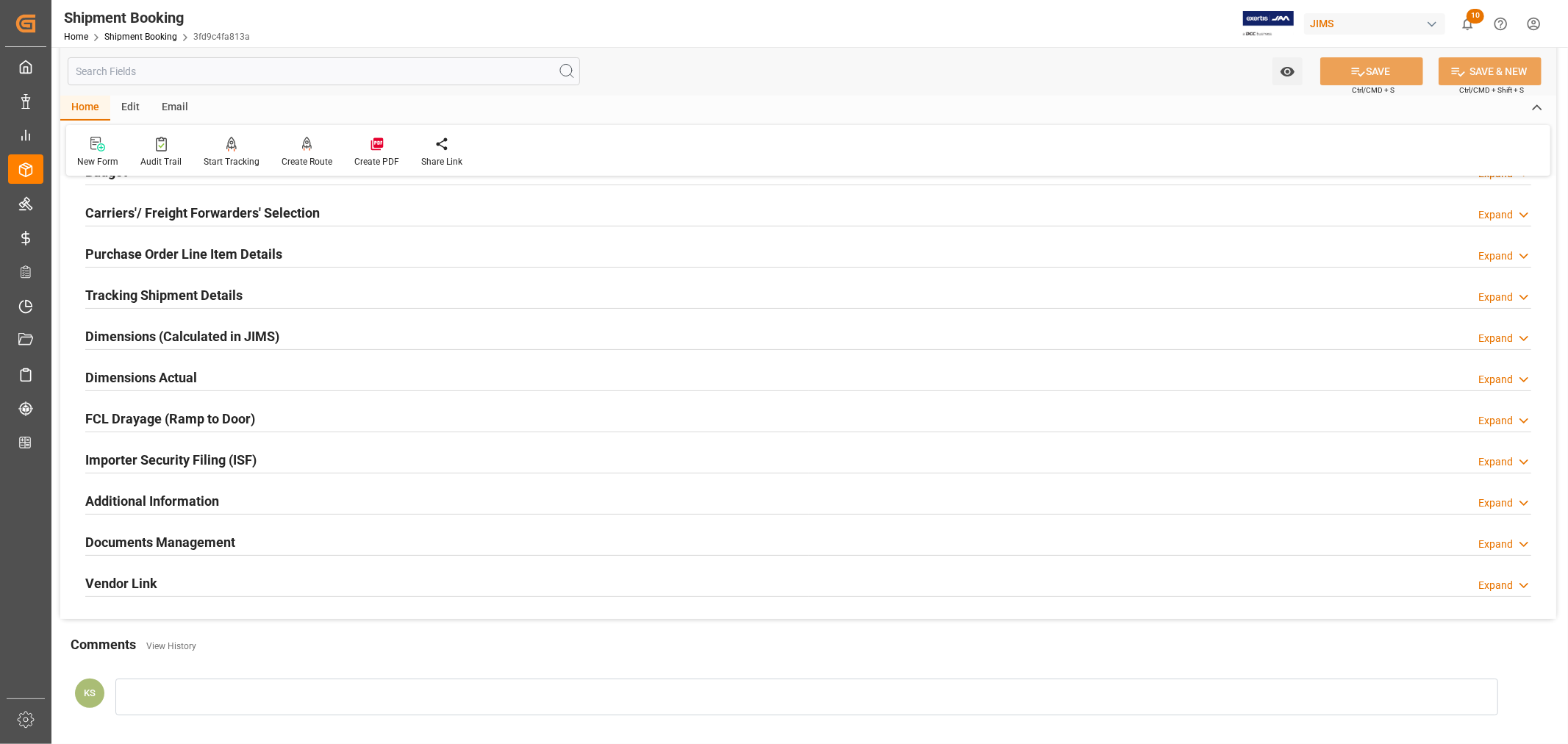
scroll to position [327, 0]
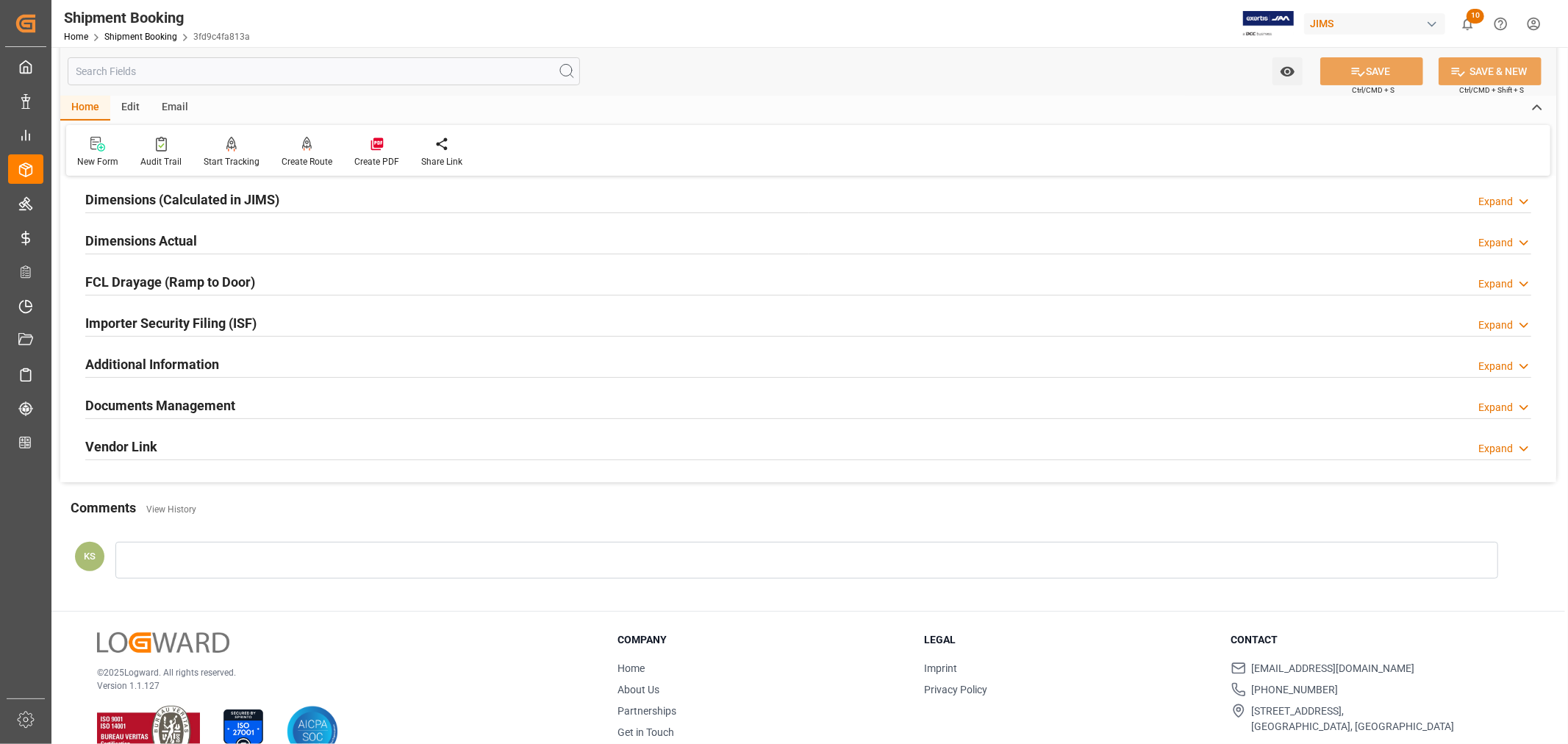
click at [270, 409] on div "Documents Management Expand" at bounding box center [808, 404] width 1446 height 28
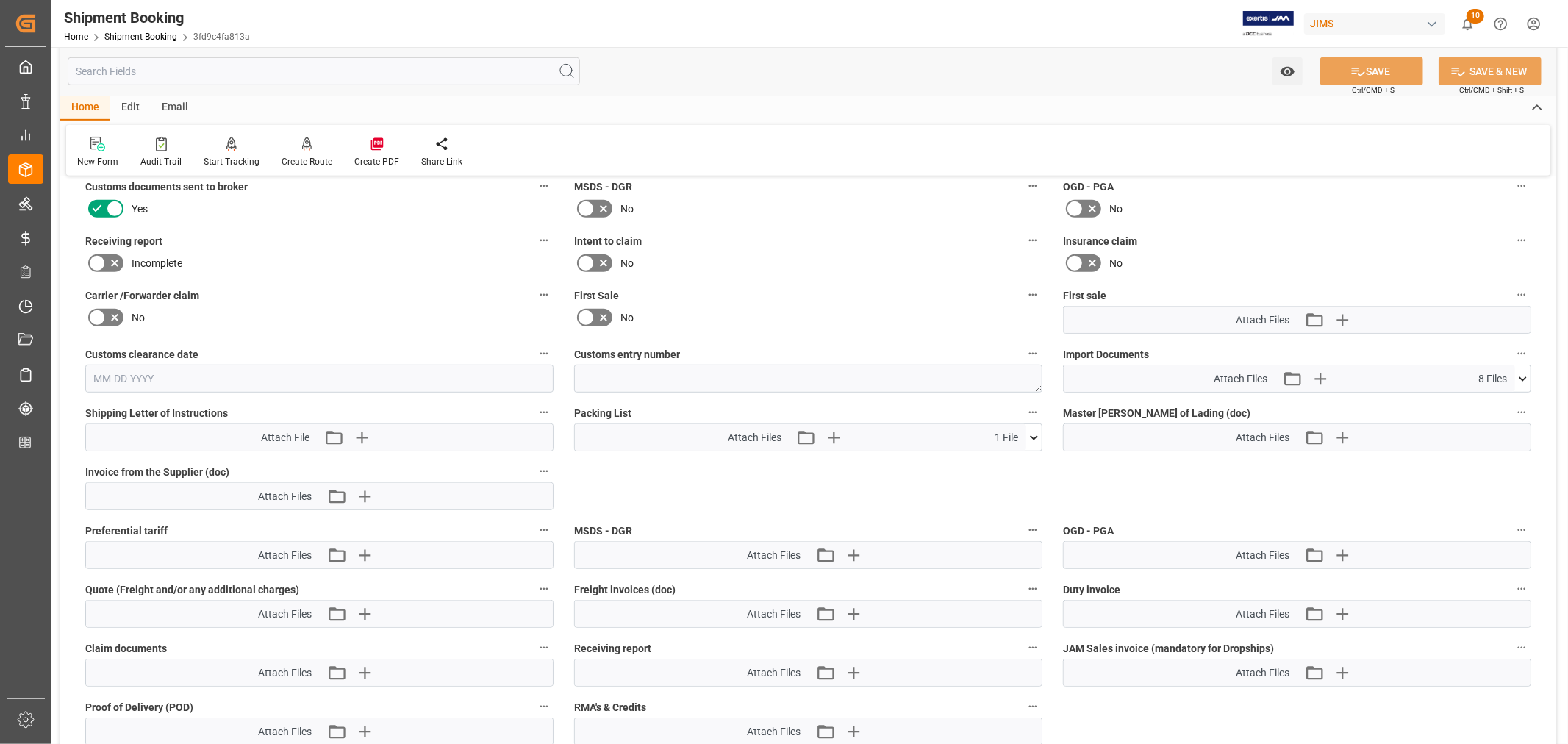
scroll to position [653, 0]
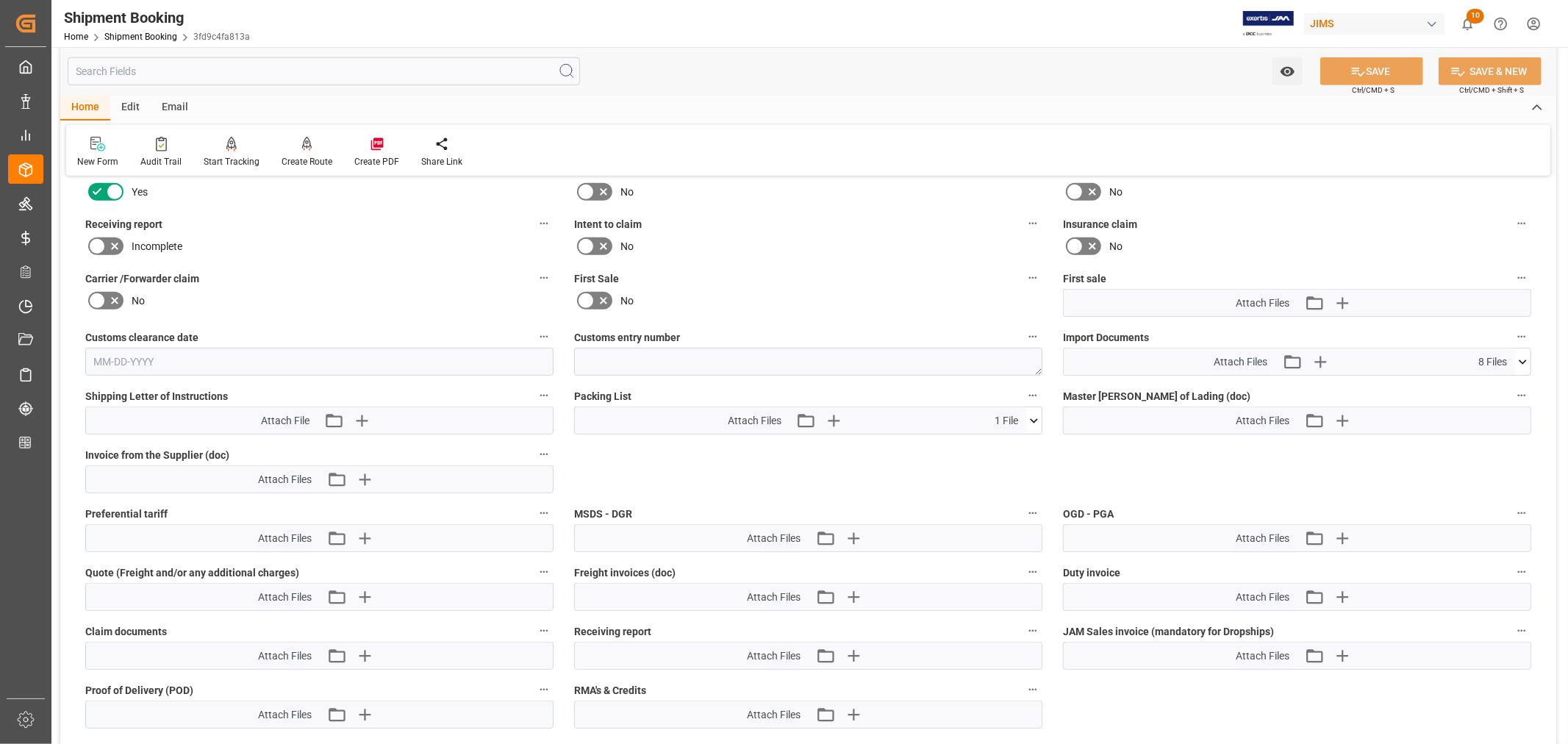
click at [1519, 361] on icon at bounding box center [1523, 362] width 16 height 16
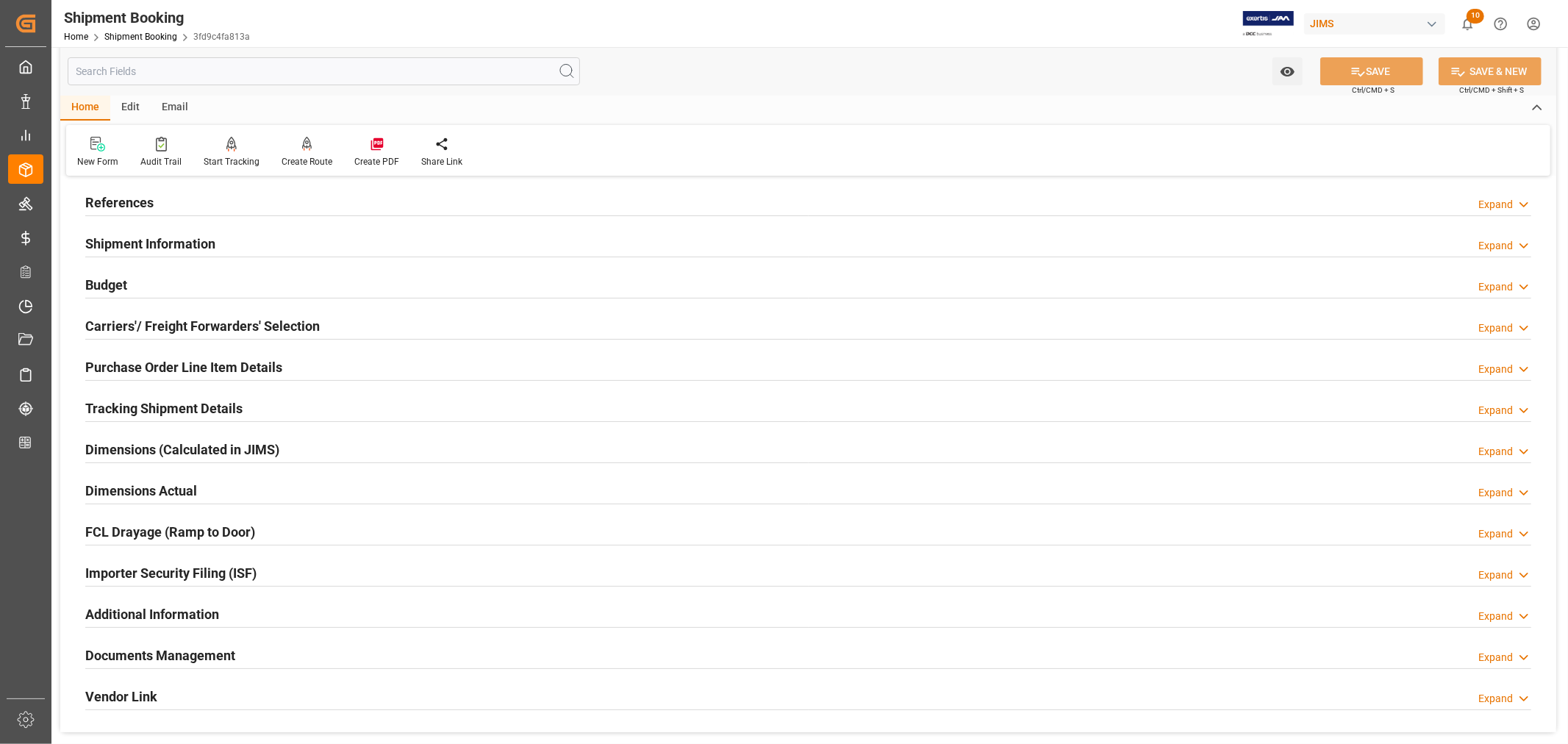
scroll to position [327, 0]
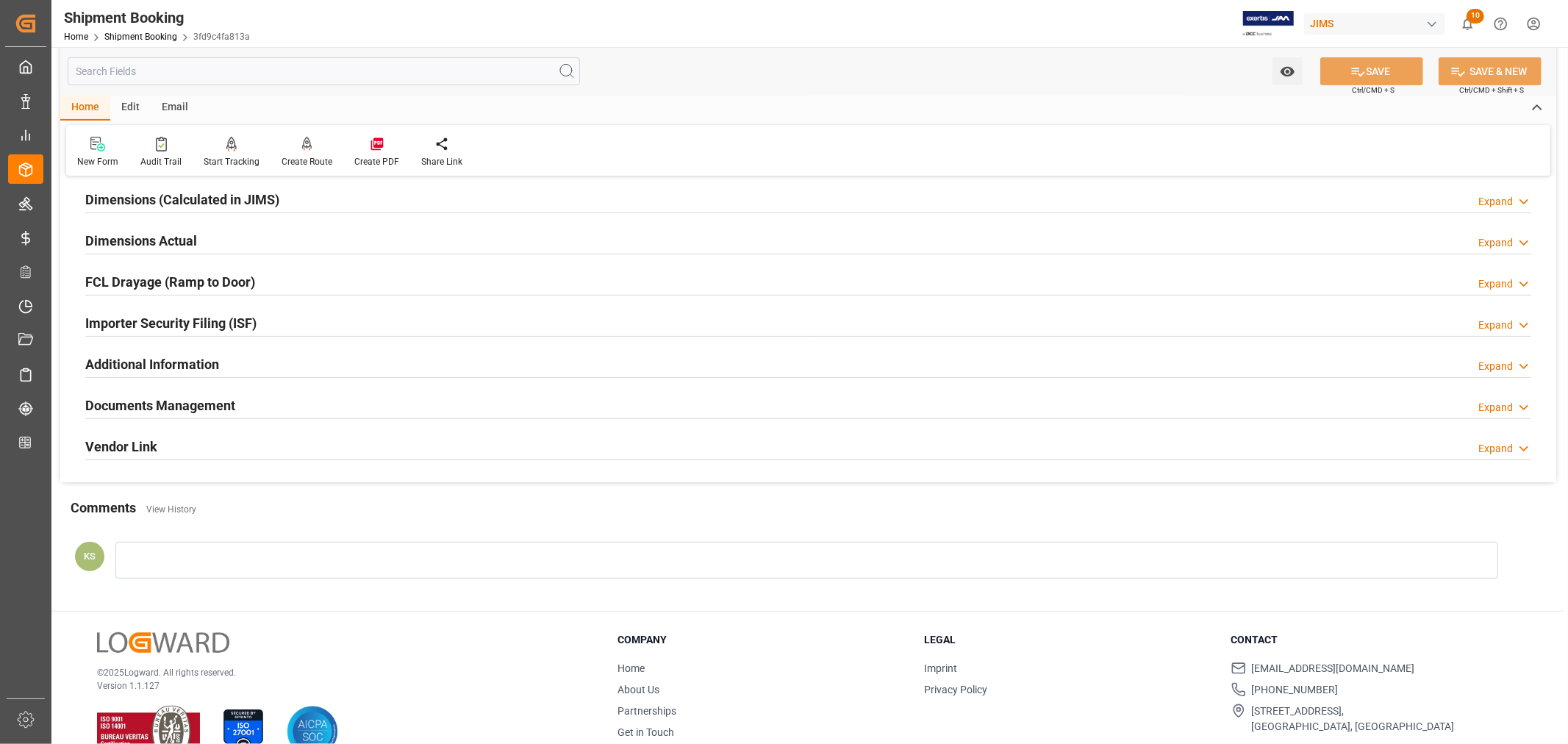
click at [424, 404] on div "Documents Management Expand" at bounding box center [808, 404] width 1446 height 28
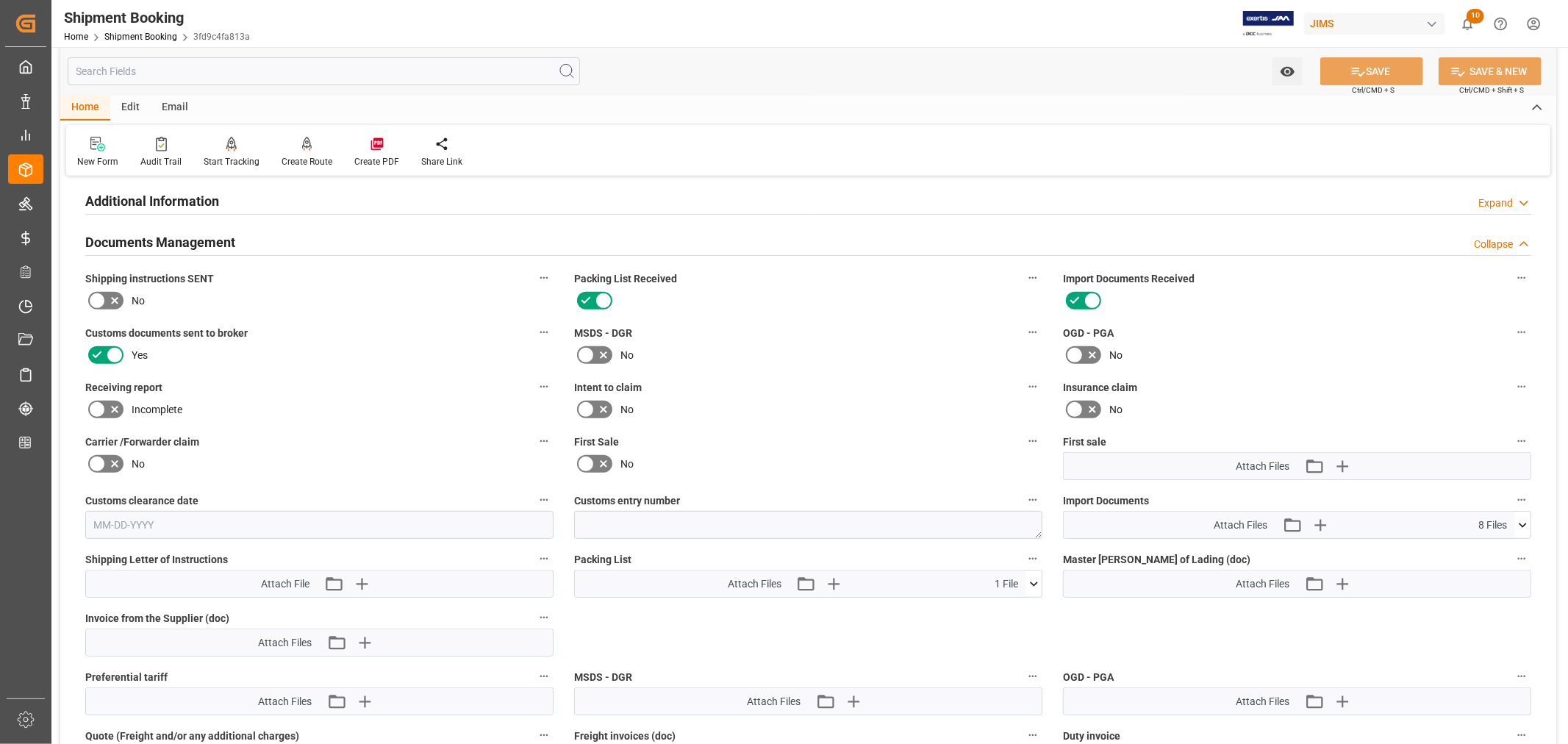
scroll to position [571, 0]
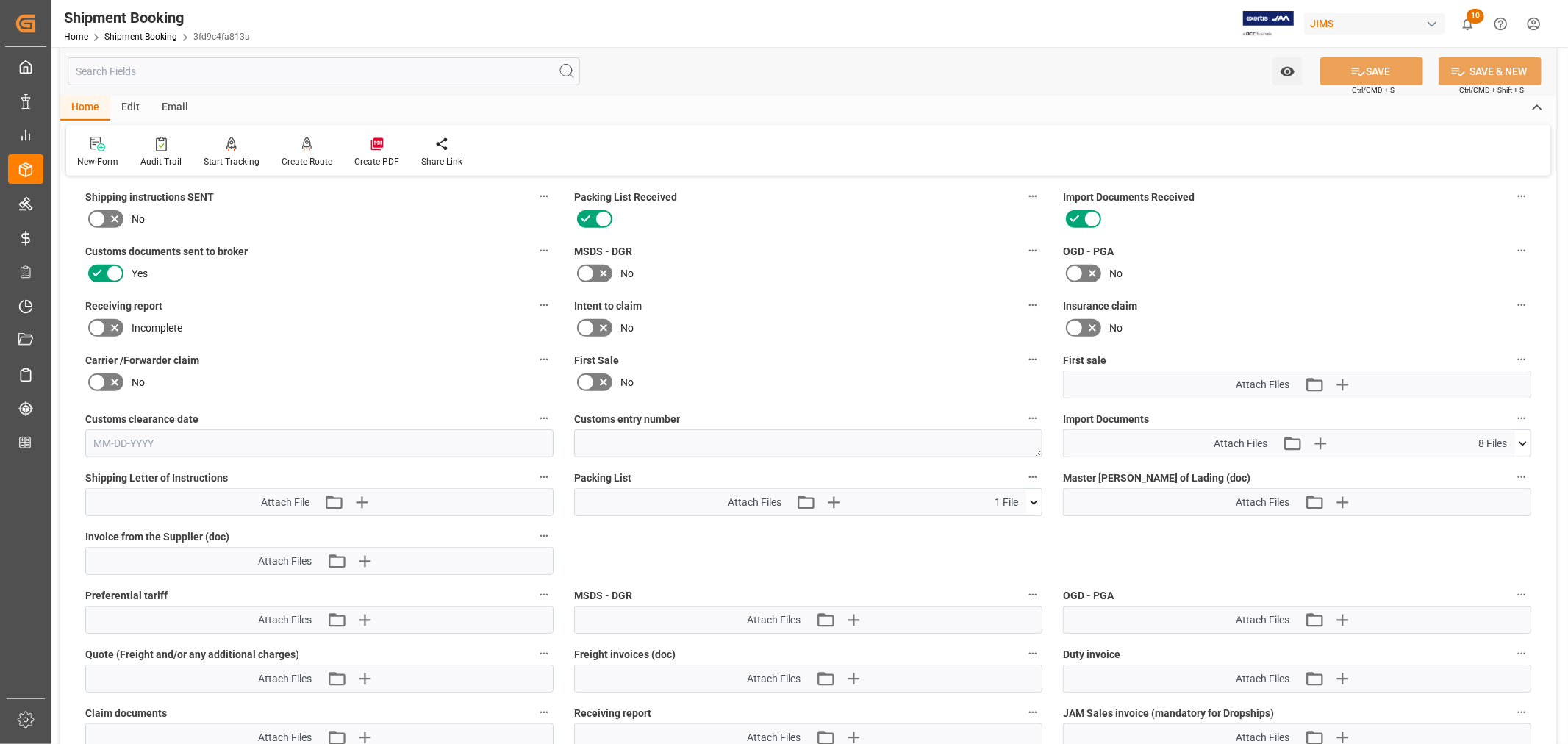
click at [1524, 439] on icon at bounding box center [1523, 444] width 16 height 16
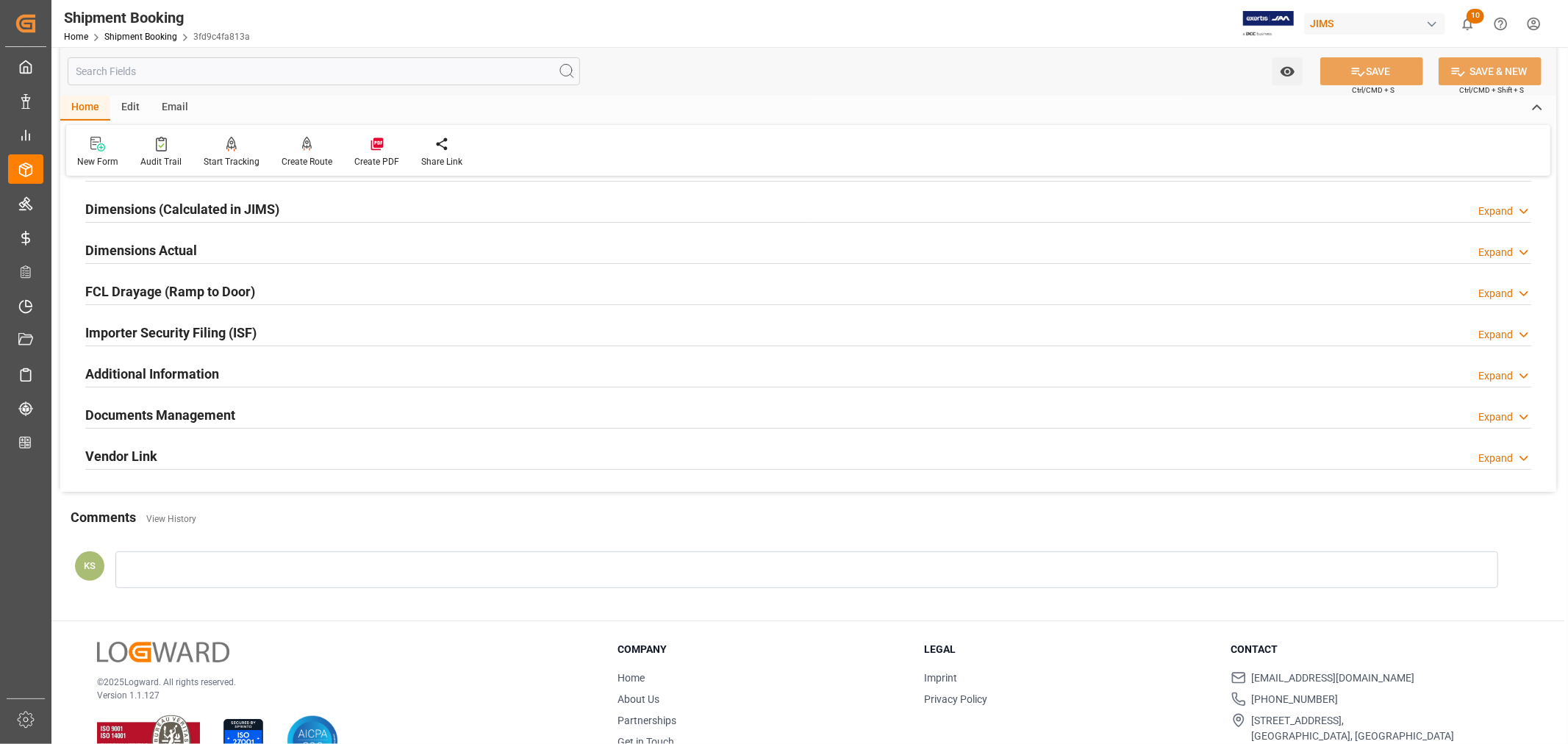
scroll to position [361, 0]
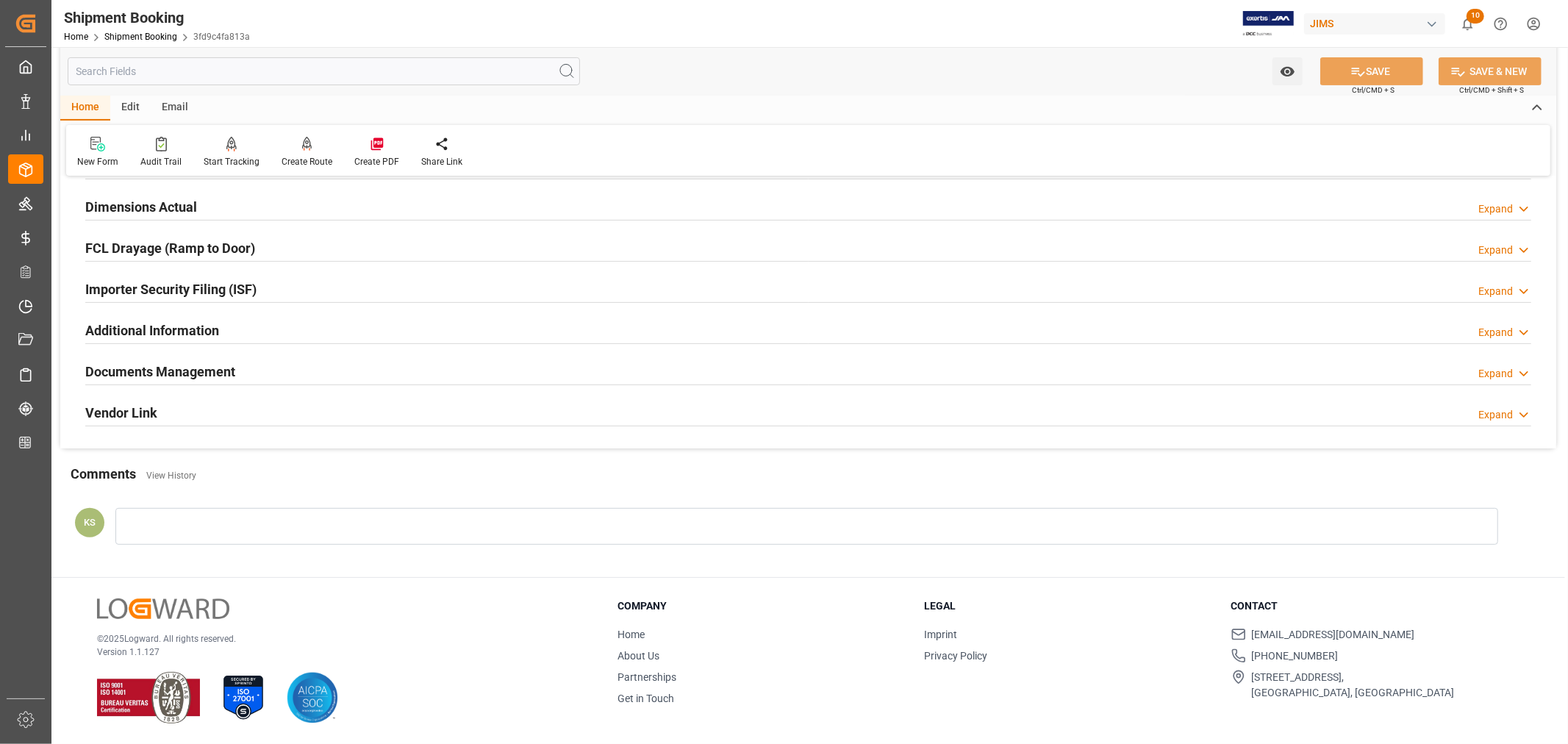
click at [522, 375] on div "Documents Management Expand" at bounding box center [808, 370] width 1446 height 28
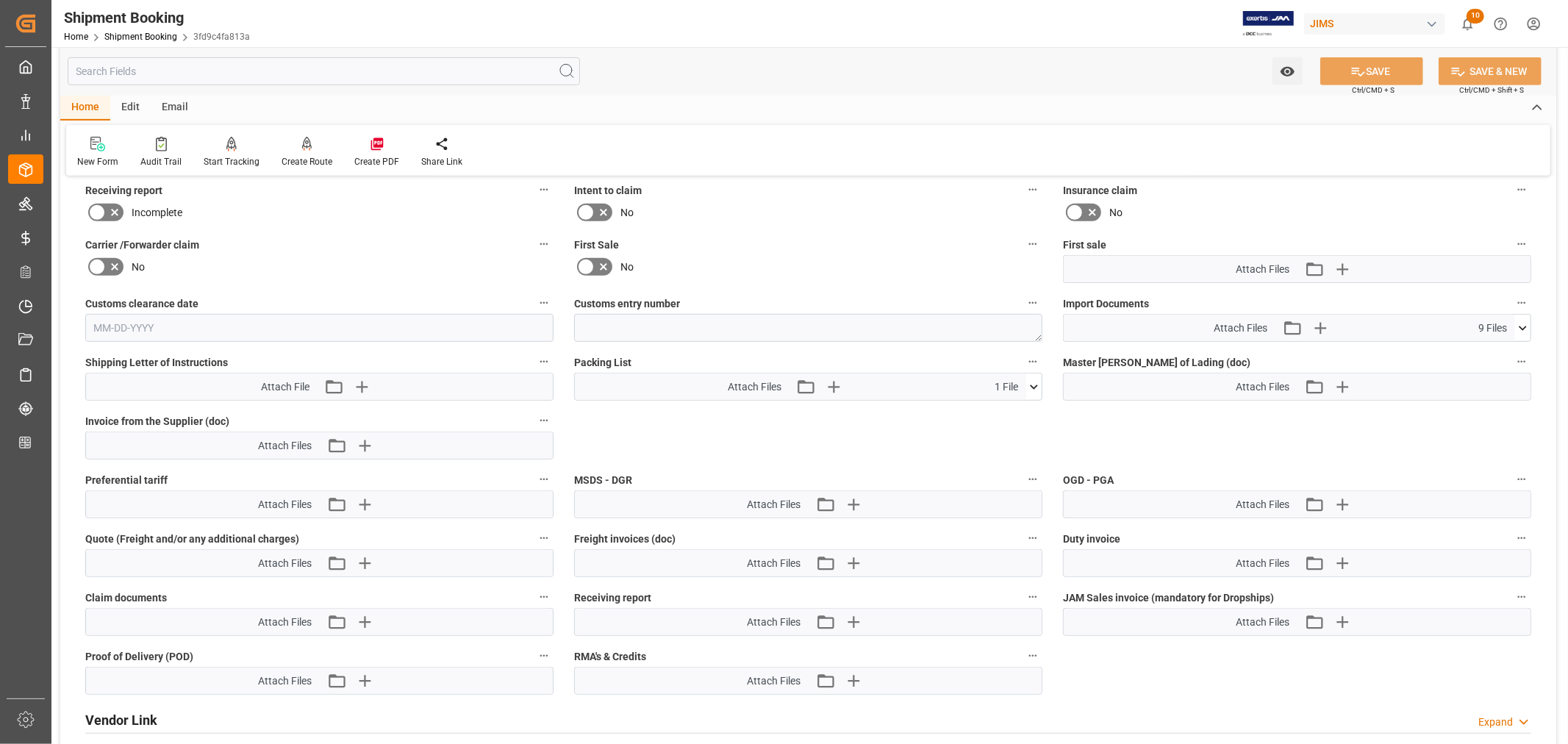
scroll to position [688, 0]
click at [1524, 323] on icon at bounding box center [1523, 328] width 16 height 16
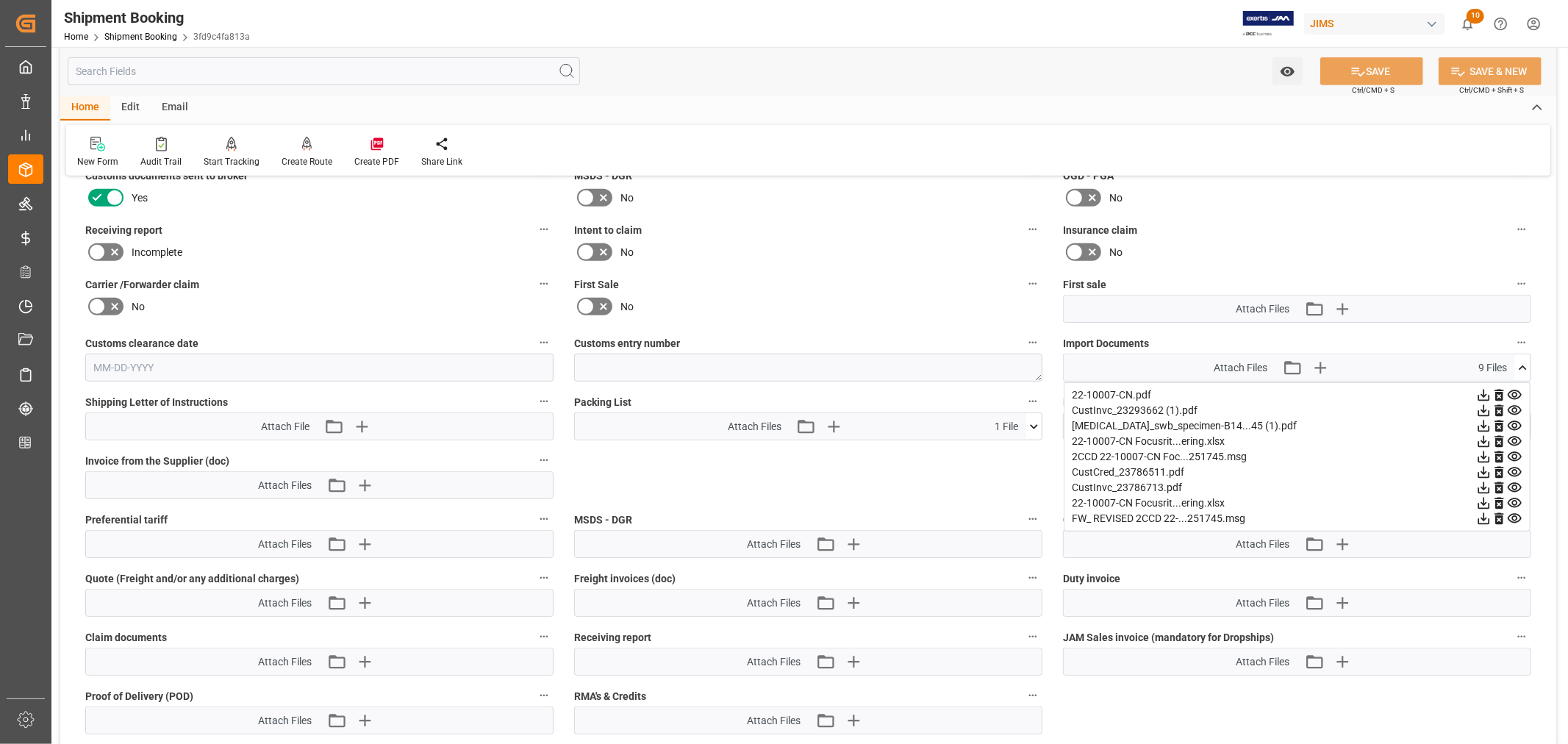
scroll to position [665, 0]
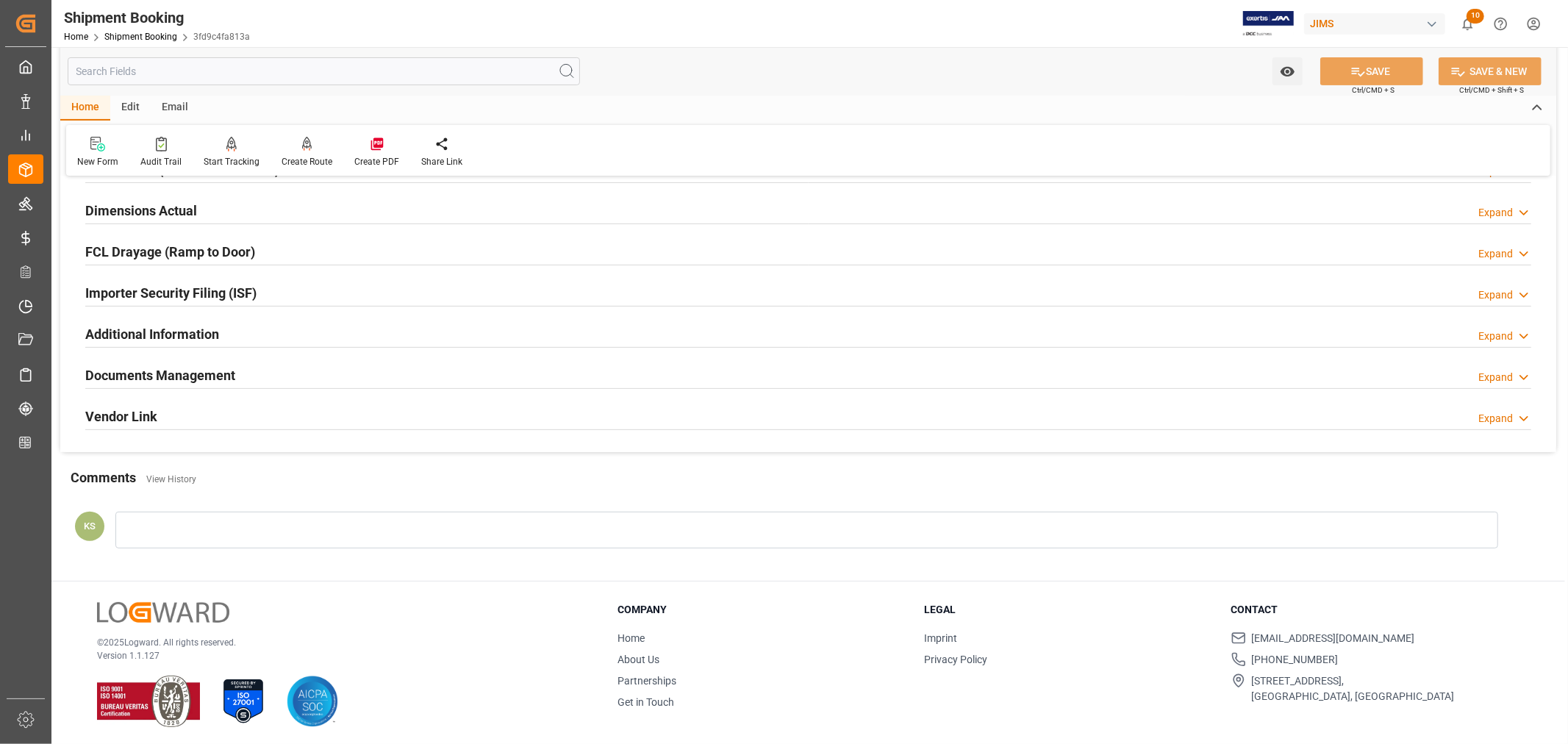
scroll to position [361, 0]
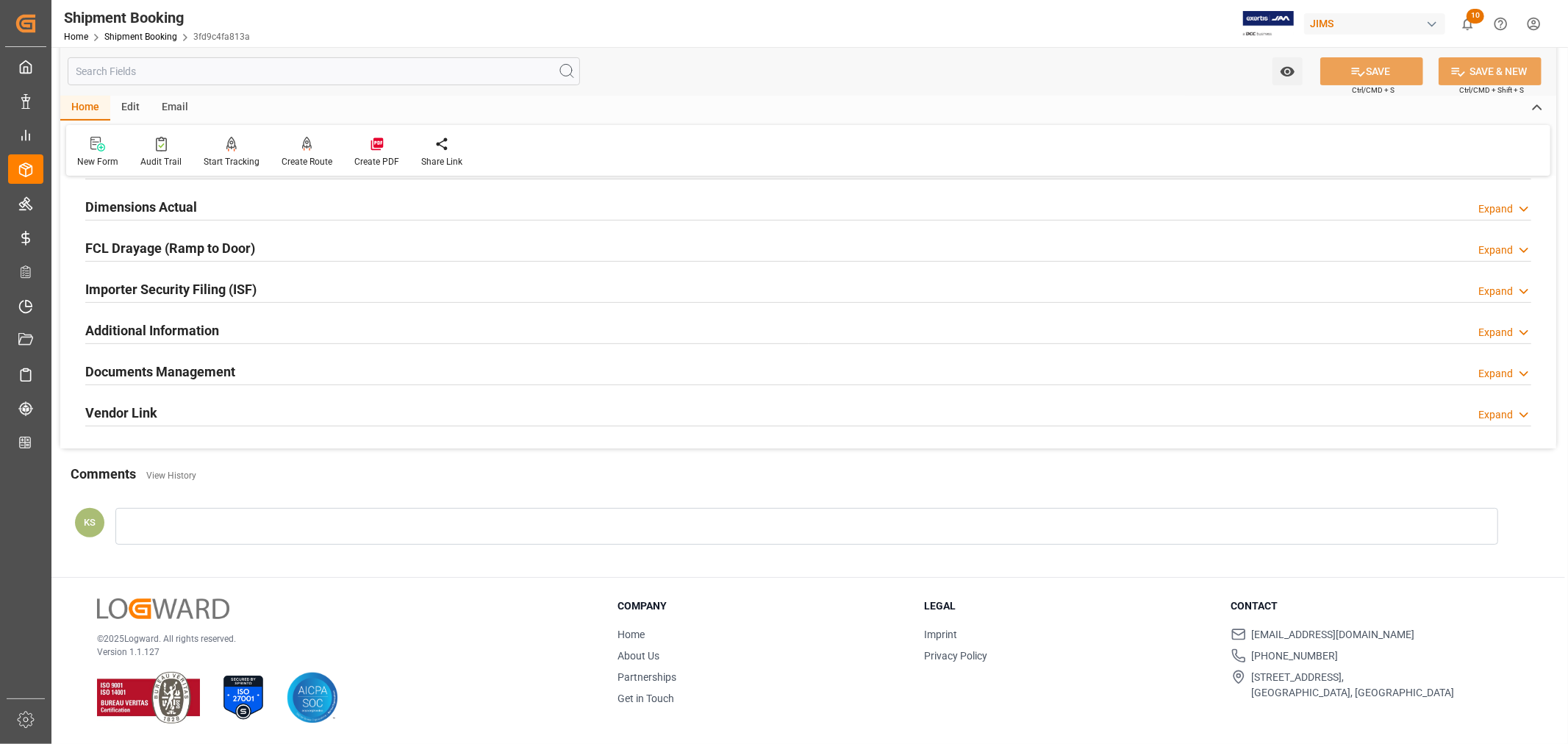
click at [1275, 365] on div "Documents Management Expand" at bounding box center [808, 370] width 1446 height 28
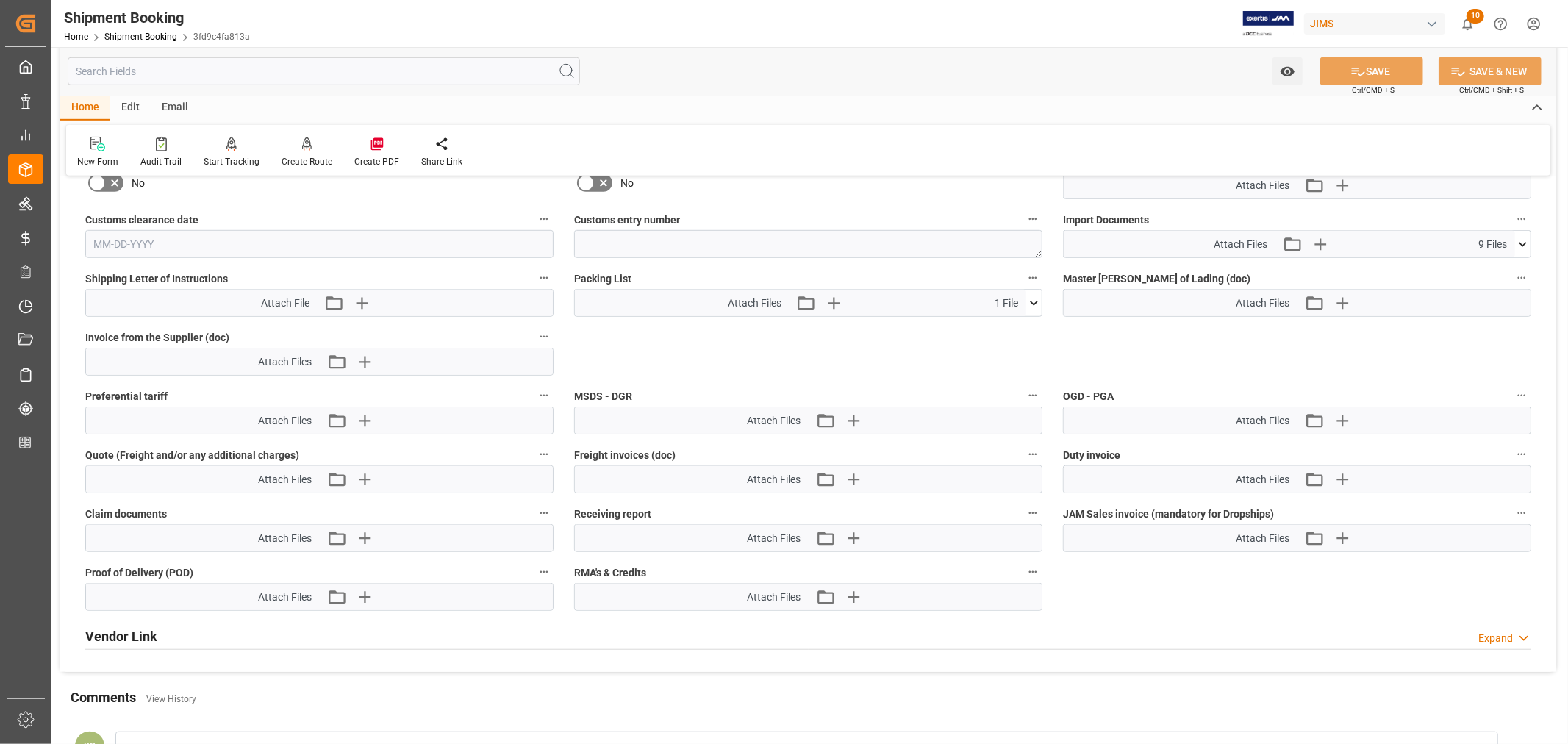
scroll to position [769, 0]
click at [1523, 240] on icon at bounding box center [1523, 246] width 16 height 16
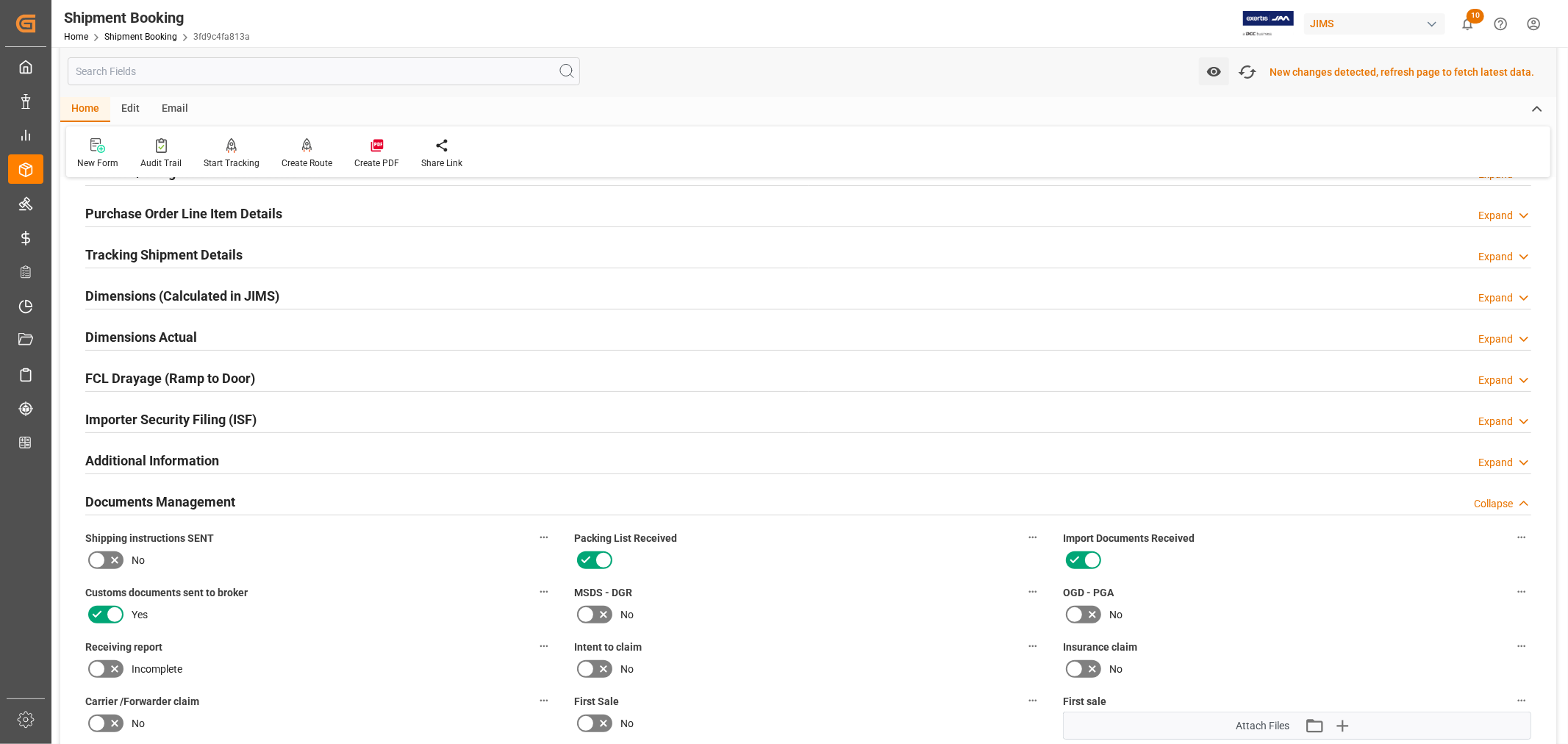
scroll to position [0, 0]
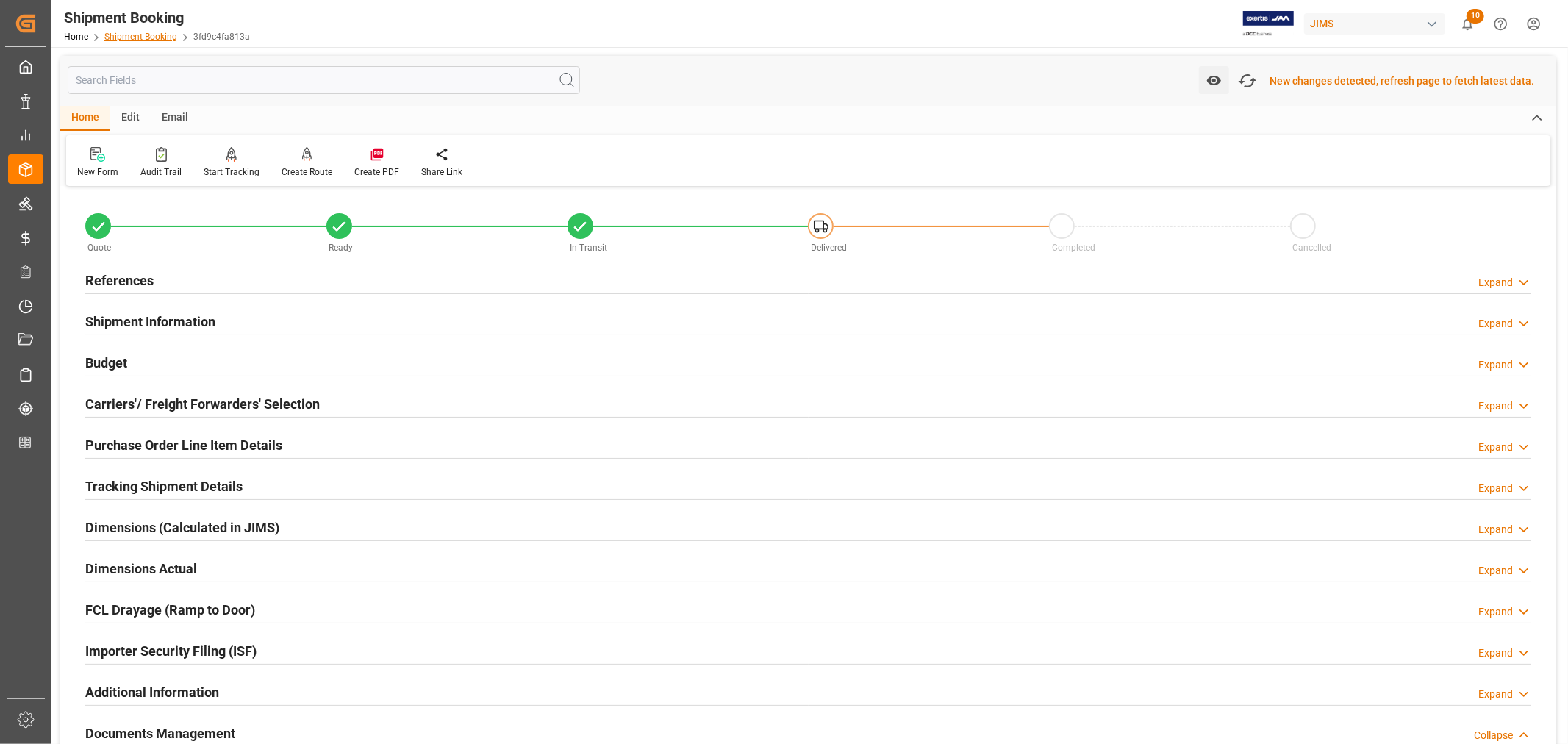
click at [147, 37] on link "Shipment Booking" at bounding box center [141, 37] width 73 height 10
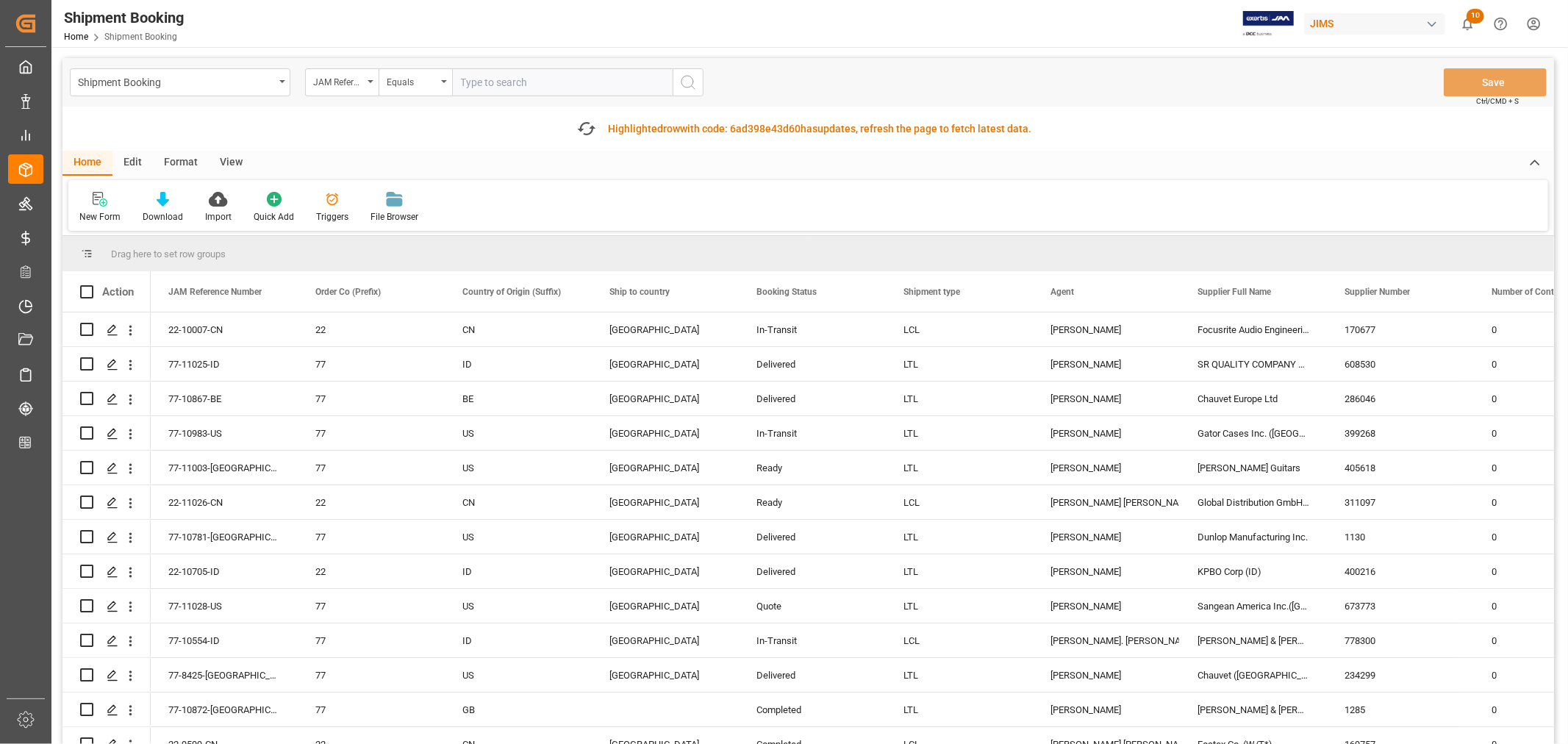
click at [490, 79] on input "text" at bounding box center [562, 83] width 221 height 28
paste input "22-10495-DE"
type input "22-10495-DE"
click at [686, 79] on icon "search button" at bounding box center [688, 83] width 17 height 17
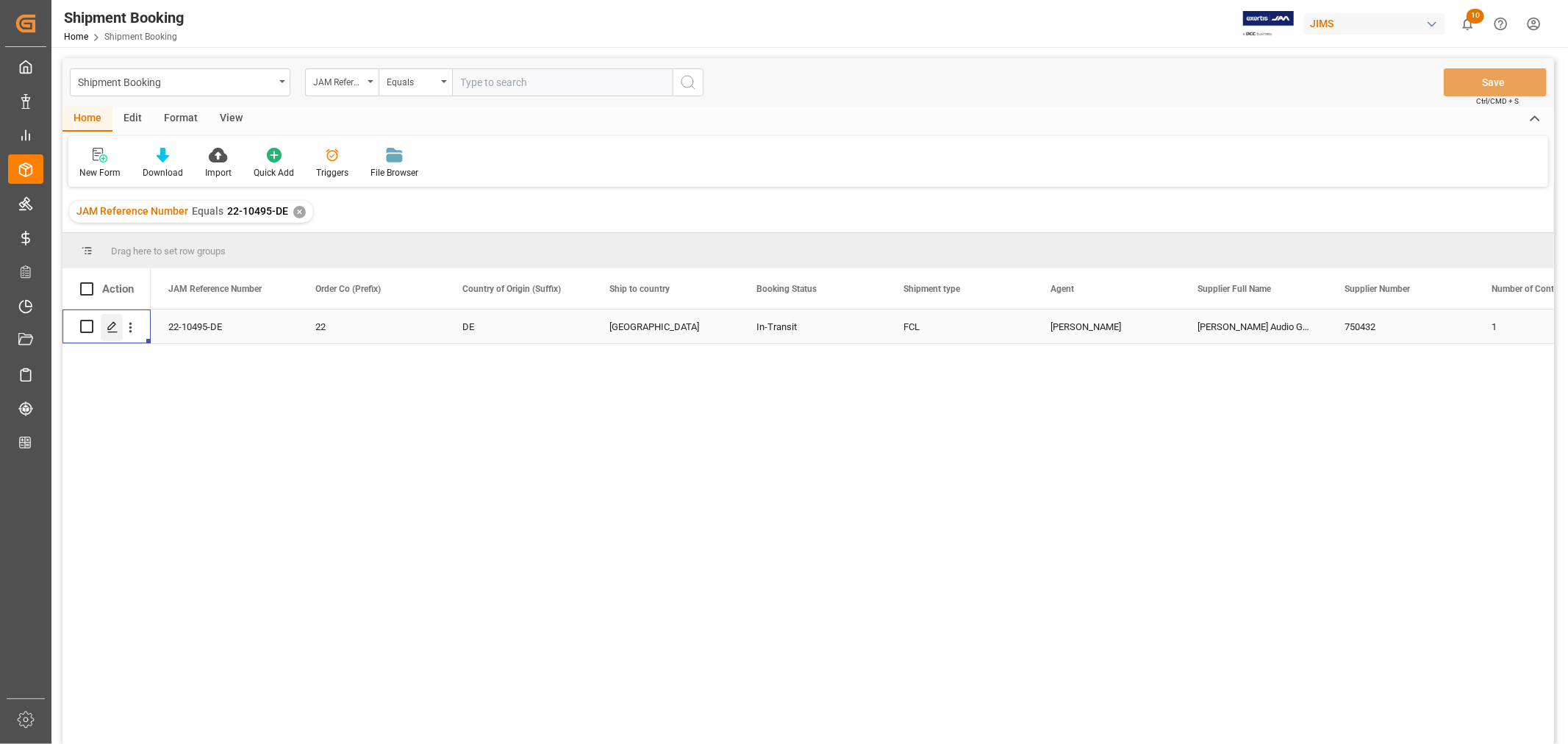
click at [115, 325] on icon "Press SPACE to select this row." at bounding box center [113, 328] width 12 height 12
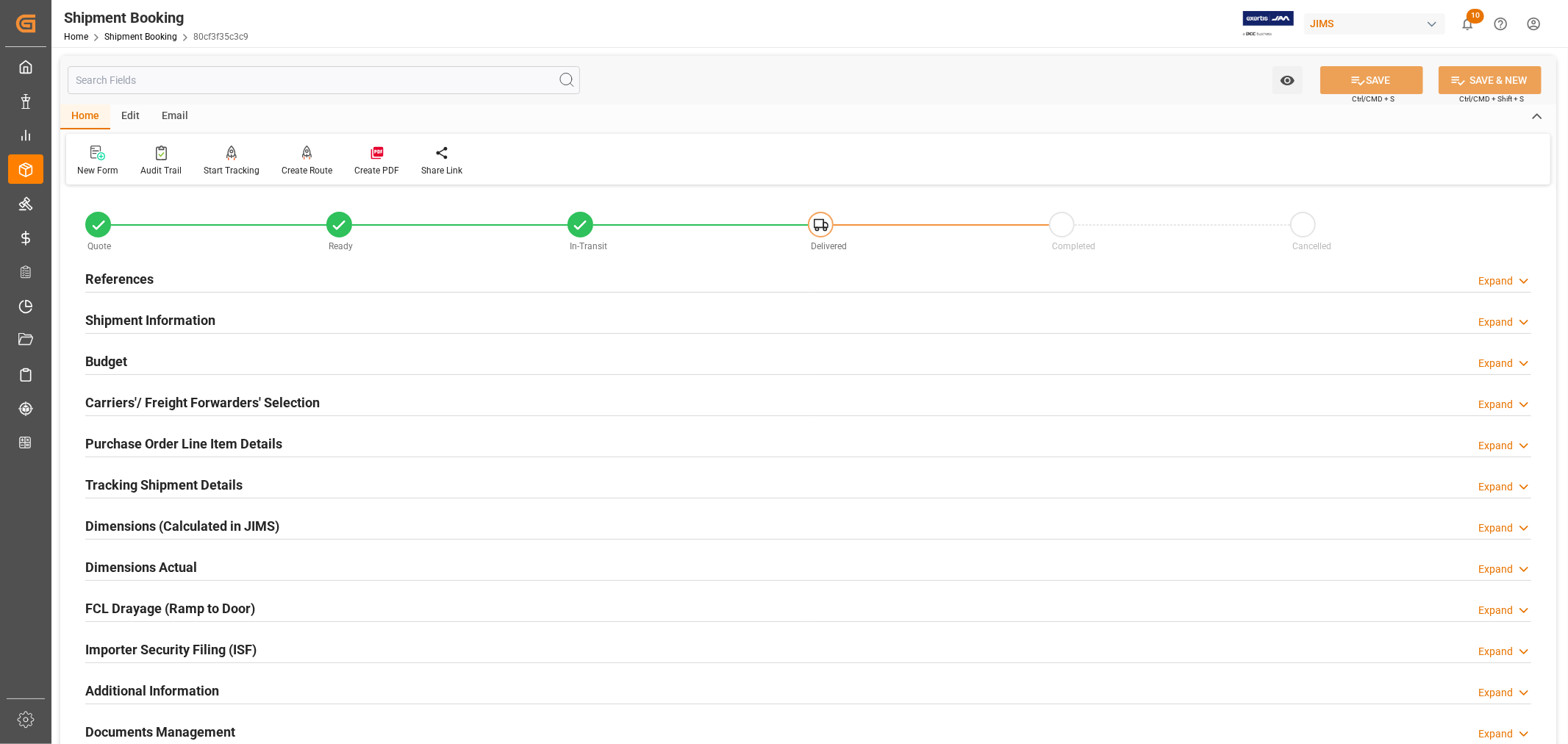
click at [176, 318] on h2 "Shipment Information" at bounding box center [150, 320] width 130 height 20
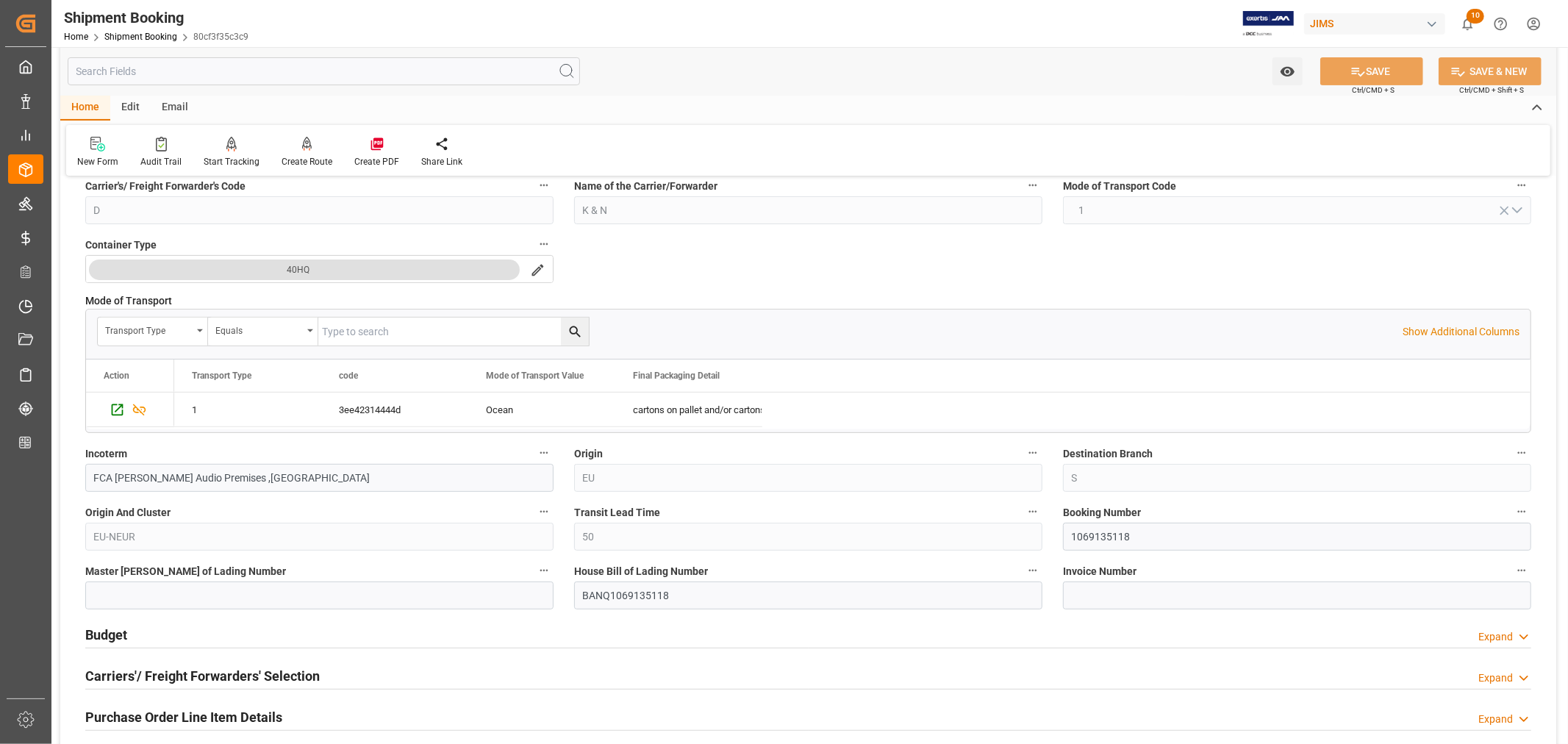
scroll to position [327, 0]
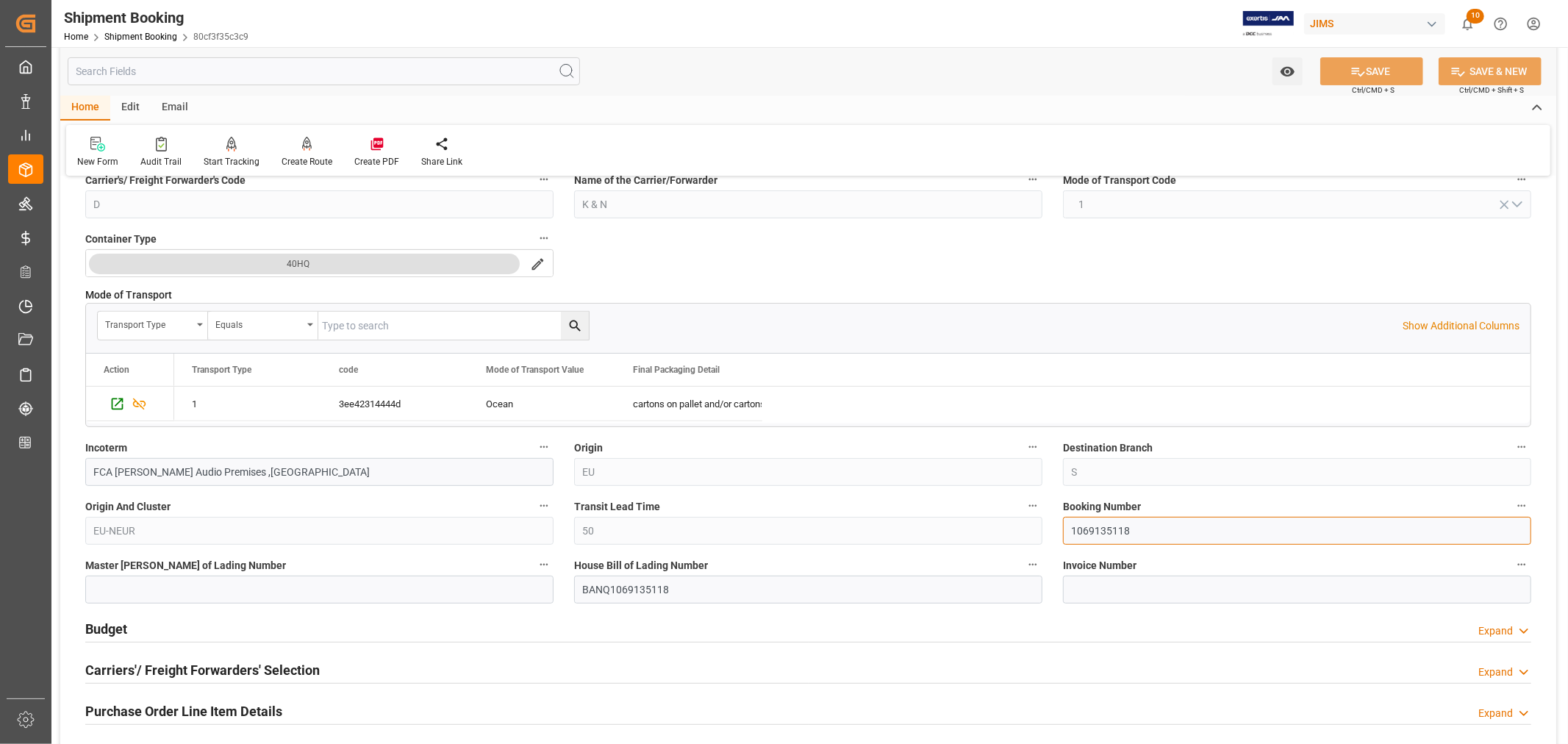
click at [1094, 530] on input "1069135118" at bounding box center [1297, 531] width 468 height 28
click at [137, 37] on link "Shipment Booking" at bounding box center [141, 37] width 73 height 10
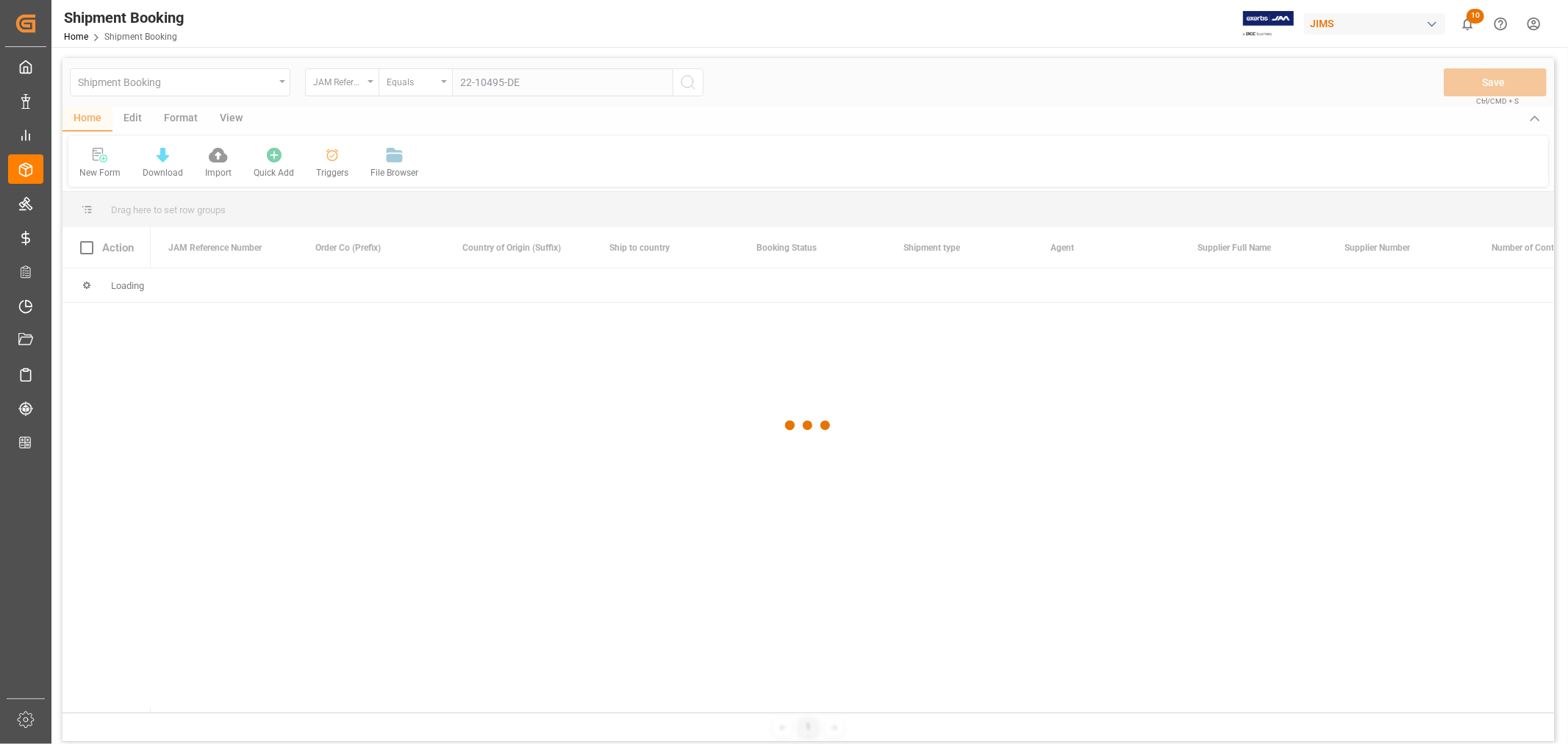
type input "22-10495-DE"
click at [688, 83] on div at bounding box center [808, 426] width 1492 height 735
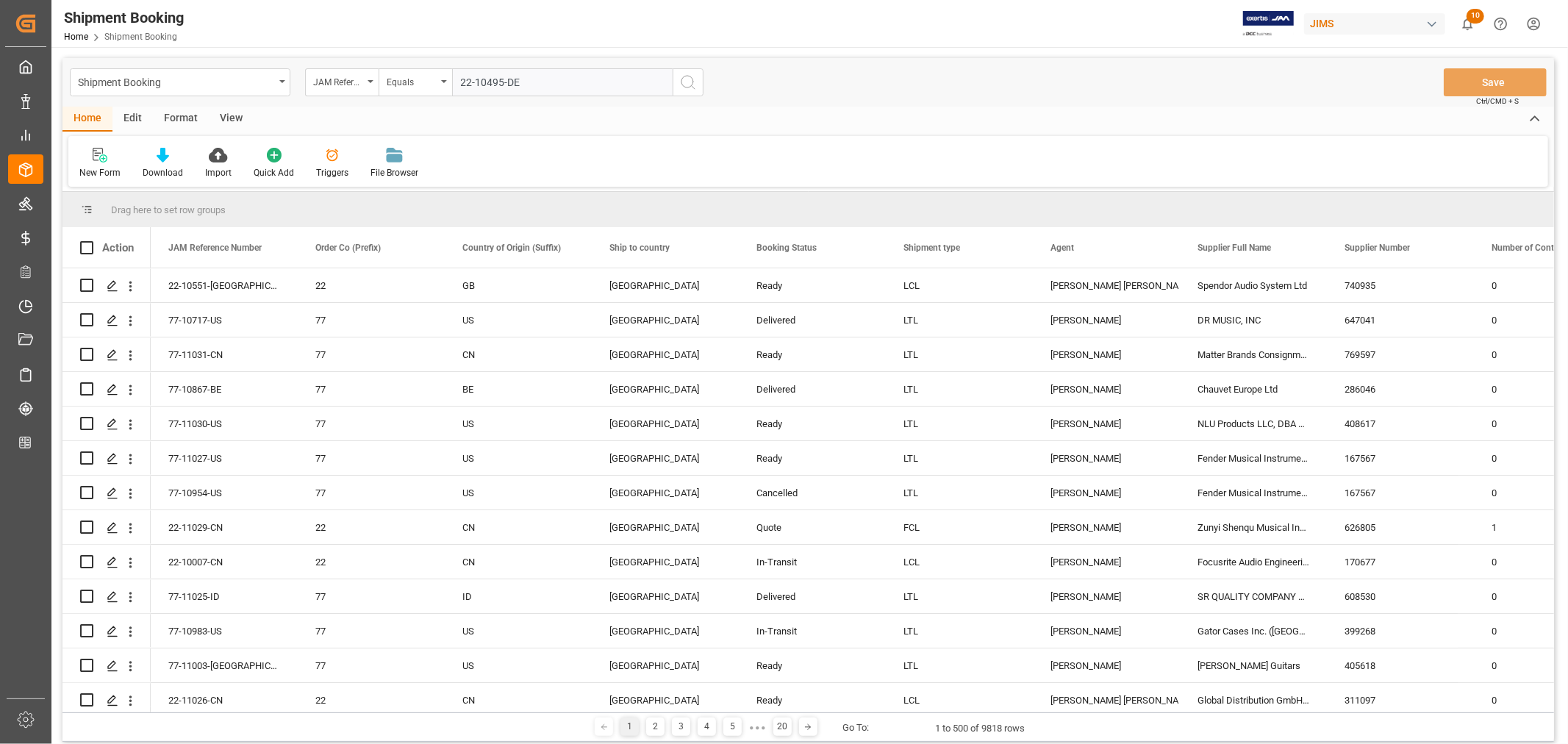
click at [689, 81] on icon "search button" at bounding box center [688, 83] width 17 height 17
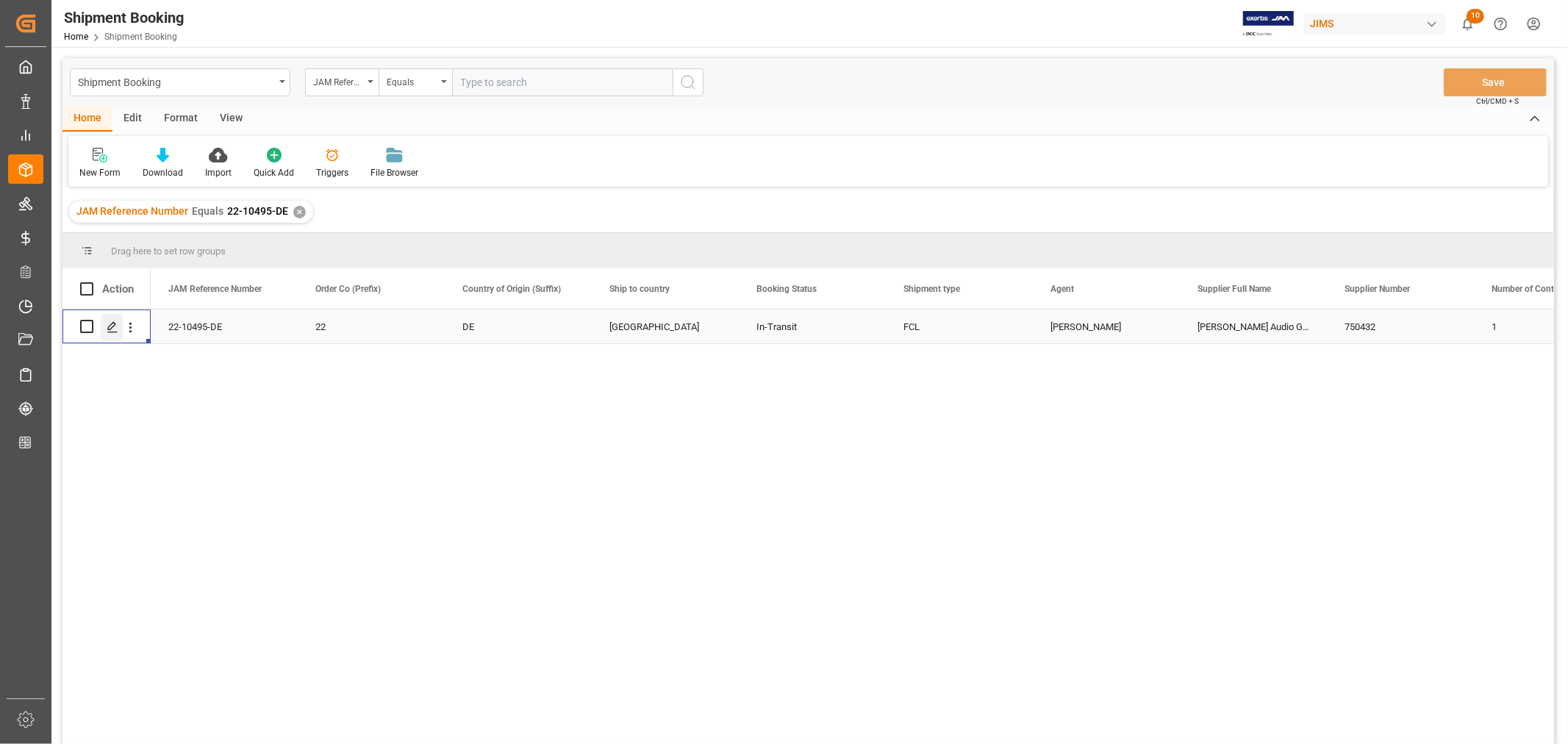
click at [112, 329] on icon "Press SPACE to select this row." at bounding box center [113, 328] width 12 height 12
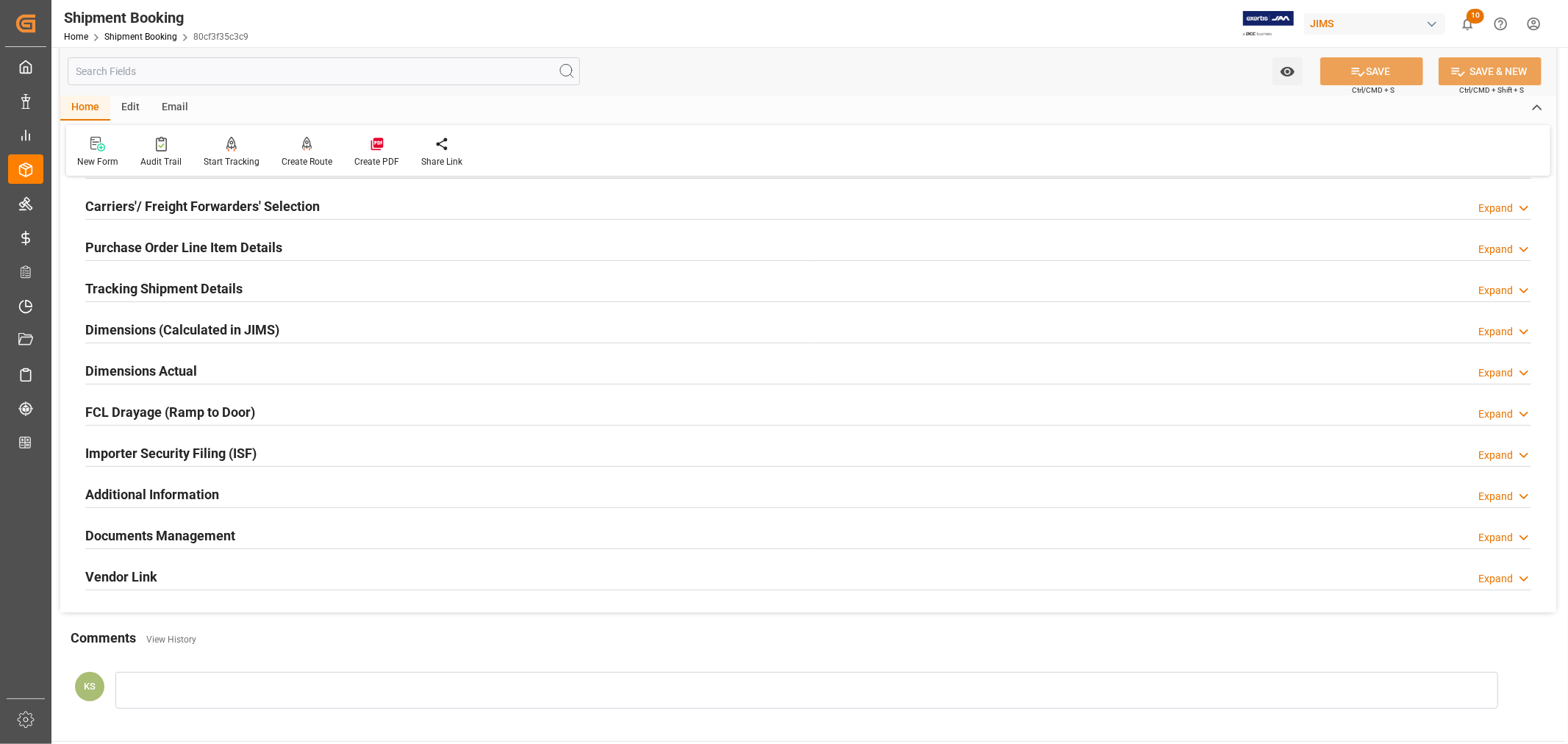
scroll to position [245, 0]
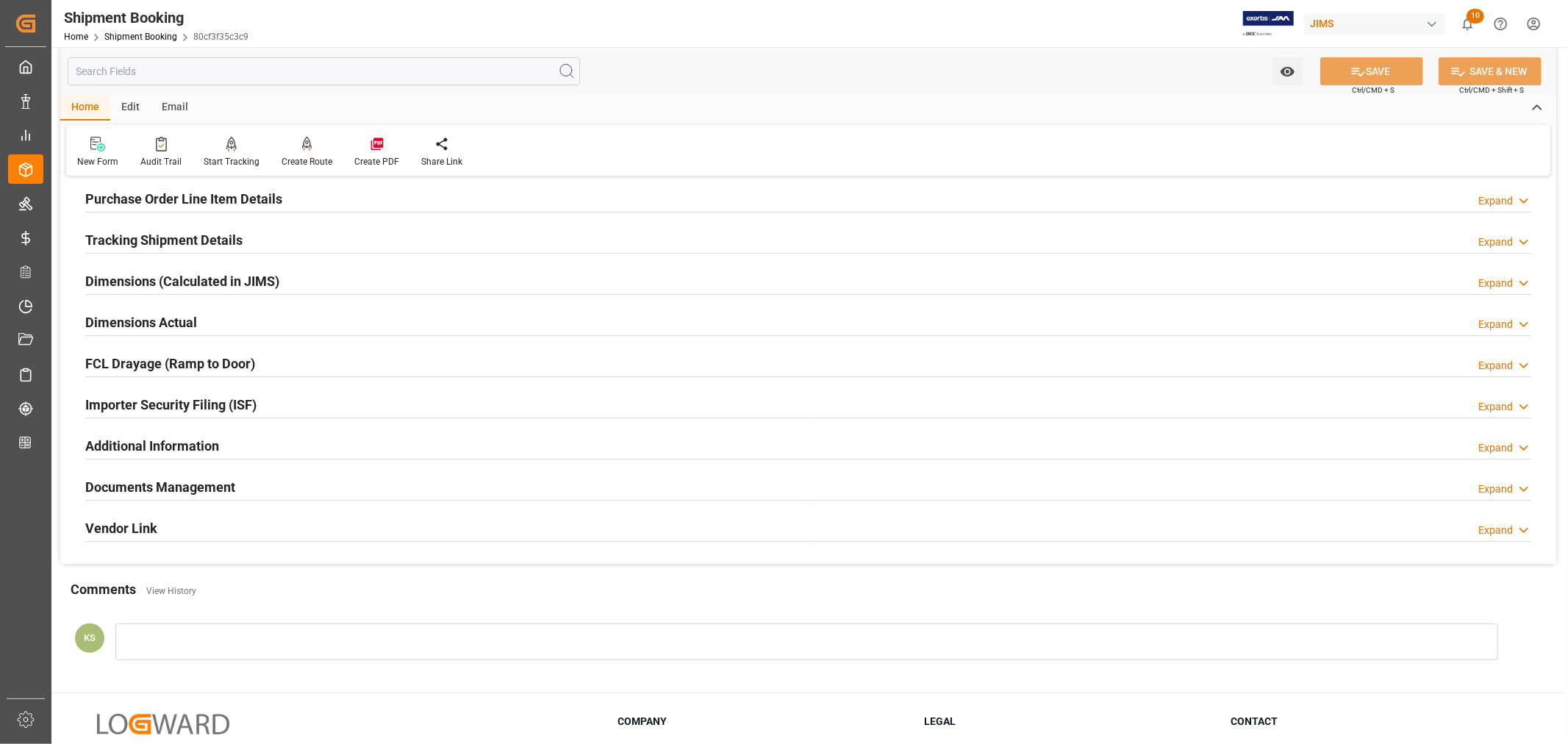
click at [1054, 481] on div "Documents Management Expand" at bounding box center [808, 486] width 1446 height 28
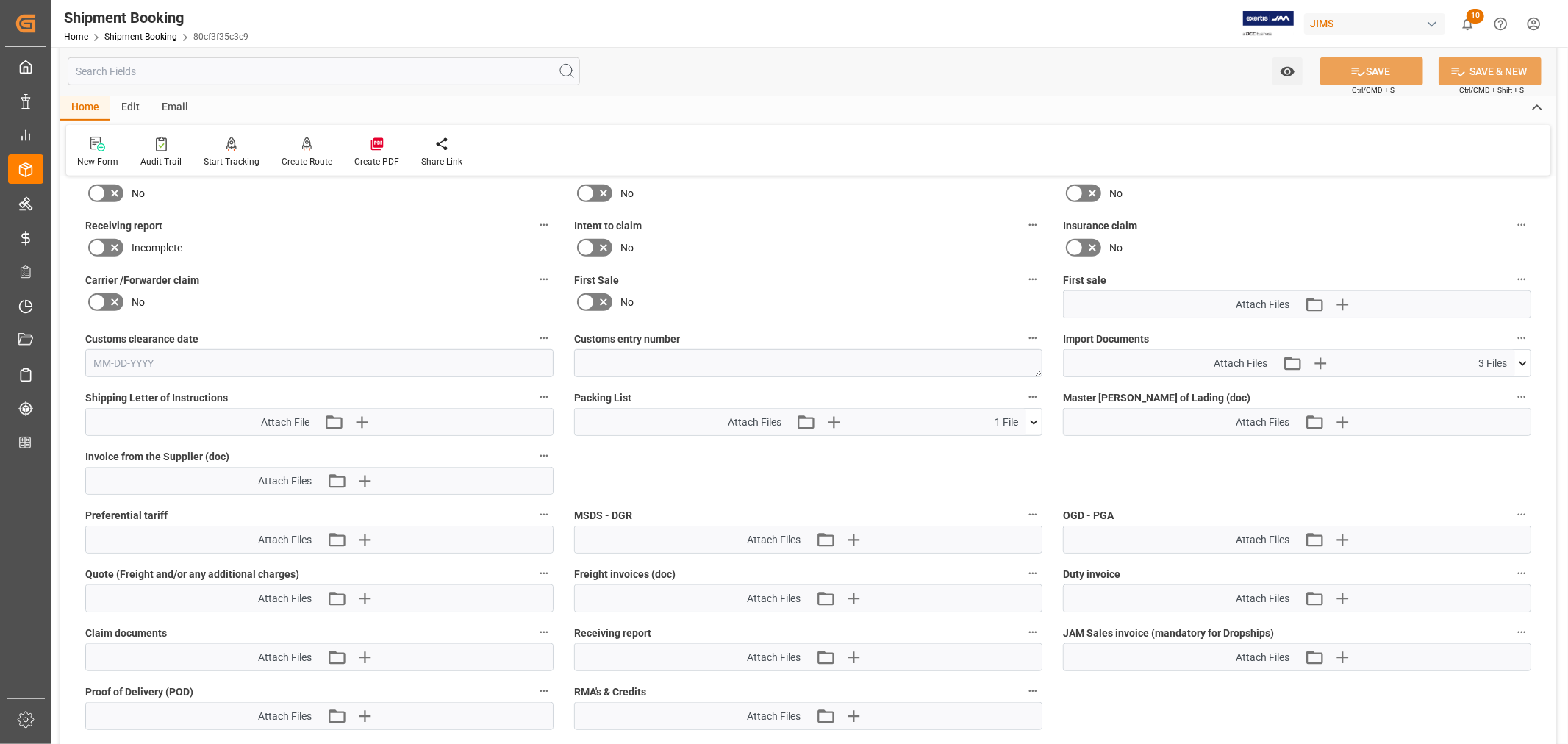
scroll to position [653, 0]
click at [1524, 356] on icon at bounding box center [1523, 362] width 16 height 16
click at [1517, 413] on icon at bounding box center [1515, 421] width 16 height 16
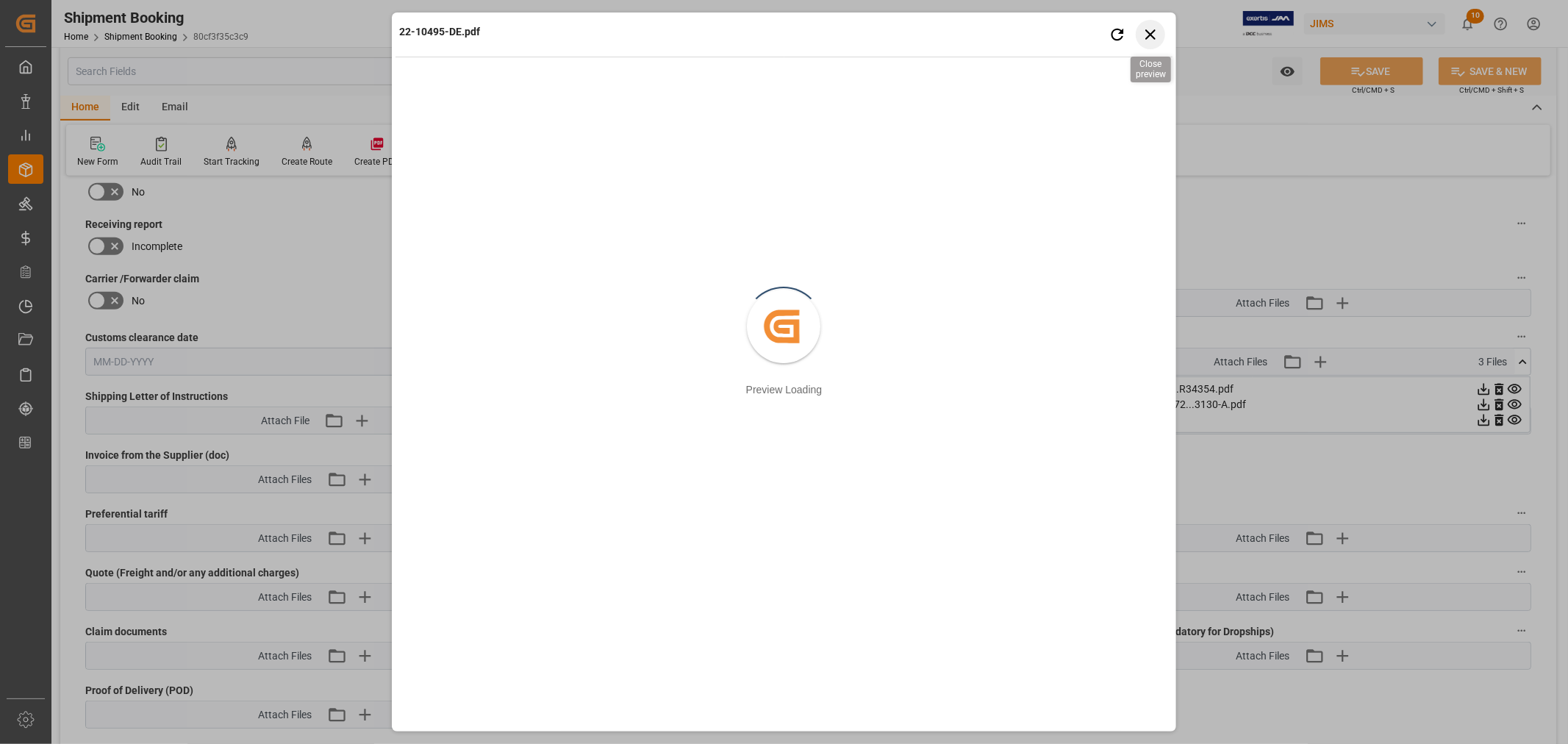
click at [1149, 32] on icon "button" at bounding box center [1151, 35] width 10 height 10
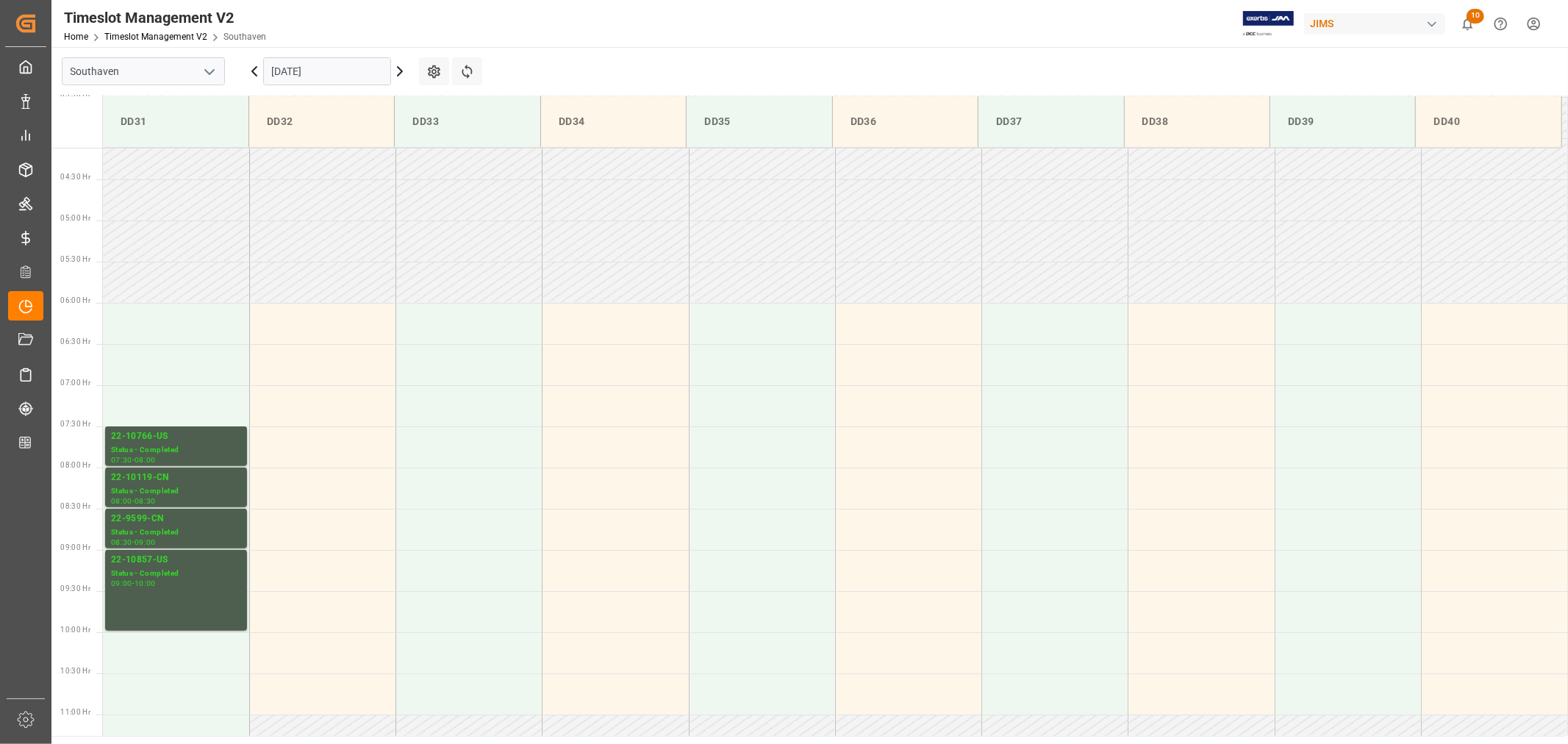
scroll to position [324, 0]
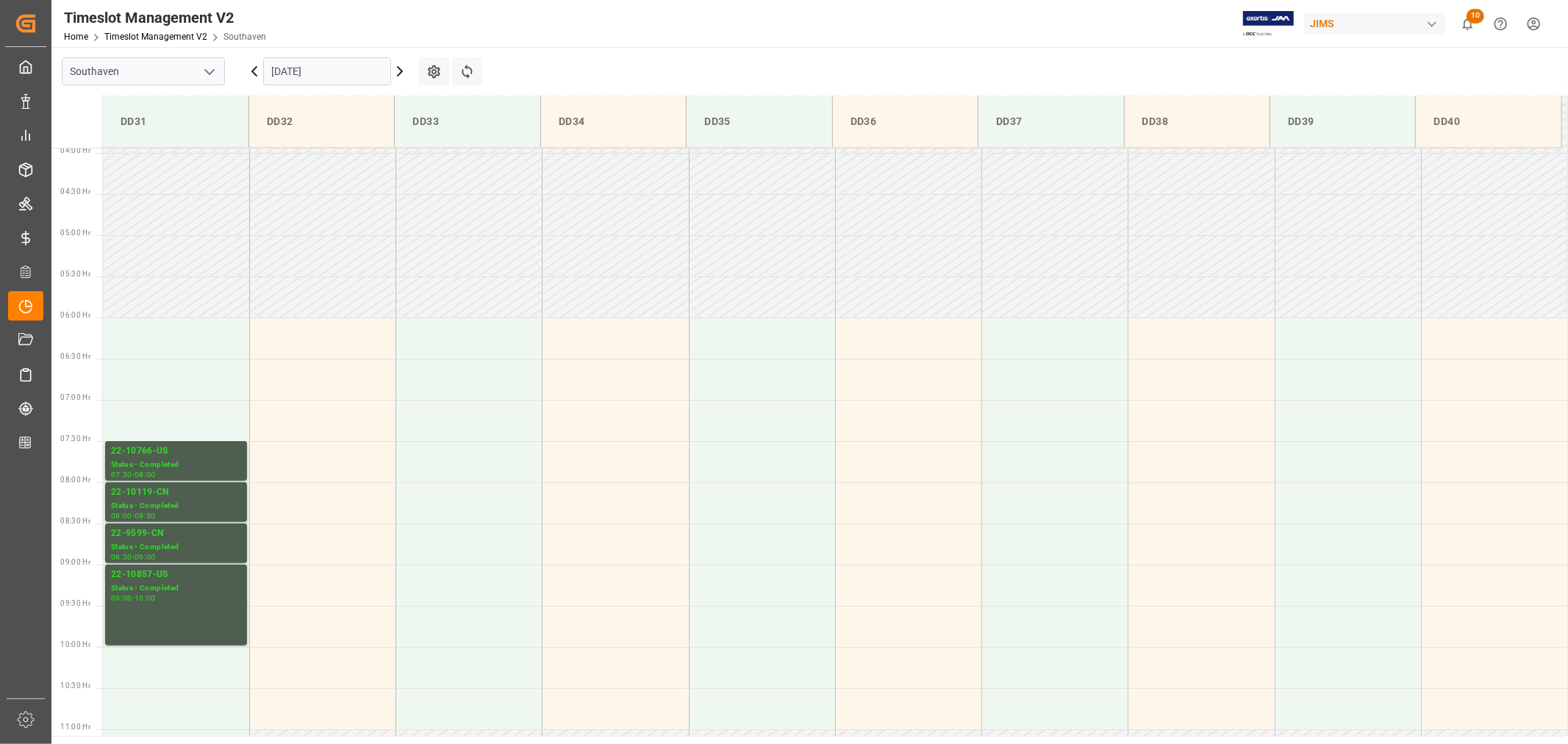
click at [341, 69] on input "[DATE]" at bounding box center [327, 71] width 128 height 28
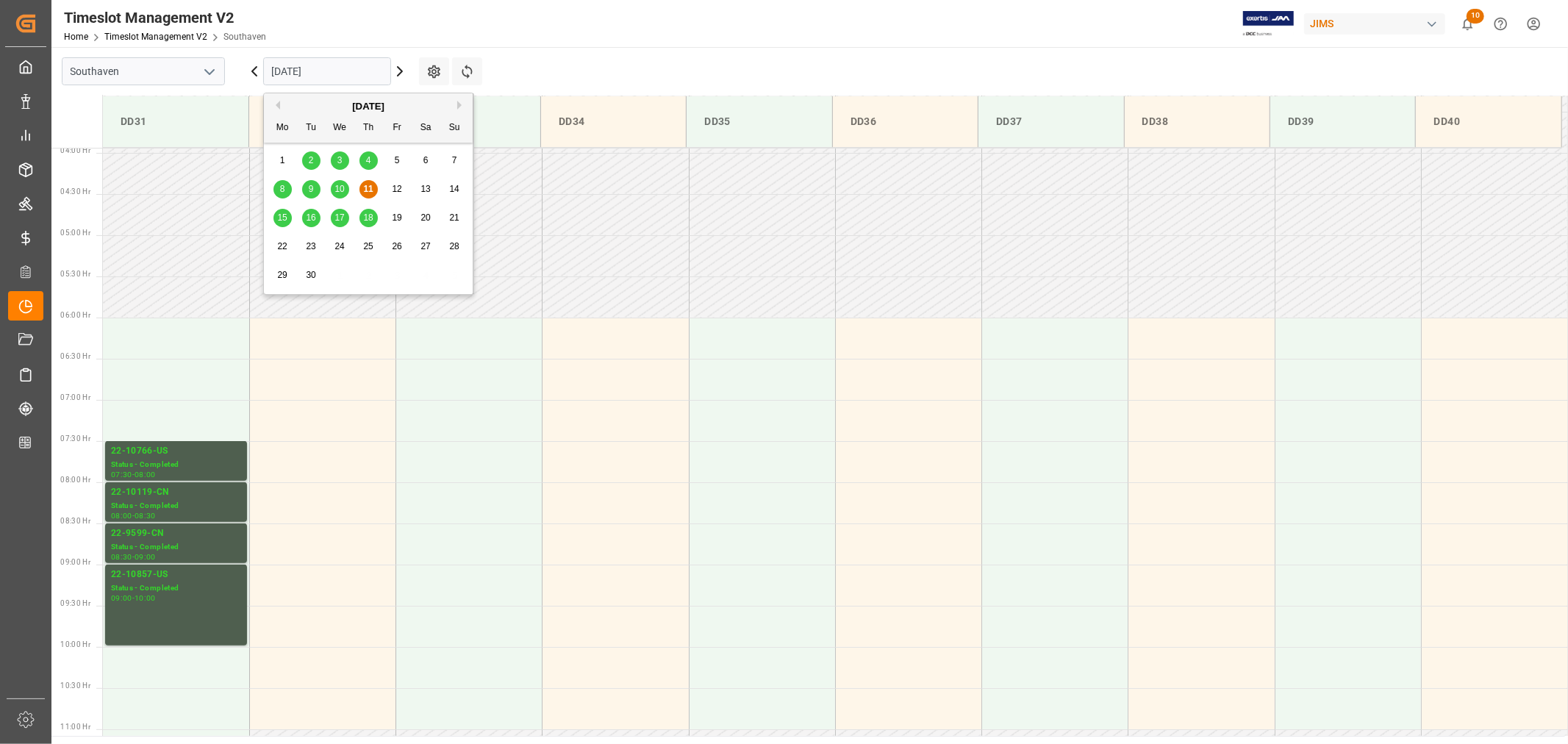
click at [366, 217] on span "18" at bounding box center [368, 217] width 10 height 10
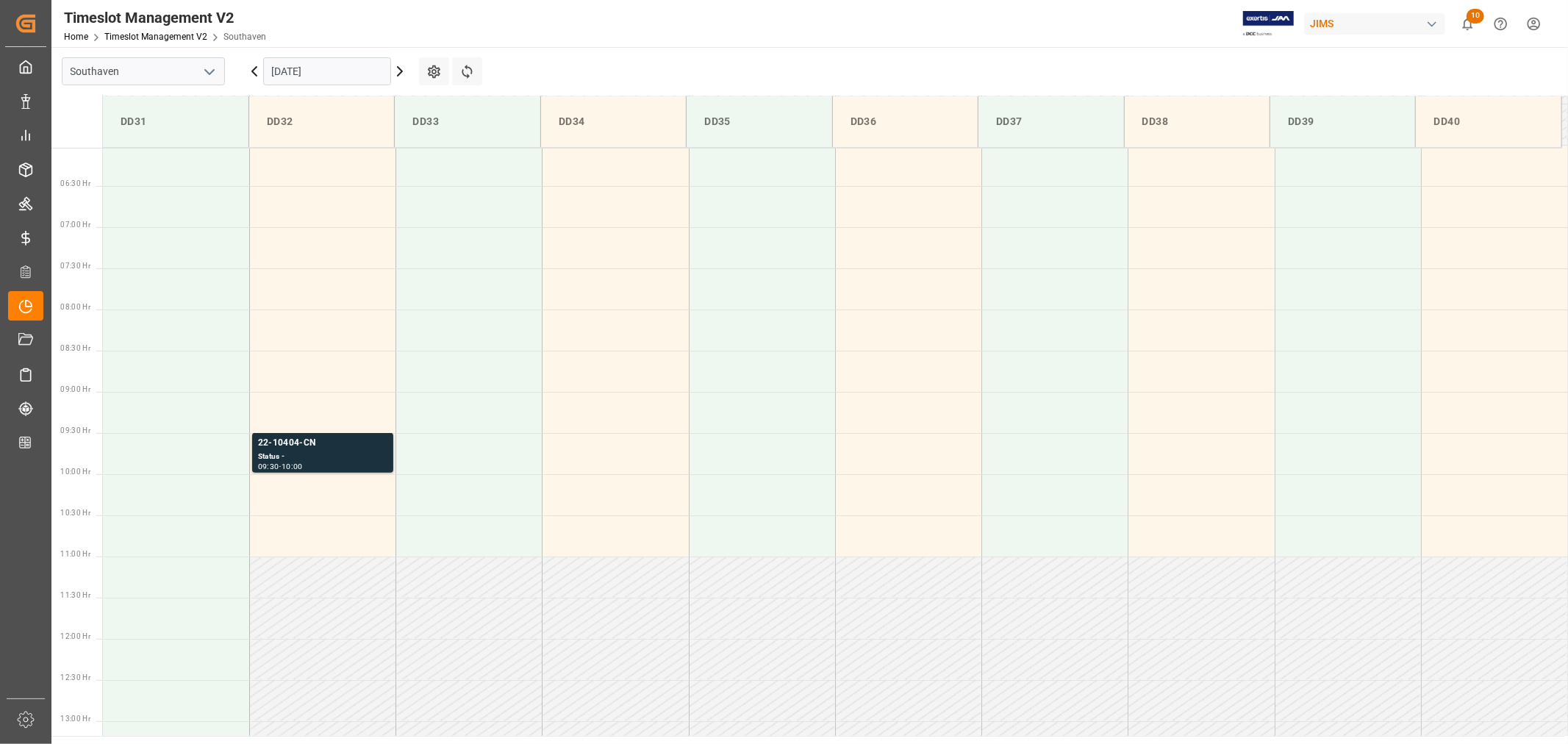
scroll to position [488, 0]
click at [287, 454] on div "22-10404-CN" at bounding box center [322, 453] width 130 height 15
click at [335, 74] on input "[DATE]" at bounding box center [327, 71] width 128 height 28
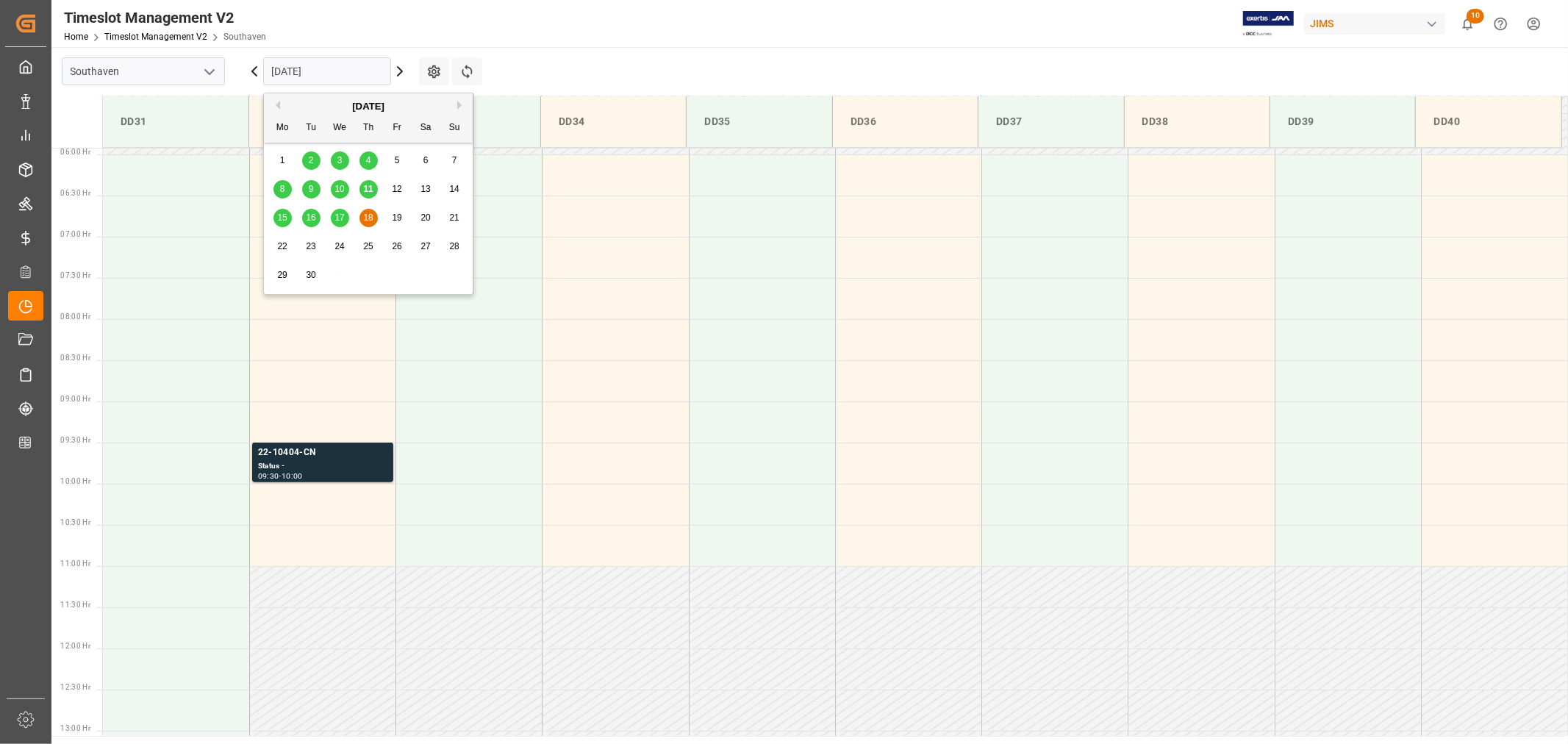
click at [336, 216] on span "17" at bounding box center [339, 217] width 10 height 10
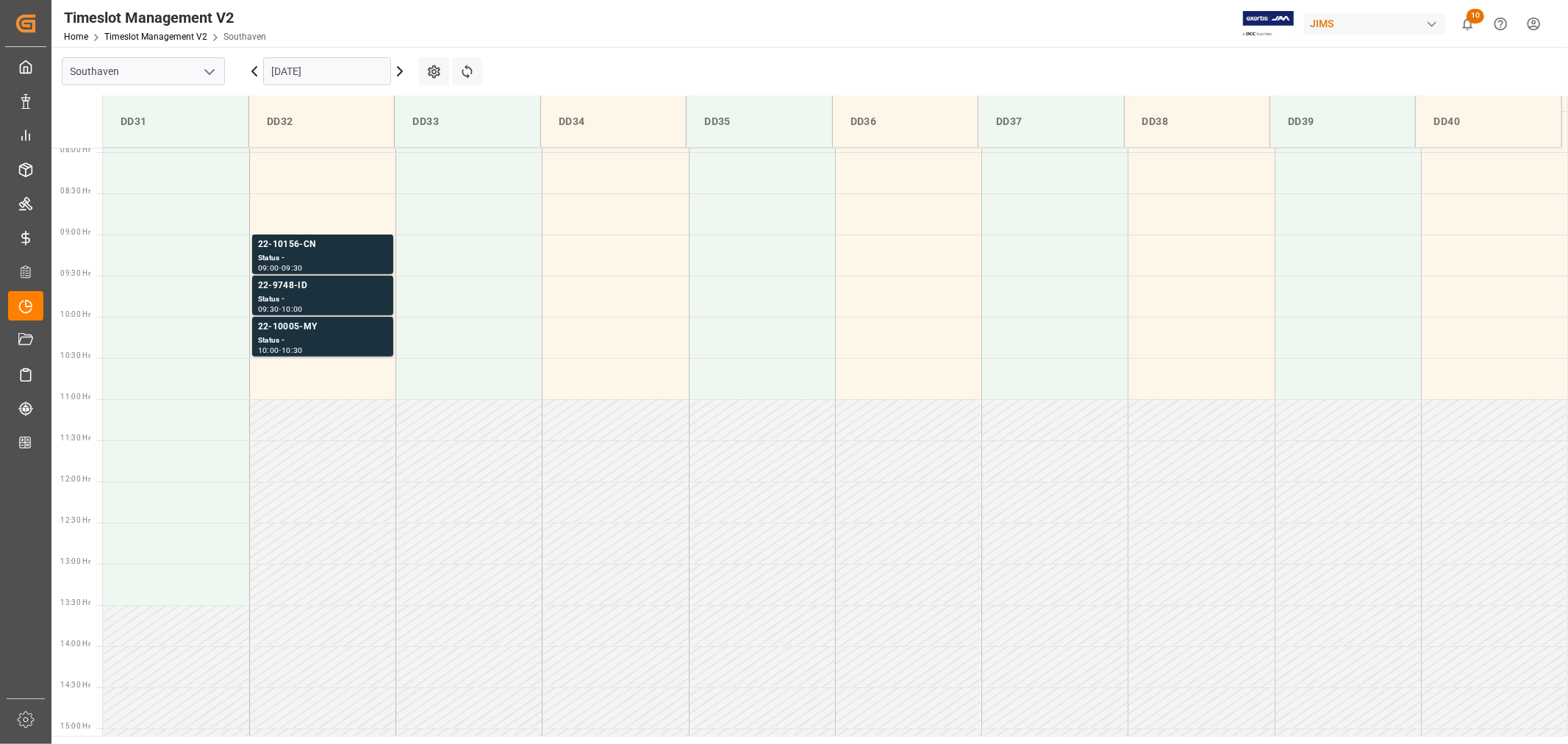
scroll to position [651, 0]
click at [317, 75] on input "[DATE]" at bounding box center [327, 71] width 128 height 28
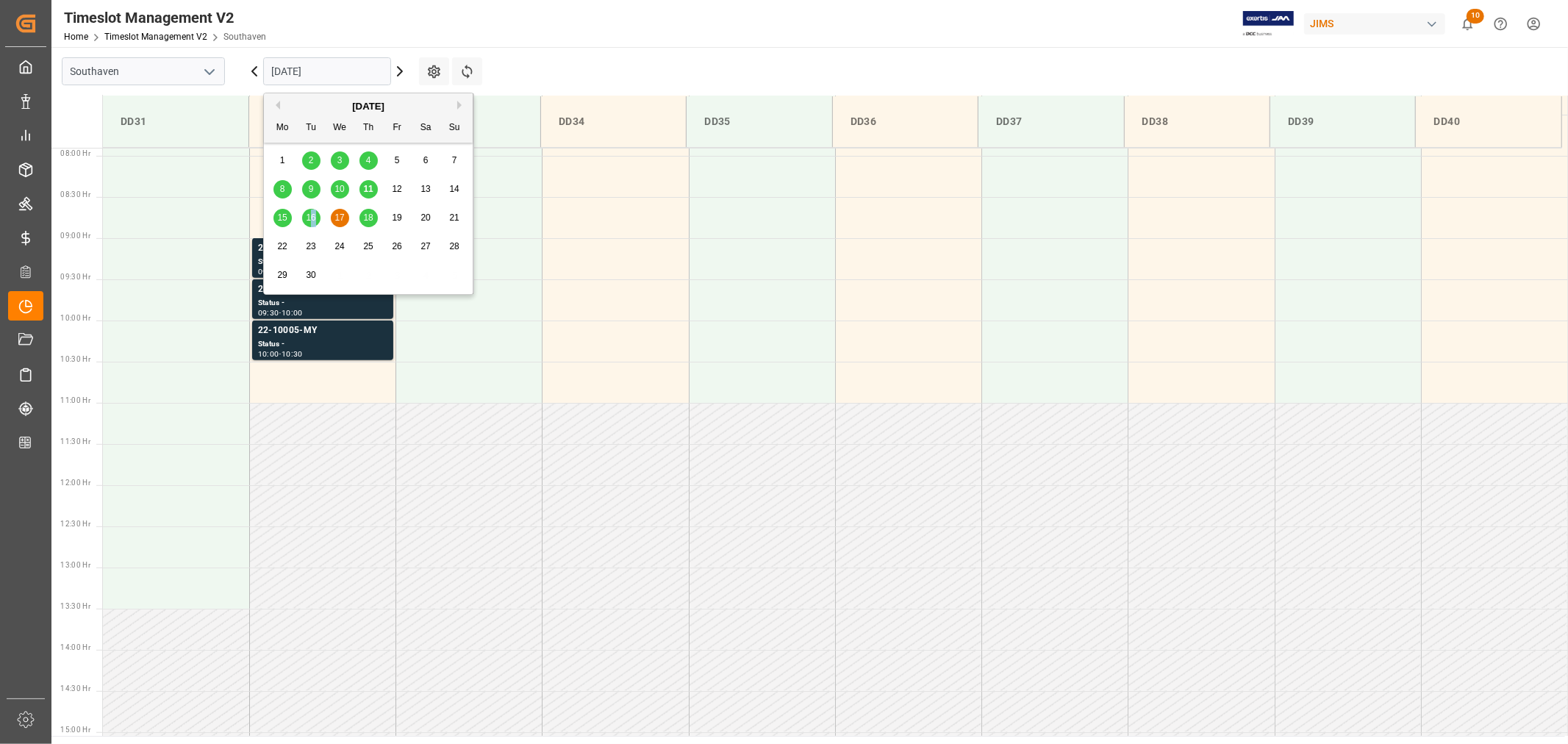
click at [313, 217] on span "16" at bounding box center [310, 217] width 10 height 10
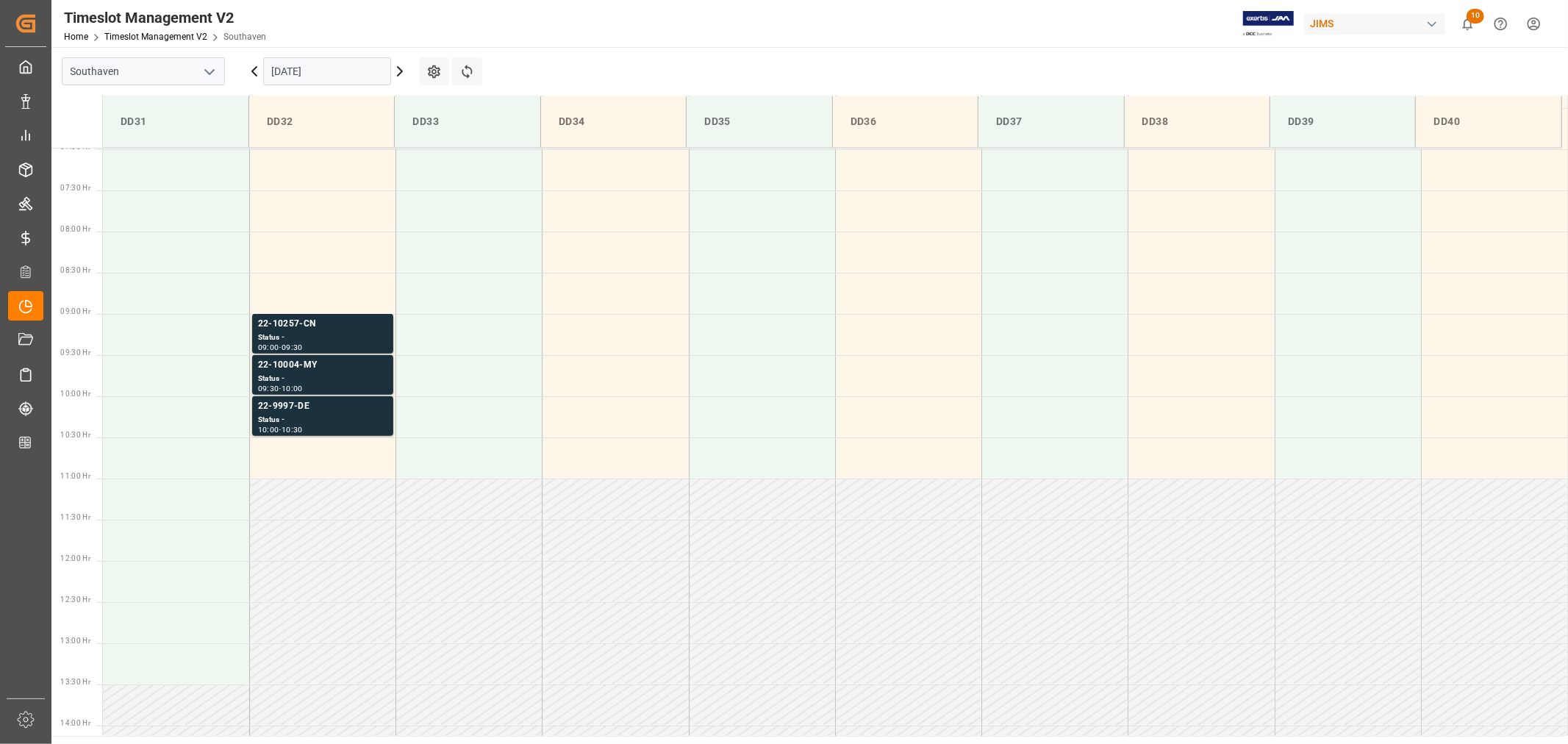
scroll to position [569, 0]
click at [318, 72] on input "[DATE]" at bounding box center [327, 71] width 128 height 28
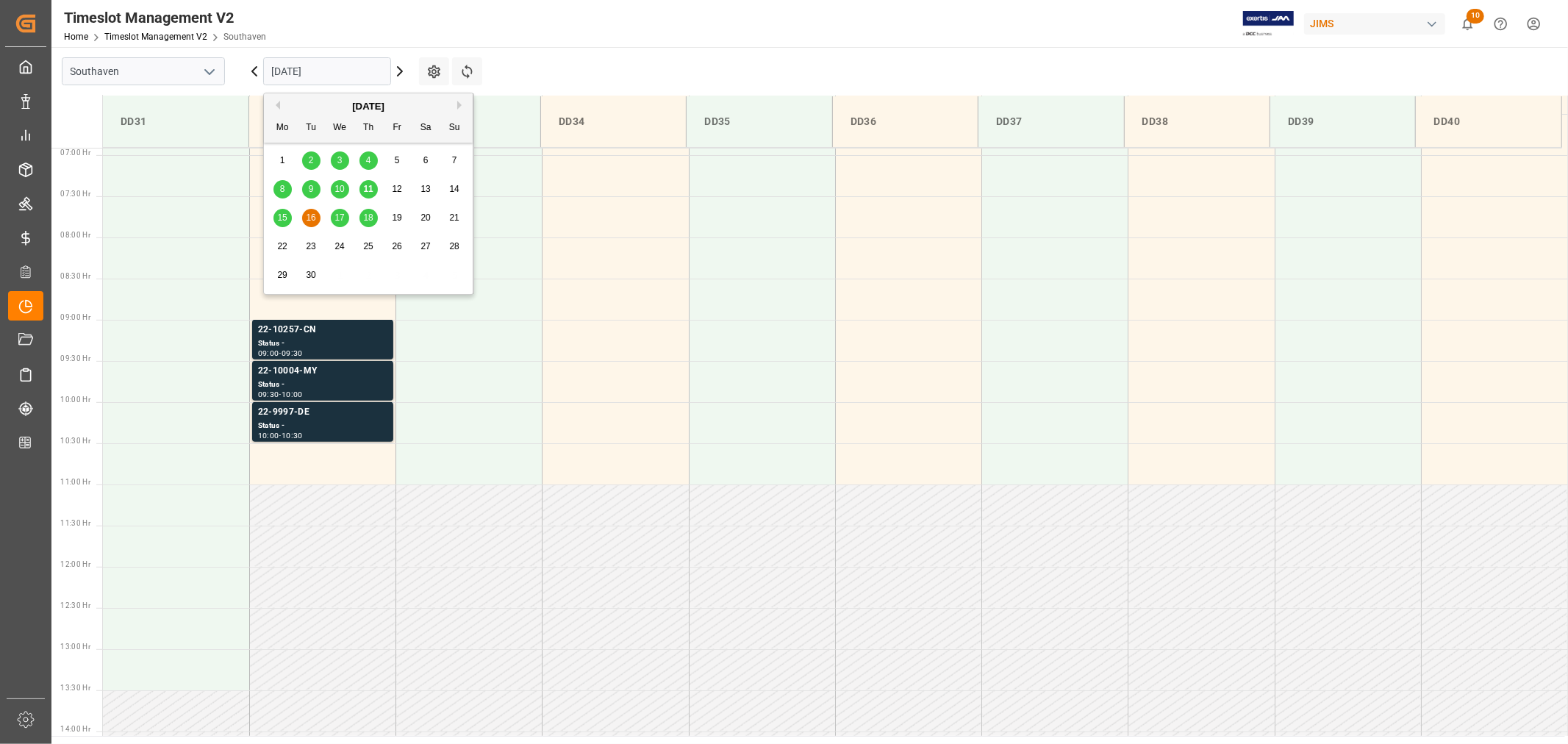
click at [279, 216] on span "15" at bounding box center [282, 217] width 10 height 10
